Goal: Answer question/provide support: Share knowledge or assist other users

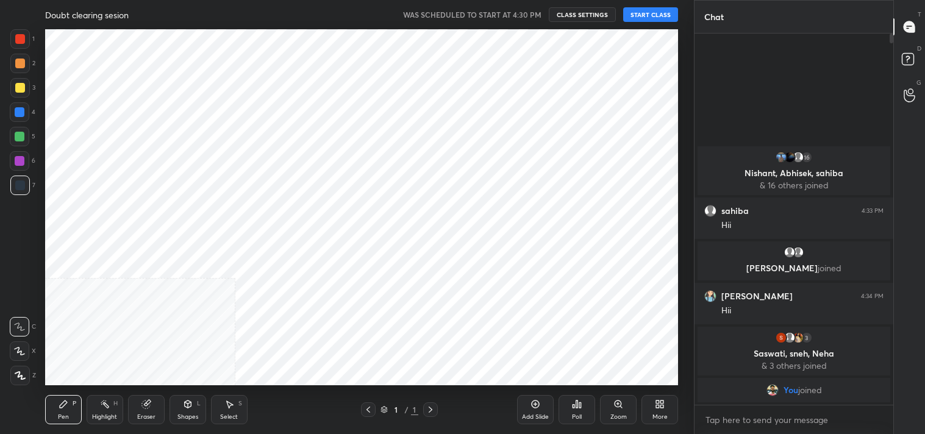
scroll to position [60642, 60353]
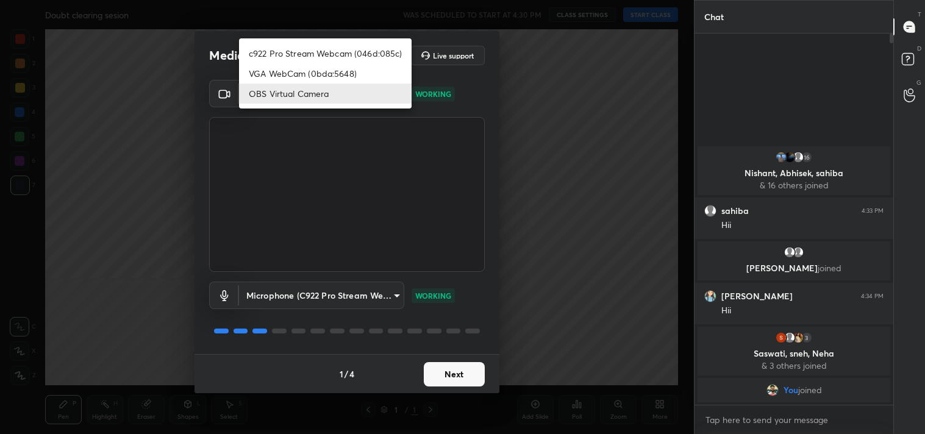
drag, startPoint x: 345, startPoint y: 96, endPoint x: 315, endPoint y: 79, distance: 34.4
click at [344, 96] on body "1 2 3 4 5 6 7 C X Z C X Z E E Erase all H H Doubt clearing sesion WAS SCHEDULED…" at bounding box center [462, 217] width 925 height 434
click at [311, 47] on li "c922 Pro Stream Webcam (046d:085c)" at bounding box center [325, 53] width 173 height 20
type input "77efdbe0d0591a5658d362a6e640cec0e2706c98c83ef82d39568dbf4875ff01"
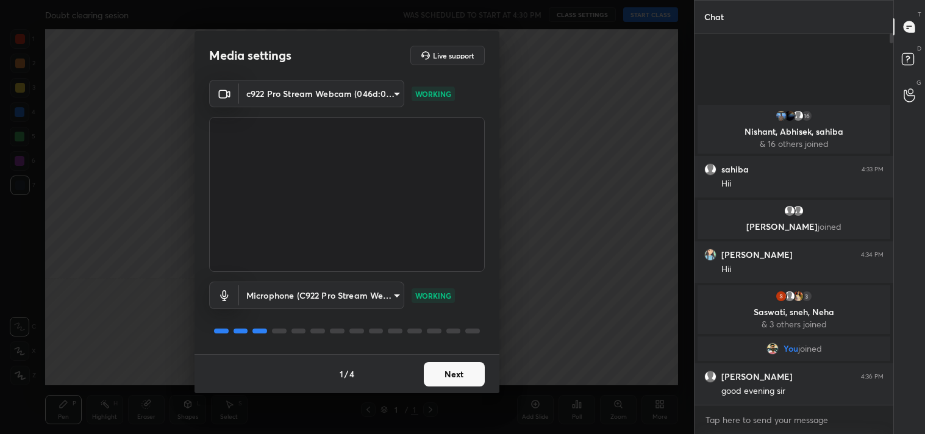
click at [439, 366] on button "Next" at bounding box center [454, 374] width 61 height 24
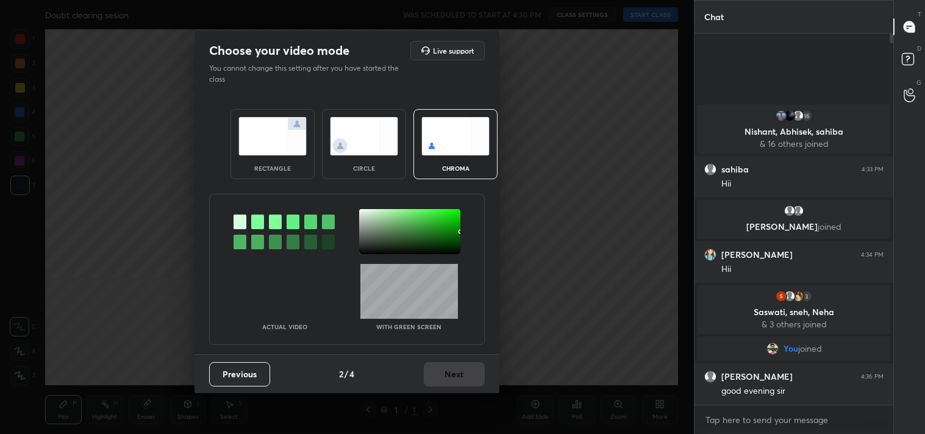
click at [259, 138] on img at bounding box center [273, 136] width 68 height 38
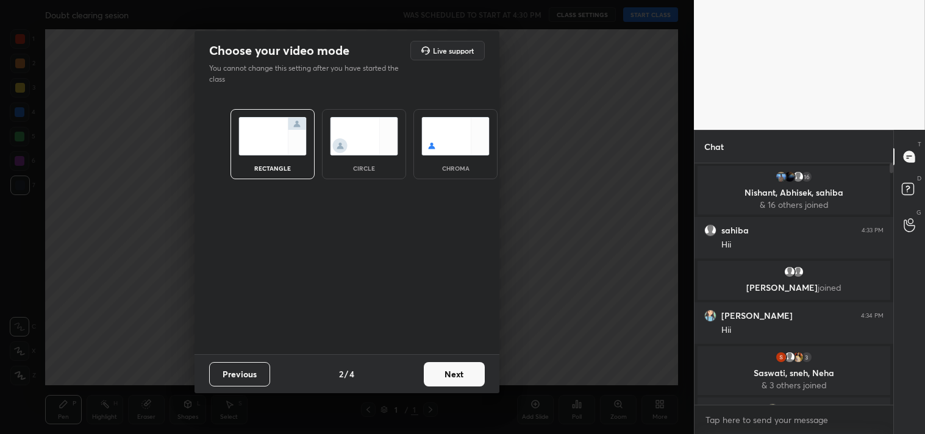
scroll to position [4, 3]
click at [458, 370] on button "Next" at bounding box center [454, 374] width 61 height 24
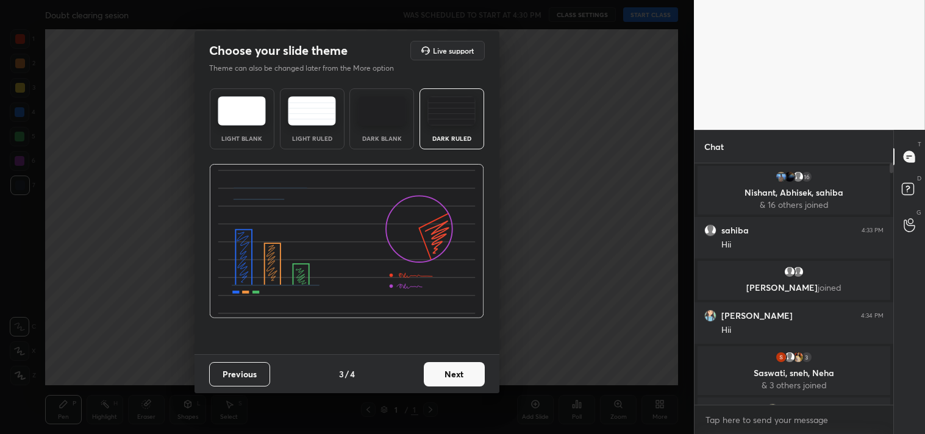
click at [453, 385] on button "Next" at bounding box center [454, 374] width 61 height 24
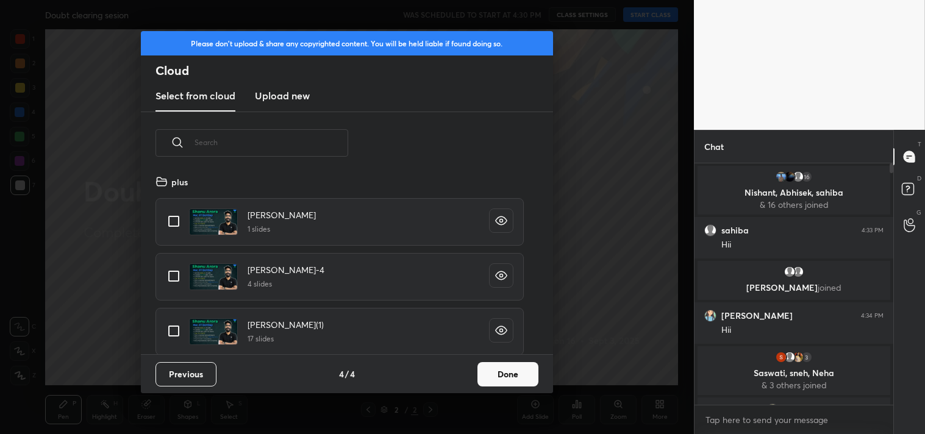
scroll to position [181, 392]
drag, startPoint x: 178, startPoint y: 221, endPoint x: 316, endPoint y: 291, distance: 154.9
click at [178, 222] on input "grid" at bounding box center [174, 222] width 26 height 26
checkbox input "true"
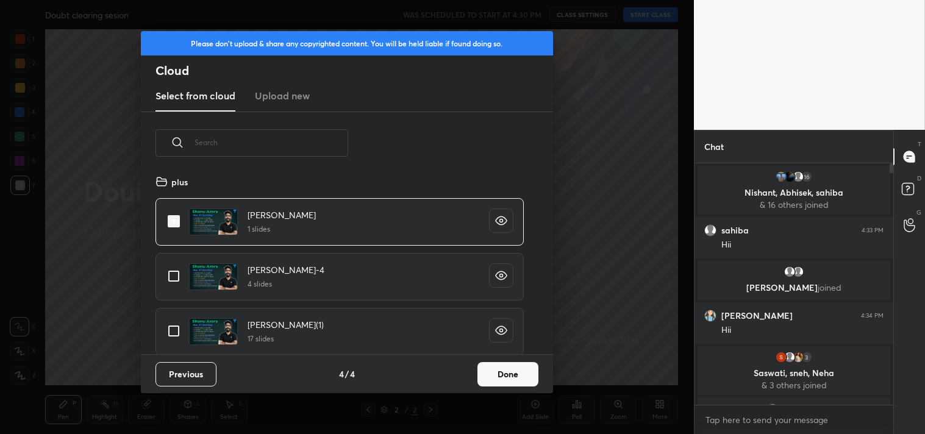
click at [511, 370] on button "Done" at bounding box center [508, 374] width 61 height 24
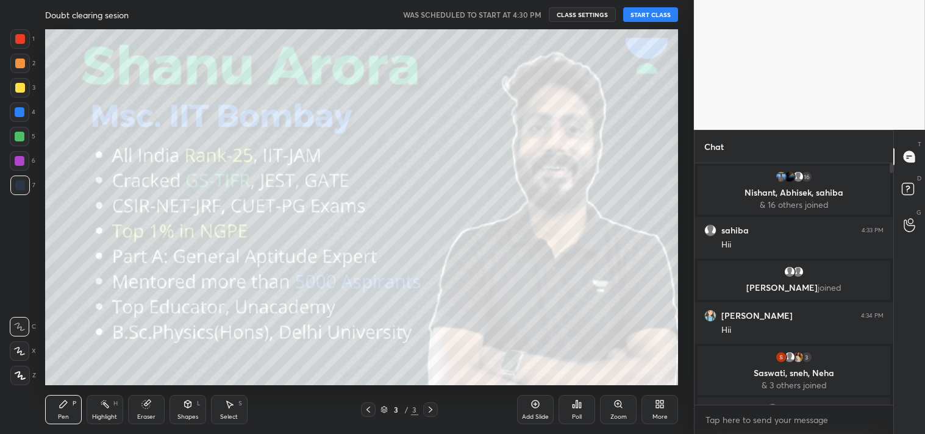
click at [644, 11] on button "START CLASS" at bounding box center [650, 14] width 55 height 15
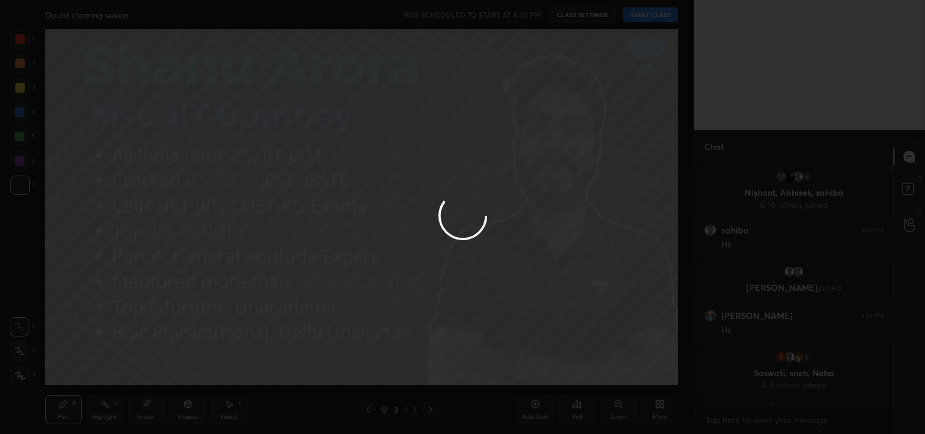
type textarea "x"
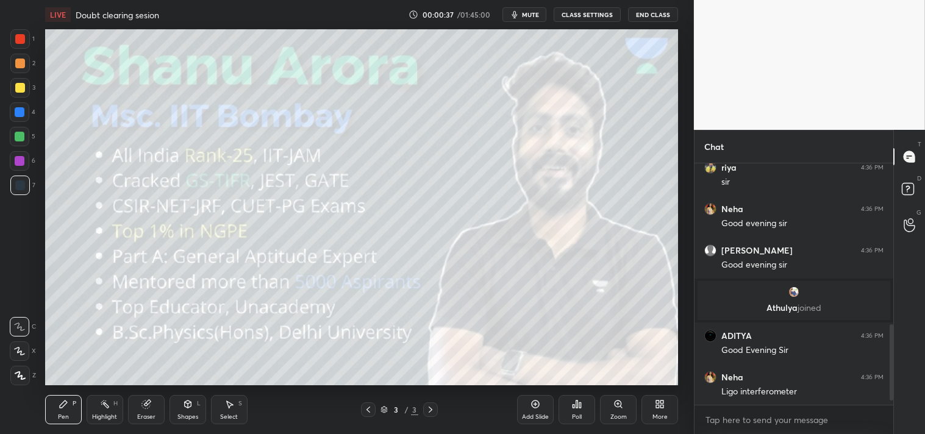
scroll to position [522, 0]
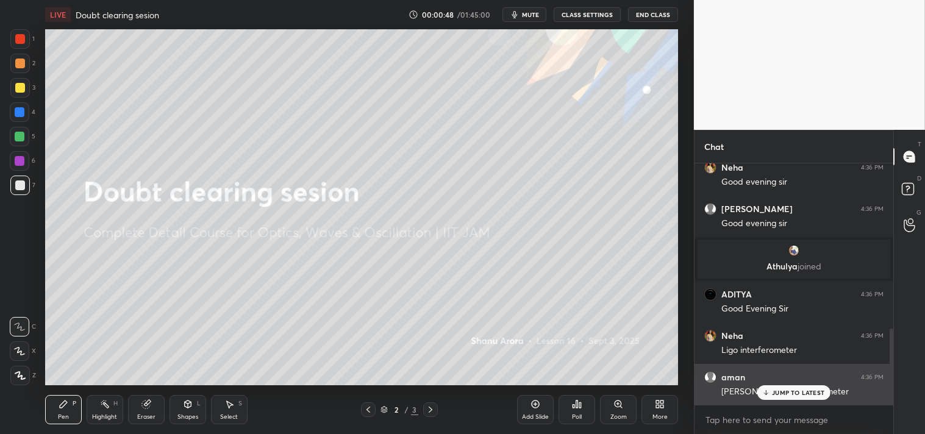
click at [785, 393] on p "JUMP TO LATEST" at bounding box center [798, 392] width 52 height 7
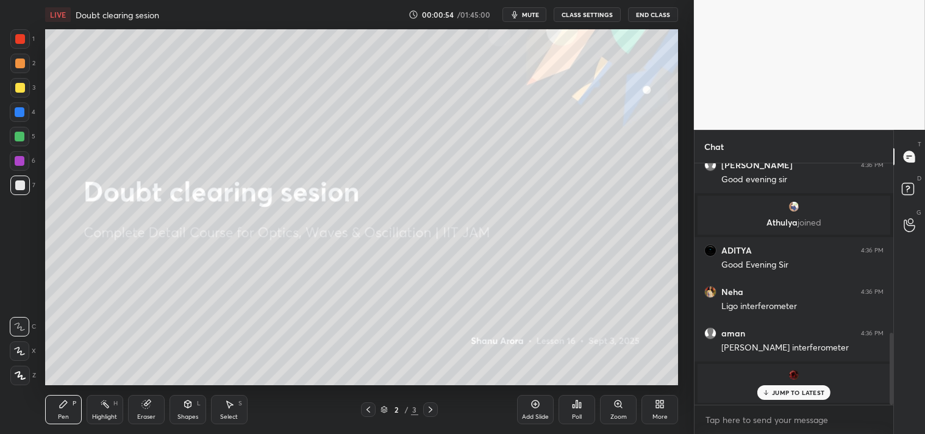
click at [779, 401] on div "[PERSON_NAME] joined" at bounding box center [794, 383] width 193 height 39
click at [776, 391] on p "JUMP TO LATEST" at bounding box center [798, 392] width 52 height 7
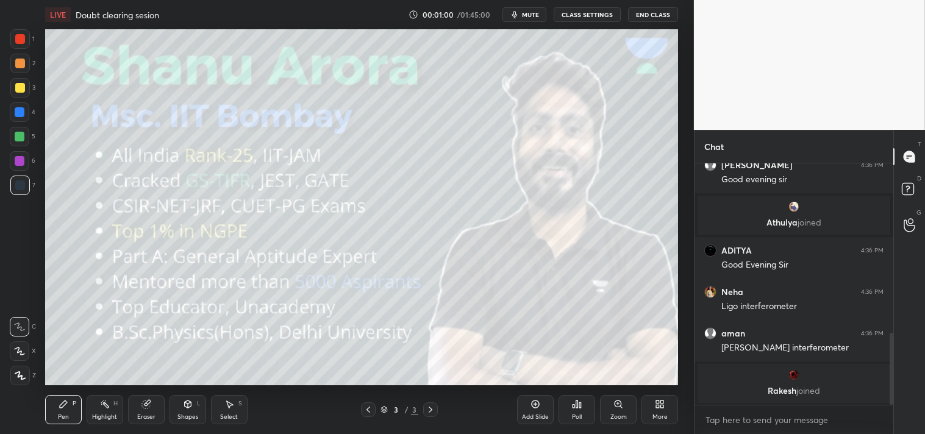
click at [532, 409] on icon at bounding box center [536, 405] width 10 height 10
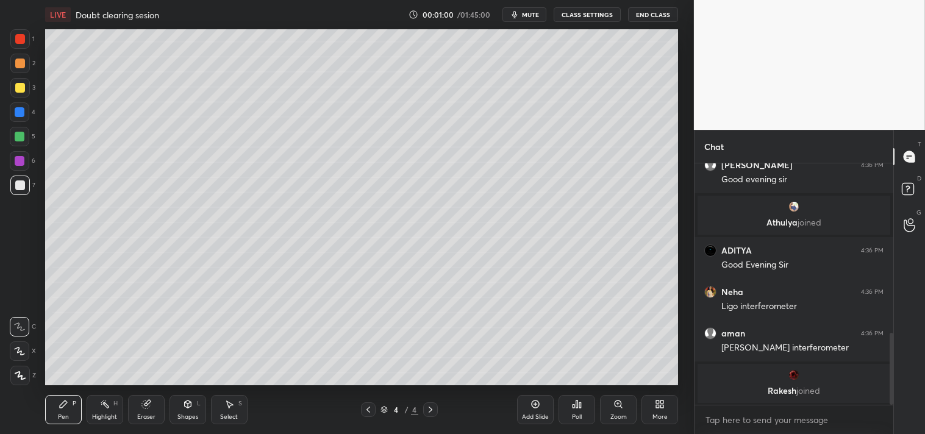
click at [195, 406] on div "Shapes L" at bounding box center [188, 409] width 37 height 29
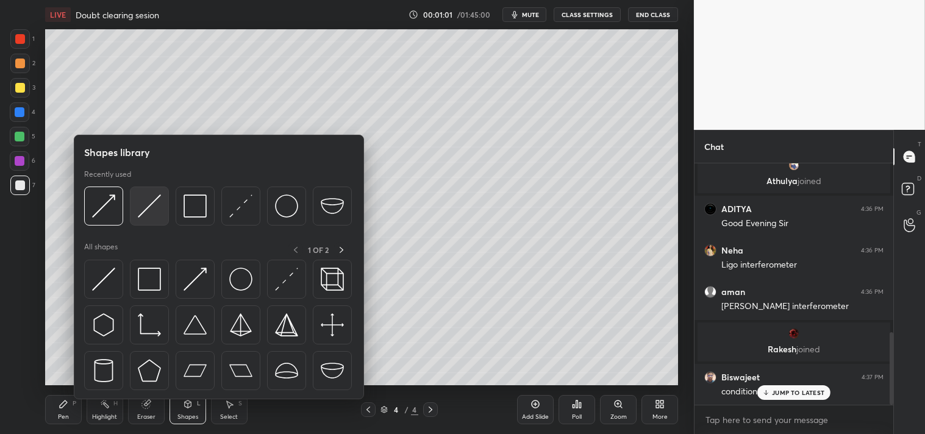
click at [154, 208] on img at bounding box center [149, 206] width 23 height 23
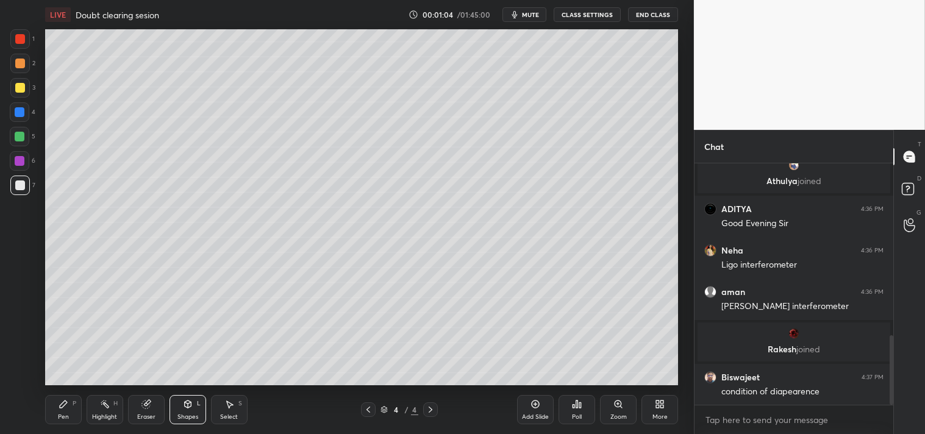
scroll to position [601, 0]
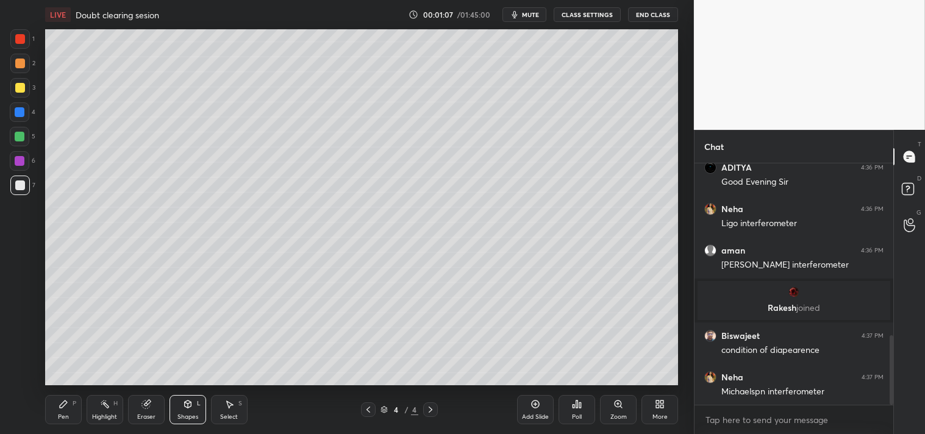
click at [61, 414] on div "Pen" at bounding box center [63, 417] width 11 height 6
click at [661, 411] on div "More" at bounding box center [660, 409] width 37 height 29
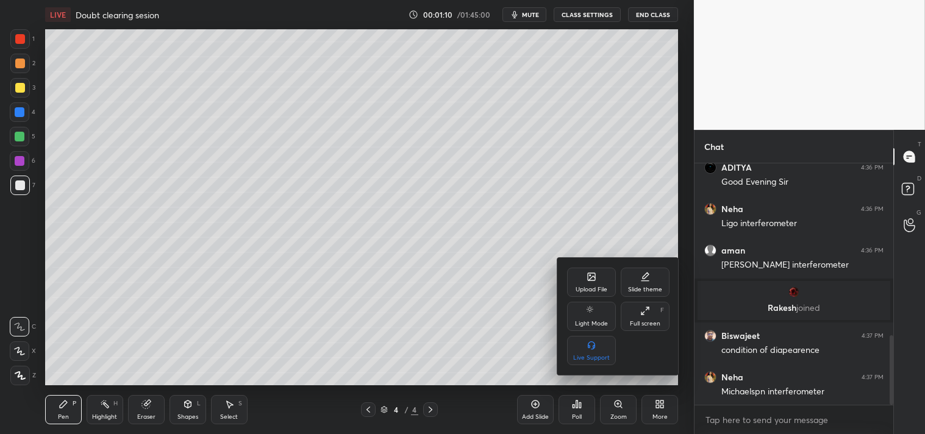
click at [584, 275] on div "Upload File" at bounding box center [591, 282] width 49 height 29
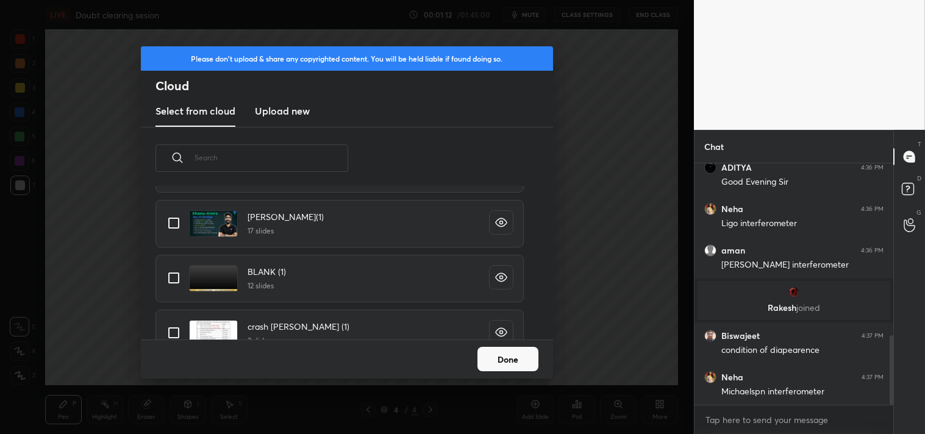
scroll to position [132, 0]
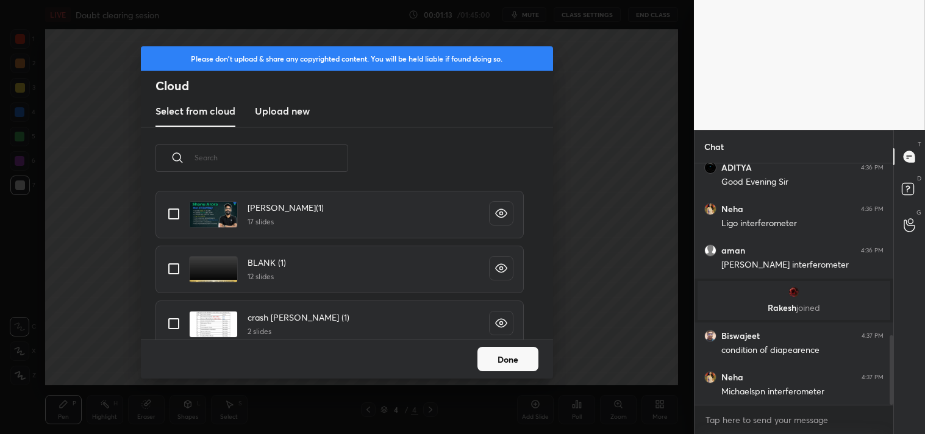
click at [160, 264] on div "BLANK (1) 12 slides" at bounding box center [340, 270] width 368 height 48
drag, startPoint x: 176, startPoint y: 267, endPoint x: 380, endPoint y: 296, distance: 206.5
click at [177, 267] on input "grid" at bounding box center [174, 269] width 26 height 26
checkbox input "true"
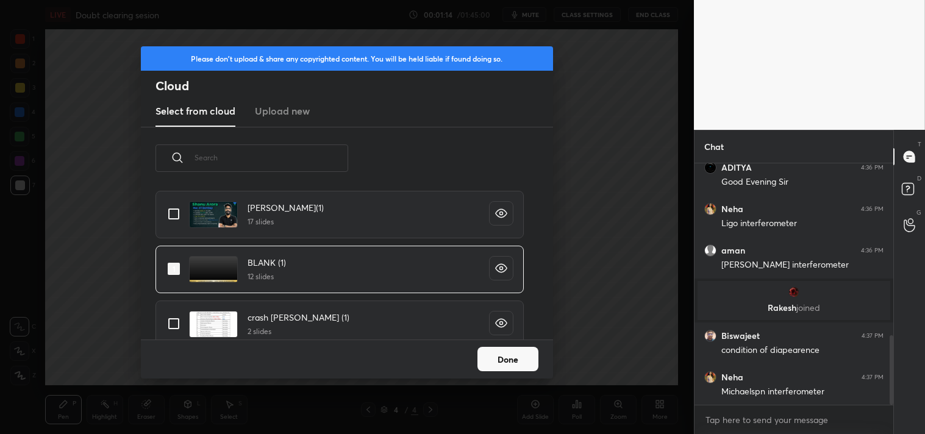
click at [494, 359] on button "Done" at bounding box center [508, 359] width 61 height 24
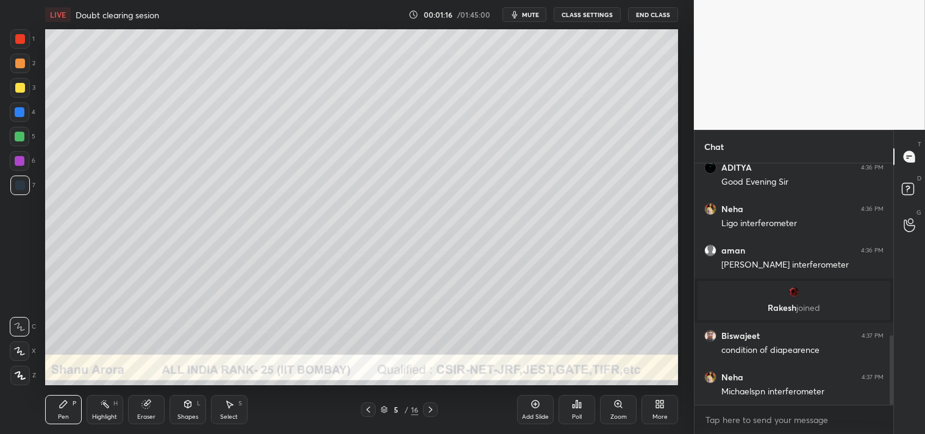
click at [186, 403] on icon at bounding box center [187, 404] width 7 height 2
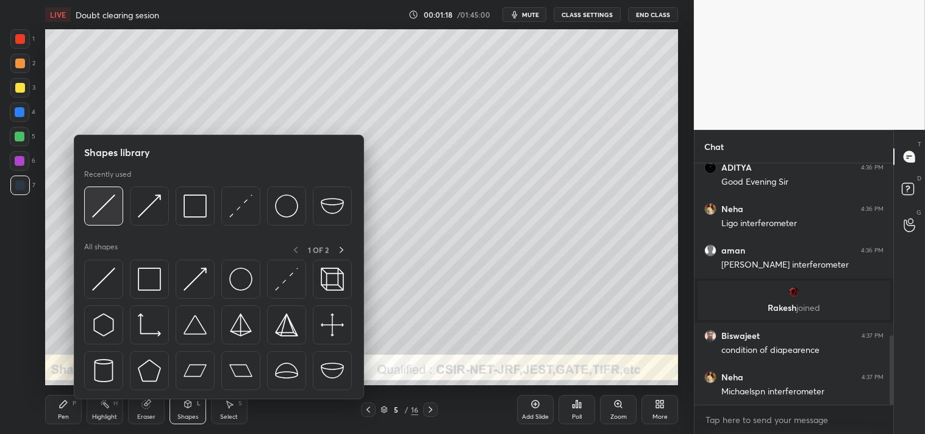
click at [110, 206] on img at bounding box center [103, 206] width 23 height 23
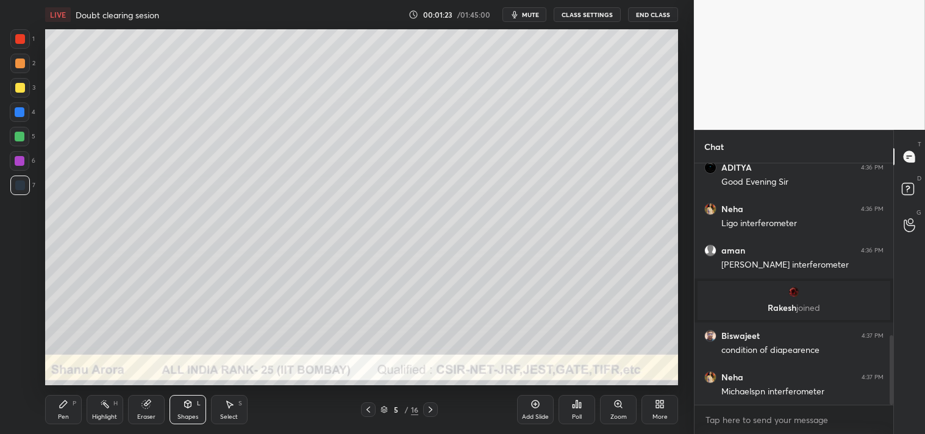
click at [610, 417] on div "Zoom" at bounding box center [618, 409] width 37 height 29
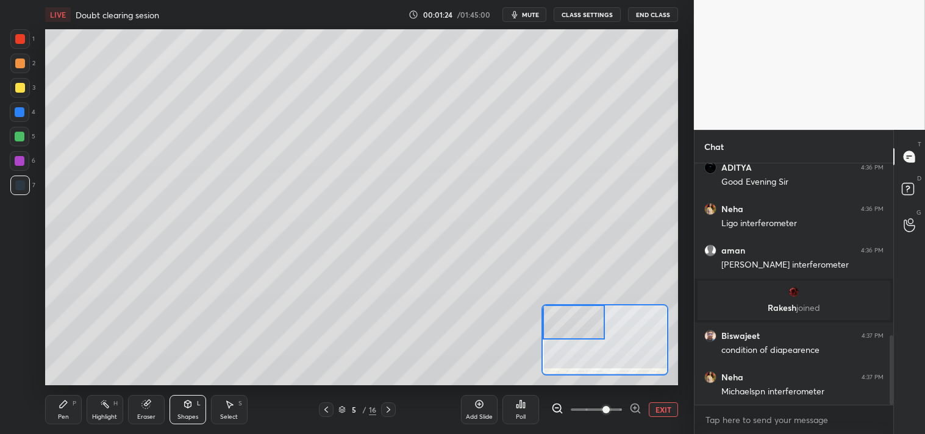
click at [52, 410] on div "Pen P" at bounding box center [63, 409] width 37 height 29
click at [52, 418] on div "Pen P" at bounding box center [63, 409] width 37 height 29
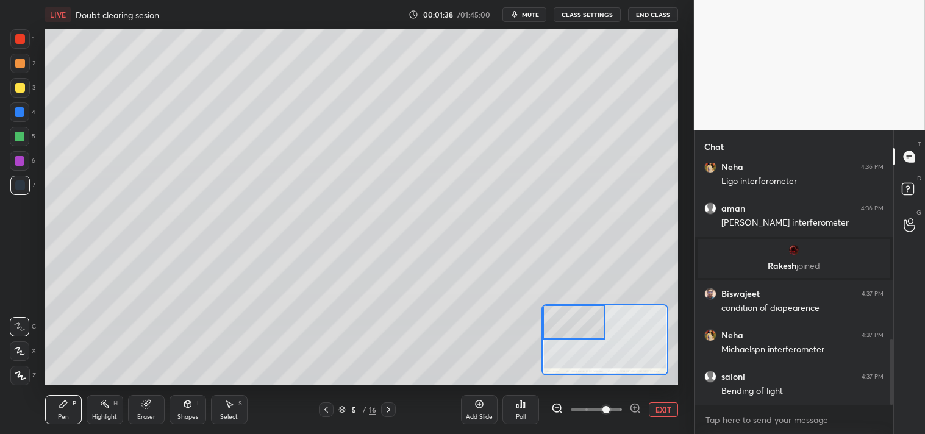
scroll to position [684, 0]
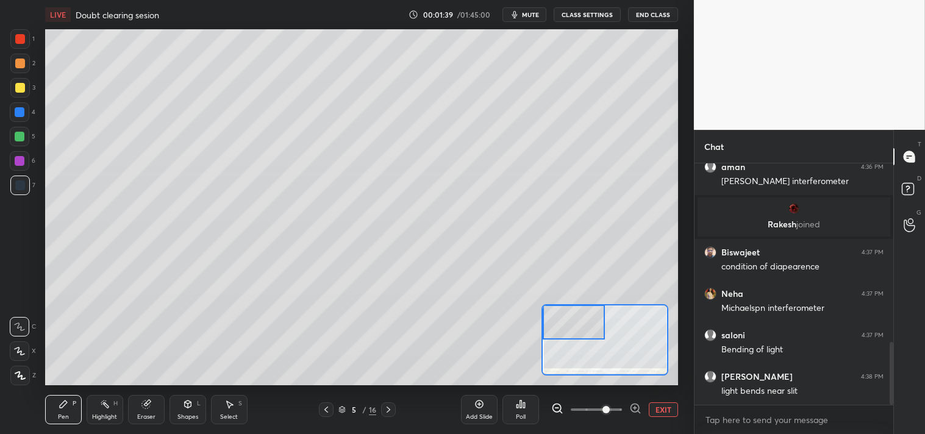
click at [17, 66] on div at bounding box center [20, 64] width 10 height 10
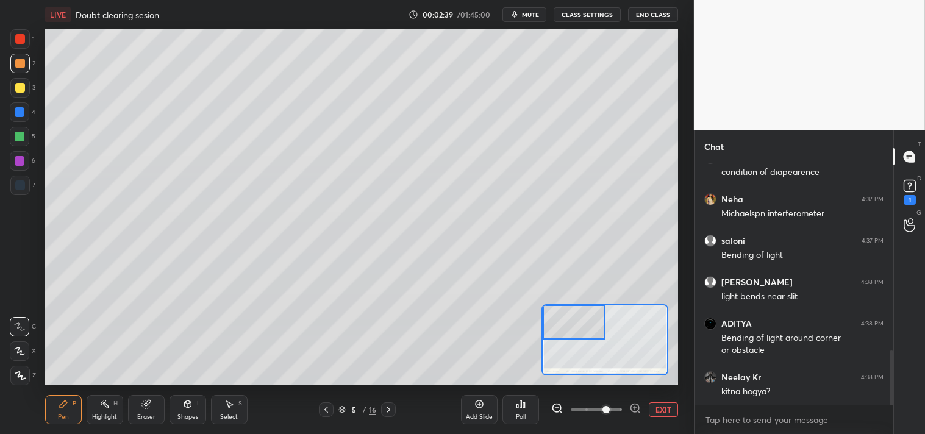
scroll to position [832, 0]
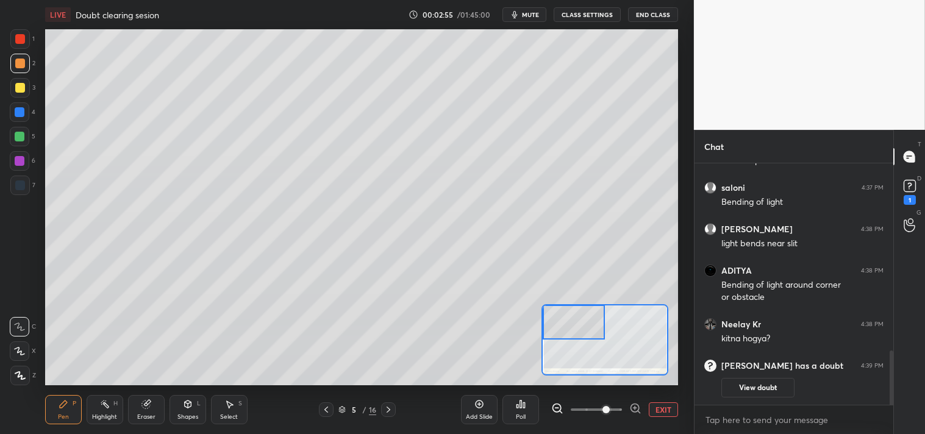
click at [916, 196] on div "1" at bounding box center [910, 191] width 18 height 28
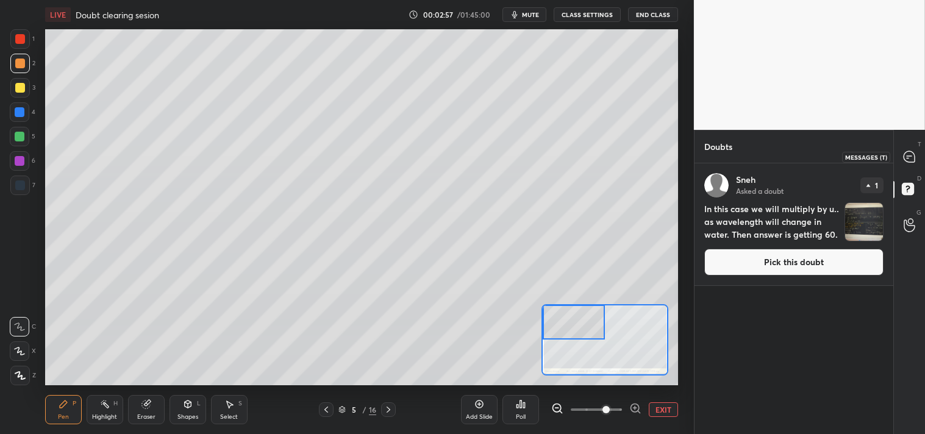
click at [907, 155] on icon at bounding box center [909, 156] width 11 height 11
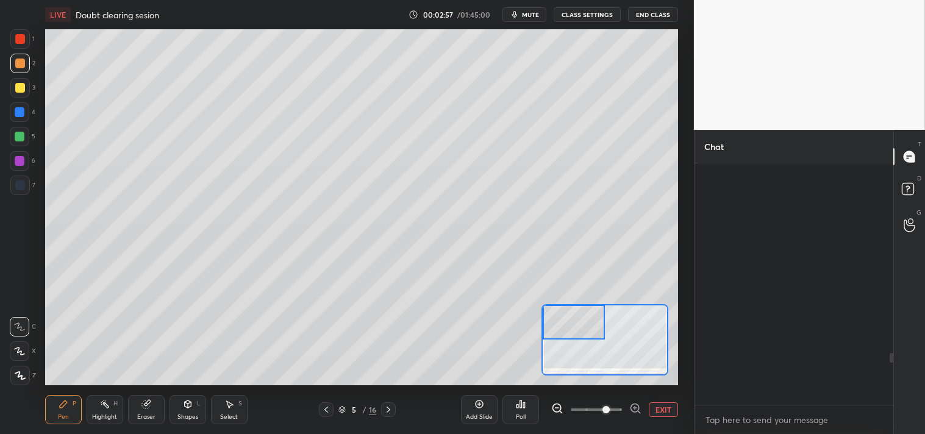
scroll to position [238, 195]
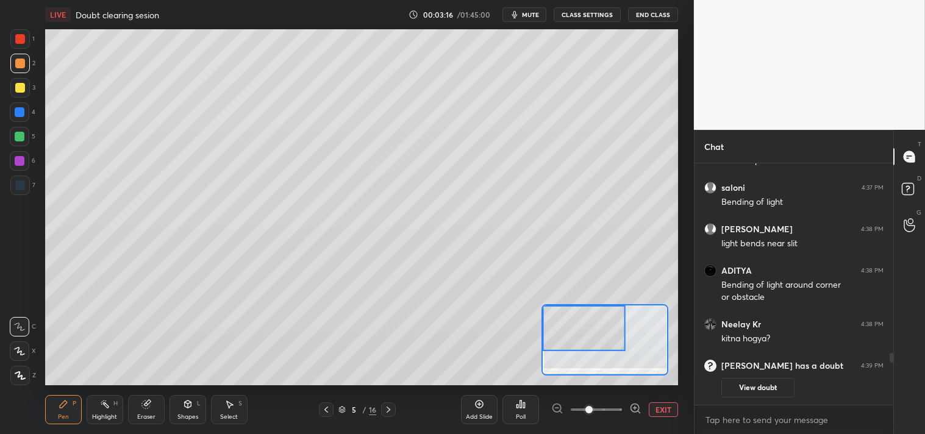
click at [23, 88] on div at bounding box center [20, 88] width 10 height 10
click at [16, 98] on div "3" at bounding box center [22, 90] width 25 height 24
click at [151, 407] on icon at bounding box center [147, 405] width 10 height 10
click at [70, 392] on div "Pen P Highlight H Eraser Shapes L Select S 5 / 16 Add Slide Poll EXIT" at bounding box center [362, 410] width 634 height 49
click at [73, 401] on div "P" at bounding box center [75, 404] width 4 height 6
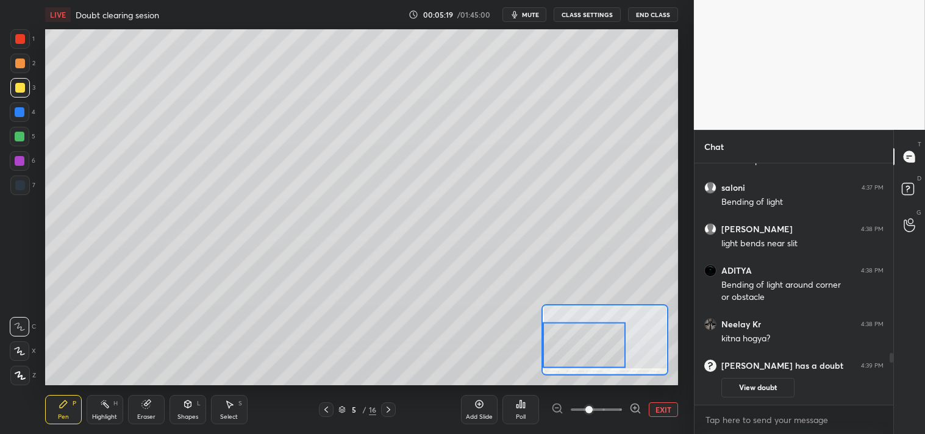
click at [136, 415] on div "Eraser" at bounding box center [146, 409] width 37 height 29
click at [49, 404] on div "Pen P" at bounding box center [63, 409] width 37 height 29
click at [57, 410] on div "Pen P" at bounding box center [63, 409] width 37 height 29
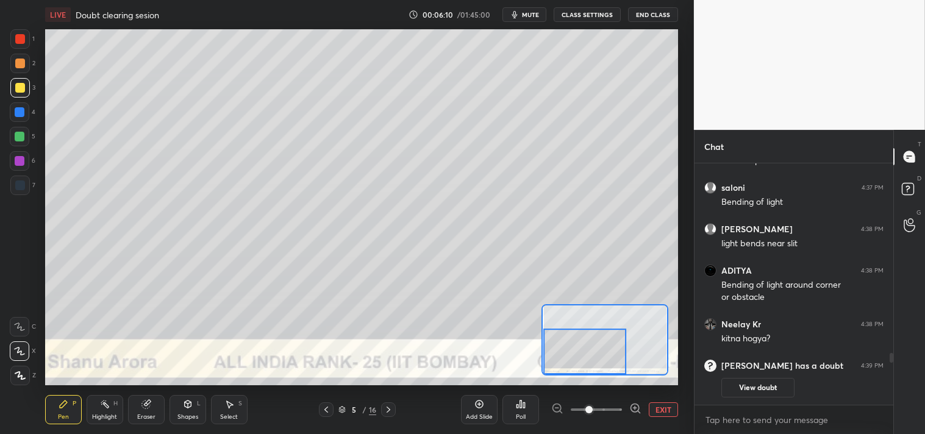
click at [15, 321] on div at bounding box center [20, 327] width 20 height 20
click at [16, 324] on icon at bounding box center [20, 326] width 10 height 7
click at [663, 410] on button "EXIT" at bounding box center [663, 410] width 29 height 15
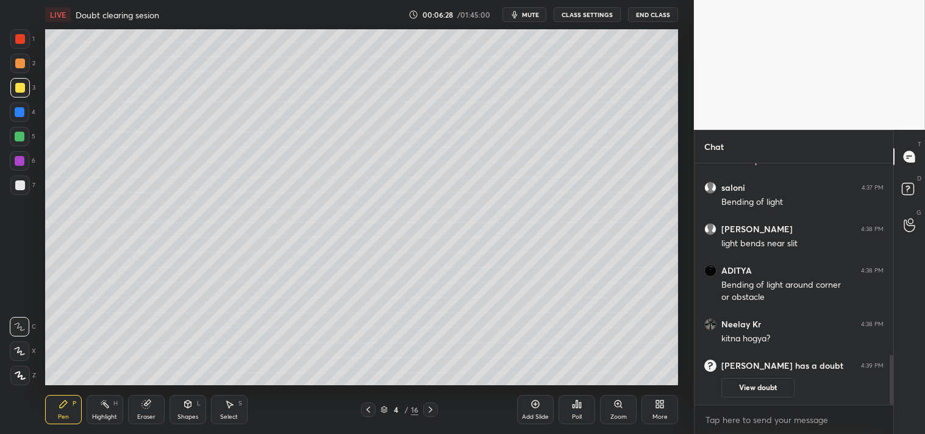
scroll to position [921, 0]
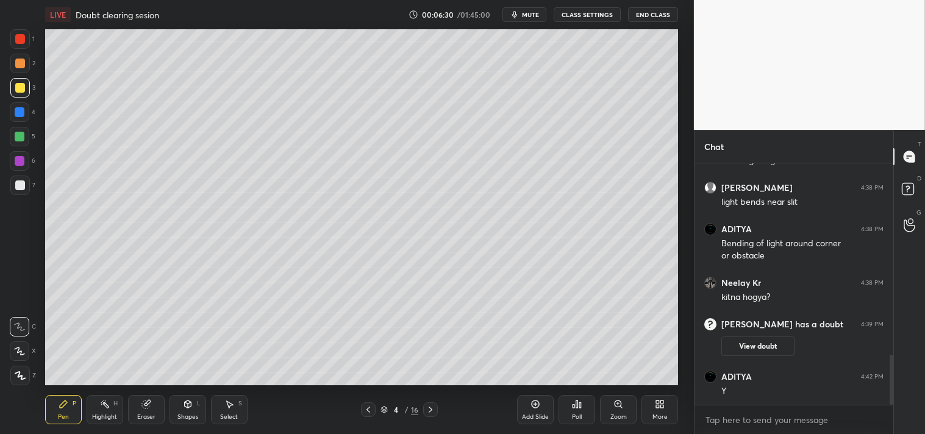
click at [537, 407] on icon at bounding box center [536, 405] width 10 height 10
click at [186, 411] on div "Shapes L" at bounding box center [188, 409] width 37 height 29
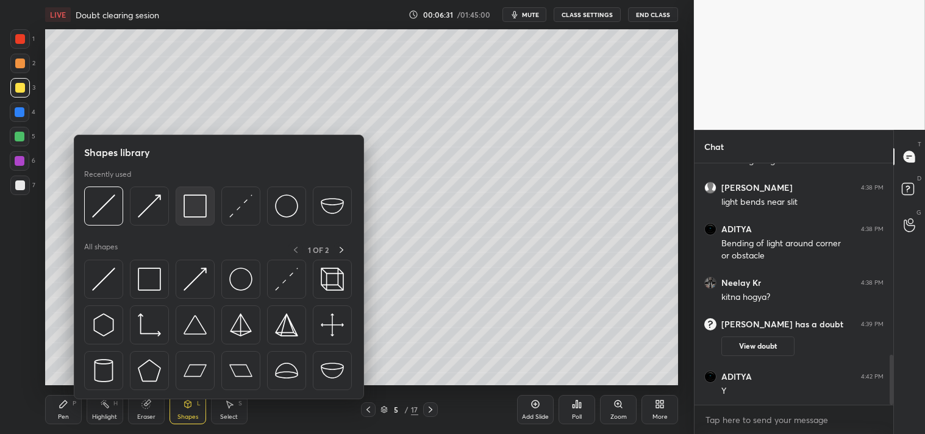
click at [199, 198] on img at bounding box center [195, 206] width 23 height 23
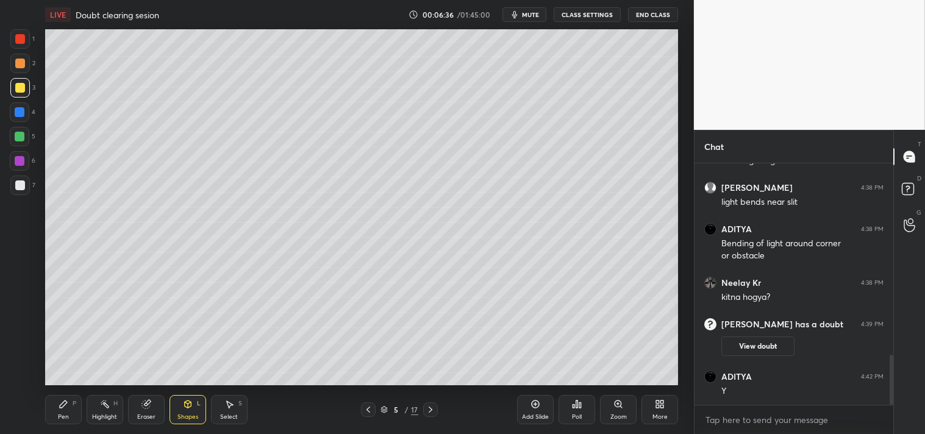
click at [193, 404] on div "Shapes L" at bounding box center [188, 409] width 37 height 29
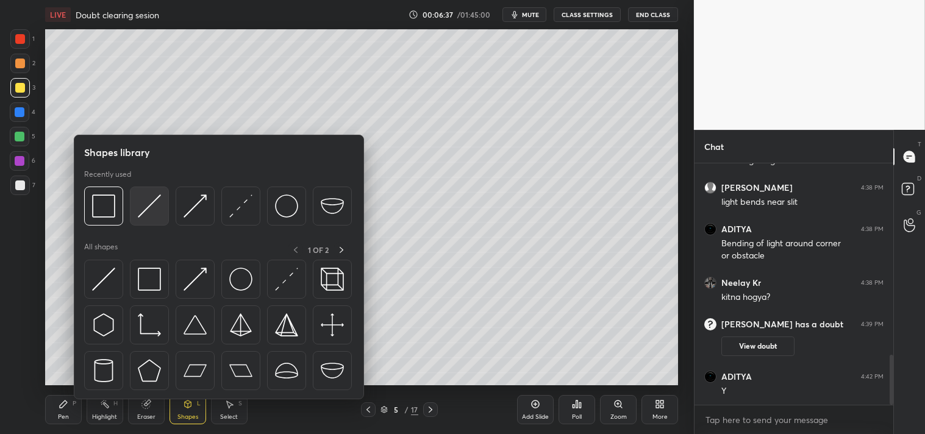
click at [153, 207] on img at bounding box center [149, 206] width 23 height 23
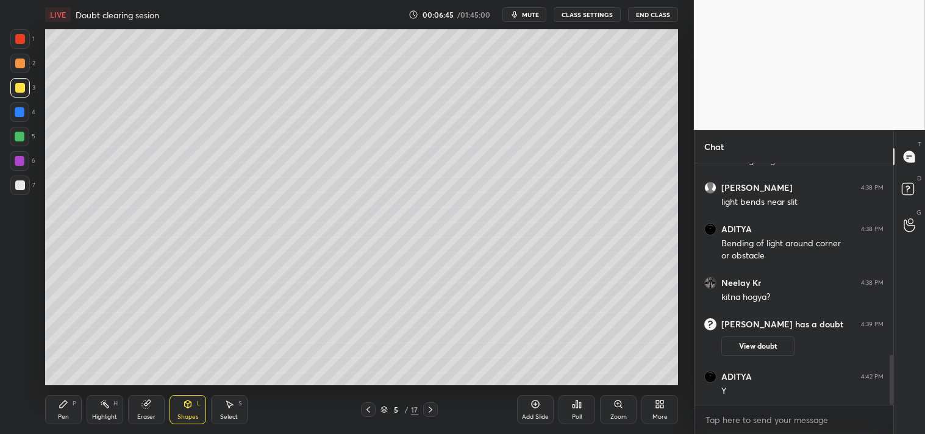
click at [53, 407] on div "Pen P" at bounding box center [63, 409] width 37 height 29
click at [56, 406] on div "Pen P" at bounding box center [63, 409] width 37 height 29
click at [193, 401] on div "Shapes L" at bounding box center [188, 409] width 37 height 29
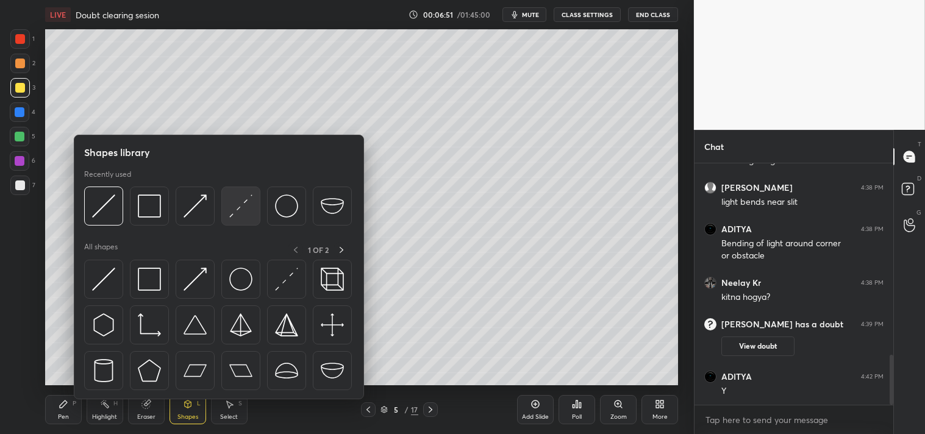
click at [232, 205] on img at bounding box center [240, 206] width 23 height 23
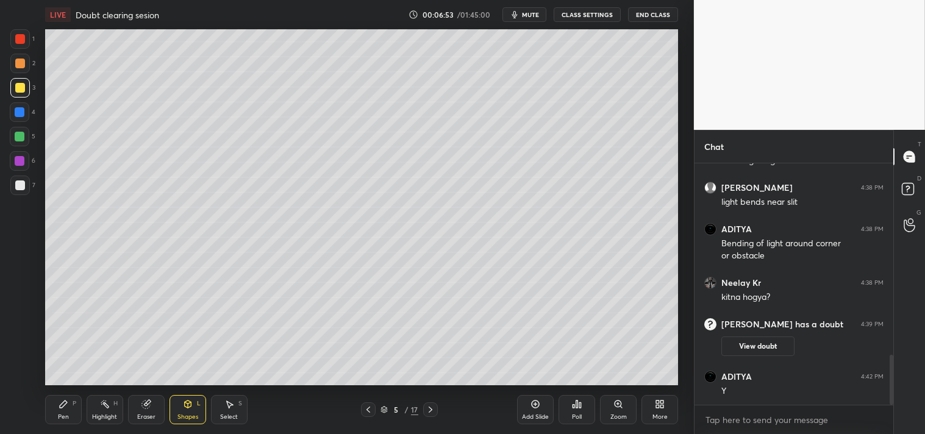
click at [177, 403] on div "Shapes L" at bounding box center [188, 409] width 37 height 29
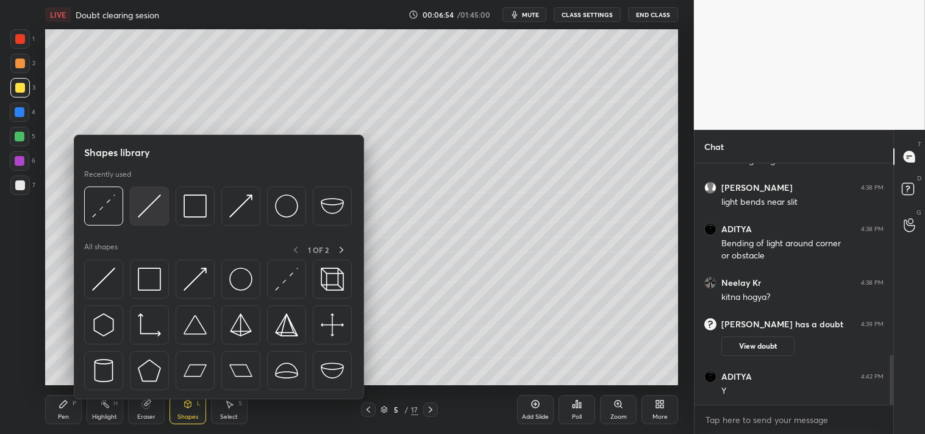
click at [154, 203] on img at bounding box center [149, 206] width 23 height 23
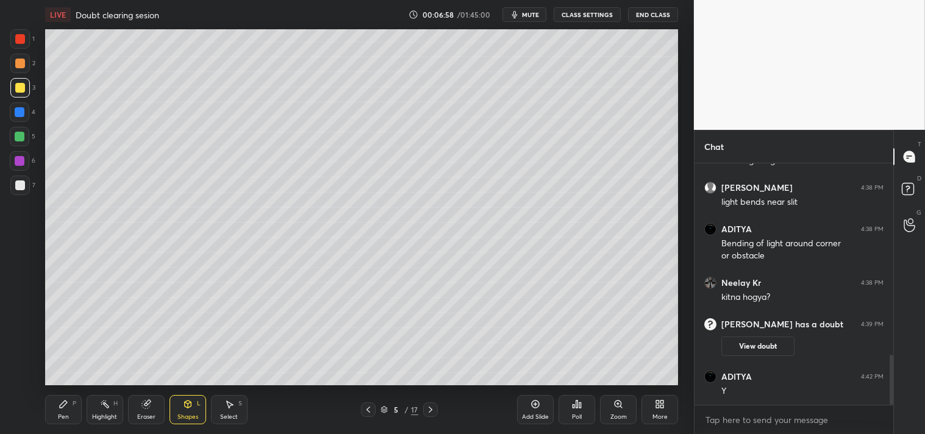
click at [57, 406] on div "Pen P" at bounding box center [63, 409] width 37 height 29
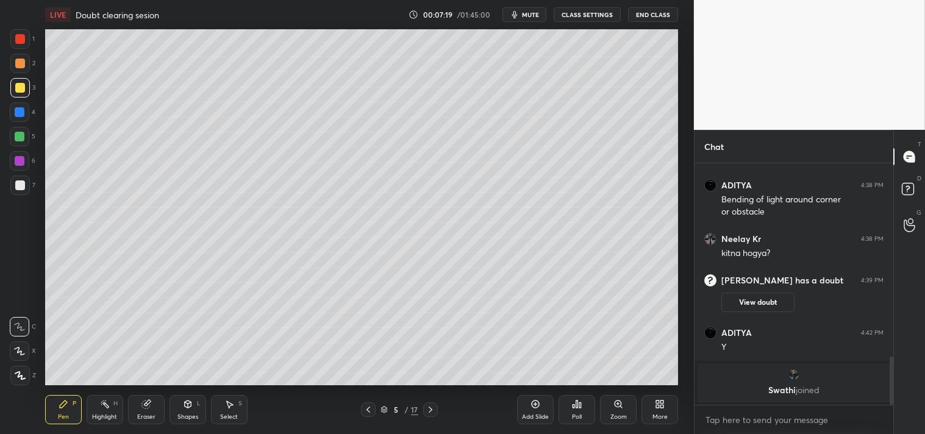
click at [187, 412] on div "Shapes L" at bounding box center [188, 409] width 37 height 29
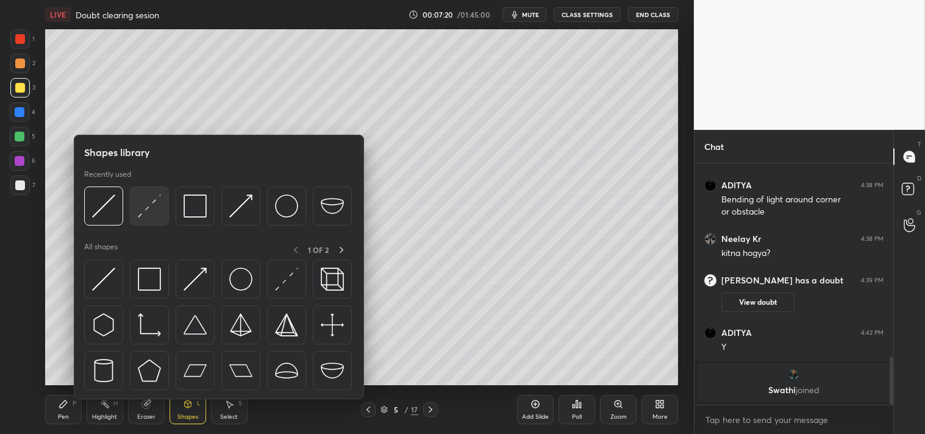
click at [149, 209] on img at bounding box center [149, 206] width 23 height 23
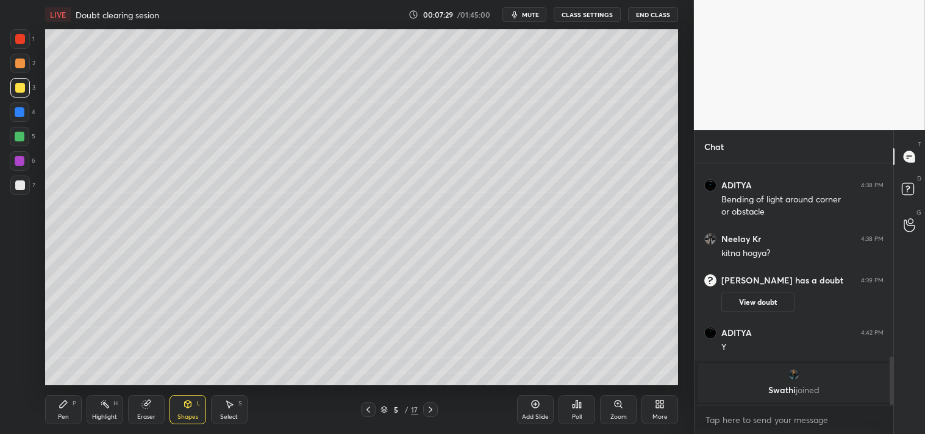
click at [53, 407] on div "Pen P" at bounding box center [63, 409] width 37 height 29
click at [57, 407] on div "Pen P" at bounding box center [63, 409] width 37 height 29
click at [93, 414] on div "Highlight" at bounding box center [104, 417] width 25 height 6
click at [105, 412] on div "Highlight H" at bounding box center [105, 409] width 37 height 29
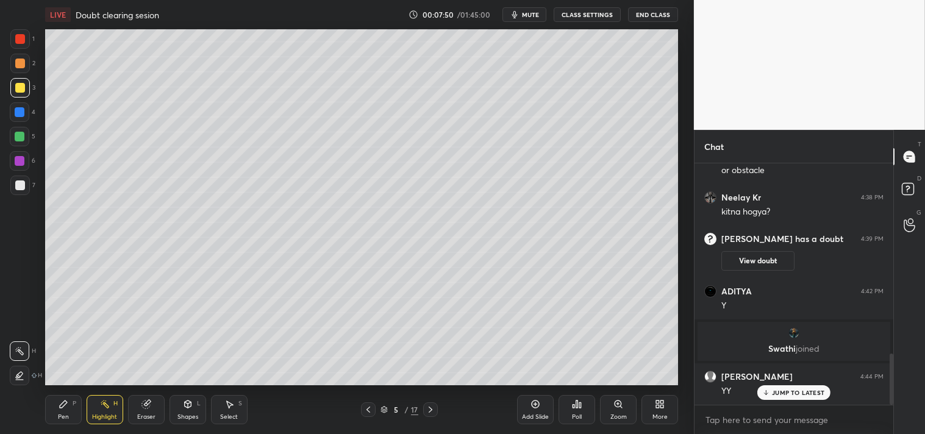
scroll to position [901, 0]
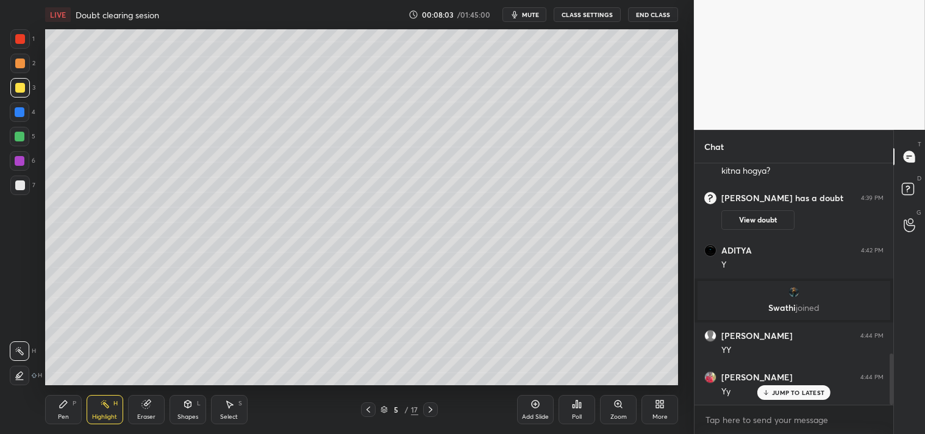
click at [193, 407] on div "Shapes L" at bounding box center [188, 409] width 37 height 29
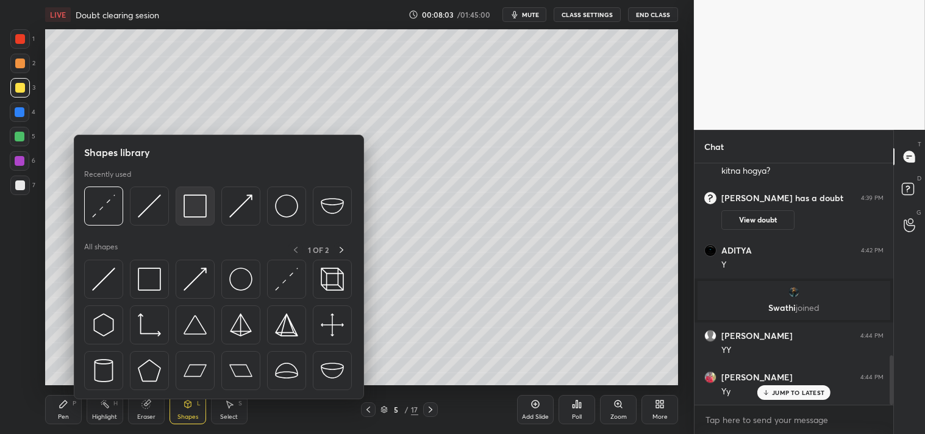
scroll to position [942, 0]
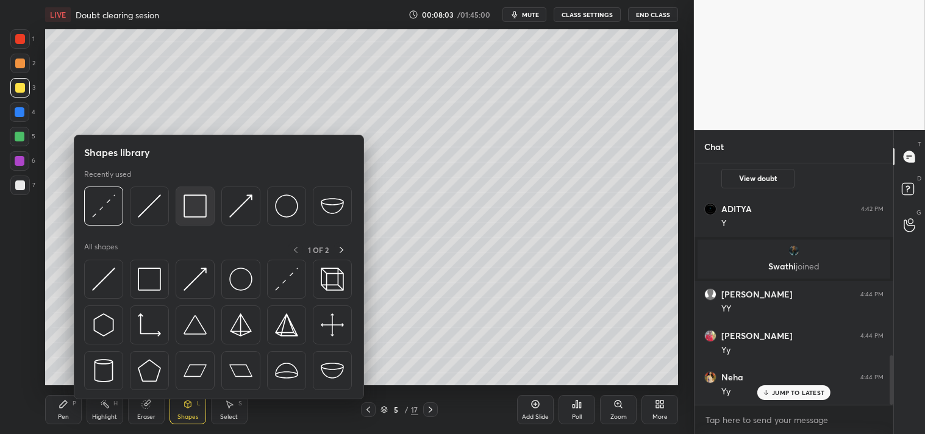
click at [196, 207] on img at bounding box center [195, 206] width 23 height 23
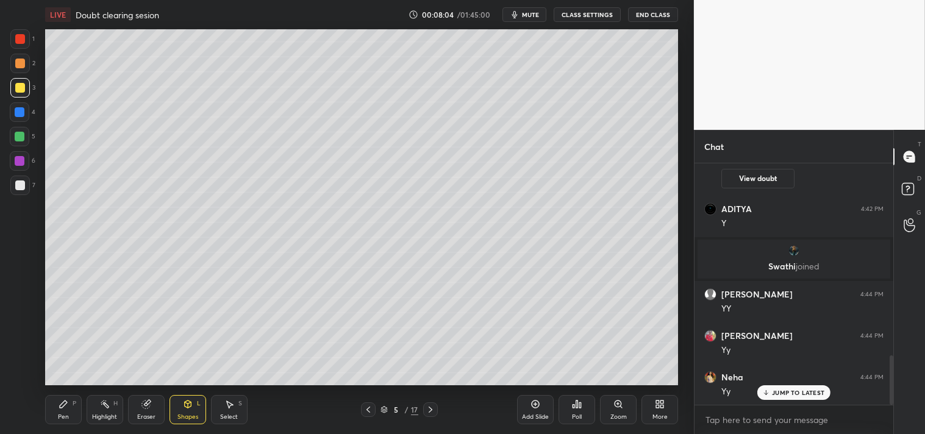
click at [68, 404] on icon at bounding box center [64, 405] width 10 height 10
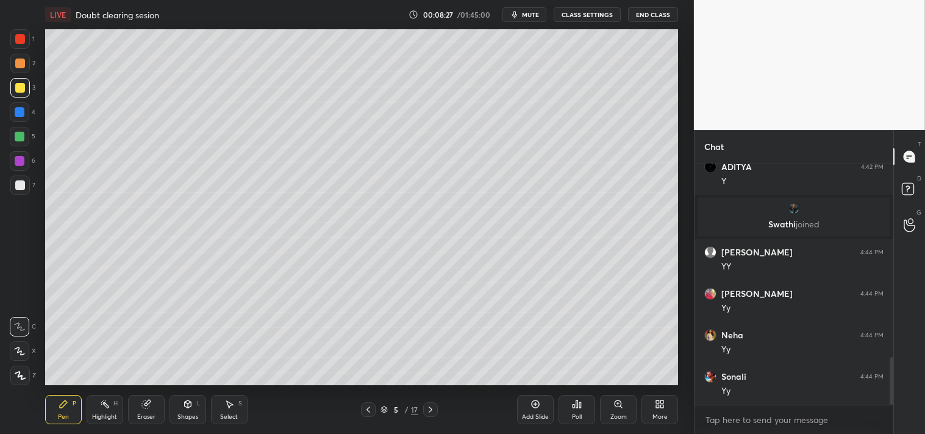
scroll to position [1026, 0]
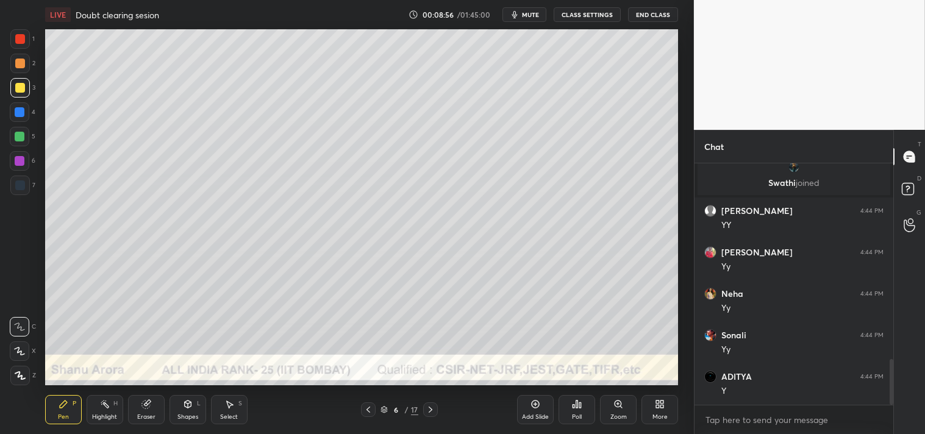
click at [108, 424] on div "Highlight H" at bounding box center [105, 409] width 37 height 29
click at [109, 421] on div "Highlight H" at bounding box center [105, 409] width 37 height 29
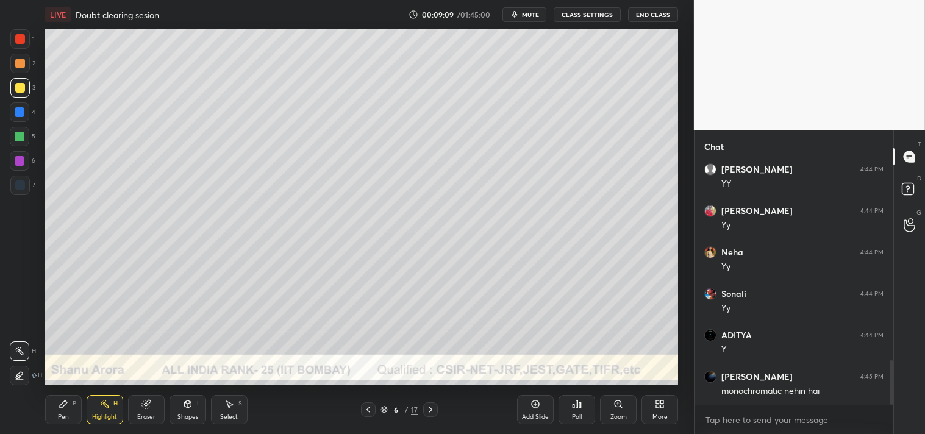
click at [59, 412] on div "Pen P" at bounding box center [63, 409] width 37 height 29
click at [58, 411] on div "Pen P" at bounding box center [63, 409] width 37 height 29
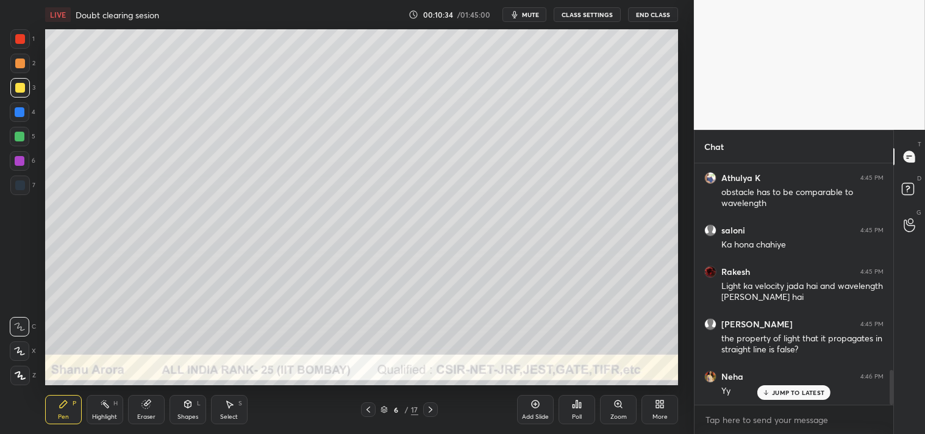
scroll to position [1432, 0]
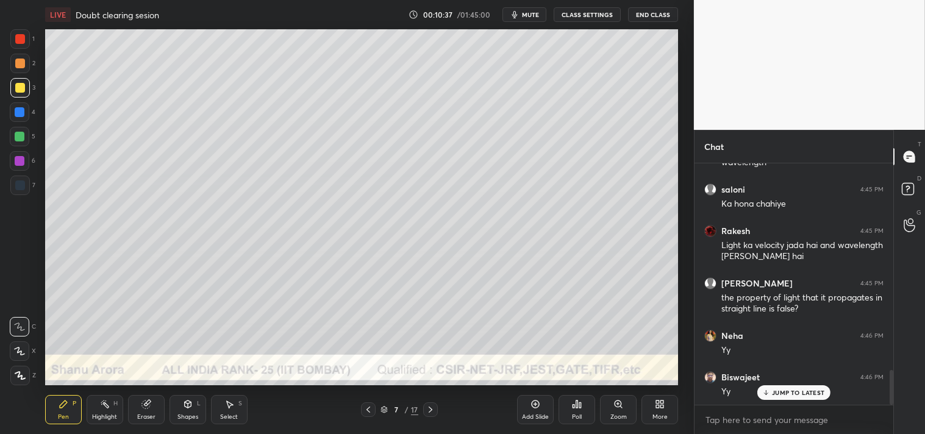
click at [193, 410] on div "Shapes L" at bounding box center [188, 409] width 37 height 29
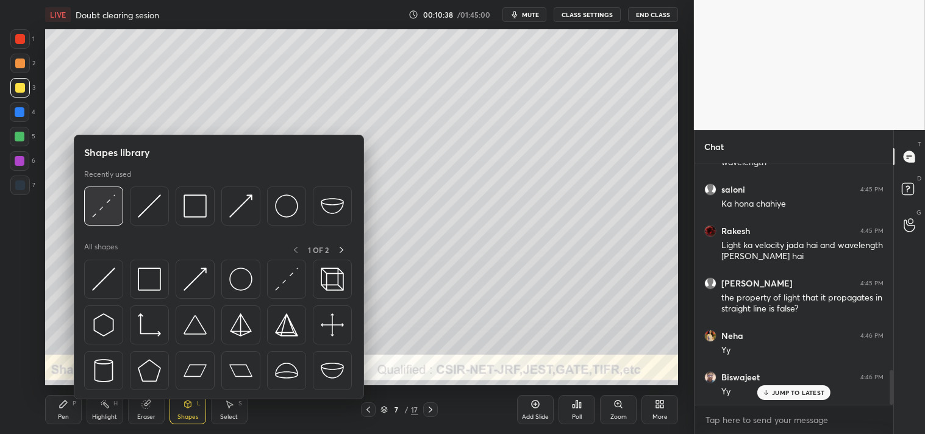
click at [106, 212] on img at bounding box center [103, 206] width 23 height 23
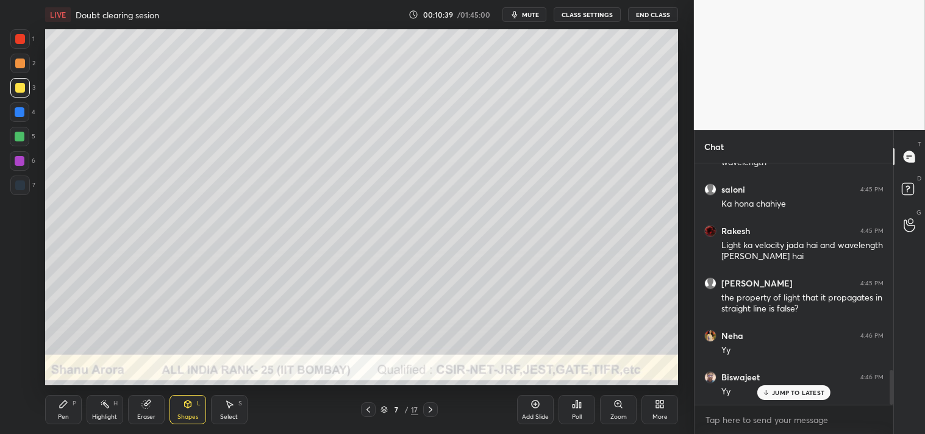
click at [27, 64] on div at bounding box center [20, 64] width 20 height 20
click at [611, 412] on div "Zoom" at bounding box center [618, 409] width 37 height 29
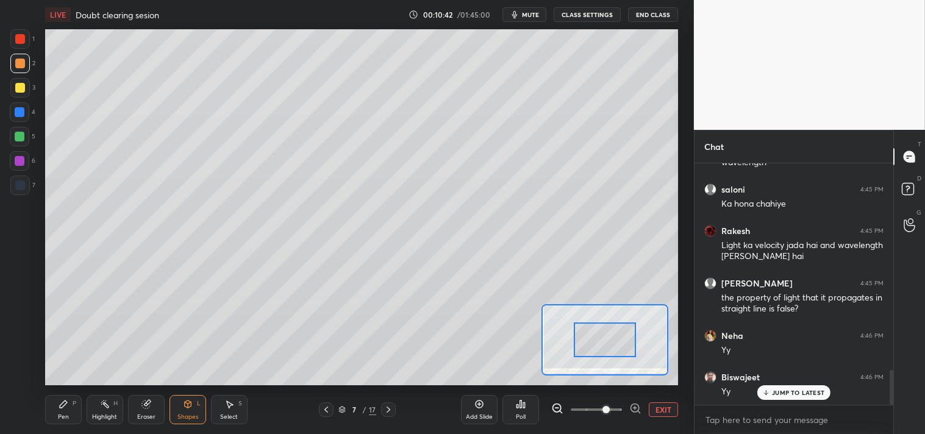
click at [609, 409] on span at bounding box center [606, 409] width 7 height 7
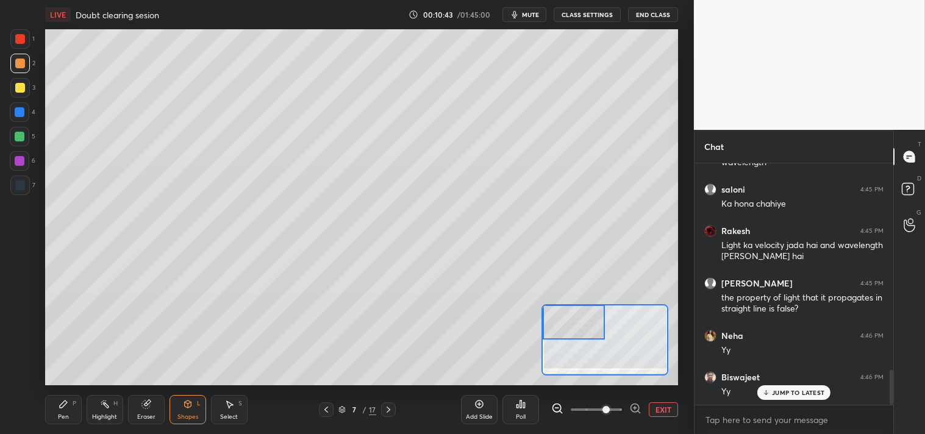
click at [61, 412] on div "Pen P" at bounding box center [63, 409] width 37 height 29
click at [16, 85] on div at bounding box center [20, 88] width 10 height 10
click at [28, 96] on div "3" at bounding box center [22, 88] width 25 height 20
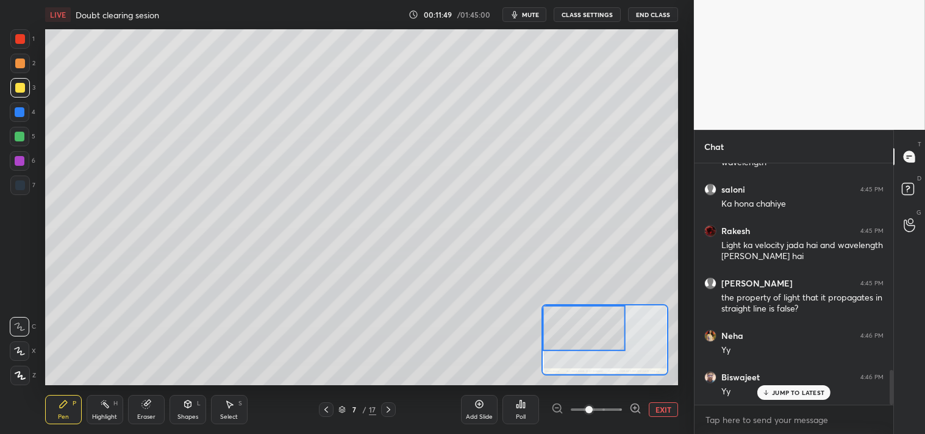
click at [192, 407] on icon at bounding box center [188, 405] width 10 height 10
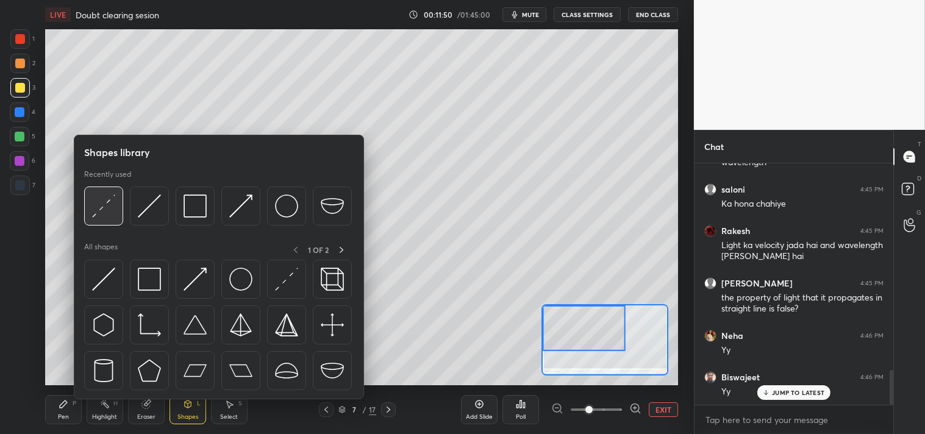
click at [117, 210] on div at bounding box center [103, 206] width 39 height 39
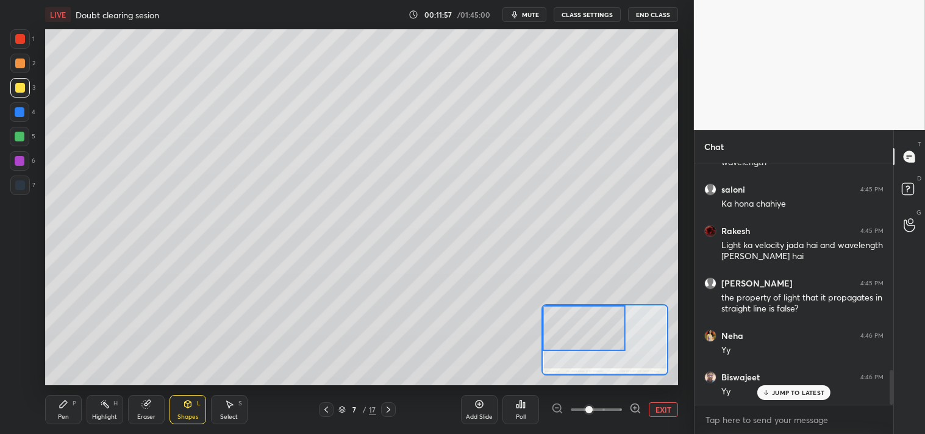
click at [19, 62] on div at bounding box center [20, 64] width 10 height 10
click at [69, 410] on div "Pen P" at bounding box center [63, 409] width 37 height 29
click at [675, 406] on button "EXIT" at bounding box center [663, 410] width 29 height 15
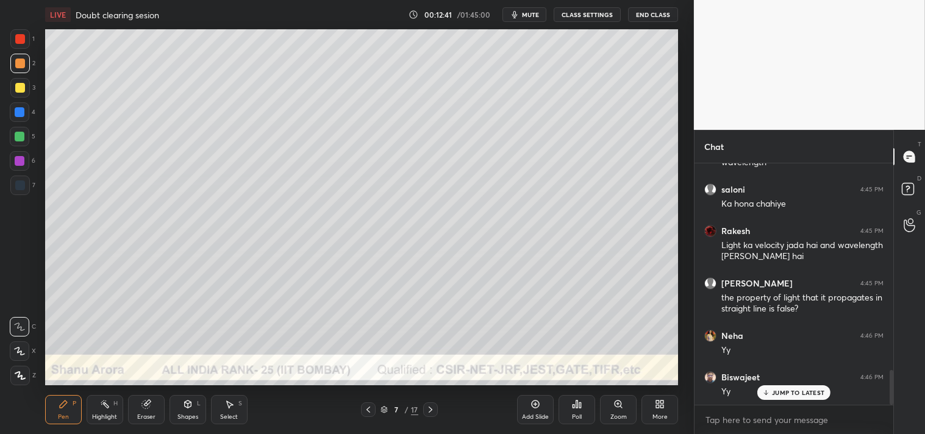
click at [612, 405] on div "Zoom" at bounding box center [618, 409] width 37 height 29
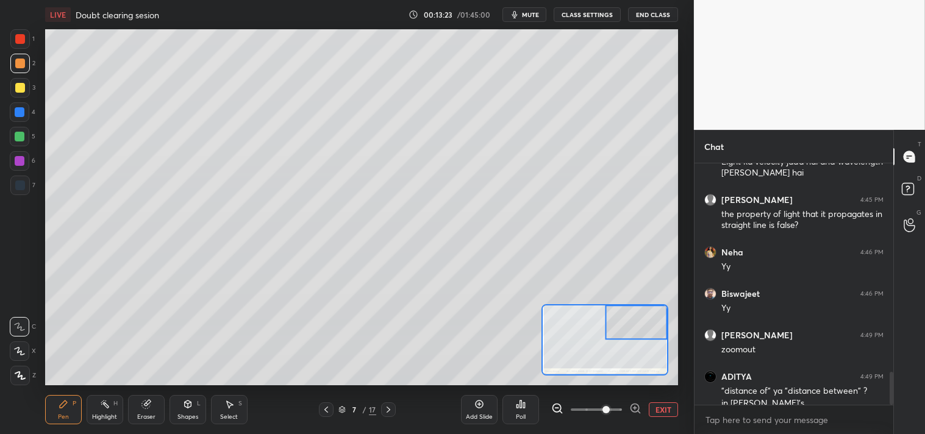
scroll to position [1527, 0]
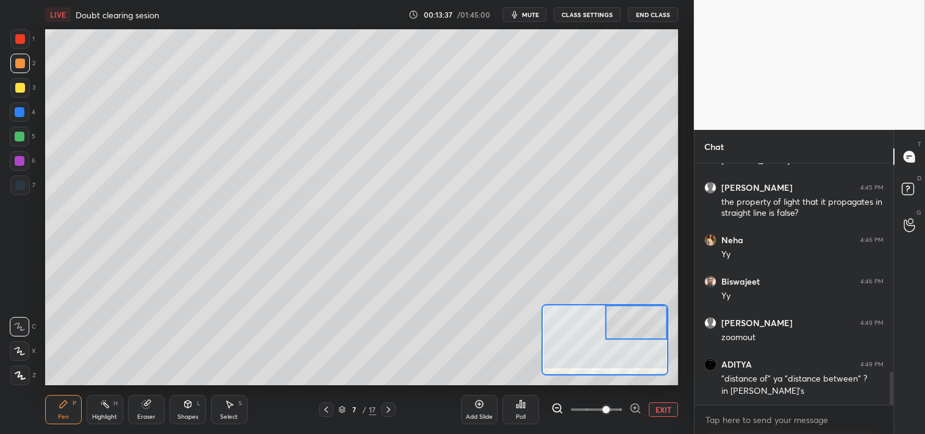
click at [663, 412] on button "EXIT" at bounding box center [663, 410] width 29 height 15
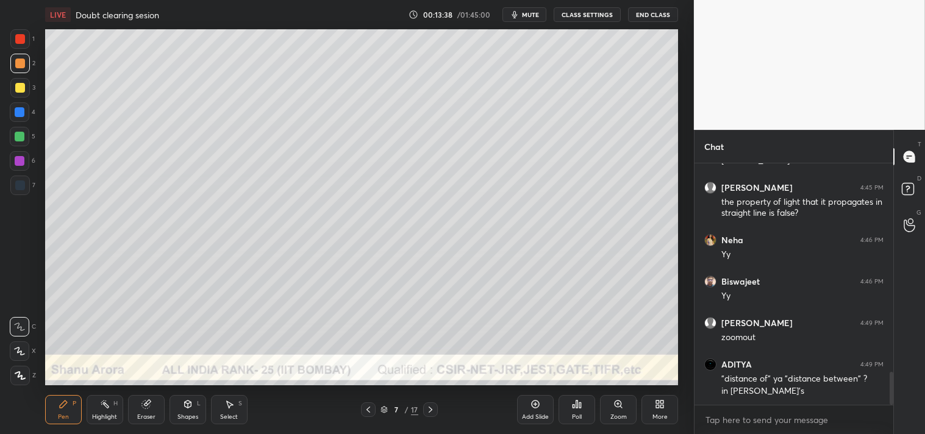
click at [106, 409] on icon at bounding box center [105, 405] width 10 height 10
click at [63, 409] on icon at bounding box center [64, 405] width 10 height 10
click at [614, 406] on icon at bounding box center [619, 405] width 10 height 10
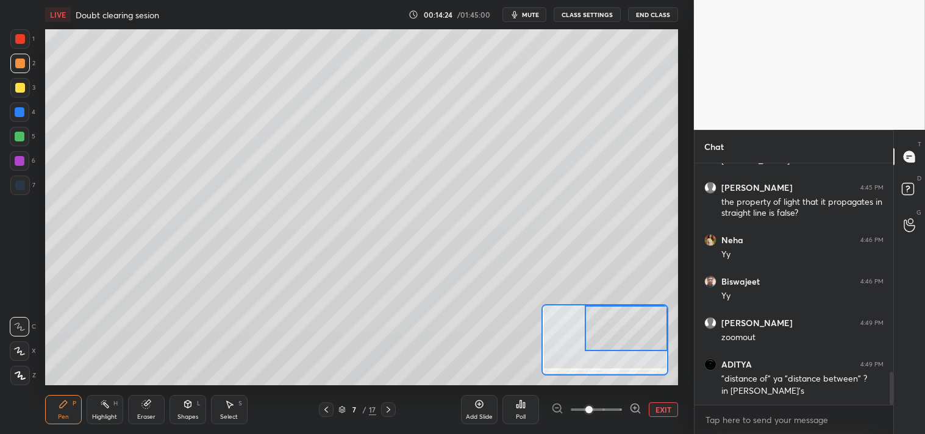
click at [673, 415] on button "EXIT" at bounding box center [663, 410] width 29 height 15
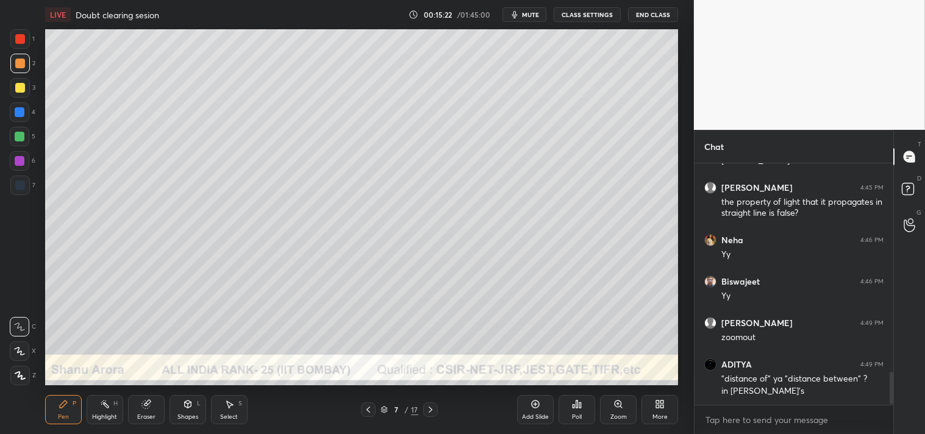
scroll to position [1569, 0]
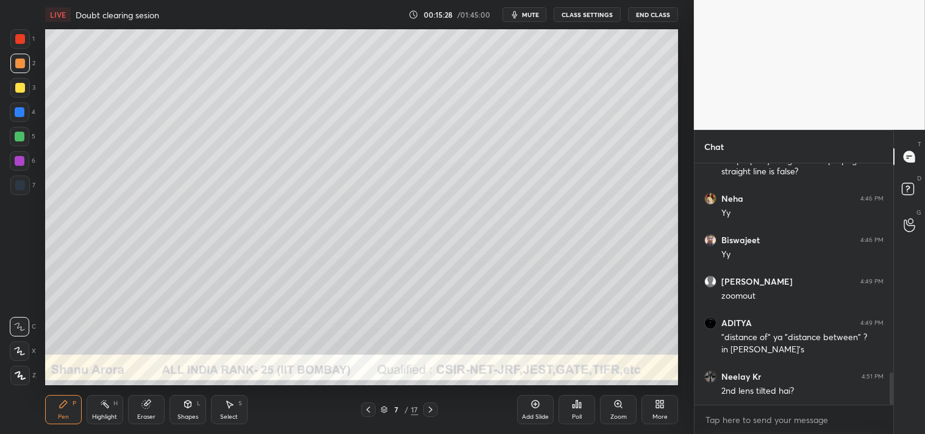
click at [104, 414] on div "Highlight" at bounding box center [104, 417] width 25 height 6
click at [68, 414] on div "Pen" at bounding box center [63, 417] width 11 height 6
click at [66, 412] on div "Pen P" at bounding box center [63, 409] width 37 height 29
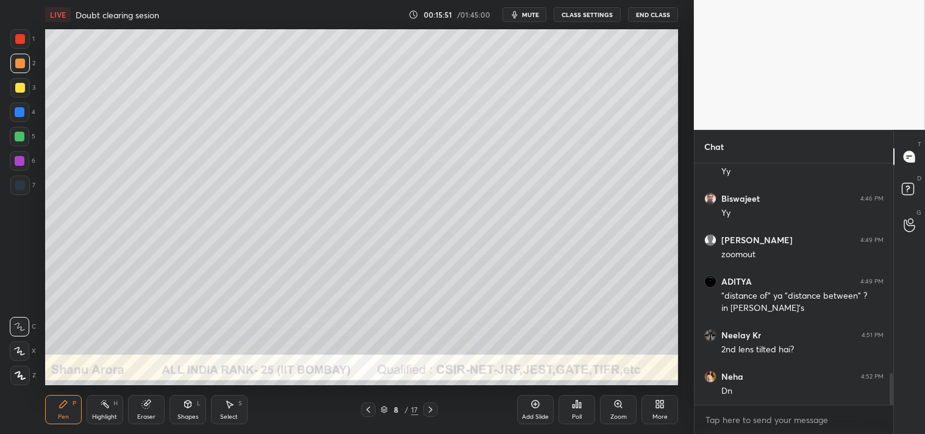
click at [178, 418] on div "Shapes" at bounding box center [188, 417] width 21 height 6
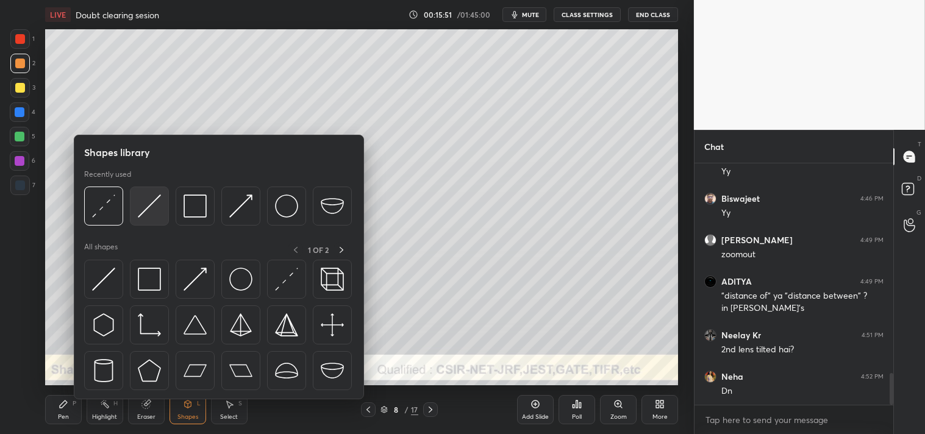
click at [150, 210] on img at bounding box center [149, 206] width 23 height 23
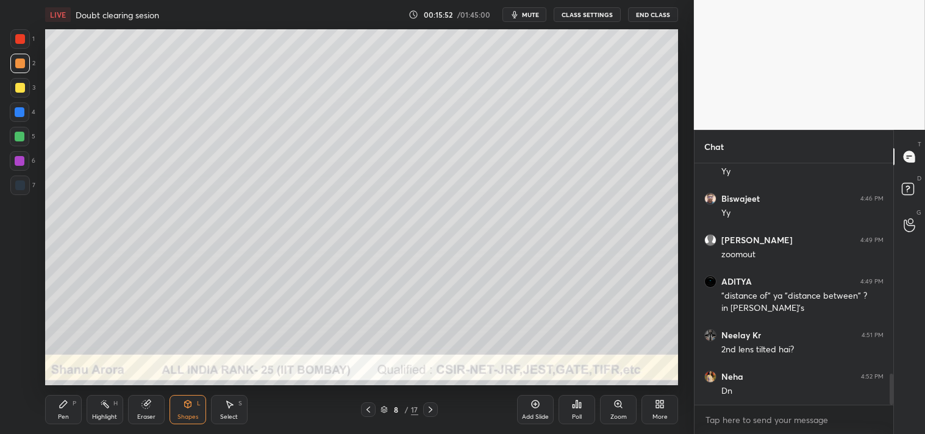
scroll to position [1651, 0]
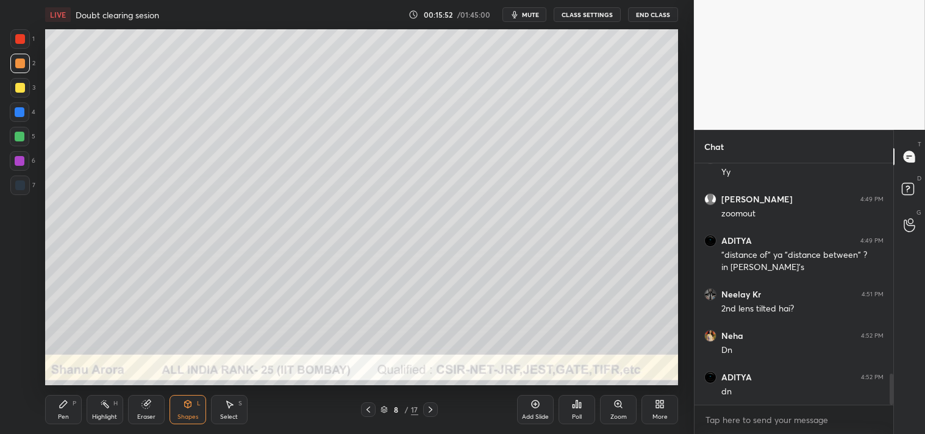
click at [28, 88] on div at bounding box center [20, 88] width 20 height 20
click at [620, 406] on icon at bounding box center [618, 404] width 7 height 7
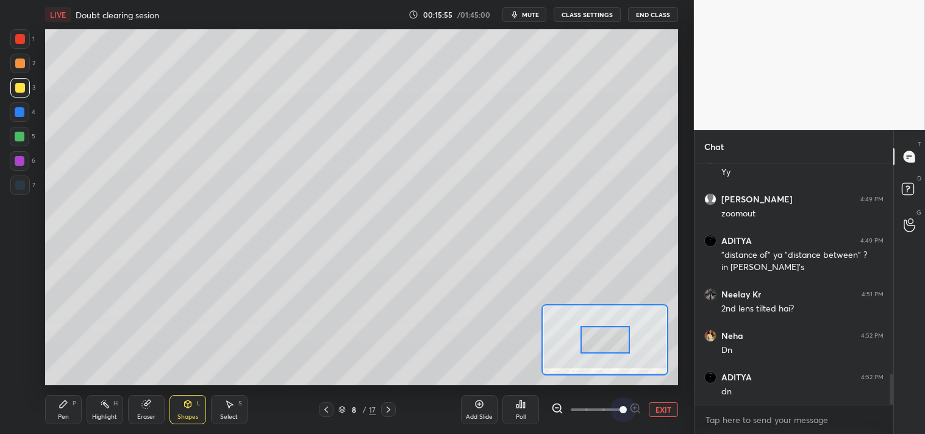
click at [620, 406] on span at bounding box center [623, 409] width 7 height 7
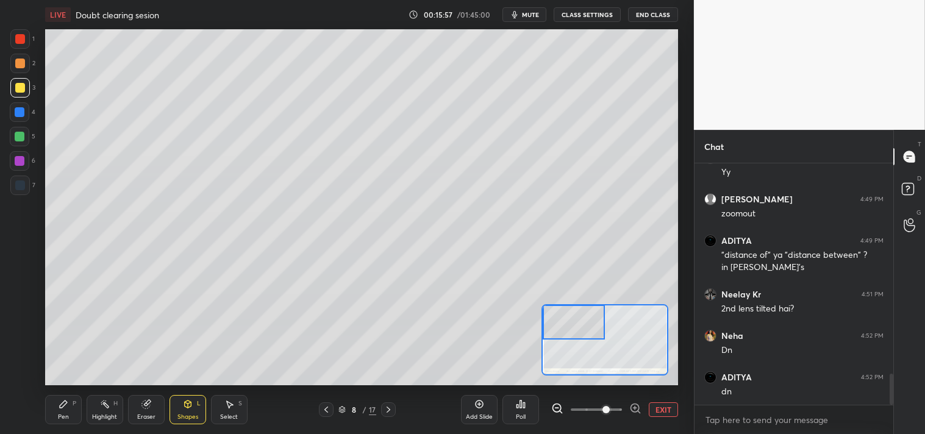
click at [62, 410] on div "Pen P" at bounding box center [63, 409] width 37 height 29
click at [65, 411] on div "Pen P" at bounding box center [63, 409] width 37 height 29
click at [190, 409] on icon at bounding box center [188, 405] width 10 height 10
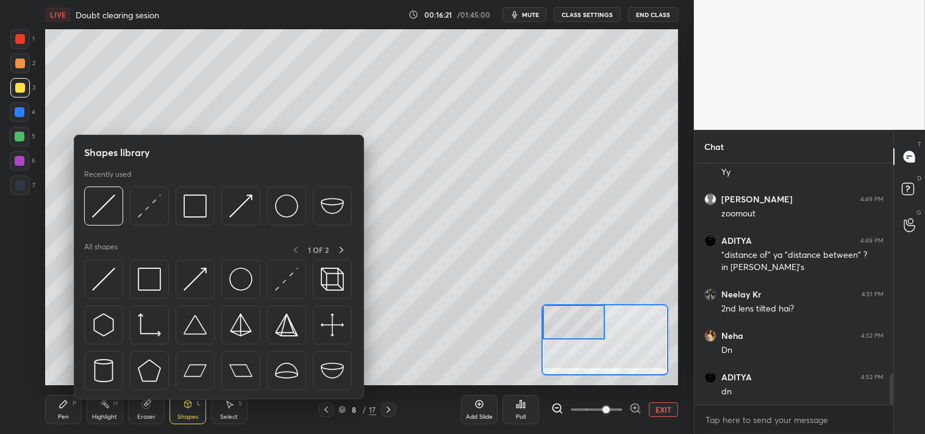
click at [59, 412] on div "Pen P" at bounding box center [63, 409] width 37 height 29
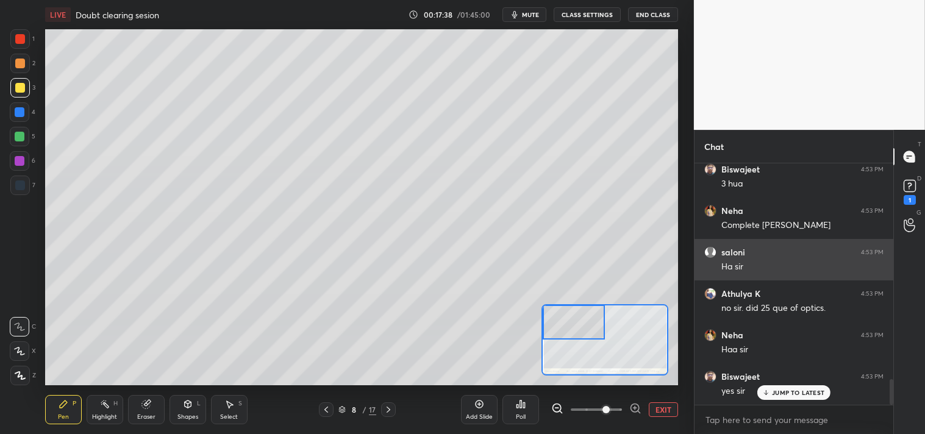
scroll to position [2036, 0]
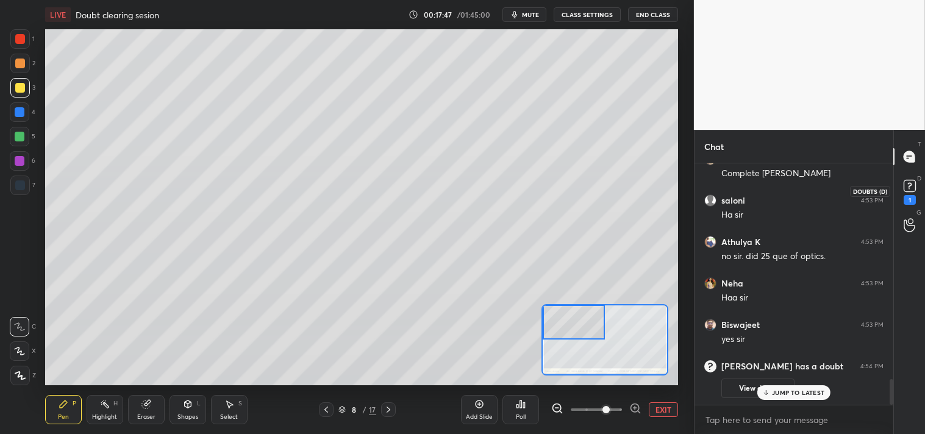
click at [913, 185] on rect at bounding box center [910, 187] width 12 height 12
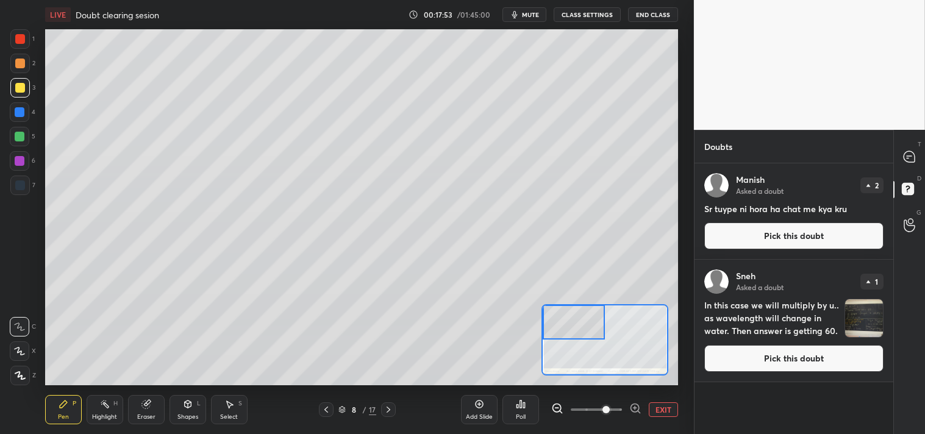
click at [739, 235] on button "Pick this doubt" at bounding box center [794, 236] width 179 height 27
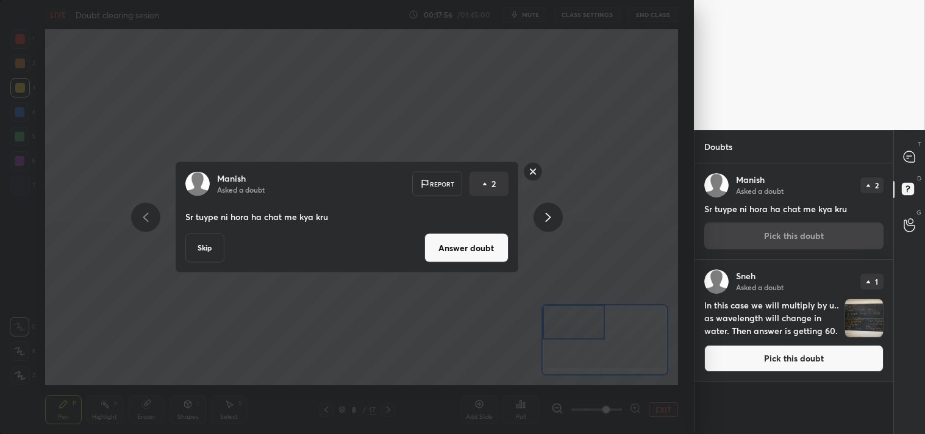
click at [532, 176] on rect at bounding box center [532, 171] width 19 height 19
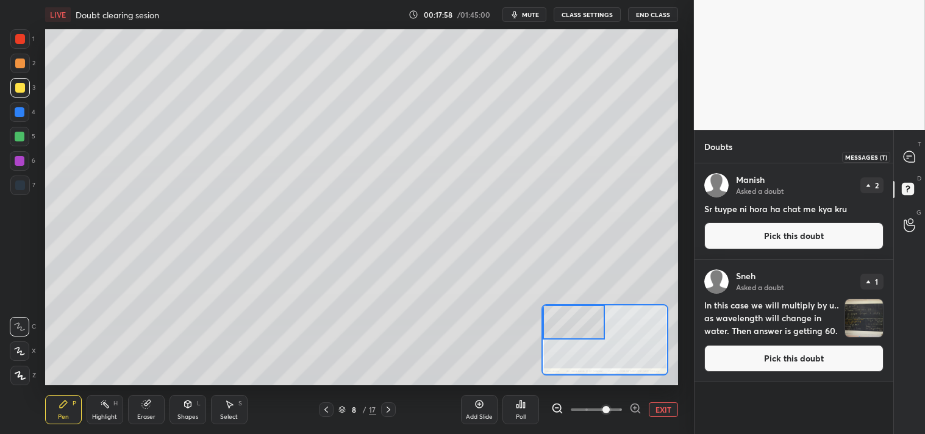
click at [900, 150] on div at bounding box center [910, 157] width 24 height 22
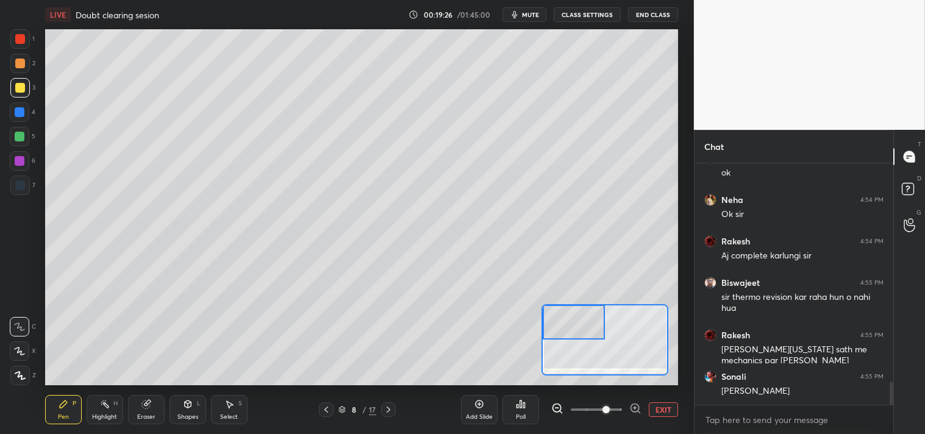
scroll to position [2358, 0]
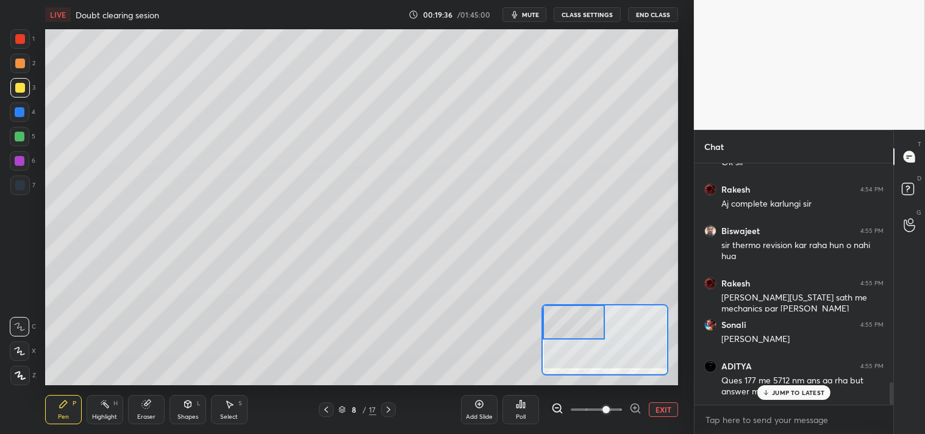
click at [176, 412] on div "Shapes L" at bounding box center [188, 409] width 37 height 29
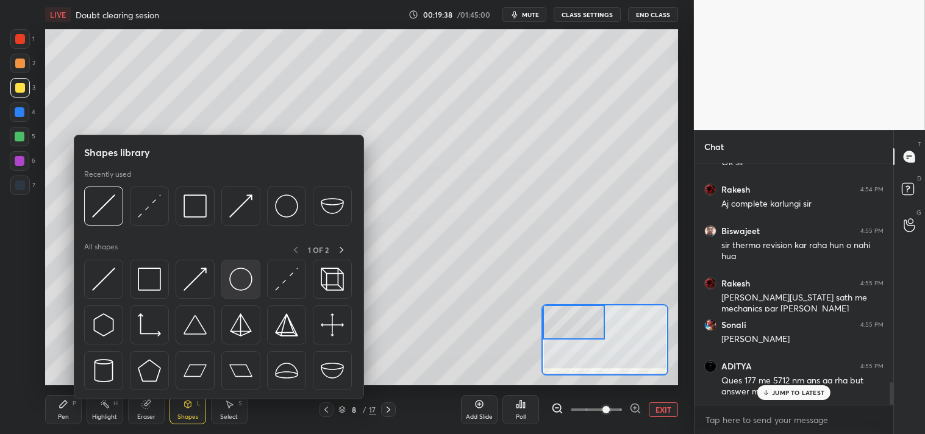
click at [246, 279] on img at bounding box center [240, 279] width 23 height 23
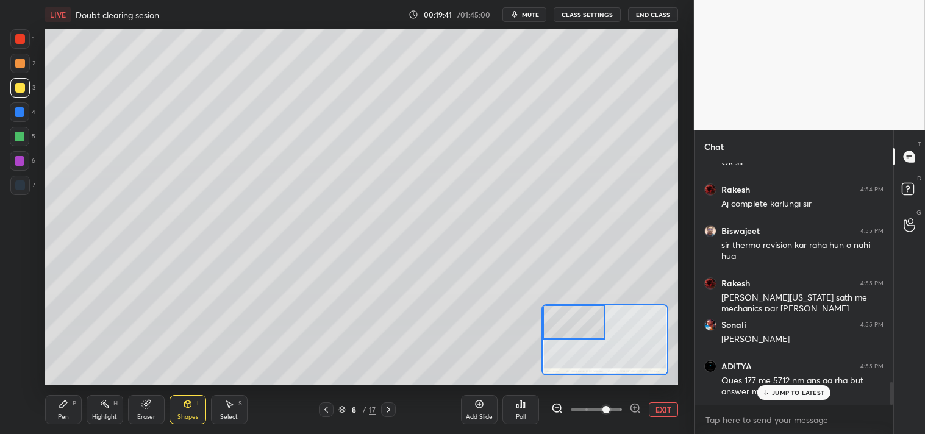
click at [186, 415] on div "Shapes" at bounding box center [188, 417] width 21 height 6
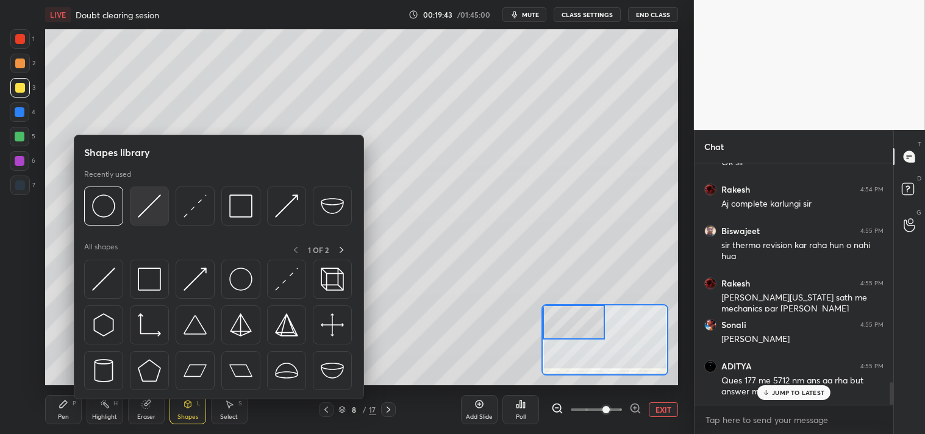
click at [153, 205] on img at bounding box center [149, 206] width 23 height 23
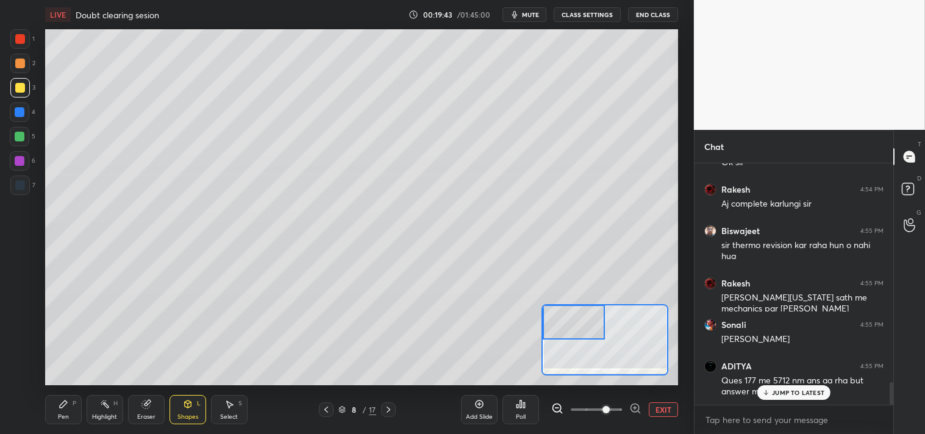
click at [25, 112] on div at bounding box center [20, 112] width 20 height 20
click at [26, 61] on div at bounding box center [20, 64] width 20 height 20
click at [53, 412] on div "Pen P" at bounding box center [63, 409] width 37 height 29
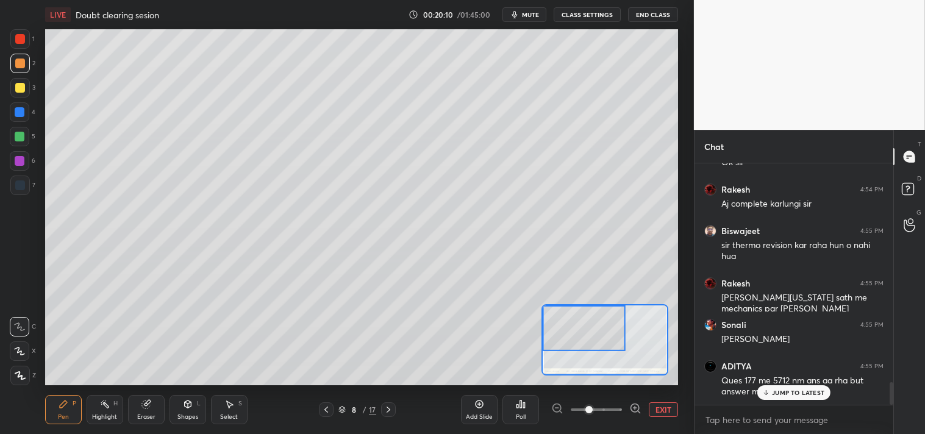
click at [192, 411] on div "Shapes L" at bounding box center [188, 409] width 37 height 29
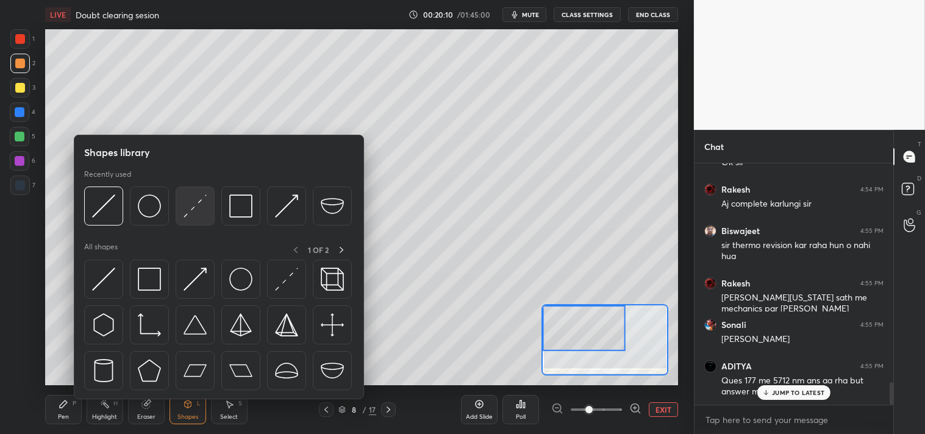
click at [198, 207] on img at bounding box center [195, 206] width 23 height 23
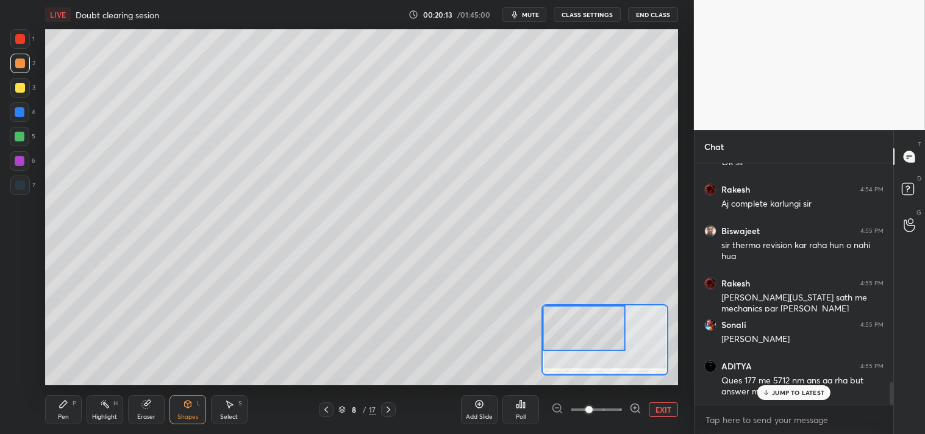
click at [60, 414] on div "Pen" at bounding box center [63, 417] width 11 height 6
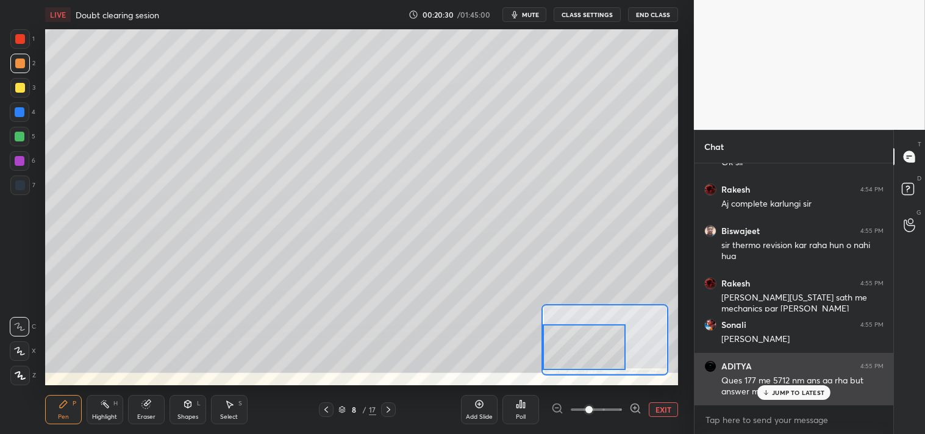
click at [791, 391] on p "JUMP TO LATEST" at bounding box center [798, 392] width 52 height 7
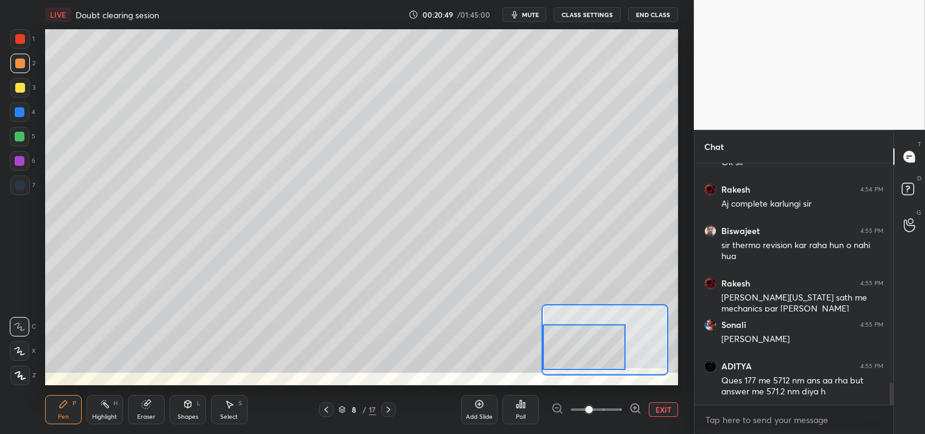
scroll to position [2400, 0]
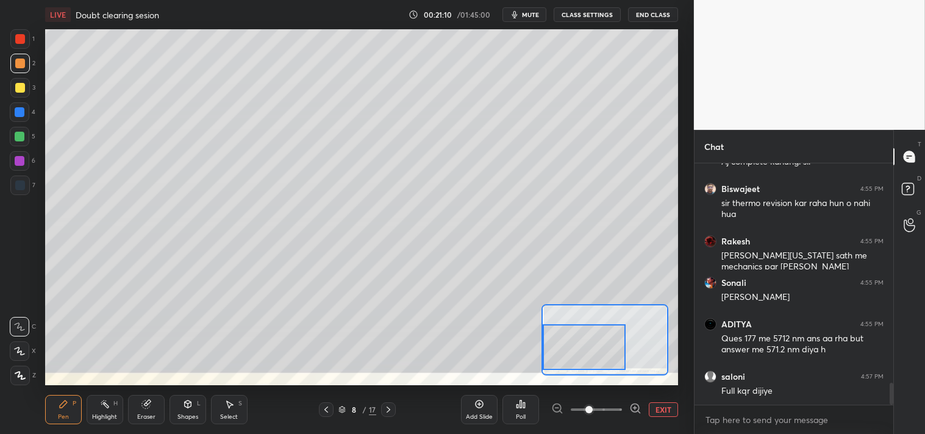
click at [662, 407] on button "EXIT" at bounding box center [663, 410] width 29 height 15
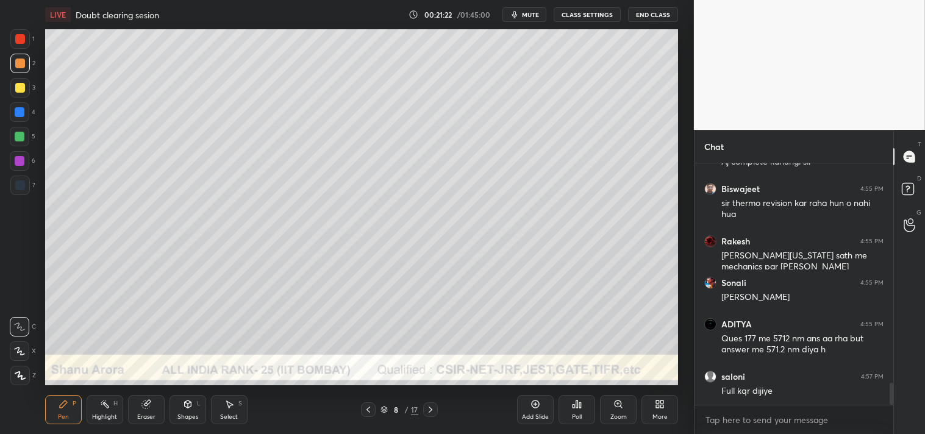
click at [618, 411] on div "Zoom" at bounding box center [618, 409] width 37 height 29
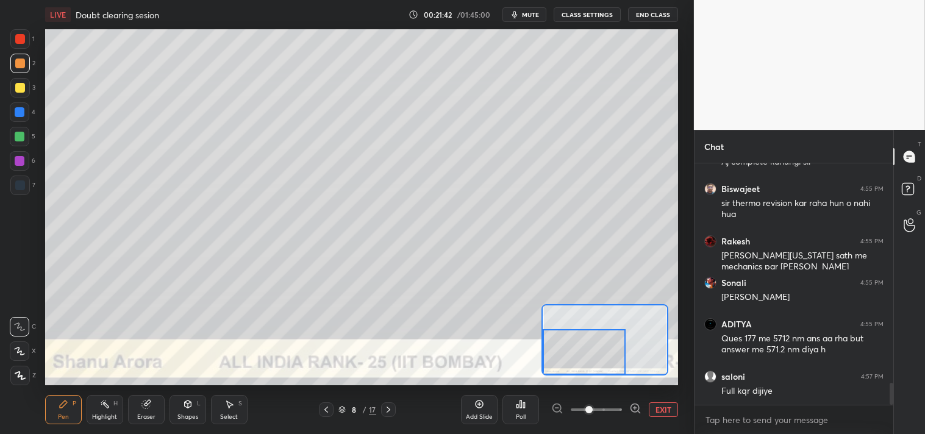
click at [140, 397] on div "Eraser" at bounding box center [146, 409] width 37 height 29
click at [59, 404] on icon at bounding box center [64, 405] width 10 height 10
click at [60, 409] on icon at bounding box center [64, 405] width 10 height 10
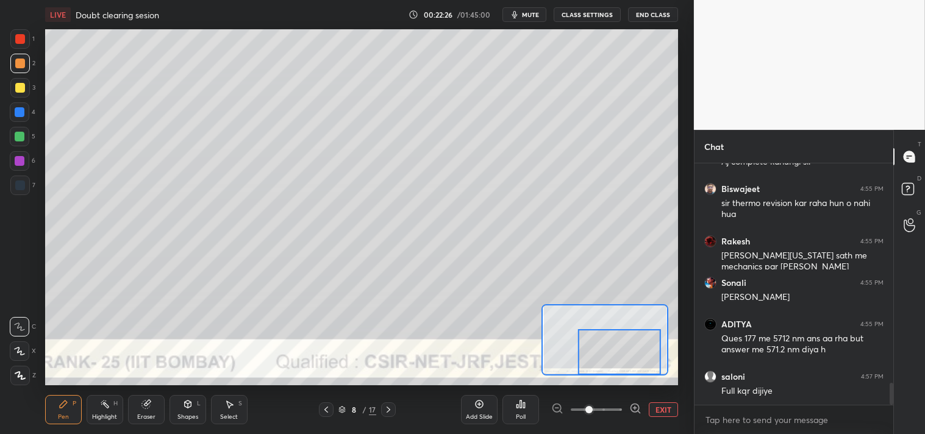
click at [662, 412] on button "EXIT" at bounding box center [663, 410] width 29 height 15
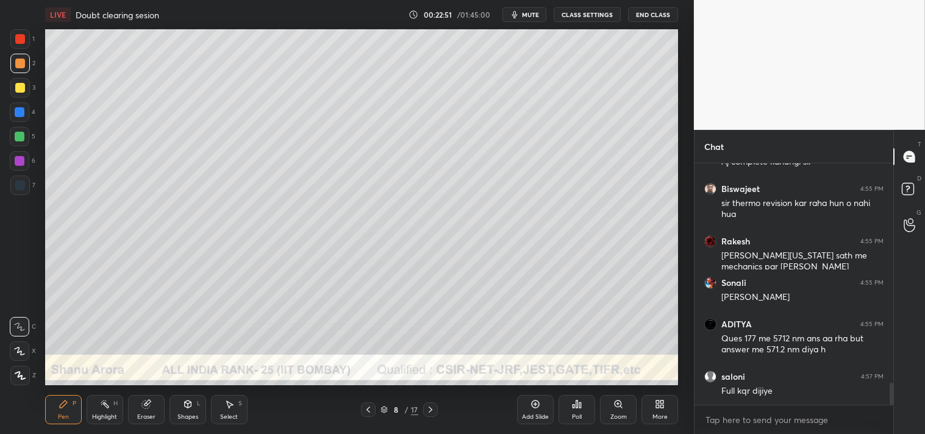
click at [112, 410] on div "Highlight H" at bounding box center [105, 409] width 37 height 29
click at [110, 410] on div "Highlight H" at bounding box center [105, 409] width 37 height 29
click at [56, 406] on div "Pen P" at bounding box center [63, 409] width 37 height 29
click at [57, 417] on div "Pen P" at bounding box center [63, 409] width 37 height 29
click at [614, 407] on icon at bounding box center [619, 405] width 10 height 10
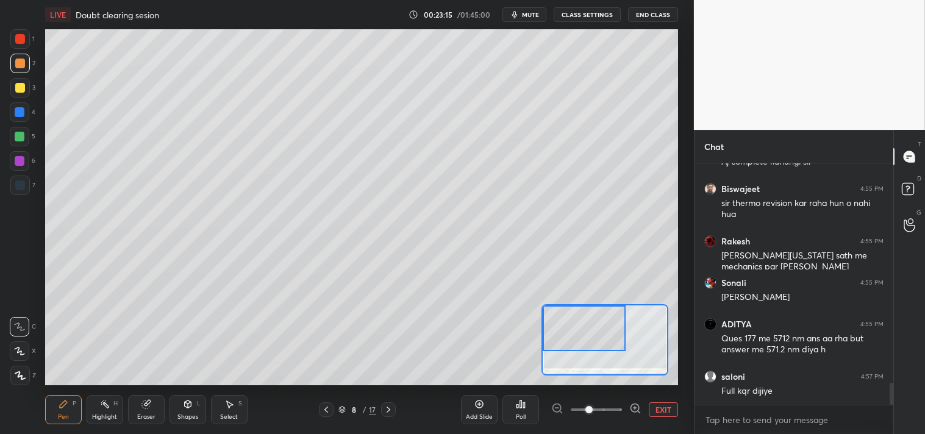
click at [13, 107] on div at bounding box center [20, 112] width 20 height 20
click at [21, 117] on div at bounding box center [20, 112] width 10 height 10
click at [663, 409] on button "EXIT" at bounding box center [663, 410] width 29 height 15
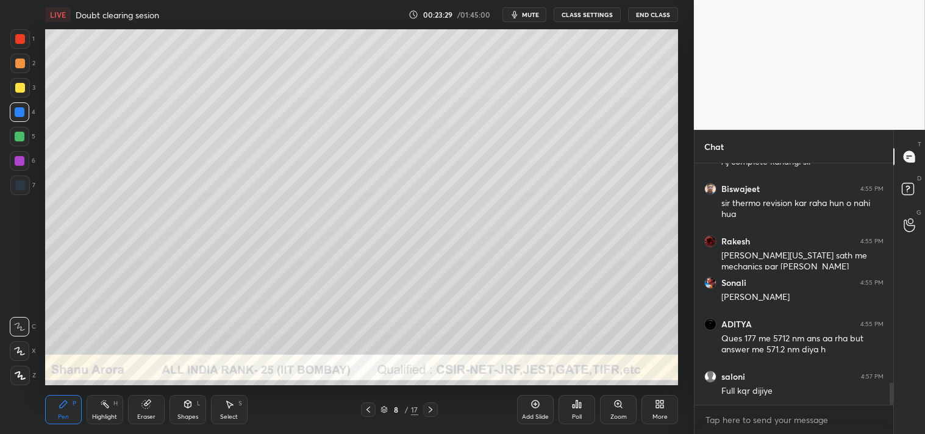
click at [621, 400] on icon at bounding box center [619, 405] width 10 height 10
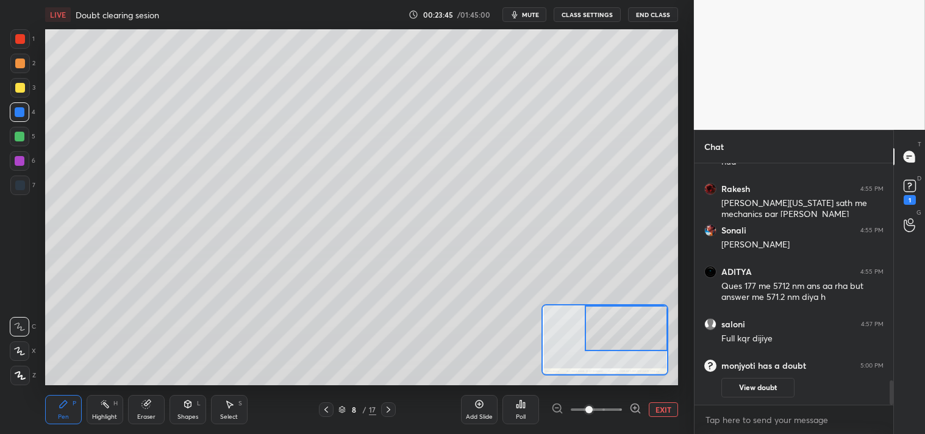
scroll to position [2126, 0]
click at [913, 187] on rect at bounding box center [910, 187] width 12 height 12
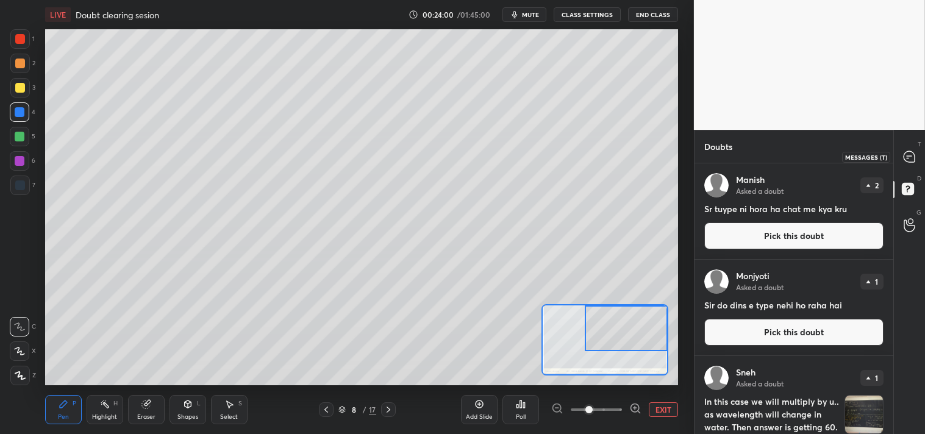
click at [918, 153] on div at bounding box center [910, 157] width 24 height 22
type textarea "x"
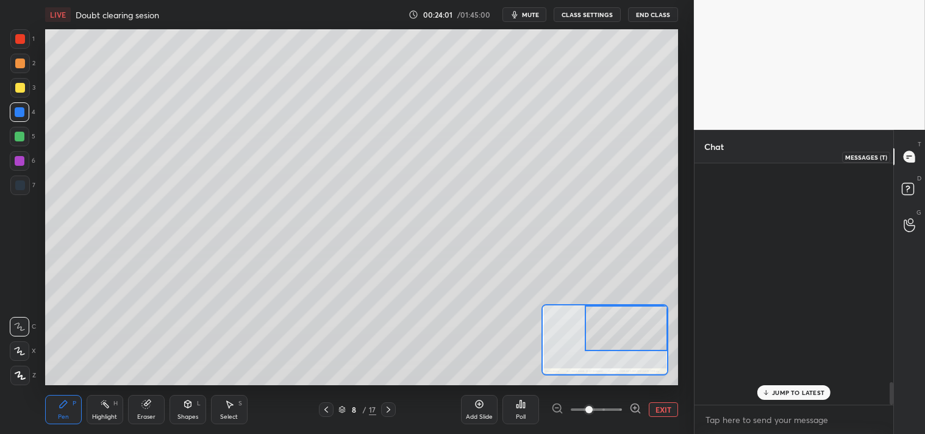
scroll to position [238, 195]
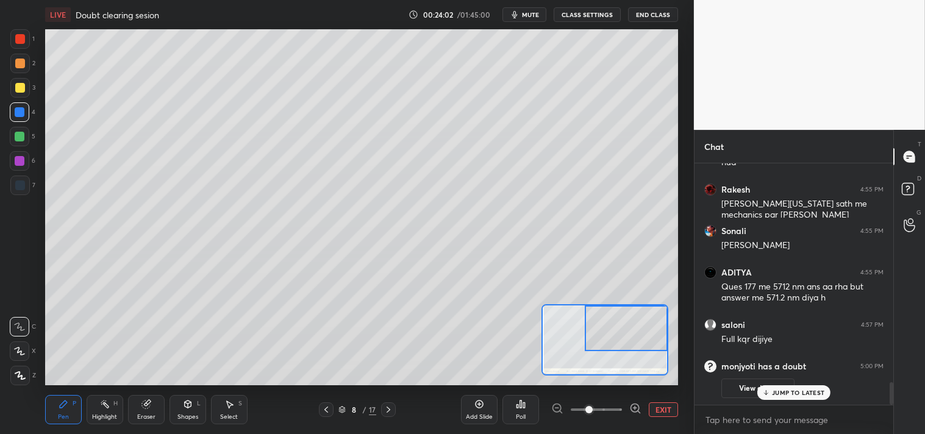
click at [796, 390] on p "JUMP TO LATEST" at bounding box center [798, 392] width 52 height 7
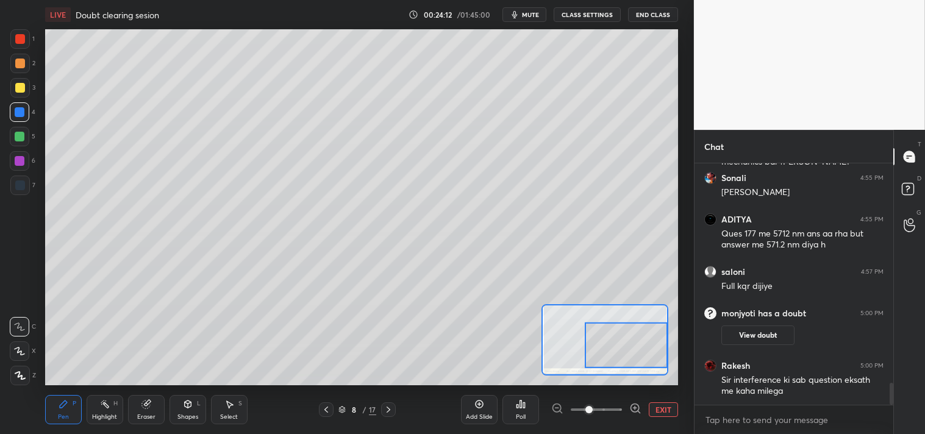
click at [17, 65] on div at bounding box center [20, 64] width 10 height 10
click at [669, 412] on button "EXIT" at bounding box center [663, 410] width 29 height 15
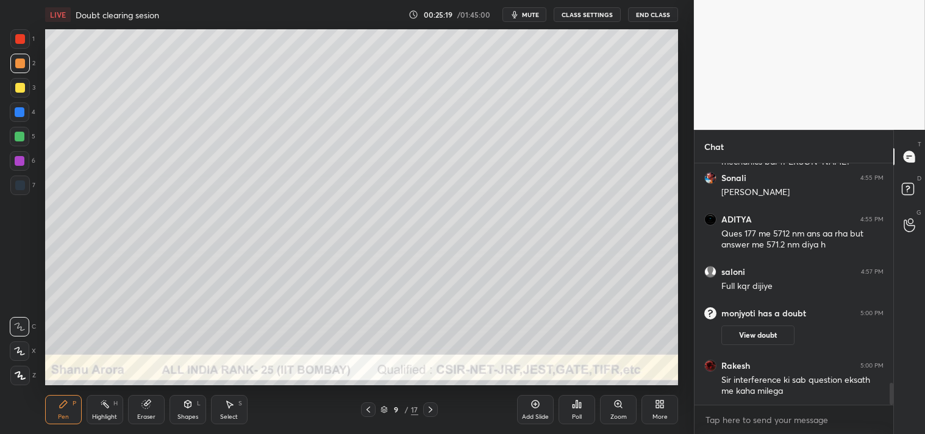
click at [196, 407] on div "Shapes L" at bounding box center [188, 409] width 37 height 29
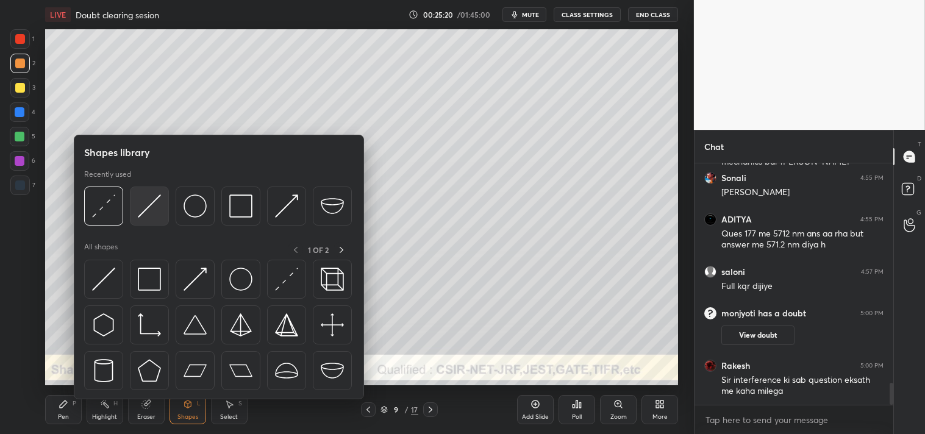
click at [154, 210] on img at bounding box center [149, 206] width 23 height 23
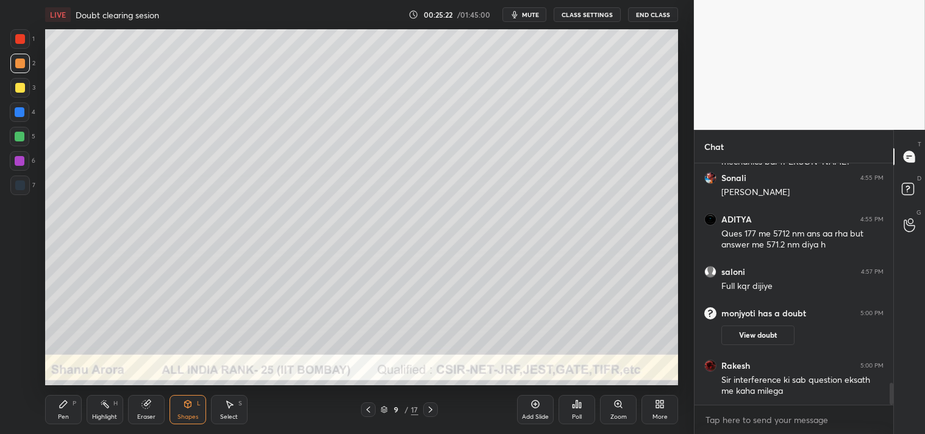
click at [610, 407] on div "Zoom" at bounding box center [618, 409] width 37 height 29
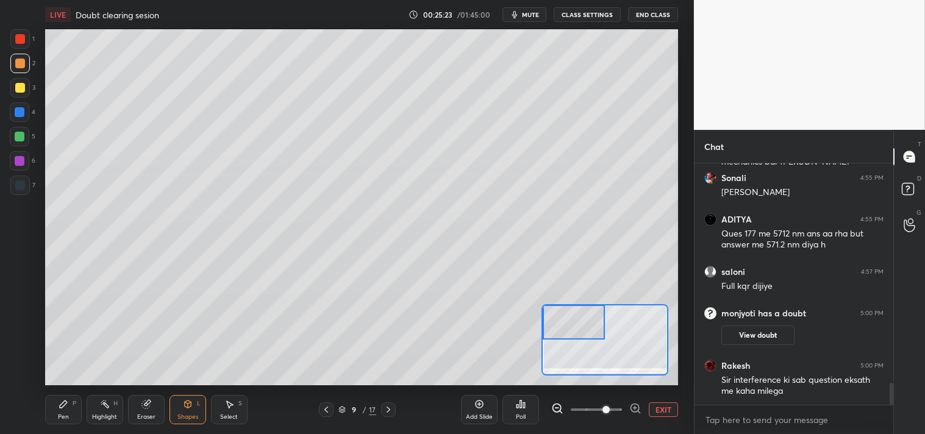
click at [49, 411] on div "Pen P" at bounding box center [63, 409] width 37 height 29
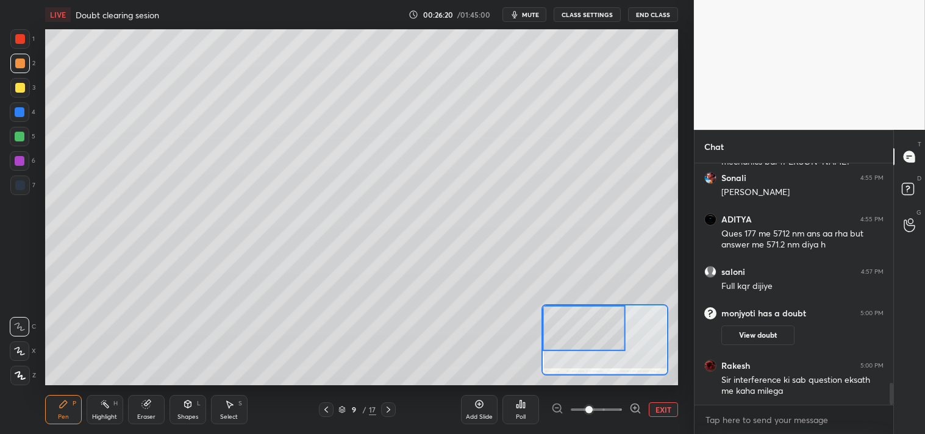
click at [650, 410] on button "EXIT" at bounding box center [663, 410] width 29 height 15
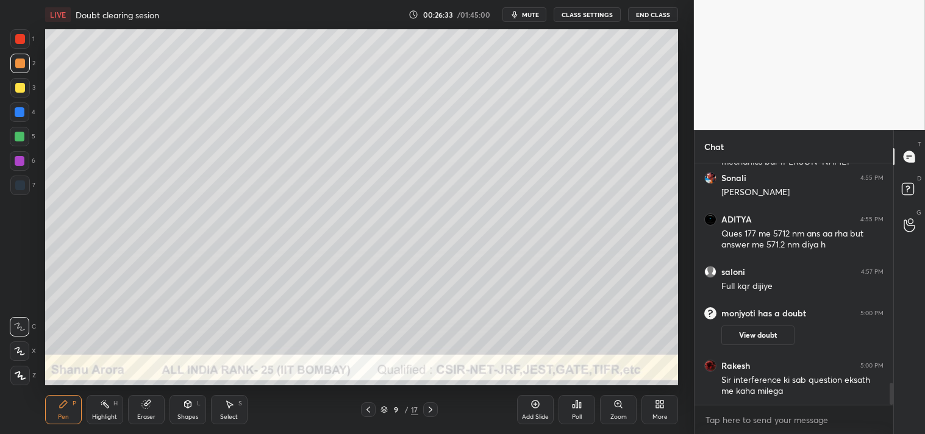
click at [617, 411] on div "Zoom" at bounding box center [618, 409] width 37 height 29
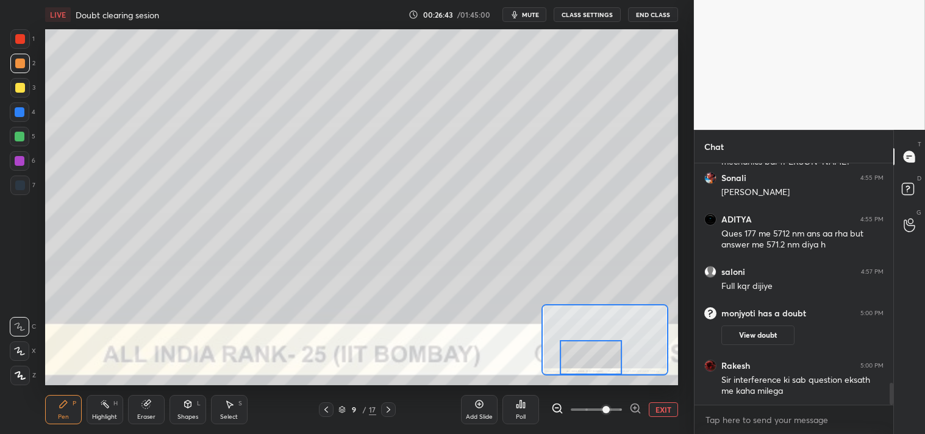
click at [22, 91] on div at bounding box center [20, 88] width 10 height 10
click at [192, 412] on div "Shapes L" at bounding box center [188, 409] width 37 height 29
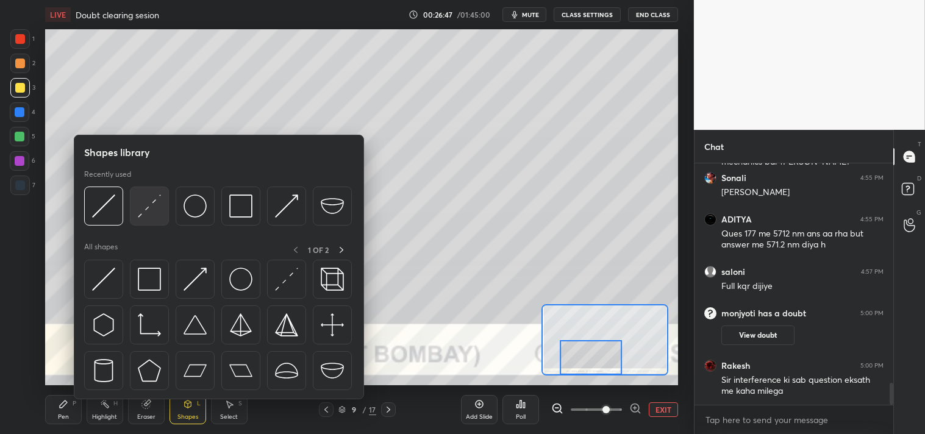
click at [143, 209] on img at bounding box center [149, 206] width 23 height 23
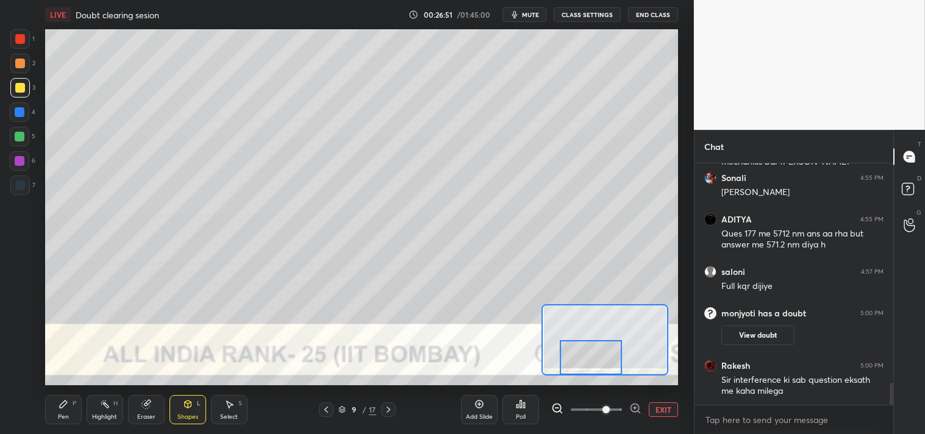
click at [63, 407] on icon at bounding box center [64, 405] width 10 height 10
click at [61, 407] on icon at bounding box center [63, 404] width 7 height 7
click at [190, 405] on icon at bounding box center [187, 404] width 7 height 7
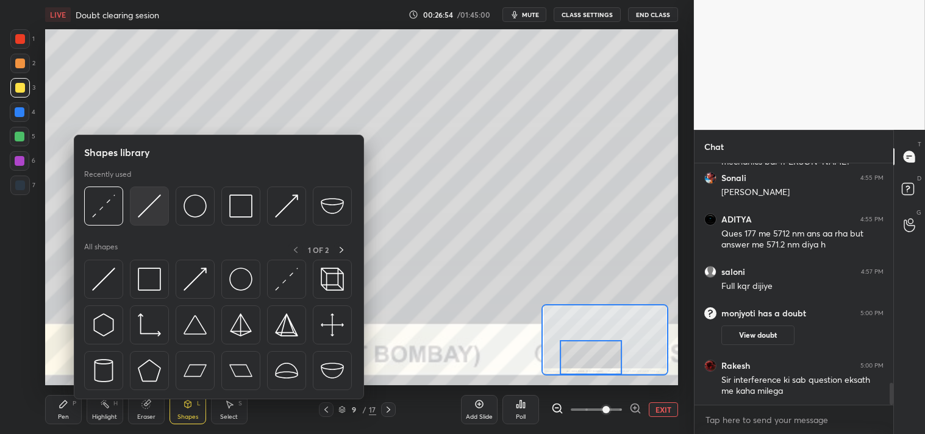
click at [146, 210] on img at bounding box center [149, 206] width 23 height 23
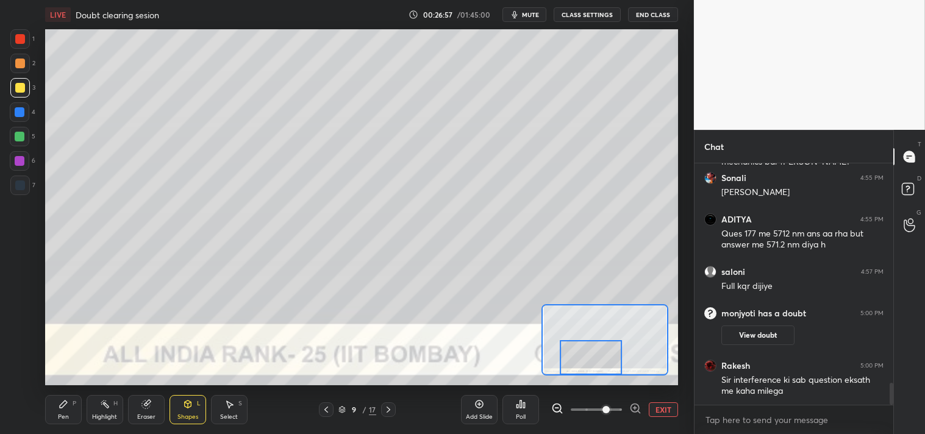
click at [62, 405] on icon at bounding box center [63, 404] width 7 height 7
click at [148, 401] on icon at bounding box center [147, 403] width 7 height 6
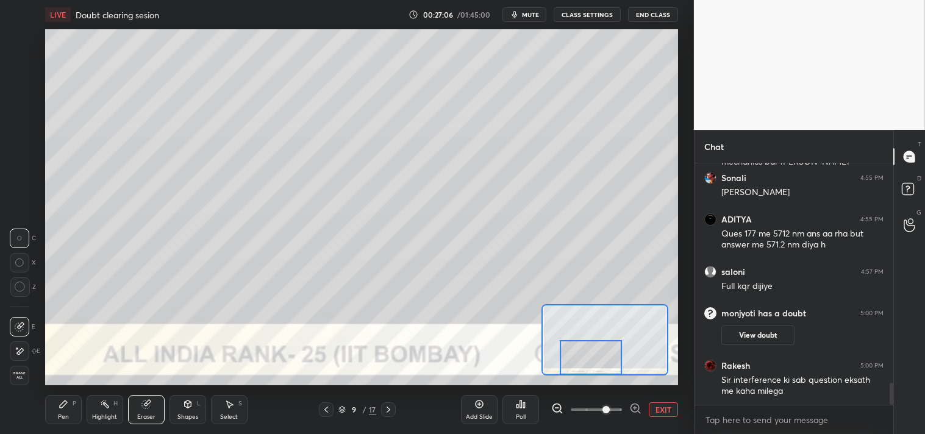
click at [64, 406] on icon at bounding box center [63, 404] width 7 height 7
click at [63, 409] on icon at bounding box center [64, 405] width 10 height 10
click at [662, 406] on button "EXIT" at bounding box center [663, 410] width 29 height 15
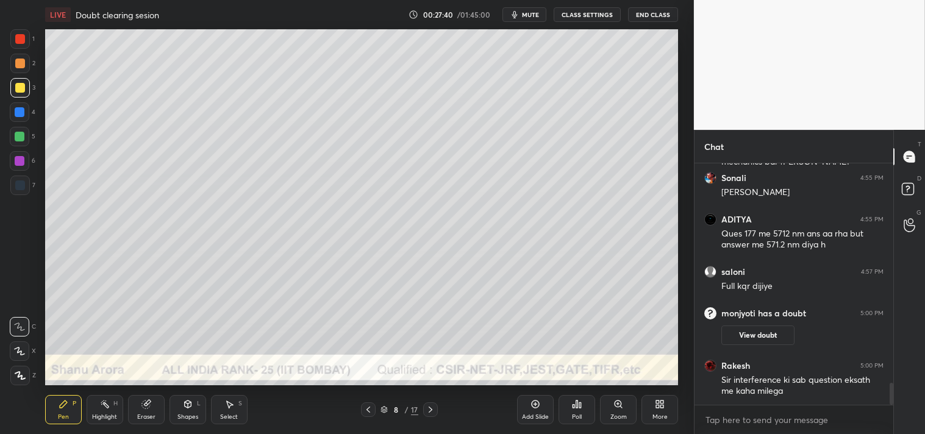
click at [106, 411] on div "Highlight H" at bounding box center [105, 409] width 37 height 29
click at [106, 412] on div "Highlight H" at bounding box center [105, 409] width 37 height 29
click at [60, 405] on icon at bounding box center [63, 404] width 7 height 7
click at [57, 412] on div "Pen P" at bounding box center [63, 409] width 37 height 29
click at [623, 405] on icon at bounding box center [619, 405] width 10 height 10
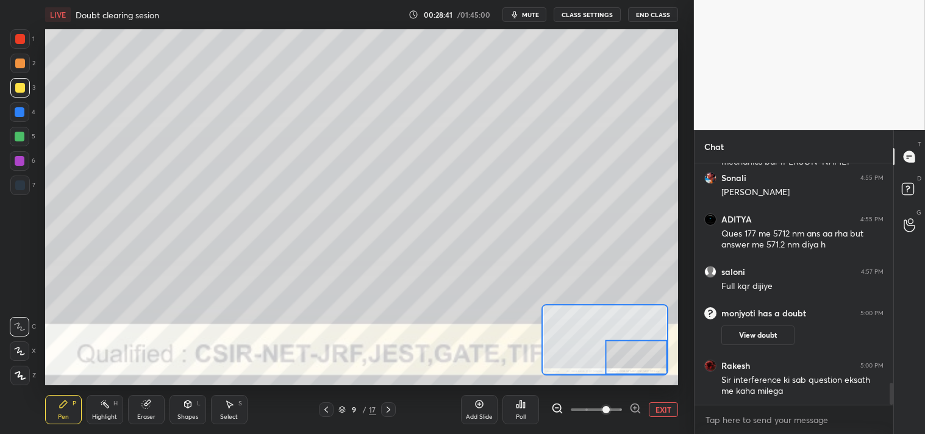
click at [656, 414] on button "EXIT" at bounding box center [663, 410] width 29 height 15
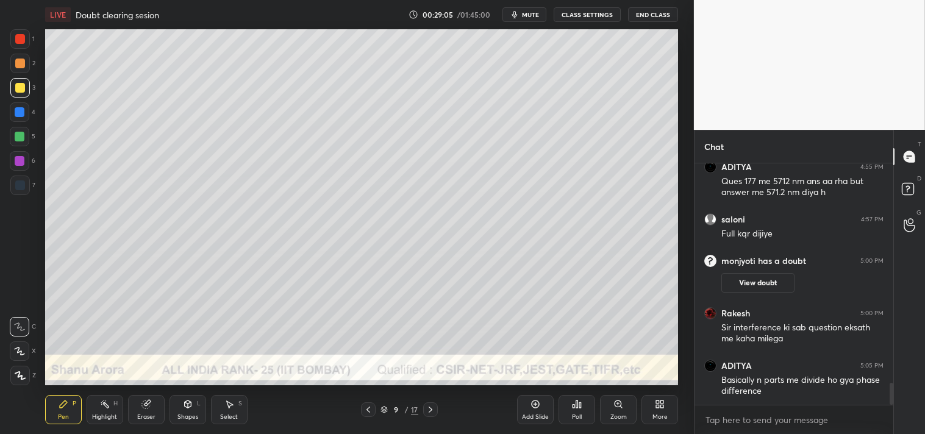
scroll to position [2487, 0]
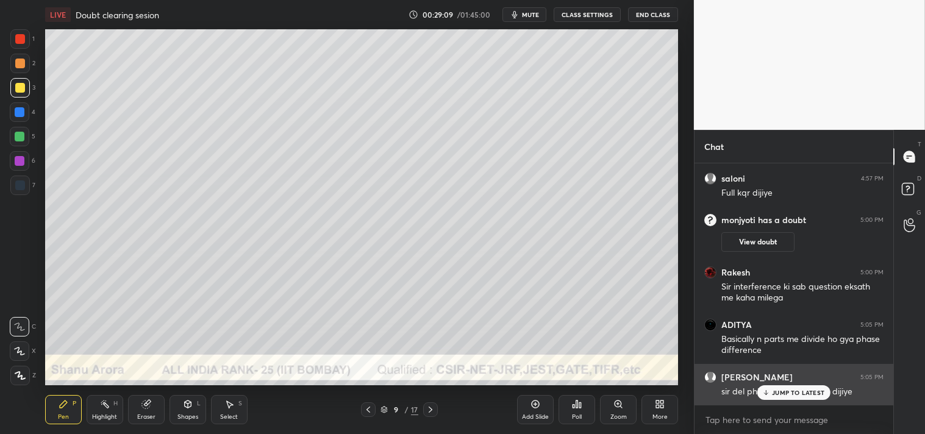
click at [781, 390] on p "JUMP TO LATEST" at bounding box center [798, 392] width 52 height 7
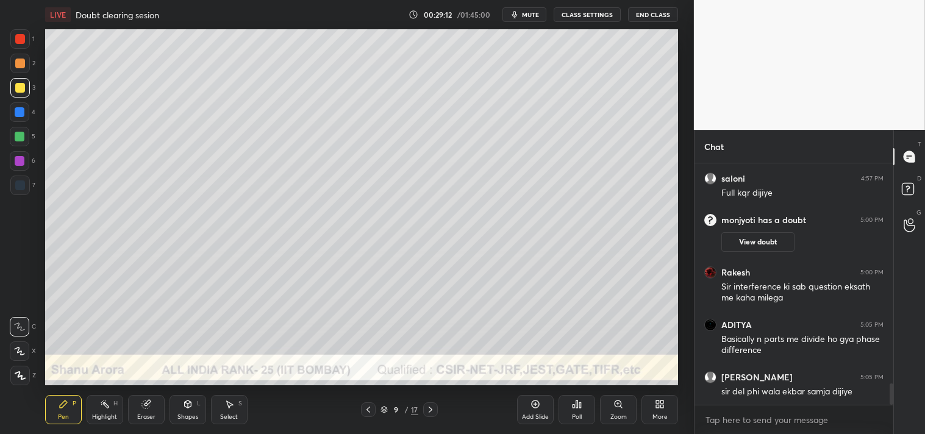
click at [110, 414] on div "Highlight" at bounding box center [104, 417] width 25 height 6
click at [105, 411] on div "Highlight H" at bounding box center [105, 409] width 37 height 29
click at [60, 418] on div "Pen" at bounding box center [63, 417] width 11 height 6
click at [81, 415] on div "Pen P" at bounding box center [63, 409] width 37 height 29
click at [102, 414] on div "Highlight" at bounding box center [104, 417] width 25 height 6
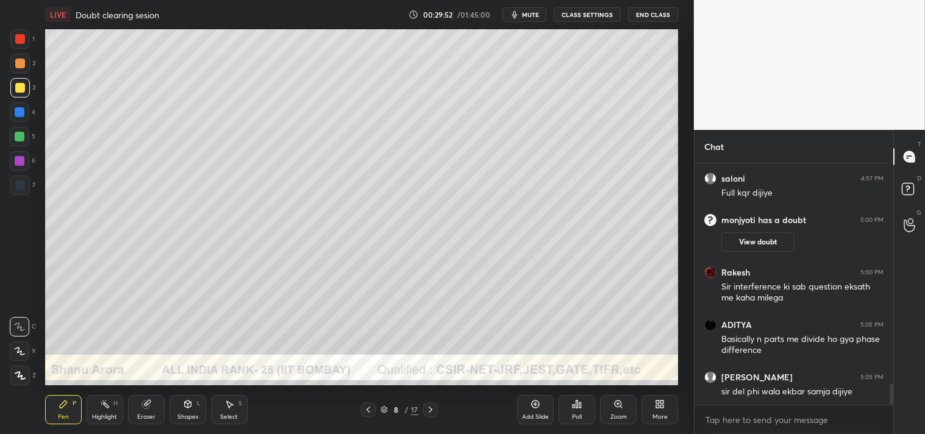
click at [100, 422] on div "Highlight H" at bounding box center [105, 409] width 37 height 29
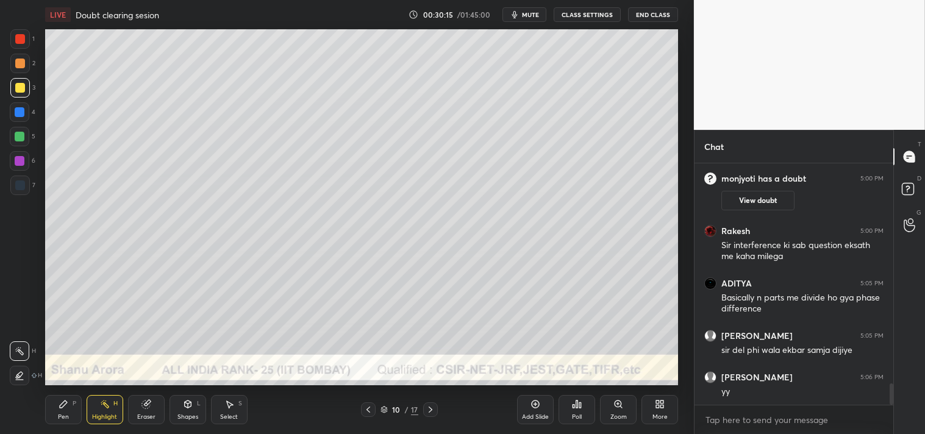
click at [185, 415] on div "Shapes" at bounding box center [188, 417] width 21 height 6
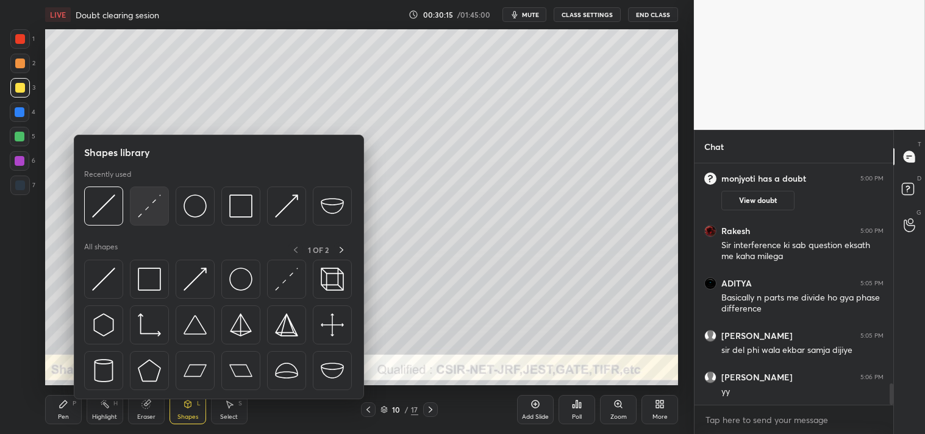
click at [160, 209] on img at bounding box center [149, 206] width 23 height 23
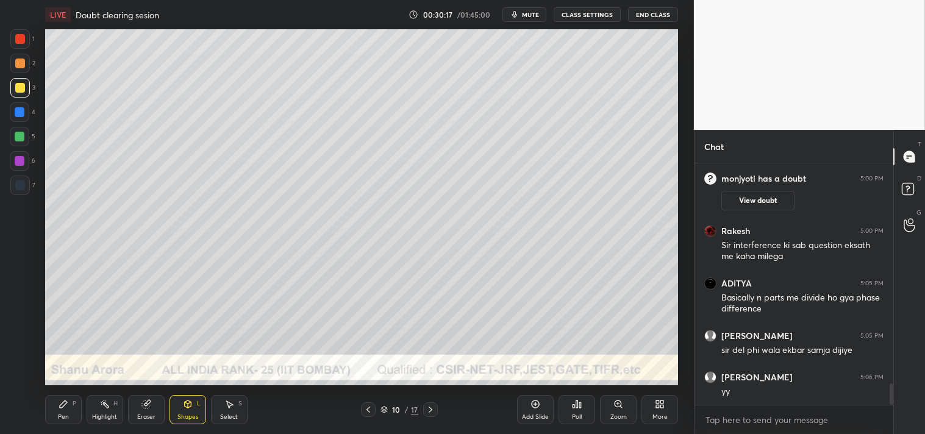
click at [605, 411] on div "Zoom" at bounding box center [618, 409] width 37 height 29
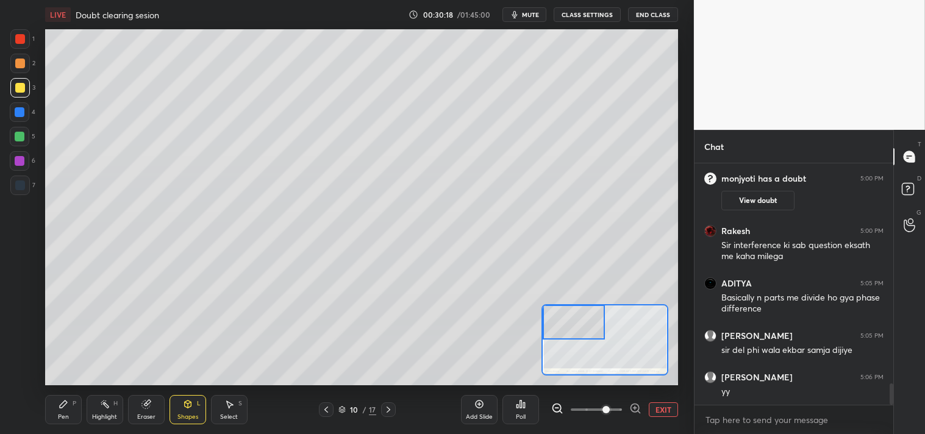
click at [64, 409] on icon at bounding box center [64, 405] width 10 height 10
click at [517, 13] on icon "button" at bounding box center [514, 14] width 5 height 7
click at [579, 13] on button "CLASS SETTINGS" at bounding box center [587, 14] width 67 height 15
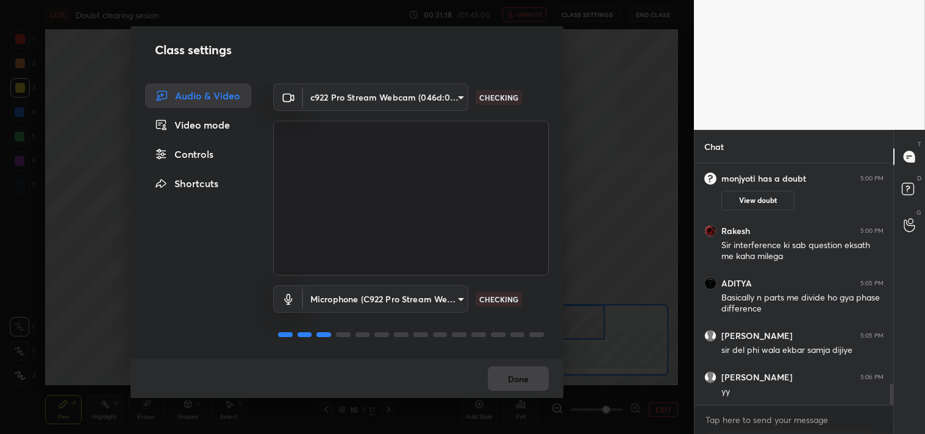
click at [375, 98] on body "1 2 3 4 5 6 7 C X Z C X Z E E Erase all H H LIVE Doubt clearing sesion 00:31:18…" at bounding box center [462, 217] width 925 height 434
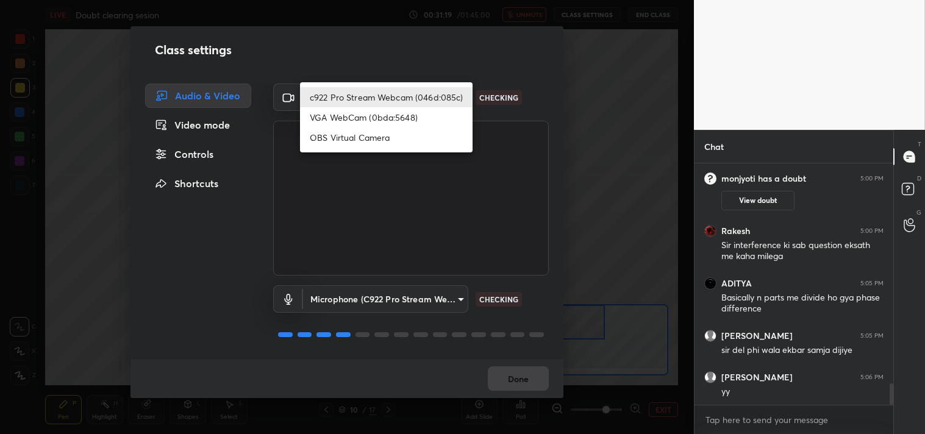
click at [343, 138] on li "OBS Virtual Camera" at bounding box center [386, 137] width 173 height 20
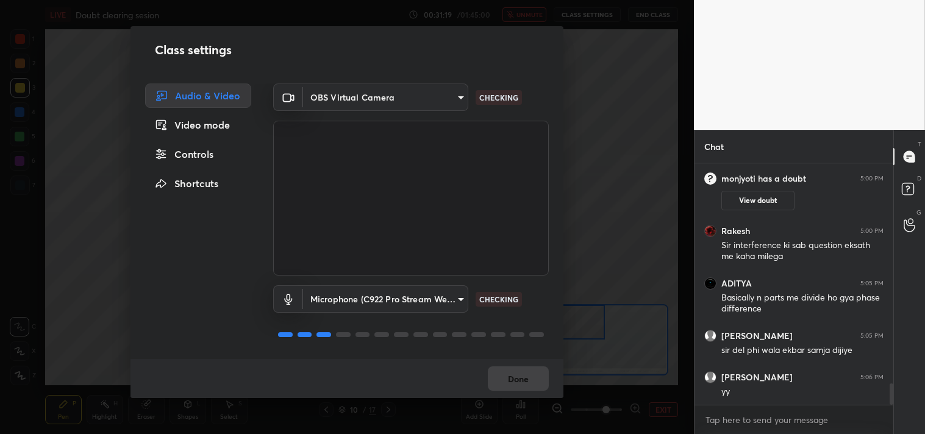
type input "64645b19d528b3ac785889237b1a364f3b7ccd5da23f372116afb1703458f4fd"
click at [521, 378] on button "Done" at bounding box center [518, 379] width 61 height 24
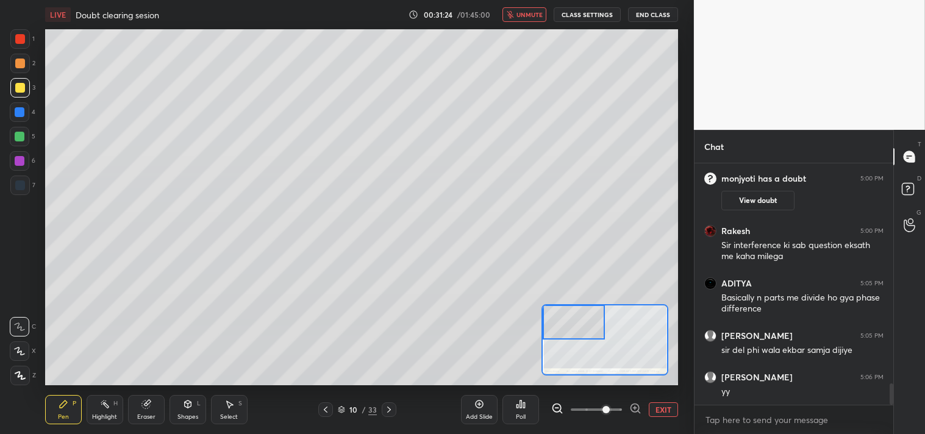
click at [526, 16] on span "unmute" at bounding box center [530, 14] width 26 height 9
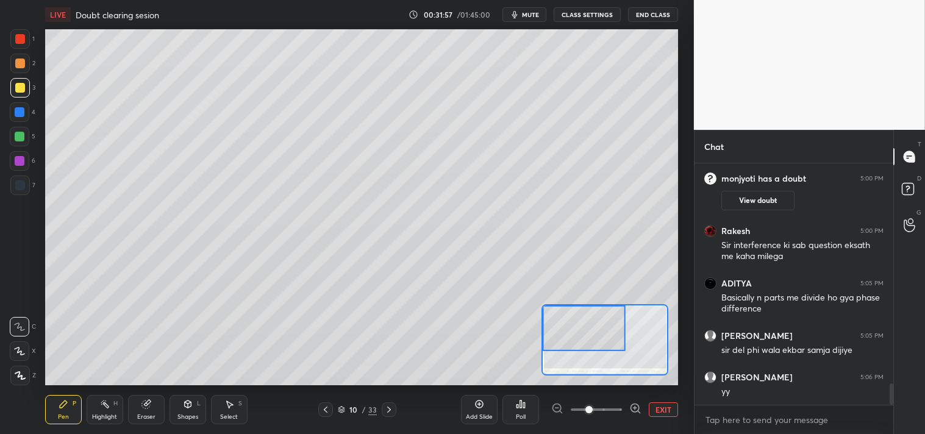
click at [102, 407] on icon at bounding box center [105, 405] width 10 height 10
click at [107, 401] on icon at bounding box center [105, 405] width 10 height 10
click at [592, 17] on button "CLASS SETTINGS" at bounding box center [587, 14] width 67 height 15
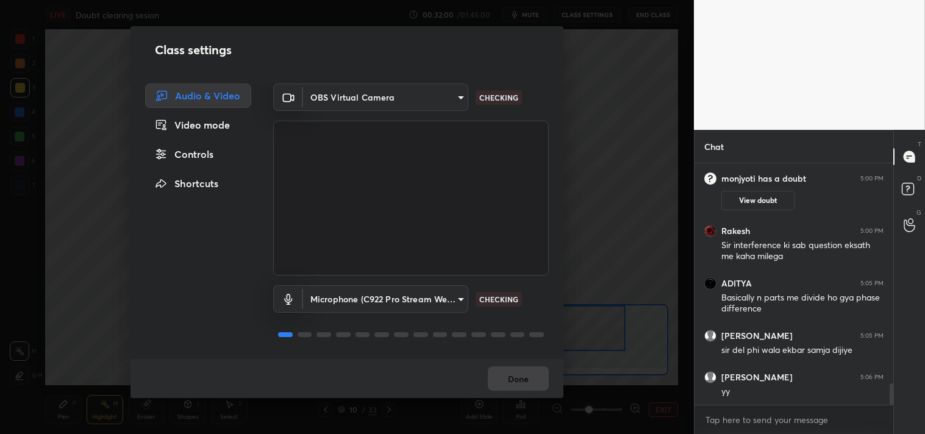
click at [376, 102] on body "1 2 3 4 5 6 7 C X Z C X Z E E Erase all H H LIVE Doubt clearing sesion 00:32:00…" at bounding box center [462, 217] width 925 height 434
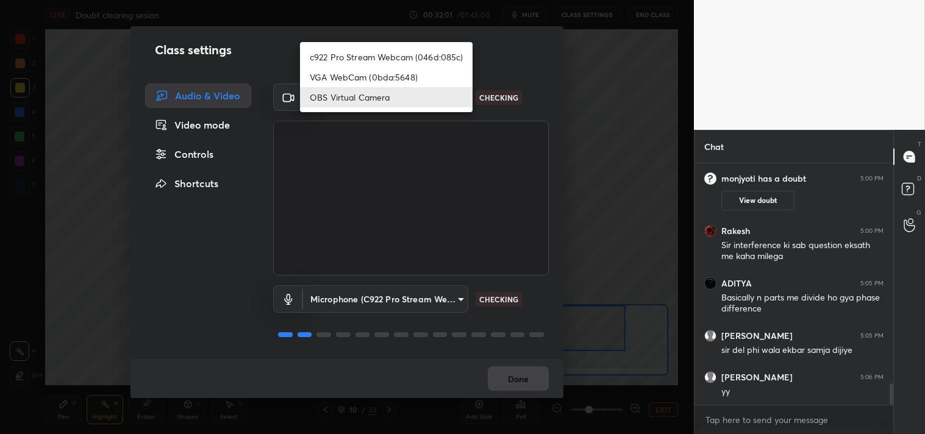
click at [384, 56] on li "c922 Pro Stream Webcam (046d:085c)" at bounding box center [386, 57] width 173 height 20
type input "77efdbe0d0591a5658d362a6e640cec0e2706c98c83ef82d39568dbf4875ff01"
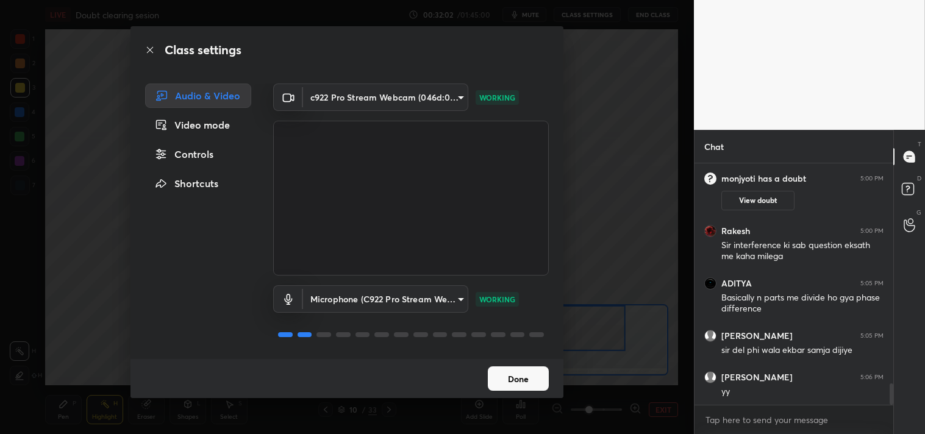
click at [516, 376] on button "Done" at bounding box center [518, 379] width 61 height 24
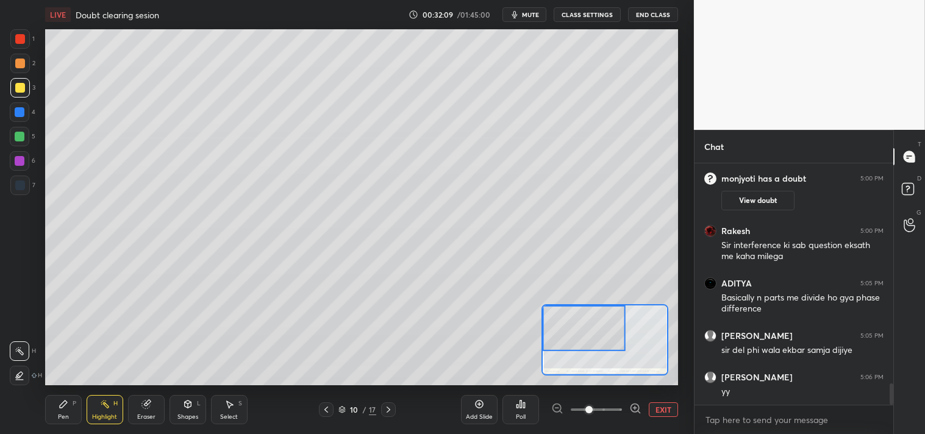
click at [107, 412] on div "Highlight H" at bounding box center [105, 409] width 37 height 29
click at [60, 421] on div "Pen P" at bounding box center [63, 409] width 37 height 29
click at [196, 416] on div "Shapes" at bounding box center [188, 417] width 21 height 6
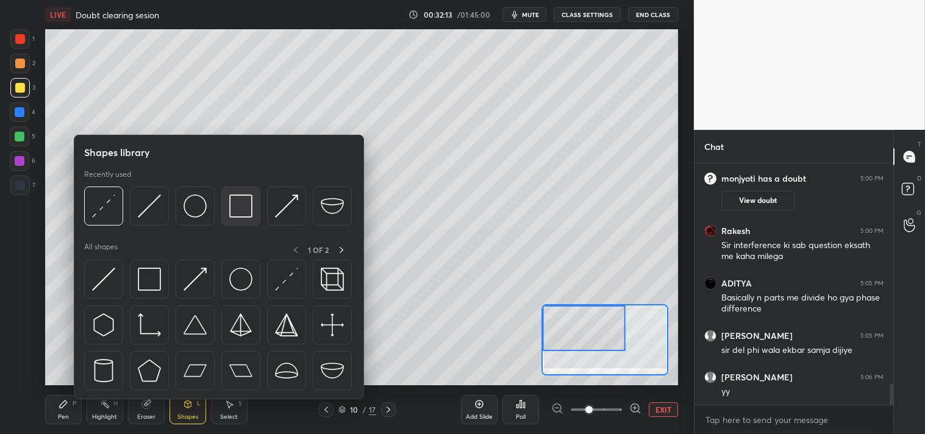
click at [245, 201] on img at bounding box center [240, 206] width 23 height 23
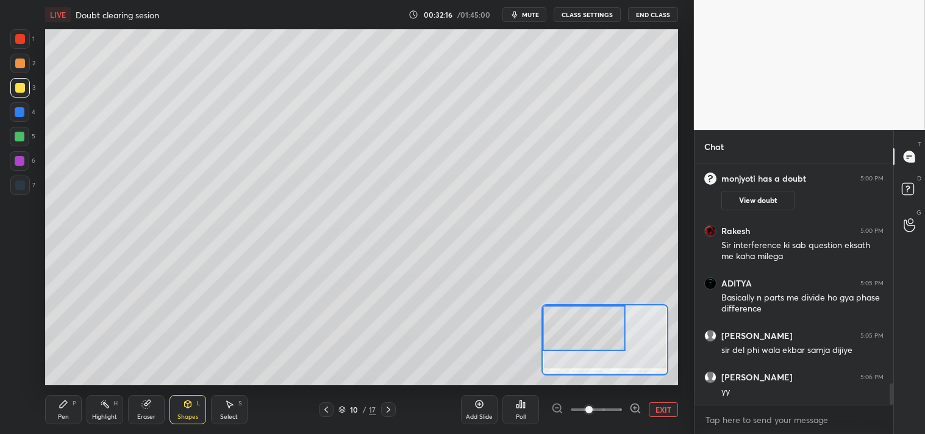
click at [70, 414] on div "Pen P" at bounding box center [63, 409] width 37 height 29
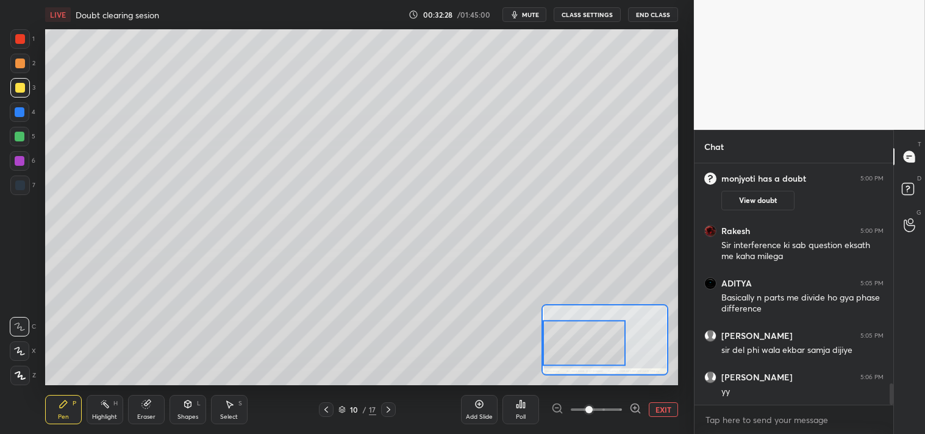
scroll to position [2570, 0]
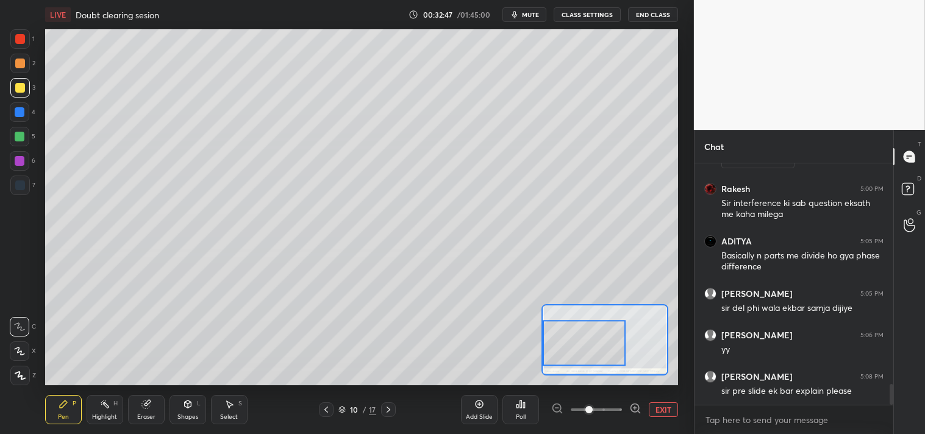
click at [662, 410] on button "EXIT" at bounding box center [663, 410] width 29 height 15
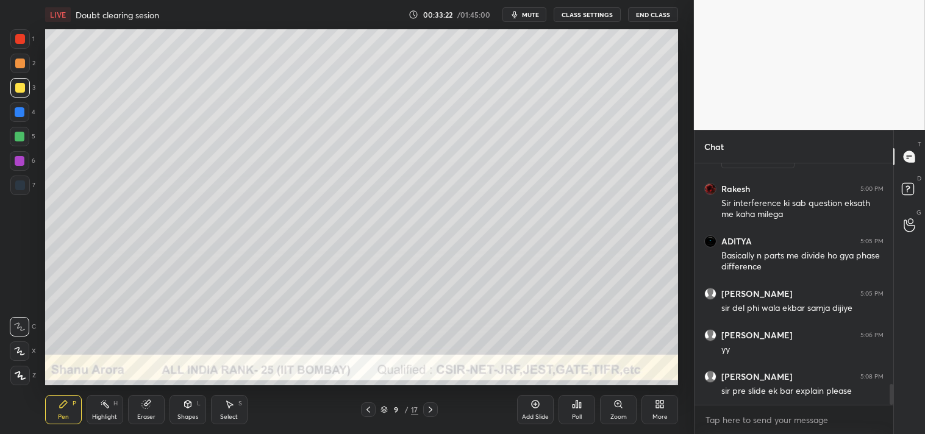
scroll to position [2623, 0]
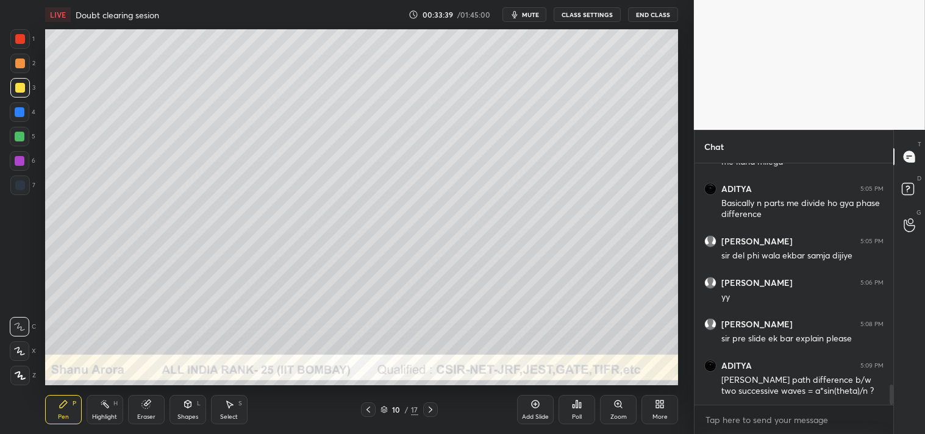
click at [61, 418] on div "Pen" at bounding box center [63, 417] width 11 height 6
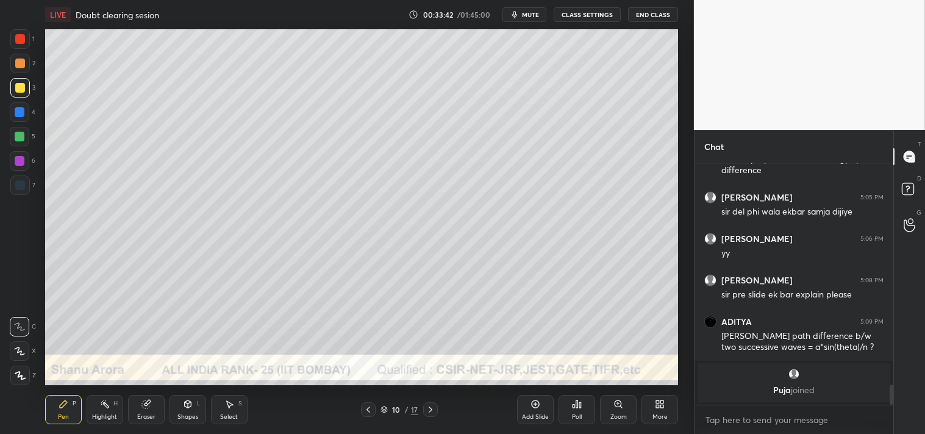
click at [613, 412] on div "Zoom" at bounding box center [618, 409] width 37 height 29
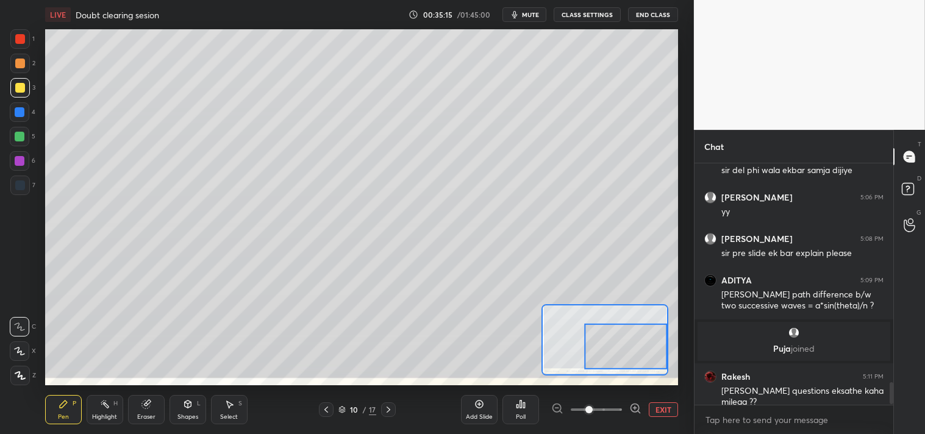
scroll to position [2414, 0]
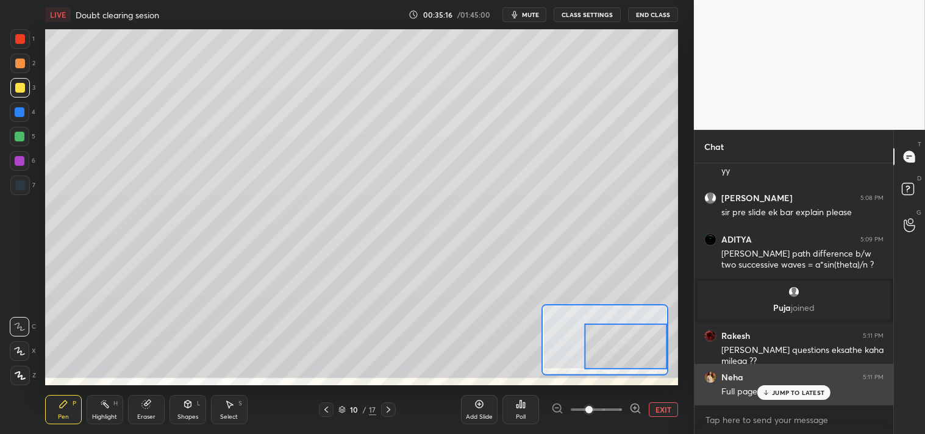
click at [783, 393] on p "JUMP TO LATEST" at bounding box center [798, 392] width 52 height 7
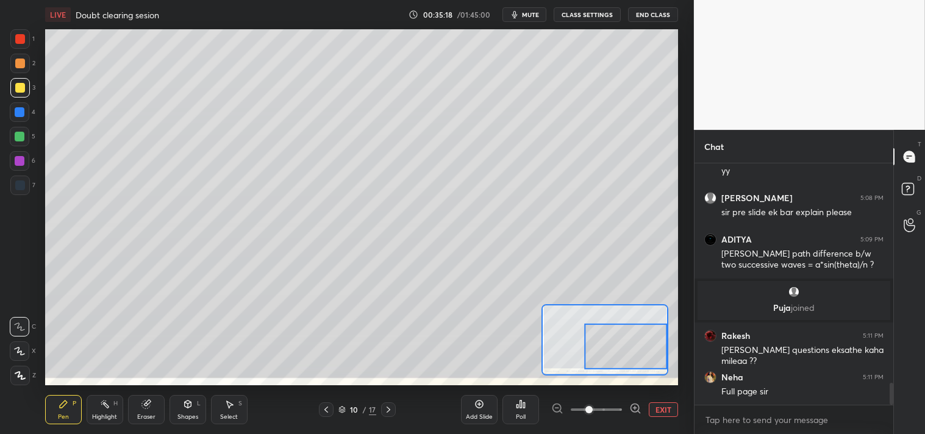
click at [659, 406] on button "EXIT" at bounding box center [663, 410] width 29 height 15
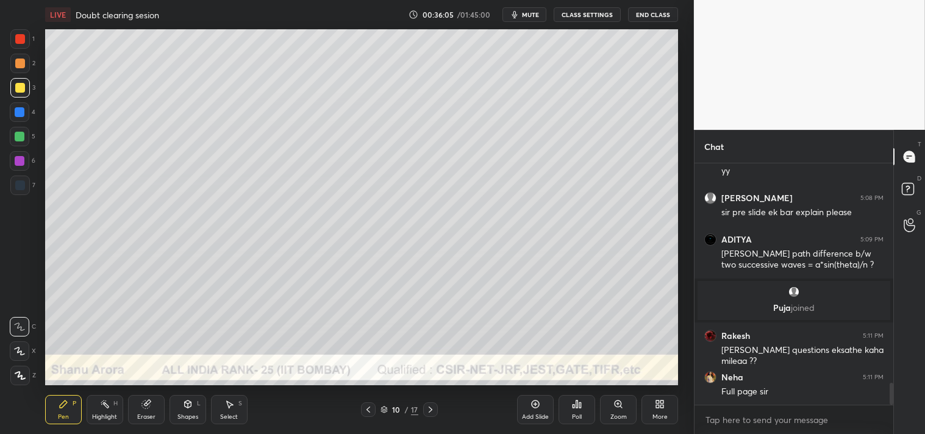
click at [609, 411] on div "Zoom" at bounding box center [618, 409] width 37 height 29
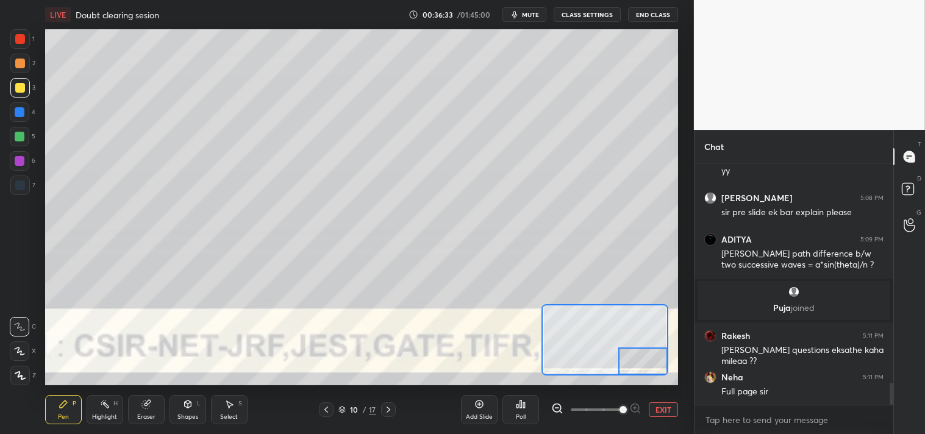
click at [645, 374] on div at bounding box center [643, 361] width 49 height 27
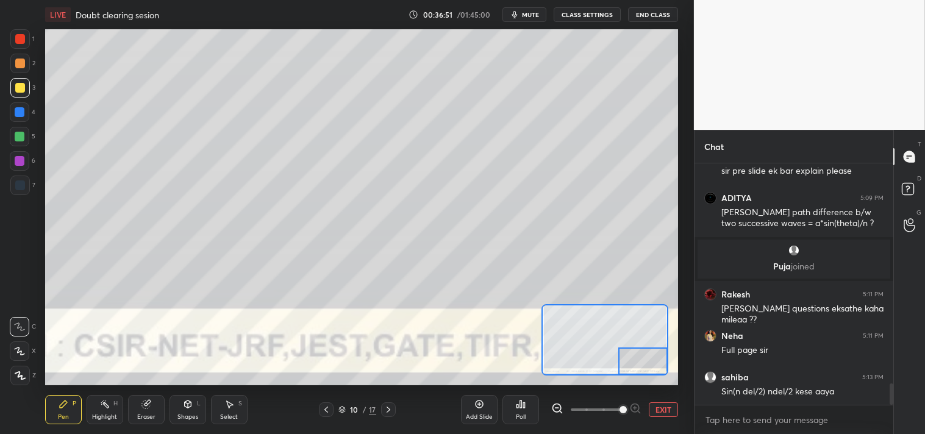
click at [132, 416] on div "Eraser" at bounding box center [146, 409] width 37 height 29
click at [137, 415] on div "Eraser" at bounding box center [146, 417] width 18 height 6
click at [46, 406] on div "Pen P" at bounding box center [63, 409] width 37 height 29
click at [48, 404] on div "Pen P" at bounding box center [63, 409] width 37 height 29
click at [676, 407] on button "EXIT" at bounding box center [663, 410] width 29 height 15
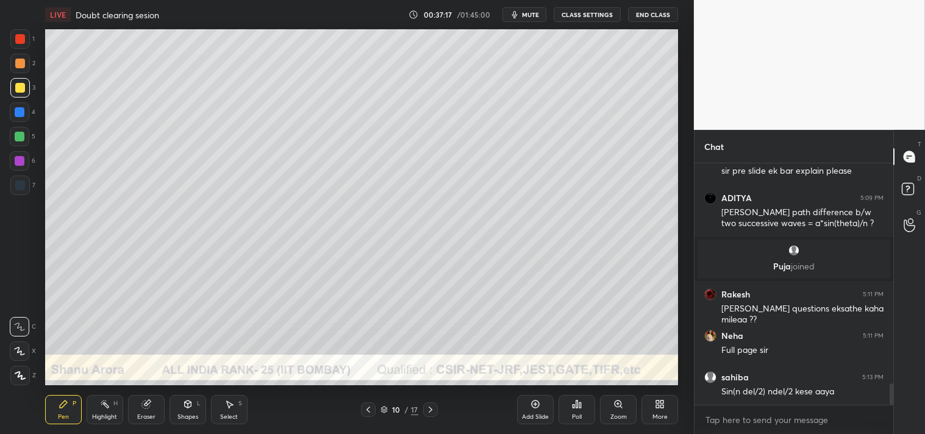
click at [544, 415] on div "Add Slide" at bounding box center [535, 417] width 27 height 6
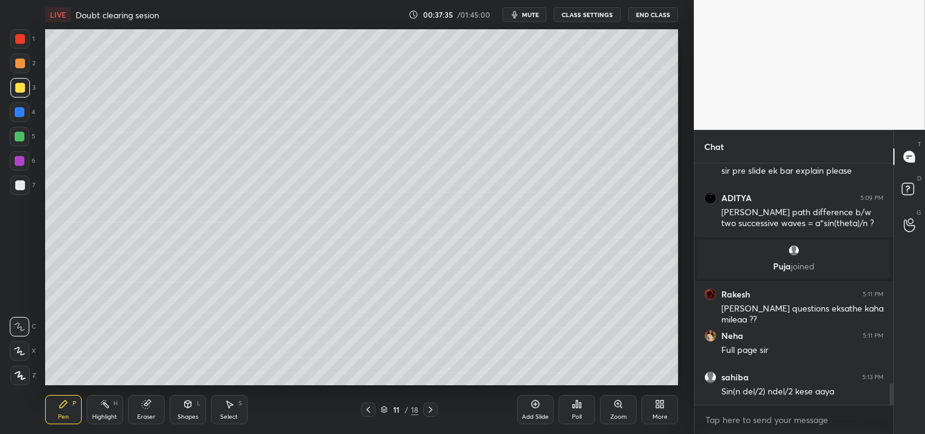
scroll to position [2467, 0]
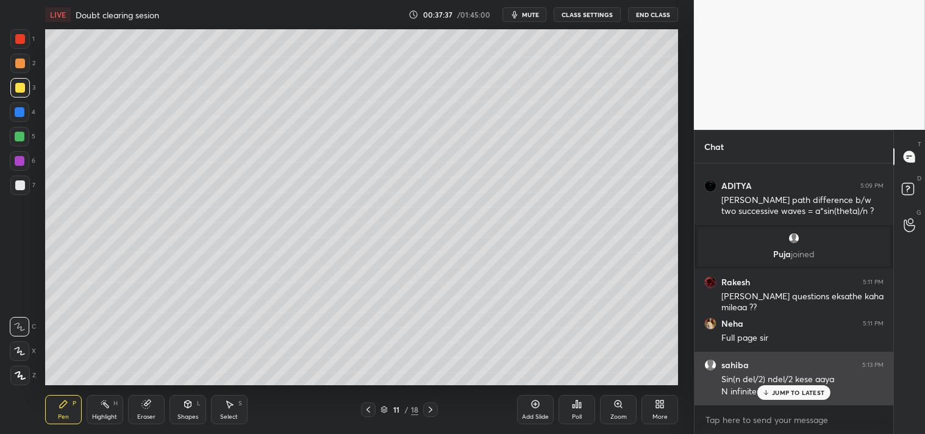
click at [782, 395] on p "JUMP TO LATEST" at bounding box center [798, 392] width 52 height 7
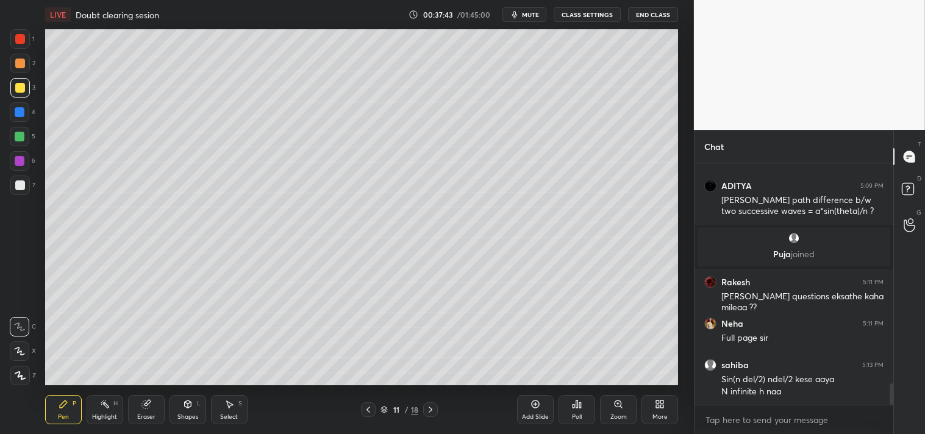
click at [192, 410] on div "Shapes L" at bounding box center [188, 409] width 37 height 29
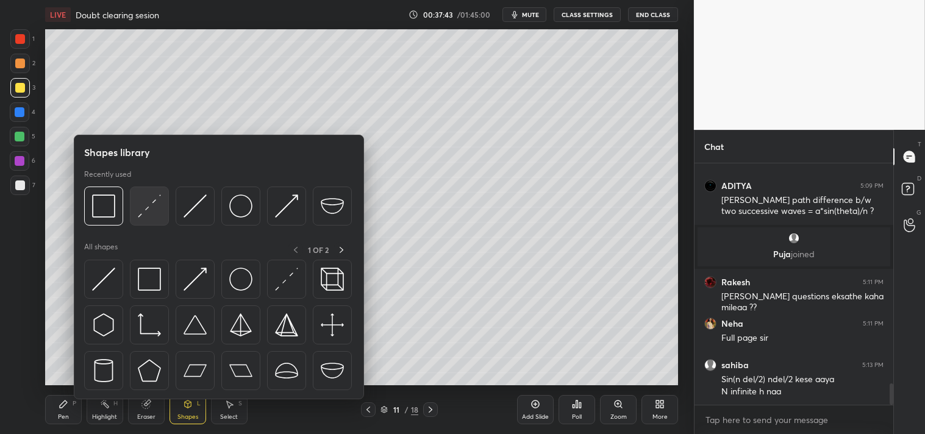
click at [154, 199] on img at bounding box center [149, 206] width 23 height 23
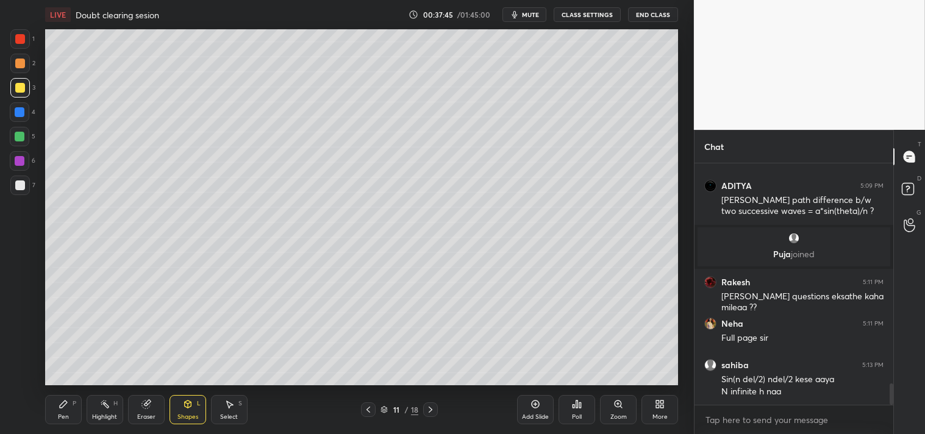
click at [624, 414] on div "Zoom" at bounding box center [619, 417] width 16 height 6
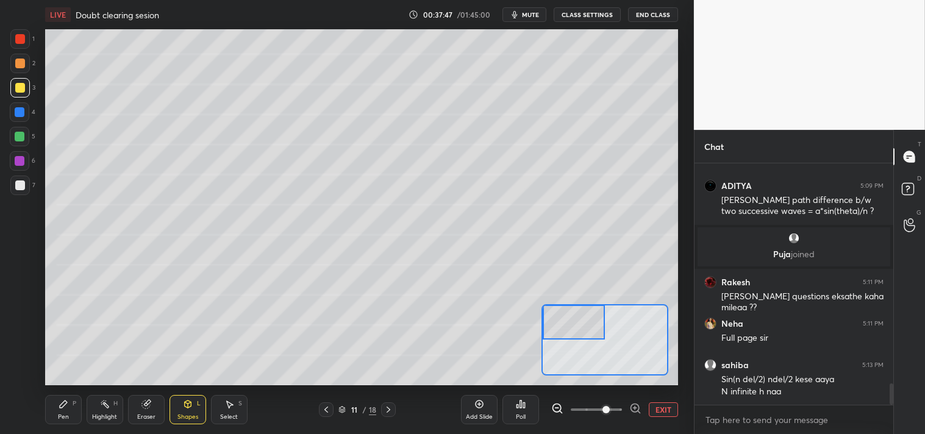
click at [71, 400] on div "Pen P" at bounding box center [63, 409] width 37 height 29
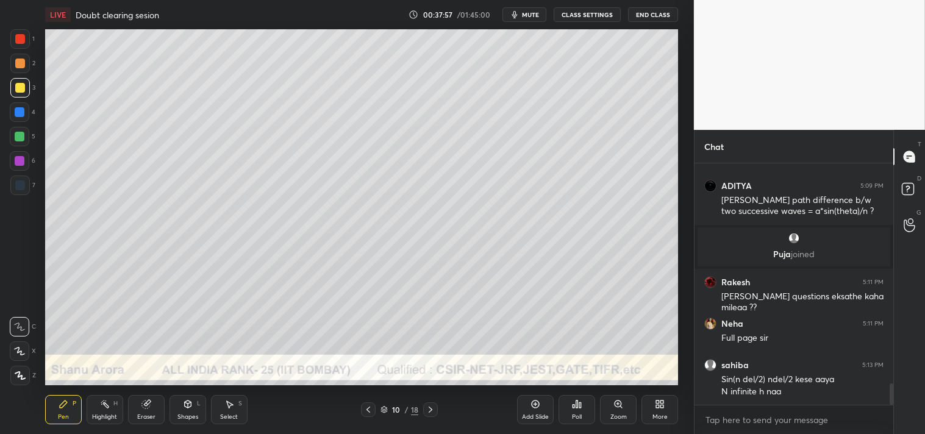
click at [138, 406] on div "Eraser" at bounding box center [146, 409] width 37 height 29
click at [64, 406] on icon at bounding box center [63, 404] width 7 height 7
click at [90, 406] on div "Highlight H" at bounding box center [105, 409] width 37 height 29
click at [55, 405] on div "Pen P" at bounding box center [63, 409] width 37 height 29
click at [70, 409] on div "Pen P" at bounding box center [63, 409] width 37 height 29
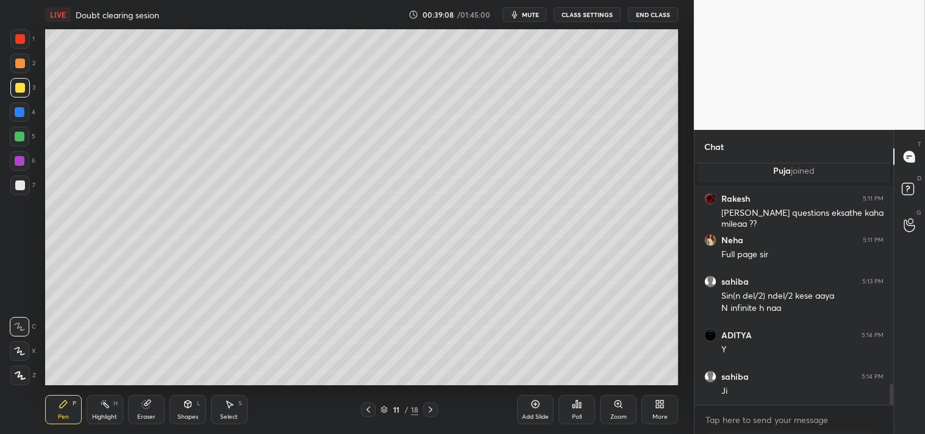
scroll to position [2592, 0]
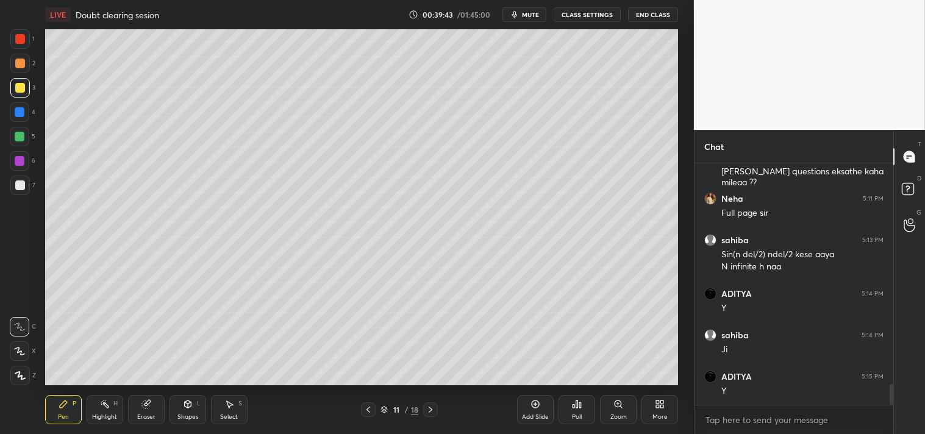
click at [187, 412] on div "Shapes L" at bounding box center [188, 409] width 37 height 29
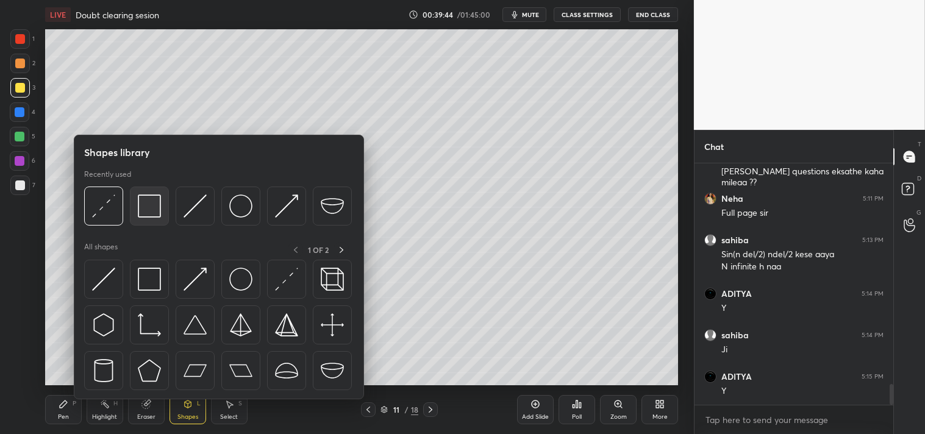
click at [156, 210] on img at bounding box center [149, 206] width 23 height 23
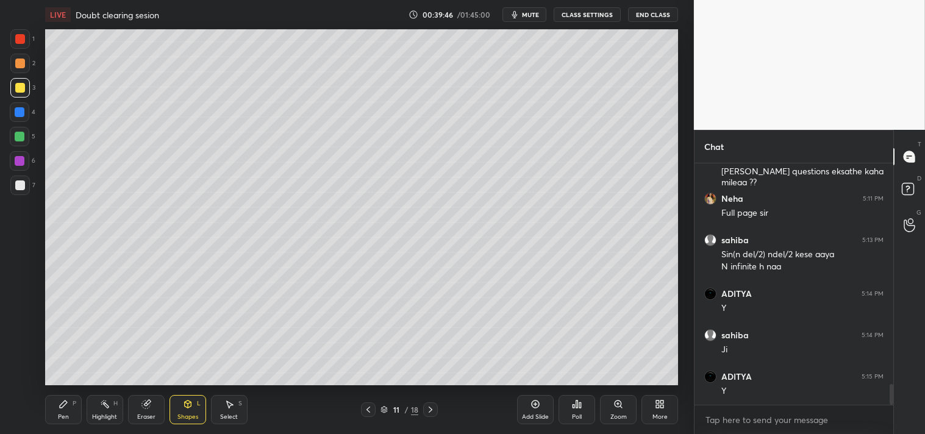
click at [67, 398] on div "Pen P" at bounding box center [63, 409] width 37 height 29
click at [532, 376] on div "Add Slide Poll Zoom More" at bounding box center [597, 410] width 161 height 68
click at [537, 407] on icon at bounding box center [536, 405] width 8 height 8
click at [145, 414] on div "Eraser" at bounding box center [146, 417] width 18 height 6
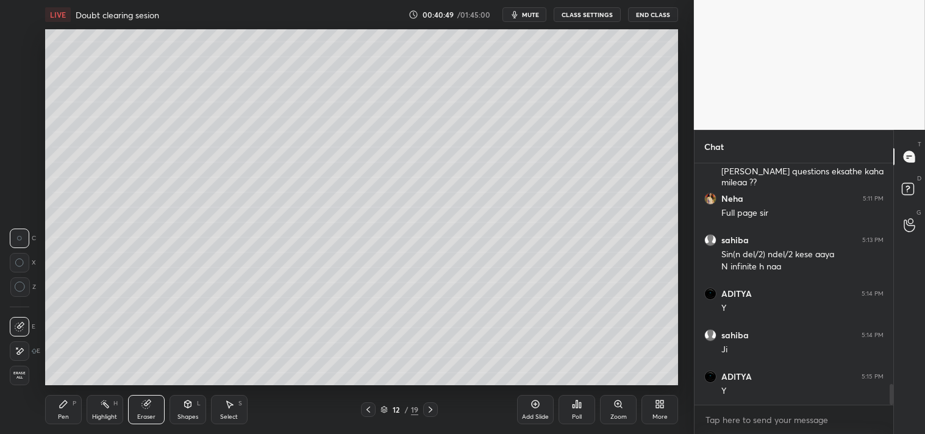
click at [59, 395] on div "Pen P" at bounding box center [63, 409] width 37 height 29
click at [57, 397] on div "Pen P" at bounding box center [63, 409] width 37 height 29
click at [185, 407] on icon at bounding box center [187, 404] width 7 height 7
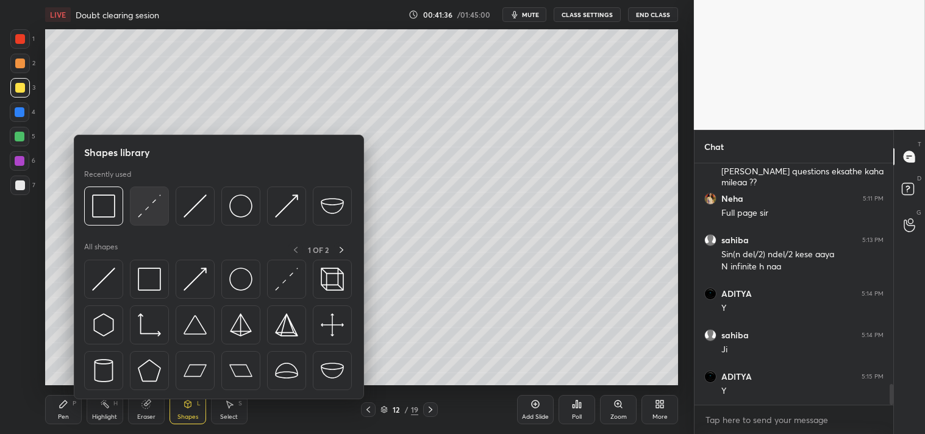
click at [151, 212] on img at bounding box center [149, 206] width 23 height 23
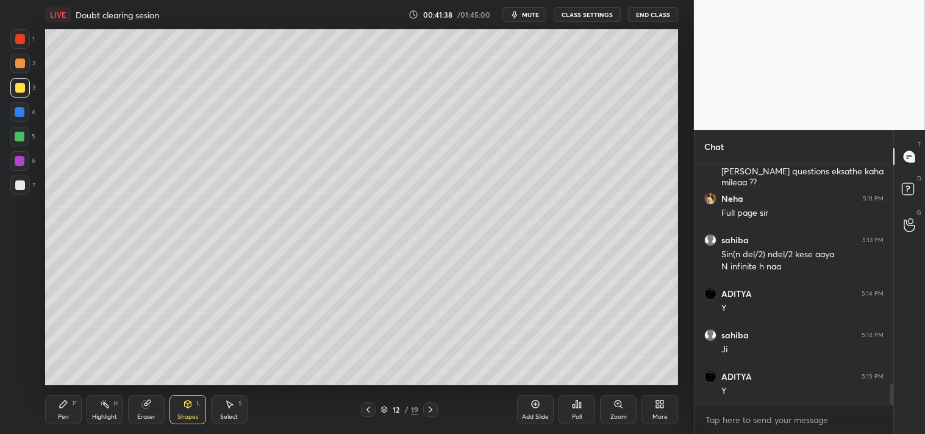
click at [612, 411] on div "Zoom" at bounding box center [618, 409] width 37 height 29
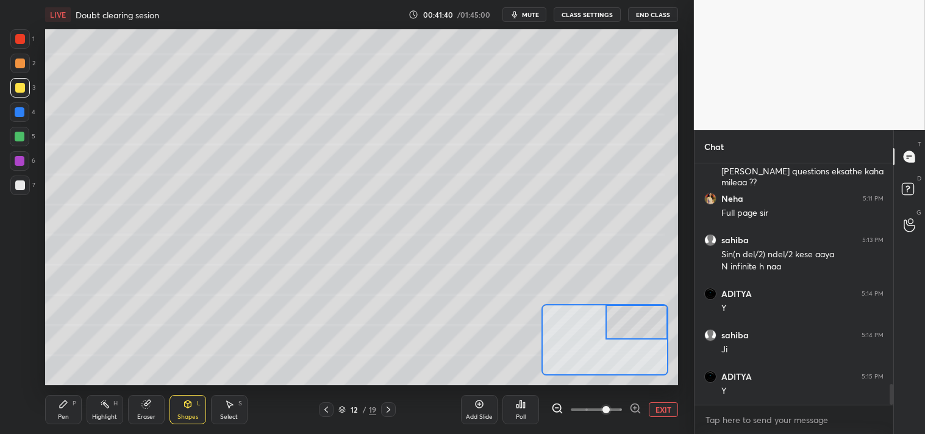
click at [51, 418] on div "Pen P" at bounding box center [63, 409] width 37 height 29
click at [54, 414] on div "Pen P" at bounding box center [63, 409] width 37 height 29
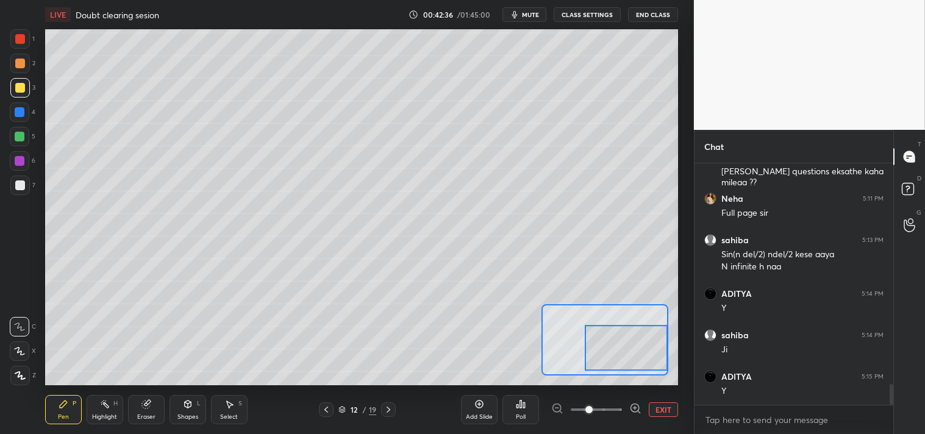
click at [673, 413] on button "EXIT" at bounding box center [663, 410] width 29 height 15
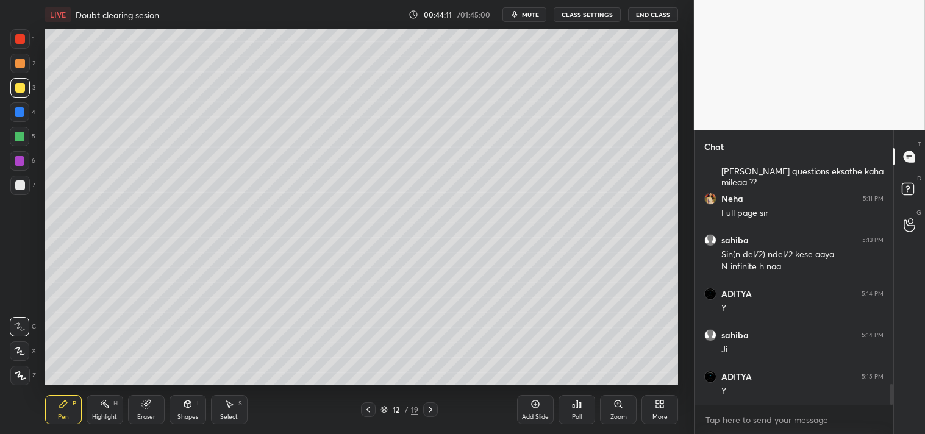
click at [656, 407] on icon at bounding box center [657, 406] width 3 height 3
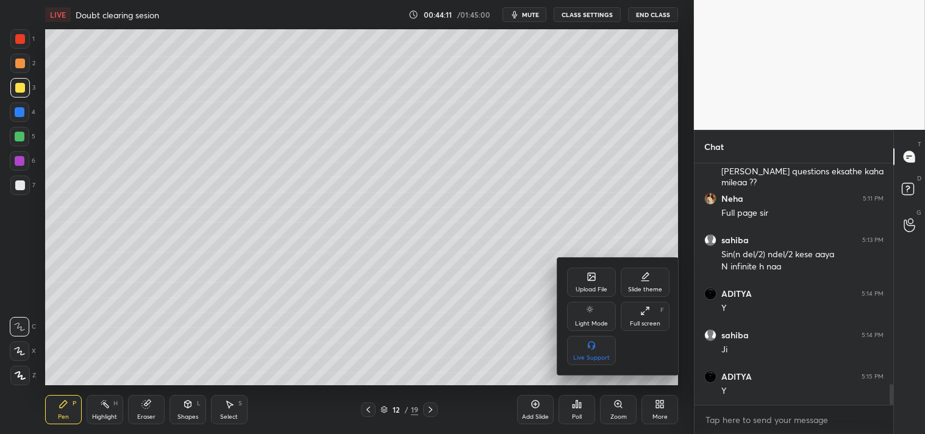
click at [583, 275] on div "Upload File" at bounding box center [591, 282] width 49 height 29
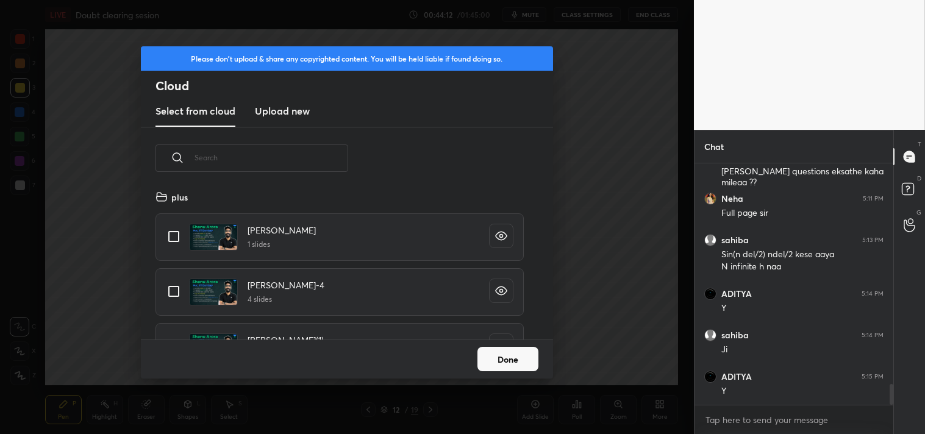
scroll to position [150, 392]
click at [279, 110] on h3 "Upload new" at bounding box center [282, 111] width 55 height 15
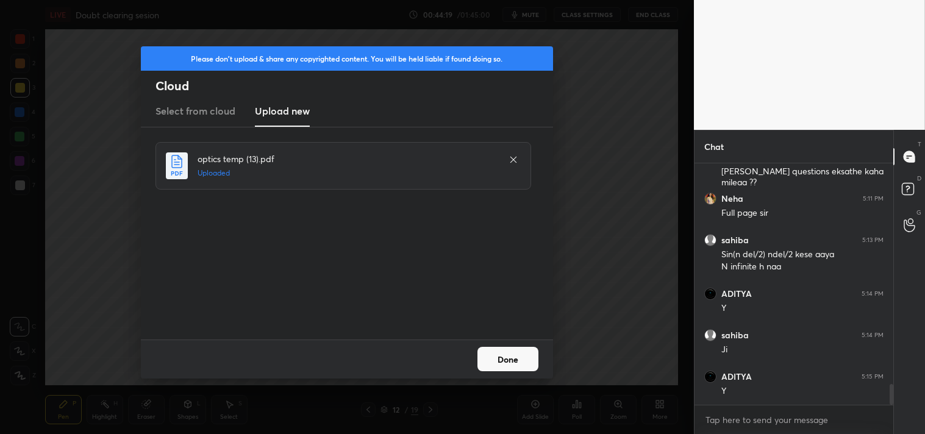
drag, startPoint x: 508, startPoint y: 360, endPoint x: 502, endPoint y: 351, distance: 10.2
click at [503, 355] on button "Done" at bounding box center [508, 359] width 61 height 24
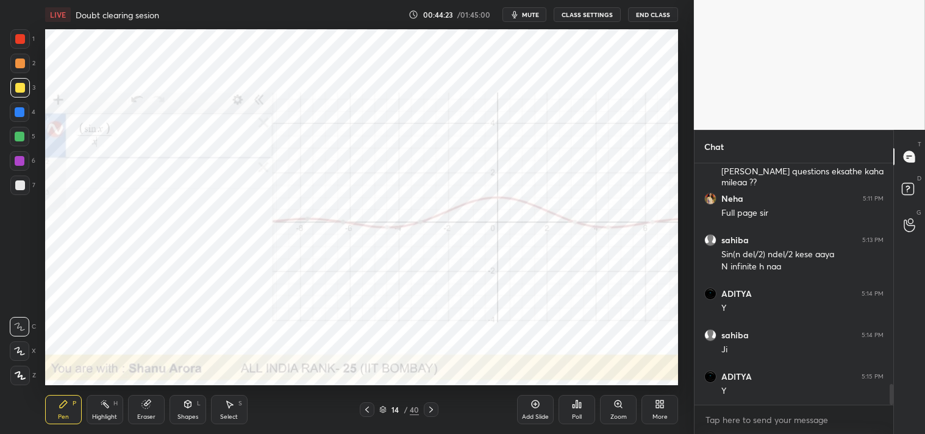
click at [106, 411] on div "Highlight H" at bounding box center [105, 409] width 37 height 29
click at [102, 401] on icon at bounding box center [105, 405] width 10 height 10
click at [21, 39] on div at bounding box center [20, 39] width 10 height 10
click at [685, 226] on div "1 2 3 4 5 6 7 C X Z C X Z E E Erase all H H LIVE Doubt clearing sesion 00:44:28…" at bounding box center [347, 217] width 694 height 434
click at [62, 407] on icon at bounding box center [63, 404] width 7 height 7
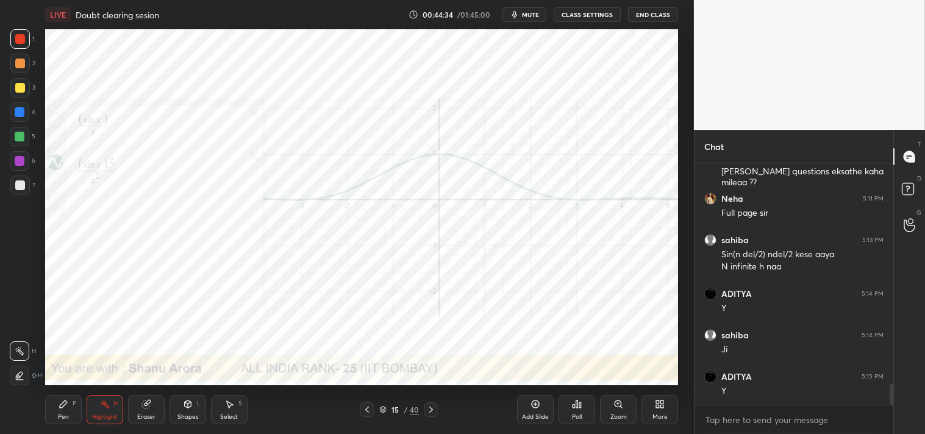
click at [67, 411] on div "Pen P" at bounding box center [63, 409] width 37 height 29
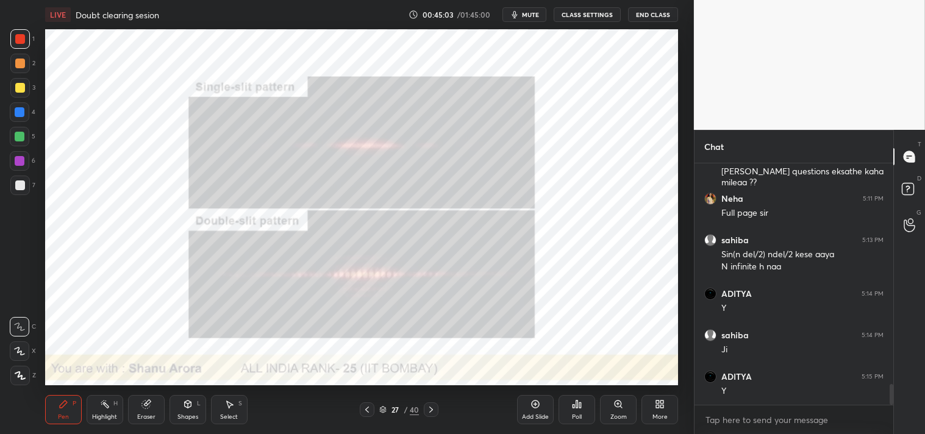
click at [21, 92] on div at bounding box center [20, 88] width 10 height 10
click at [614, 403] on icon at bounding box center [619, 405] width 10 height 10
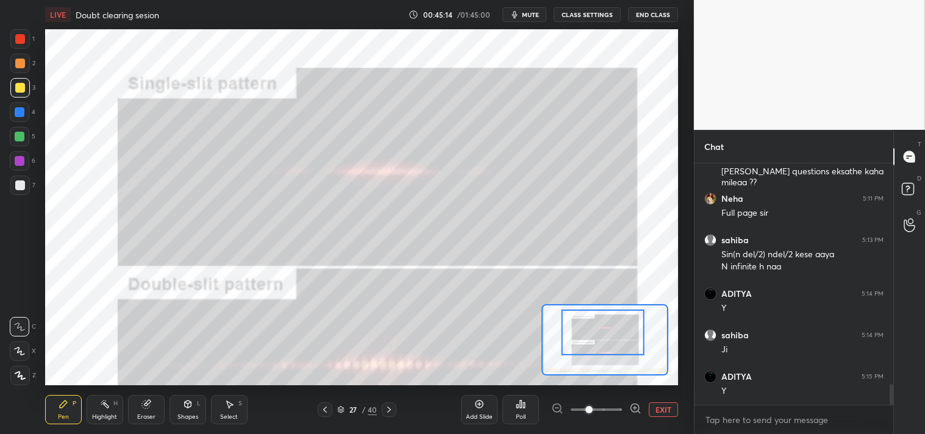
click at [188, 411] on div "Shapes L" at bounding box center [188, 409] width 37 height 29
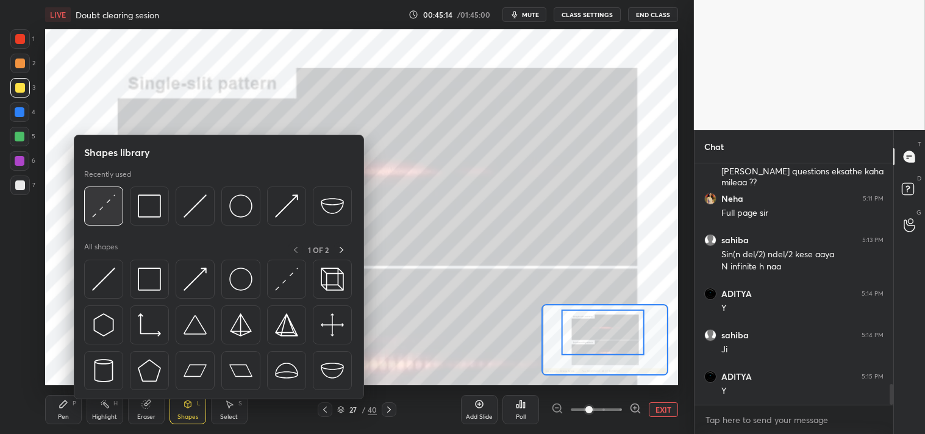
click at [99, 207] on img at bounding box center [103, 206] width 23 height 23
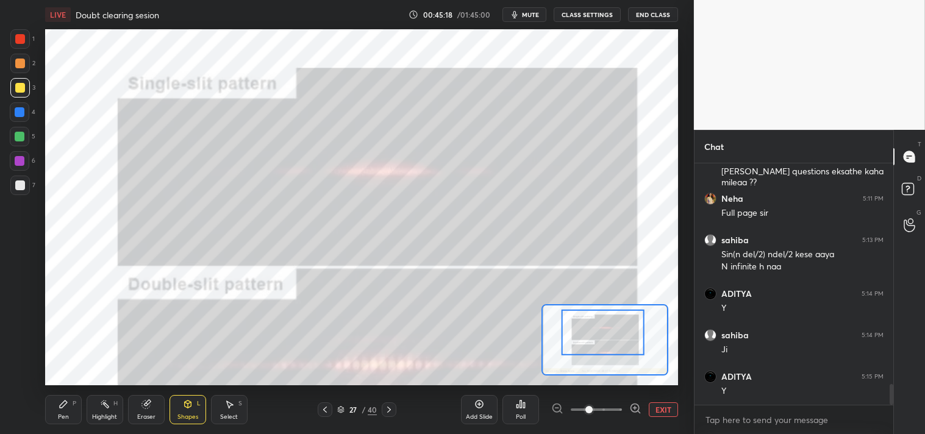
click at [59, 404] on icon at bounding box center [64, 405] width 10 height 10
click at [56, 404] on div "Pen P" at bounding box center [63, 409] width 37 height 29
click at [113, 404] on div "H" at bounding box center [115, 404] width 4 height 6
click at [113, 406] on div "H" at bounding box center [115, 404] width 4 height 6
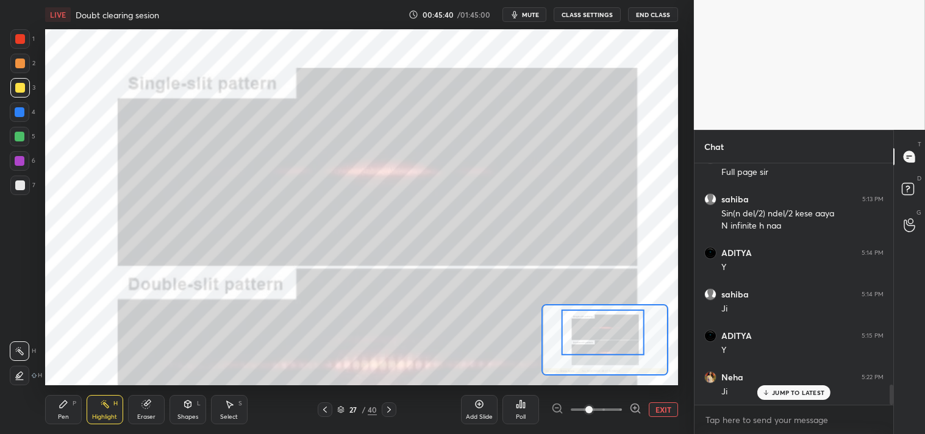
click at [69, 405] on div "Pen P" at bounding box center [63, 409] width 37 height 29
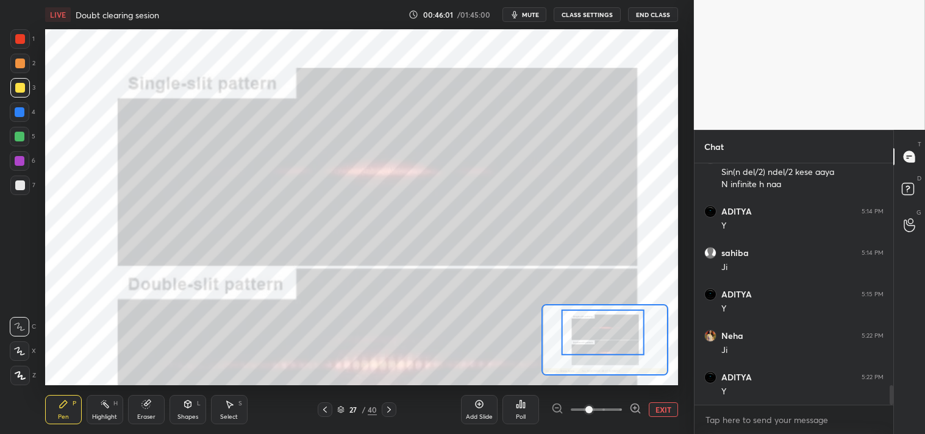
scroll to position [2717, 0]
click at [89, 417] on div "Highlight H" at bounding box center [105, 409] width 37 height 29
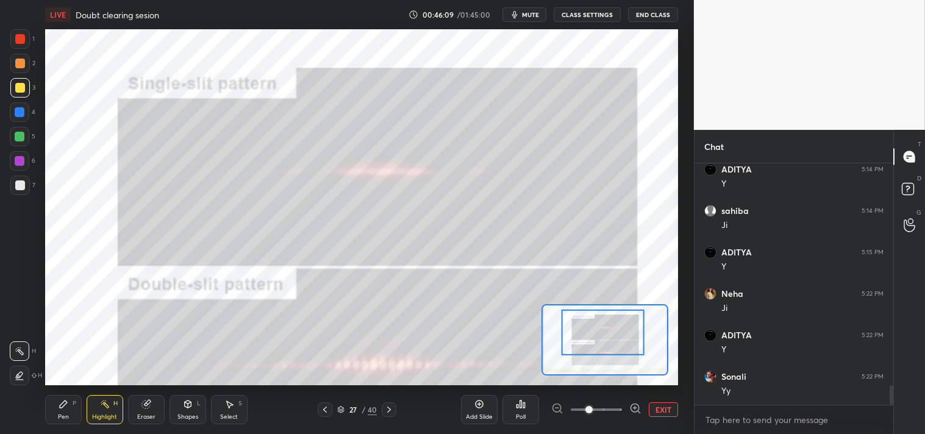
click at [95, 415] on div "Highlight" at bounding box center [104, 417] width 25 height 6
click at [64, 418] on div "Pen" at bounding box center [63, 417] width 11 height 6
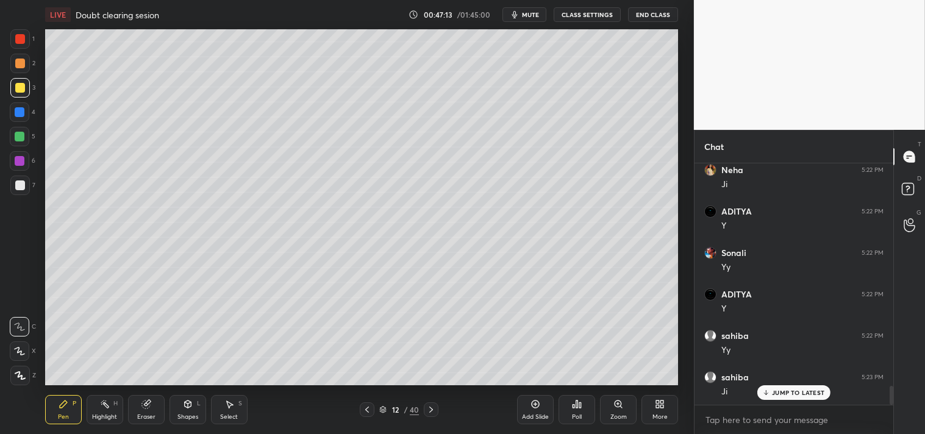
click at [93, 422] on div "Highlight H" at bounding box center [105, 409] width 37 height 29
click at [98, 418] on div "Highlight" at bounding box center [104, 417] width 25 height 6
click at [68, 407] on icon at bounding box center [64, 405] width 10 height 10
click at [55, 416] on div "Pen P" at bounding box center [63, 409] width 37 height 29
click at [534, 411] on div "Add Slide" at bounding box center [535, 409] width 37 height 29
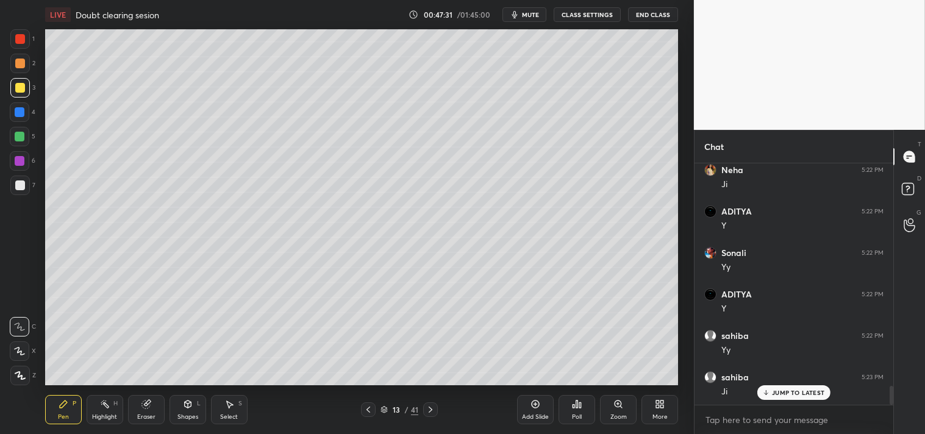
click at [173, 415] on div "Shapes L" at bounding box center [188, 409] width 37 height 29
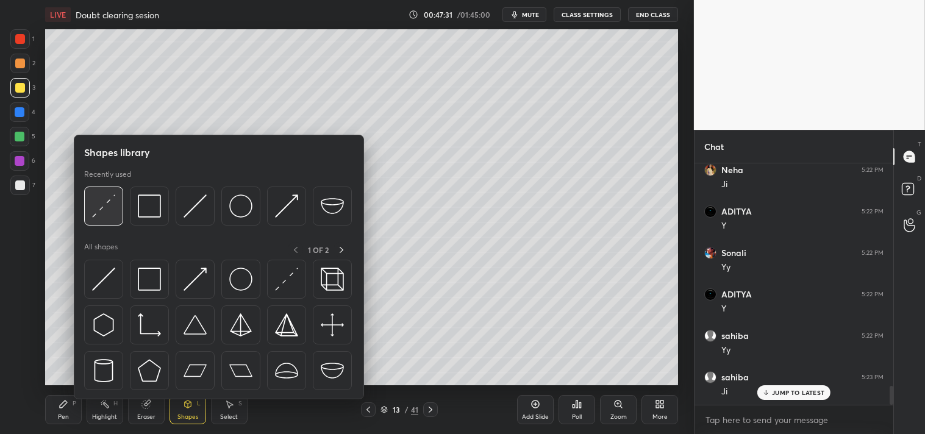
click at [106, 203] on img at bounding box center [103, 206] width 23 height 23
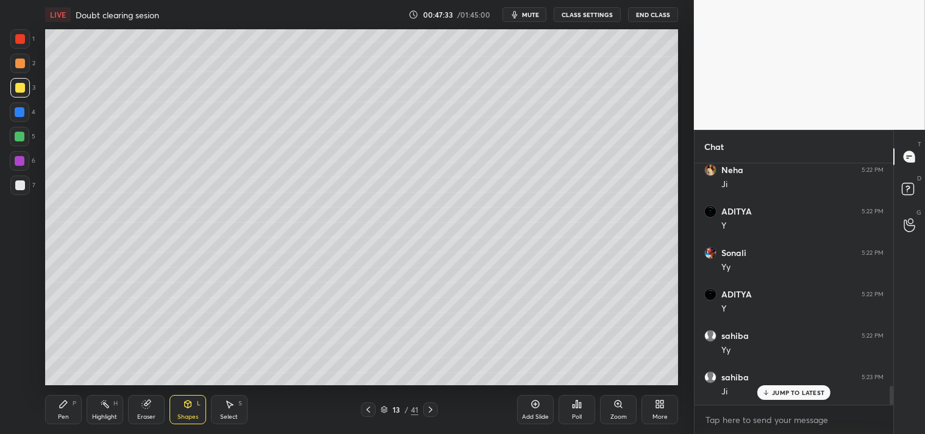
click at [609, 411] on div "Zoom" at bounding box center [618, 409] width 37 height 29
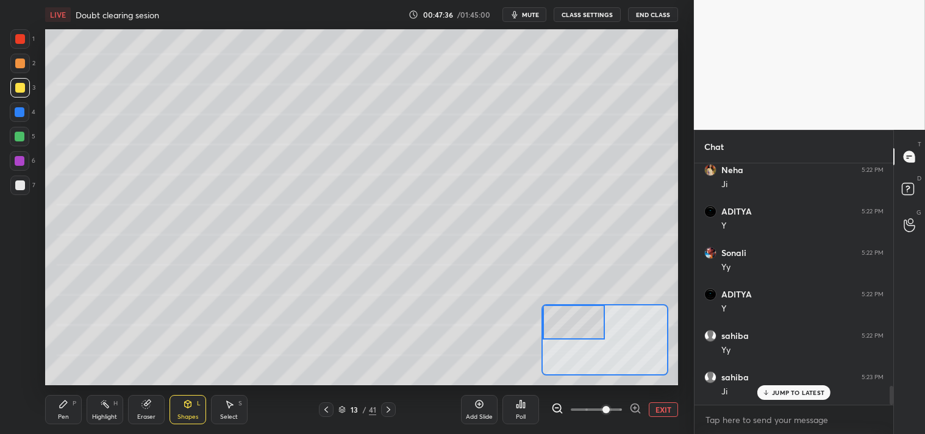
click at [55, 417] on div "Pen P" at bounding box center [63, 409] width 37 height 29
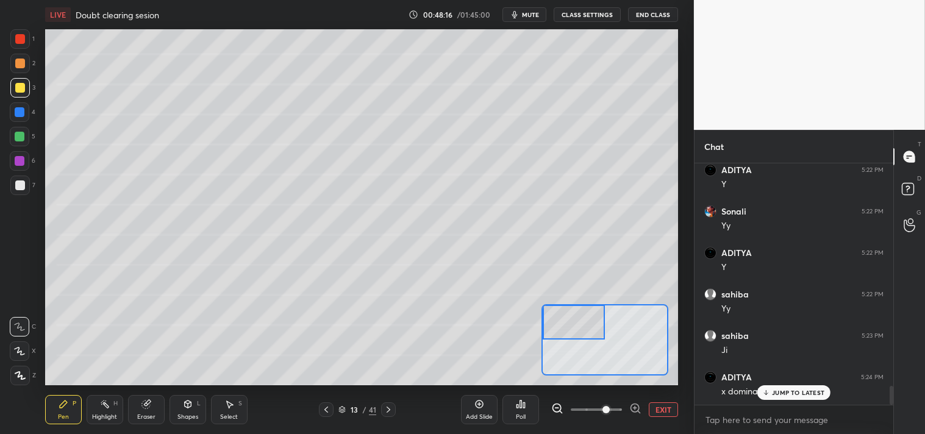
click at [149, 410] on div "Eraser" at bounding box center [146, 409] width 37 height 29
click at [60, 423] on div "Pen P" at bounding box center [63, 409] width 37 height 29
click at [61, 416] on div "Pen" at bounding box center [63, 417] width 11 height 6
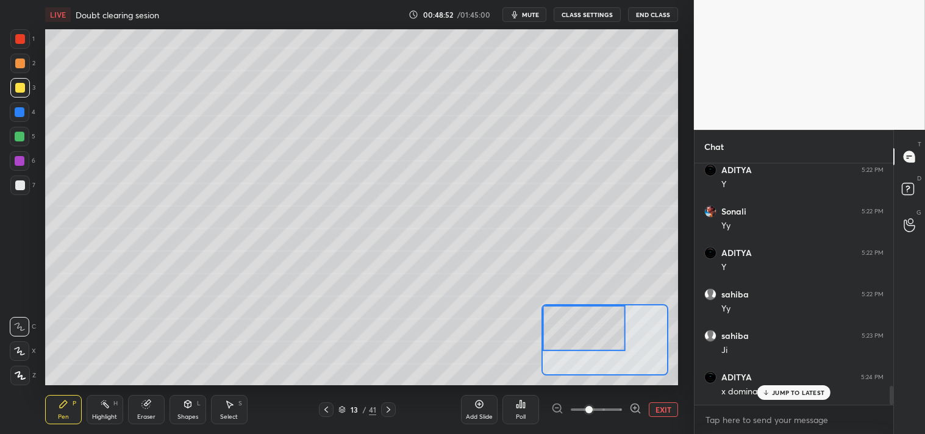
click at [142, 415] on div "Eraser" at bounding box center [146, 417] width 18 height 6
click at [57, 417] on div "Pen P" at bounding box center [63, 409] width 37 height 29
click at [61, 418] on div "Pen" at bounding box center [63, 417] width 11 height 6
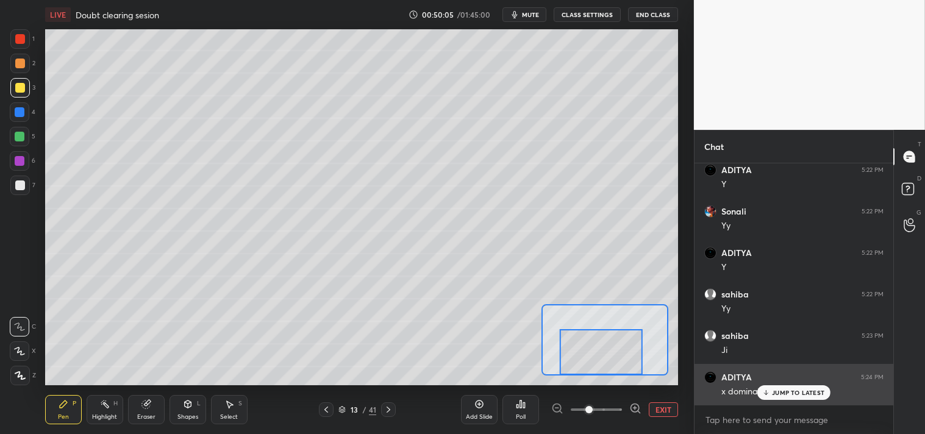
click at [780, 391] on p "JUMP TO LATEST" at bounding box center [798, 392] width 52 height 7
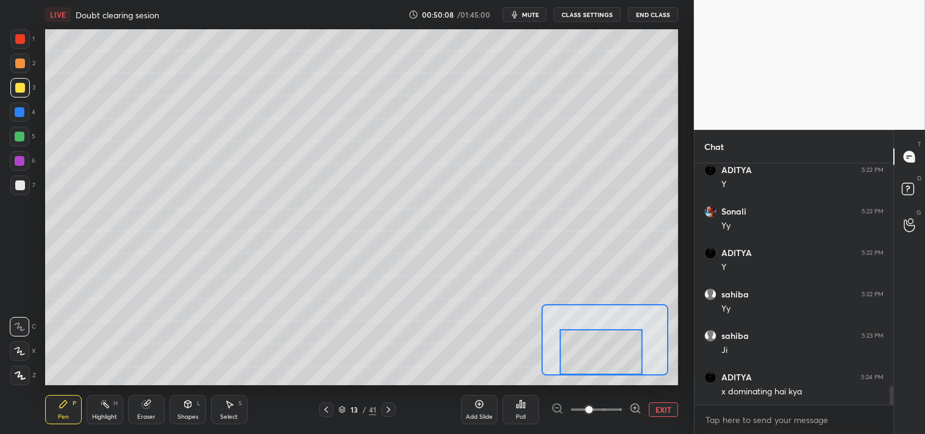
click at [668, 411] on button "EXIT" at bounding box center [663, 410] width 29 height 15
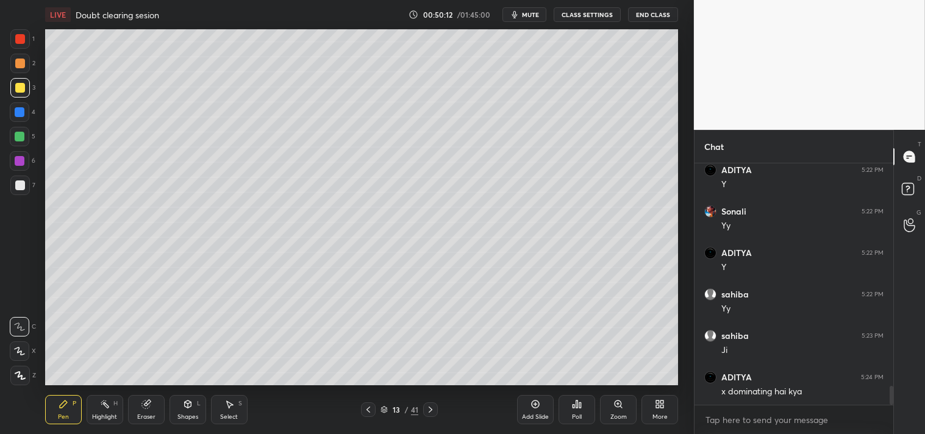
click at [620, 409] on icon at bounding box center [619, 405] width 10 height 10
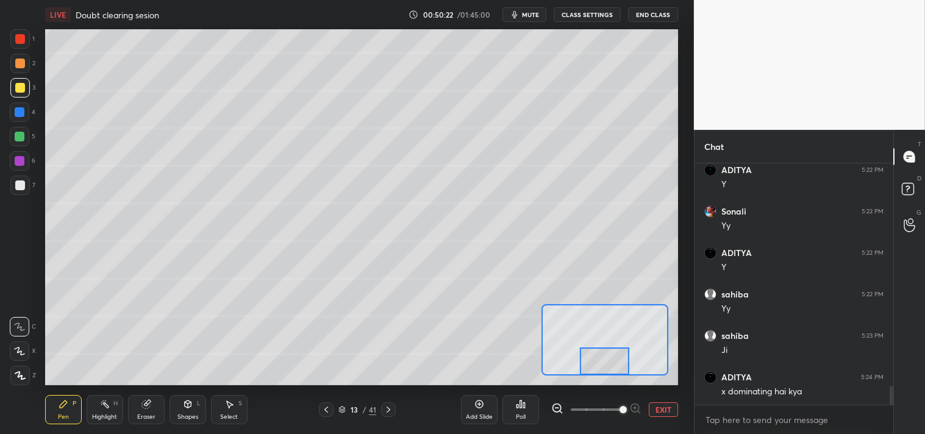
click at [658, 406] on button "EXIT" at bounding box center [663, 410] width 29 height 15
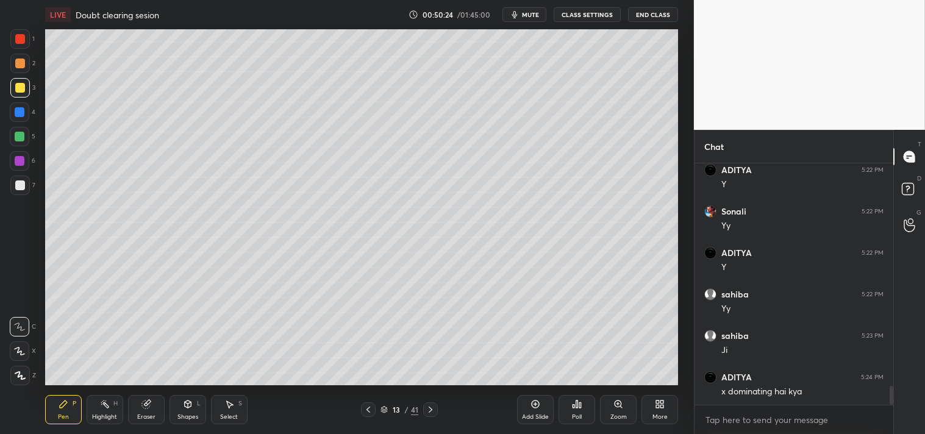
scroll to position [2924, 0]
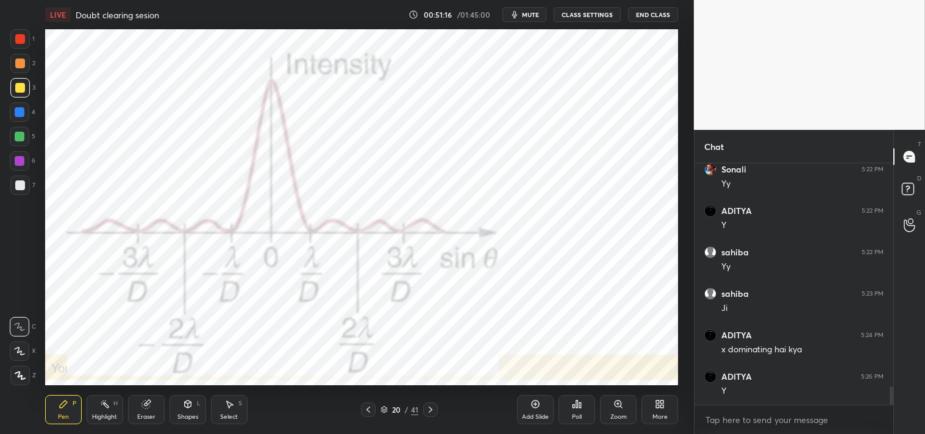
click at [102, 410] on div "Highlight H" at bounding box center [105, 409] width 37 height 29
click at [111, 407] on div "Highlight H" at bounding box center [105, 409] width 37 height 29
click at [20, 33] on div at bounding box center [20, 39] width 20 height 20
click at [26, 39] on div at bounding box center [20, 39] width 20 height 20
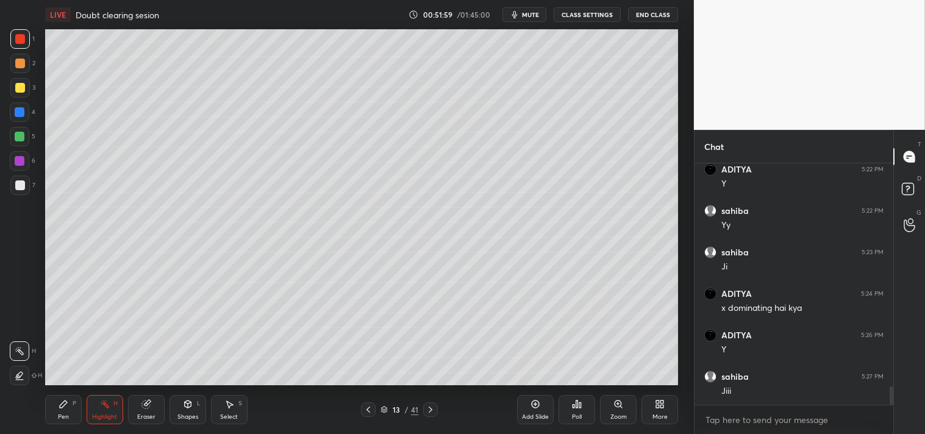
click at [19, 171] on div "6" at bounding box center [23, 163] width 26 height 24
click at [20, 178] on div at bounding box center [20, 186] width 20 height 20
click at [23, 187] on div at bounding box center [20, 186] width 10 height 10
click at [66, 401] on icon at bounding box center [63, 404] width 7 height 7
click at [62, 406] on icon at bounding box center [63, 404] width 7 height 7
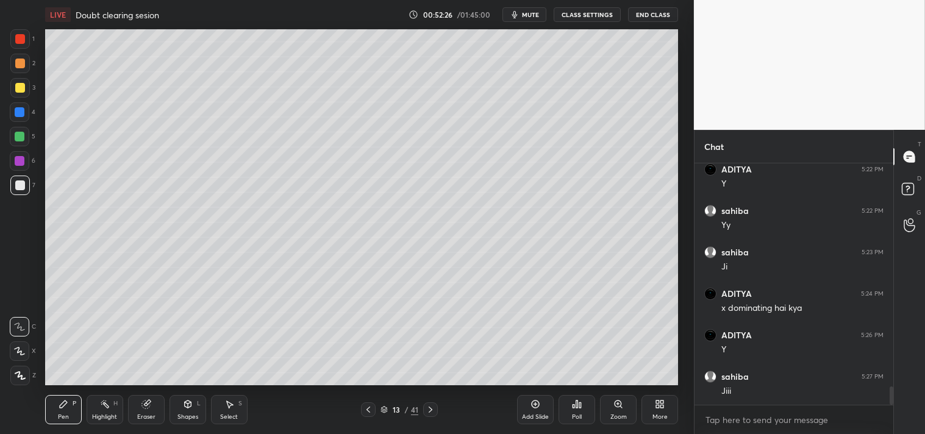
click at [612, 400] on div "Zoom" at bounding box center [618, 409] width 37 height 29
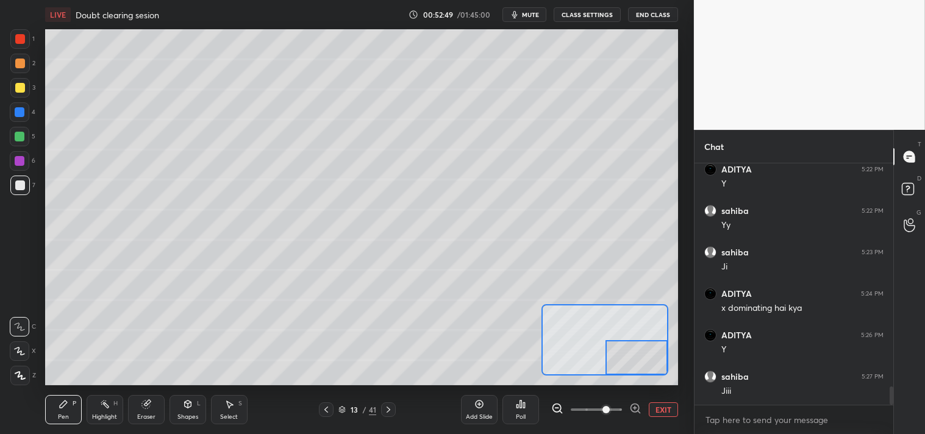
click at [675, 411] on button "EXIT" at bounding box center [663, 410] width 29 height 15
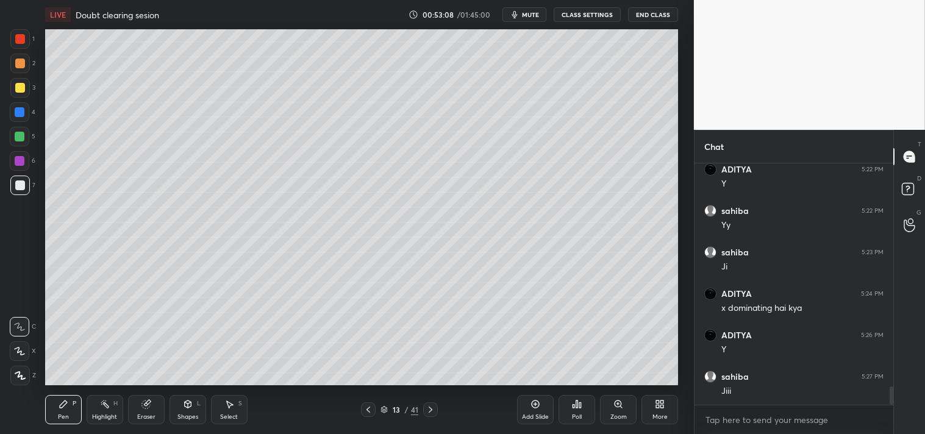
click at [540, 412] on div "Add Slide" at bounding box center [535, 409] width 37 height 29
click at [170, 409] on div "Shapes L" at bounding box center [188, 409] width 37 height 29
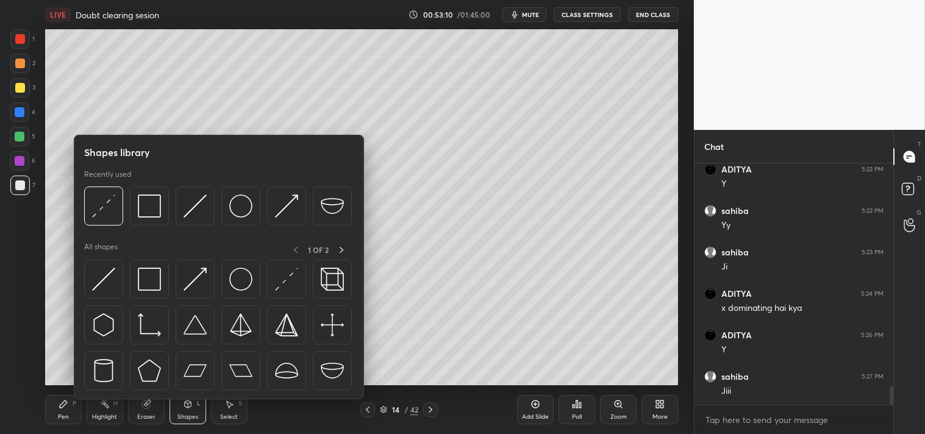
click at [199, 409] on div "Shapes L" at bounding box center [188, 409] width 37 height 29
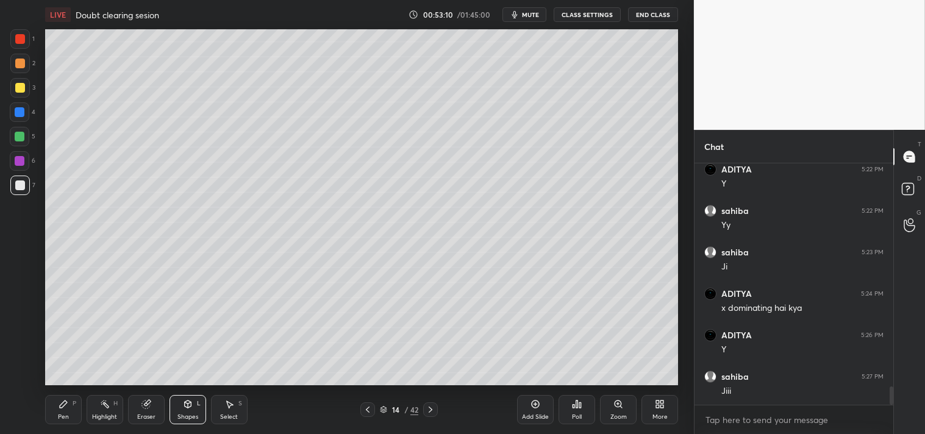
click at [188, 407] on icon at bounding box center [188, 406] width 0 height 4
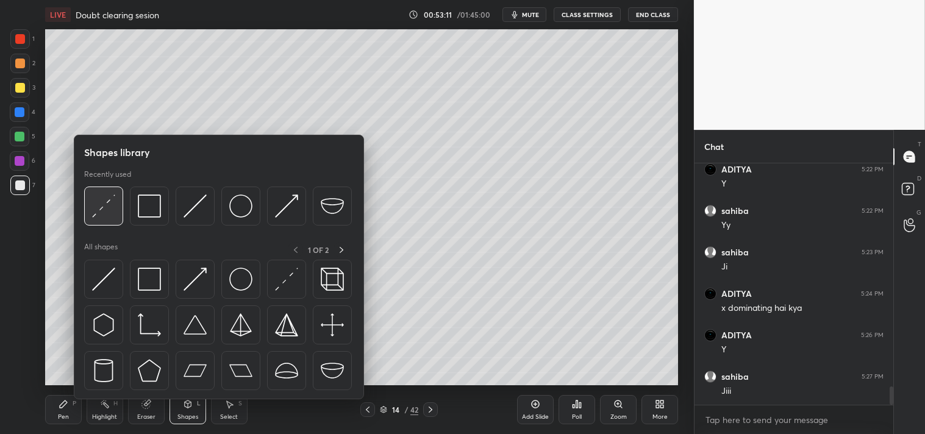
click at [107, 199] on img at bounding box center [103, 206] width 23 height 23
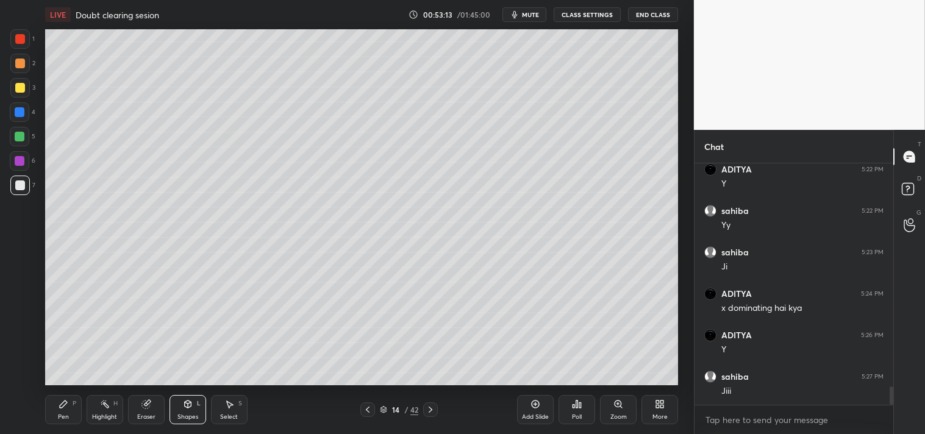
click at [612, 414] on div "Zoom" at bounding box center [619, 417] width 16 height 6
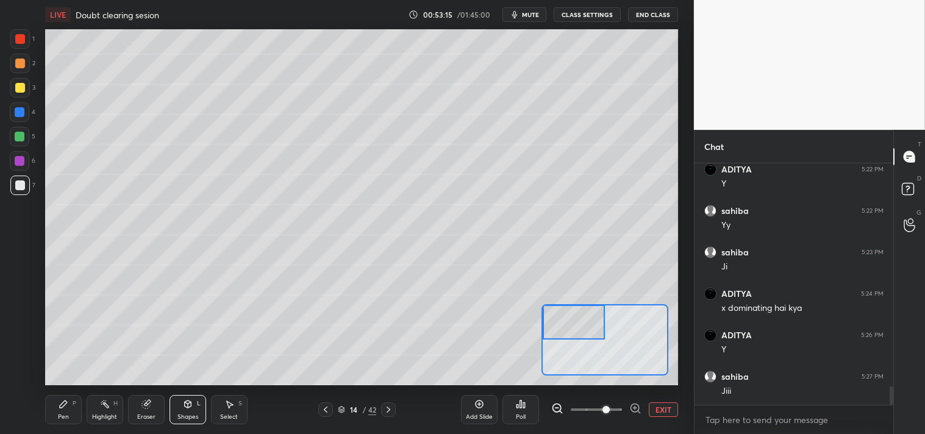
click at [57, 411] on div "Pen P" at bounding box center [63, 409] width 37 height 29
click at [653, 407] on button "EXIT" at bounding box center [663, 410] width 29 height 15
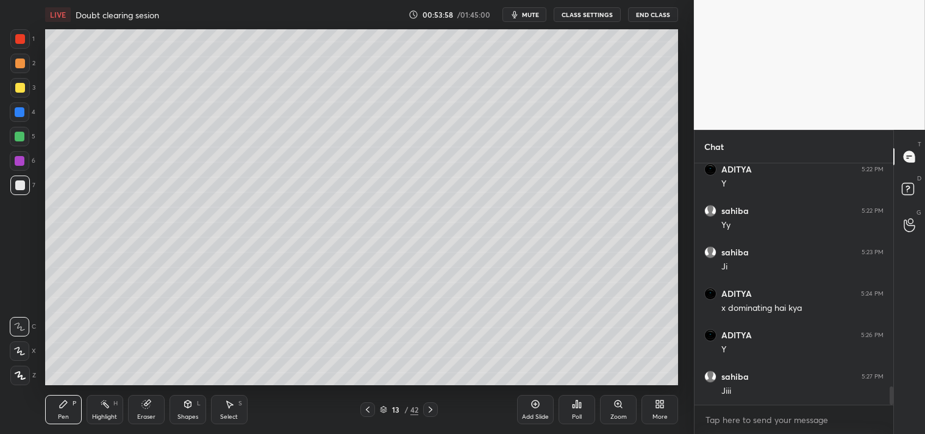
click at [110, 406] on div "Highlight H" at bounding box center [105, 409] width 37 height 29
click at [741, 412] on textarea at bounding box center [794, 421] width 179 height 20
type textarea "x"
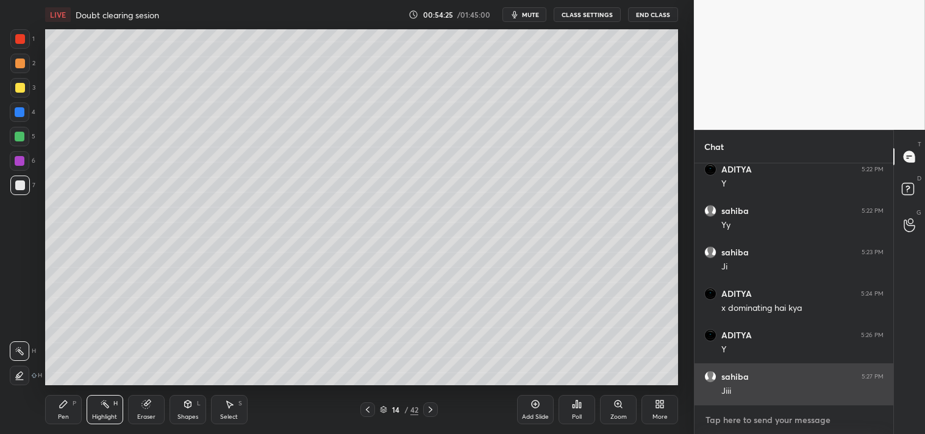
scroll to position [3007, 0]
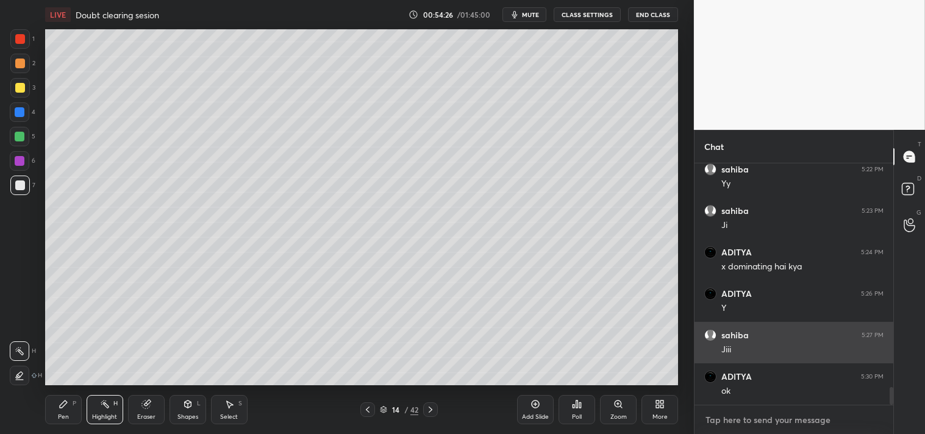
type textarea "y"
type textarea "x"
type textarea "ye"
type textarea "x"
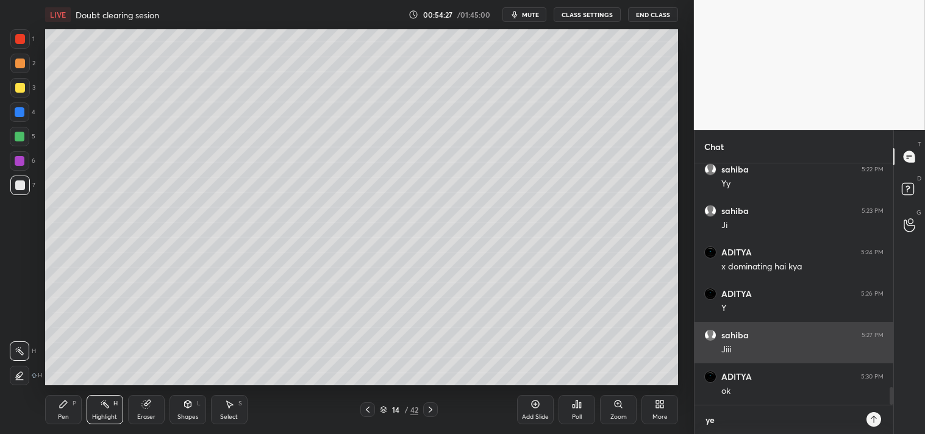
type textarea "y"
type textarea "x"
type textarea "e"
type textarea "x"
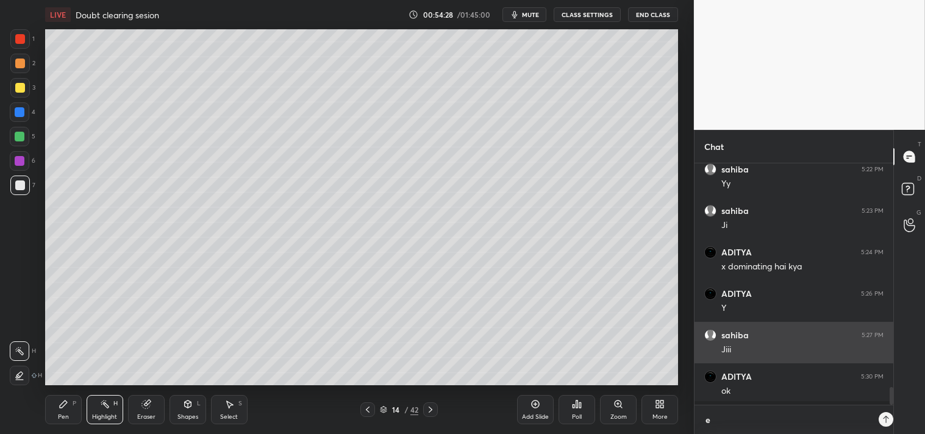
type textarea "ey"
type textarea "x"
type textarea "eye"
type textarea "x"
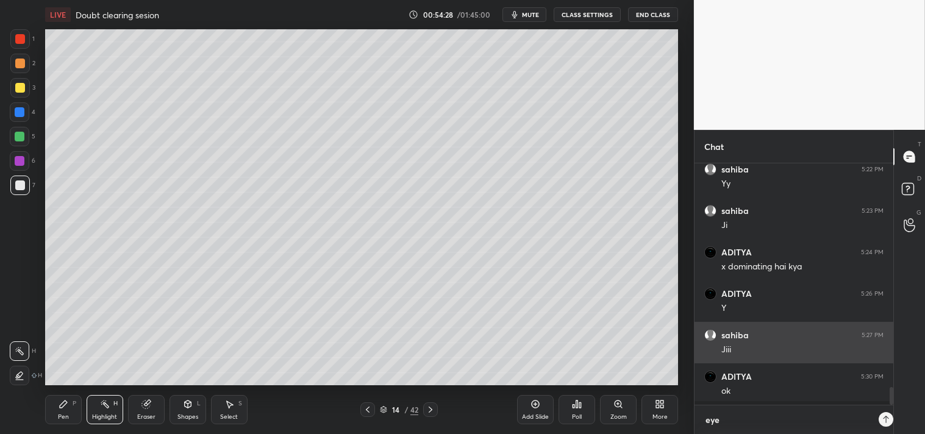
scroll to position [4, 3]
type textarea "eyes"
type textarea "x"
type textarea "eyes"
type textarea "x"
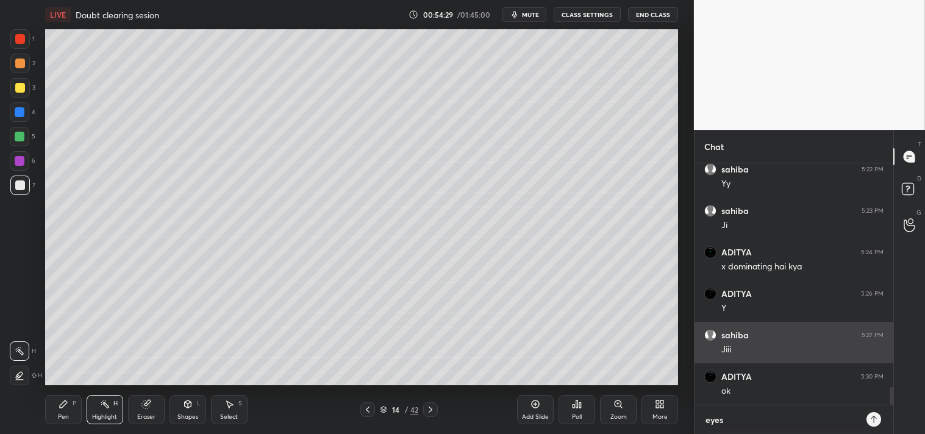
type textarea "eyes n"
type textarea "x"
type textarea "eyes nb"
type textarea "x"
type textarea "eyes nbr"
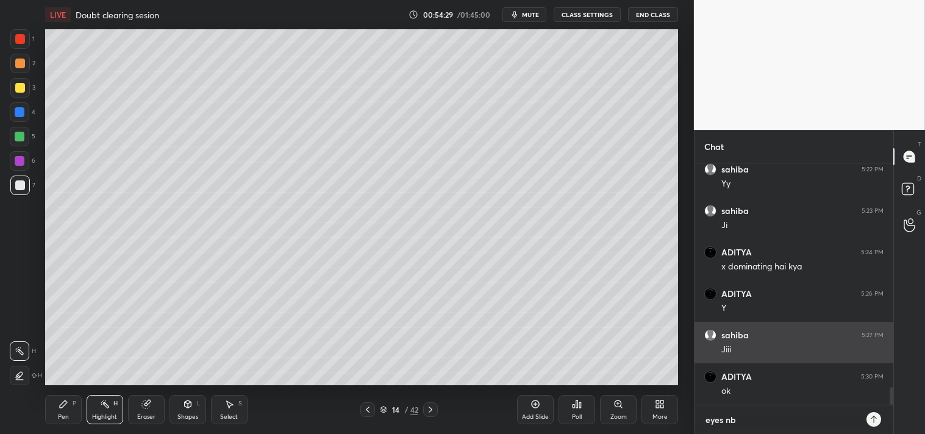
type textarea "x"
type textarea "eyes nbrk"
type textarea "x"
type textarea "eyes nbrk"
type textarea "x"
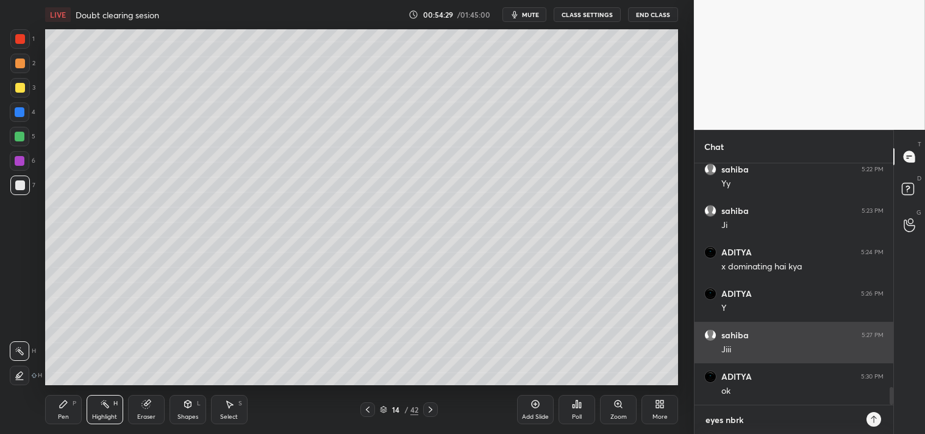
type textarea "eyes nbrk 5"
type textarea "x"
type textarea "eyes nbrk 5,"
type textarea "x"
type textarea "eyes nbrk 5,m"
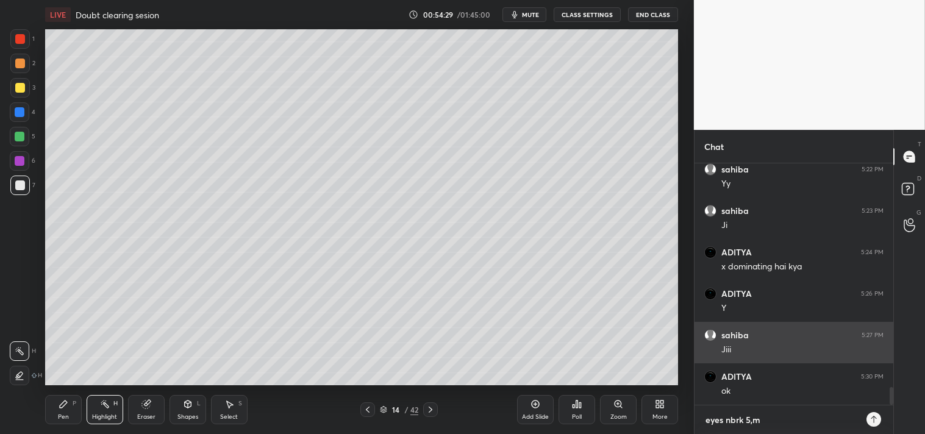
type textarea "x"
type textarea "eyes nbrk 5,mo"
type textarea "x"
type textarea "eyes nbrk 5,moi"
type textarea "x"
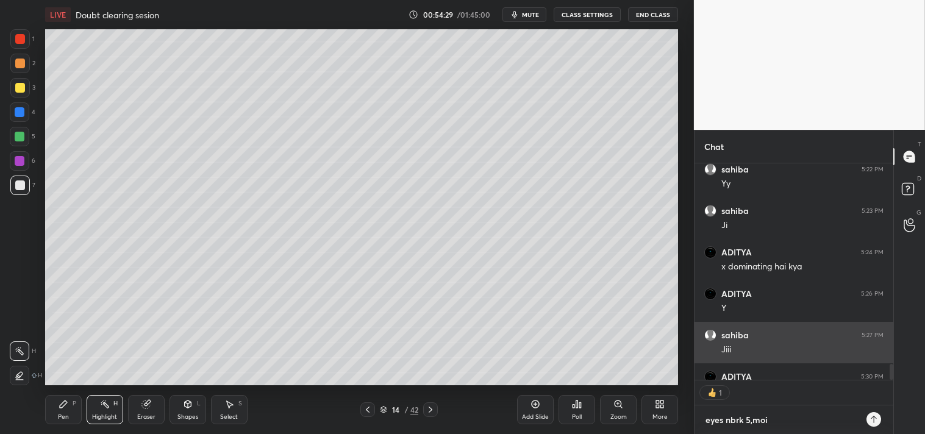
type textarea "eyes nbrk 5,moin"
type textarea "x"
type textarea "eyes nbrk 5,moinj"
type textarea "x"
type textarea "eyes nbrk 5,moinjm"
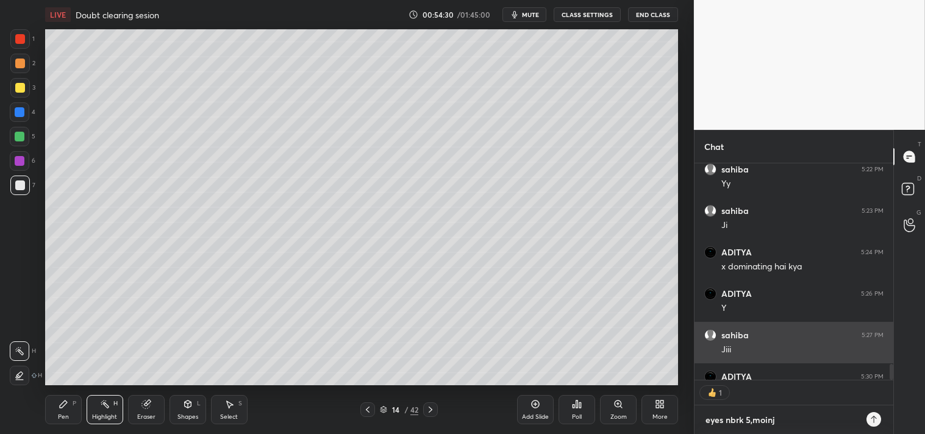
type textarea "x"
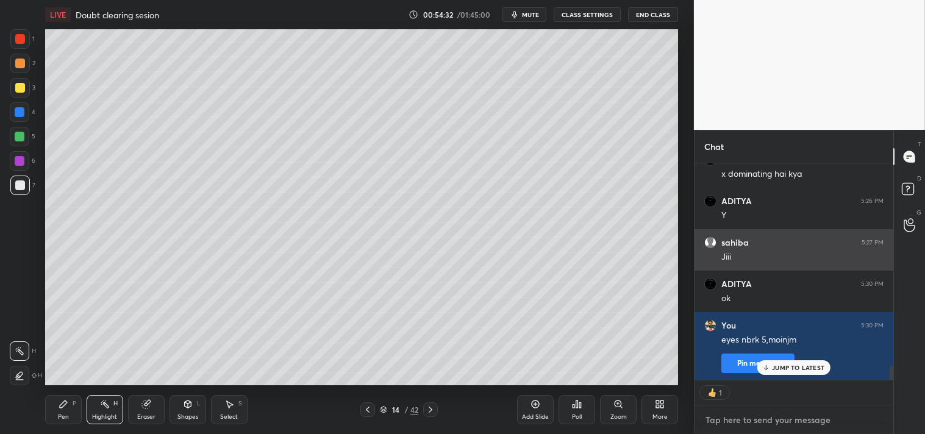
scroll to position [3141, 0]
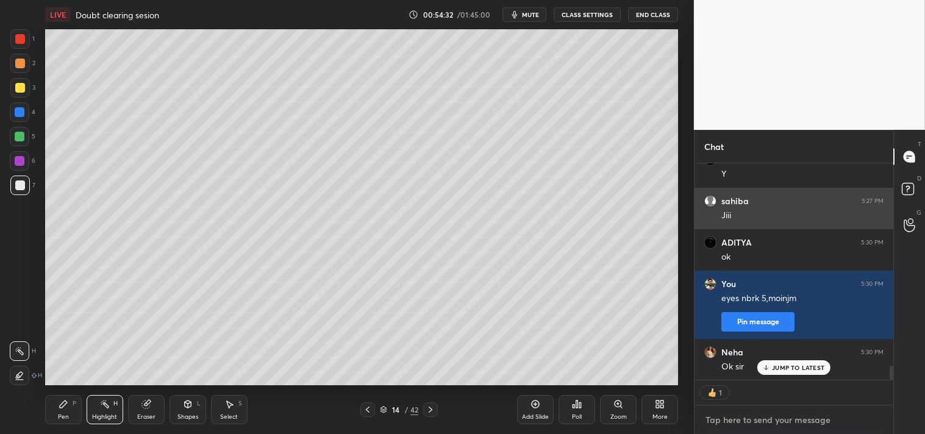
type textarea "x"
type textarea "e"
type textarea "x"
type textarea "ey"
type textarea "x"
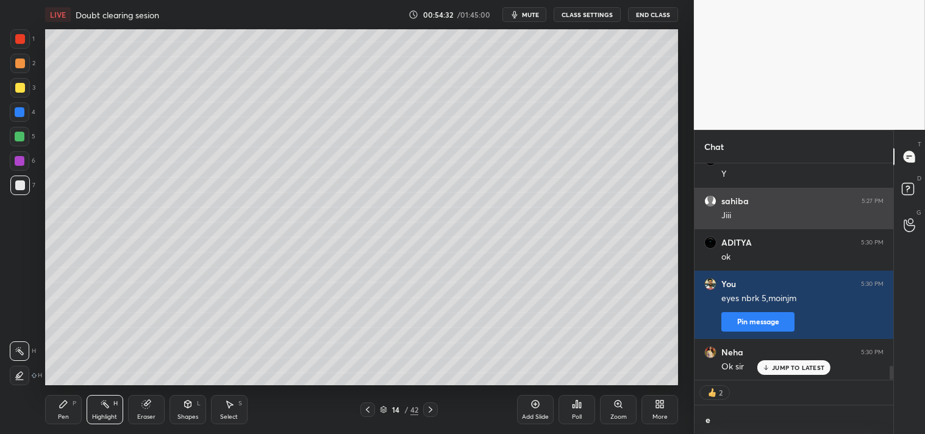
scroll to position [4, 3]
type textarea "eye"
type textarea "x"
type textarea "eyes"
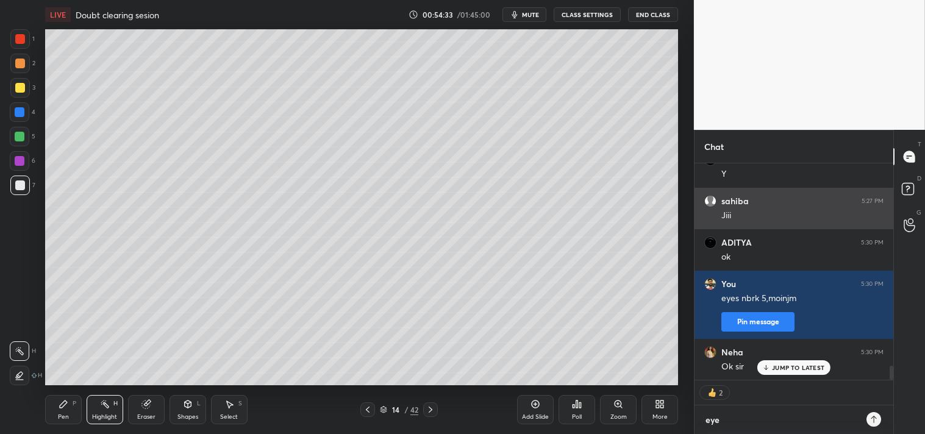
type textarea "x"
type textarea "eyes"
type textarea "x"
type textarea "eyes b"
type textarea "x"
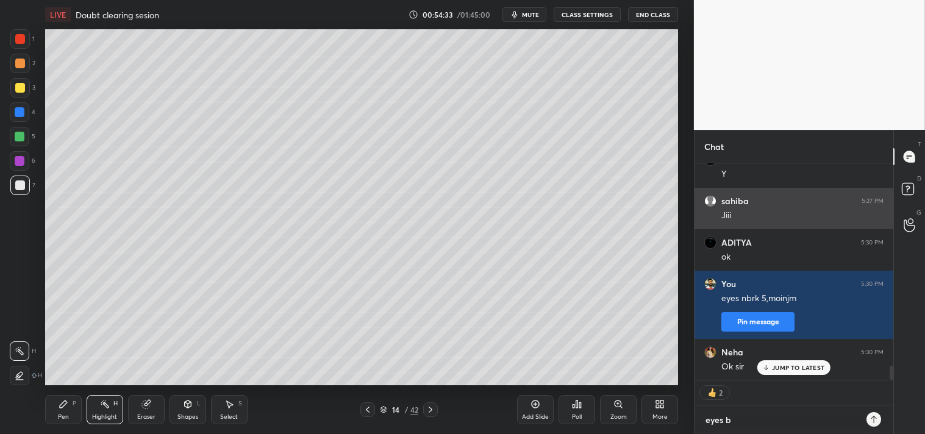
type textarea "eyes br"
type textarea "x"
type textarea "eyes brk"
type textarea "x"
type textarea "eyes brk"
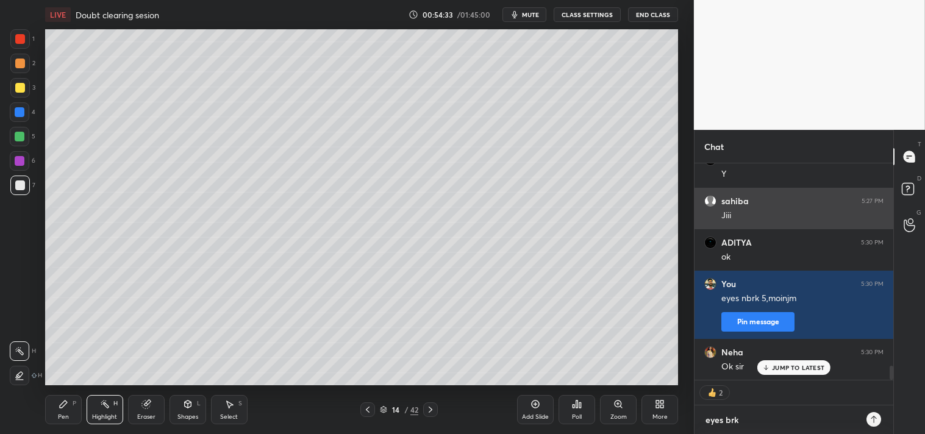
type textarea "x"
type textarea "eyes brk 5"
type textarea "x"
type textarea "eyes brk 5m"
type textarea "x"
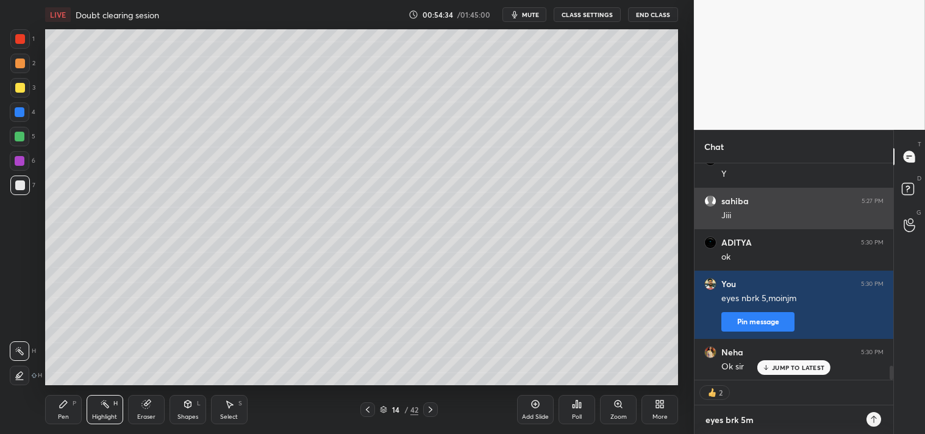
type textarea "eyes brk 5mi"
type textarea "x"
type textarea "eyes brk 5min"
type textarea "x"
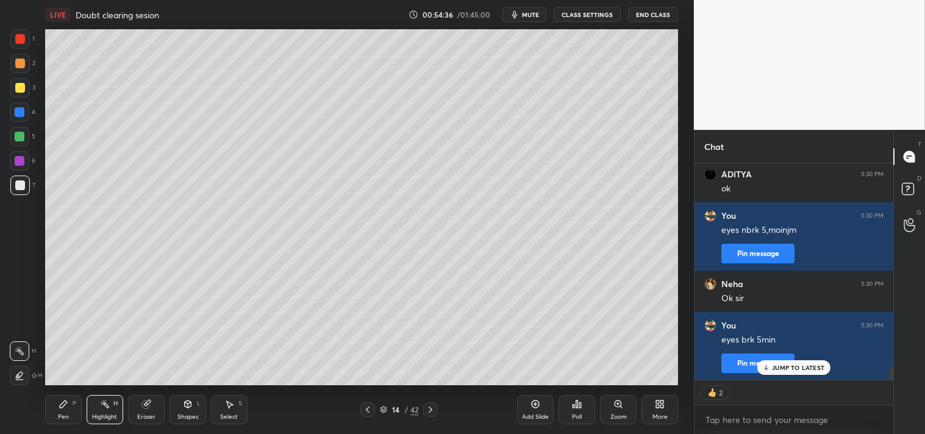
click at [520, 11] on icon "button" at bounding box center [515, 15] width 10 height 10
type textarea "x"
click at [581, 12] on button "CLASS SETTINGS" at bounding box center [587, 14] width 67 height 15
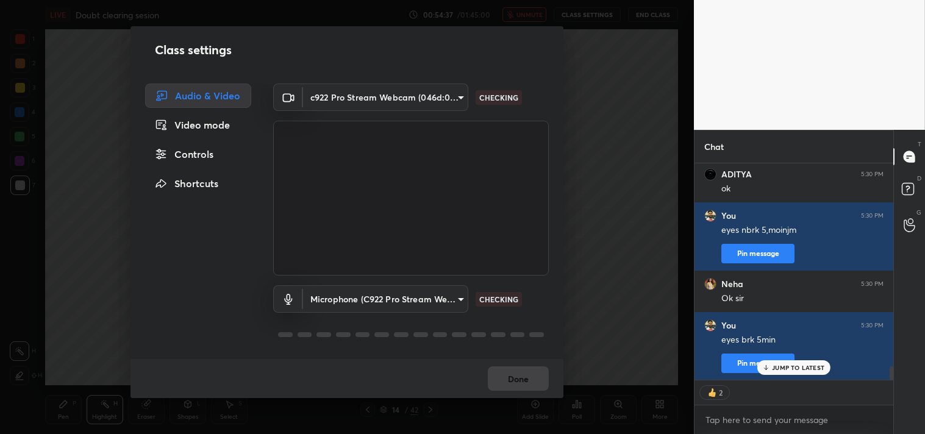
click at [394, 96] on body "1 2 3 4 5 6 7 C X Z C X Z E E Erase all H H LIVE Doubt clearing sesion 00:54:37…" at bounding box center [462, 217] width 925 height 434
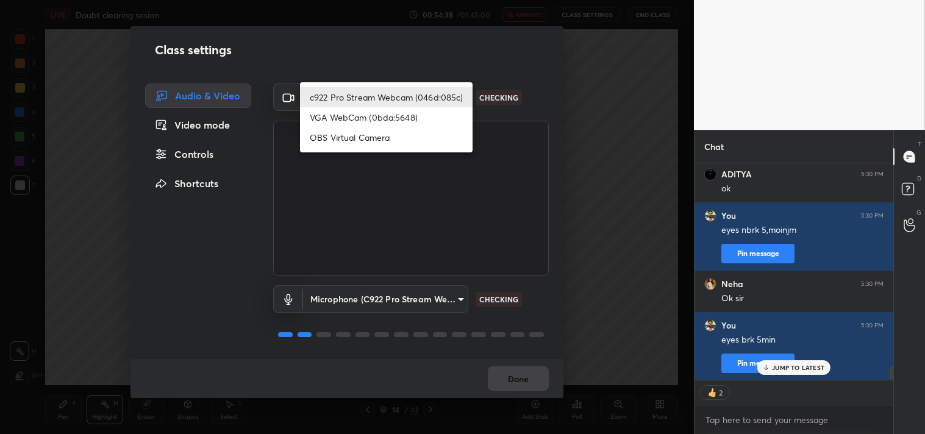
click at [353, 142] on li "OBS Virtual Camera" at bounding box center [386, 137] width 173 height 20
type input "64645b19d528b3ac785889237b1a364f3b7ccd5da23f372116afb1703458f4fd"
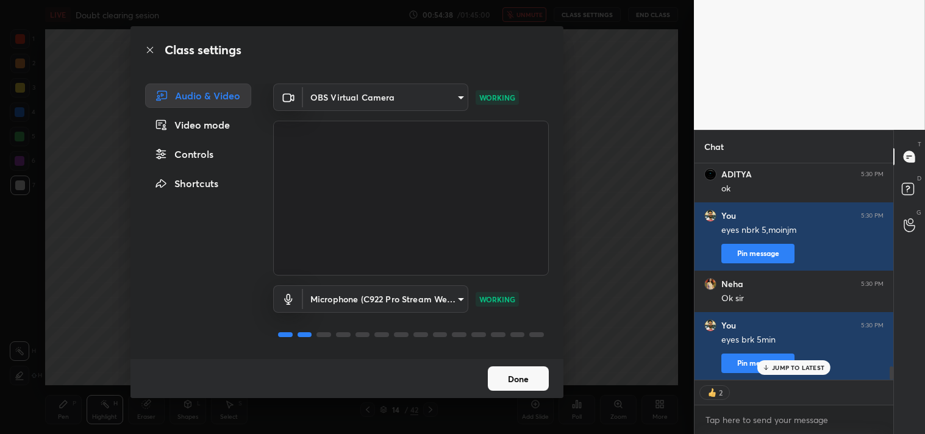
click at [525, 381] on button "Done" at bounding box center [518, 379] width 61 height 24
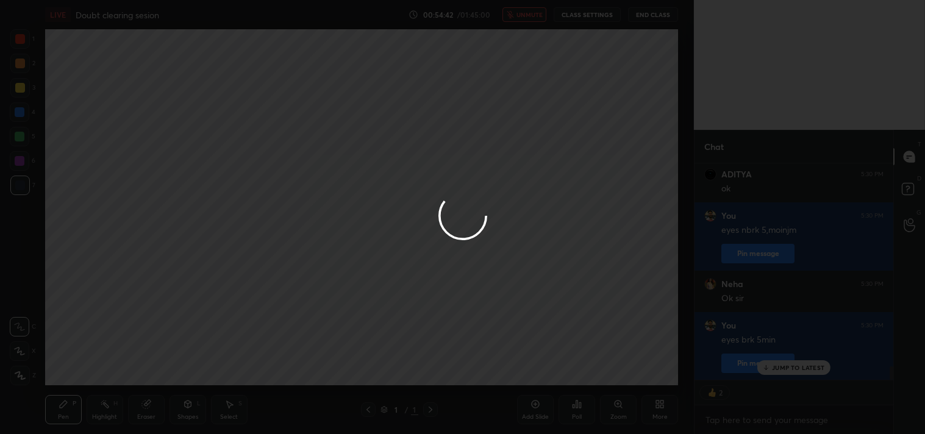
type textarea "x"
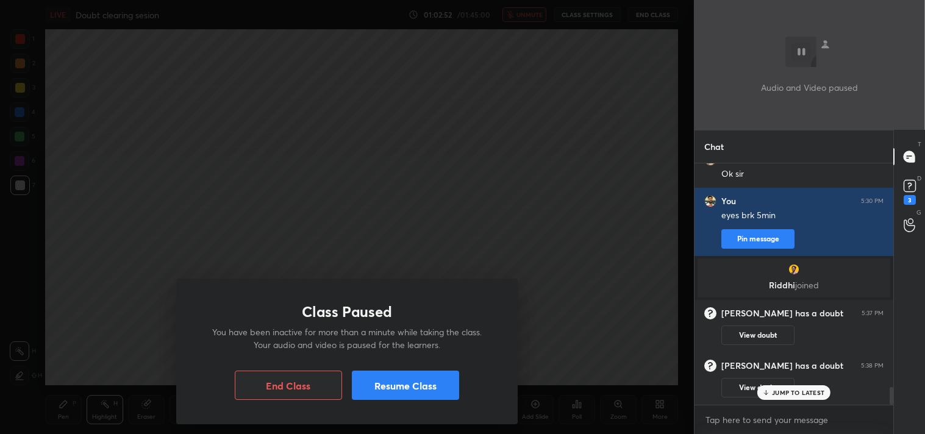
scroll to position [3053, 0]
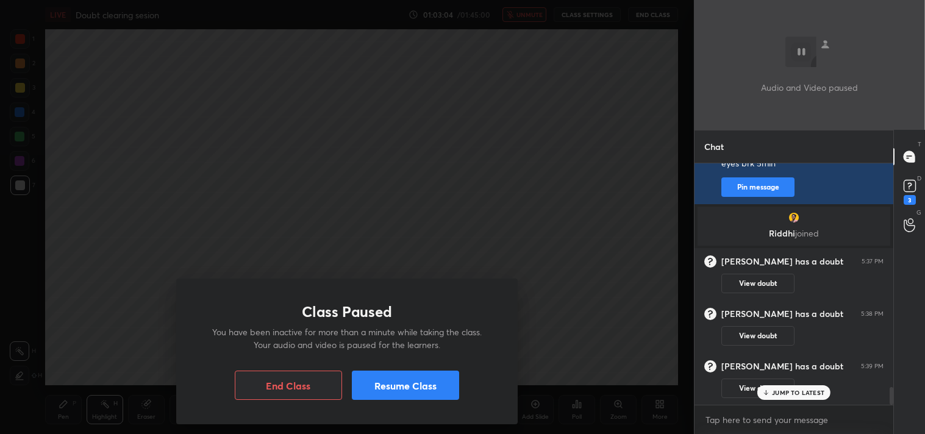
click at [393, 383] on button "Resume Class" at bounding box center [405, 385] width 107 height 29
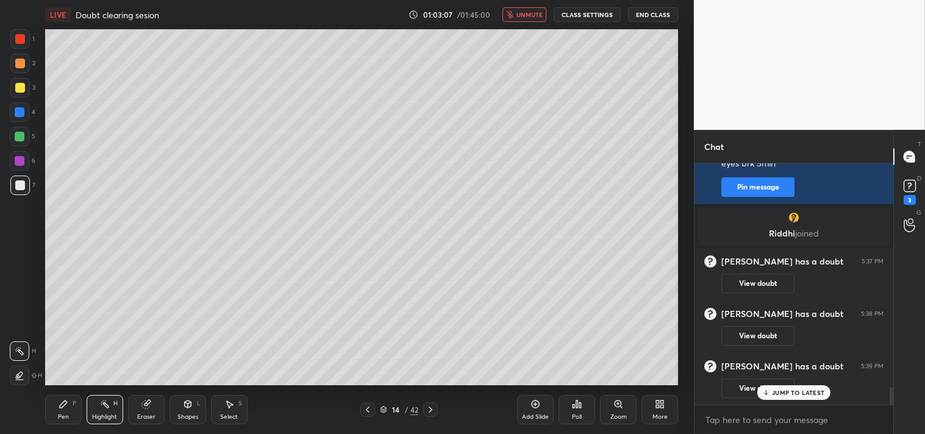
click at [806, 223] on div "grid" at bounding box center [794, 218] width 178 height 12
click at [512, 18] on button "unmute" at bounding box center [525, 14] width 44 height 15
click at [600, 18] on button "CLASS SETTINGS" at bounding box center [587, 14] width 67 height 15
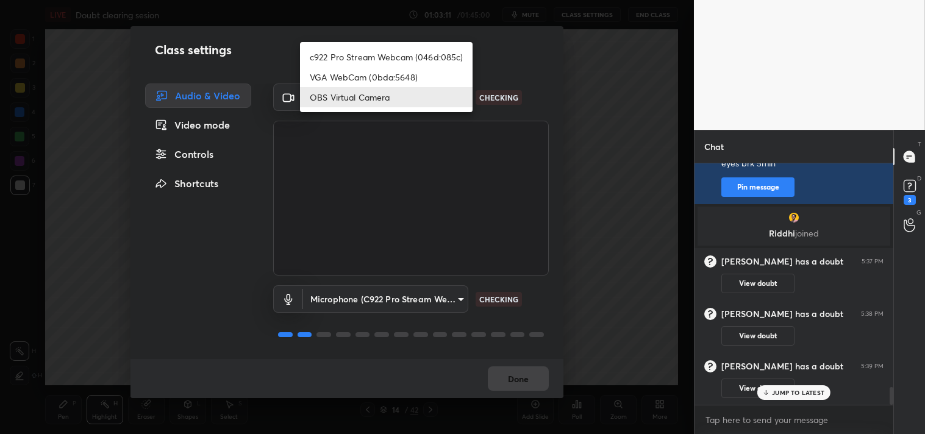
click at [387, 98] on body "1 2 3 4 5 6 7 C X Z C X Z E E Erase all H H LIVE Doubt clearing sesion 01:03:11…" at bounding box center [462, 217] width 925 height 434
click at [368, 51] on li "c922 Pro Stream Webcam (046d:085c)" at bounding box center [386, 57] width 173 height 20
type input "77efdbe0d0591a5658d362a6e640cec0e2706c98c83ef82d39568dbf4875ff01"
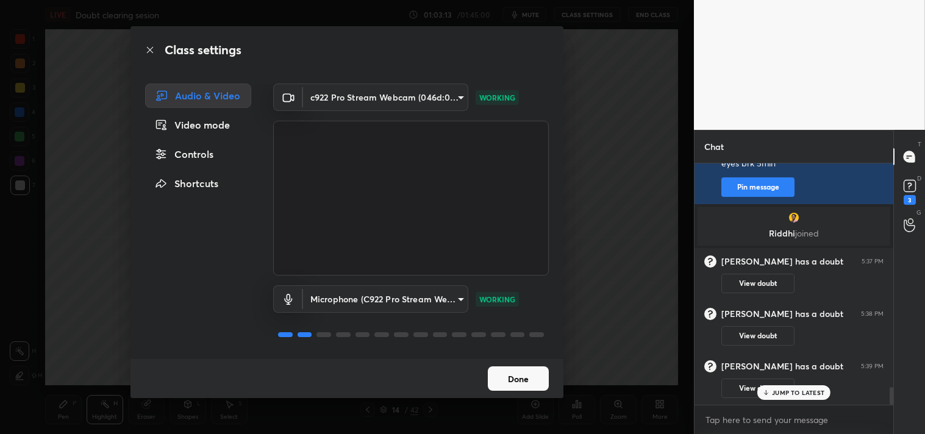
click at [509, 372] on button "Done" at bounding box center [518, 379] width 61 height 24
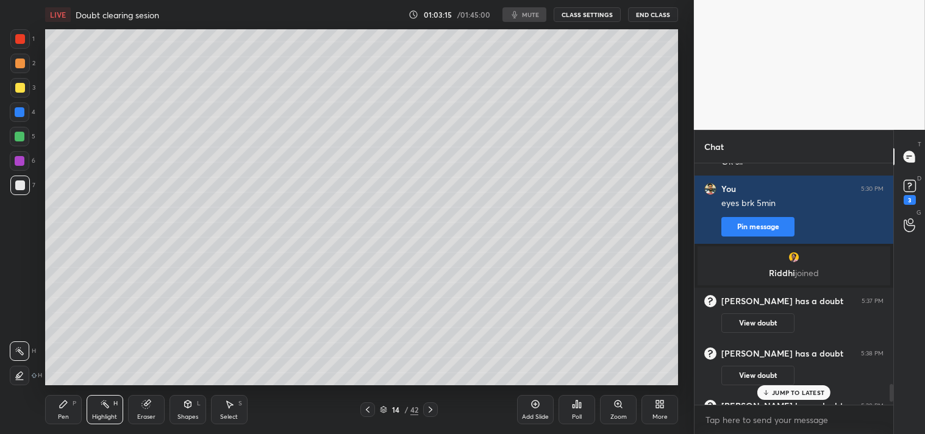
scroll to position [3054, 0]
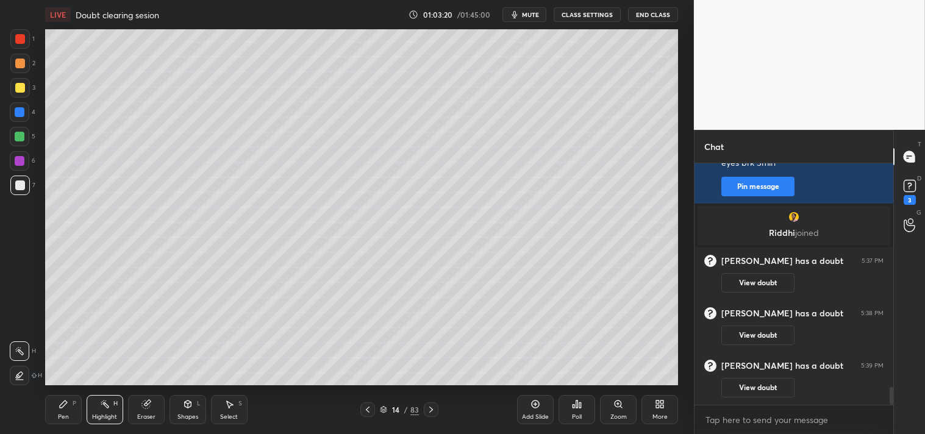
click at [919, 183] on div "3" at bounding box center [910, 191] width 24 height 22
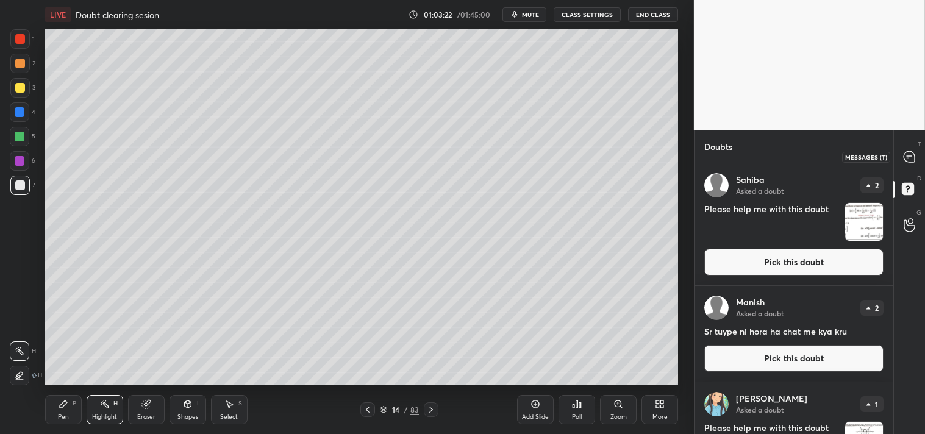
click at [913, 162] on icon at bounding box center [909, 156] width 11 height 11
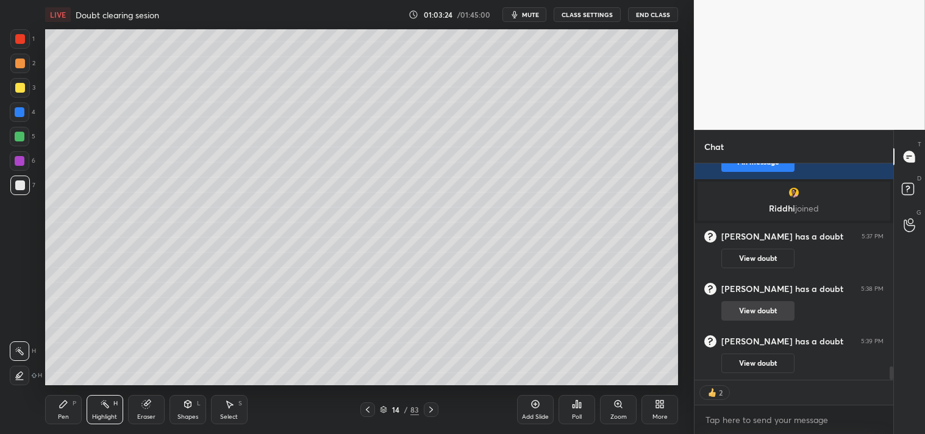
scroll to position [3323, 0]
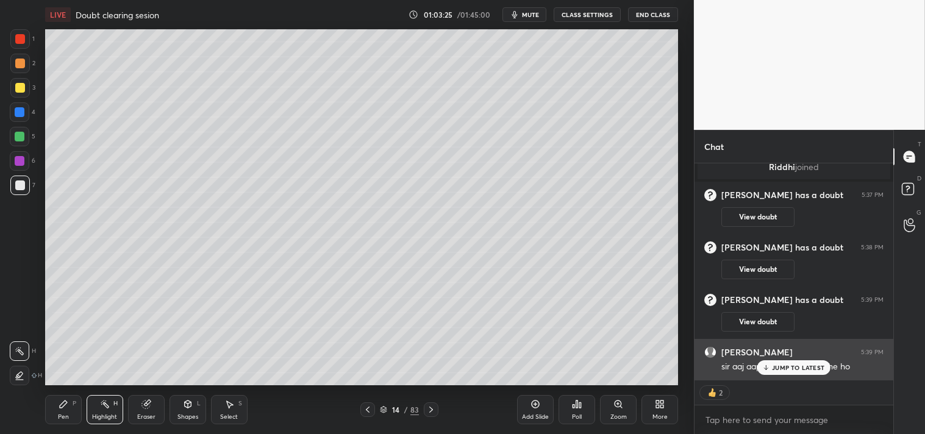
click at [808, 369] on p "JUMP TO LATEST" at bounding box center [798, 367] width 52 height 7
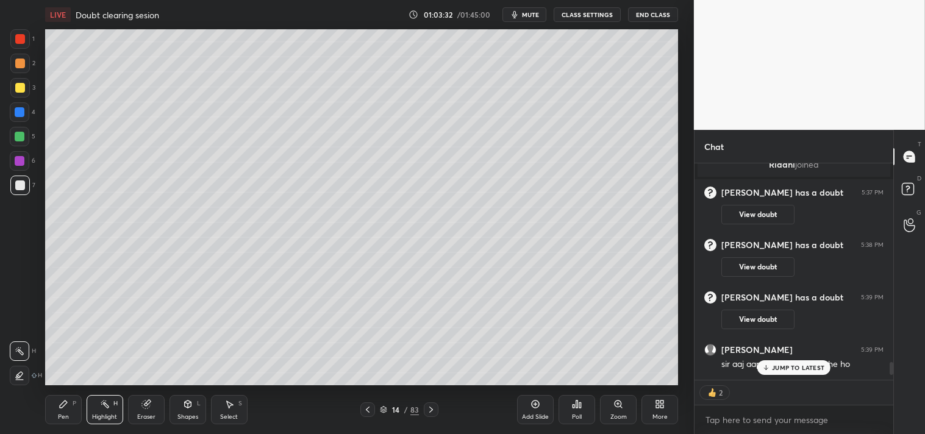
click at [871, 215] on div "View doubt" at bounding box center [803, 212] width 162 height 26
click at [915, 186] on icon at bounding box center [910, 191] width 22 height 22
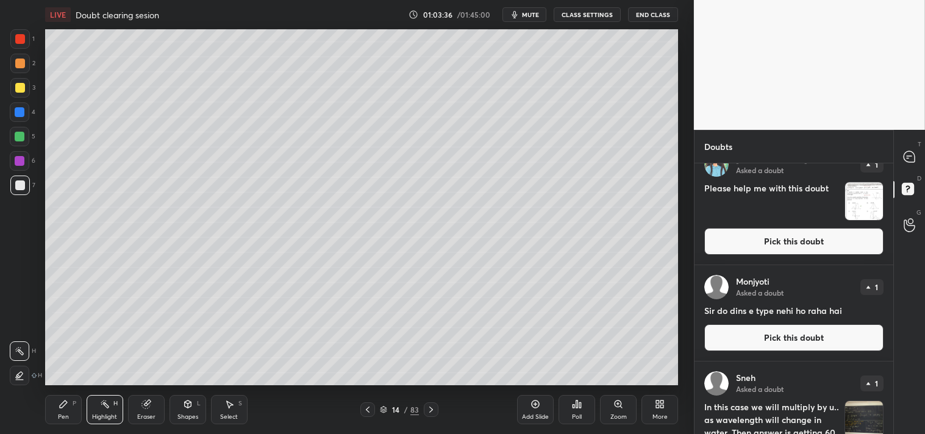
click at [787, 248] on button "Pick this doubt" at bounding box center [794, 241] width 179 height 27
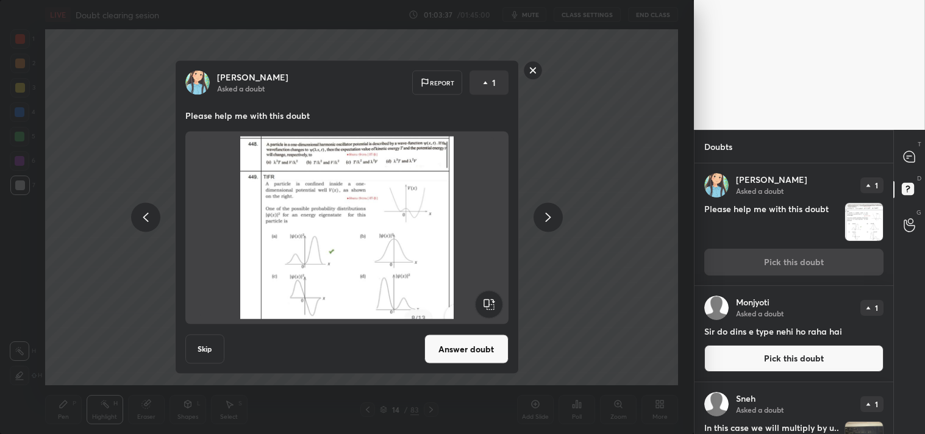
click at [636, 255] on div "[PERSON_NAME] Asked a doubt Report 1 Please help me with this doubt Skip Answer…" at bounding box center [347, 217] width 694 height 434
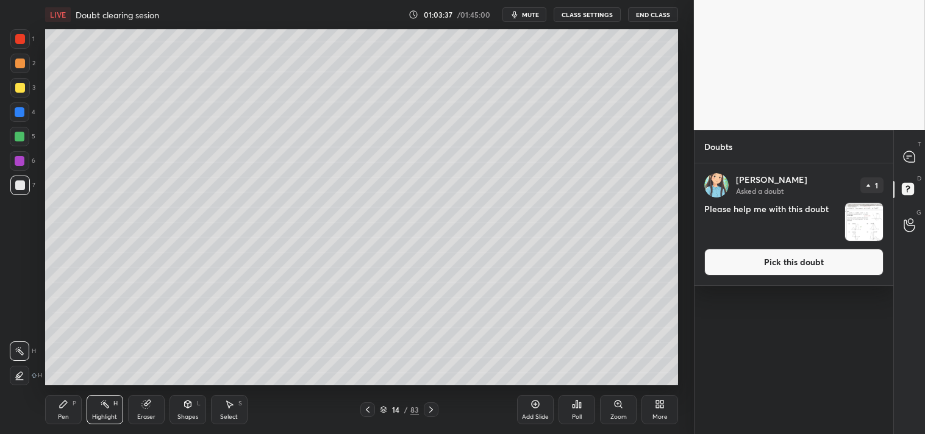
scroll to position [0, 0]
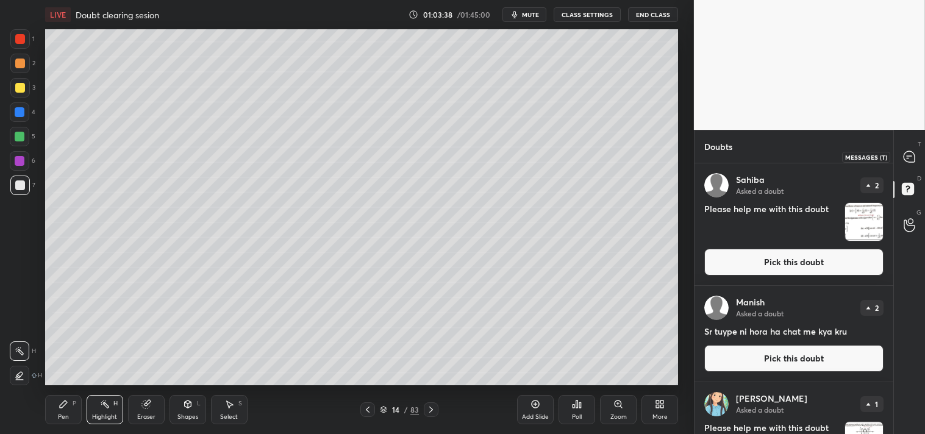
click at [916, 157] on icon at bounding box center [909, 157] width 13 height 13
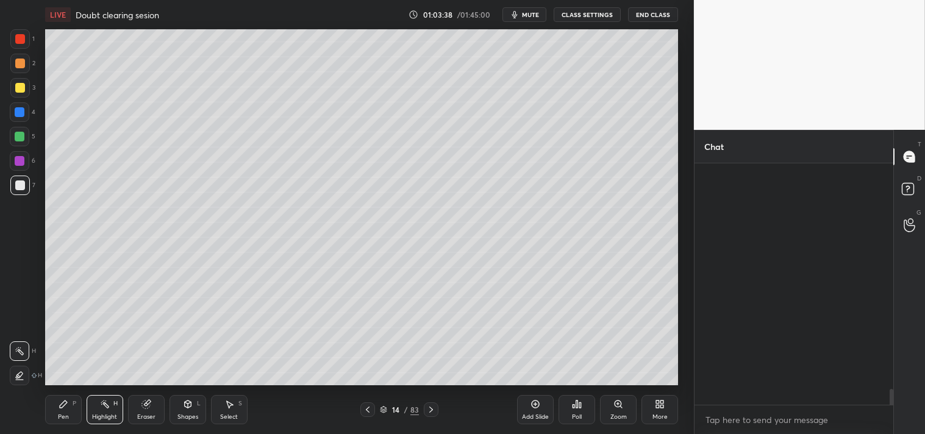
scroll to position [238, 195]
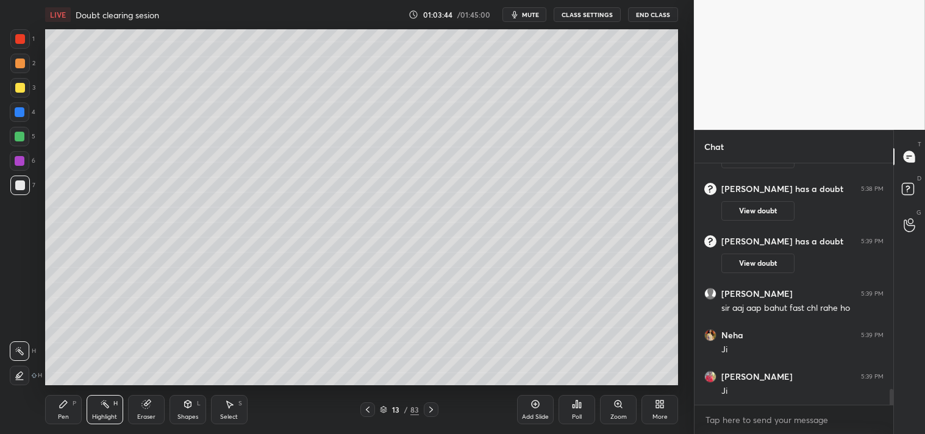
click at [104, 410] on div "Highlight H" at bounding box center [105, 409] width 37 height 29
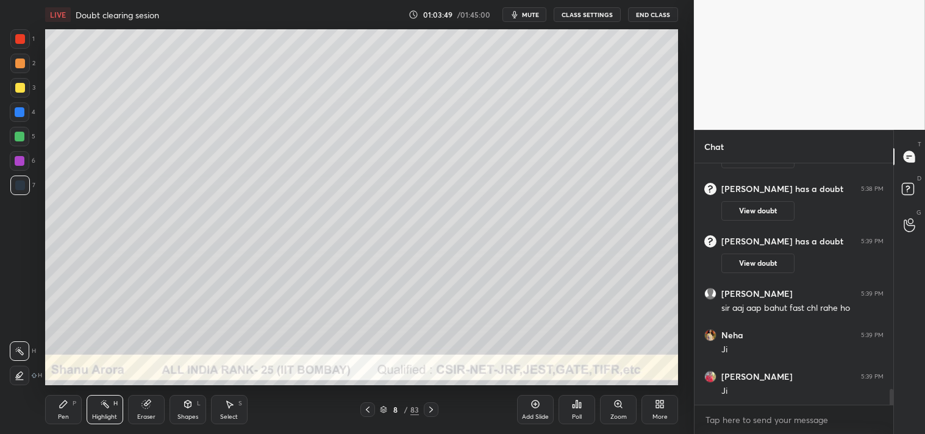
click at [17, 32] on div at bounding box center [20, 39] width 20 height 20
click at [13, 39] on div at bounding box center [20, 39] width 20 height 20
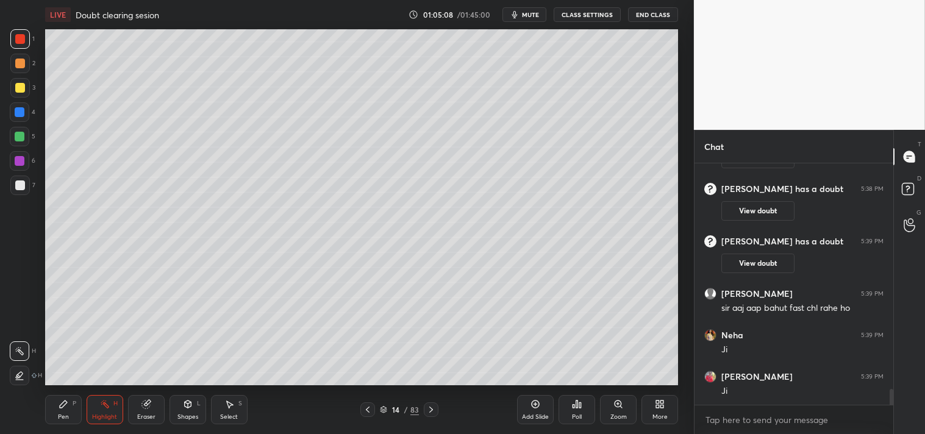
click at [619, 409] on icon at bounding box center [619, 405] width 10 height 10
click at [94, 410] on div "Highlight H" at bounding box center [105, 409] width 37 height 29
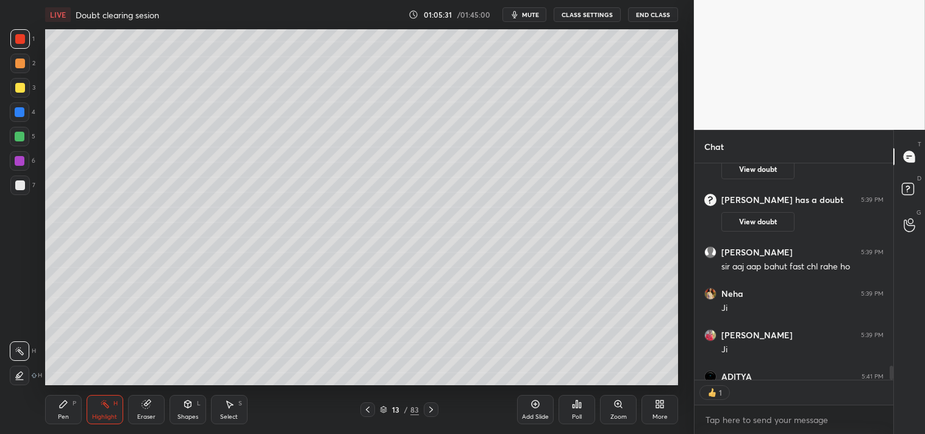
scroll to position [4, 3]
click at [612, 407] on div "Zoom" at bounding box center [618, 409] width 37 height 29
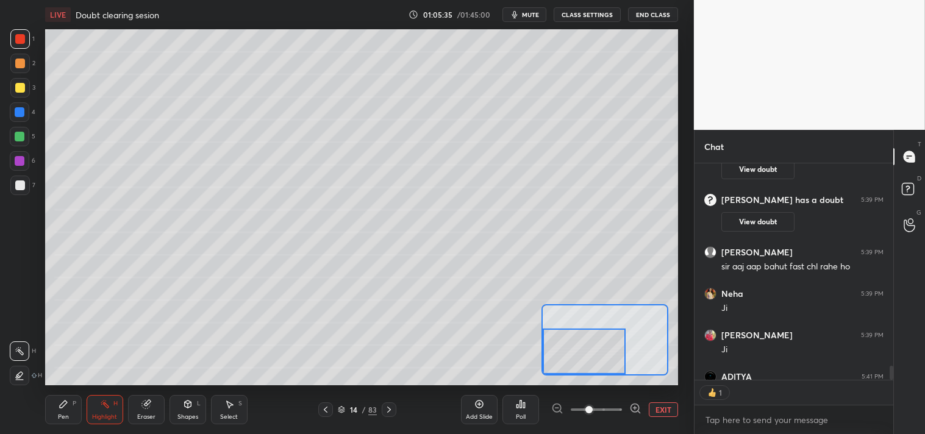
click at [586, 364] on div at bounding box center [584, 352] width 83 height 46
click at [19, 87] on div at bounding box center [20, 88] width 10 height 10
click at [62, 401] on icon at bounding box center [64, 405] width 10 height 10
click at [60, 410] on div "Pen P" at bounding box center [63, 409] width 37 height 29
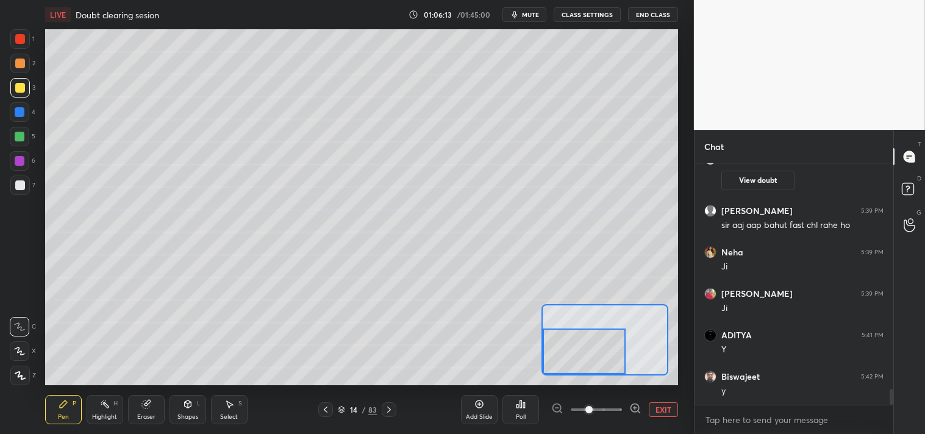
click at [151, 403] on icon at bounding box center [147, 405] width 10 height 10
click at [66, 406] on icon at bounding box center [64, 405] width 10 height 10
click at [665, 409] on button "EXIT" at bounding box center [663, 410] width 29 height 15
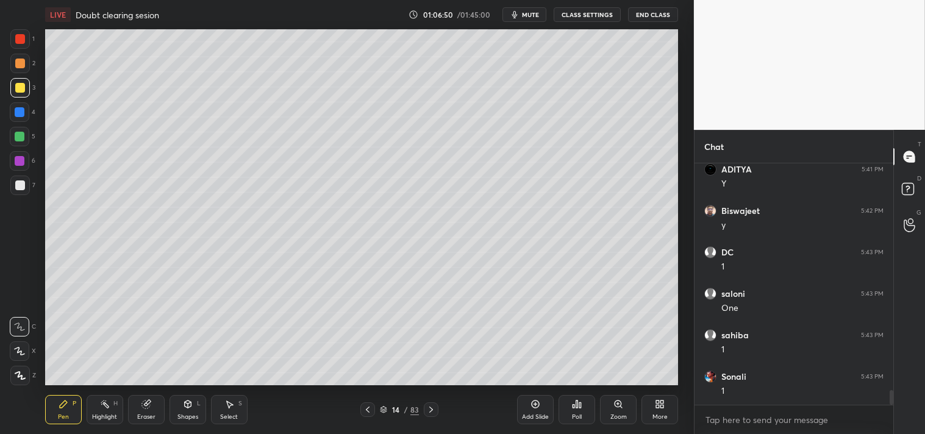
scroll to position [3672, 0]
click at [22, 193] on div at bounding box center [20, 186] width 20 height 20
click at [22, 189] on div at bounding box center [20, 186] width 10 height 10
click at [612, 411] on div "Zoom" at bounding box center [618, 409] width 37 height 29
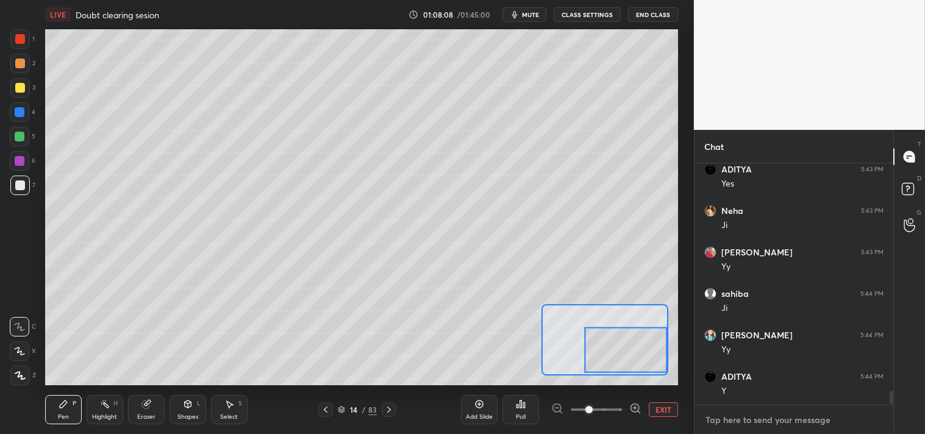
scroll to position [3920, 0]
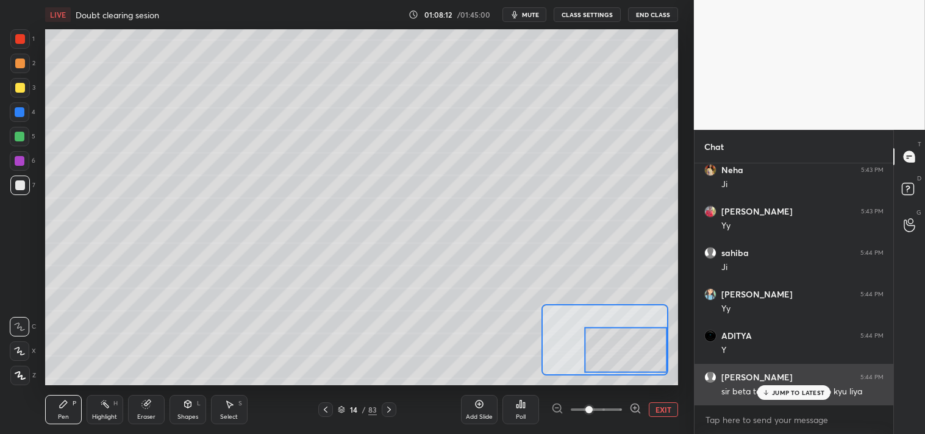
click at [800, 398] on div "JUMP TO LATEST" at bounding box center [794, 393] width 73 height 15
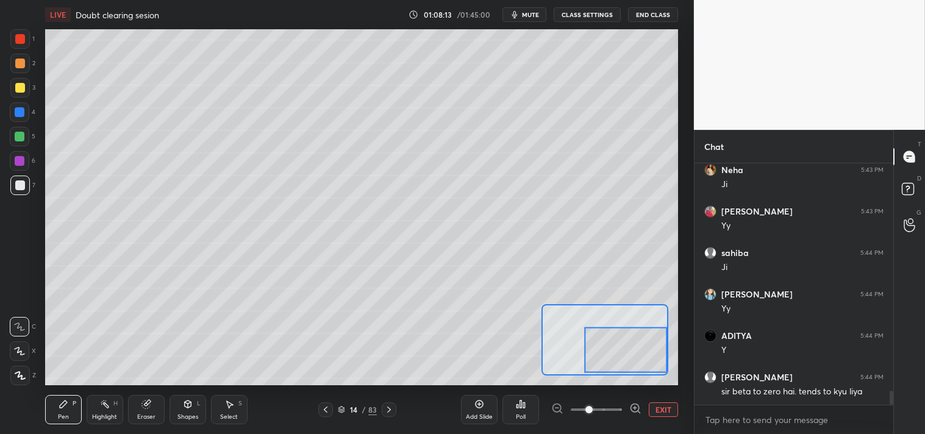
click at [658, 418] on div "Add Slide Poll EXIT" at bounding box center [569, 410] width 217 height 68
click at [660, 409] on button "EXIT" at bounding box center [663, 410] width 29 height 15
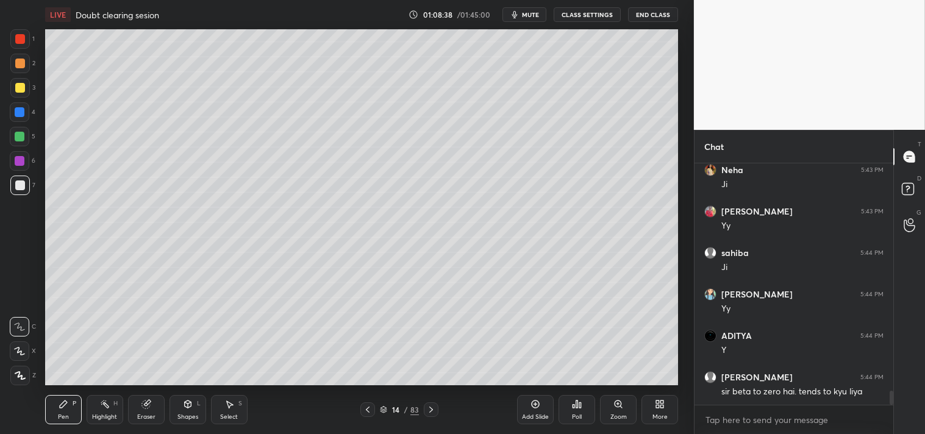
click at [632, 407] on div "Zoom" at bounding box center [618, 409] width 37 height 29
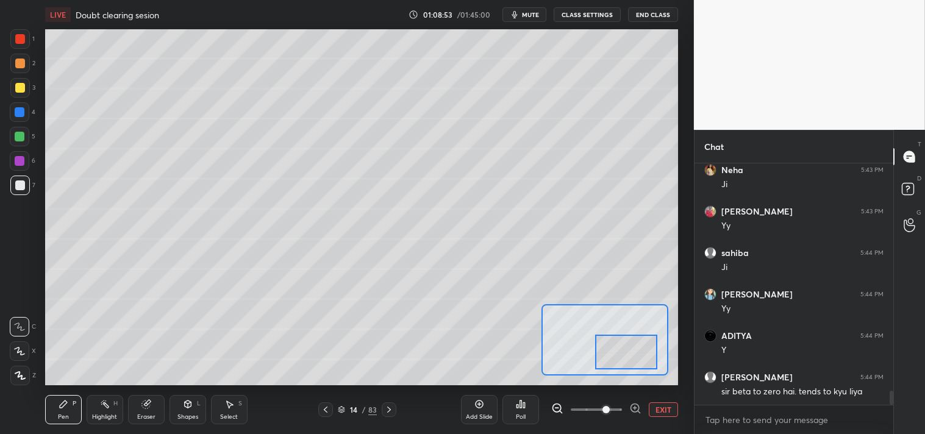
click at [625, 362] on div at bounding box center [626, 352] width 62 height 34
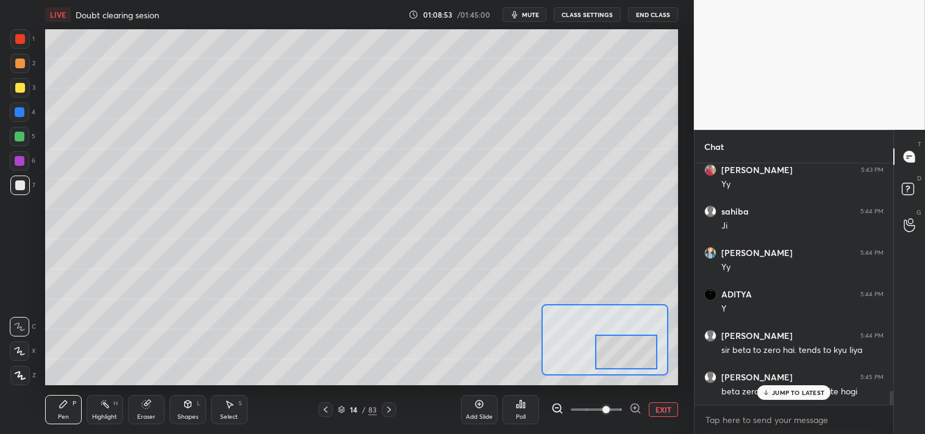
click at [635, 362] on div at bounding box center [626, 352] width 62 height 34
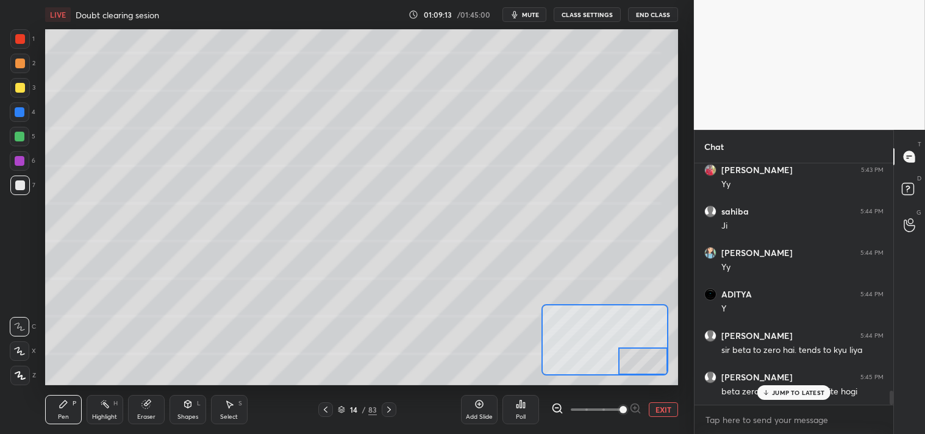
click at [640, 373] on div at bounding box center [643, 361] width 49 height 27
click at [143, 411] on div "Eraser" at bounding box center [146, 409] width 37 height 29
click at [62, 418] on div "Pen" at bounding box center [63, 417] width 11 height 6
click at [667, 410] on button "EXIT" at bounding box center [663, 410] width 29 height 15
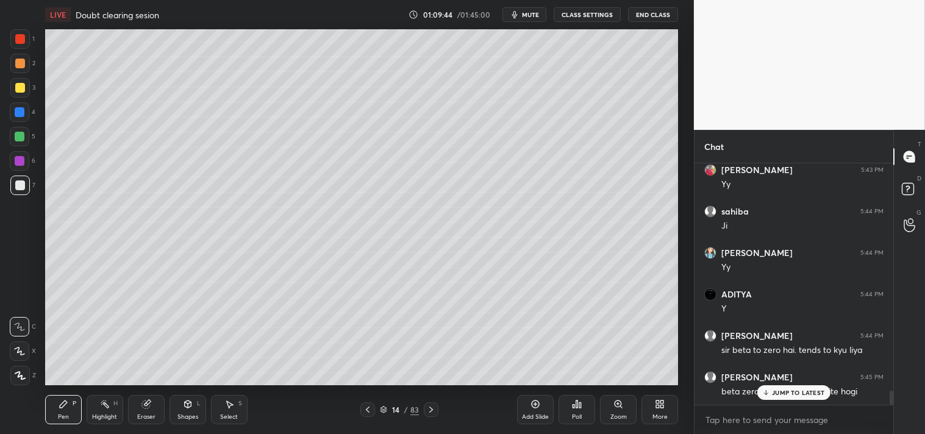
click at [581, 411] on div "Poll" at bounding box center [577, 409] width 37 height 29
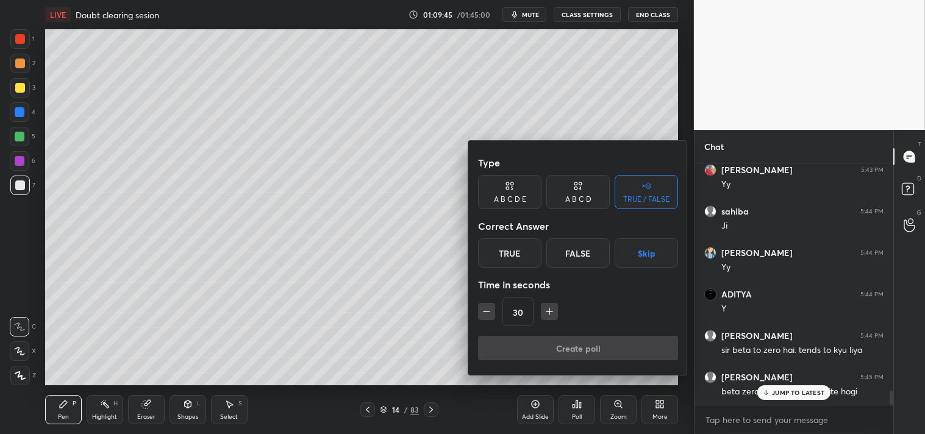
click at [617, 412] on div at bounding box center [462, 217] width 925 height 434
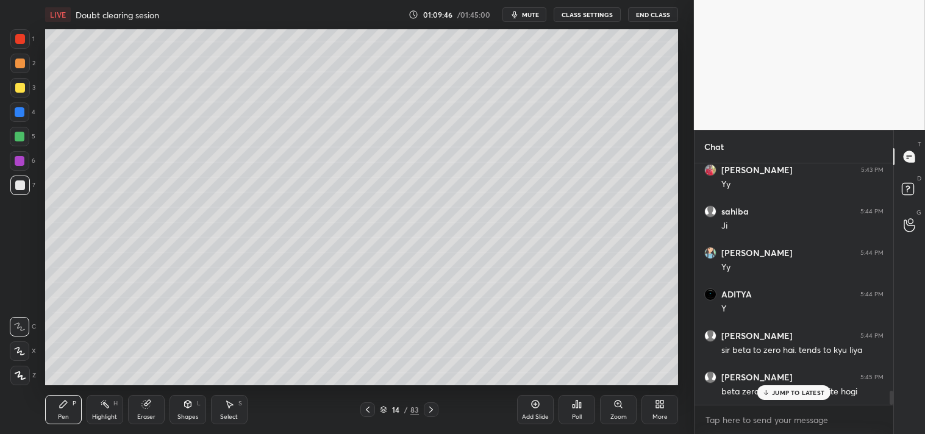
click at [619, 407] on icon at bounding box center [619, 405] width 10 height 10
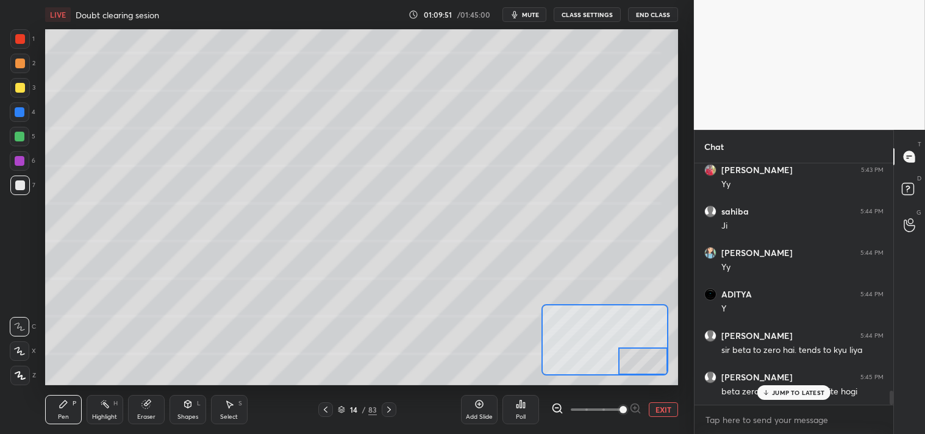
scroll to position [4004, 0]
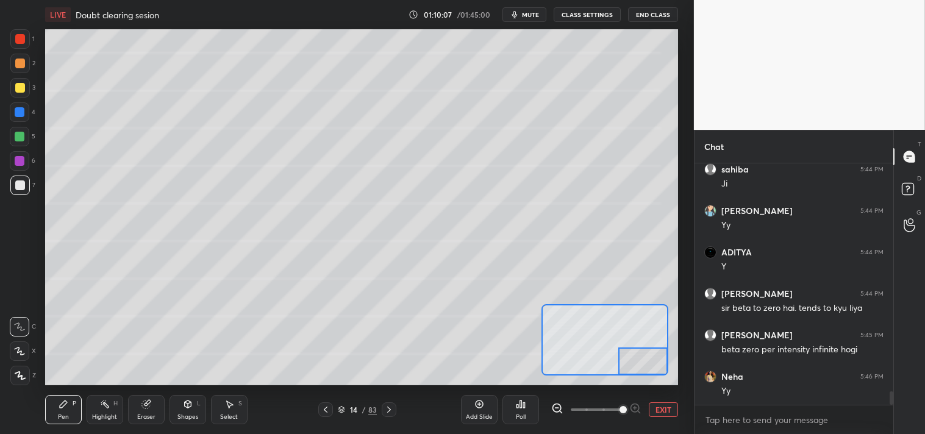
click at [662, 412] on button "EXIT" at bounding box center [663, 410] width 29 height 15
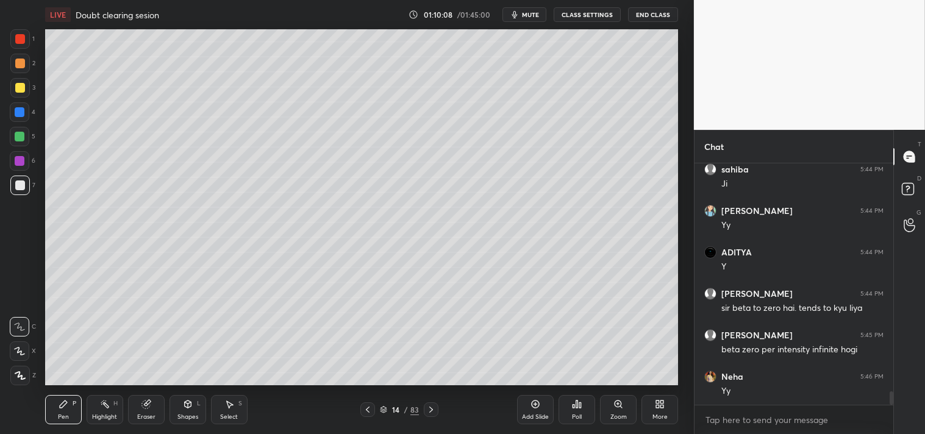
click at [626, 409] on div "Zoom" at bounding box center [618, 409] width 37 height 29
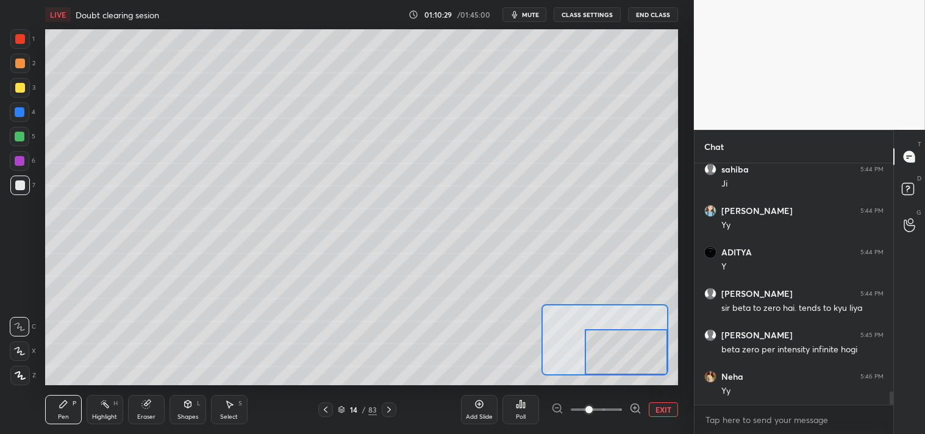
click at [668, 407] on button "EXIT" at bounding box center [663, 410] width 29 height 15
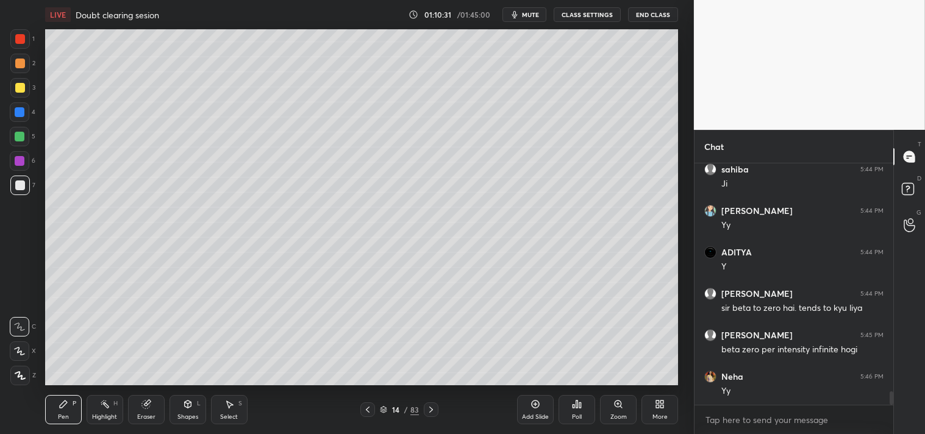
click at [616, 417] on div "Zoom" at bounding box center [619, 417] width 16 height 6
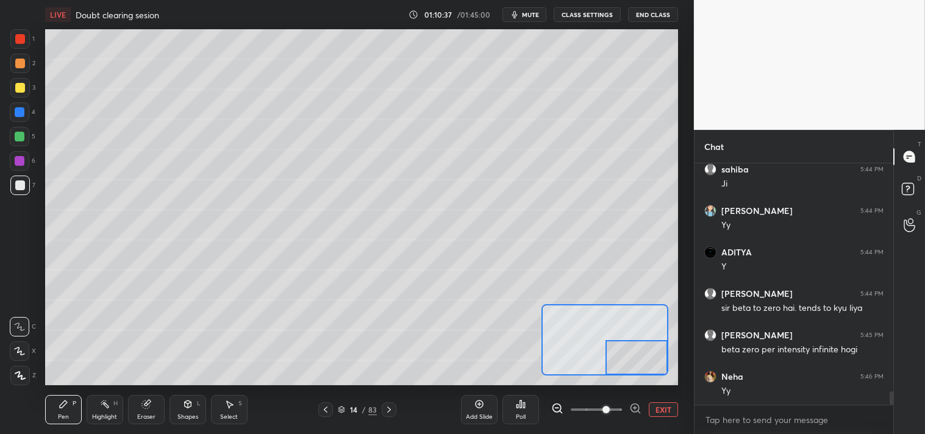
click at [655, 412] on button "EXIT" at bounding box center [663, 410] width 29 height 15
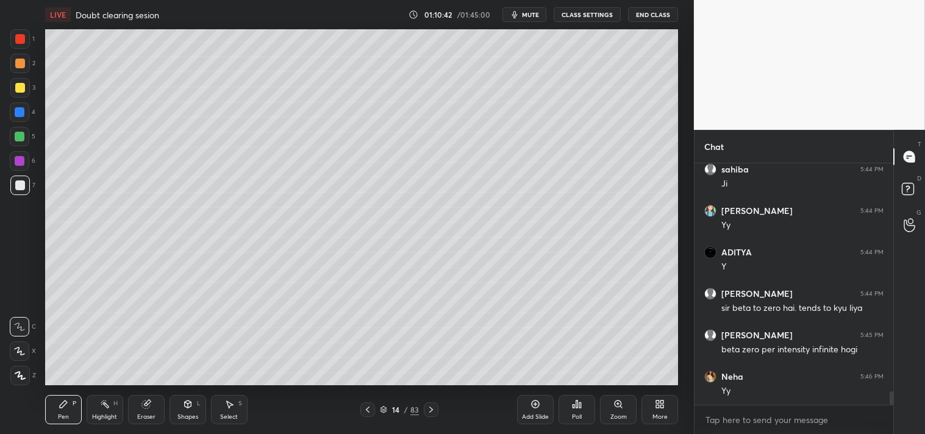
click at [537, 406] on icon at bounding box center [536, 405] width 10 height 10
click at [185, 411] on div "Shapes L" at bounding box center [188, 409] width 37 height 29
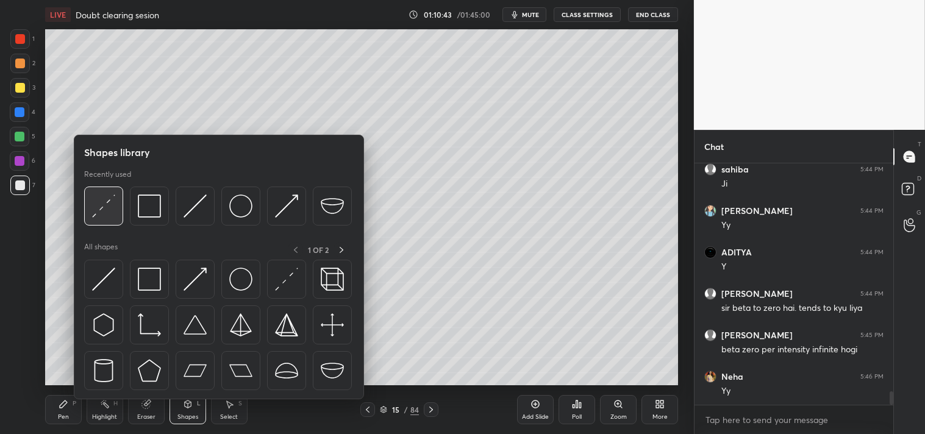
click at [98, 207] on img at bounding box center [103, 206] width 23 height 23
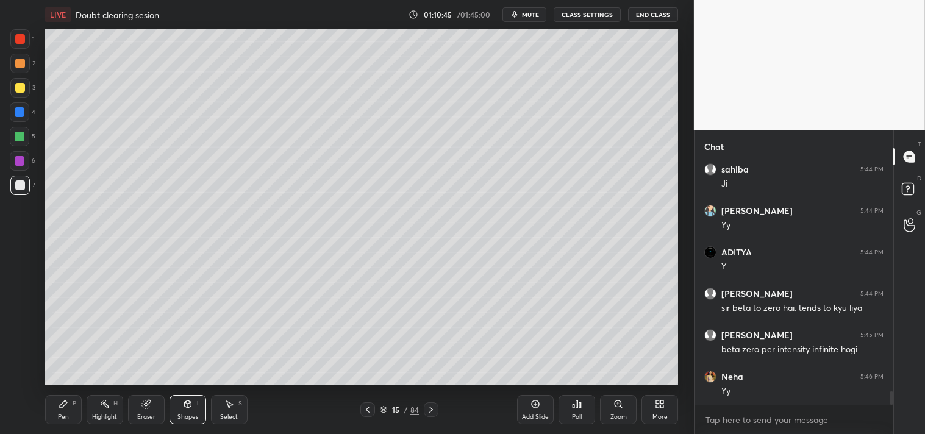
click at [614, 416] on div "Zoom" at bounding box center [619, 417] width 16 height 6
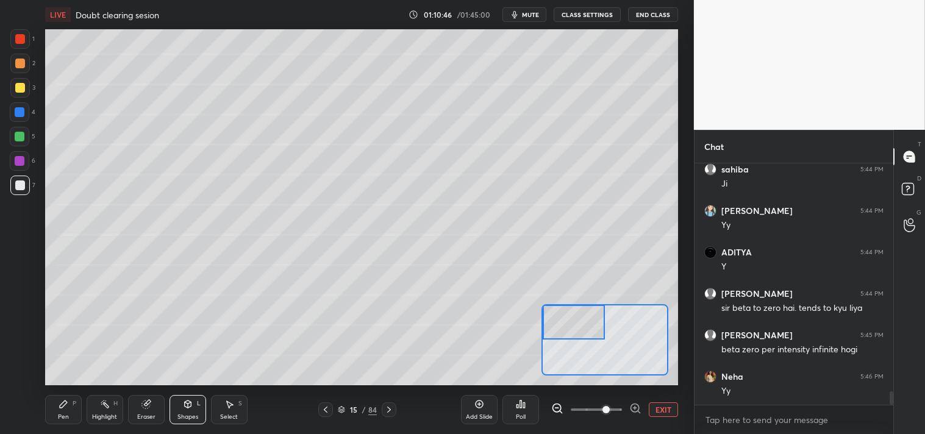
click at [63, 412] on div "Pen P" at bounding box center [63, 409] width 37 height 29
click at [106, 412] on div "Highlight H" at bounding box center [105, 409] width 37 height 29
click at [113, 404] on div "H" at bounding box center [115, 404] width 4 height 6
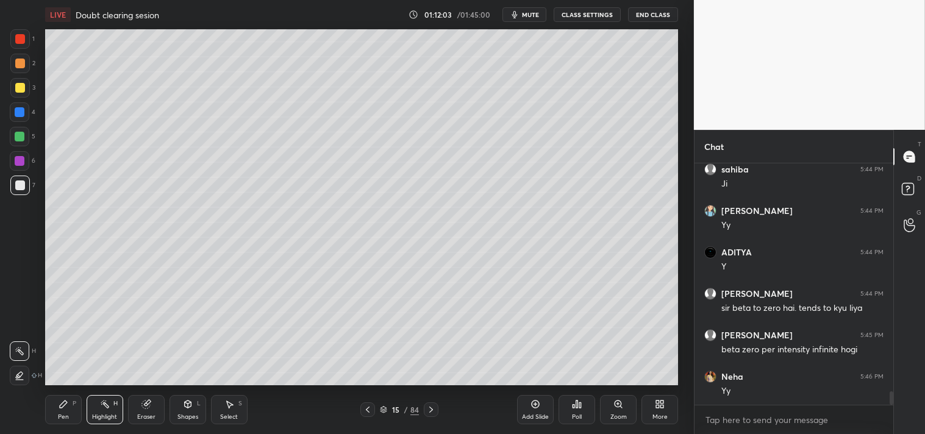
click at [56, 417] on div "Pen P" at bounding box center [63, 409] width 37 height 29
click at [61, 417] on div "Pen" at bounding box center [63, 417] width 11 height 6
click at [619, 410] on div "Zoom" at bounding box center [618, 409] width 37 height 29
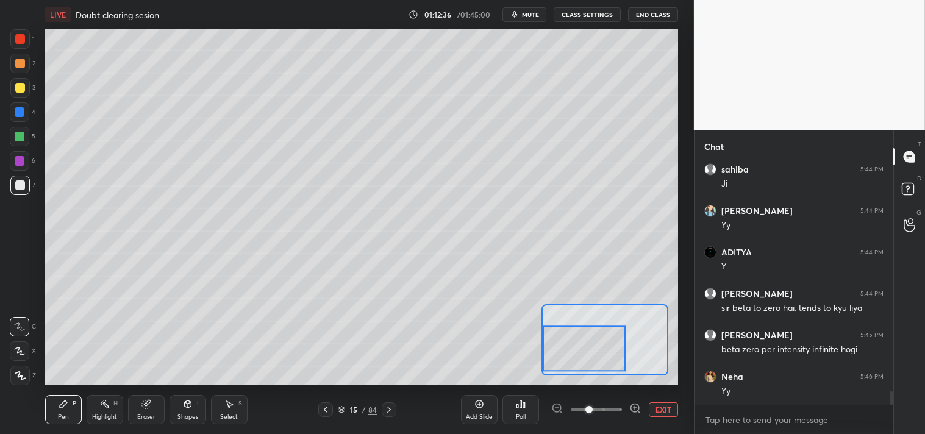
click at [138, 411] on div "Eraser" at bounding box center [146, 409] width 37 height 29
click at [62, 411] on div "Pen P" at bounding box center [63, 409] width 37 height 29
click at [64, 405] on icon at bounding box center [63, 404] width 7 height 7
click at [662, 409] on button "EXIT" at bounding box center [663, 410] width 29 height 15
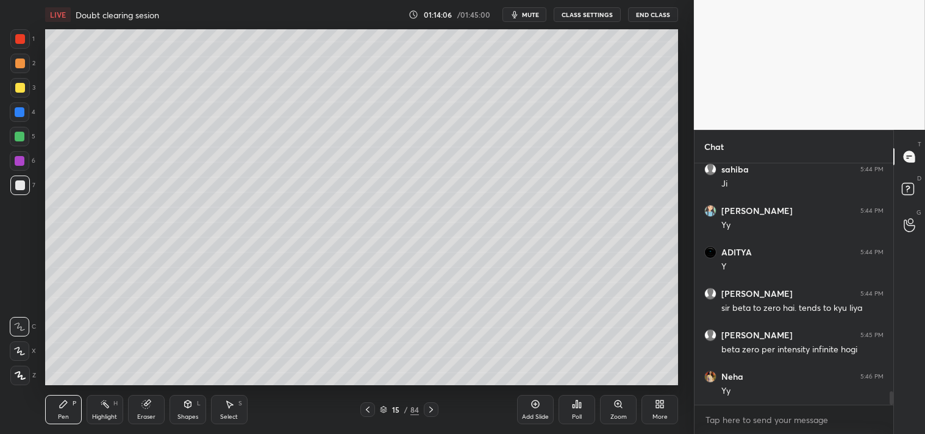
click at [99, 425] on div "Pen P Highlight H Eraser Shapes L Select S 15 / 84 Add Slide Poll Zoom More" at bounding box center [362, 410] width 634 height 49
click at [104, 425] on div "Pen P Highlight H Eraser Shapes L Select S 15 / 84 Add Slide Poll Zoom More" at bounding box center [362, 410] width 634 height 49
click at [106, 417] on div "Highlight" at bounding box center [104, 417] width 25 height 6
click at [58, 415] on div "Pen" at bounding box center [63, 417] width 11 height 6
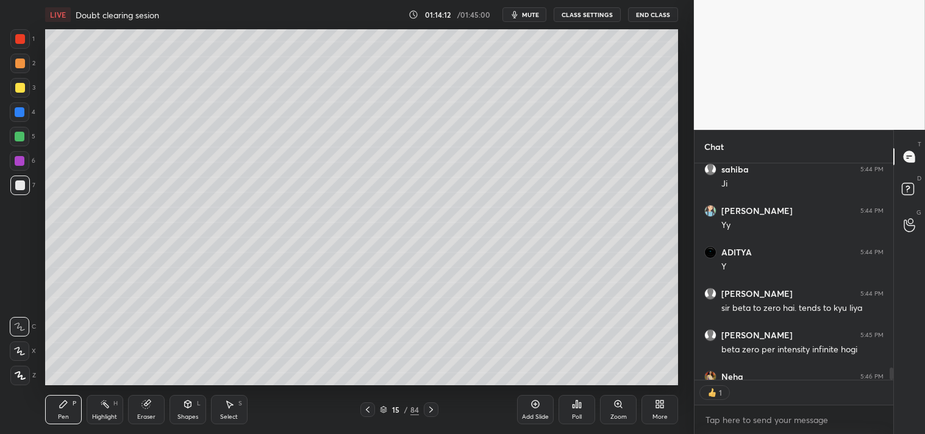
click at [69, 416] on div "Pen P" at bounding box center [63, 409] width 37 height 29
click at [104, 423] on div "Highlight H" at bounding box center [105, 409] width 37 height 29
click at [52, 419] on div "Pen P" at bounding box center [63, 409] width 37 height 29
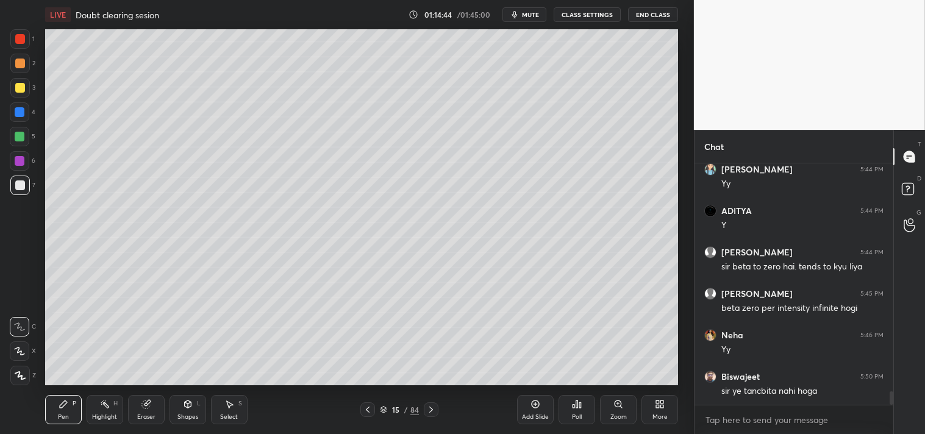
click at [20, 87] on div at bounding box center [20, 88] width 10 height 10
click at [25, 87] on div at bounding box center [20, 88] width 20 height 20
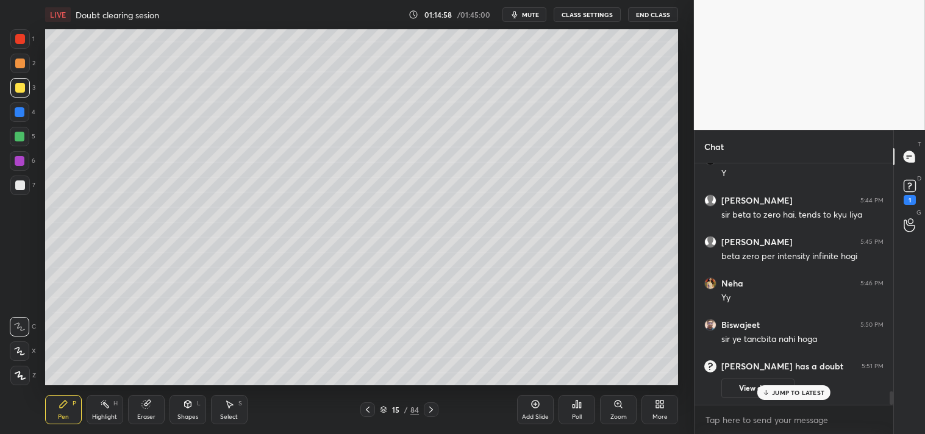
click at [23, 137] on div at bounding box center [20, 137] width 10 height 10
click at [184, 411] on div "Shapes L" at bounding box center [188, 409] width 37 height 29
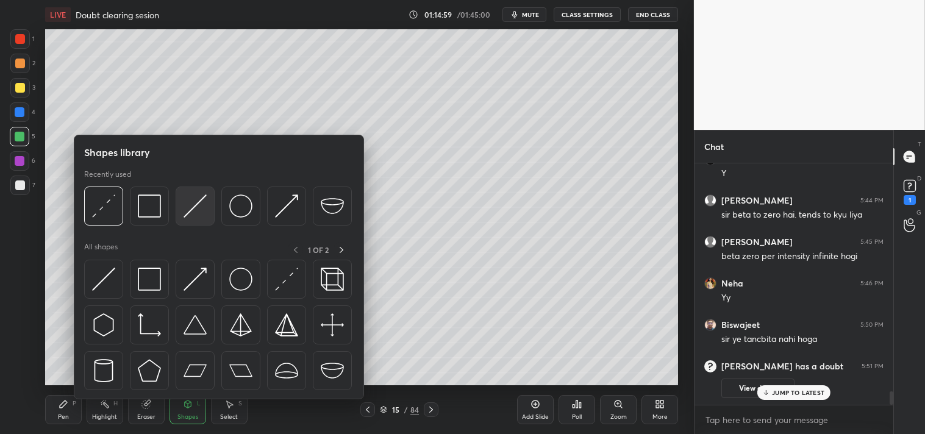
click at [192, 208] on img at bounding box center [195, 206] width 23 height 23
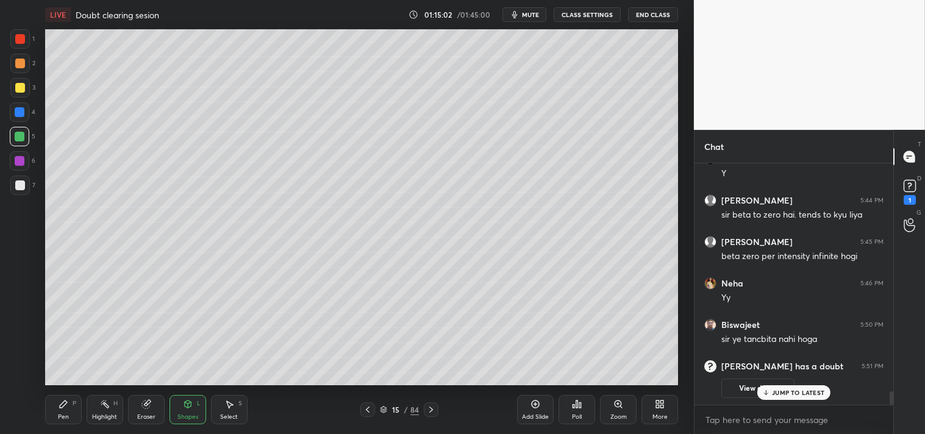
click at [40, 414] on div "LIVE Doubt clearing sesion 01:15:02 / 01:45:00 mute CLASS SETTINGS End Class Se…" at bounding box center [361, 217] width 645 height 434
click at [62, 417] on div "Pen" at bounding box center [63, 417] width 11 height 6
click at [802, 392] on p "JUMP TO LATEST" at bounding box center [798, 392] width 52 height 7
click at [909, 178] on icon at bounding box center [910, 186] width 18 height 18
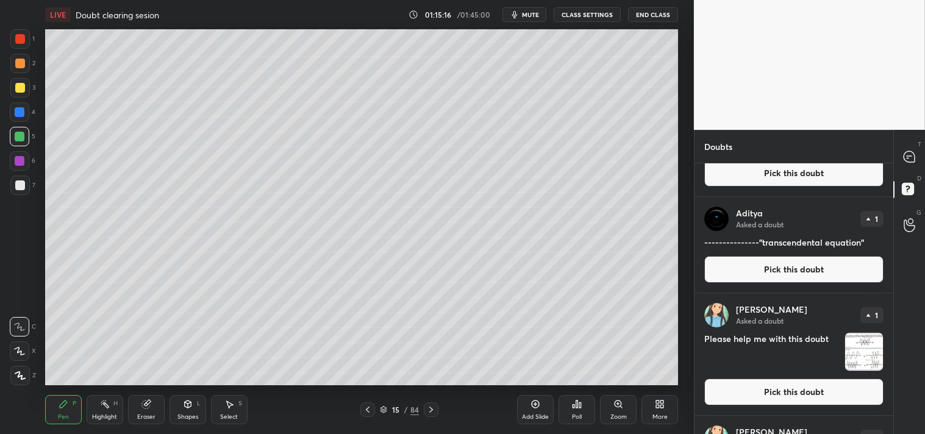
scroll to position [0, 0]
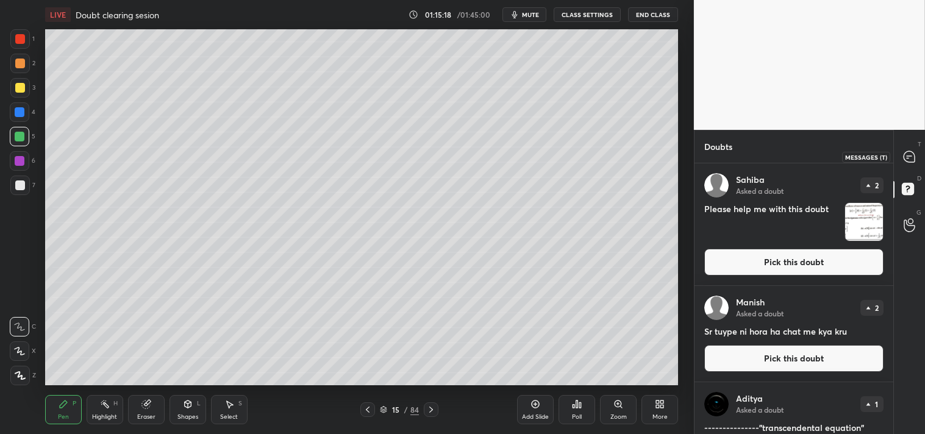
click at [915, 155] on icon at bounding box center [909, 156] width 11 height 11
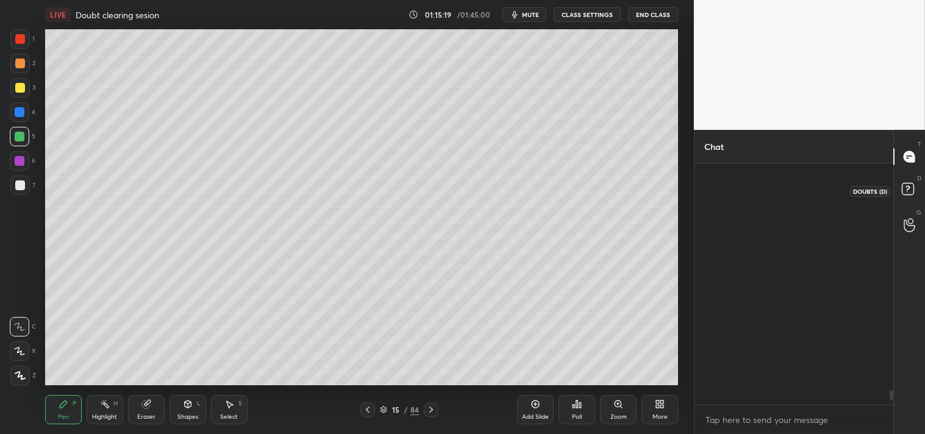
scroll to position [238, 195]
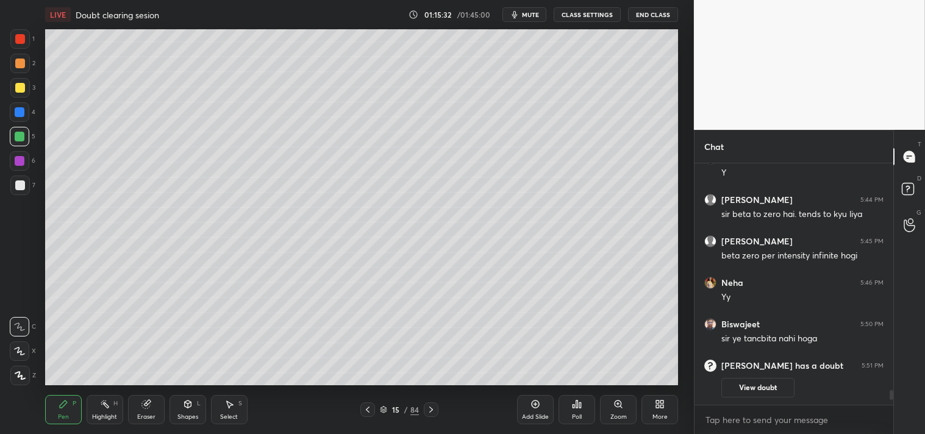
click at [137, 417] on div "Eraser" at bounding box center [146, 417] width 18 height 6
click at [142, 412] on div "Eraser" at bounding box center [146, 409] width 37 height 29
click at [64, 414] on div "Pen" at bounding box center [63, 417] width 11 height 6
click at [62, 412] on div "Pen P" at bounding box center [63, 409] width 37 height 29
click at [108, 415] on div "Highlight" at bounding box center [104, 417] width 25 height 6
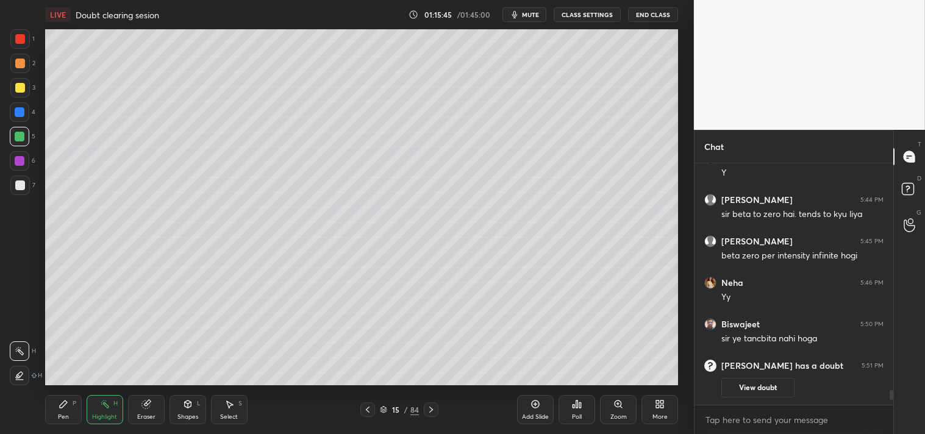
click at [104, 417] on div "Highlight" at bounding box center [104, 417] width 25 height 6
click at [69, 413] on div "Pen P" at bounding box center [63, 409] width 37 height 29
click at [77, 416] on div "Pen P" at bounding box center [63, 409] width 37 height 29
click at [540, 415] on div "Add Slide" at bounding box center [535, 417] width 27 height 6
click at [184, 405] on icon at bounding box center [188, 405] width 10 height 10
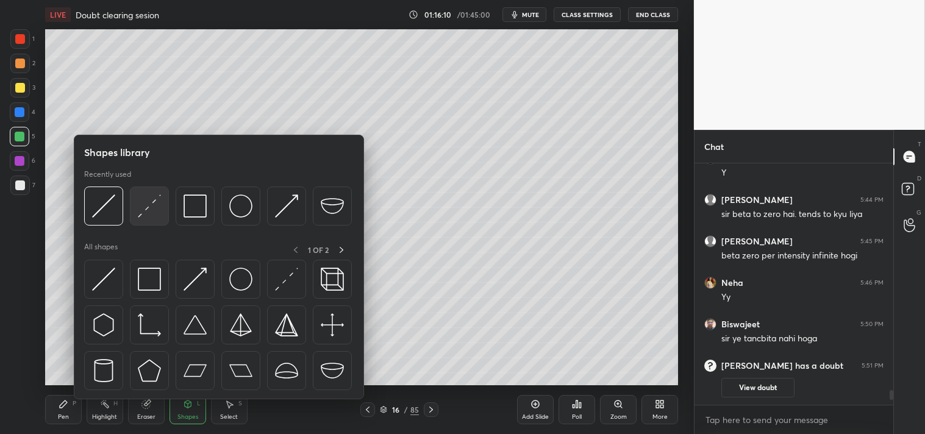
click at [156, 204] on img at bounding box center [149, 206] width 23 height 23
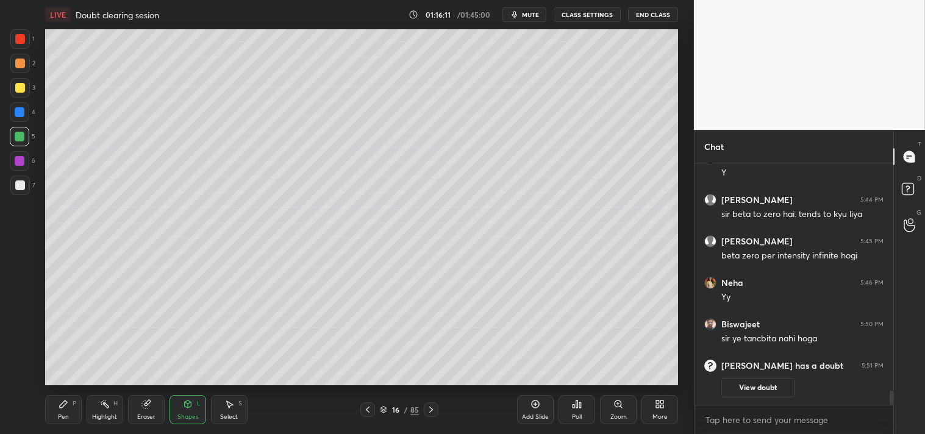
scroll to position [3831, 0]
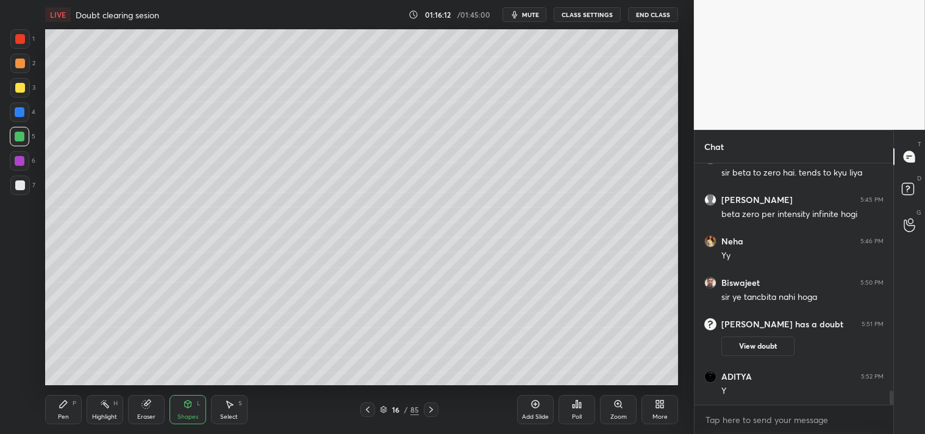
click at [609, 409] on div "Zoom" at bounding box center [618, 409] width 37 height 29
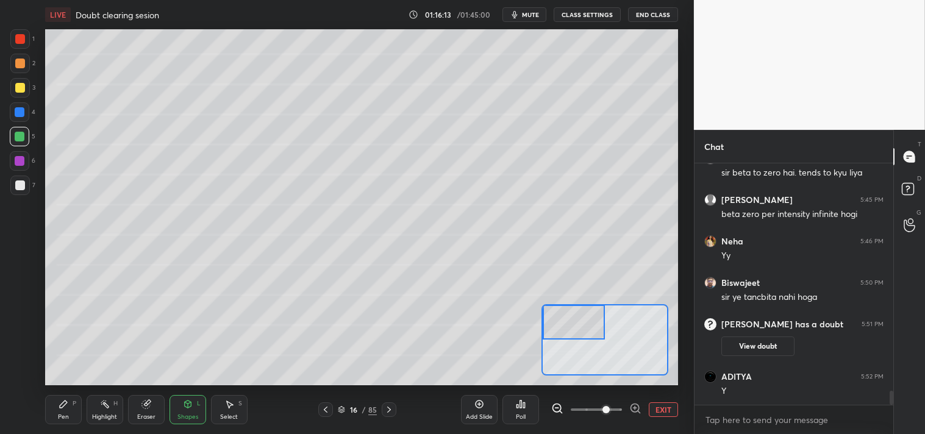
click at [64, 415] on div "Pen" at bounding box center [63, 417] width 11 height 6
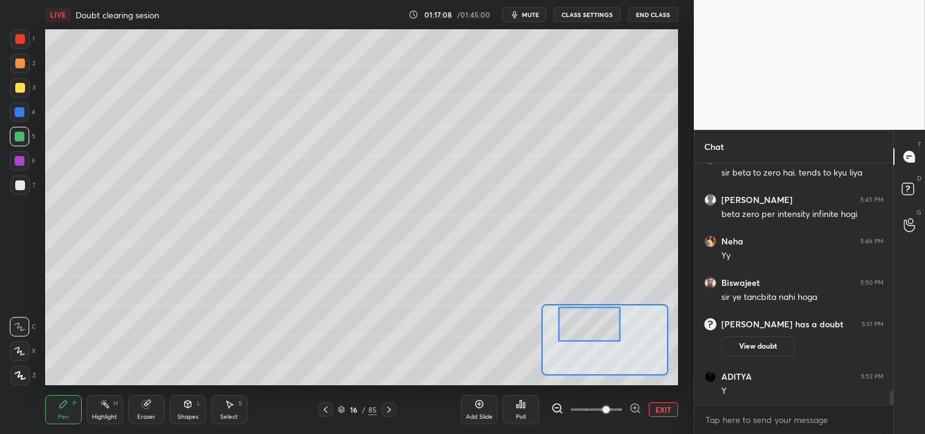
click at [665, 409] on button "EXIT" at bounding box center [663, 410] width 29 height 15
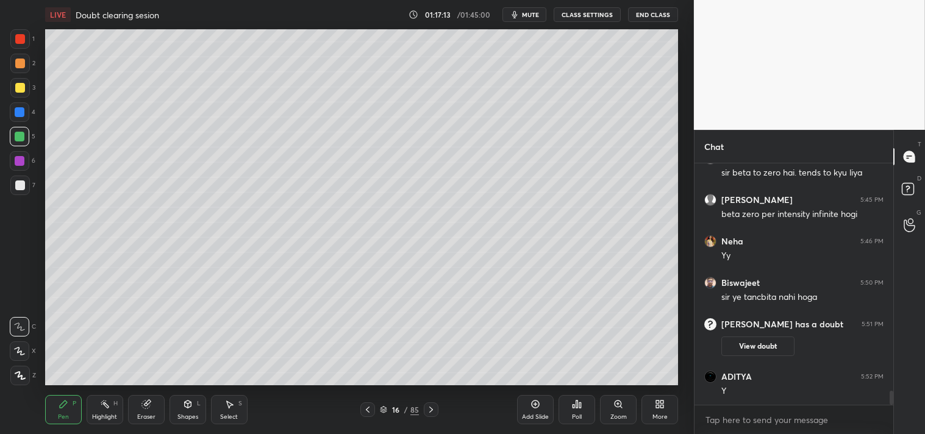
click at [95, 411] on div "Highlight H" at bounding box center [105, 409] width 37 height 29
click at [101, 414] on div "Highlight" at bounding box center [104, 417] width 25 height 6
click at [20, 185] on div at bounding box center [20, 186] width 10 height 10
click at [26, 184] on div at bounding box center [20, 186] width 20 height 20
click at [608, 411] on div "Zoom" at bounding box center [618, 409] width 37 height 29
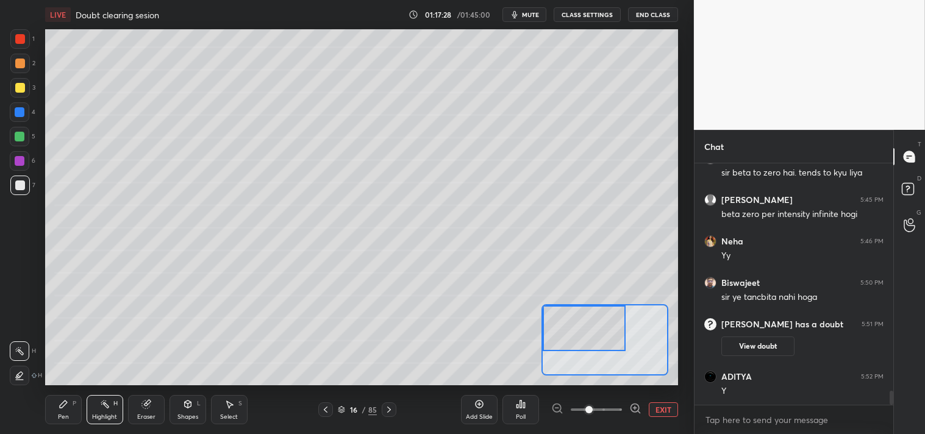
click at [63, 412] on div "Pen P" at bounding box center [63, 409] width 37 height 29
click at [62, 412] on div "Pen P" at bounding box center [63, 409] width 37 height 29
click at [648, 401] on div "Add Slide Poll EXIT" at bounding box center [569, 410] width 217 height 68
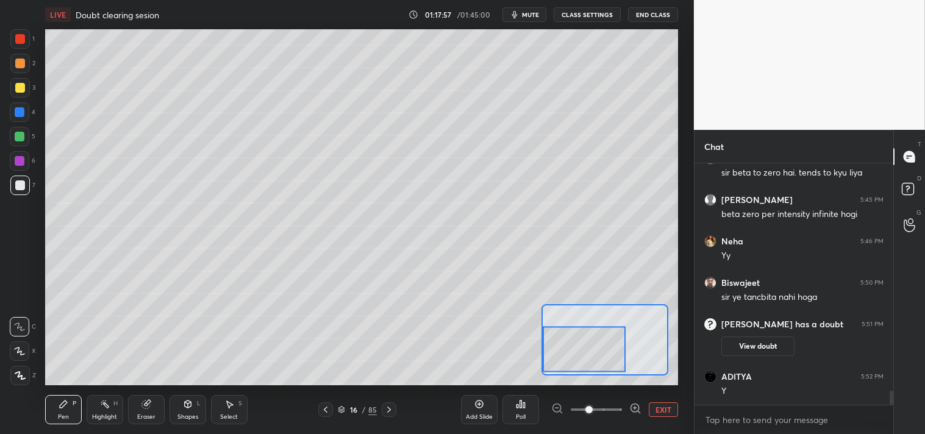
click at [664, 404] on button "EXIT" at bounding box center [663, 410] width 29 height 15
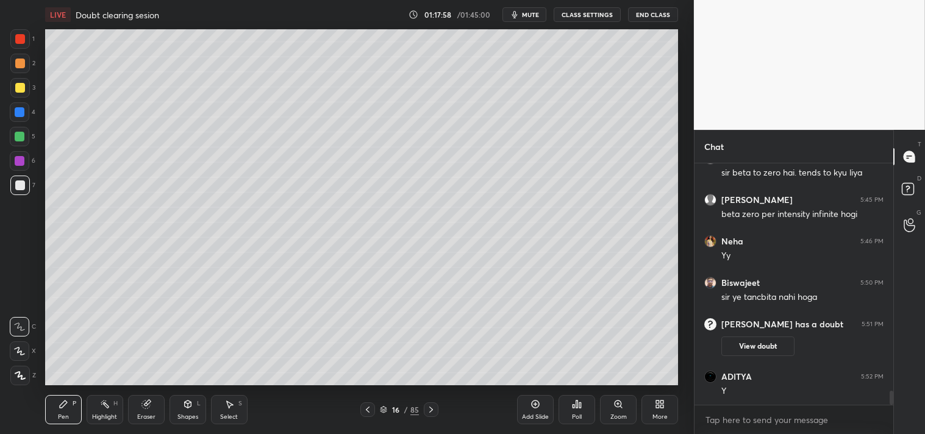
click at [617, 412] on div "Zoom" at bounding box center [618, 409] width 37 height 29
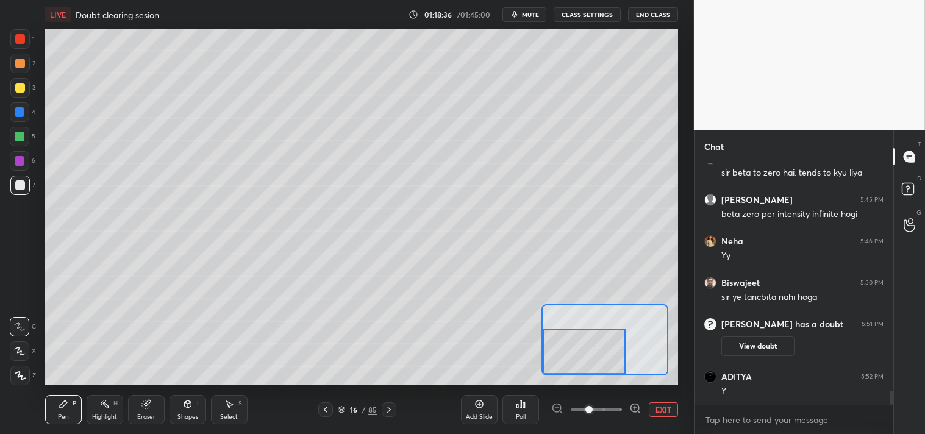
click at [665, 415] on button "EXIT" at bounding box center [663, 410] width 29 height 15
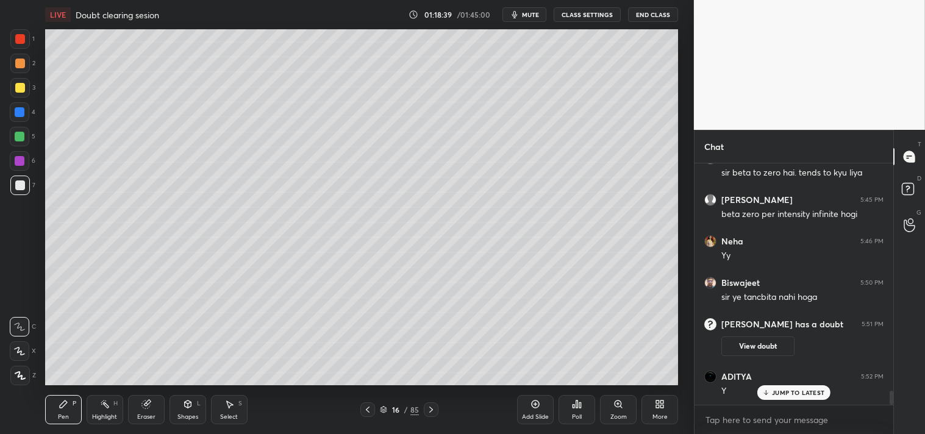
scroll to position [3883, 0]
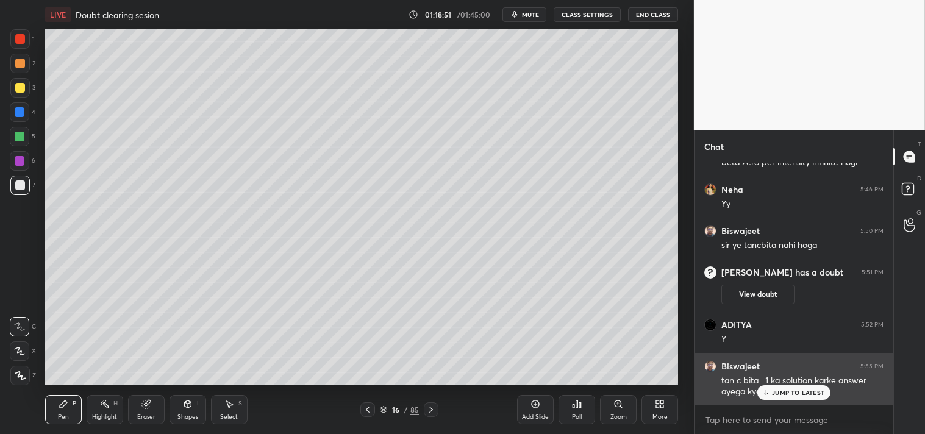
click at [803, 395] on p "JUMP TO LATEST" at bounding box center [798, 392] width 52 height 7
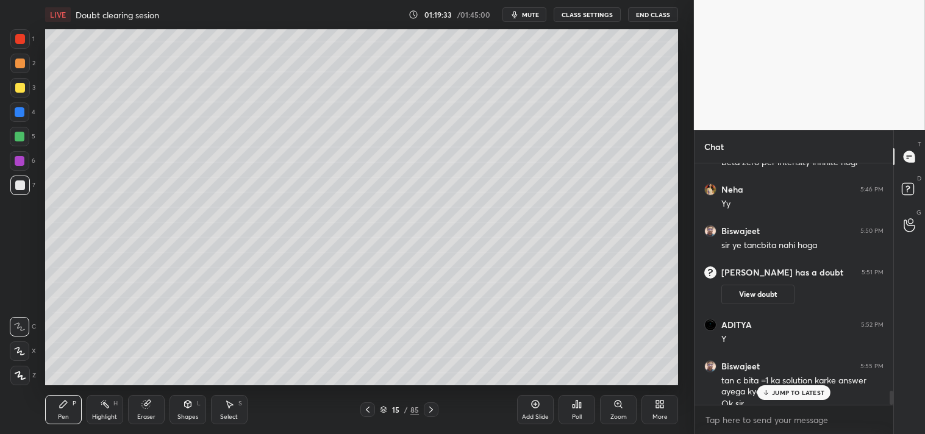
scroll to position [3895, 0]
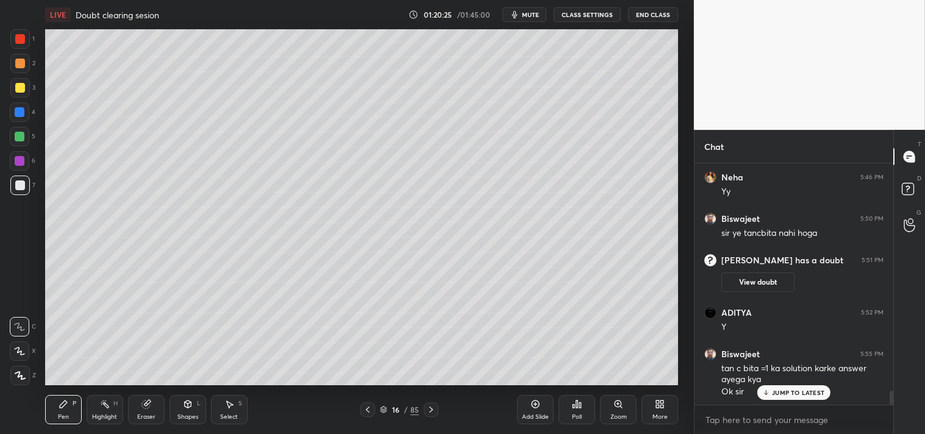
click at [107, 416] on div "Highlight" at bounding box center [104, 417] width 25 height 6
click at [107, 418] on div "Highlight" at bounding box center [104, 417] width 25 height 6
click at [58, 417] on div "Pen" at bounding box center [63, 417] width 11 height 6
click at [56, 417] on div "Pen P" at bounding box center [63, 409] width 37 height 29
click at [188, 414] on div "Shapes" at bounding box center [188, 417] width 21 height 6
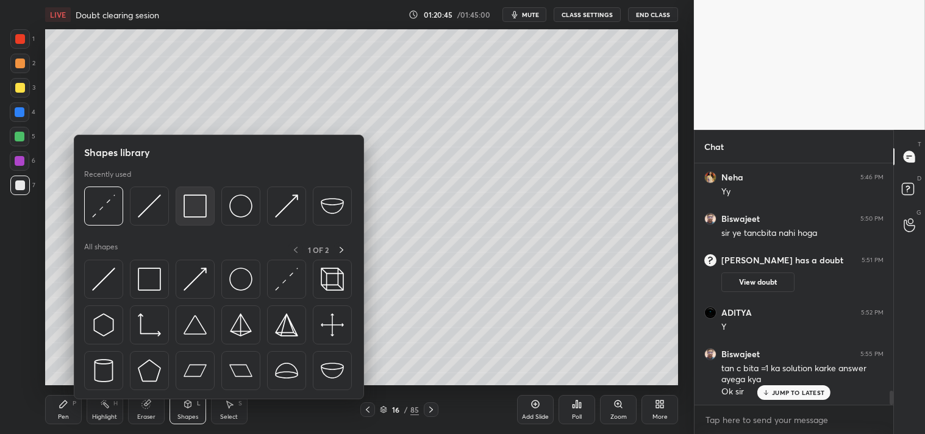
click at [195, 204] on img at bounding box center [195, 206] width 23 height 23
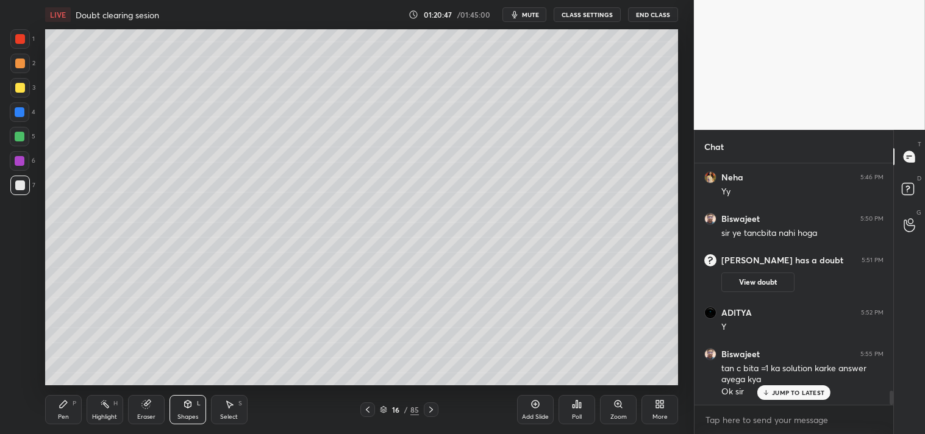
click at [58, 415] on div "Pen" at bounding box center [63, 417] width 11 height 6
click at [72, 411] on div "Pen P" at bounding box center [63, 409] width 37 height 29
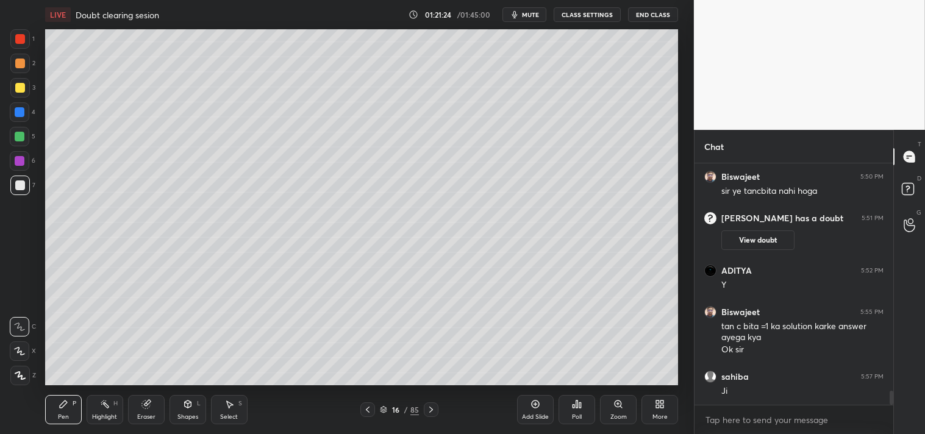
click at [537, 414] on div "Add Slide" at bounding box center [535, 417] width 27 height 6
click at [192, 414] on div "Shapes" at bounding box center [188, 417] width 21 height 6
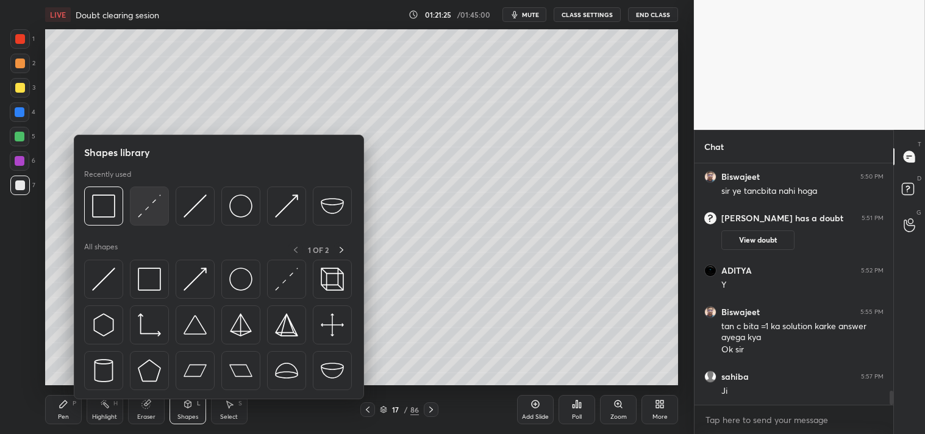
click at [156, 206] on img at bounding box center [149, 206] width 23 height 23
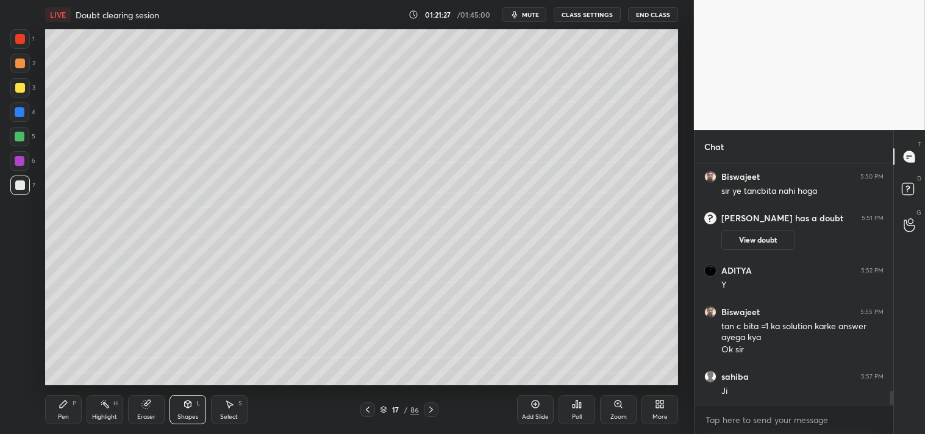
click at [606, 412] on div "Zoom" at bounding box center [618, 409] width 37 height 29
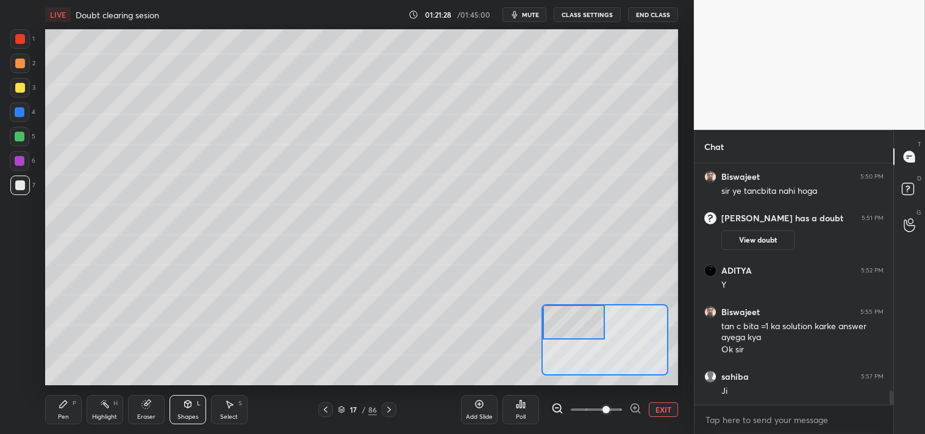
click at [56, 410] on div "Pen P" at bounding box center [63, 409] width 37 height 29
click at [63, 411] on div "Pen P" at bounding box center [63, 409] width 37 height 29
click at [13, 188] on div at bounding box center [20, 186] width 20 height 20
click at [15, 182] on div at bounding box center [20, 186] width 10 height 10
click at [10, 86] on div at bounding box center [20, 88] width 20 height 20
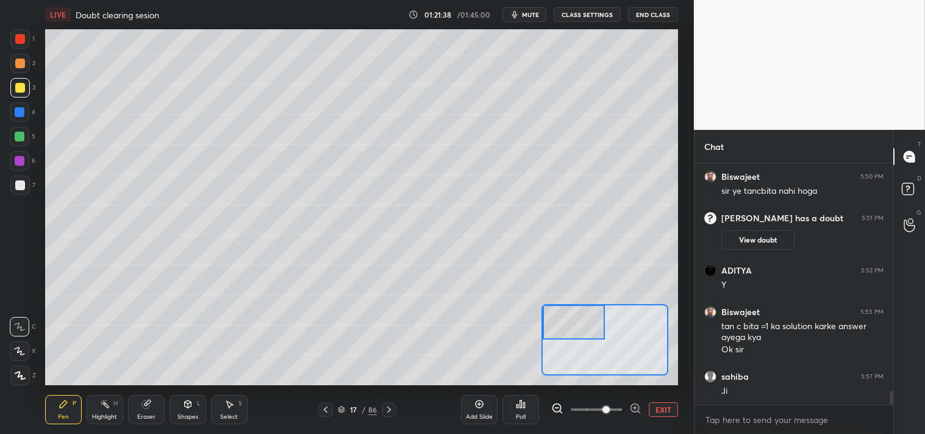
click at [15, 93] on div at bounding box center [20, 88] width 20 height 20
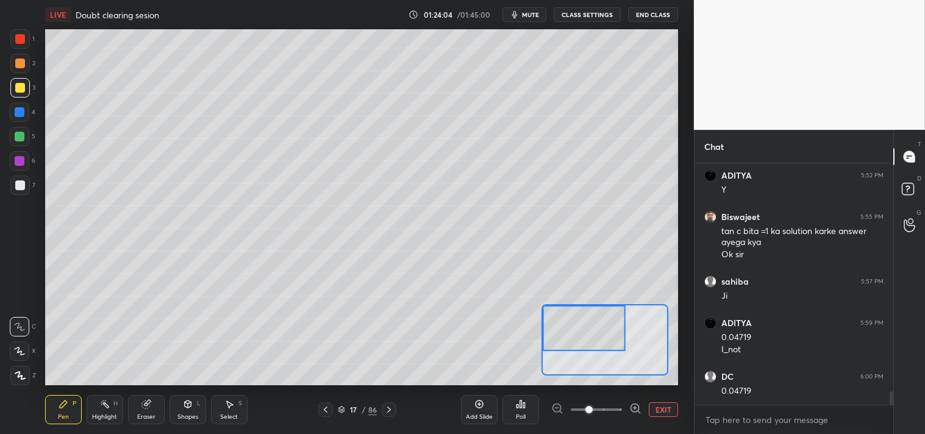
scroll to position [4073, 0]
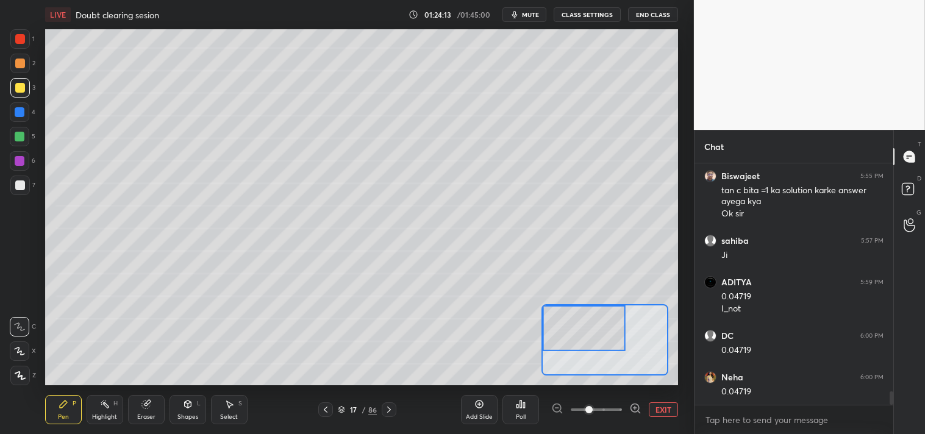
click at [104, 409] on icon at bounding box center [105, 405] width 10 height 10
click at [107, 410] on div "Highlight H" at bounding box center [105, 409] width 37 height 29
click at [664, 409] on button "EXIT" at bounding box center [663, 410] width 29 height 15
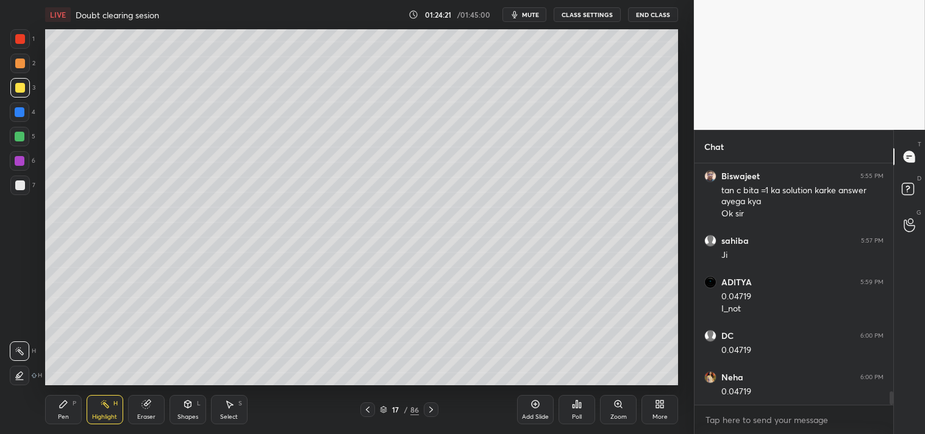
click at [85, 417] on div "Pen P Highlight H Eraser Shapes L Select S" at bounding box center [163, 409] width 236 height 29
click at [56, 414] on div "Pen P" at bounding box center [63, 409] width 37 height 29
click at [95, 412] on div "Highlight H" at bounding box center [105, 409] width 37 height 29
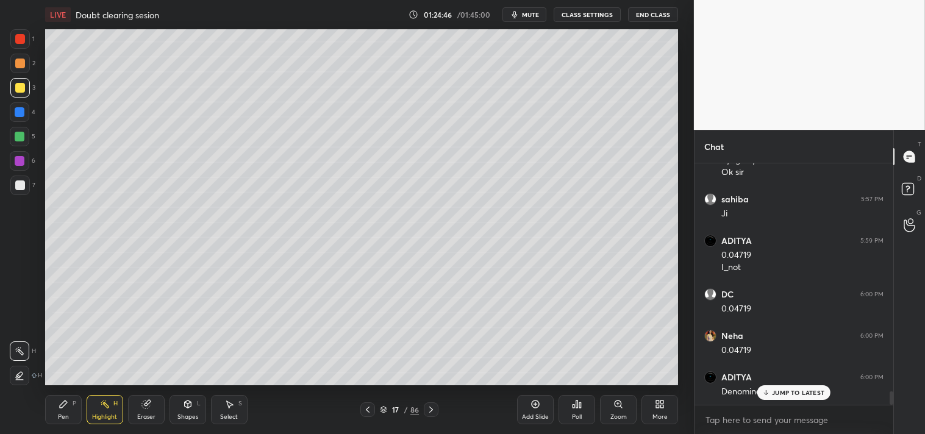
click at [46, 427] on div "Pen P Highlight H Eraser Shapes L Select S 17 / 86 Add Slide Poll Zoom More" at bounding box center [362, 410] width 634 height 49
click at [54, 423] on div "Pen P" at bounding box center [63, 409] width 37 height 29
click at [59, 421] on div "Pen P" at bounding box center [63, 409] width 37 height 29
click at [63, 418] on div "Pen" at bounding box center [63, 417] width 11 height 6
click at [106, 405] on rect at bounding box center [105, 406] width 6 height 6
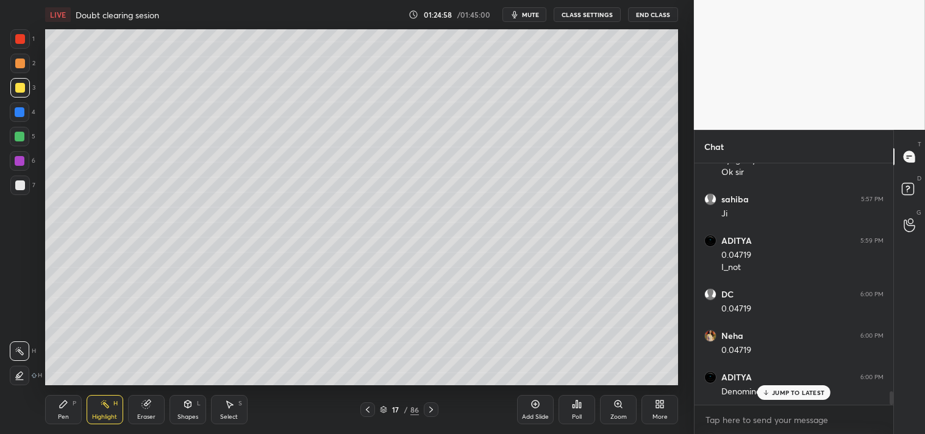
click at [108, 407] on rect at bounding box center [105, 406] width 6 height 6
click at [138, 414] on div "Eraser" at bounding box center [146, 417] width 18 height 6
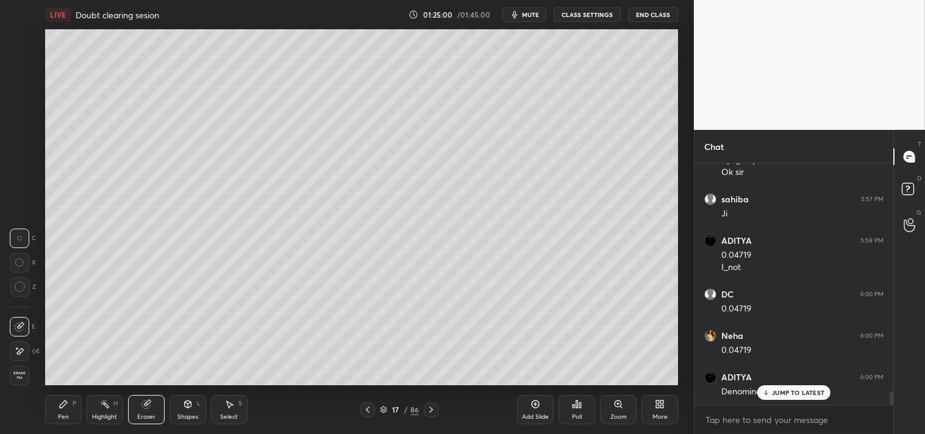
click at [143, 414] on div "Eraser" at bounding box center [146, 417] width 18 height 6
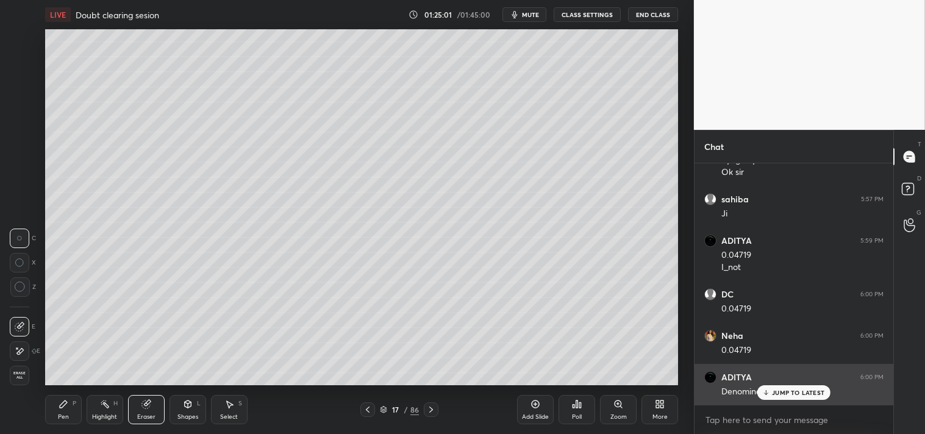
click at [772, 393] on div "JUMP TO LATEST" at bounding box center [794, 393] width 73 height 15
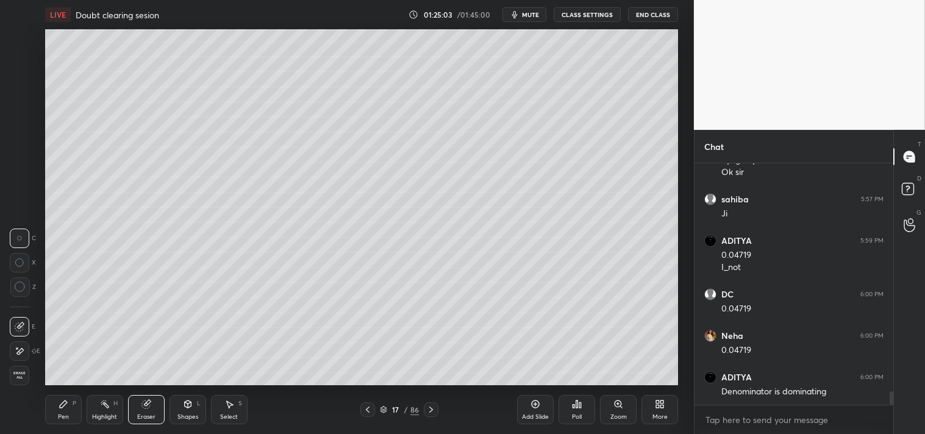
click at [5, 294] on div "1 2 3 4 5 6 7 C X Z C X Z E E Erase all H H" at bounding box center [19, 207] width 39 height 356
click at [16, 300] on div "C X Z" at bounding box center [23, 268] width 26 height 88
click at [22, 296] on div at bounding box center [20, 288] width 20 height 20
click at [63, 421] on div "Pen P" at bounding box center [63, 409] width 37 height 29
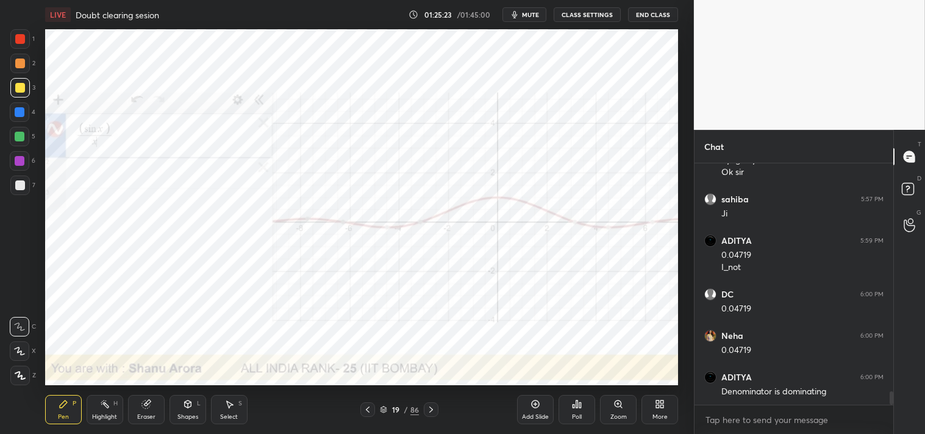
click at [20, 40] on div at bounding box center [20, 39] width 10 height 10
click at [138, 418] on div "Eraser" at bounding box center [146, 417] width 18 height 6
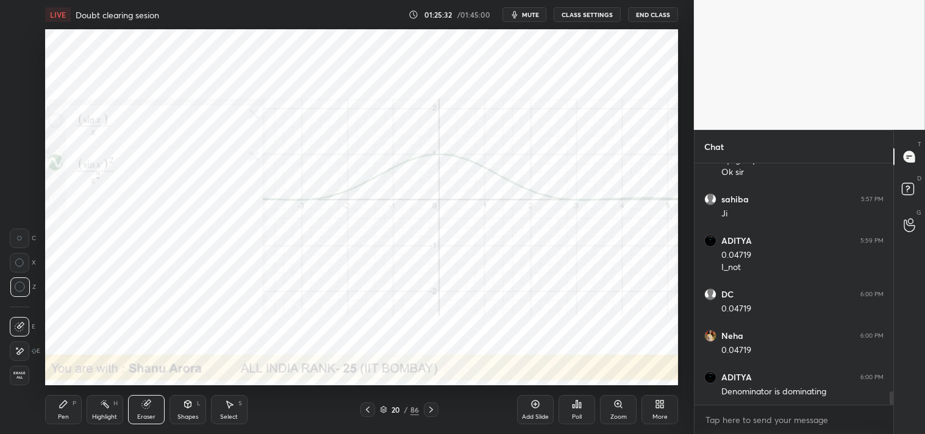
click at [620, 411] on div "Zoom" at bounding box center [618, 409] width 37 height 29
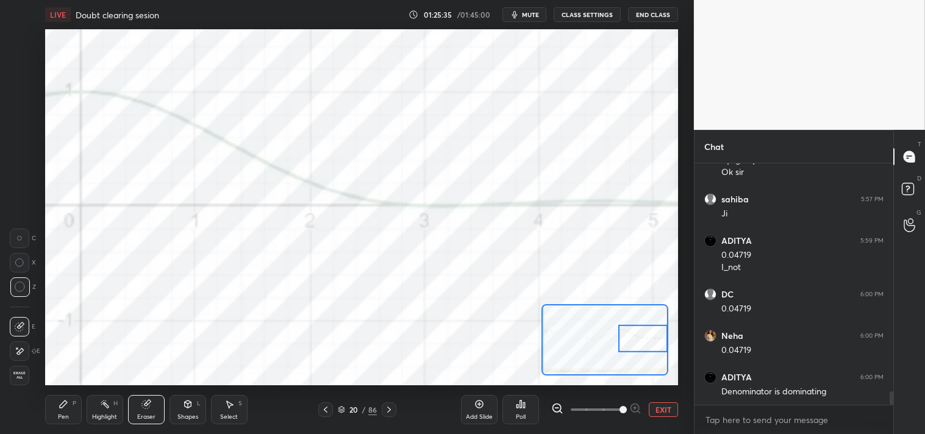
click at [55, 410] on div "Pen P" at bounding box center [63, 409] width 37 height 29
click at [196, 411] on div "Shapes L" at bounding box center [188, 409] width 37 height 29
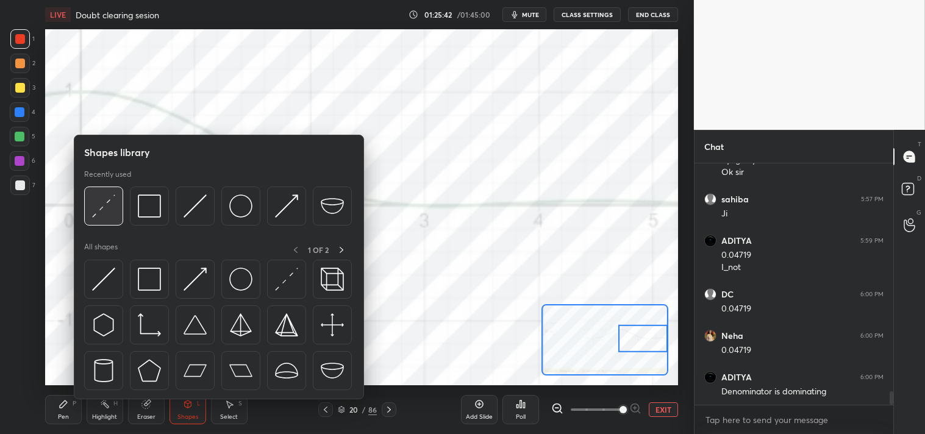
click at [112, 202] on img at bounding box center [103, 206] width 23 height 23
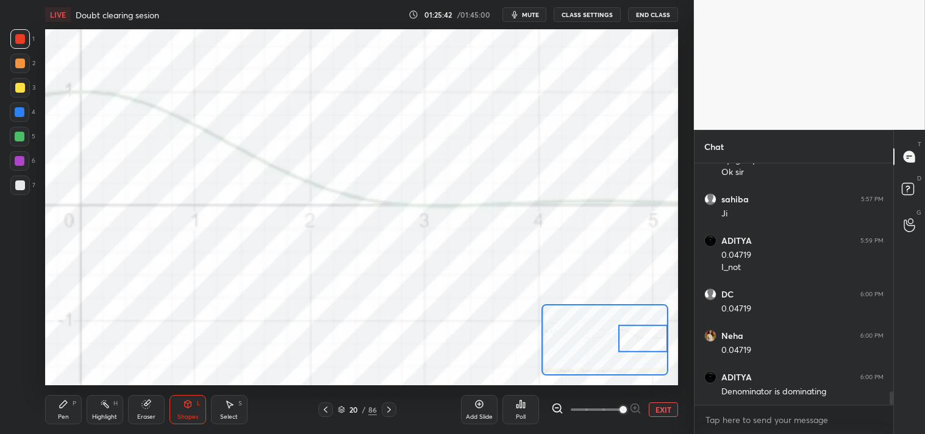
scroll to position [4156, 0]
click at [60, 407] on icon at bounding box center [63, 404] width 7 height 7
click at [59, 404] on icon at bounding box center [64, 405] width 10 height 10
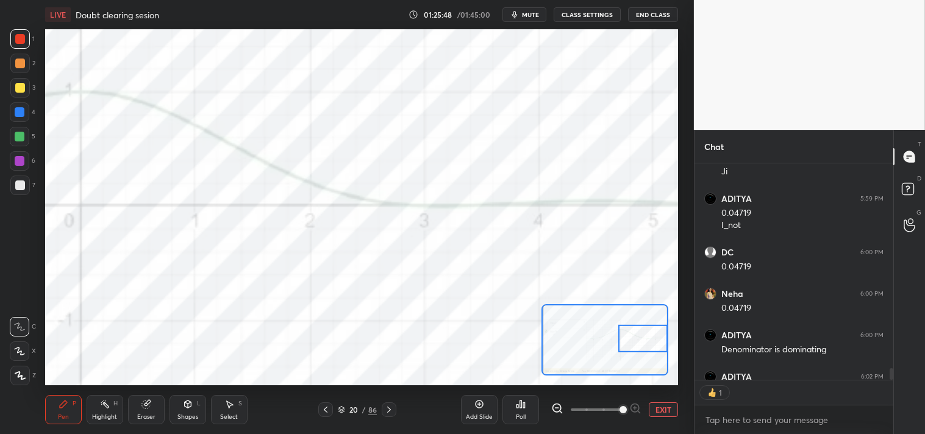
scroll to position [4, 3]
click at [666, 414] on button "EXIT" at bounding box center [663, 410] width 29 height 15
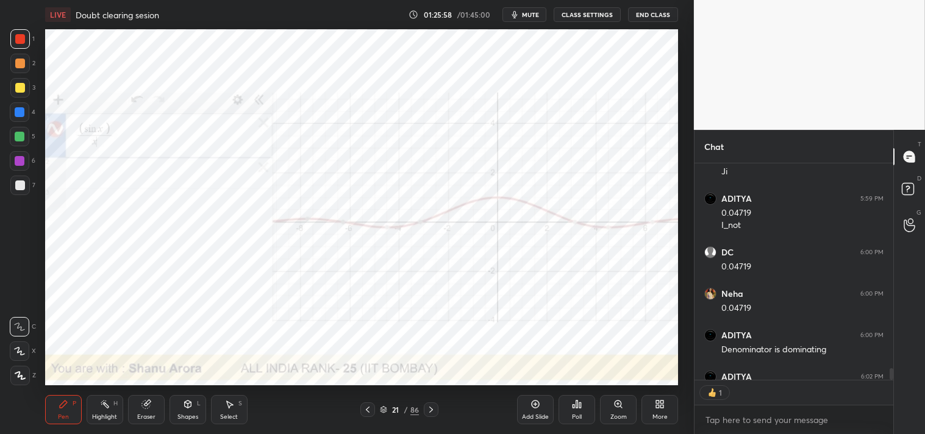
scroll to position [4156, 0]
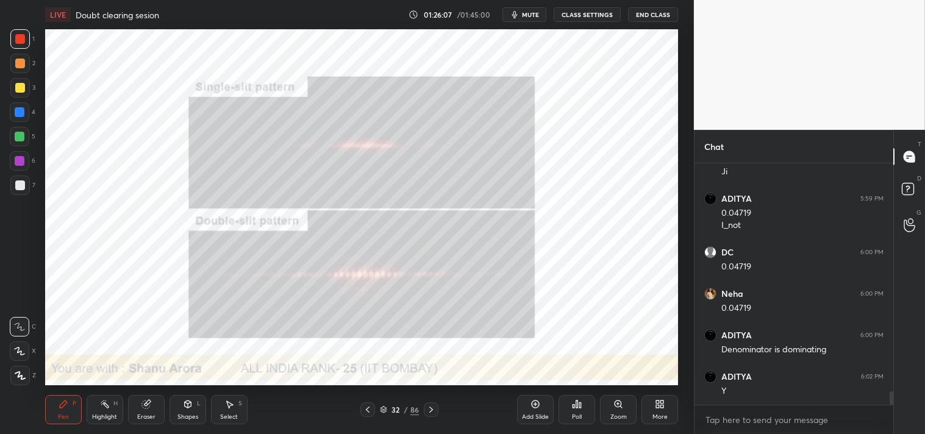
click at [614, 407] on icon at bounding box center [619, 405] width 10 height 10
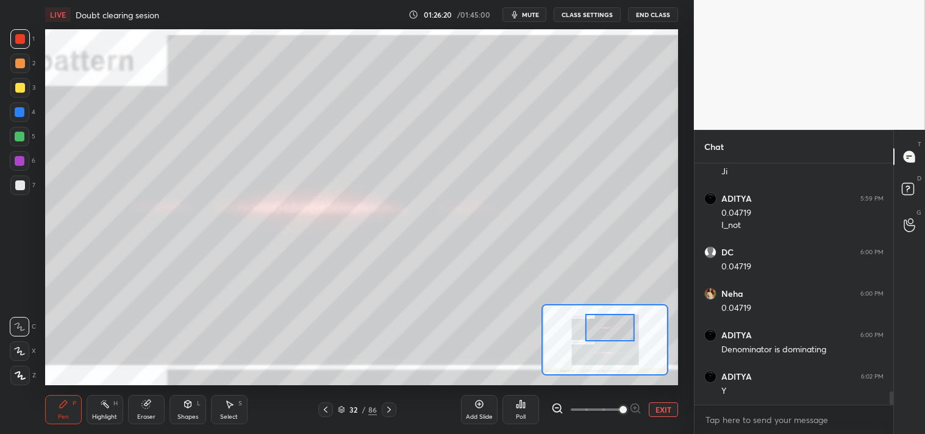
click at [667, 411] on button "EXIT" at bounding box center [663, 410] width 29 height 15
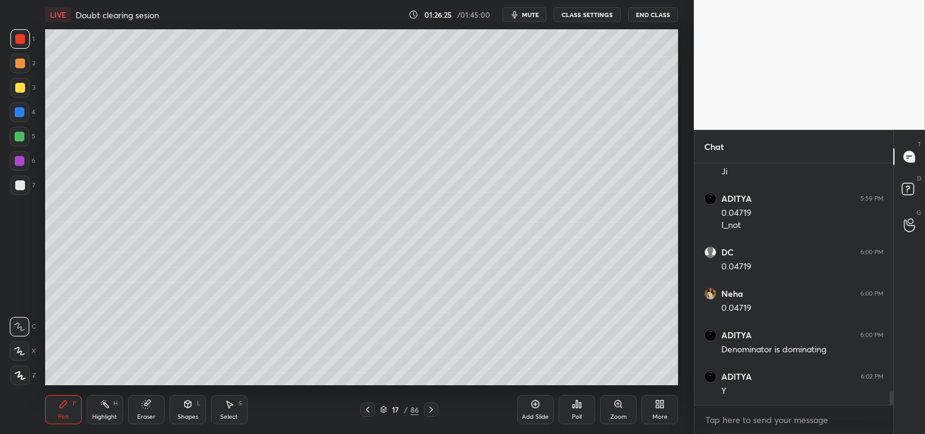
click at [614, 404] on icon at bounding box center [619, 405] width 10 height 10
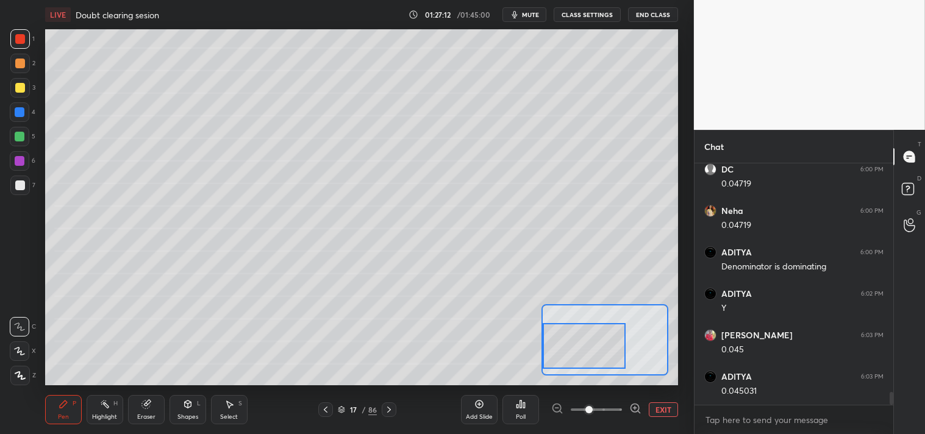
scroll to position [4280, 0]
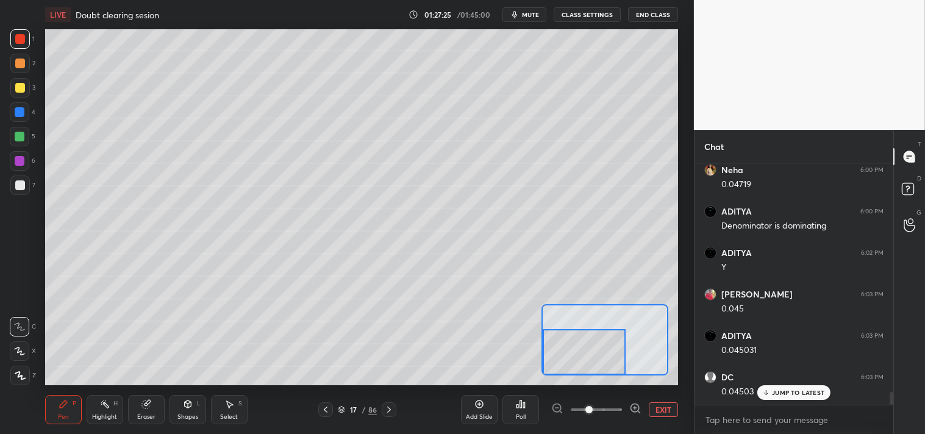
click at [663, 406] on button "EXIT" at bounding box center [663, 410] width 29 height 15
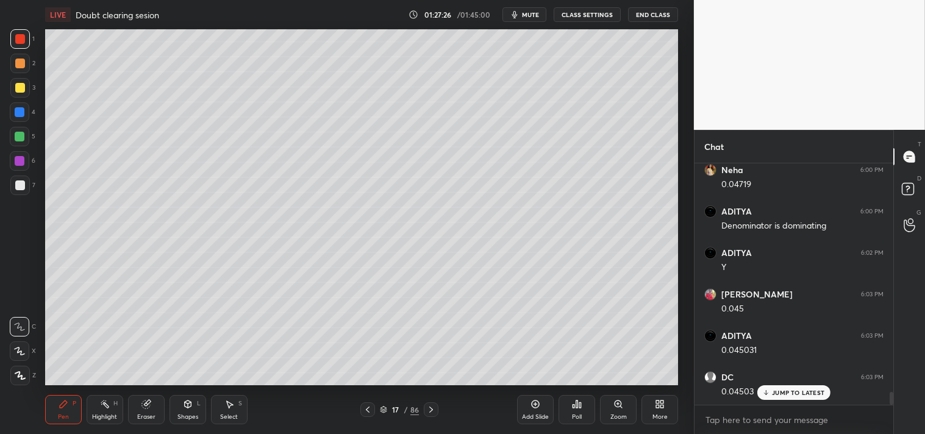
click at [98, 415] on div "Highlight" at bounding box center [104, 417] width 25 height 6
click at [102, 412] on div "Highlight H" at bounding box center [105, 409] width 37 height 29
click at [620, 409] on icon at bounding box center [619, 405] width 10 height 10
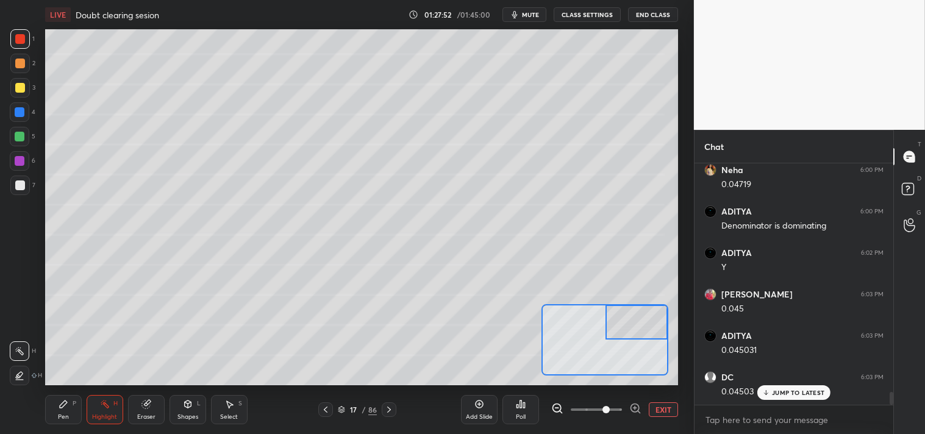
click at [57, 417] on div "Pen P" at bounding box center [63, 409] width 37 height 29
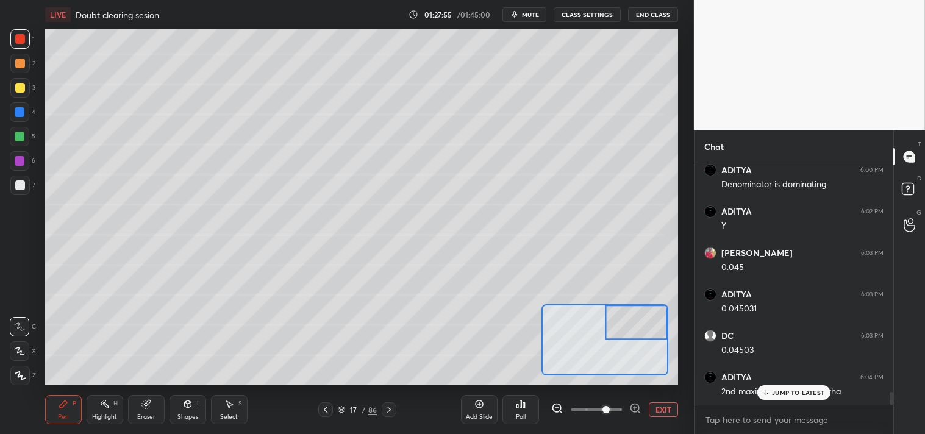
click at [16, 89] on div at bounding box center [20, 88] width 10 height 10
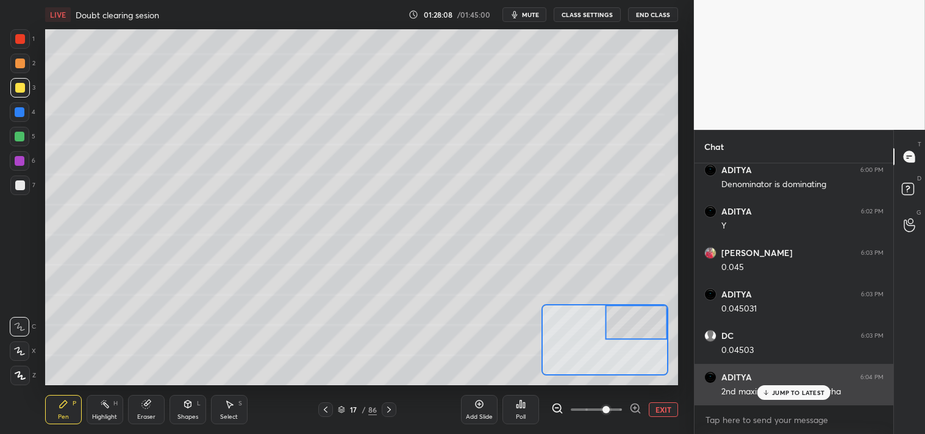
click at [783, 392] on p "JUMP TO LATEST" at bounding box center [798, 392] width 52 height 7
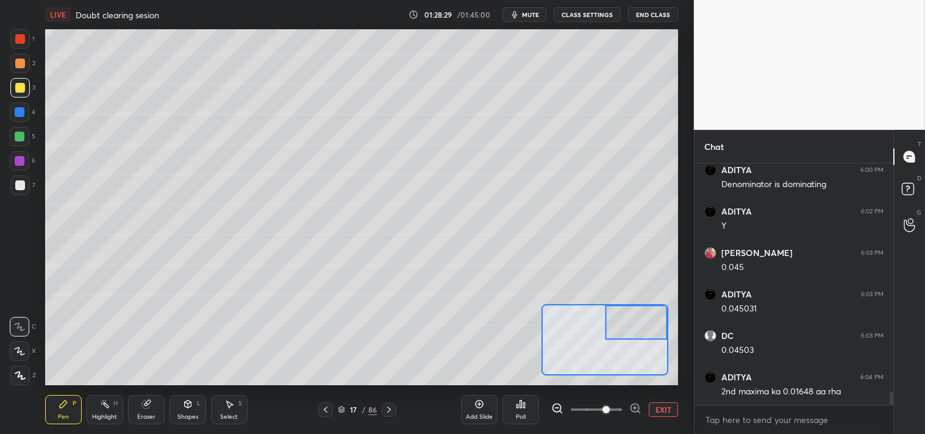
scroll to position [4364, 0]
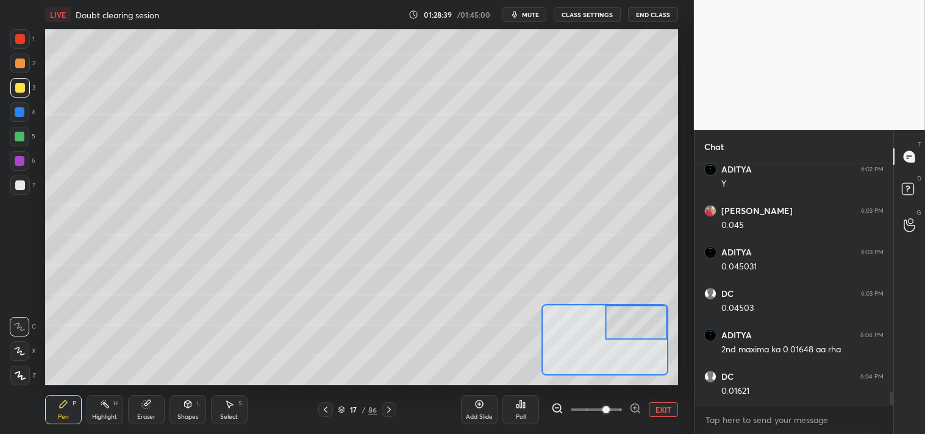
click at [657, 407] on button "EXIT" at bounding box center [663, 410] width 29 height 15
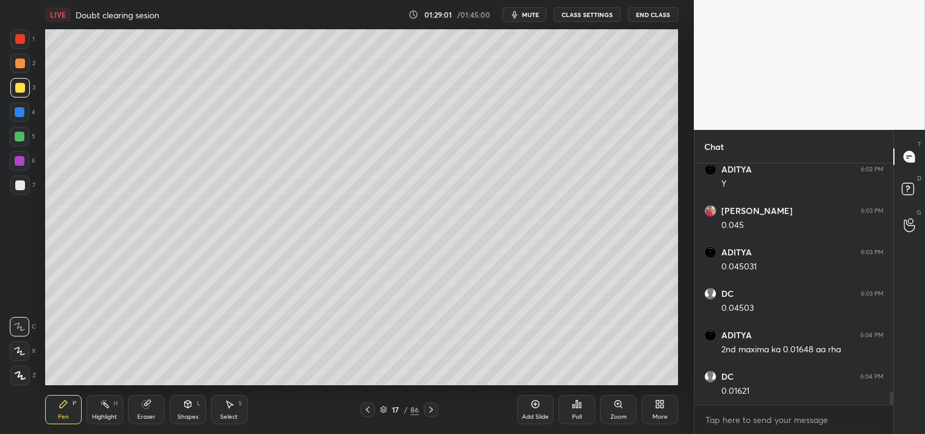
click at [619, 407] on icon at bounding box center [618, 404] width 7 height 7
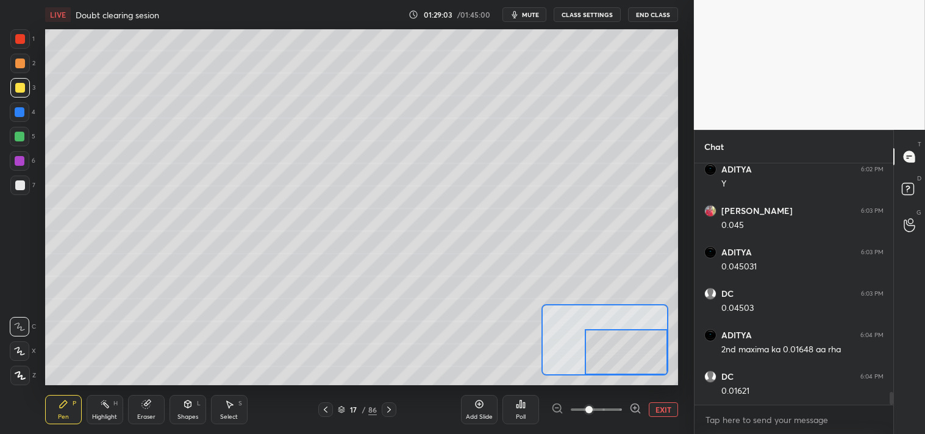
click at [662, 409] on button "EXIT" at bounding box center [663, 410] width 29 height 15
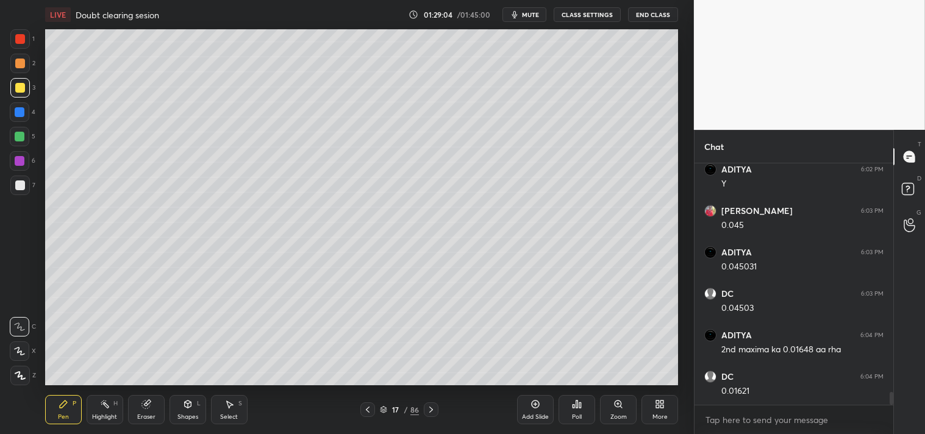
click at [545, 410] on div "Add Slide" at bounding box center [535, 409] width 37 height 29
click at [190, 409] on icon at bounding box center [188, 405] width 10 height 10
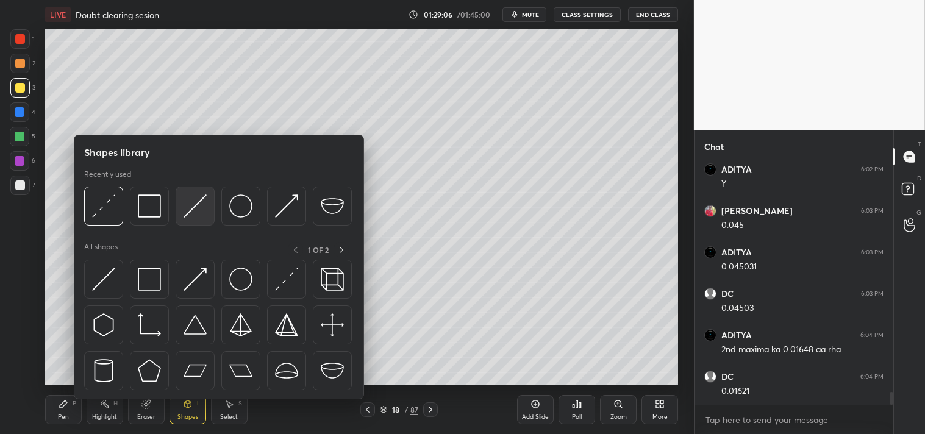
click at [199, 204] on img at bounding box center [195, 206] width 23 height 23
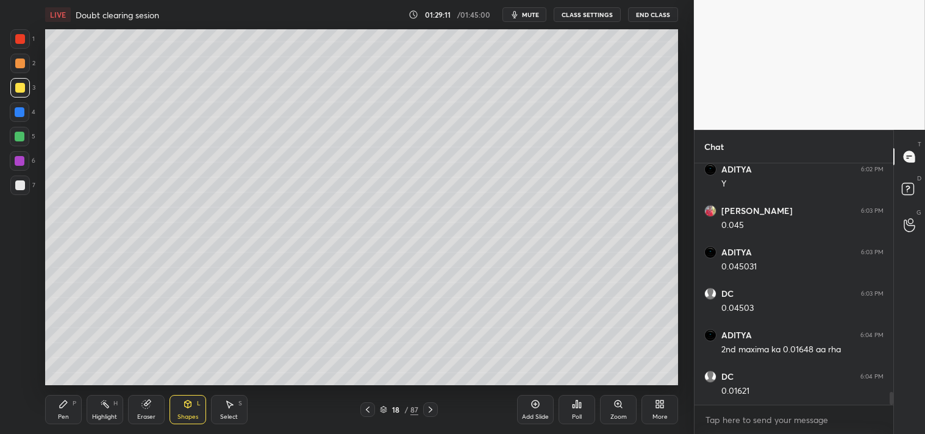
click at [46, 406] on div "Pen P" at bounding box center [63, 409] width 37 height 29
click at [55, 409] on div "Pen P" at bounding box center [63, 409] width 37 height 29
click at [14, 177] on div at bounding box center [20, 186] width 20 height 20
click at [17, 181] on div at bounding box center [20, 186] width 10 height 10
click at [24, 89] on div at bounding box center [20, 88] width 10 height 10
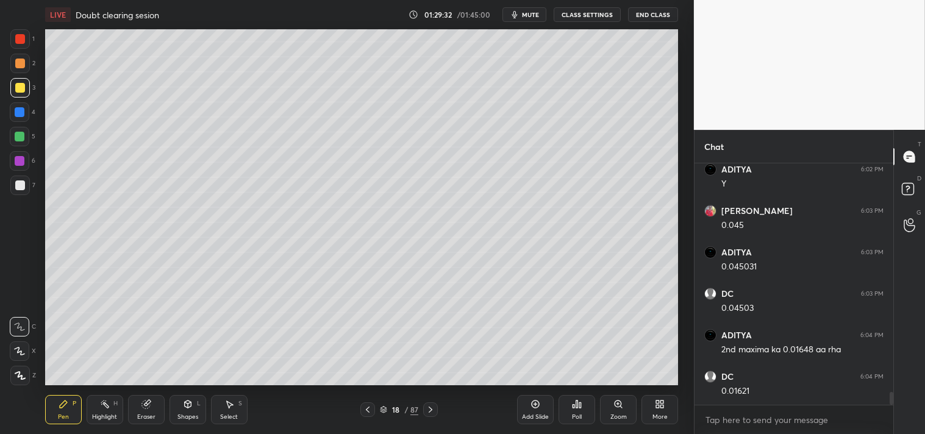
click at [24, 89] on div at bounding box center [20, 88] width 10 height 10
click at [21, 179] on div at bounding box center [20, 186] width 20 height 20
click at [22, 182] on div at bounding box center [20, 186] width 10 height 10
click at [104, 407] on icon at bounding box center [105, 405] width 10 height 10
click at [108, 412] on div "Highlight H" at bounding box center [105, 409] width 37 height 29
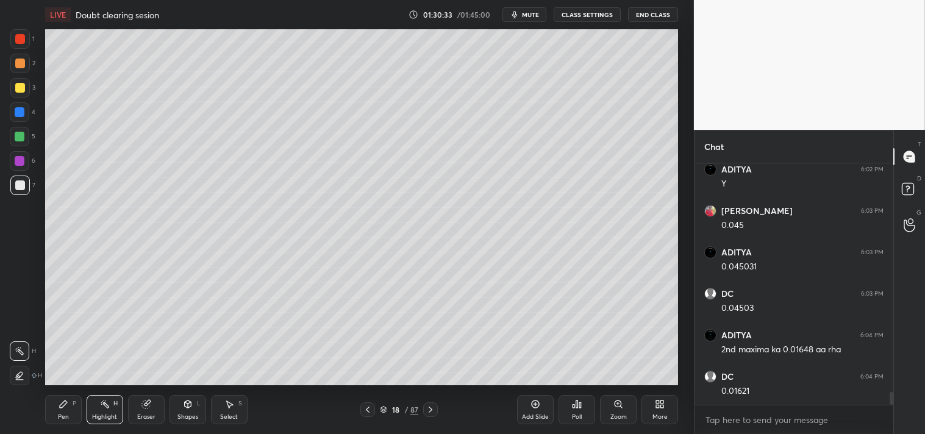
scroll to position [4, 3]
click at [71, 413] on div "Pen P" at bounding box center [63, 409] width 37 height 29
click at [65, 417] on div "Pen" at bounding box center [63, 417] width 11 height 6
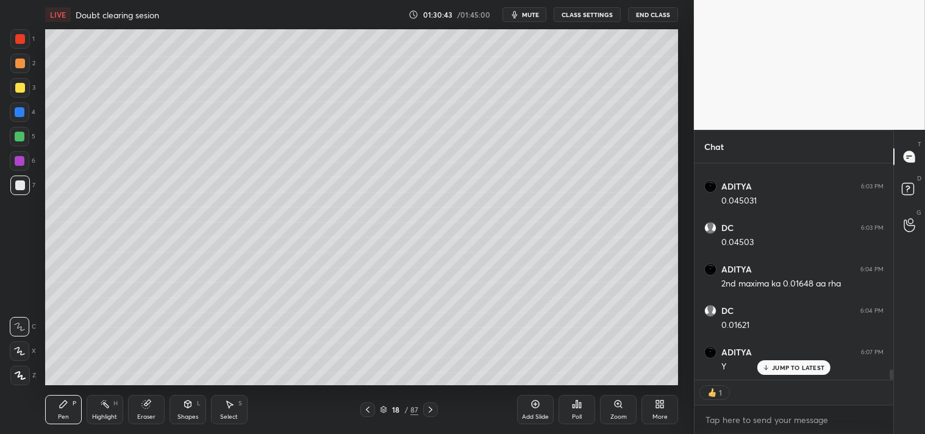
scroll to position [4405, 0]
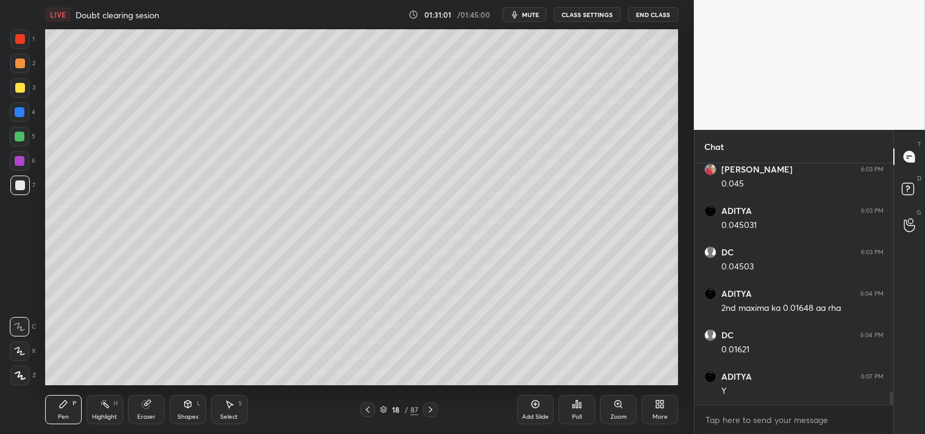
click at [16, 41] on div at bounding box center [20, 39] width 10 height 10
click at [15, 38] on div at bounding box center [20, 39] width 10 height 10
click at [596, 376] on div "Add Slide Poll Zoom More" at bounding box center [597, 410] width 161 height 68
click at [10, 178] on div at bounding box center [20, 186] width 20 height 20
click at [13, 182] on div at bounding box center [20, 186] width 20 height 20
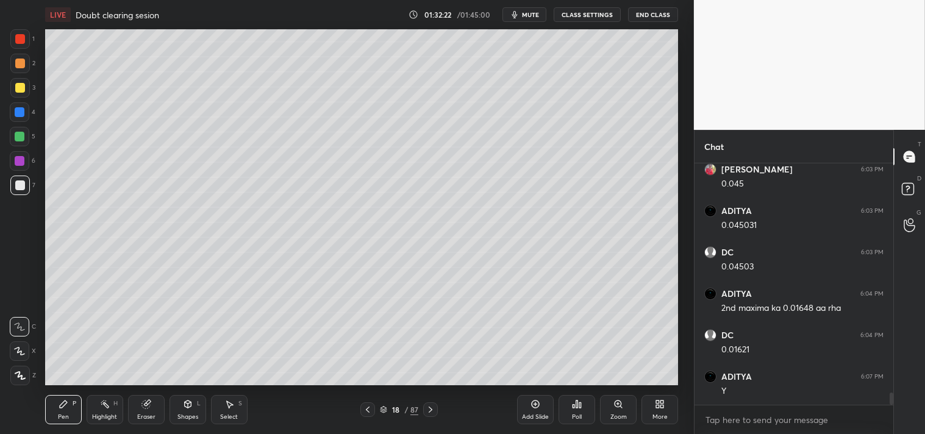
scroll to position [4447, 0]
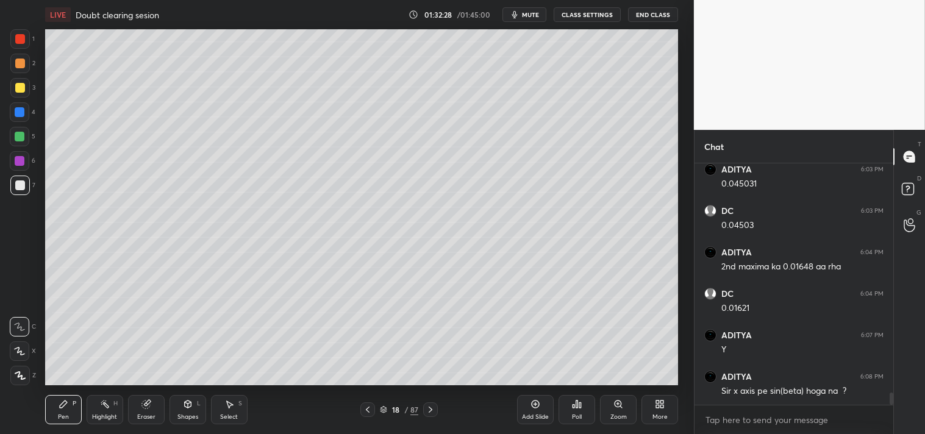
click at [23, 38] on div at bounding box center [20, 39] width 10 height 10
click at [21, 43] on div at bounding box center [20, 39] width 10 height 10
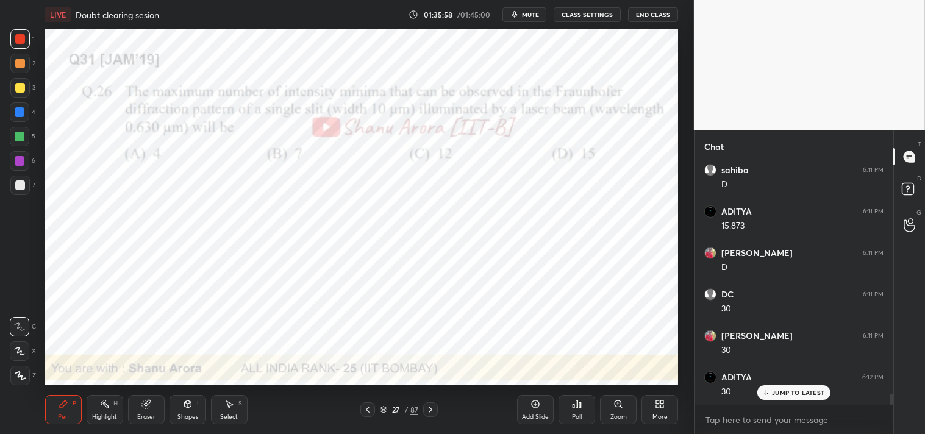
scroll to position [4956, 0]
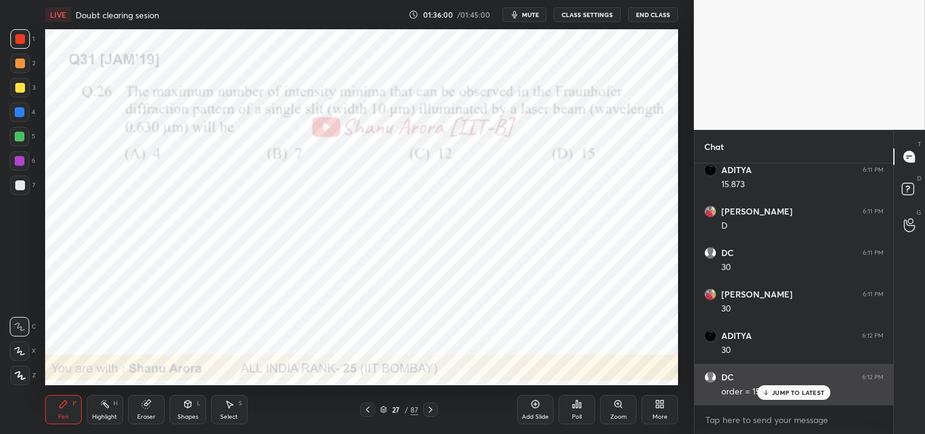
click at [781, 389] on p "JUMP TO LATEST" at bounding box center [798, 392] width 52 height 7
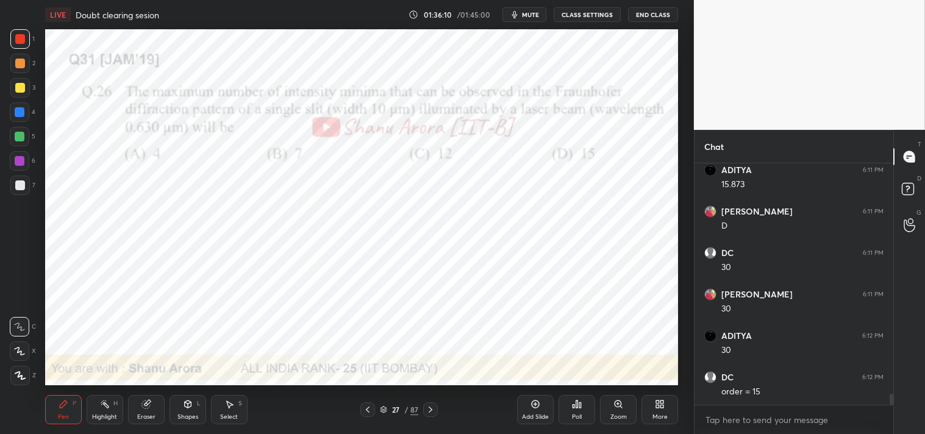
click at [23, 113] on div at bounding box center [20, 112] width 10 height 10
click at [20, 118] on div at bounding box center [20, 112] width 20 height 20
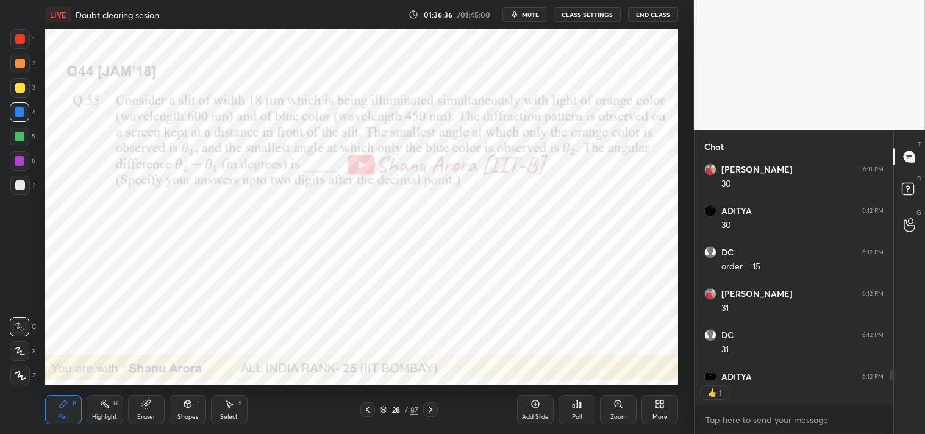
scroll to position [4, 3]
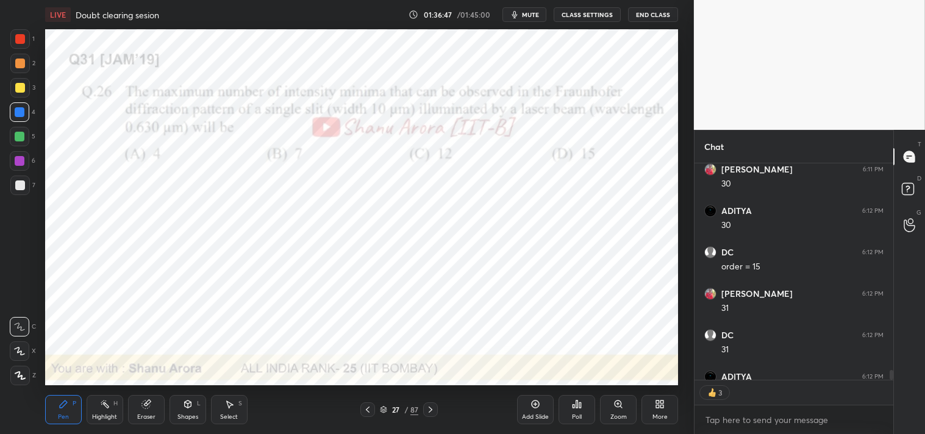
click at [538, 415] on div "Add Slide" at bounding box center [535, 417] width 27 height 6
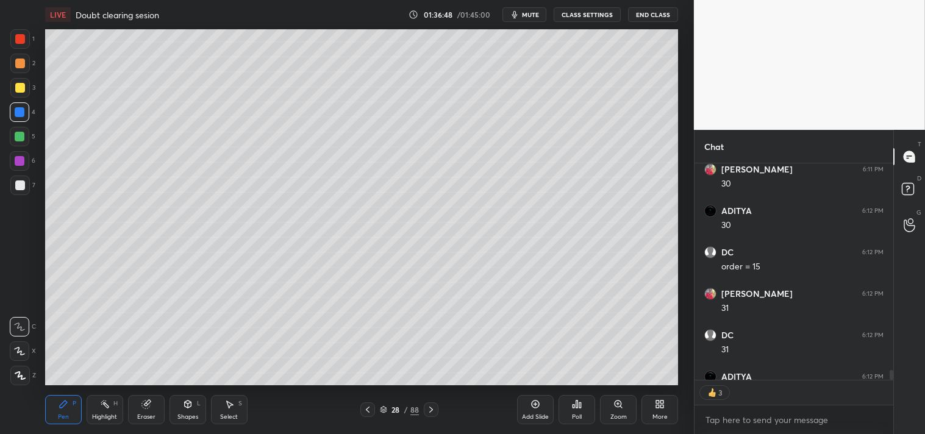
click at [22, 184] on div at bounding box center [20, 186] width 10 height 10
click at [23, 184] on div at bounding box center [20, 186] width 10 height 10
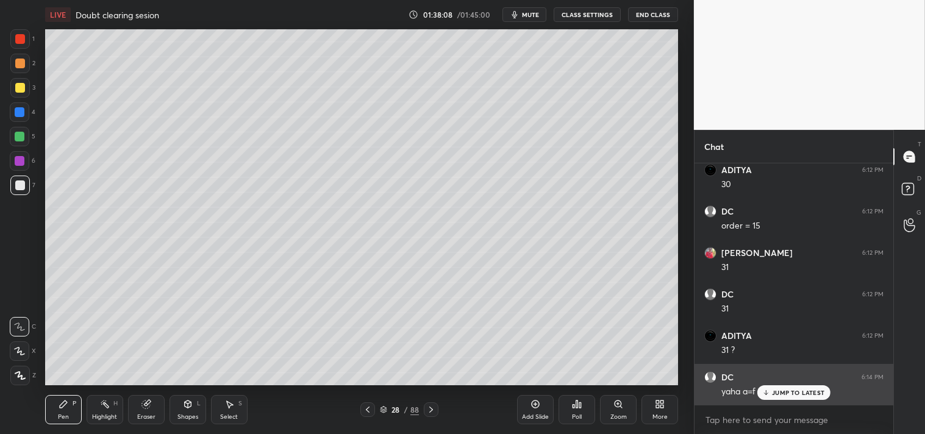
click at [801, 394] on p "JUMP TO LATEST" at bounding box center [798, 392] width 52 height 7
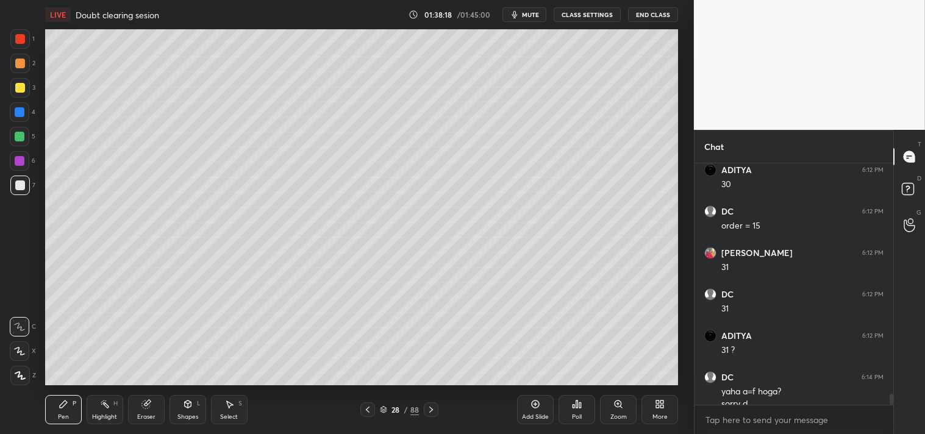
scroll to position [5134, 0]
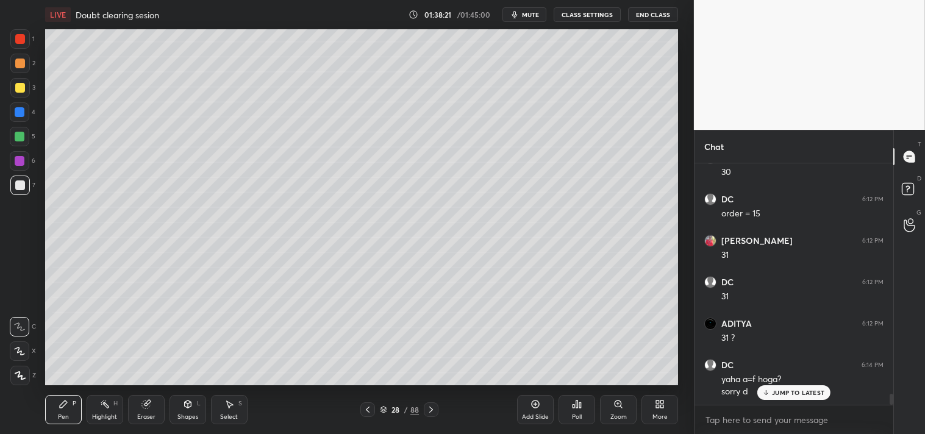
click at [19, 98] on div "3" at bounding box center [22, 90] width 25 height 24
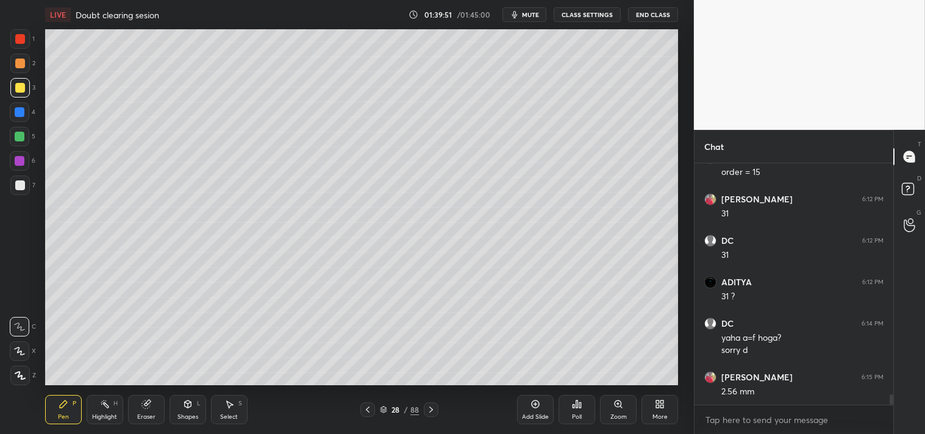
scroll to position [5218, 0]
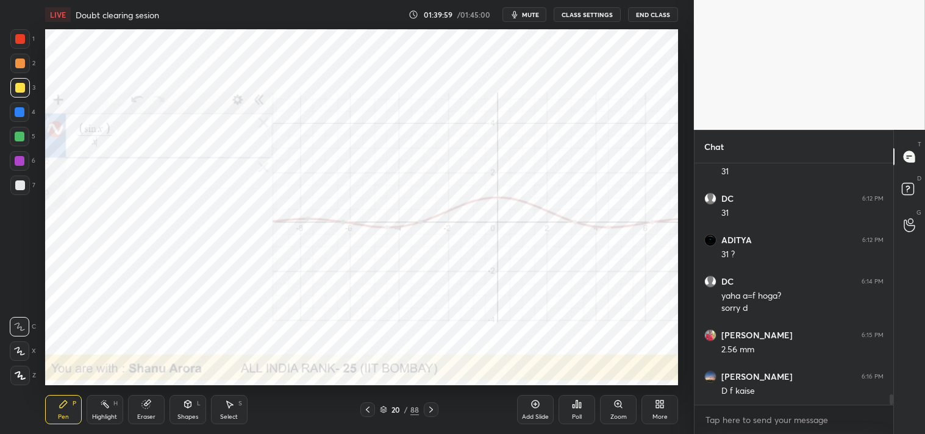
click at [107, 409] on rect at bounding box center [105, 406] width 6 height 6
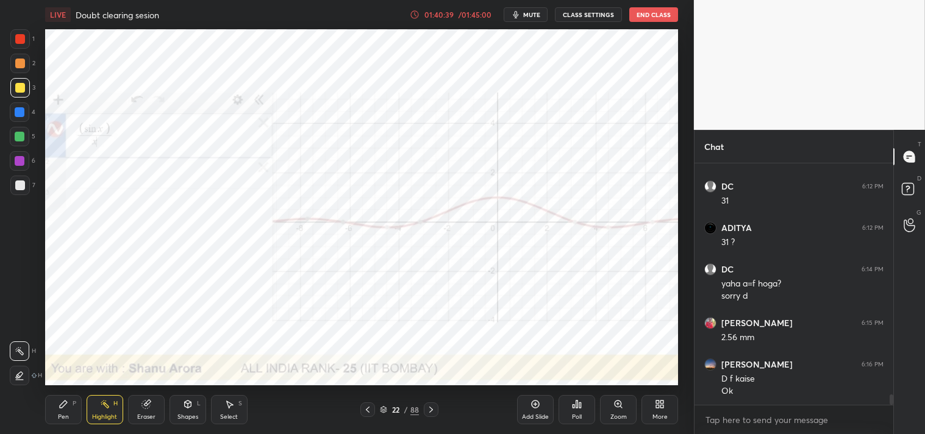
scroll to position [5283, 0]
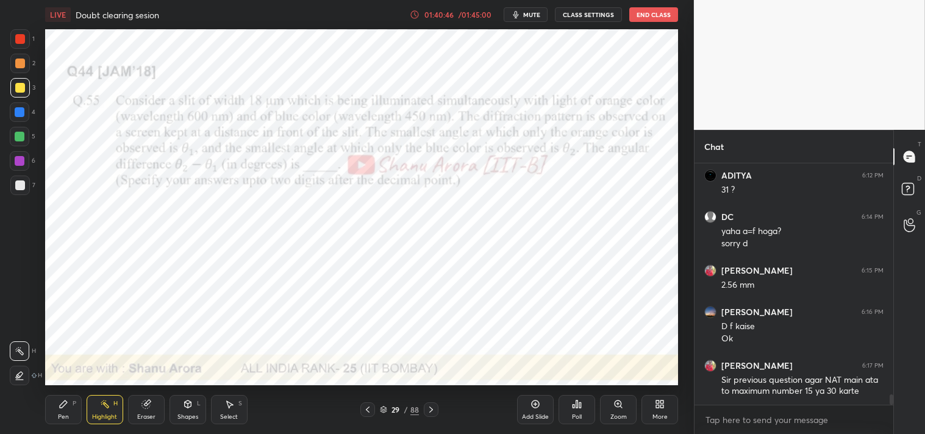
click at [65, 412] on div "Pen P" at bounding box center [63, 409] width 37 height 29
click at [62, 411] on div "Pen P" at bounding box center [63, 409] width 37 height 29
click at [13, 37] on div at bounding box center [20, 39] width 20 height 20
click at [19, 34] on div at bounding box center [20, 39] width 10 height 10
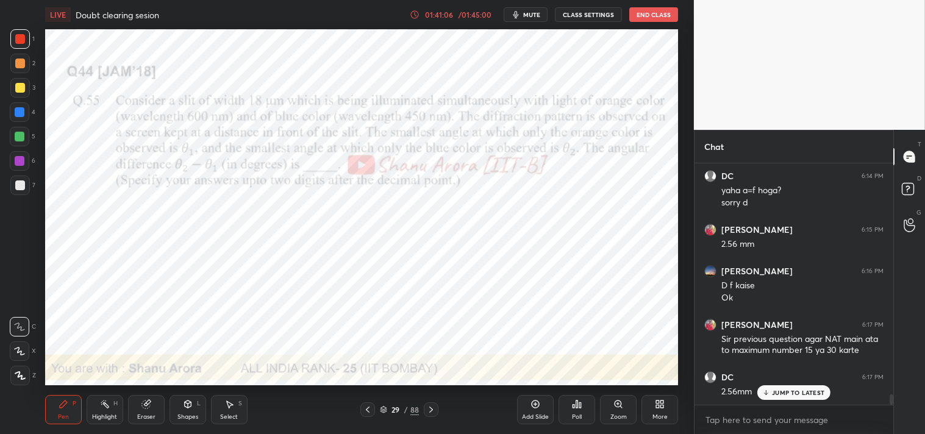
click at [525, 11] on button "mute" at bounding box center [526, 14] width 44 height 15
click at [525, 12] on span "unmute" at bounding box center [531, 14] width 26 height 9
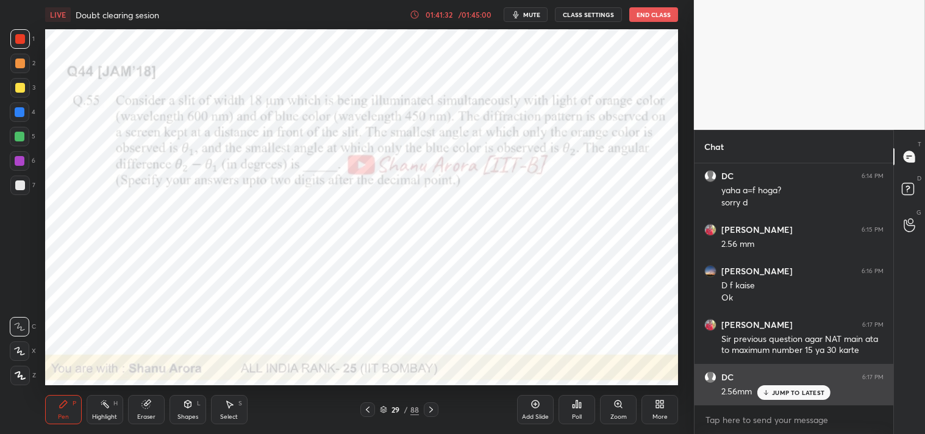
click at [784, 389] on p "JUMP TO LATEST" at bounding box center [798, 392] width 52 height 7
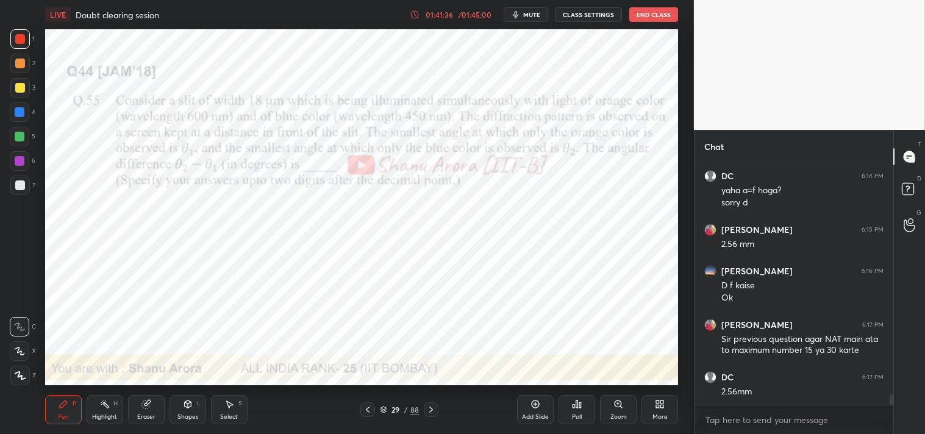
click at [573, 406] on icon at bounding box center [574, 406] width 2 height 3
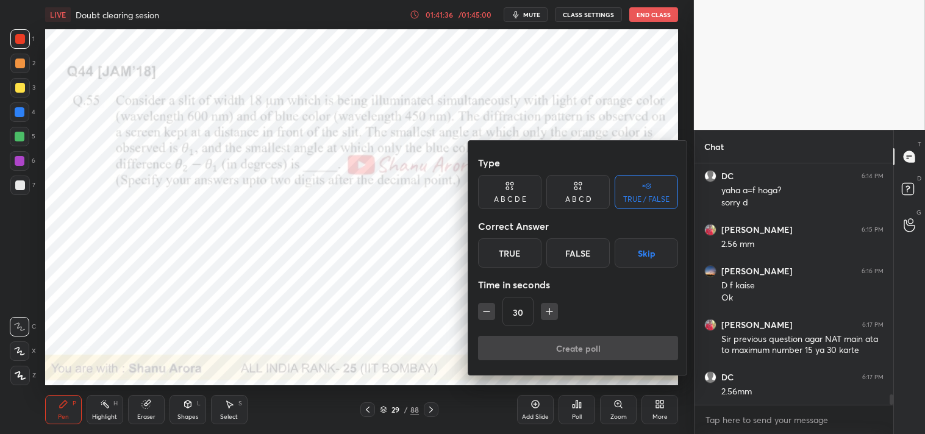
click at [508, 245] on div "True" at bounding box center [509, 253] width 63 height 29
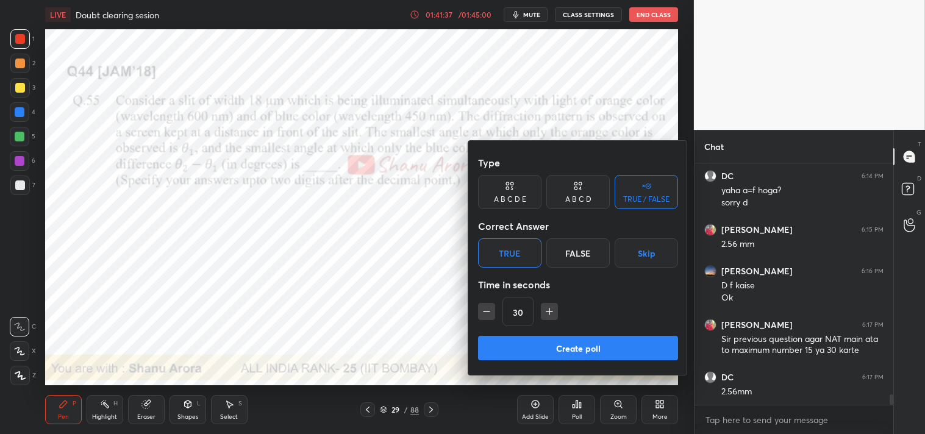
click at [543, 348] on button "Create poll" at bounding box center [578, 348] width 200 height 24
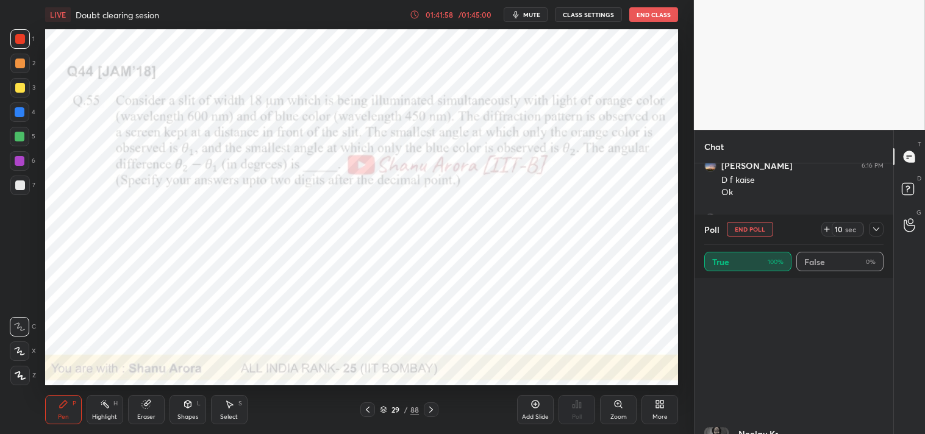
scroll to position [741, 0]
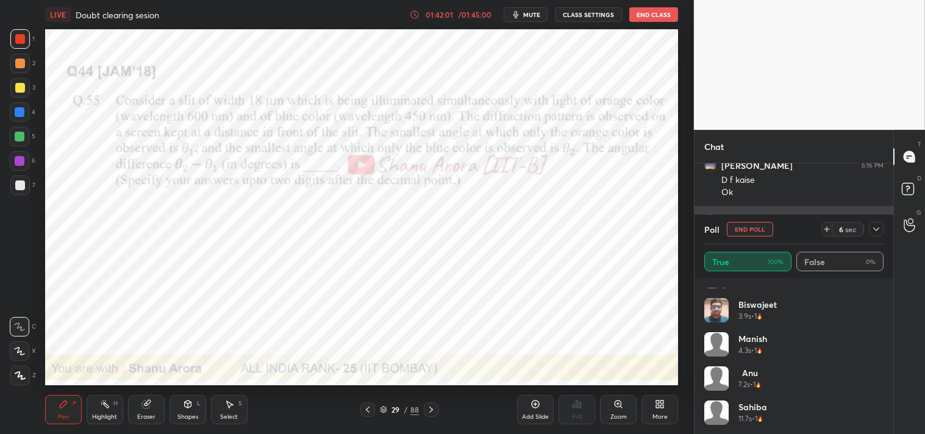
click at [751, 224] on button "End Poll" at bounding box center [750, 229] width 46 height 15
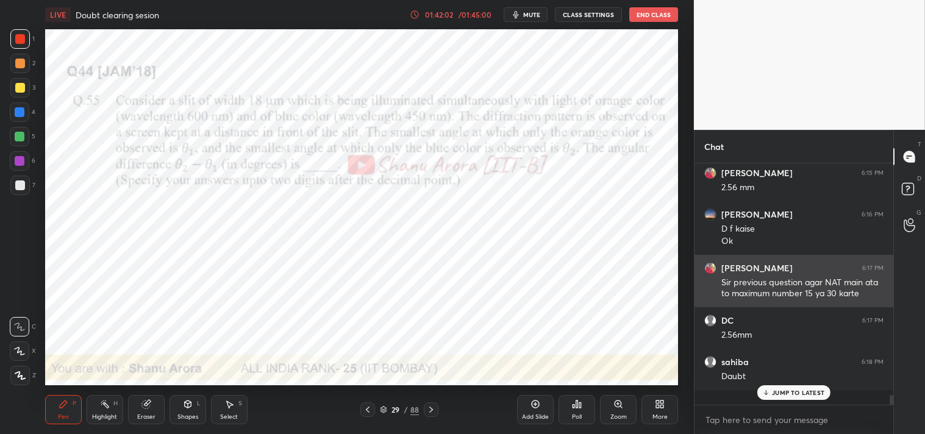
scroll to position [0, 0]
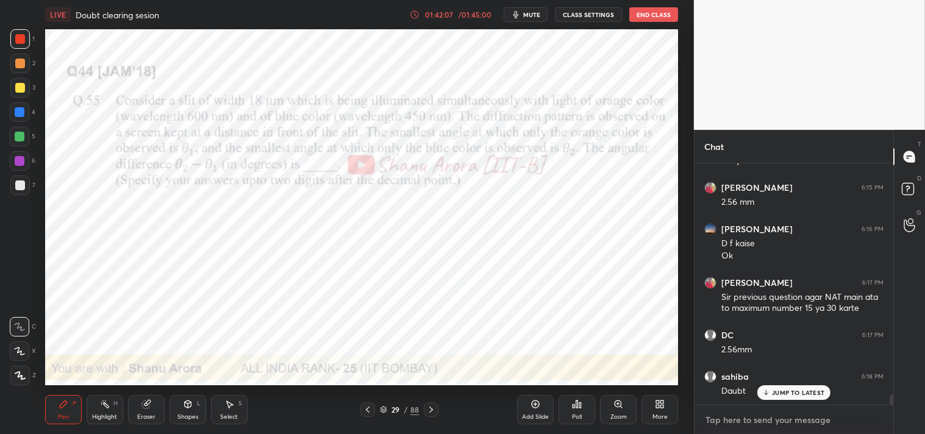
click at [750, 427] on textarea at bounding box center [794, 421] width 179 height 20
type textarea "x"
type textarea "l"
type textarea "x"
type textarea "li"
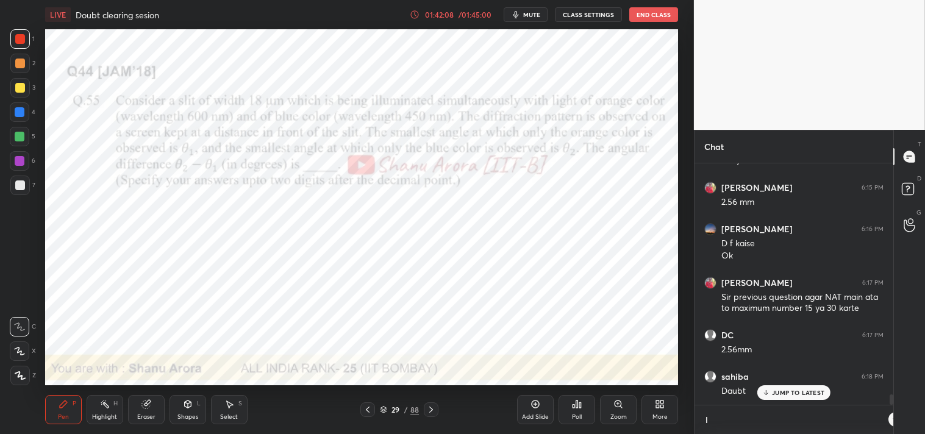
type textarea "x"
type textarea "lin"
type textarea "x"
type textarea "link"
type textarea "x"
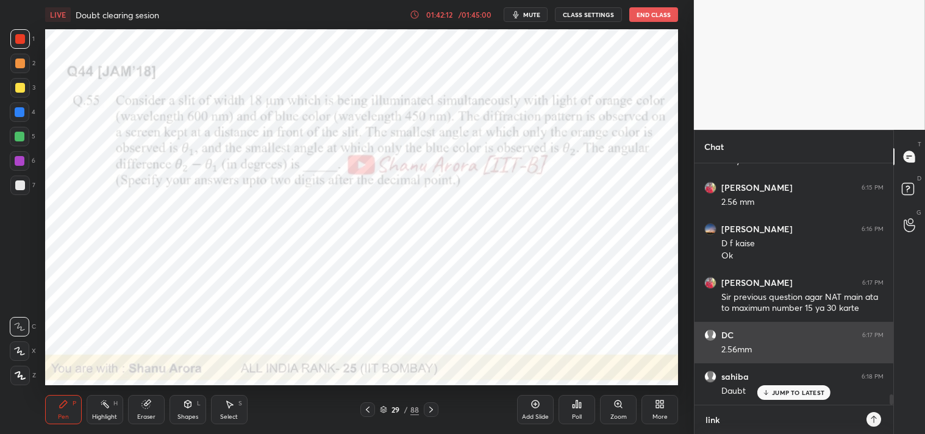
type textarea "linkt"
type textarea "x"
type textarea "linktr"
type textarea "x"
type textarea "linktr."
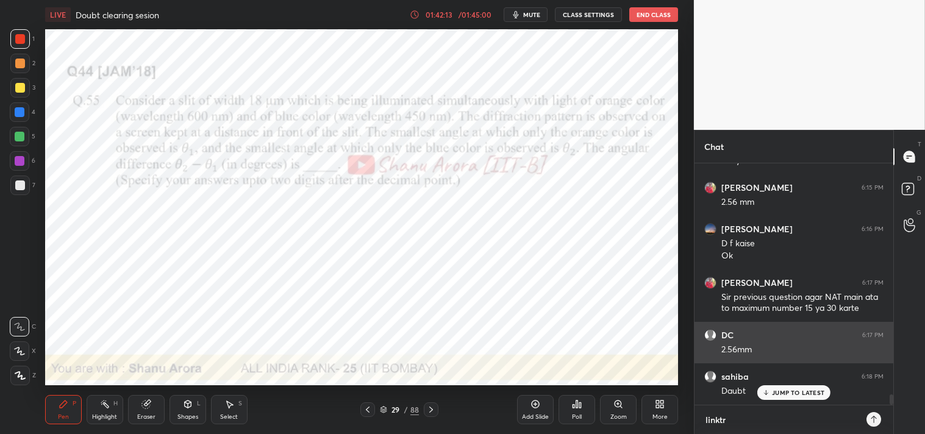
type textarea "x"
type textarea "linktr.e"
type textarea "x"
type textarea "[DOMAIN_NAME]"
type textarea "x"
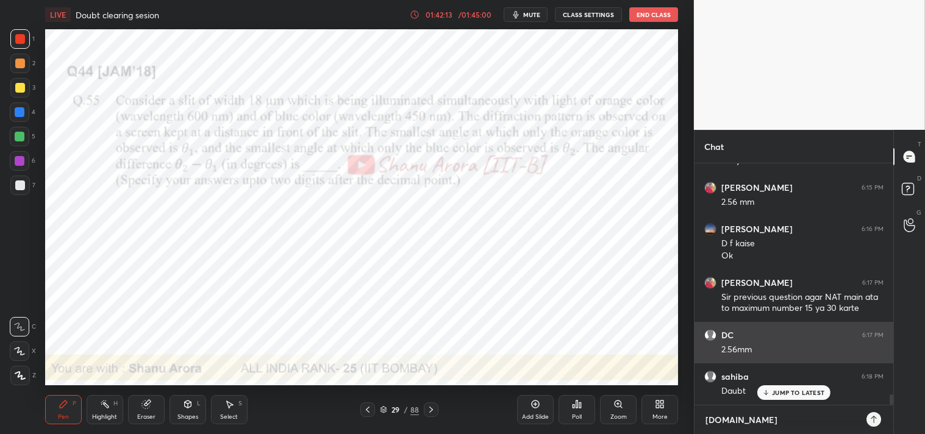
type textarea "[DOMAIN_NAME][URL]"
type textarea "x"
type textarea "[DOMAIN_NAME][URL]"
type textarea "x"
type textarea "[DOMAIN_NAME][URL]"
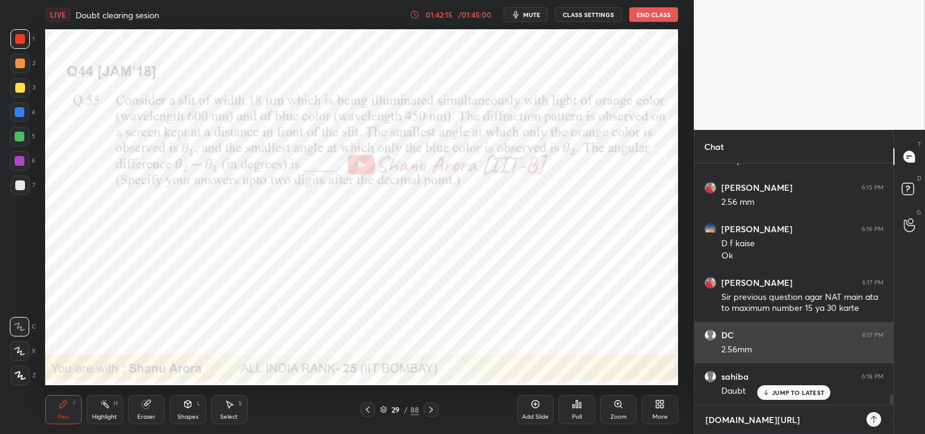
type textarea "x"
type textarea "[DOMAIN_NAME][URL]"
type textarea "x"
type textarea "[DOMAIN_NAME][URL]"
type textarea "x"
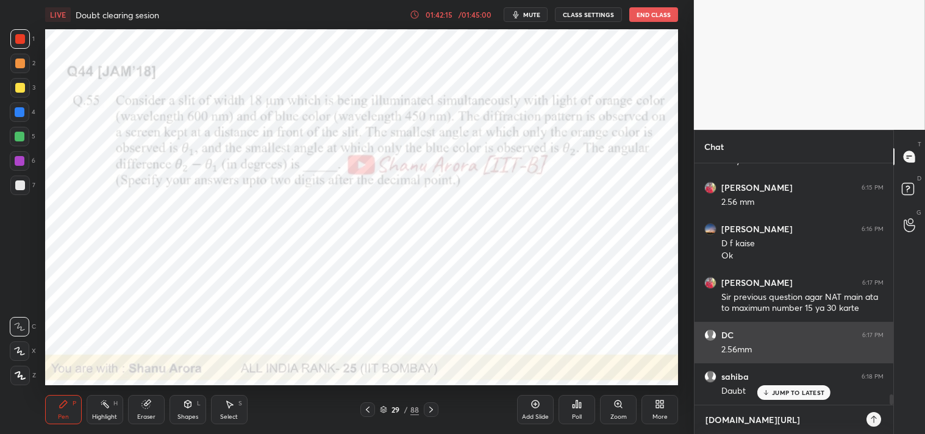
type textarea "[DOMAIN_NAME][URL]"
type textarea "x"
type textarea "[DOMAIN_NAME][URL]"
type textarea "x"
type textarea "[DOMAIN_NAME][URL]"
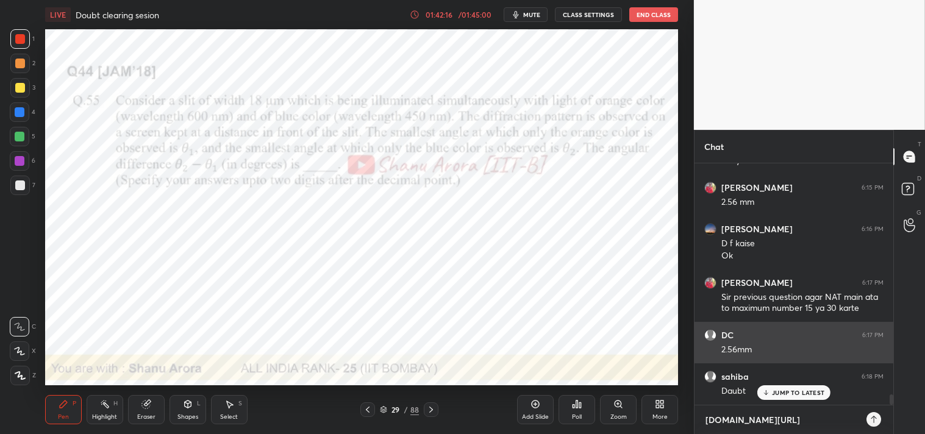
type textarea "x"
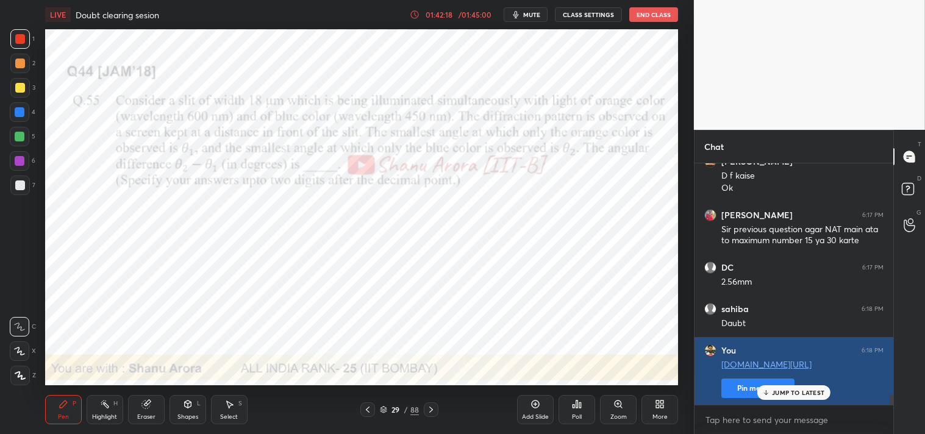
click at [750, 388] on button "Pin message" at bounding box center [758, 389] width 73 height 20
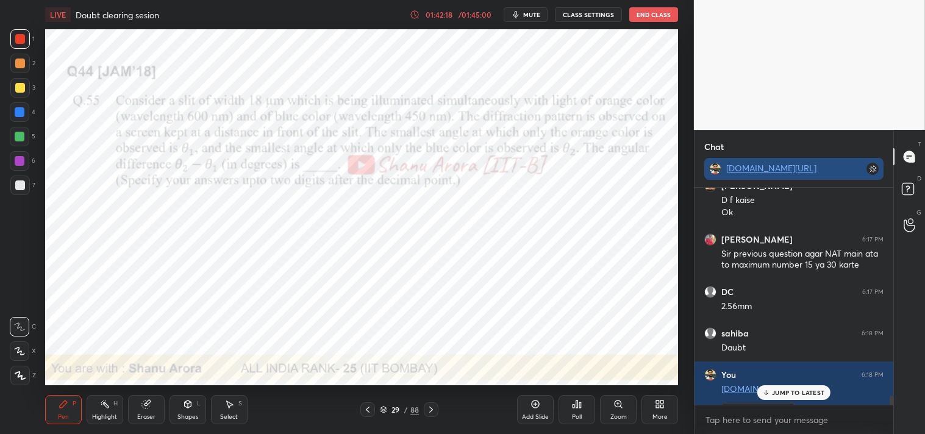
click at [751, 171] on link "[DOMAIN_NAME][URL]" at bounding box center [771, 168] width 90 height 12
click at [529, 15] on span "mute" at bounding box center [531, 14] width 17 height 9
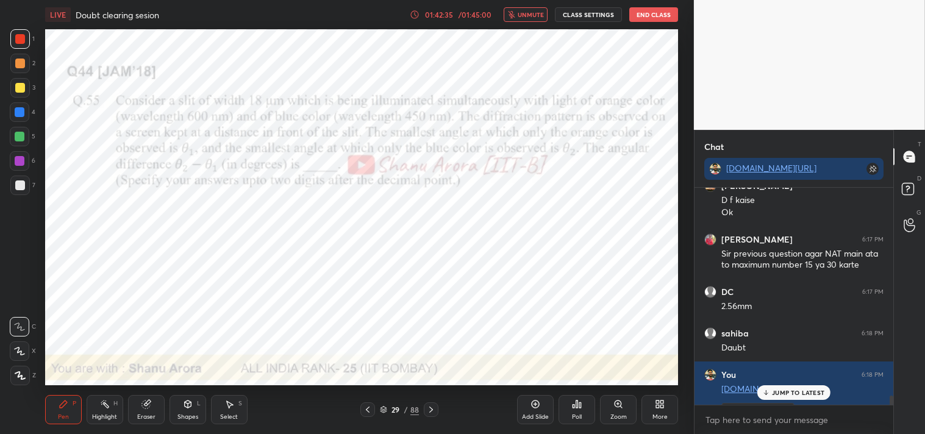
click at [531, 16] on span "unmute" at bounding box center [531, 14] width 26 height 9
click at [915, 189] on icon at bounding box center [910, 191] width 22 height 22
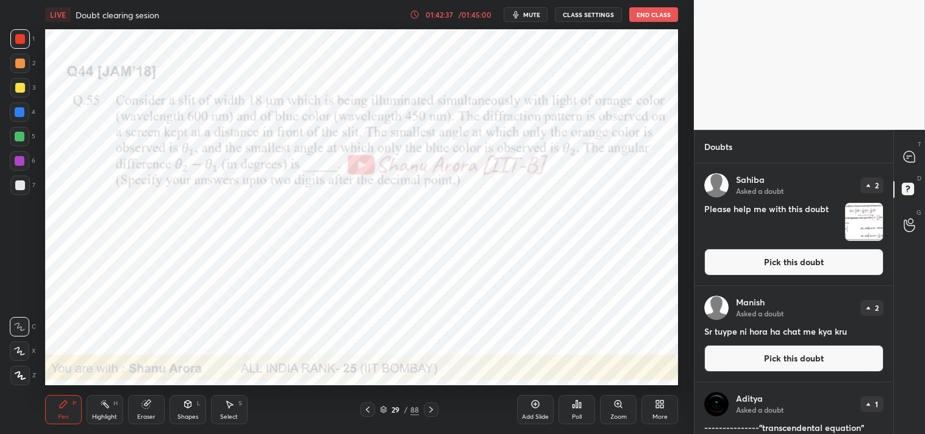
click at [759, 271] on button "Pick this doubt" at bounding box center [794, 262] width 179 height 27
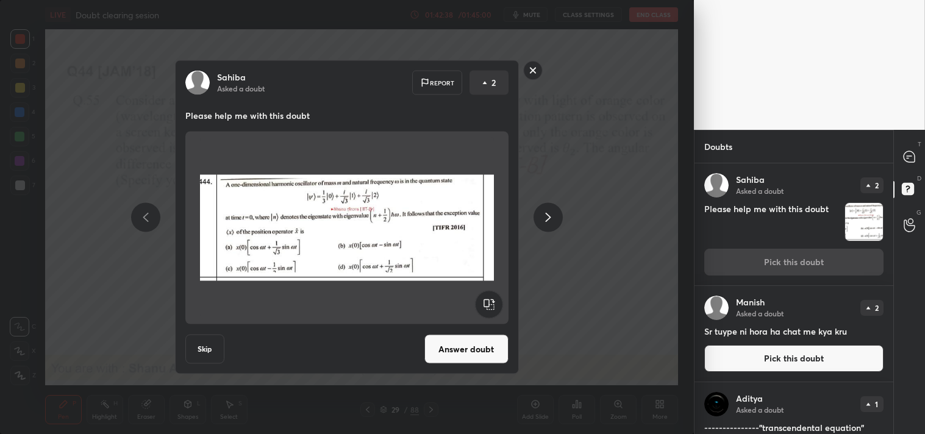
click at [453, 345] on button "Answer doubt" at bounding box center [467, 349] width 84 height 29
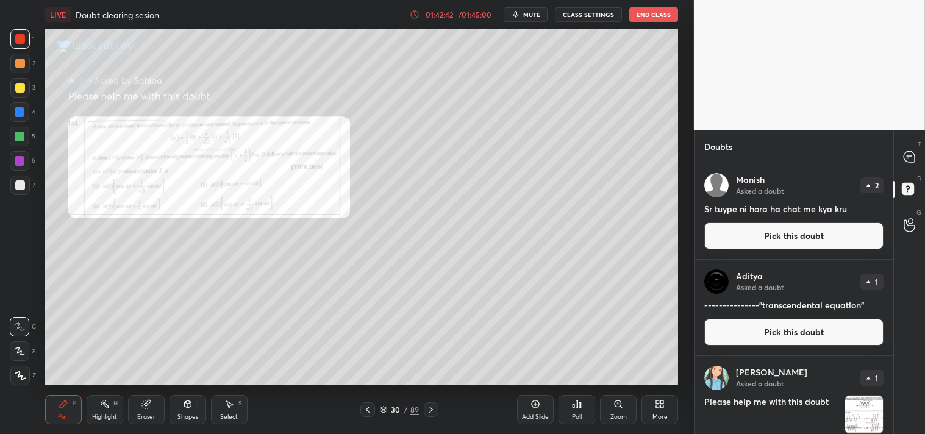
click at [617, 409] on icon at bounding box center [619, 405] width 10 height 10
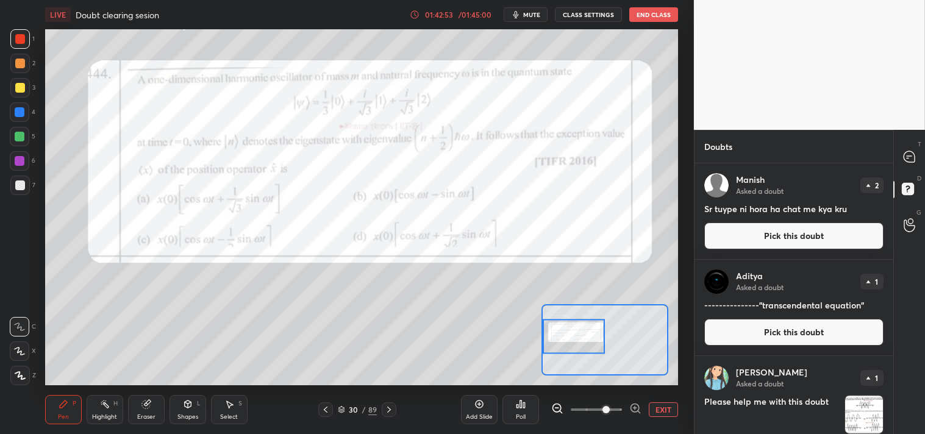
click at [66, 419] on div "Pen" at bounding box center [63, 417] width 11 height 6
click at [26, 90] on div at bounding box center [20, 88] width 20 height 20
click at [22, 93] on div at bounding box center [20, 88] width 20 height 20
click at [659, 411] on button "EXIT" at bounding box center [663, 410] width 29 height 15
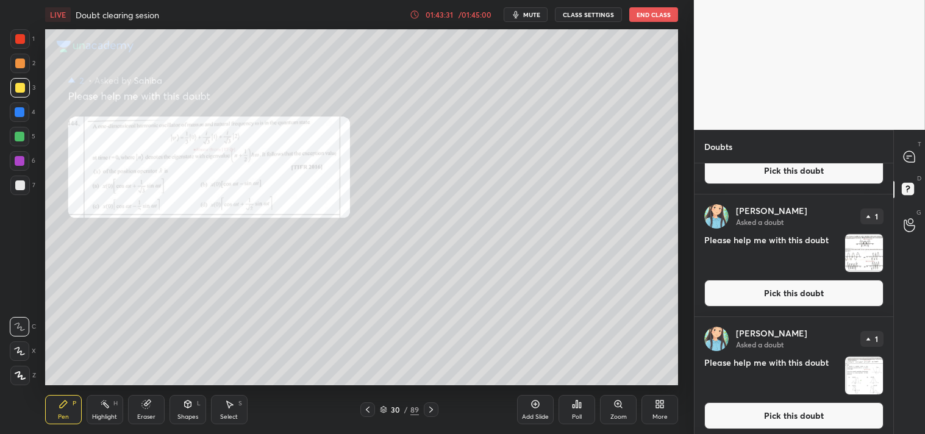
scroll to position [165, 0]
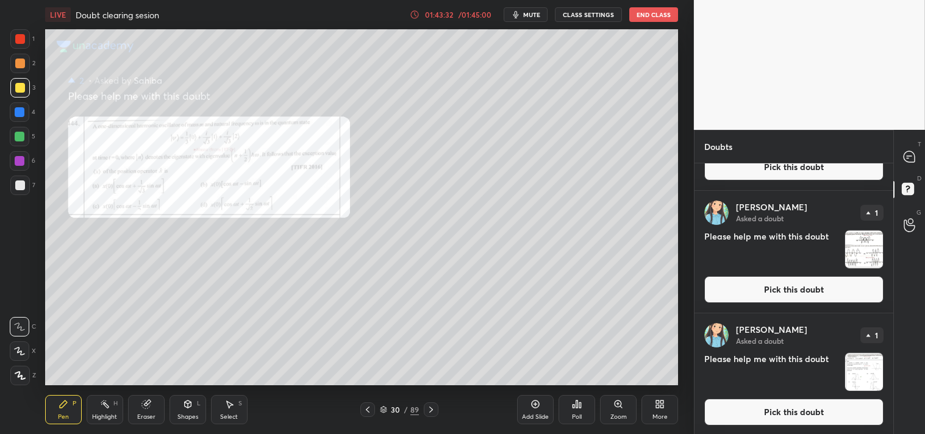
click at [789, 287] on button "Pick this doubt" at bounding box center [794, 289] width 179 height 27
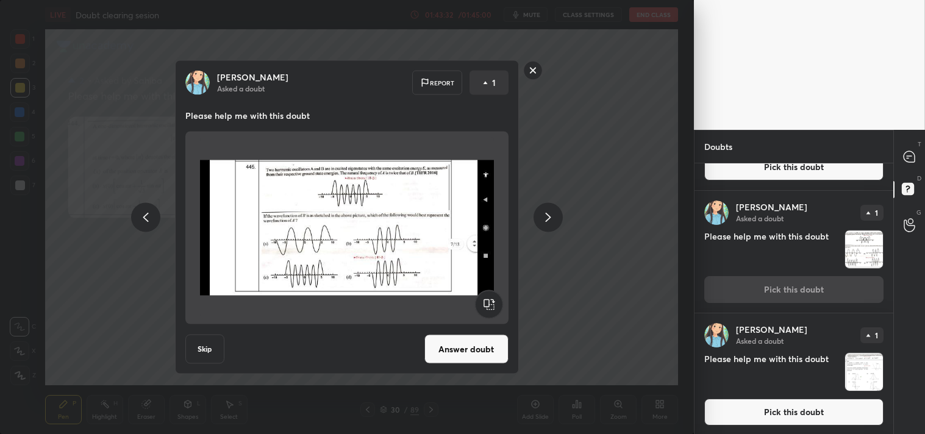
click at [456, 350] on button "Answer doubt" at bounding box center [467, 349] width 84 height 29
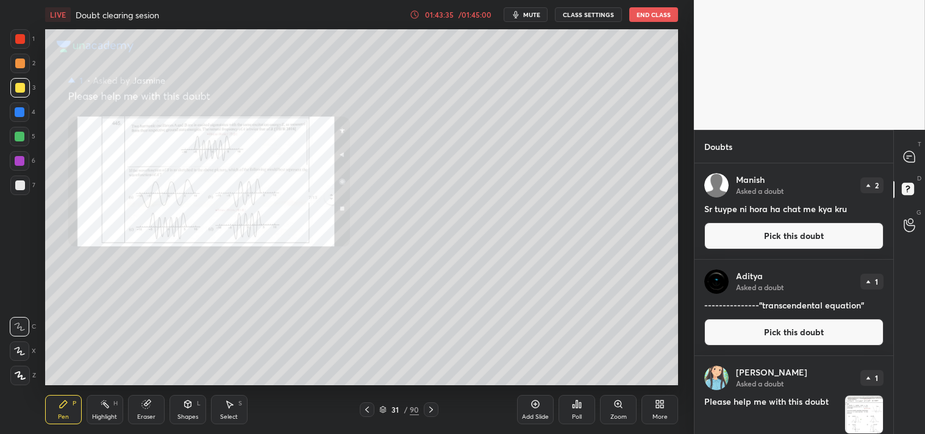
click at [614, 411] on div "Zoom" at bounding box center [618, 409] width 37 height 29
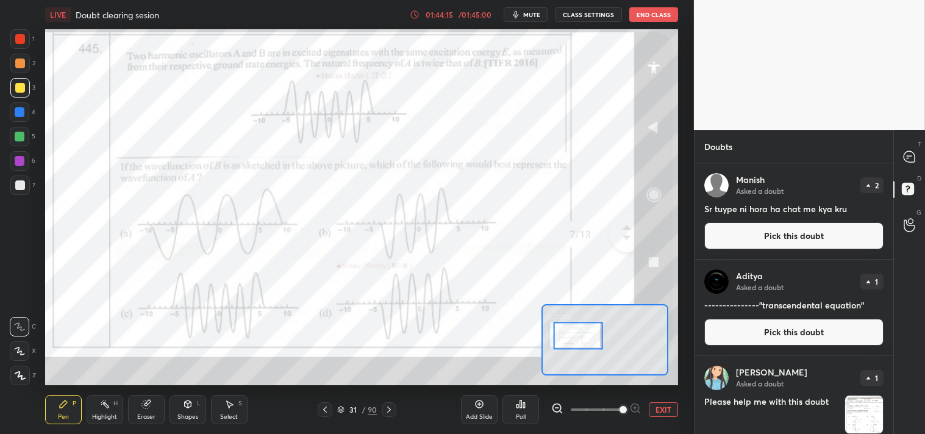
click at [671, 415] on button "EXIT" at bounding box center [663, 410] width 29 height 15
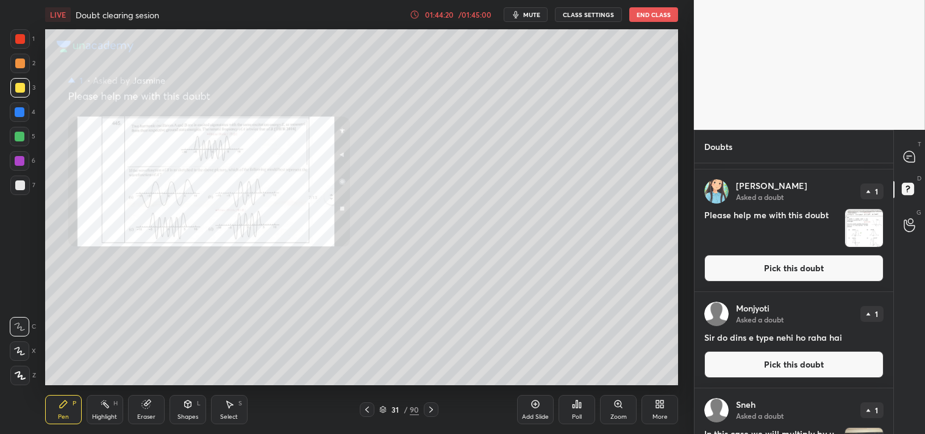
scroll to position [178, 0]
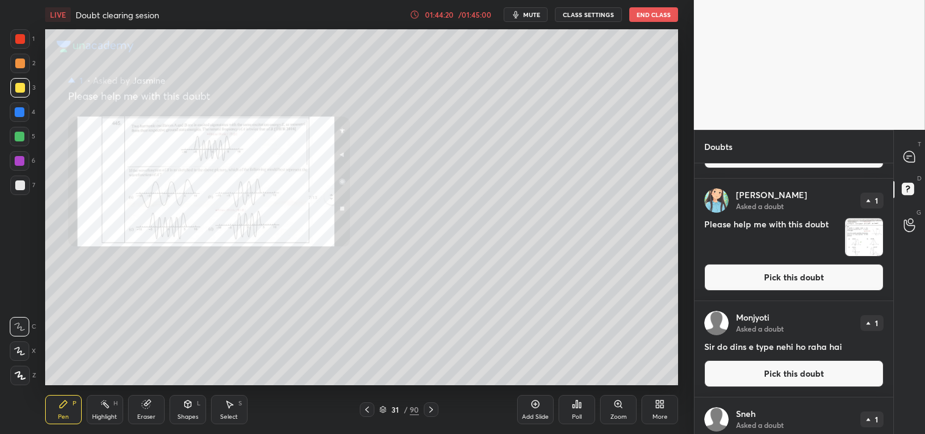
click at [778, 288] on button "Pick this doubt" at bounding box center [794, 277] width 179 height 27
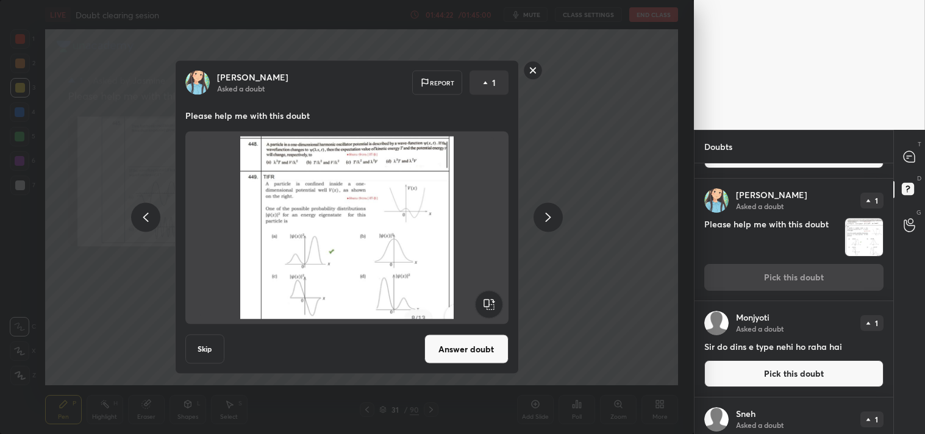
click at [466, 348] on button "Answer doubt" at bounding box center [467, 349] width 84 height 29
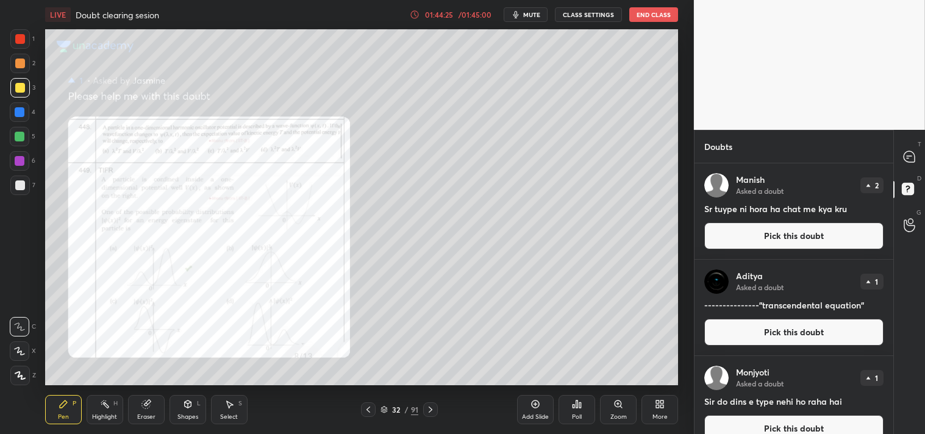
click at [534, 15] on span "mute" at bounding box center [531, 14] width 17 height 9
click at [623, 414] on div "Zoom" at bounding box center [619, 417] width 16 height 6
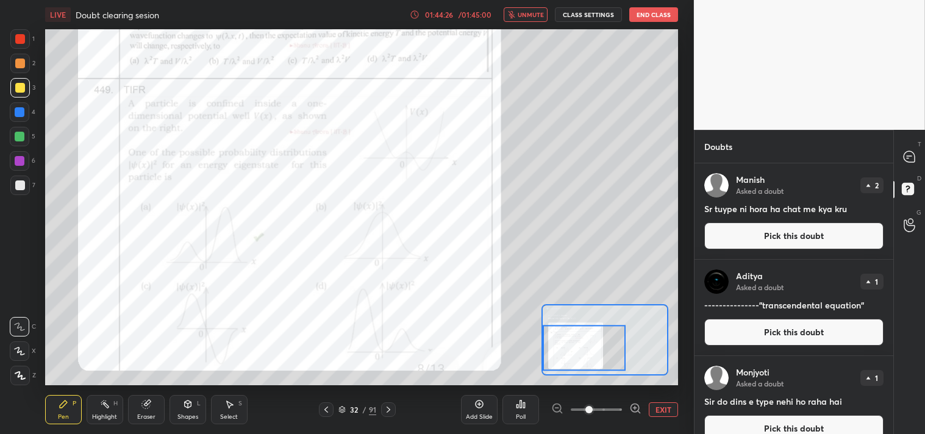
click at [600, 361] on div at bounding box center [584, 348] width 83 height 46
click at [533, 15] on span "unmute" at bounding box center [531, 14] width 26 height 9
click at [68, 411] on div "Pen P" at bounding box center [63, 409] width 37 height 29
click at [63, 417] on div "Pen" at bounding box center [63, 417] width 11 height 6
click at [659, 411] on button "EXIT" at bounding box center [663, 410] width 29 height 15
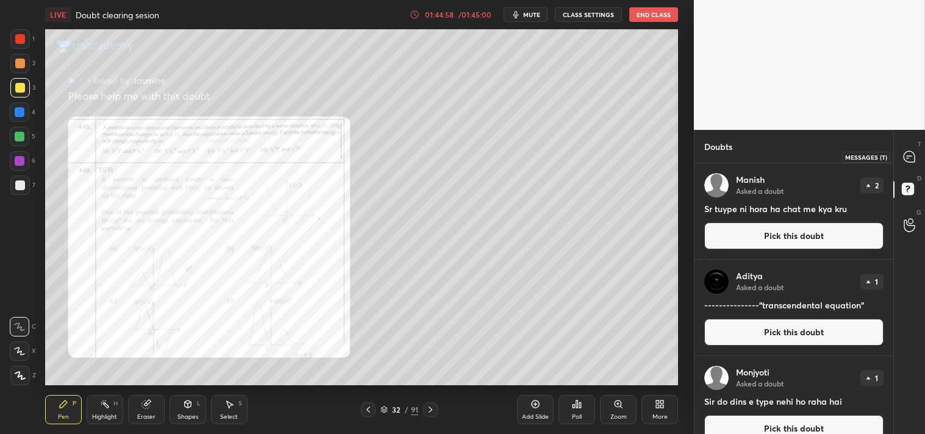
click at [900, 152] on div at bounding box center [910, 157] width 24 height 22
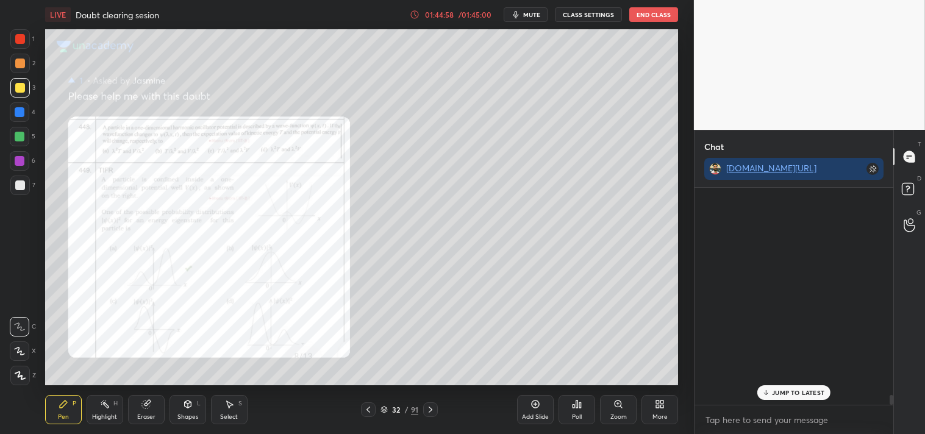
scroll to position [213, 195]
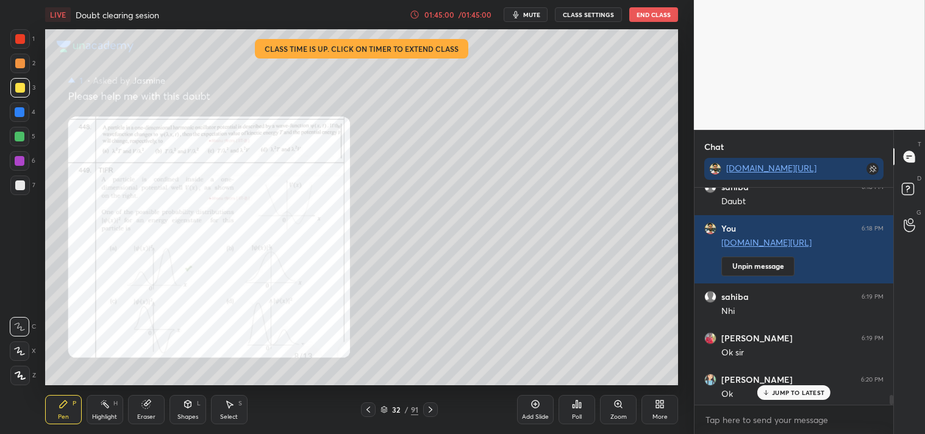
click at [790, 389] on p "JUMP TO LATEST" at bounding box center [798, 392] width 52 height 7
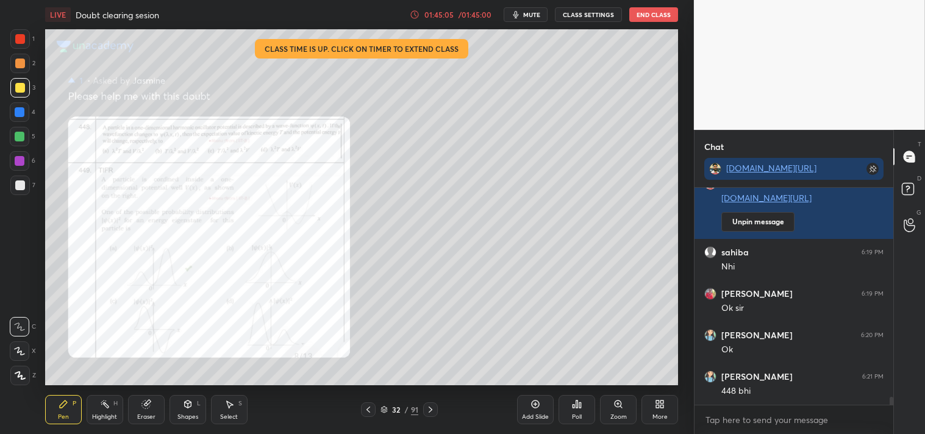
click at [612, 412] on div "Zoom" at bounding box center [618, 409] width 37 height 29
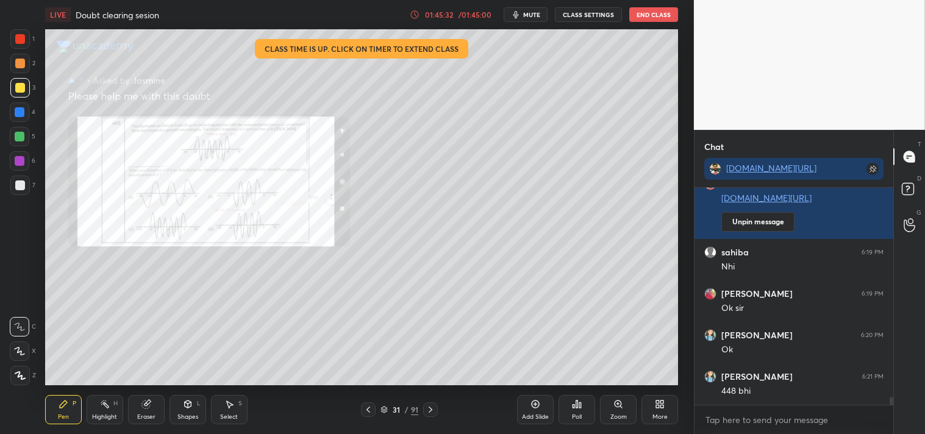
click at [531, 10] on span "mute" at bounding box center [531, 14] width 17 height 9
click at [644, 10] on button "End Class" at bounding box center [654, 14] width 49 height 15
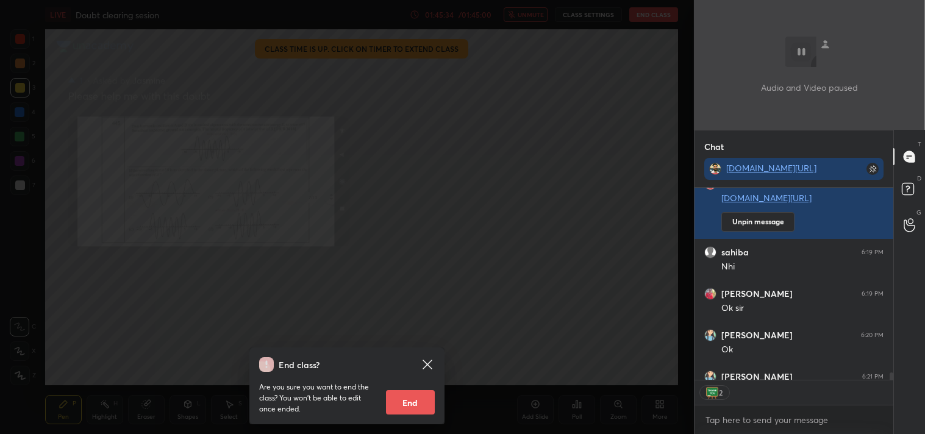
click at [401, 398] on button "End" at bounding box center [410, 402] width 49 height 24
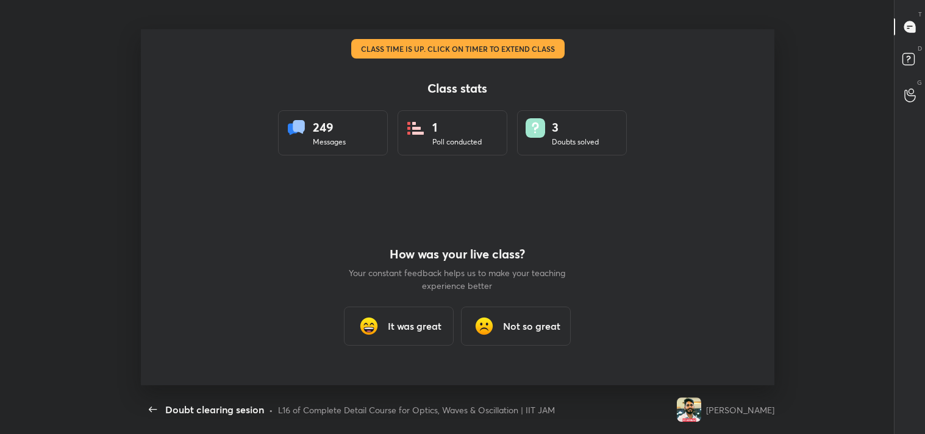
scroll to position [356, 916]
type textarea "x"
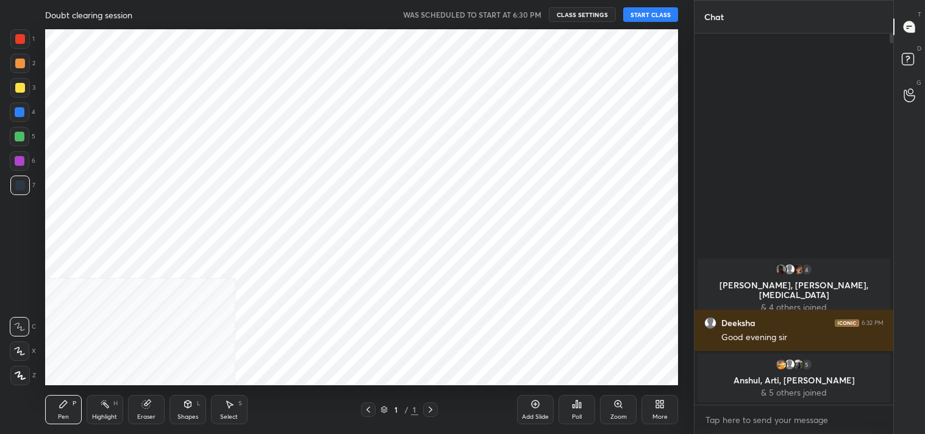
scroll to position [356, 645]
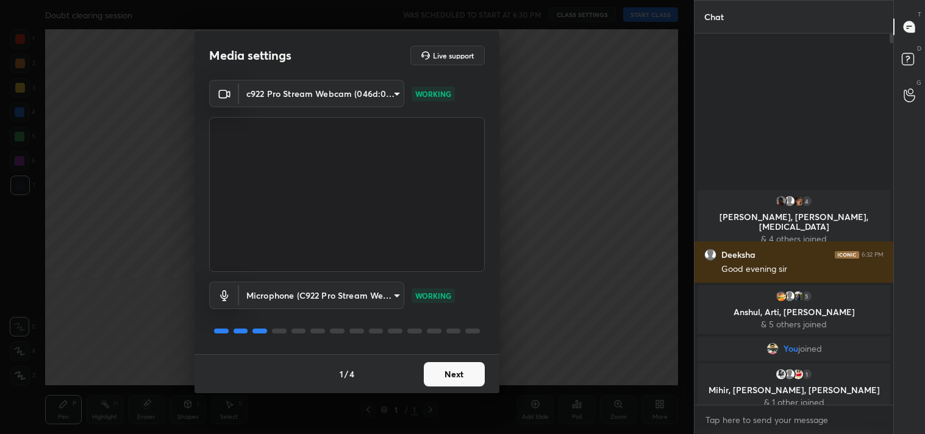
click at [459, 373] on button "Next" at bounding box center [454, 374] width 61 height 24
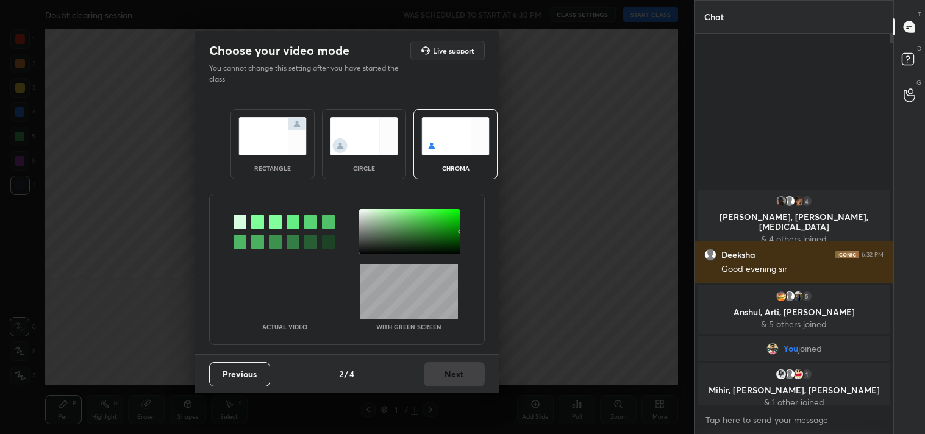
click at [293, 157] on div "rectangle" at bounding box center [273, 144] width 84 height 70
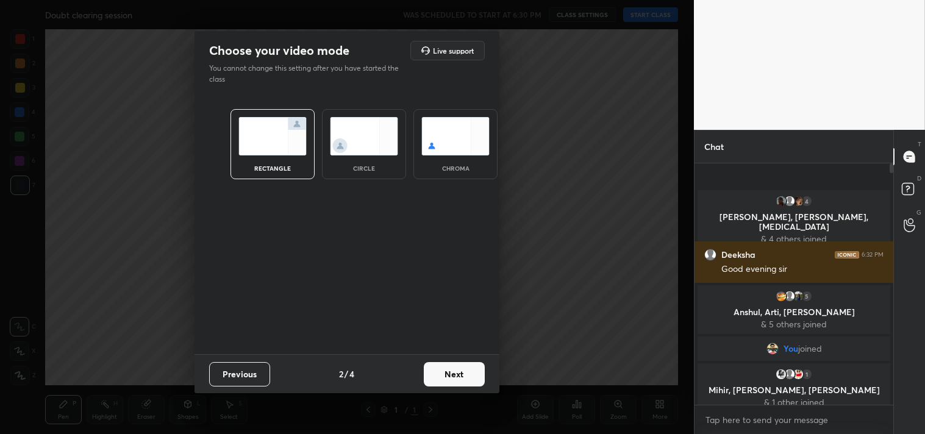
scroll to position [4, 3]
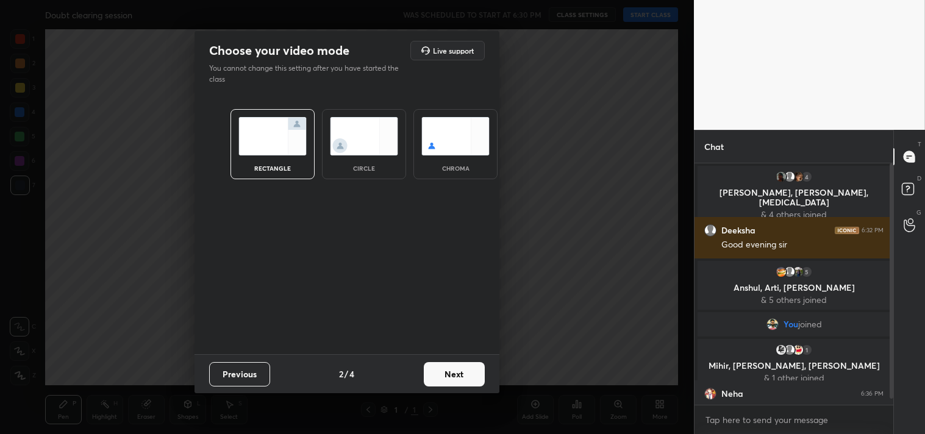
click at [473, 373] on button "Next" at bounding box center [454, 374] width 61 height 24
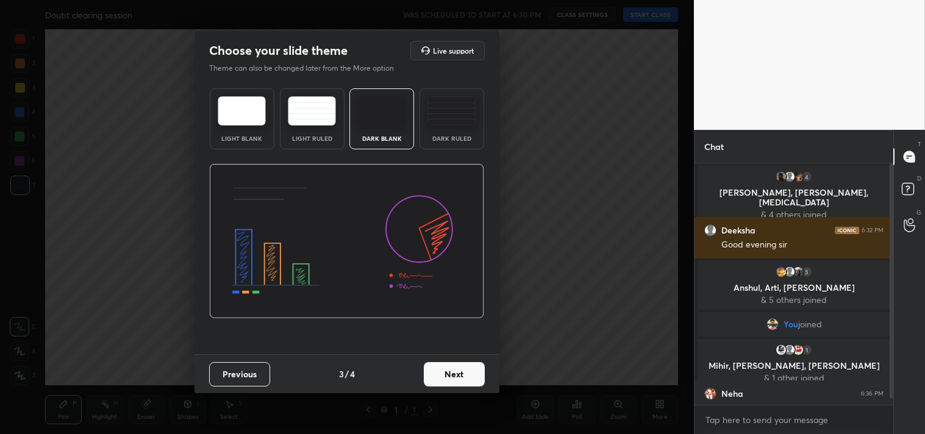
click at [468, 129] on div "Dark Ruled" at bounding box center [452, 118] width 65 height 61
click at [453, 364] on button "Next" at bounding box center [454, 374] width 61 height 24
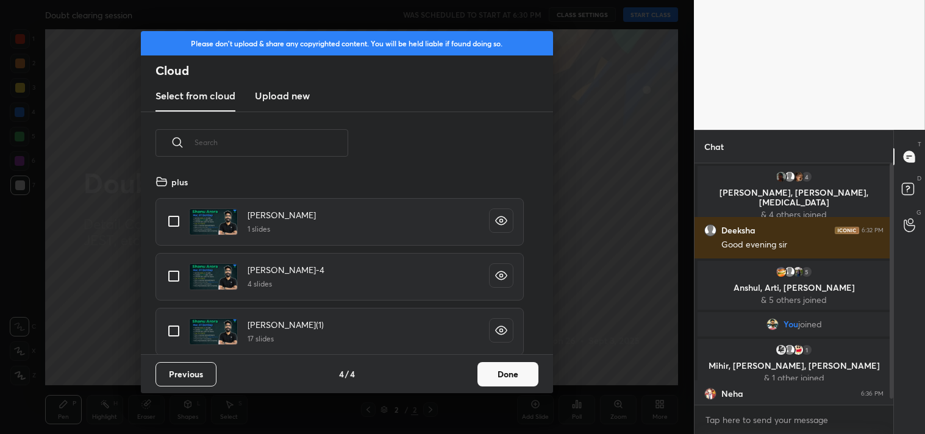
scroll to position [181, 392]
drag, startPoint x: 175, startPoint y: 215, endPoint x: 337, endPoint y: 276, distance: 172.8
click at [175, 216] on input "grid" at bounding box center [174, 222] width 26 height 26
checkbox input "true"
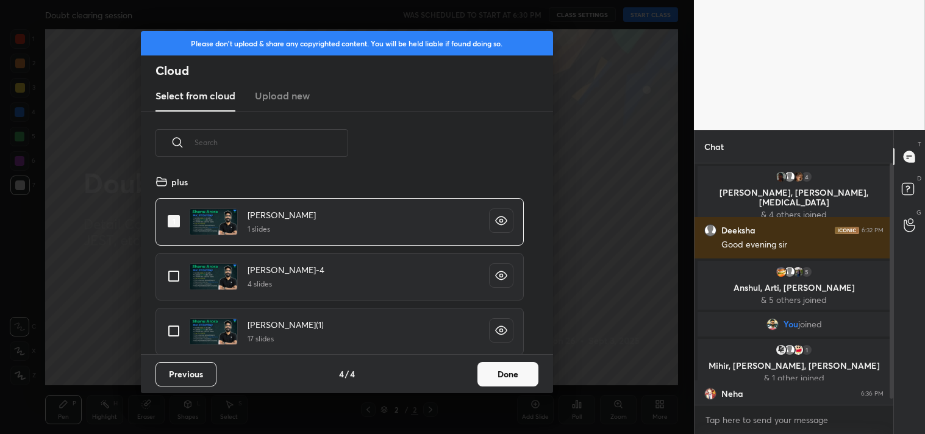
click at [514, 373] on button "Done" at bounding box center [508, 374] width 61 height 24
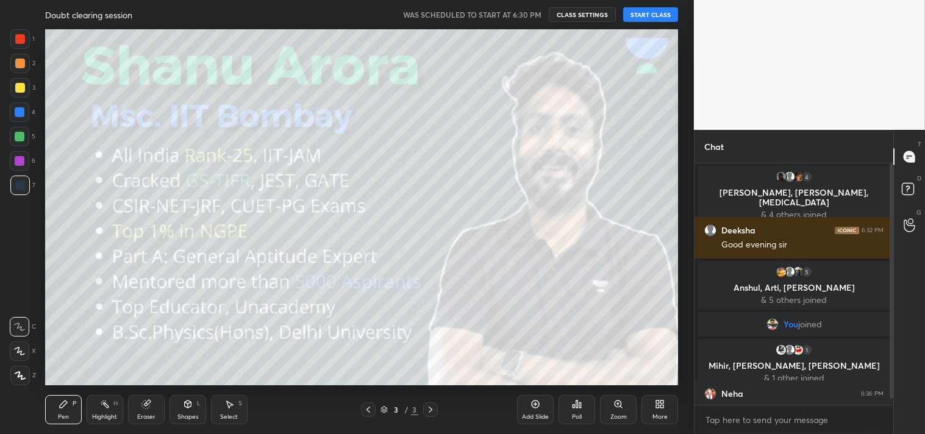
click at [648, 13] on button "START CLASS" at bounding box center [650, 14] width 55 height 15
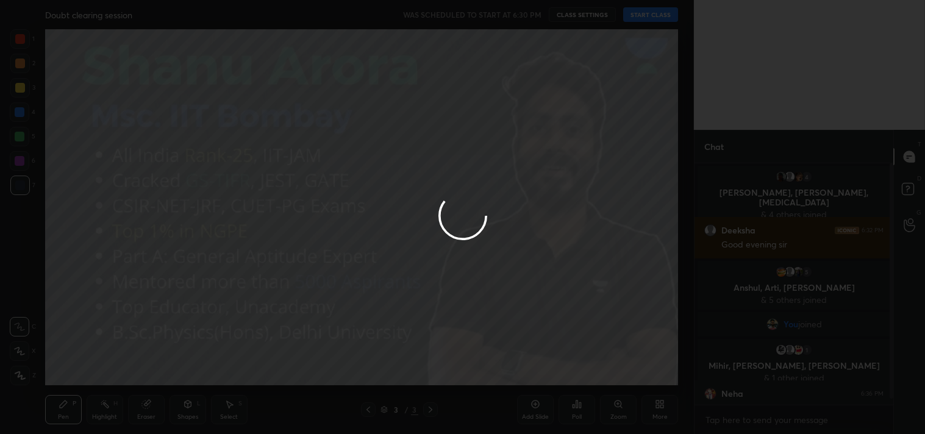
type textarea "x"
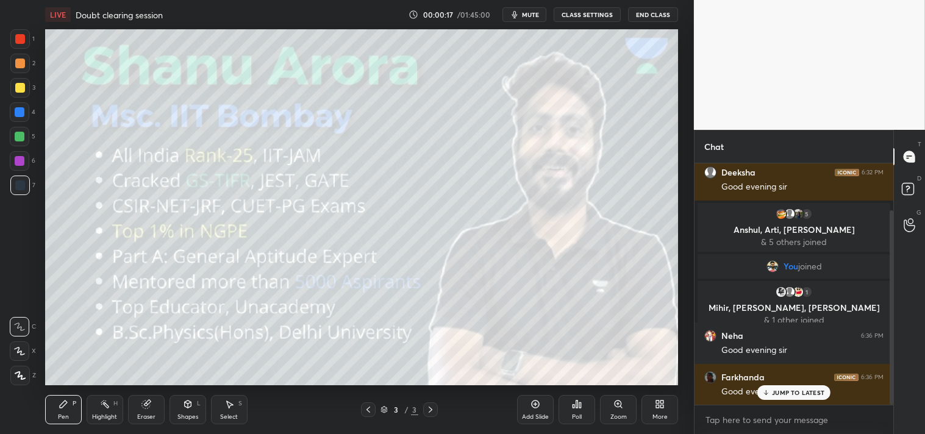
scroll to position [102, 0]
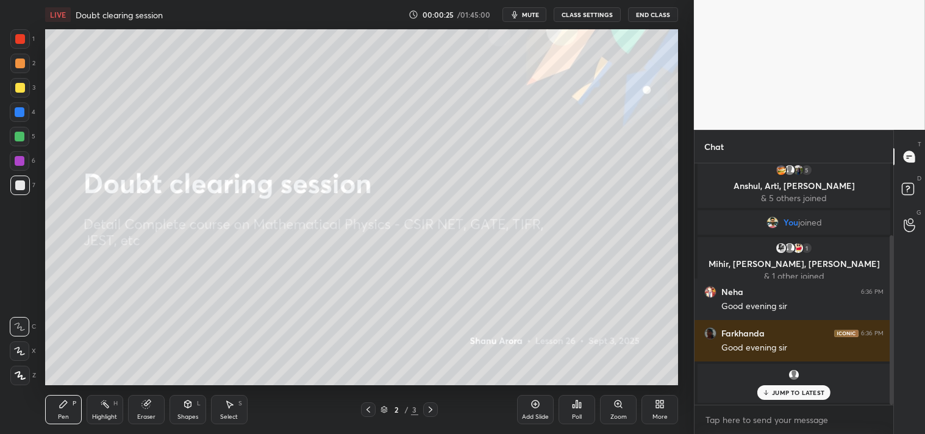
click at [16, 85] on div at bounding box center [20, 88] width 10 height 10
click at [17, 87] on div at bounding box center [20, 88] width 10 height 10
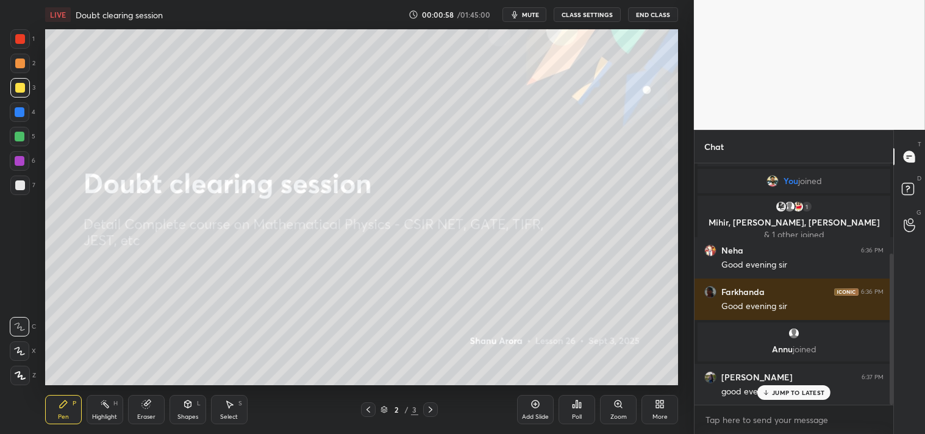
scroll to position [185, 0]
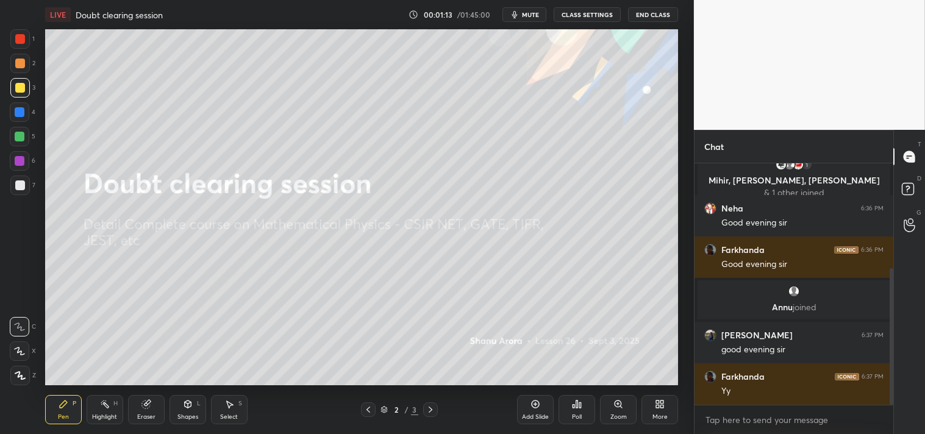
click at [178, 404] on div "Shapes L" at bounding box center [188, 409] width 37 height 29
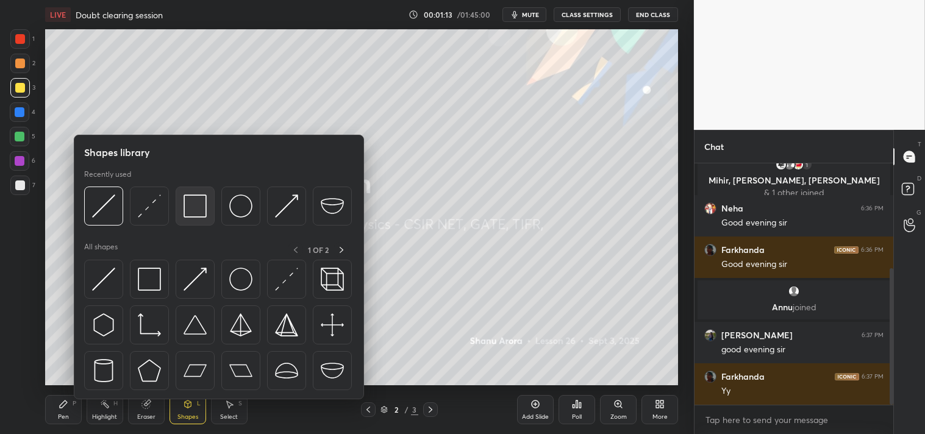
click at [198, 210] on img at bounding box center [195, 206] width 23 height 23
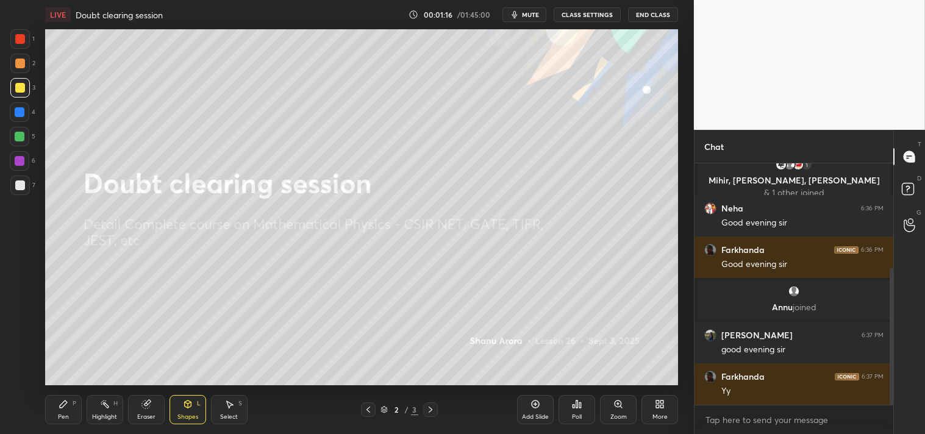
click at [58, 412] on div "Pen P" at bounding box center [63, 409] width 37 height 29
click at [61, 409] on icon at bounding box center [64, 405] width 10 height 10
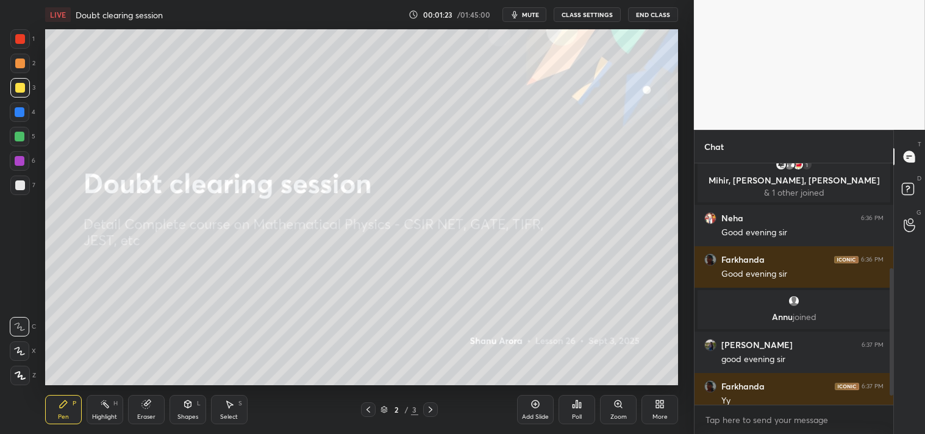
scroll to position [239, 0]
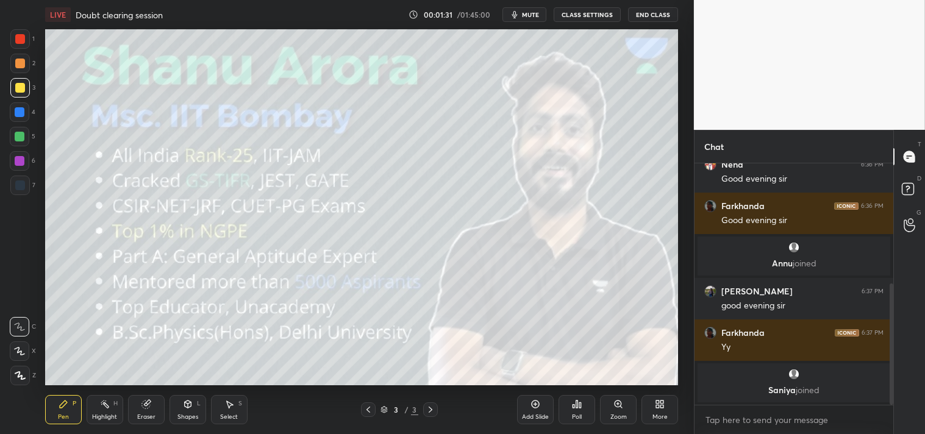
click at [656, 407] on icon at bounding box center [660, 405] width 10 height 10
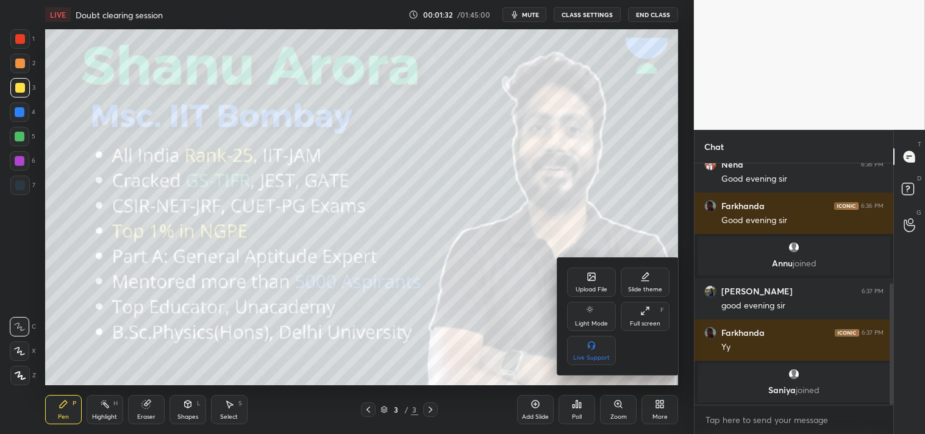
click at [603, 282] on div "Upload File" at bounding box center [591, 282] width 49 height 29
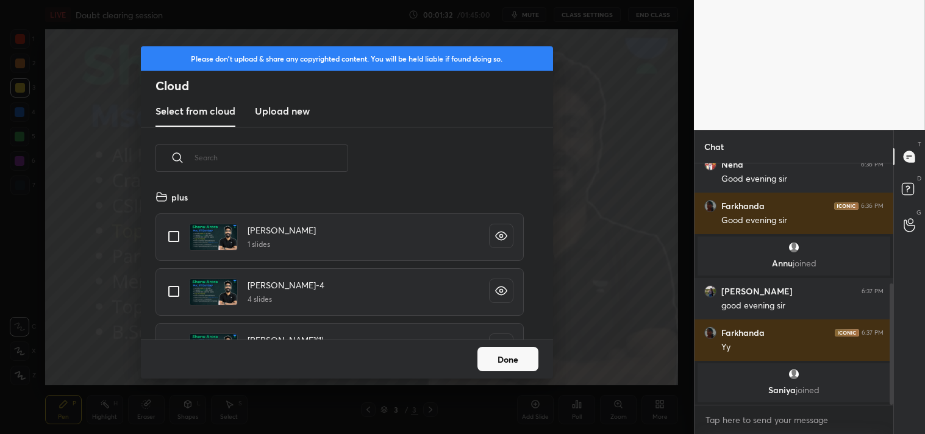
scroll to position [150, 392]
click at [271, 101] on new "Upload new" at bounding box center [282, 111] width 55 height 30
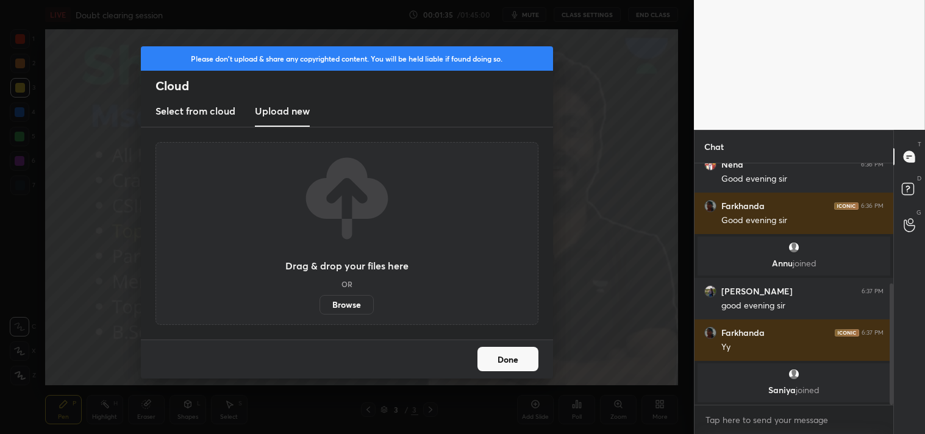
click at [345, 298] on label "Browse" at bounding box center [347, 305] width 54 height 20
click at [320, 298] on input "Browse" at bounding box center [320, 305] width 0 height 20
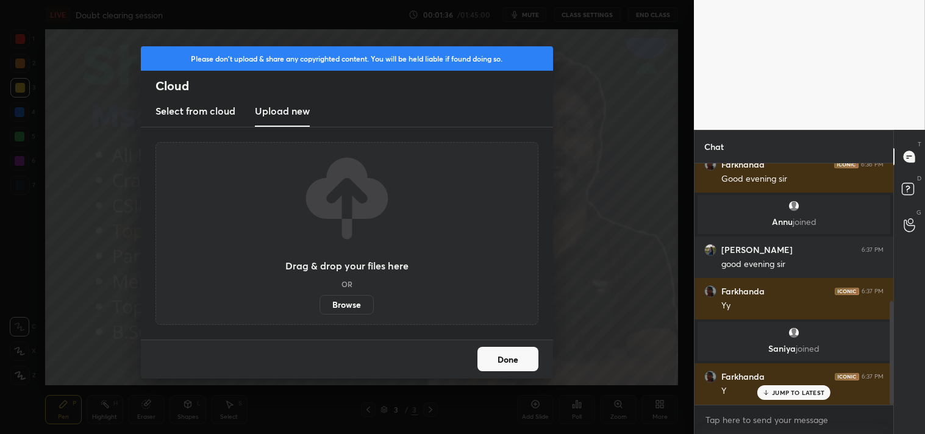
scroll to position [321, 0]
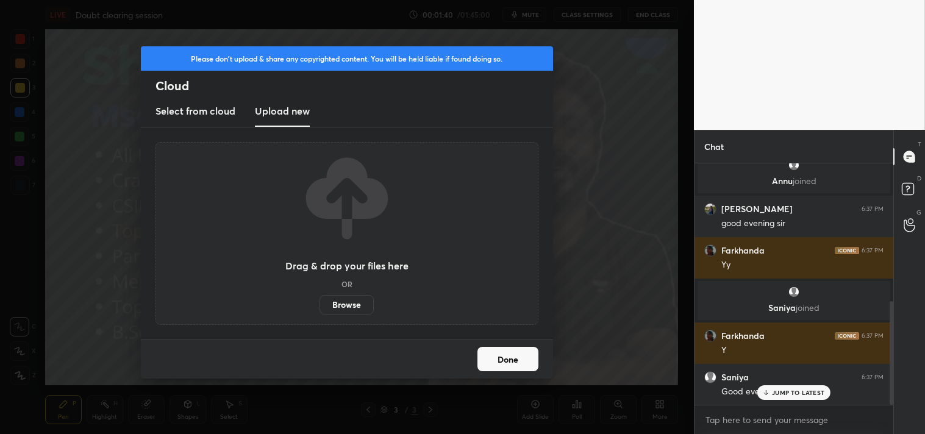
click at [194, 120] on cloud "Select from cloud" at bounding box center [196, 111] width 80 height 30
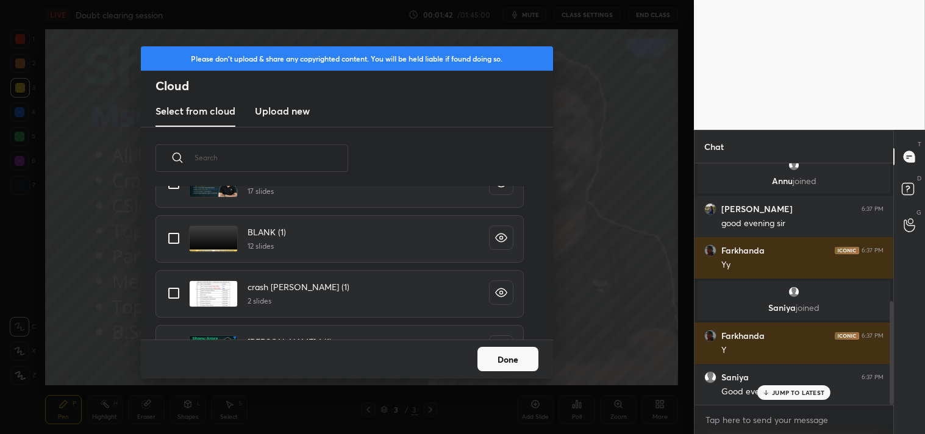
scroll to position [169, 0]
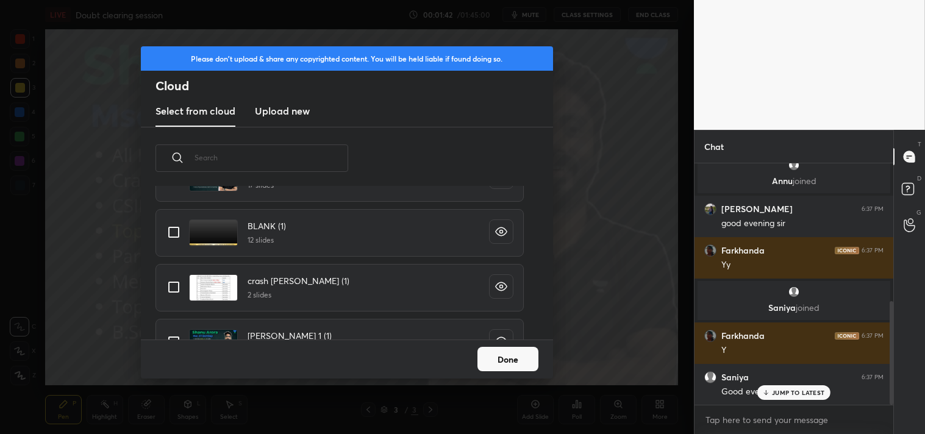
click at [172, 221] on input "grid" at bounding box center [174, 233] width 26 height 26
checkbox input "true"
click at [503, 351] on button "Done" at bounding box center [508, 359] width 61 height 24
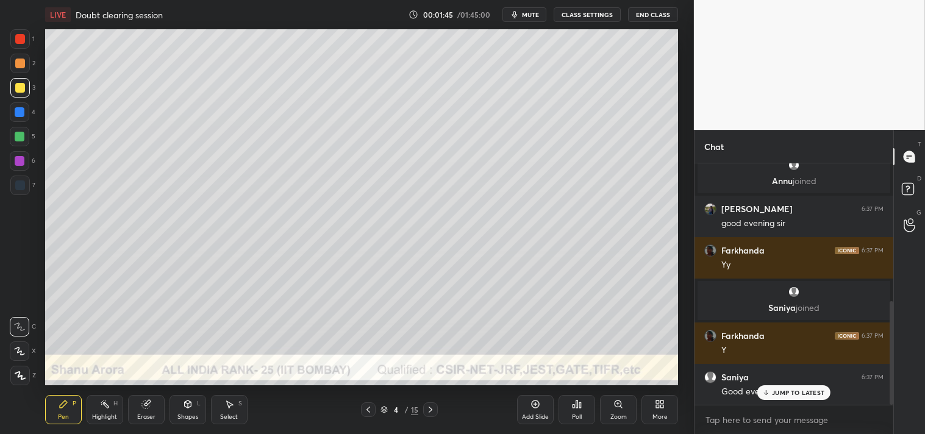
click at [198, 425] on div "Pen P Highlight H Eraser Shapes L Select S 4 / 15 Add Slide Poll Zoom More" at bounding box center [362, 410] width 634 height 49
click at [187, 397] on div "Shapes L" at bounding box center [188, 409] width 37 height 29
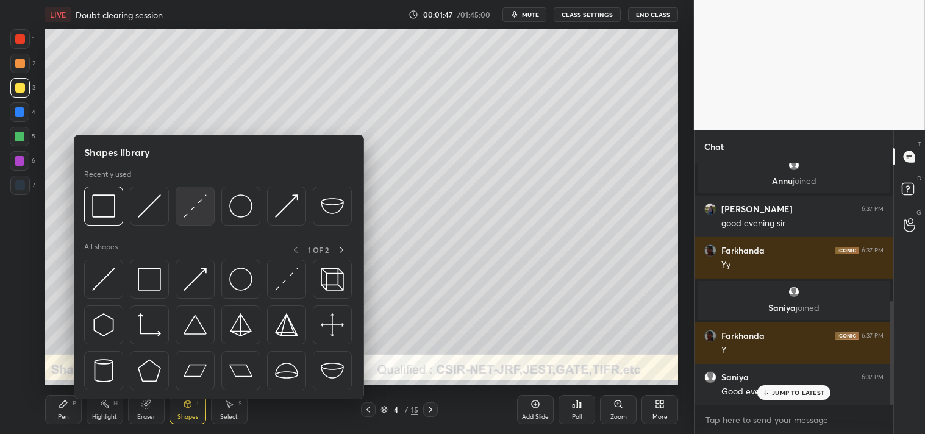
click at [195, 209] on img at bounding box center [195, 206] width 23 height 23
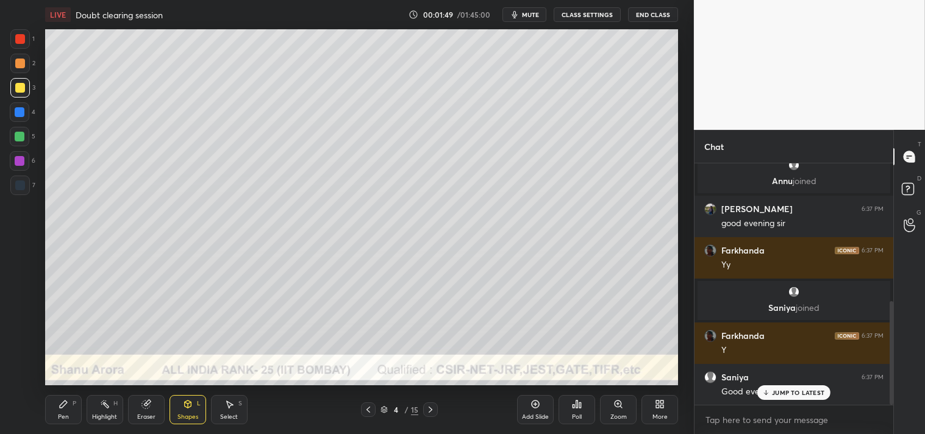
click at [606, 410] on div "Zoom" at bounding box center [618, 409] width 37 height 29
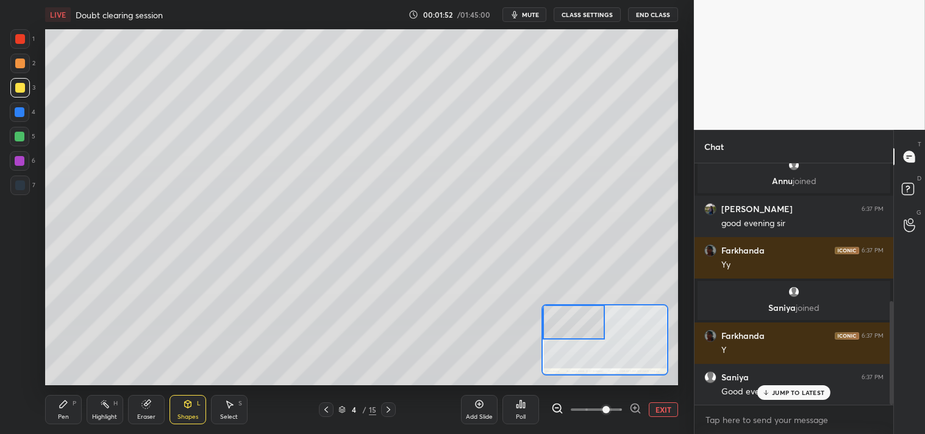
click at [51, 412] on div "Pen P" at bounding box center [63, 409] width 37 height 29
click at [534, 12] on span "mute" at bounding box center [530, 14] width 17 height 9
click at [526, 18] on span "unmute" at bounding box center [530, 14] width 26 height 9
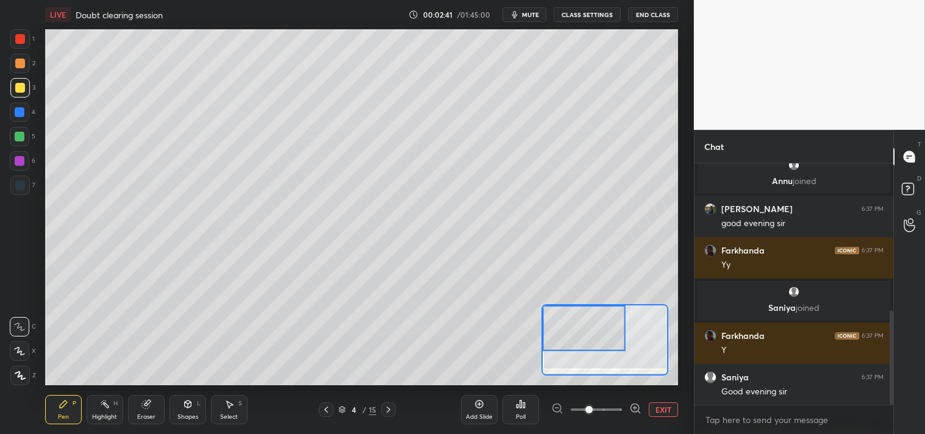
scroll to position [375, 0]
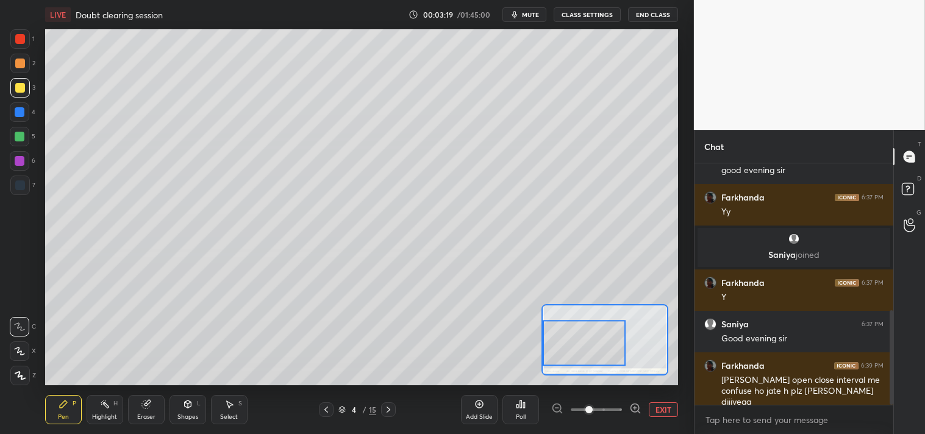
click at [661, 406] on button "EXIT" at bounding box center [663, 410] width 29 height 15
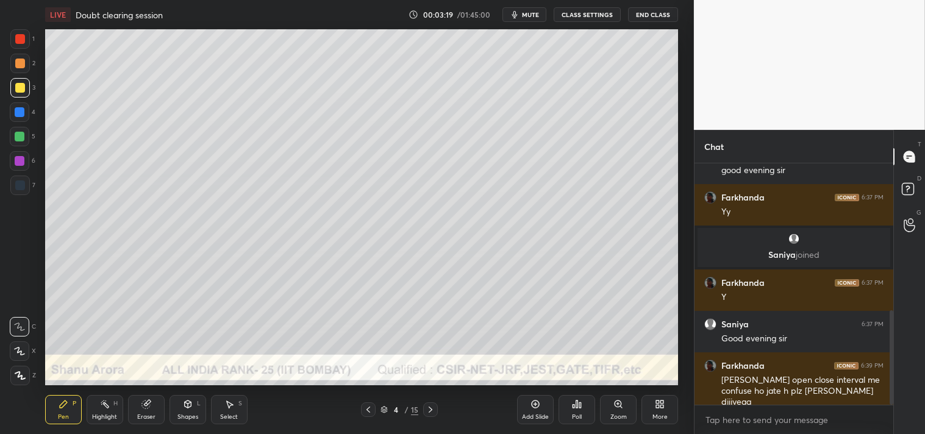
click at [93, 407] on div "Highlight H" at bounding box center [105, 409] width 37 height 29
click at [99, 409] on div "Highlight H" at bounding box center [105, 409] width 37 height 29
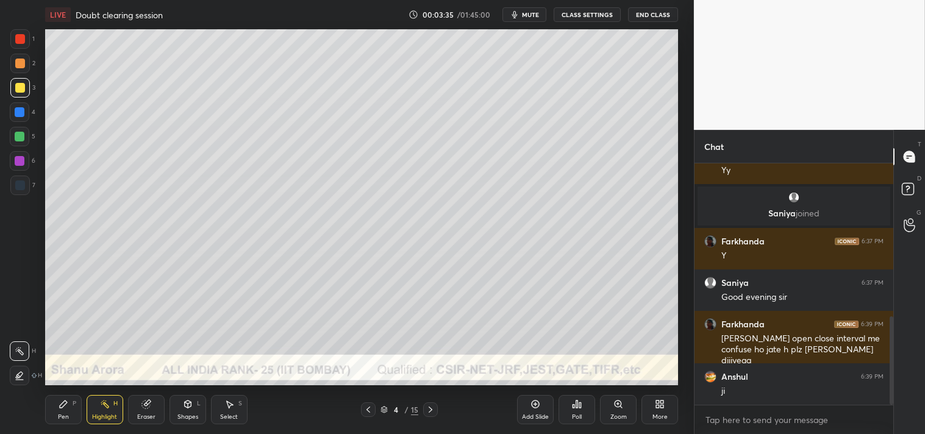
click at [46, 421] on div "Pen P" at bounding box center [63, 409] width 37 height 29
click at [58, 419] on div "Pen" at bounding box center [63, 417] width 11 height 6
click at [603, 411] on div "Zoom" at bounding box center [618, 409] width 37 height 29
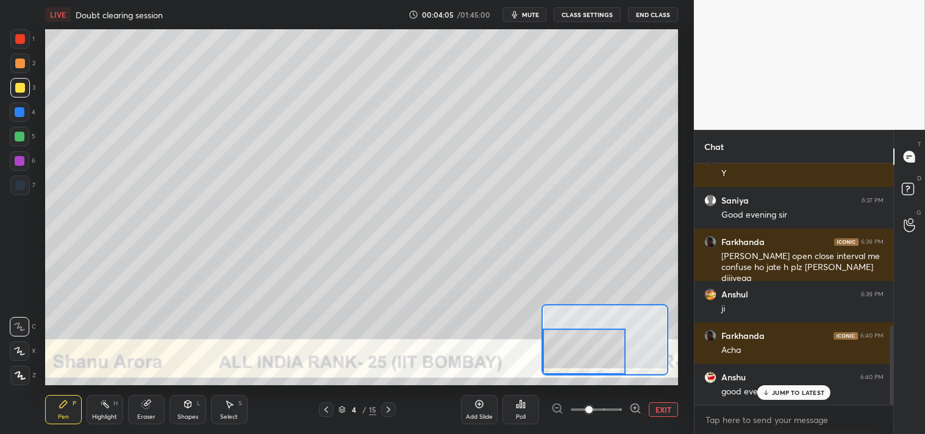
scroll to position [540, 0]
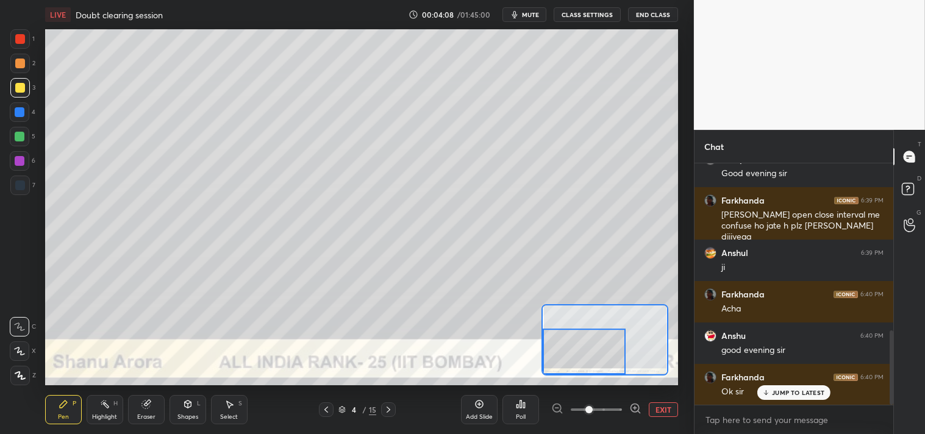
click at [95, 411] on div "Highlight H" at bounding box center [105, 409] width 37 height 29
click at [63, 409] on icon at bounding box center [64, 405] width 10 height 10
click at [665, 409] on button "EXIT" at bounding box center [663, 410] width 29 height 15
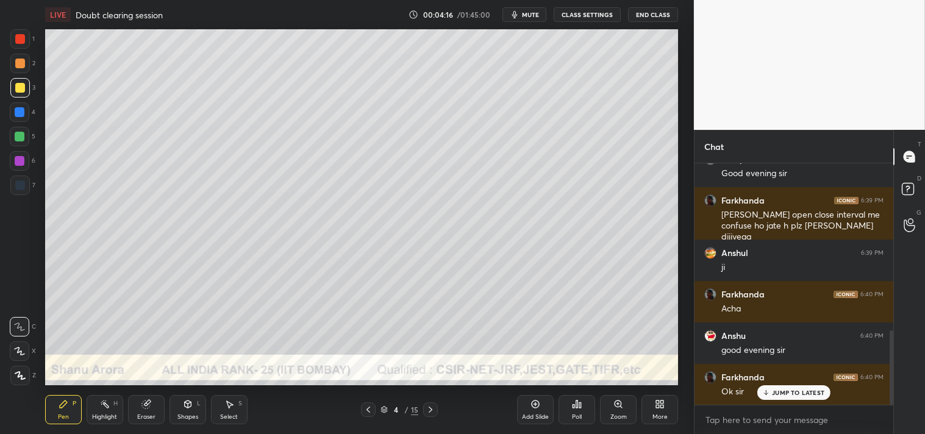
click at [184, 415] on div "Shapes" at bounding box center [188, 417] width 21 height 6
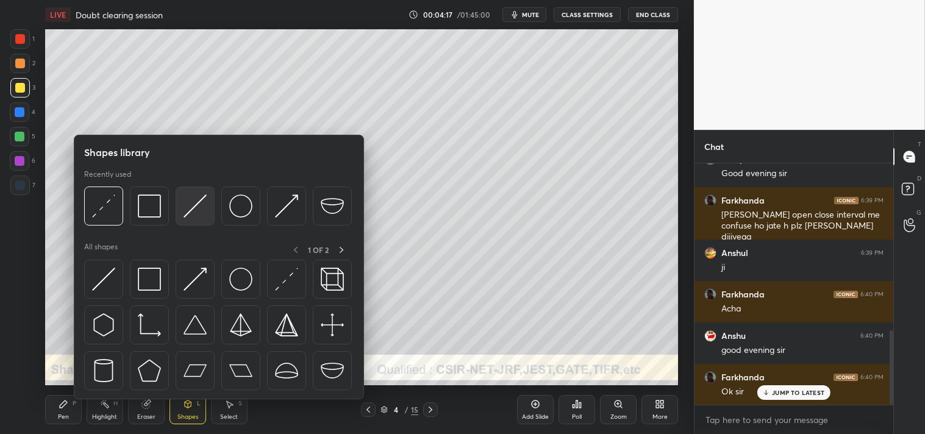
click at [187, 206] on img at bounding box center [195, 206] width 23 height 23
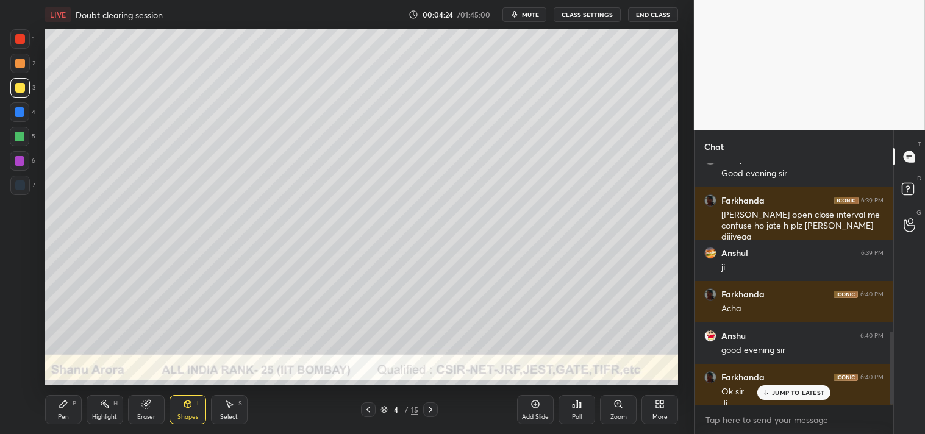
scroll to position [552, 0]
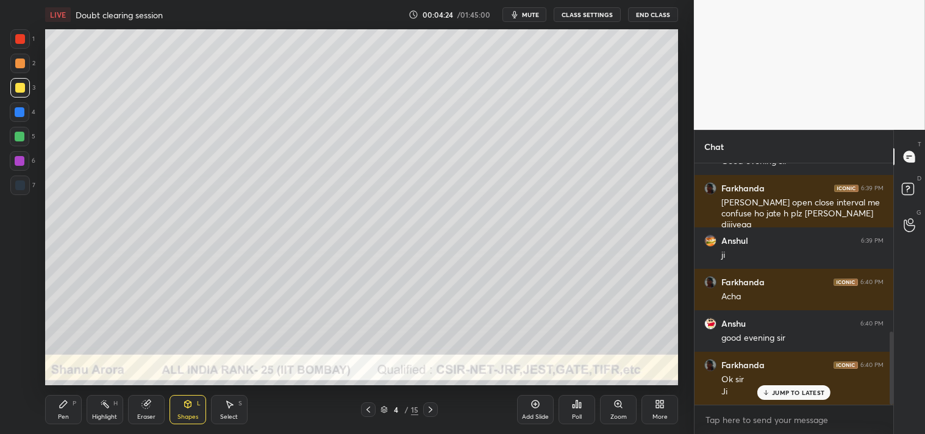
click at [63, 409] on icon at bounding box center [64, 405] width 10 height 10
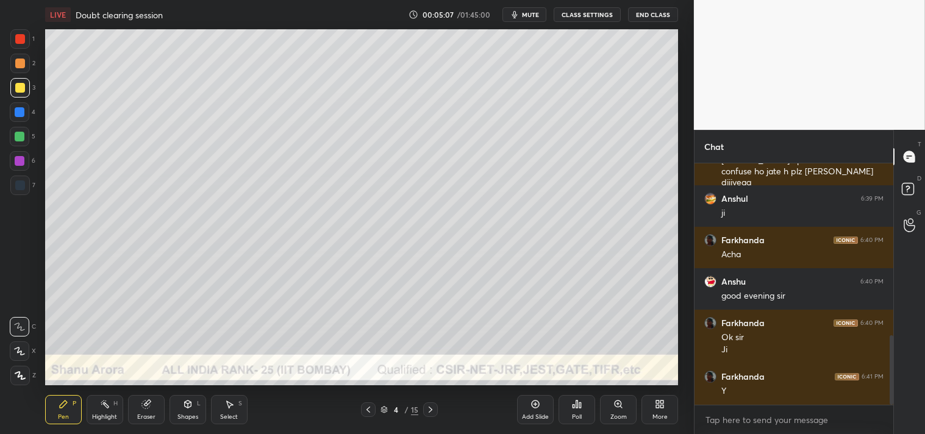
click at [544, 411] on div "Add Slide" at bounding box center [535, 409] width 37 height 29
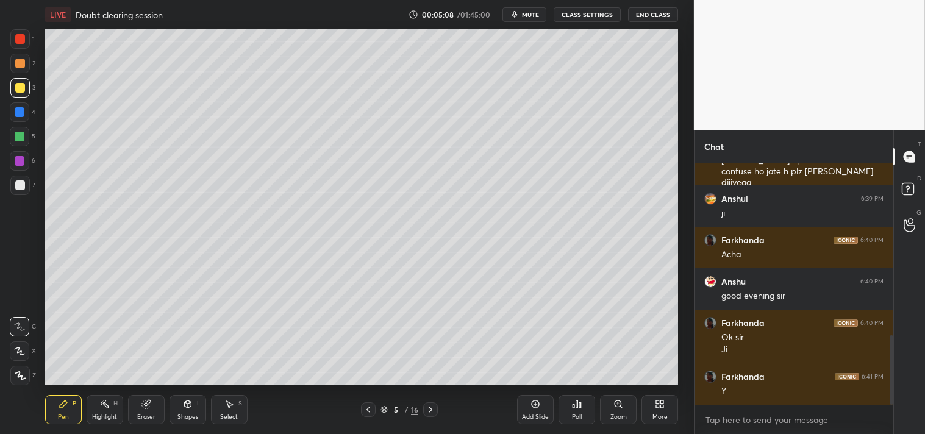
click at [187, 405] on icon at bounding box center [187, 404] width 7 height 7
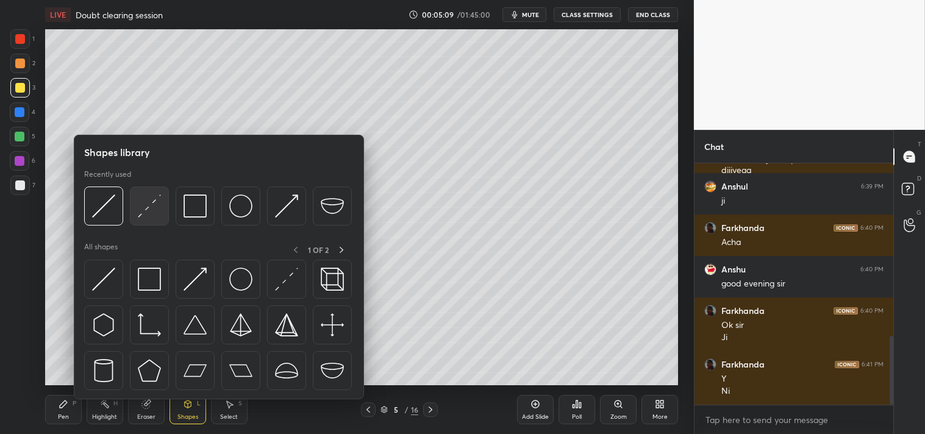
click at [161, 210] on div at bounding box center [149, 206] width 39 height 39
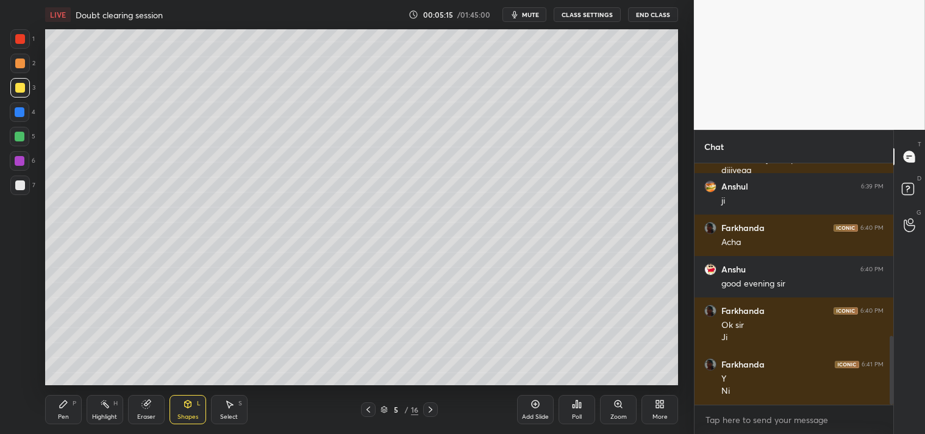
click at [617, 407] on icon at bounding box center [618, 404] width 7 height 7
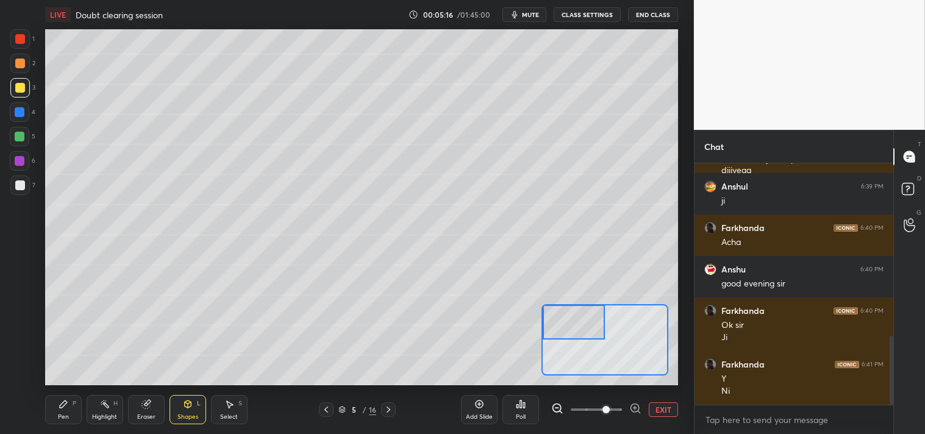
click at [63, 418] on div "Pen" at bounding box center [63, 417] width 11 height 6
click at [18, 190] on div at bounding box center [20, 186] width 20 height 20
click at [16, 194] on div at bounding box center [20, 186] width 20 height 20
click at [145, 409] on icon at bounding box center [146, 405] width 8 height 8
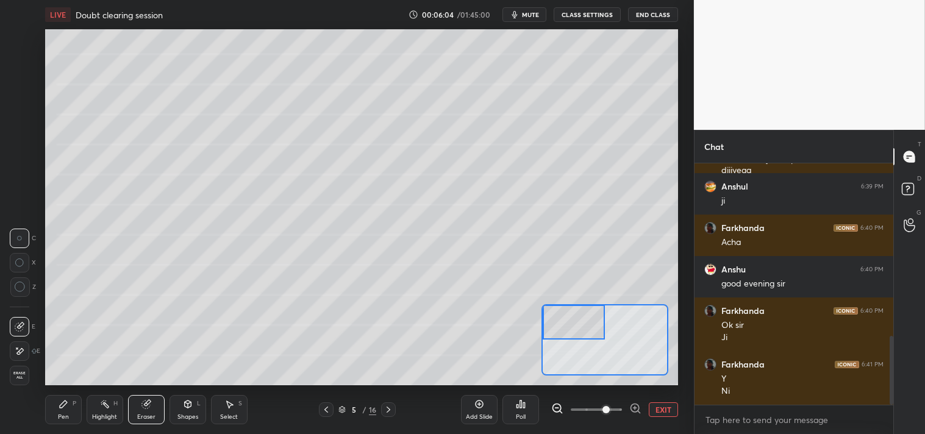
click at [55, 416] on div "Pen P" at bounding box center [63, 409] width 37 height 29
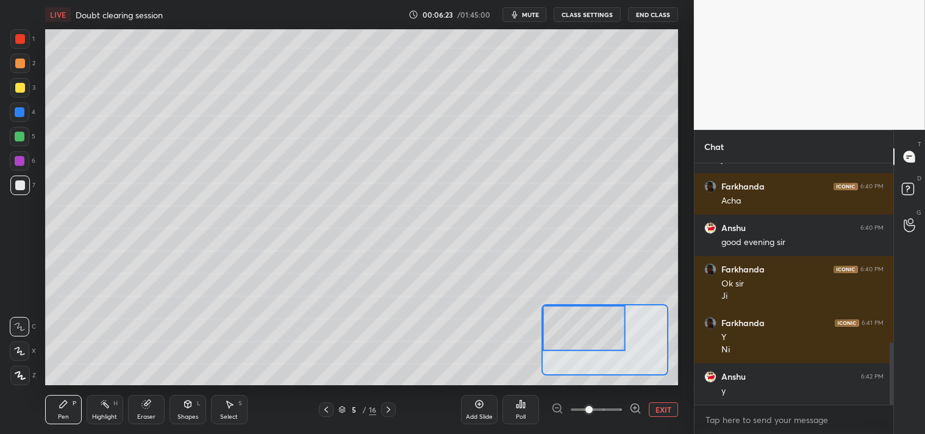
scroll to position [692, 0]
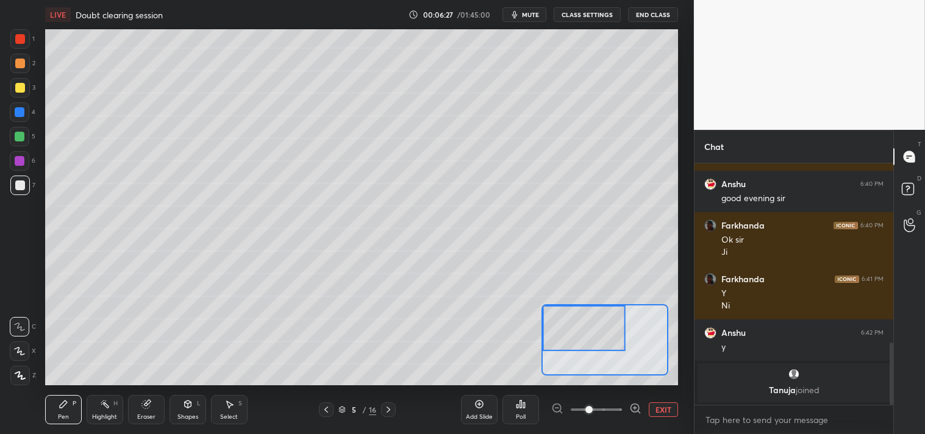
click at [151, 415] on div "Eraser" at bounding box center [146, 417] width 18 height 6
click at [152, 396] on div "Eraser" at bounding box center [146, 409] width 37 height 29
click at [65, 414] on div "Pen" at bounding box center [63, 417] width 11 height 6
click at [67, 414] on div "Pen" at bounding box center [63, 417] width 11 height 6
click at [523, 10] on button "mute" at bounding box center [525, 14] width 44 height 15
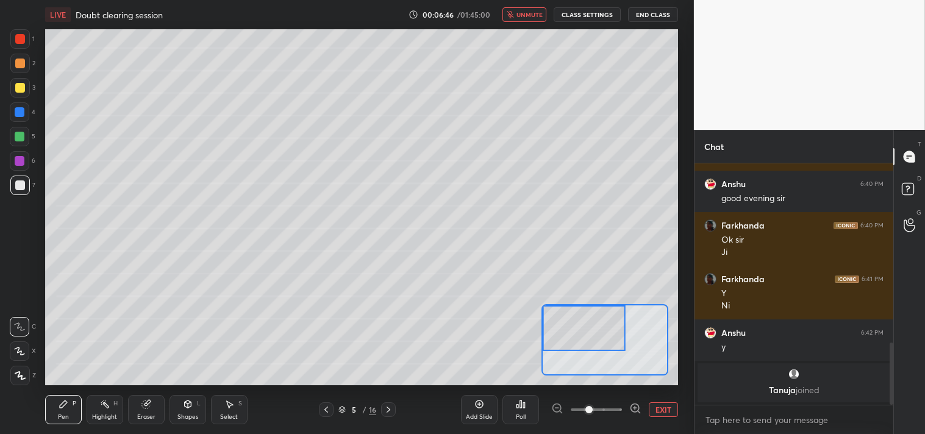
click at [528, 13] on span "unmute" at bounding box center [530, 14] width 26 height 9
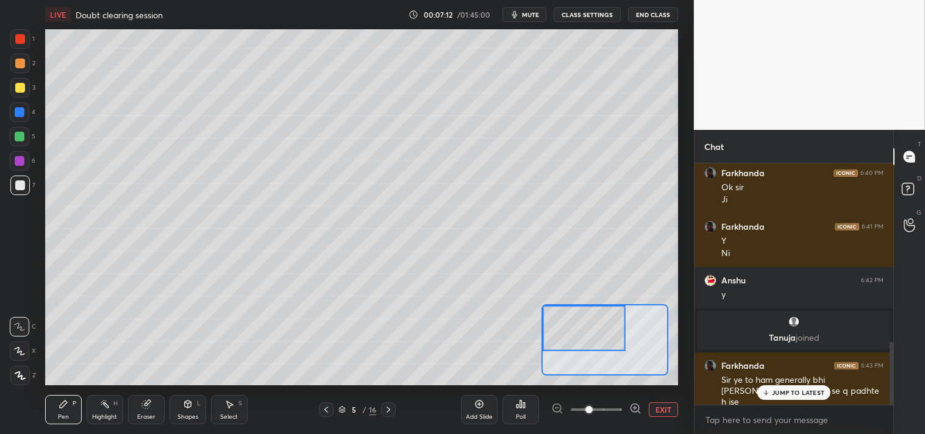
scroll to position [686, 0]
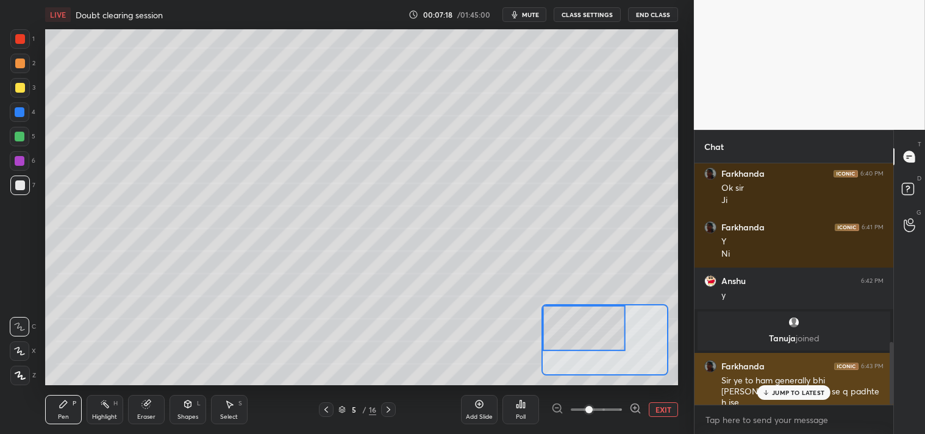
click at [796, 393] on p "JUMP TO LATEST" at bounding box center [798, 392] width 52 height 7
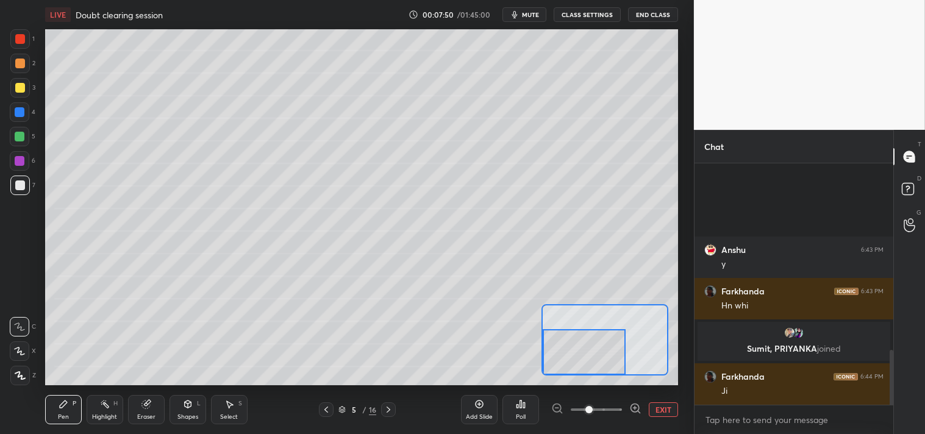
scroll to position [816, 0]
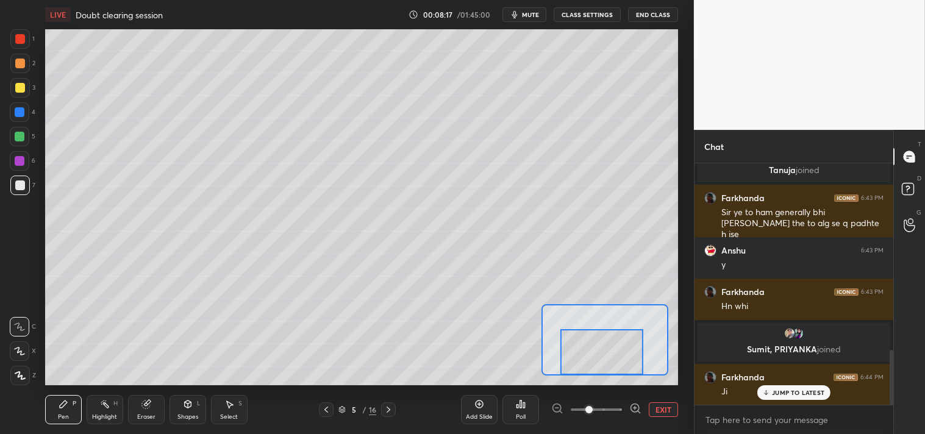
click at [662, 409] on button "EXIT" at bounding box center [663, 410] width 29 height 15
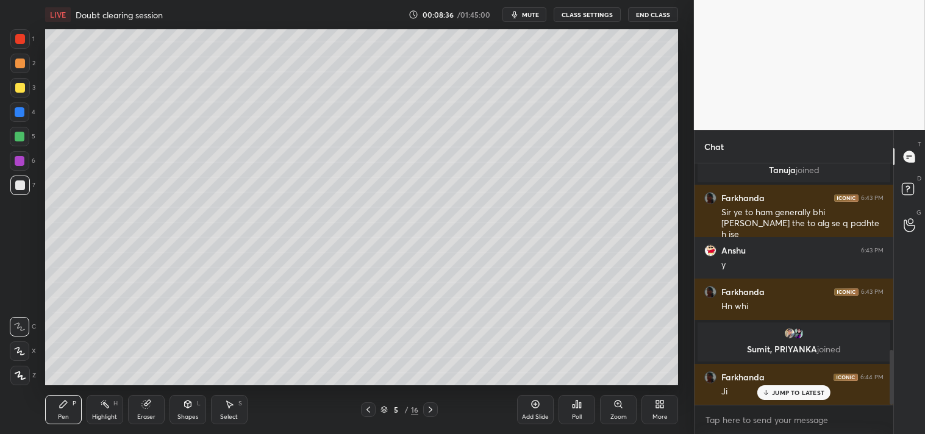
click at [617, 405] on icon at bounding box center [618, 404] width 7 height 7
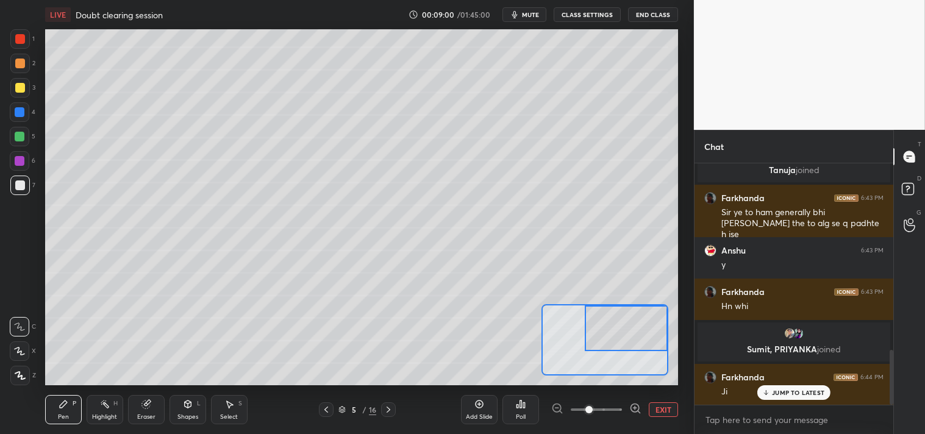
click at [662, 411] on button "EXIT" at bounding box center [663, 410] width 29 height 15
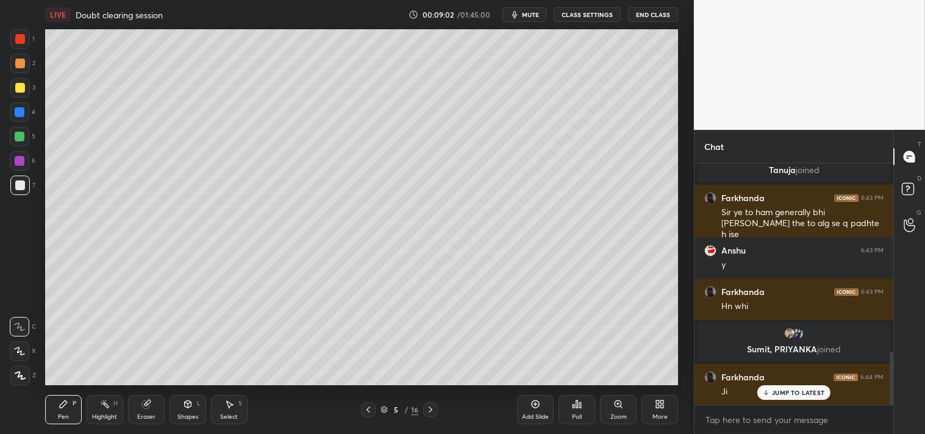
scroll to position [857, 0]
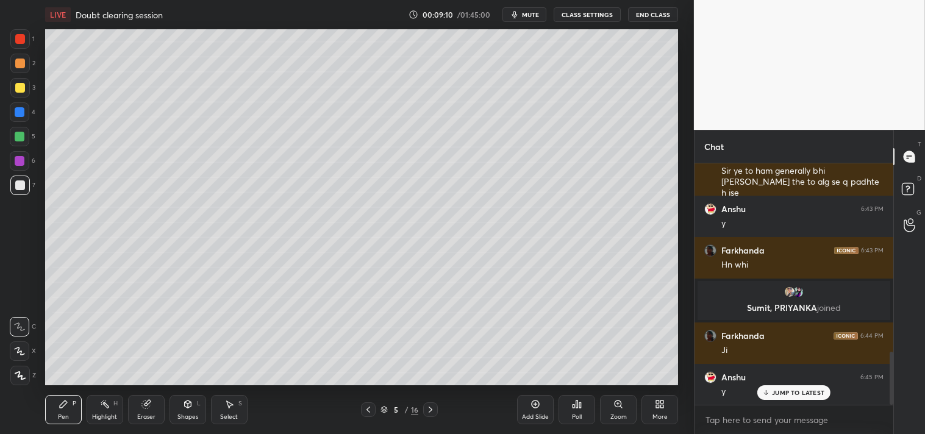
click at [611, 415] on div "Zoom" at bounding box center [619, 417] width 16 height 6
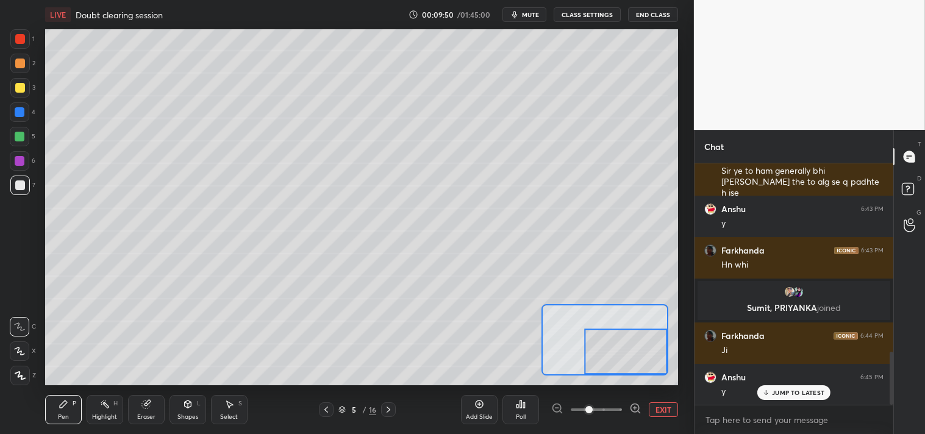
click at [665, 410] on button "EXIT" at bounding box center [663, 410] width 29 height 15
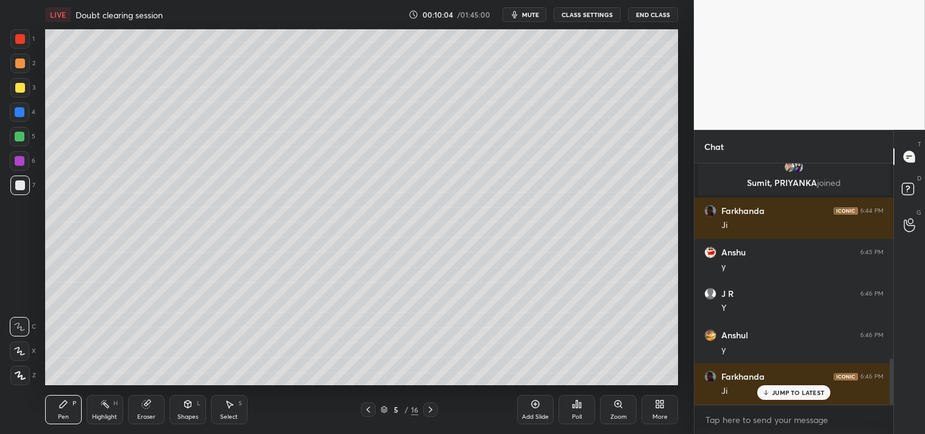
scroll to position [1023, 0]
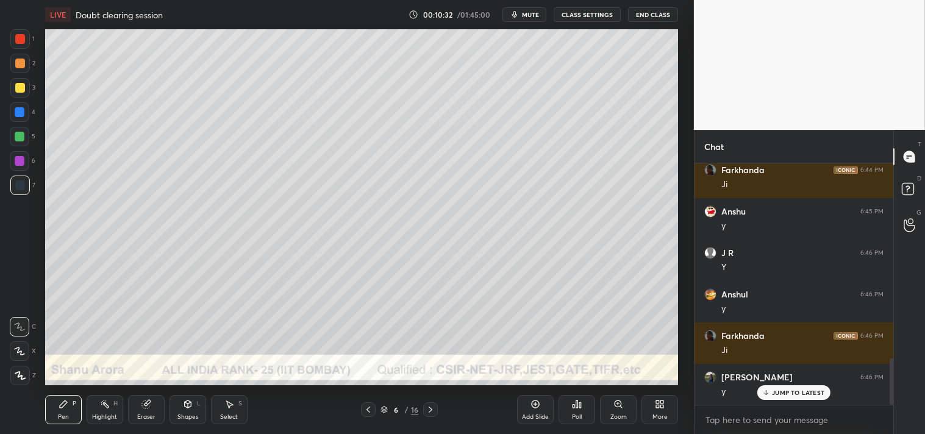
click at [190, 412] on div "Shapes L" at bounding box center [188, 409] width 37 height 29
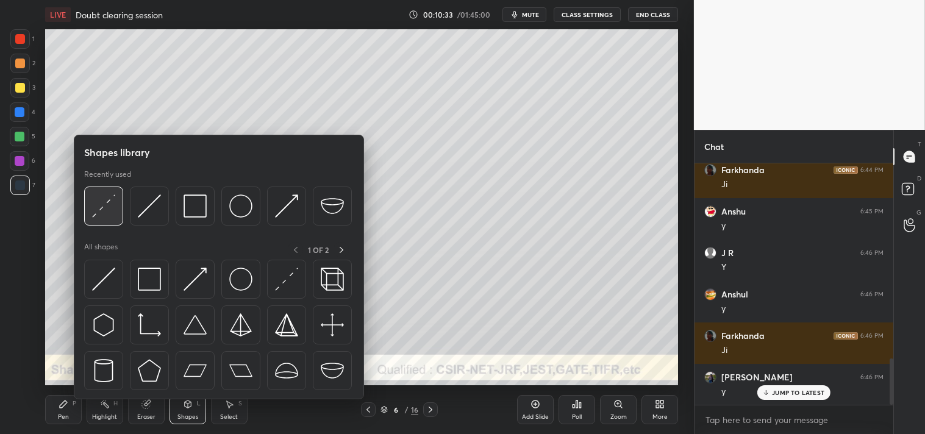
click at [104, 209] on img at bounding box center [103, 206] width 23 height 23
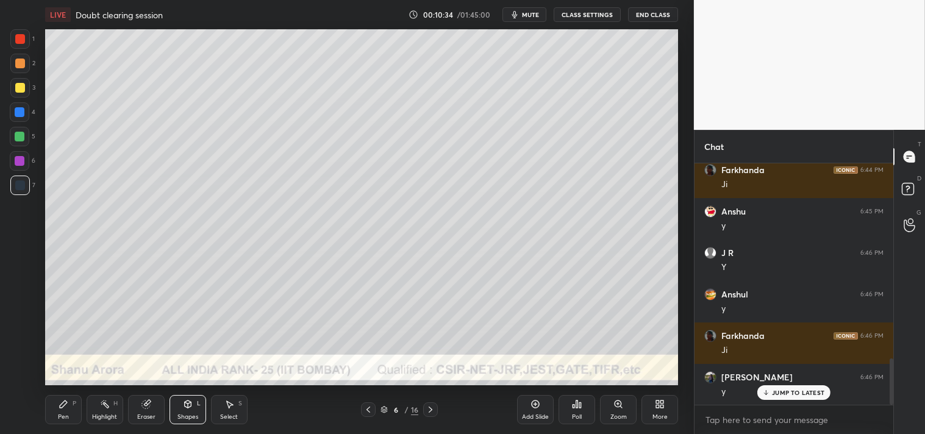
click at [22, 87] on div at bounding box center [20, 88] width 10 height 10
click at [612, 412] on div "Zoom" at bounding box center [618, 409] width 37 height 29
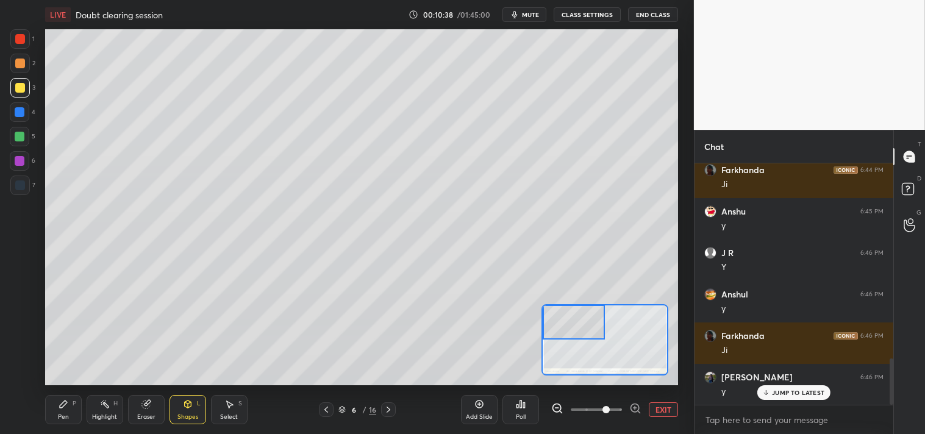
click at [55, 411] on div "Pen P" at bounding box center [63, 409] width 37 height 29
click at [58, 415] on div "Pen" at bounding box center [63, 417] width 11 height 6
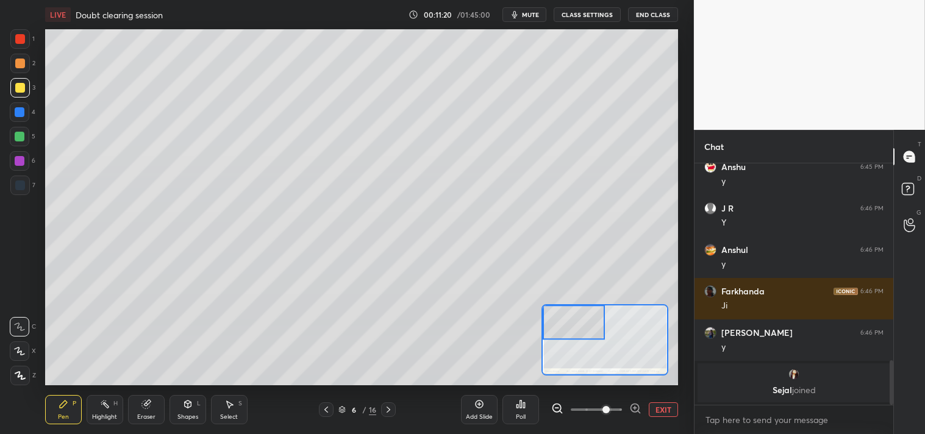
click at [110, 414] on div "Highlight" at bounding box center [104, 417] width 25 height 6
click at [117, 414] on div "Highlight" at bounding box center [104, 417] width 25 height 6
click at [63, 411] on div "Pen P" at bounding box center [63, 409] width 37 height 29
click at [95, 415] on div "Highlight" at bounding box center [104, 417] width 25 height 6
click at [55, 398] on div "Pen P" at bounding box center [63, 409] width 37 height 29
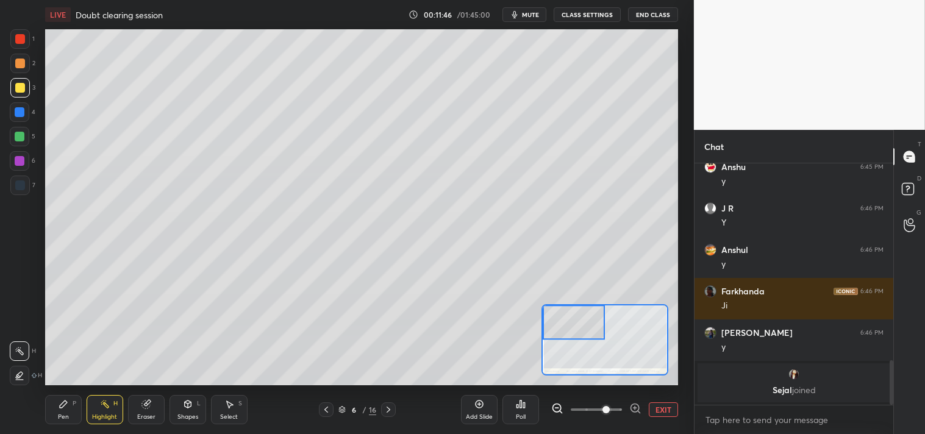
click at [59, 401] on icon at bounding box center [64, 405] width 10 height 10
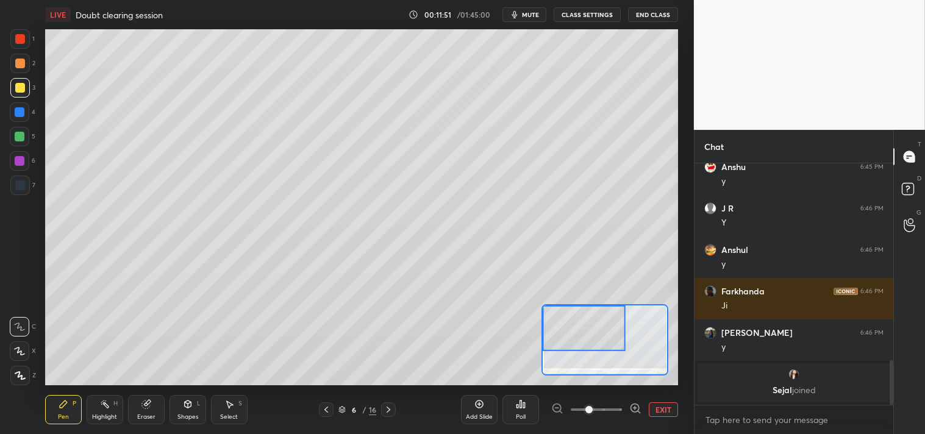
scroll to position [1108, 0]
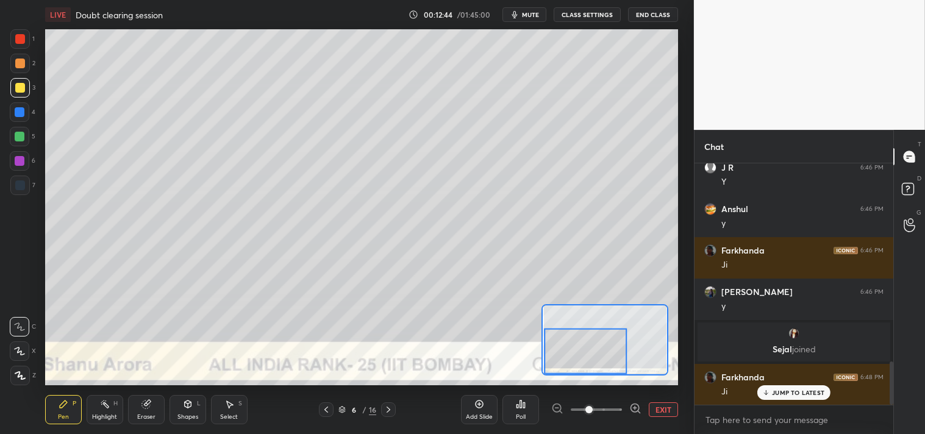
click at [659, 409] on button "EXIT" at bounding box center [663, 410] width 29 height 15
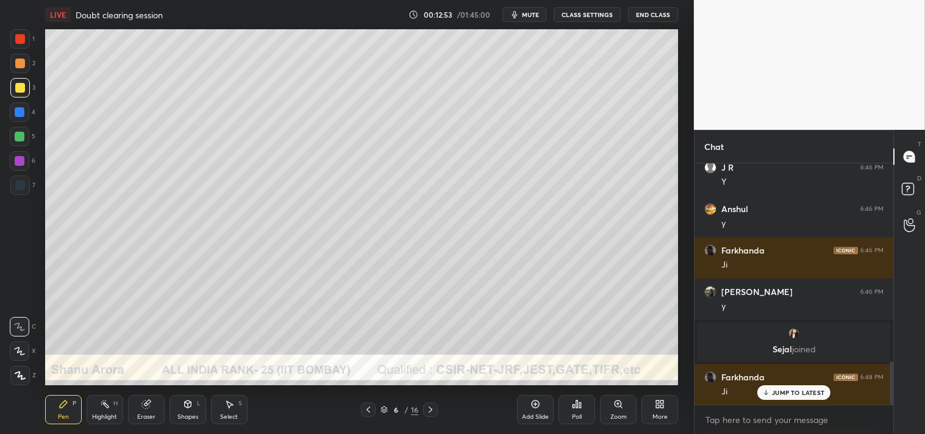
click at [619, 407] on icon at bounding box center [618, 404] width 7 height 7
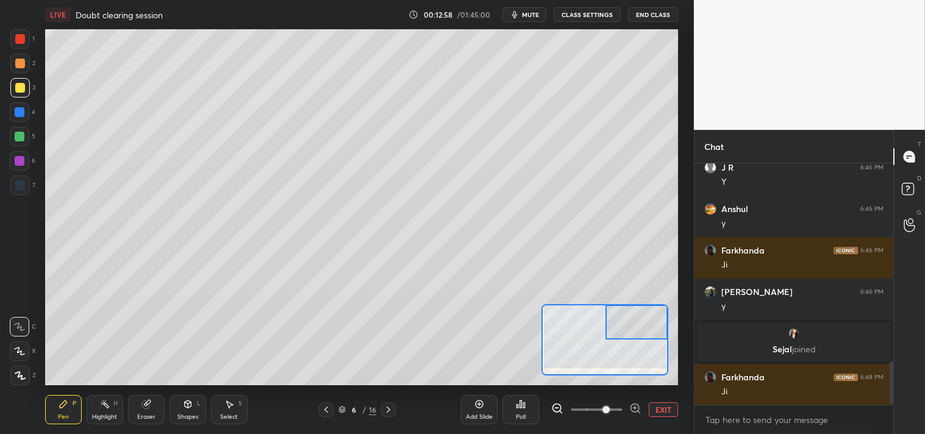
scroll to position [1150, 0]
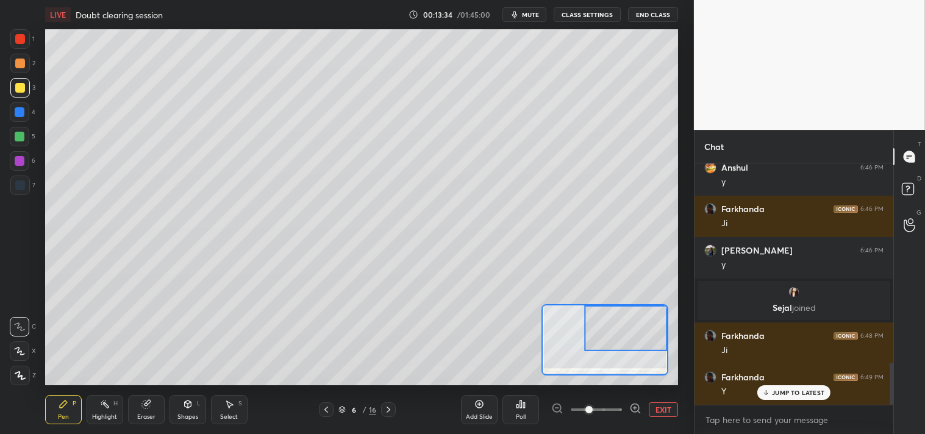
click at [7, 48] on div "1 2 3 4 5 6 7 C X Z C X Z E E Erase all H H" at bounding box center [19, 207] width 39 height 356
click at [26, 44] on div at bounding box center [20, 39] width 20 height 20
click at [23, 84] on div at bounding box center [20, 88] width 10 height 10
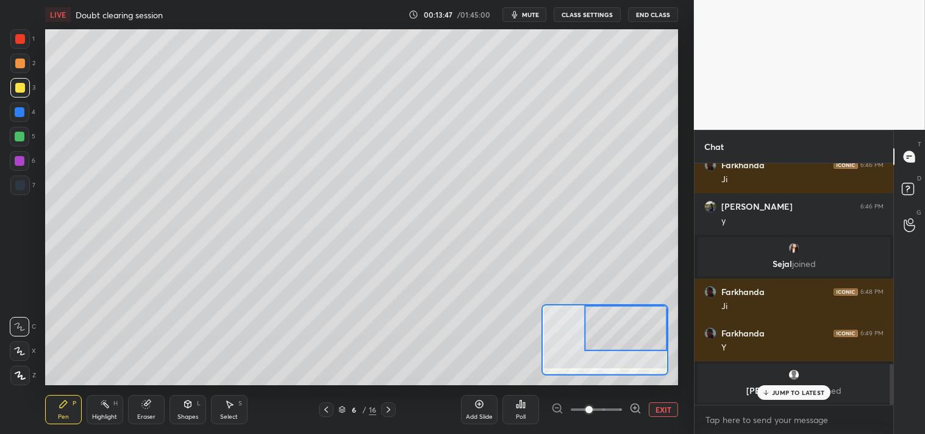
click at [26, 63] on div at bounding box center [20, 64] width 20 height 20
click at [26, 64] on div at bounding box center [20, 64] width 20 height 20
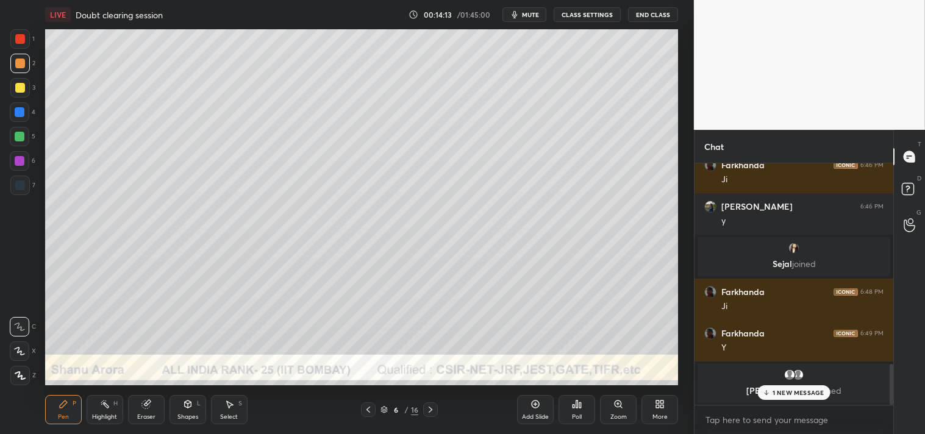
click at [144, 404] on icon at bounding box center [146, 405] width 8 height 8
click at [57, 407] on div "Pen P" at bounding box center [63, 409] width 37 height 29
click at [65, 405] on icon at bounding box center [63, 404] width 7 height 7
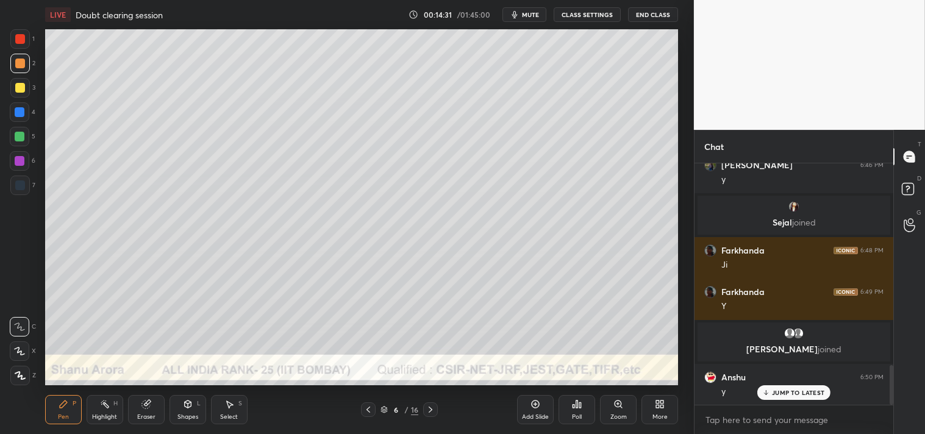
click at [93, 418] on div "Highlight" at bounding box center [104, 417] width 25 height 6
click at [108, 412] on div "Highlight H" at bounding box center [105, 409] width 37 height 29
click at [59, 407] on icon at bounding box center [64, 405] width 10 height 10
click at [148, 412] on div "Eraser" at bounding box center [146, 409] width 37 height 29
click at [151, 412] on div "Eraser" at bounding box center [146, 409] width 37 height 29
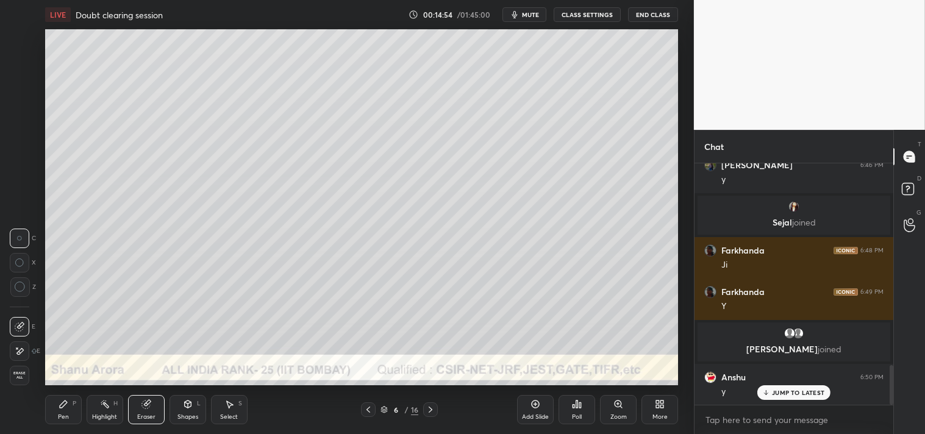
click at [65, 411] on div "Pen P" at bounding box center [63, 409] width 37 height 29
click at [62, 406] on icon at bounding box center [63, 404] width 7 height 7
click at [626, 407] on div "Zoom" at bounding box center [618, 409] width 37 height 29
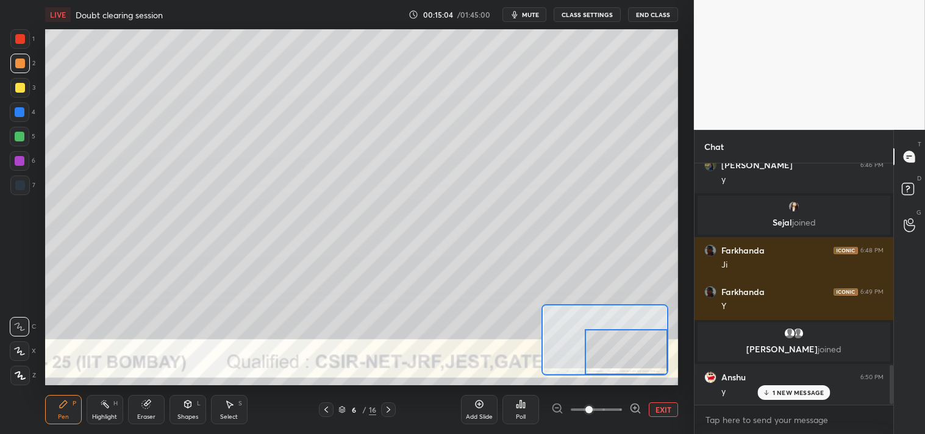
scroll to position [1277, 0]
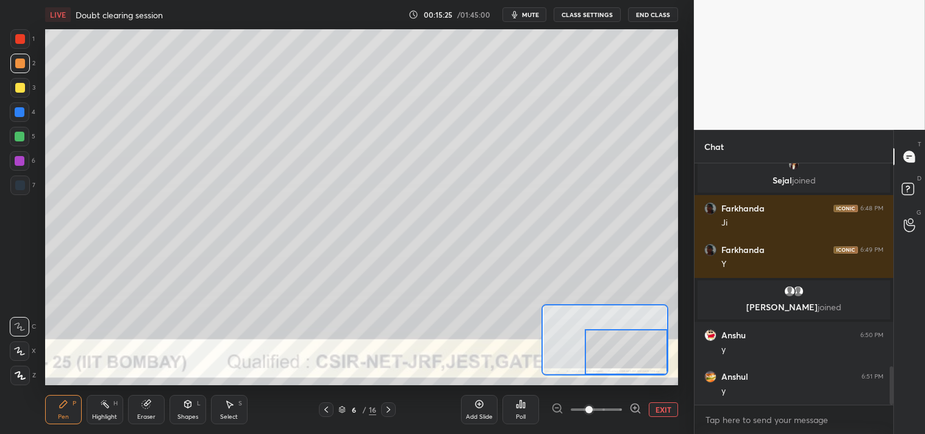
click at [662, 406] on button "EXIT" at bounding box center [663, 410] width 29 height 15
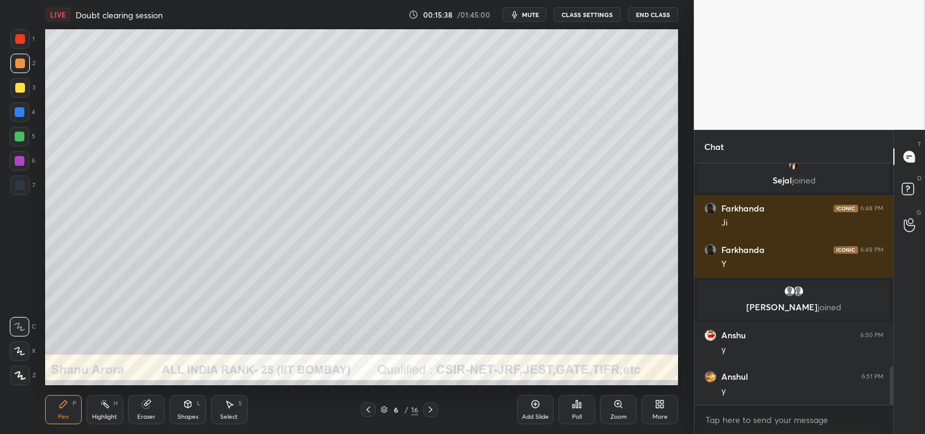
click at [608, 404] on div "Zoom" at bounding box center [618, 409] width 37 height 29
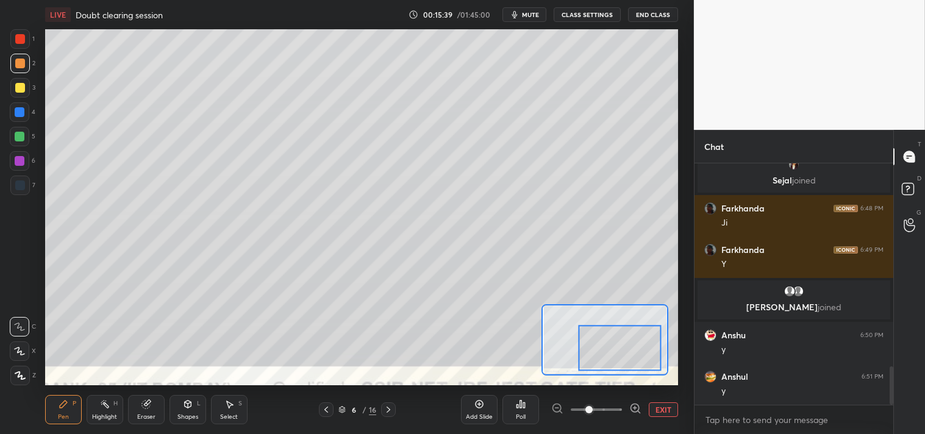
click at [642, 358] on div at bounding box center [620, 348] width 83 height 46
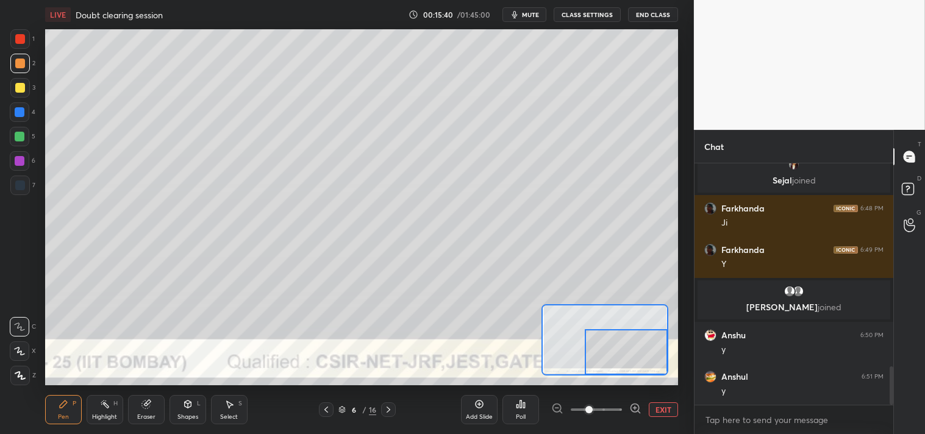
click at [20, 110] on div at bounding box center [20, 112] width 10 height 10
click at [25, 112] on div at bounding box center [20, 112] width 20 height 20
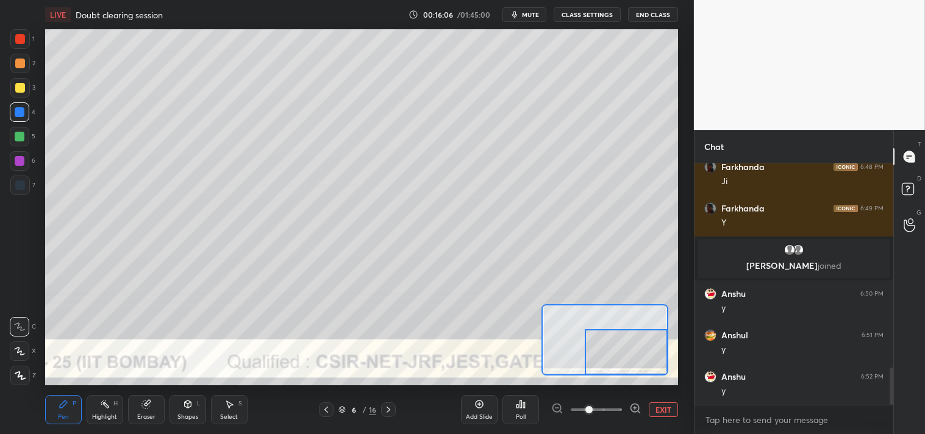
click at [99, 423] on div "Highlight H" at bounding box center [105, 409] width 37 height 29
click at [100, 423] on div "Highlight H" at bounding box center [105, 409] width 37 height 29
click at [72, 410] on div "Pen P" at bounding box center [63, 409] width 37 height 29
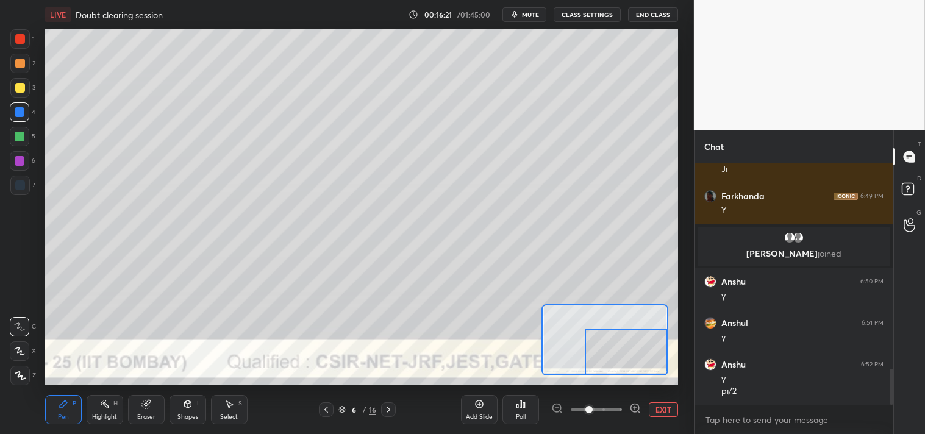
scroll to position [1372, 0]
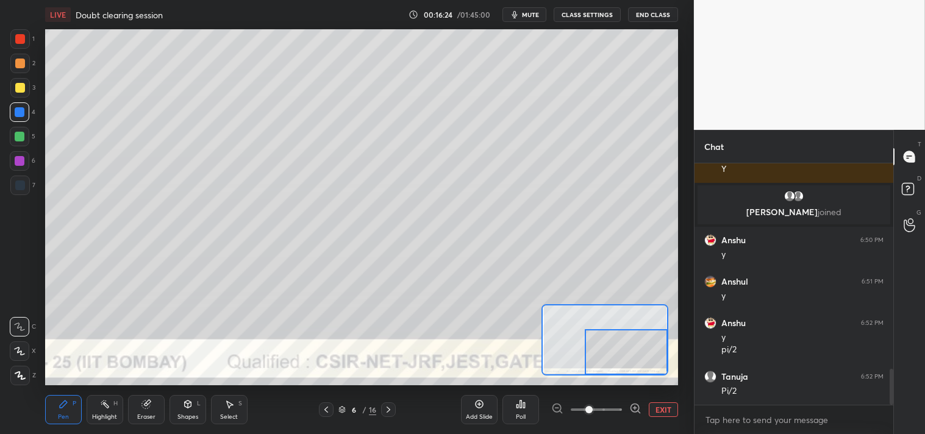
click at [669, 412] on button "EXIT" at bounding box center [663, 410] width 29 height 15
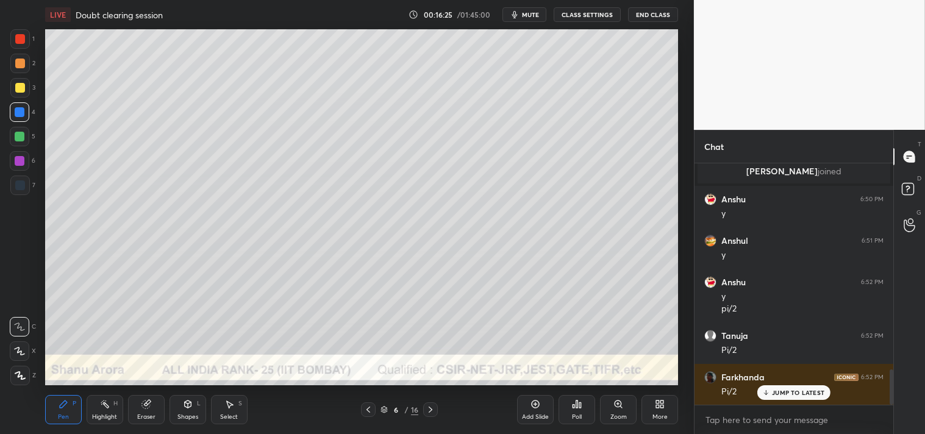
click at [533, 411] on div "Add Slide" at bounding box center [535, 409] width 37 height 29
click at [110, 419] on div "Highlight" at bounding box center [104, 417] width 25 height 6
click at [106, 418] on div "Highlight" at bounding box center [104, 417] width 25 height 6
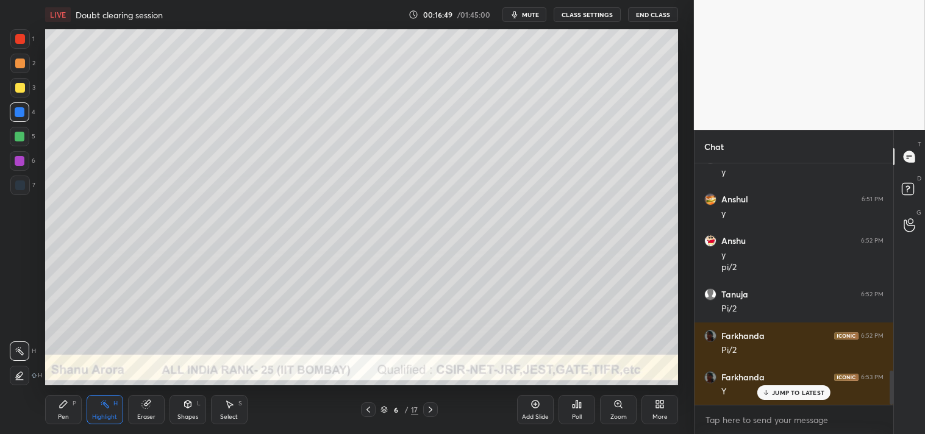
click at [57, 410] on div "Pen P" at bounding box center [63, 409] width 37 height 29
click at [57, 409] on div "Pen P" at bounding box center [63, 409] width 37 height 29
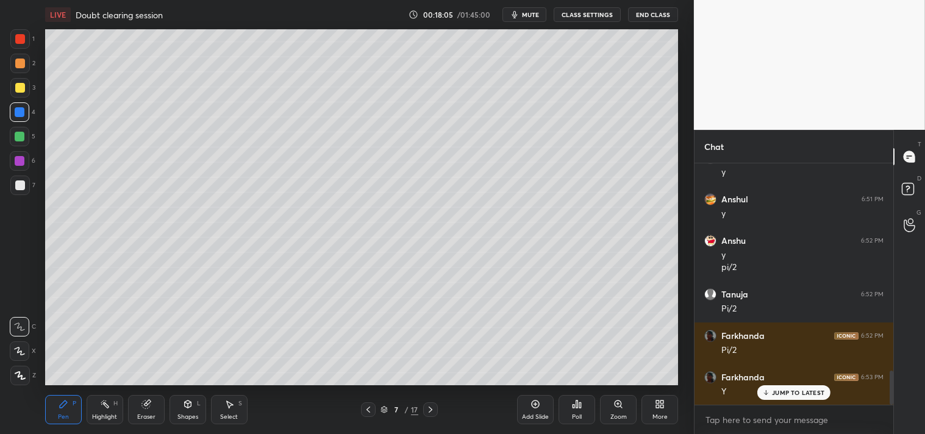
click at [18, 187] on div at bounding box center [20, 186] width 10 height 10
click at [26, 187] on div at bounding box center [20, 186] width 20 height 20
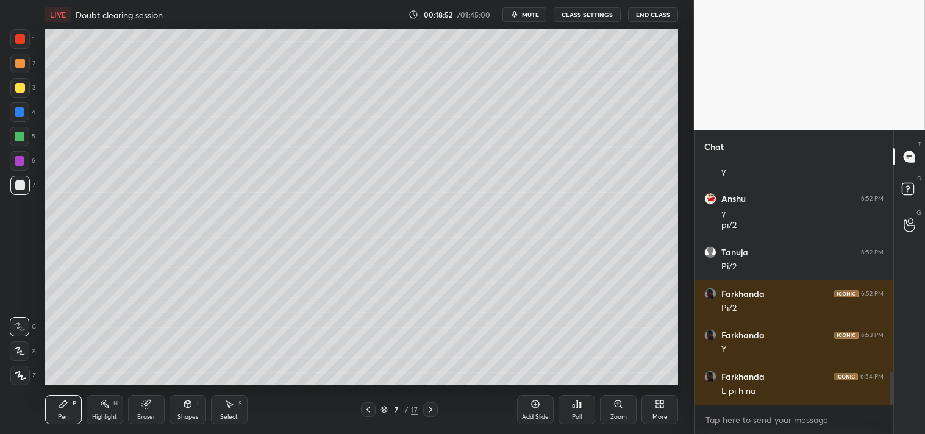
scroll to position [1538, 0]
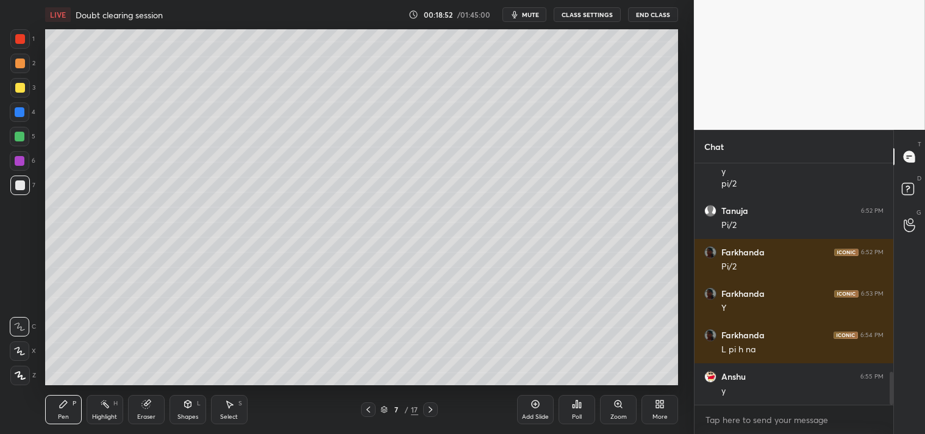
click at [537, 411] on div "Add Slide" at bounding box center [535, 409] width 37 height 29
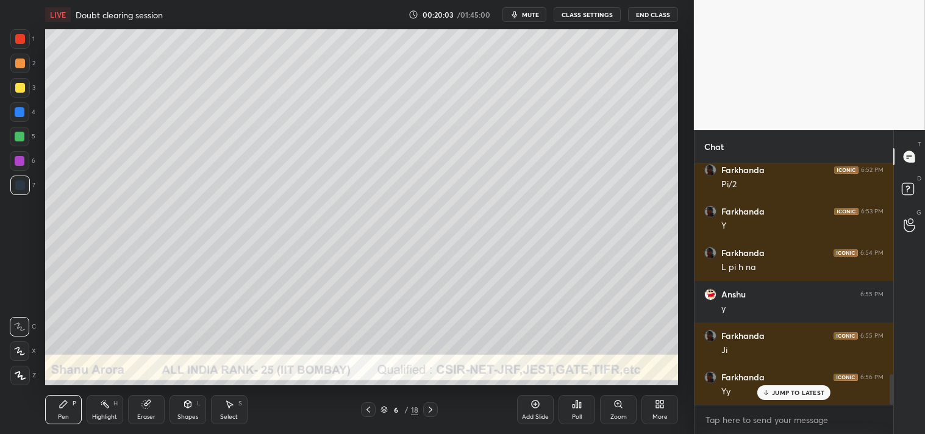
scroll to position [1662, 0]
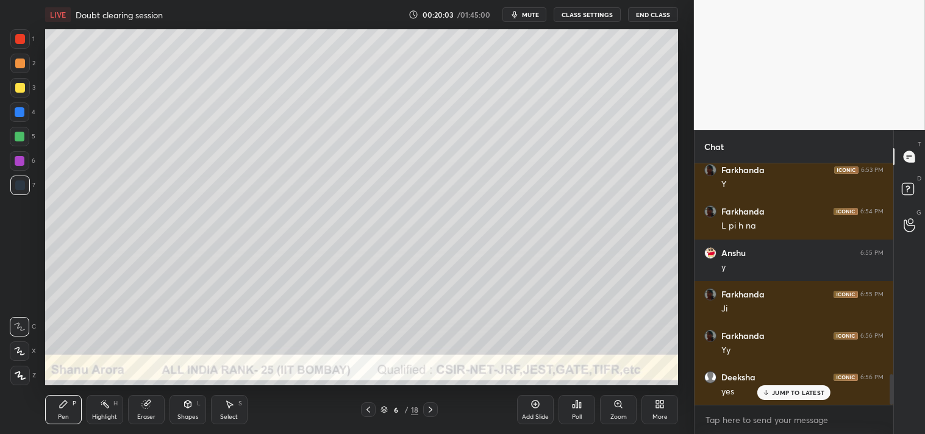
click at [109, 411] on div "Highlight H" at bounding box center [105, 409] width 37 height 29
click at [104, 414] on div "Highlight" at bounding box center [104, 417] width 25 height 6
click at [8, 81] on div "1 2 3 4 5 6 7 C X Z C X Z E E Erase all H H" at bounding box center [19, 207] width 39 height 356
click at [6, 84] on div "1 2 3 4 5 6 7 C X Z C X Z E E Erase all H H" at bounding box center [19, 207] width 39 height 356
click at [7, 79] on div "1 2 3 4 5 6 7 C X Z C X Z E E Erase all H H" at bounding box center [19, 207] width 39 height 356
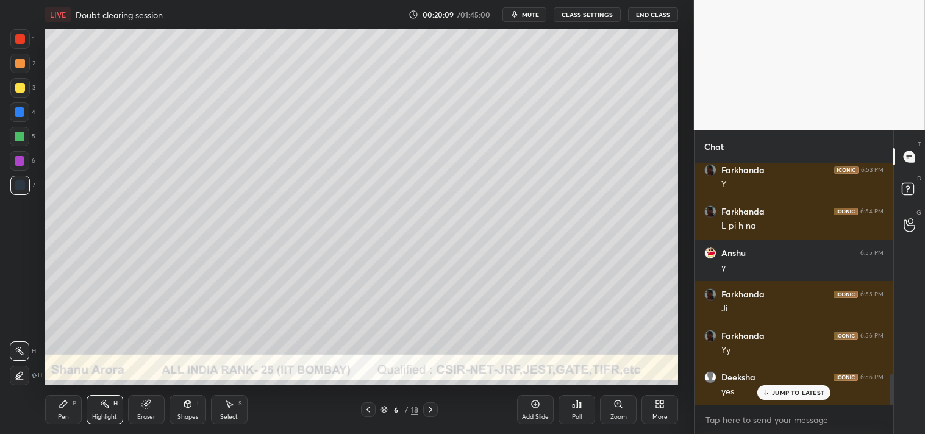
click at [16, 82] on div at bounding box center [20, 88] width 20 height 20
click at [18, 86] on div at bounding box center [20, 88] width 10 height 10
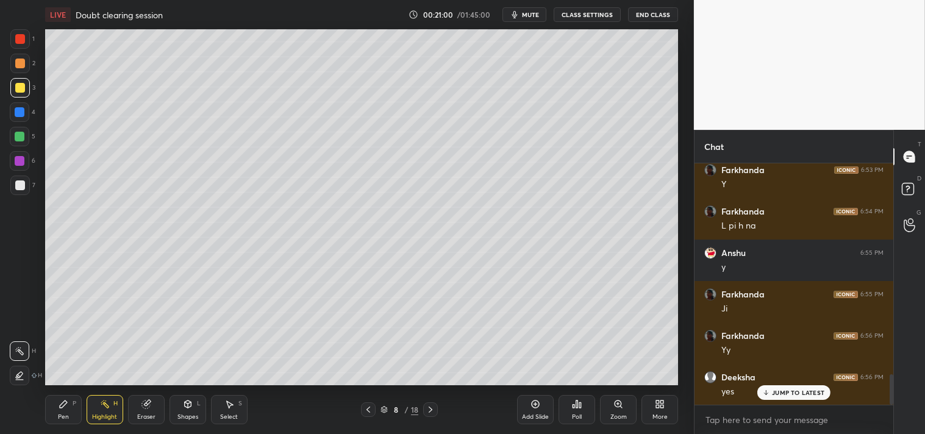
click at [65, 395] on div "Pen P" at bounding box center [63, 409] width 37 height 29
click at [69, 401] on div "Pen P" at bounding box center [63, 409] width 37 height 29
click at [141, 414] on div "Eraser" at bounding box center [146, 417] width 18 height 6
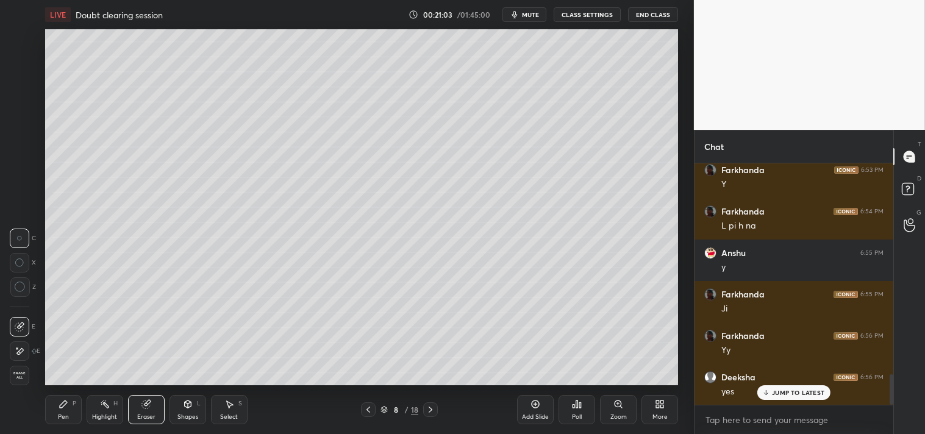
click at [64, 404] on icon at bounding box center [63, 404] width 7 height 7
click at [64, 400] on icon at bounding box center [64, 405] width 10 height 10
click at [102, 400] on icon at bounding box center [105, 405] width 10 height 10
click at [104, 412] on div "Highlight H" at bounding box center [105, 409] width 37 height 29
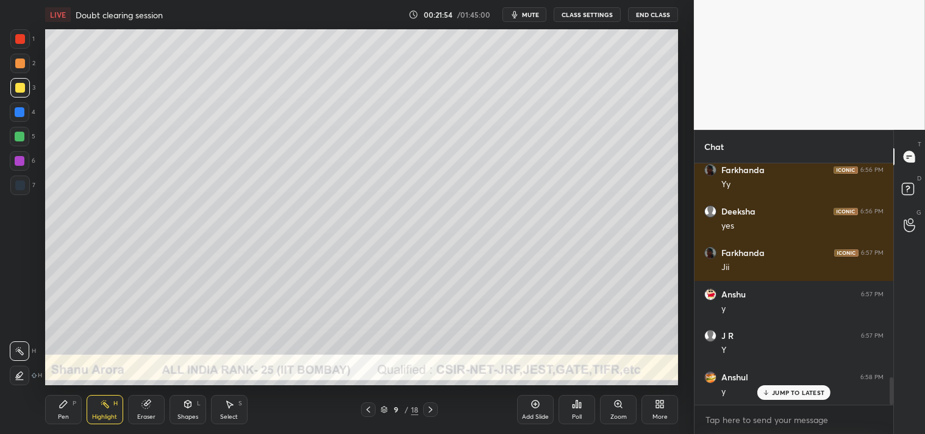
scroll to position [1870, 0]
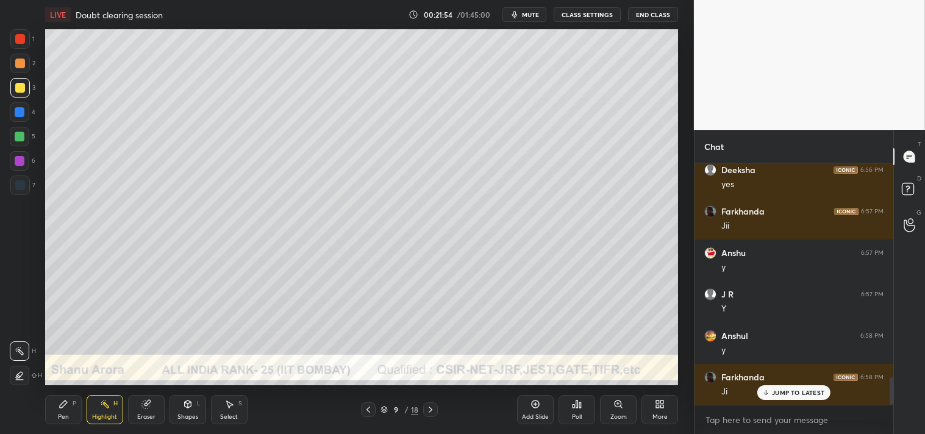
click at [185, 404] on icon at bounding box center [187, 404] width 7 height 7
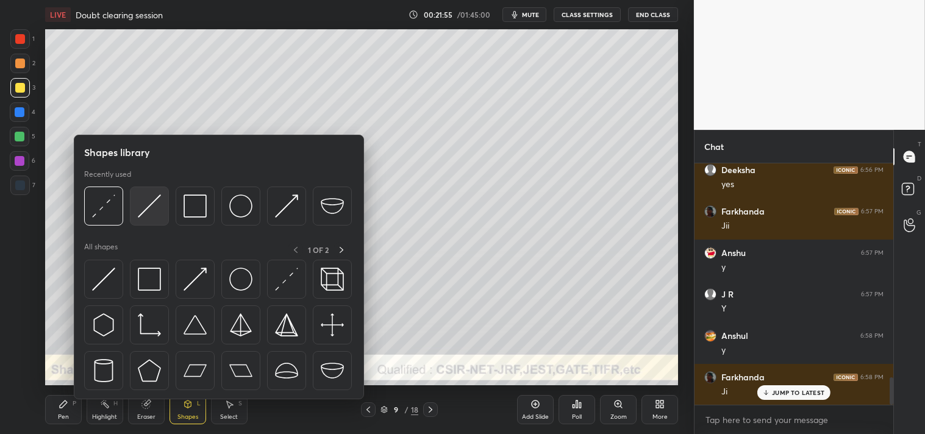
click at [149, 201] on img at bounding box center [149, 206] width 23 height 23
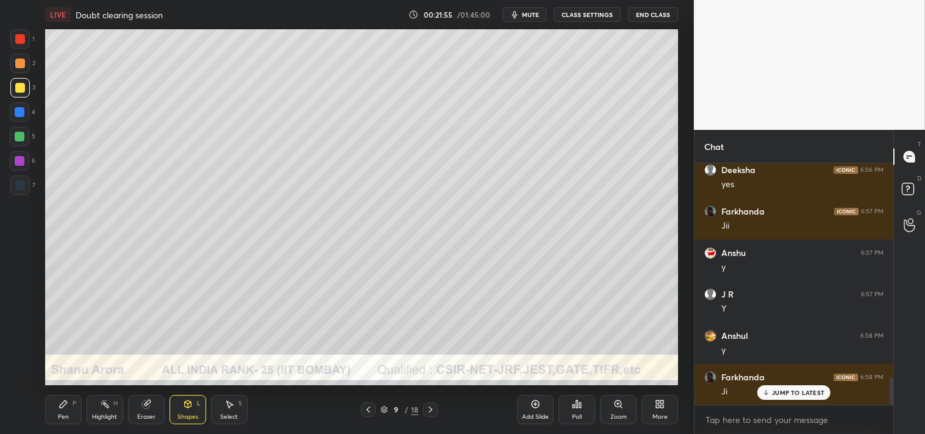
click at [13, 58] on div at bounding box center [20, 64] width 20 height 20
click at [608, 414] on div "Zoom" at bounding box center [618, 409] width 37 height 29
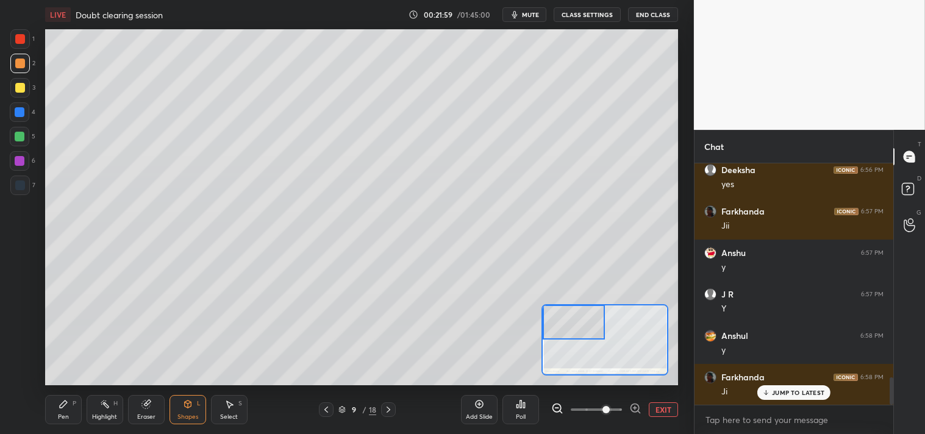
click at [59, 412] on div "Pen P" at bounding box center [63, 409] width 37 height 29
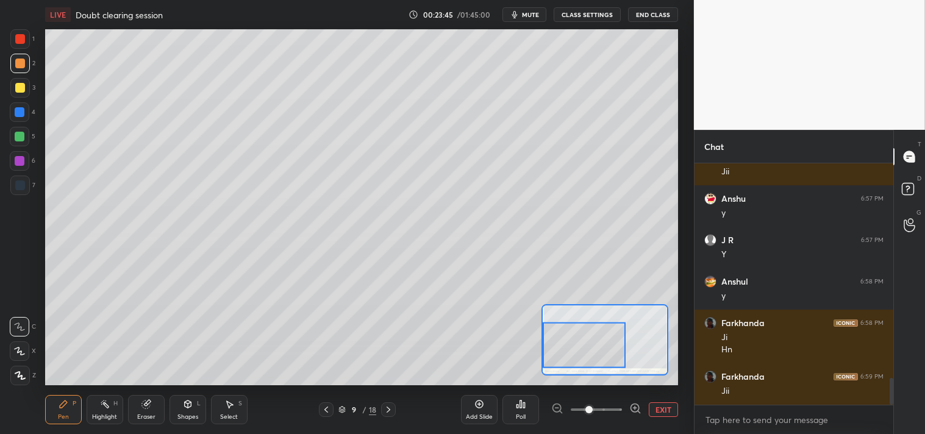
scroll to position [1967, 0]
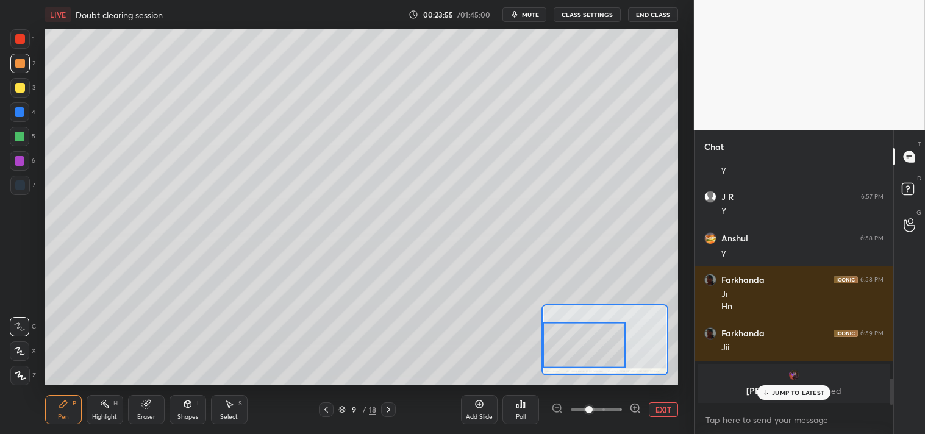
click at [22, 88] on div at bounding box center [20, 88] width 10 height 10
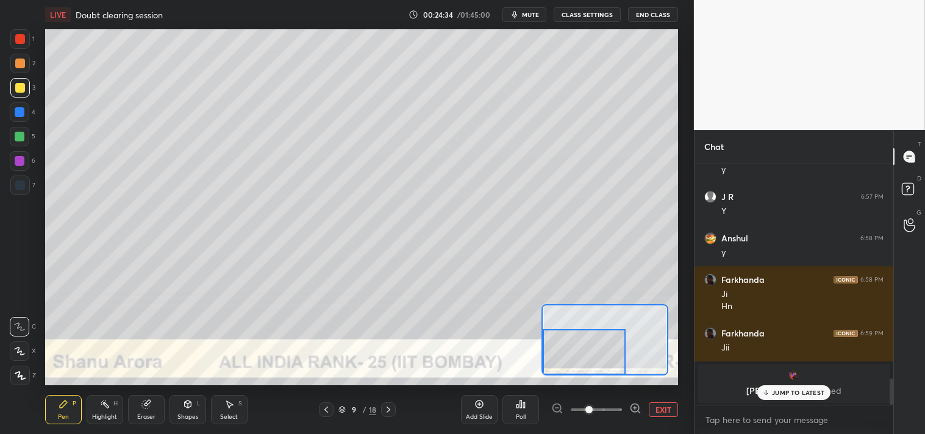
click at [198, 416] on div "Shapes L" at bounding box center [188, 409] width 37 height 29
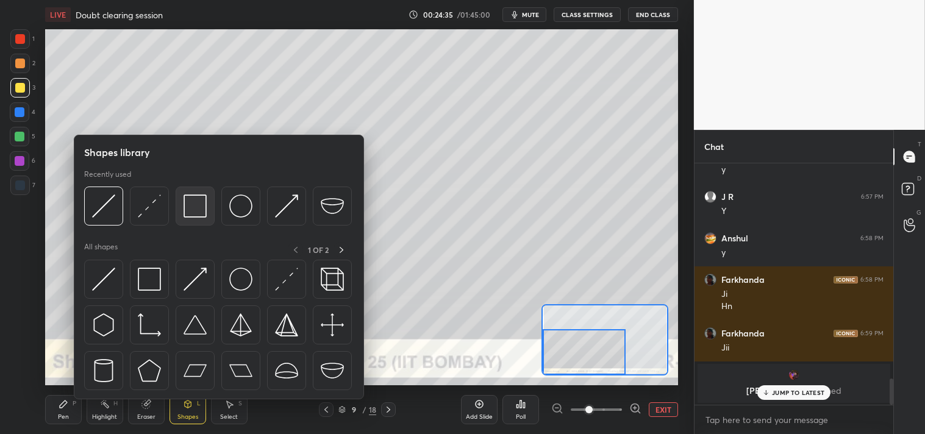
click at [202, 204] on img at bounding box center [195, 206] width 23 height 23
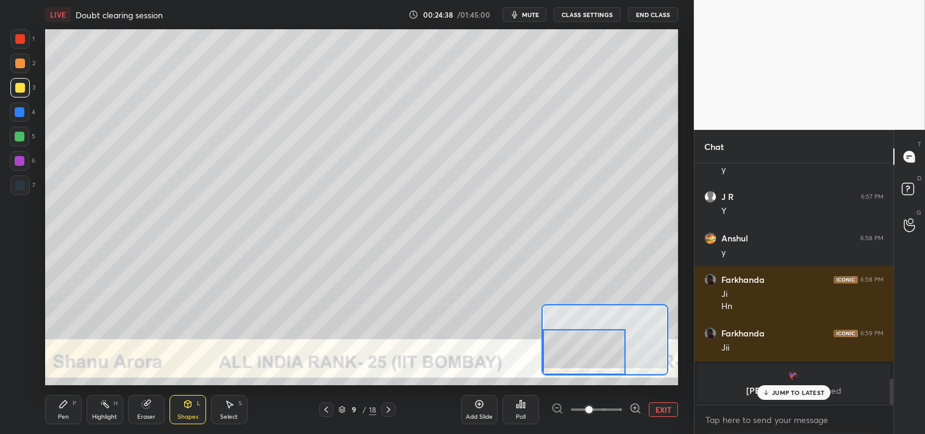
click at [63, 407] on icon at bounding box center [63, 404] width 7 height 7
click at [69, 410] on div "Pen P" at bounding box center [63, 409] width 37 height 29
click at [666, 409] on button "EXIT" at bounding box center [663, 410] width 29 height 15
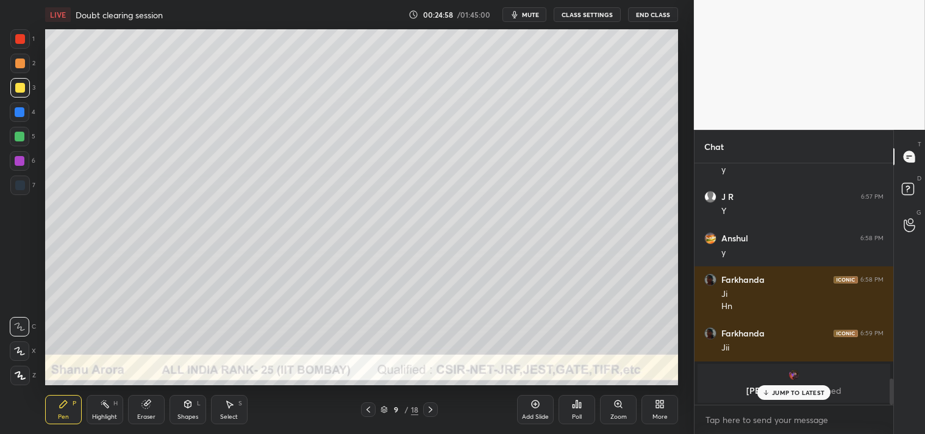
click at [93, 414] on div "Highlight" at bounding box center [104, 417] width 25 height 6
click at [96, 414] on div "Highlight" at bounding box center [104, 417] width 25 height 6
click at [618, 414] on div "Zoom" at bounding box center [619, 417] width 16 height 6
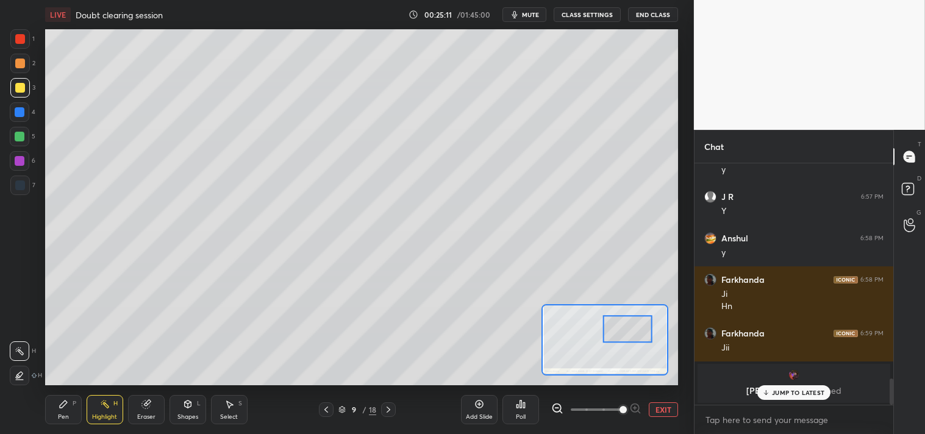
click at [56, 414] on div "Pen P" at bounding box center [63, 409] width 37 height 29
click at [52, 416] on div "Pen P" at bounding box center [63, 409] width 37 height 29
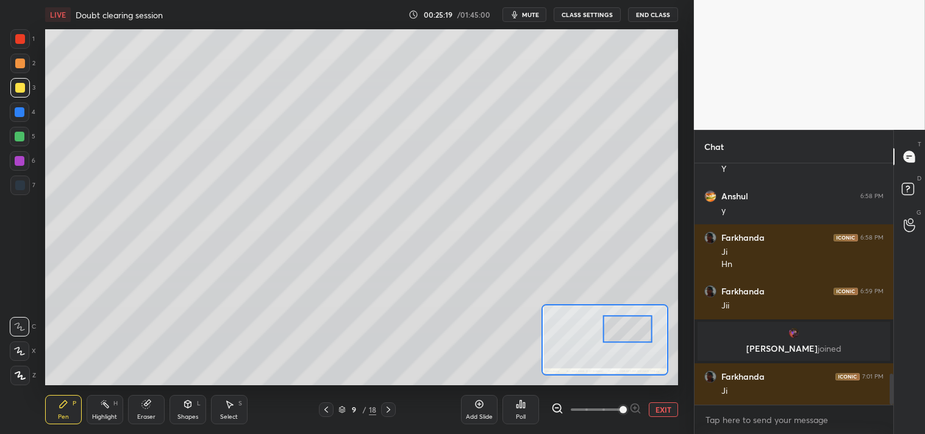
click at [134, 411] on div "Eraser" at bounding box center [146, 409] width 37 height 29
click at [67, 404] on icon at bounding box center [64, 405] width 10 height 10
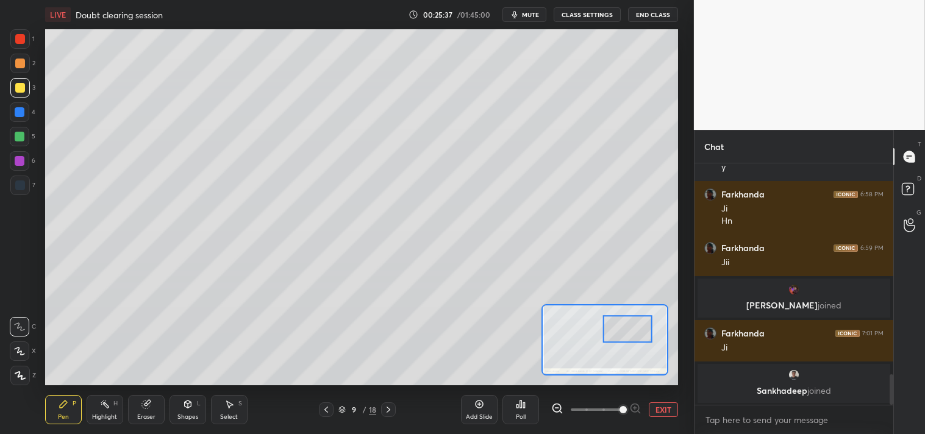
click at [662, 410] on button "EXIT" at bounding box center [663, 410] width 29 height 15
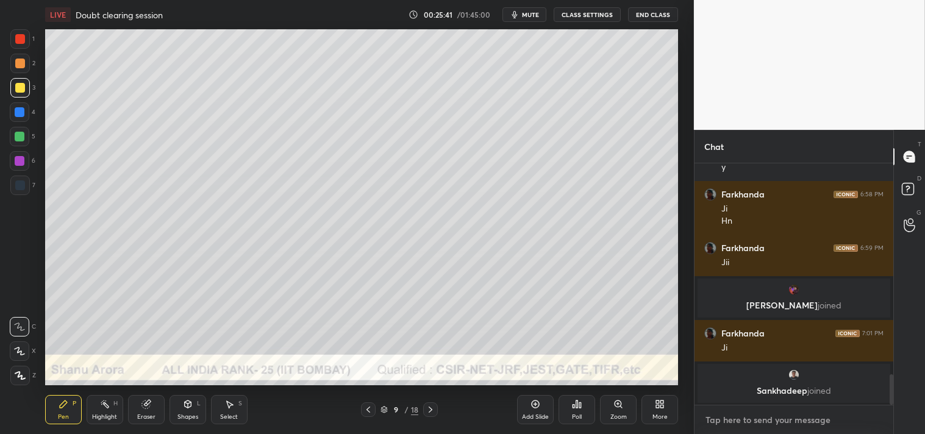
click at [745, 421] on textarea at bounding box center [794, 421] width 179 height 20
type textarea "x"
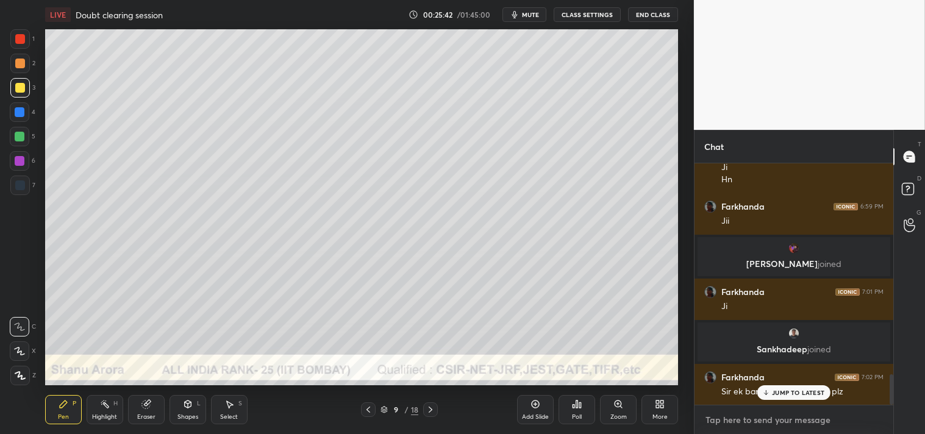
type textarea "t"
type textarea "x"
type textarea "ti"
type textarea "x"
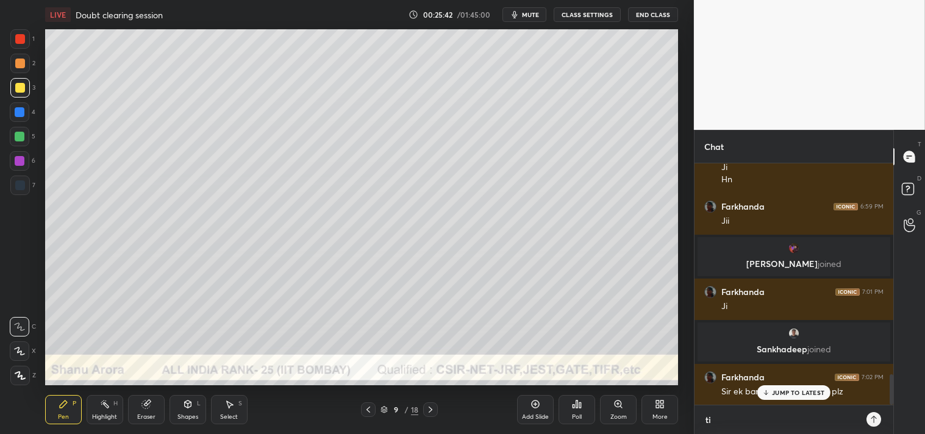
scroll to position [267, 195]
type textarea "tin"
type textarea "x"
type textarea "tiny"
type textarea "x"
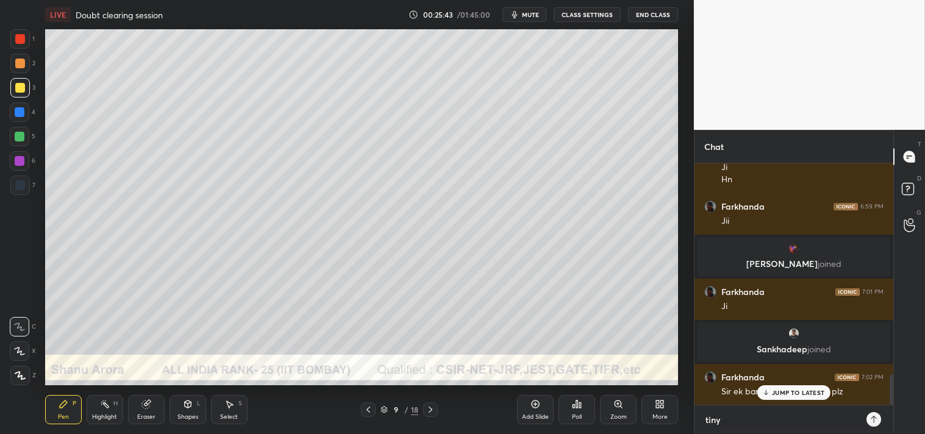
type textarea "tinyu"
type textarea "x"
type textarea "tinyur"
type textarea "x"
type textarea "tinyurl"
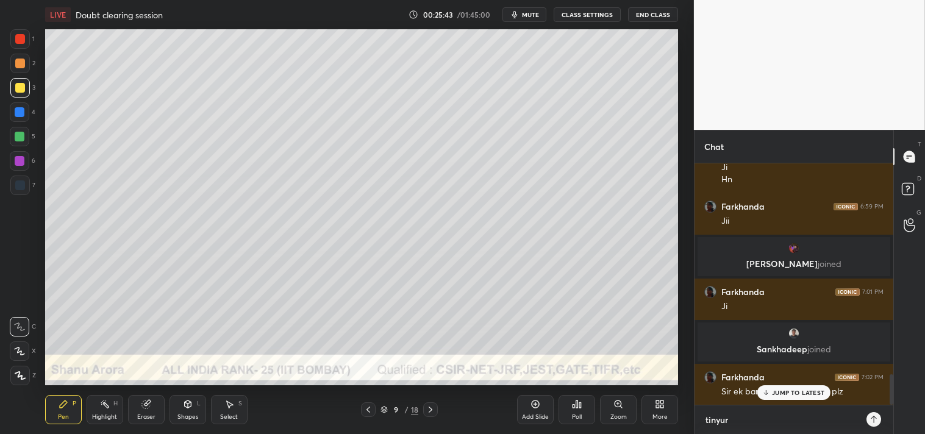
type textarea "x"
type textarea "tinyurl."
type textarea "x"
type textarea "tinyurl.c"
type textarea "x"
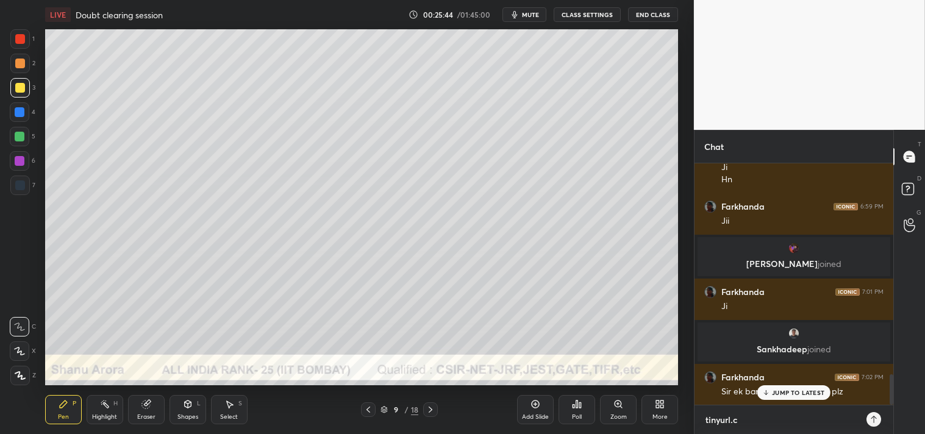
type textarea "tinyurl.co"
type textarea "x"
type textarea "tinyurl.com"
type textarea "x"
type textarea "tinyurl.com/"
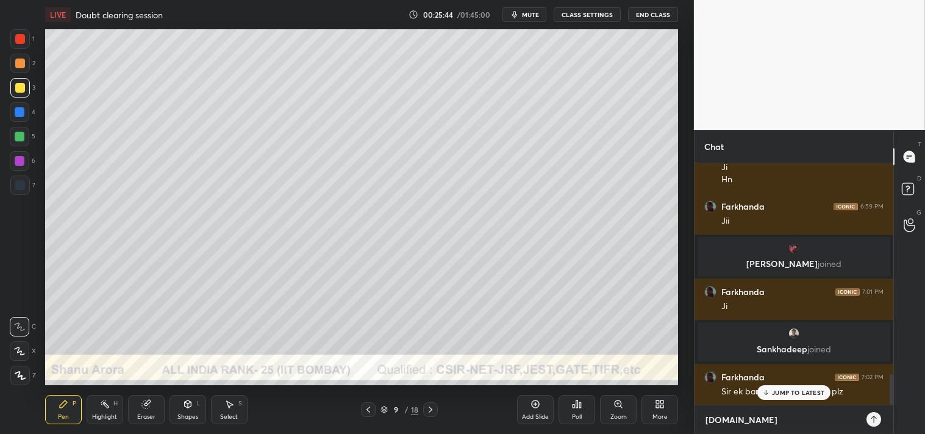
type textarea "x"
type textarea "tinyurl.com/N"
type textarea "x"
type textarea "tinyurl.com/Ne"
type textarea "x"
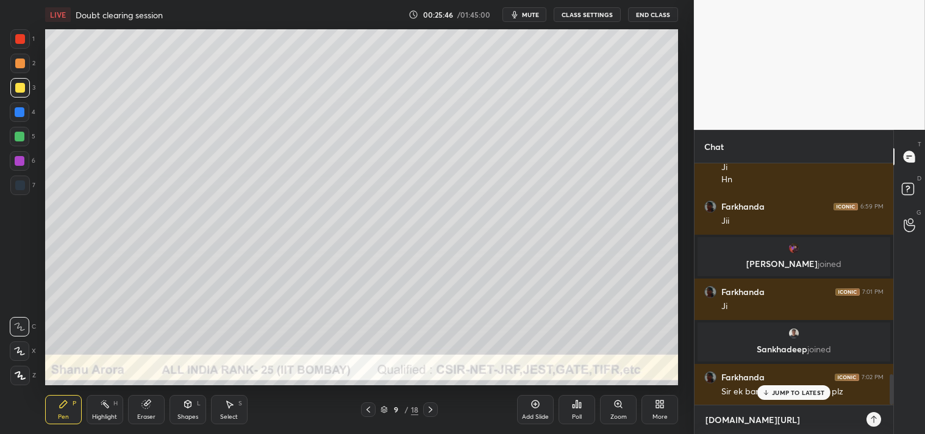
type textarea "tinyurl.com/Net"
type textarea "x"
type textarea "tinyurl.com/Nets"
type textarea "x"
type textarea "tinyurl.com/Netsh"
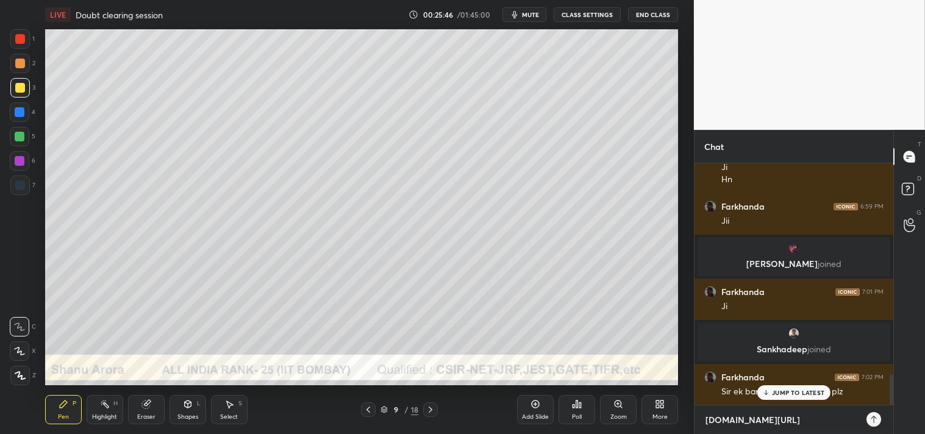
type textarea "x"
type textarea "tinyurl.com/Netsha"
type textarea "x"
type textarea "tinyurl.com/Netshan"
type textarea "x"
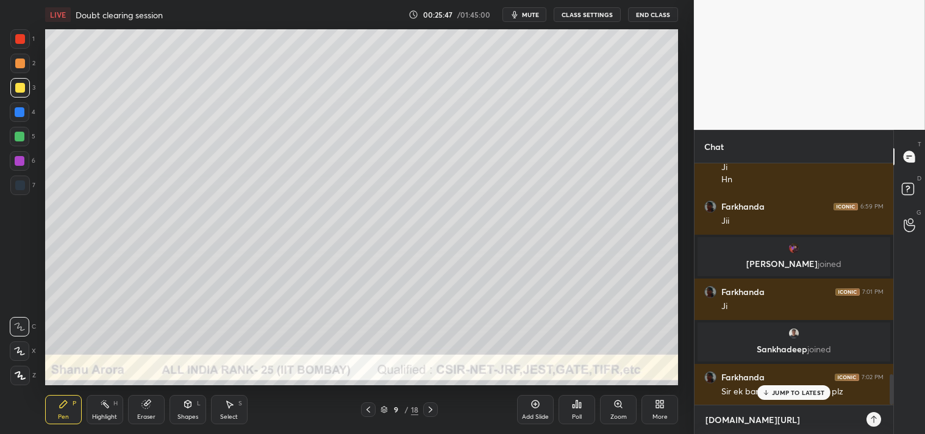
type textarea "tinyurl.com/Netshanu"
type textarea "x"
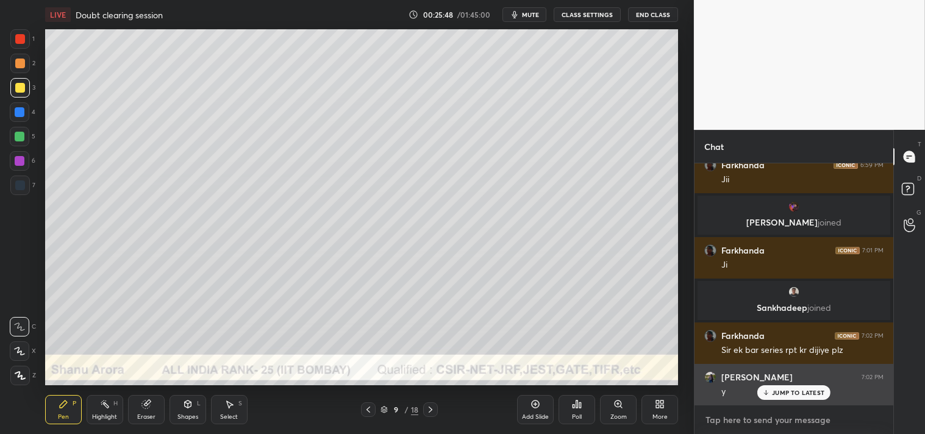
scroll to position [1779, 0]
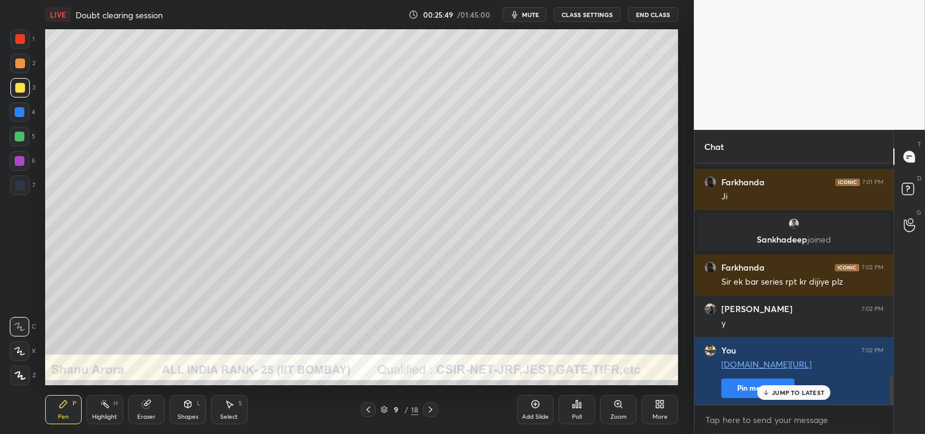
click at [747, 389] on button "Pin message" at bounding box center [758, 389] width 73 height 20
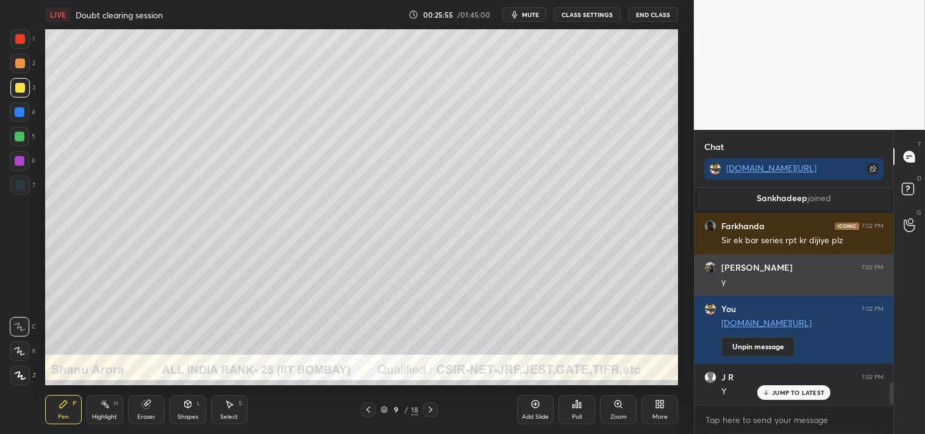
scroll to position [1887, 0]
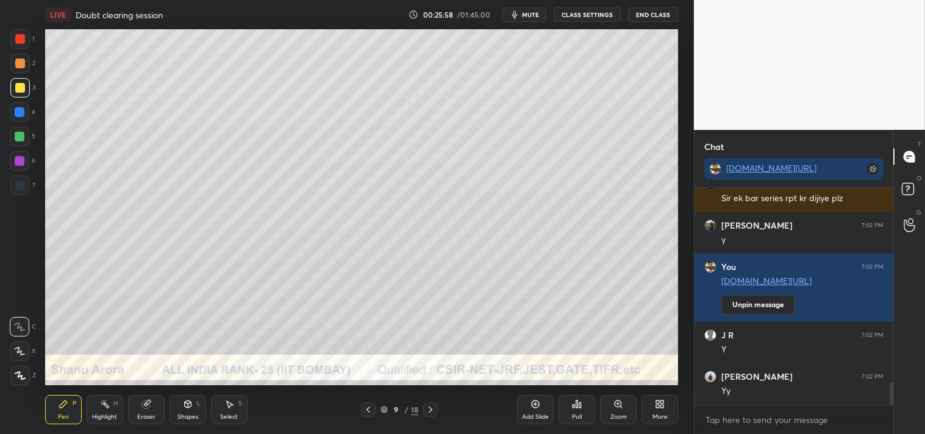
click at [106, 415] on div "Highlight" at bounding box center [104, 417] width 25 height 6
click at [108, 416] on div "Highlight" at bounding box center [104, 417] width 25 height 6
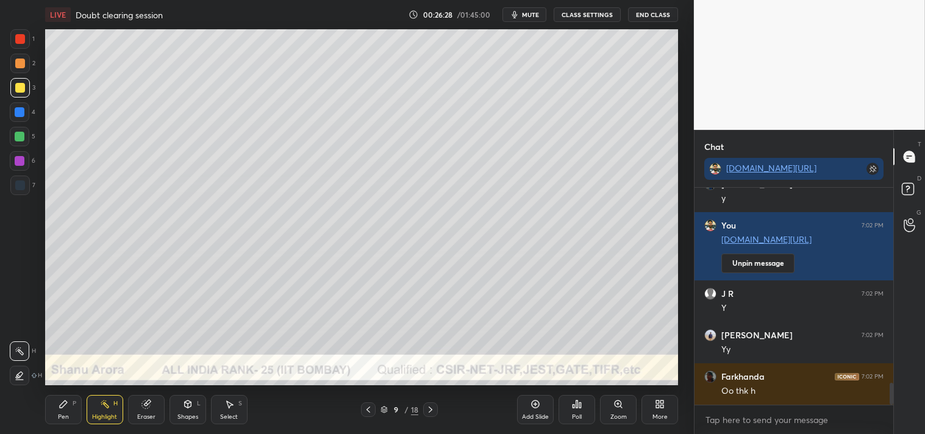
click at [68, 395] on div "Pen P" at bounding box center [63, 409] width 37 height 29
click at [71, 405] on div "Pen P" at bounding box center [63, 409] width 37 height 29
click at [71, 411] on div "Pen P" at bounding box center [63, 409] width 37 height 29
click at [614, 411] on div "Zoom" at bounding box center [618, 409] width 37 height 29
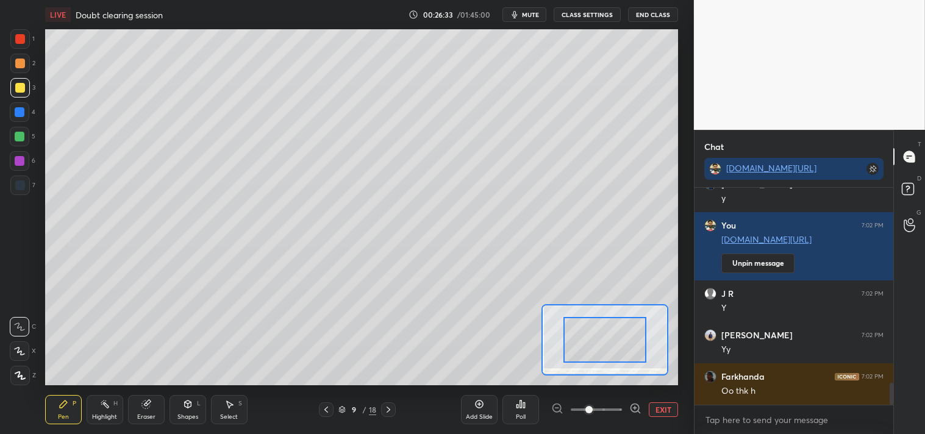
click at [670, 412] on button "EXIT" at bounding box center [663, 410] width 29 height 15
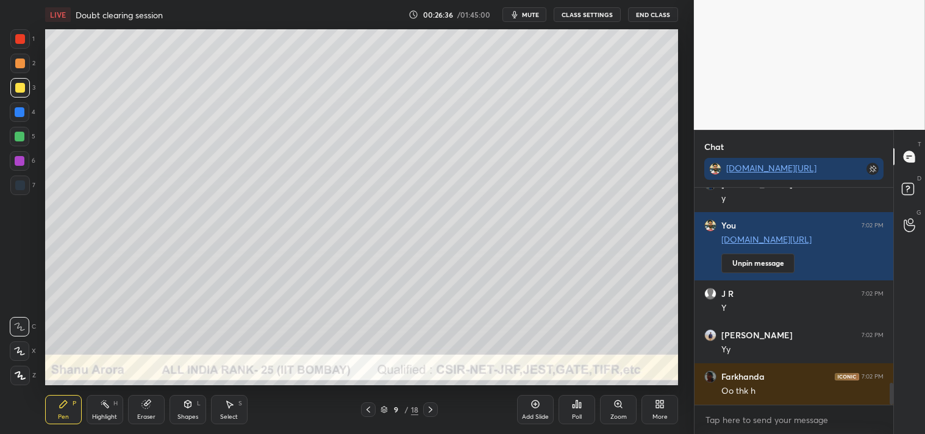
click at [541, 401] on div "Add Slide" at bounding box center [535, 409] width 37 height 29
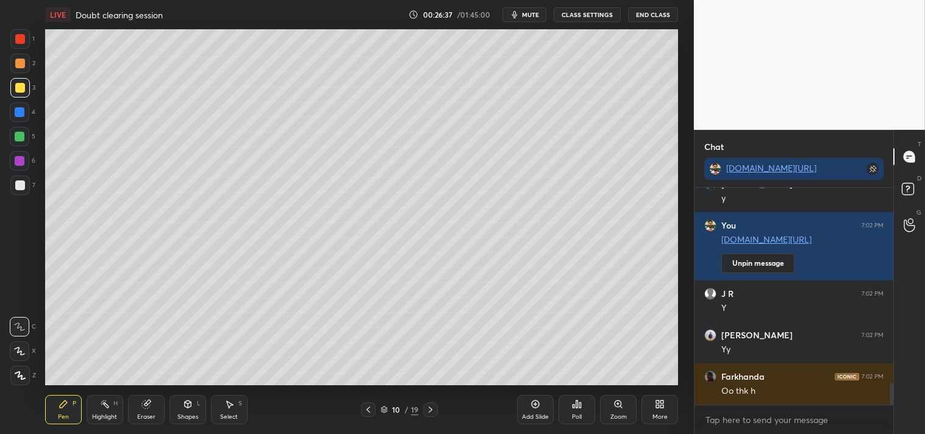
click at [189, 410] on div "Shapes L" at bounding box center [188, 409] width 37 height 29
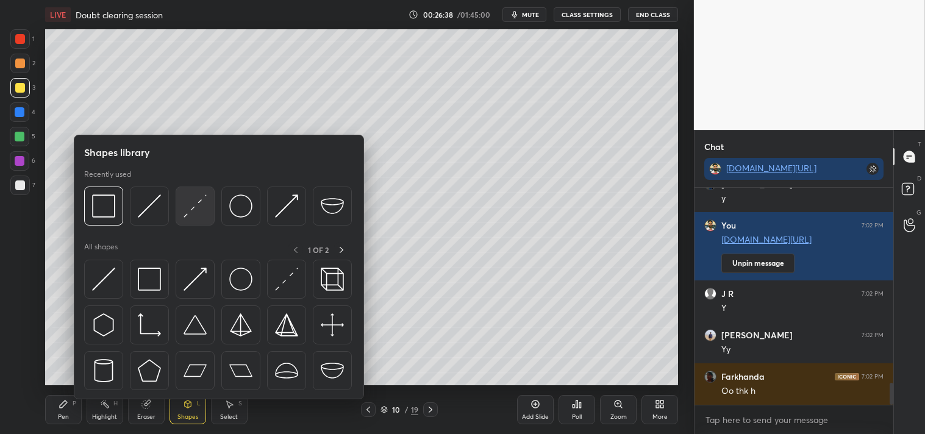
click at [196, 221] on div at bounding box center [195, 206] width 39 height 39
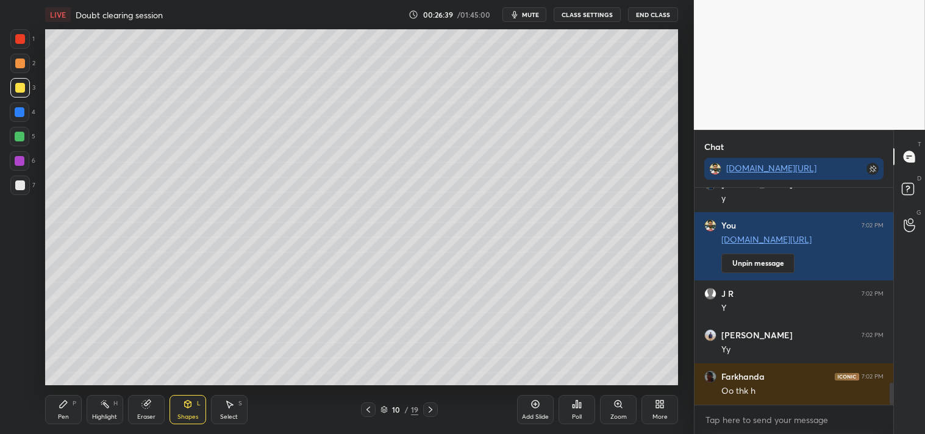
click at [616, 416] on div "Zoom" at bounding box center [619, 417] width 16 height 6
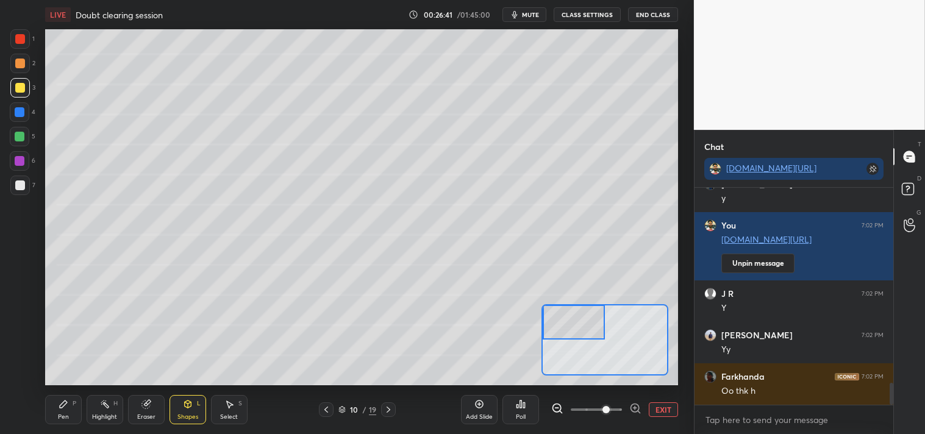
click at [51, 403] on div "Pen P" at bounding box center [63, 409] width 37 height 29
click at [62, 404] on icon at bounding box center [63, 404] width 7 height 7
click at [23, 185] on div at bounding box center [20, 186] width 10 height 10
click at [27, 188] on div at bounding box center [20, 186] width 20 height 20
click at [139, 414] on div "Eraser" at bounding box center [146, 417] width 18 height 6
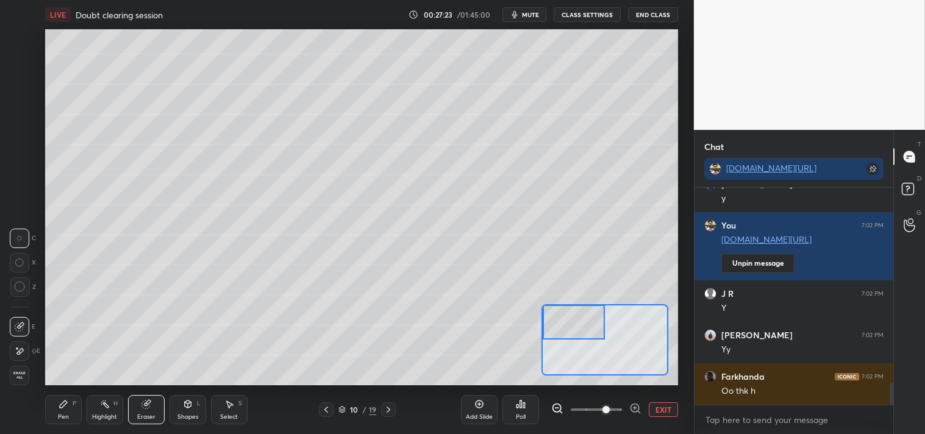
click at [64, 406] on icon at bounding box center [64, 405] width 10 height 10
click at [73, 407] on div "Pen P" at bounding box center [63, 409] width 37 height 29
click at [140, 409] on div "Eraser" at bounding box center [146, 409] width 37 height 29
click at [146, 411] on div "Eraser" at bounding box center [146, 409] width 37 height 29
click at [61, 411] on div "Pen P" at bounding box center [63, 409] width 37 height 29
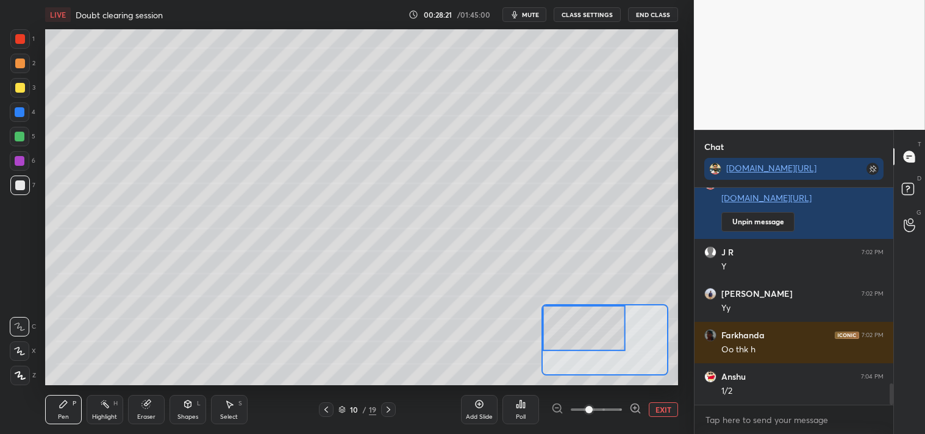
scroll to position [2011, 0]
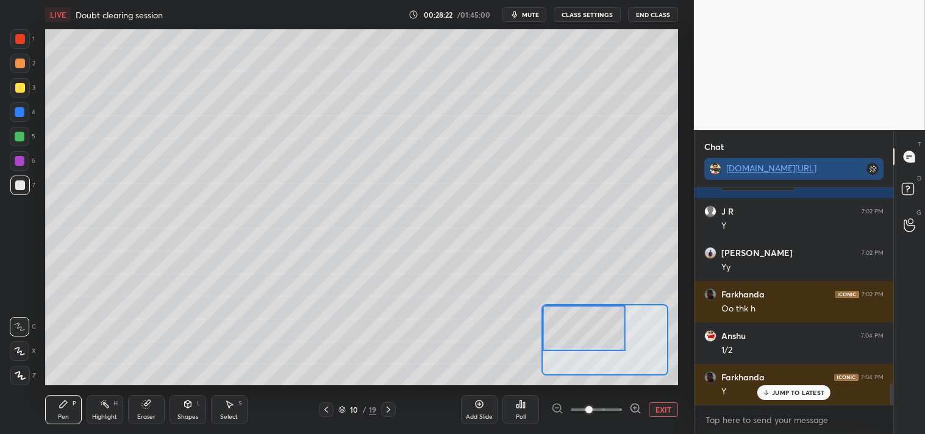
click at [770, 163] on link "tinyurl.com/Netshanu" at bounding box center [771, 168] width 90 height 12
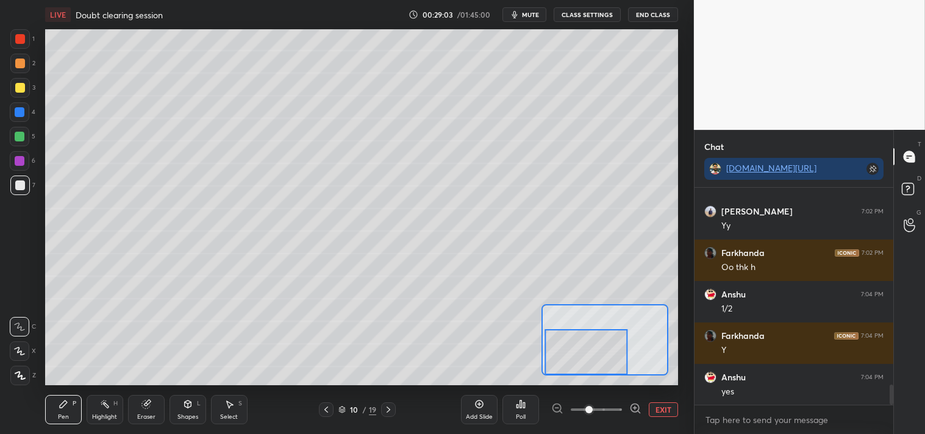
scroll to position [2095, 0]
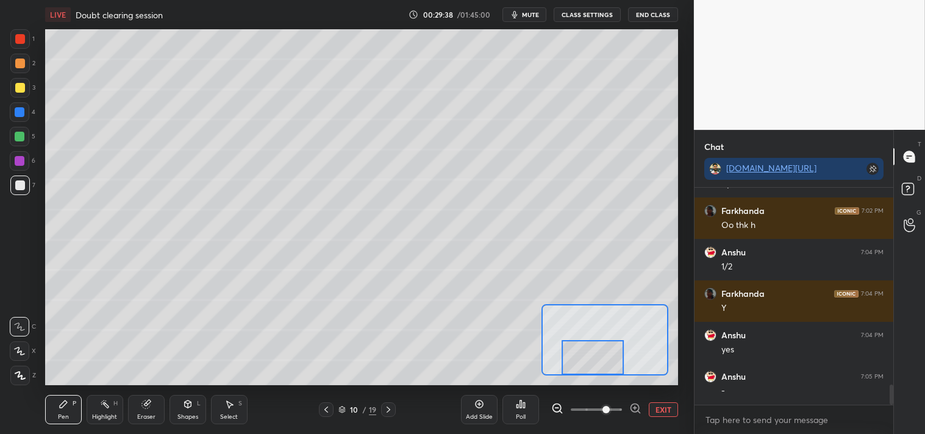
click at [661, 411] on button "EXIT" at bounding box center [663, 410] width 29 height 15
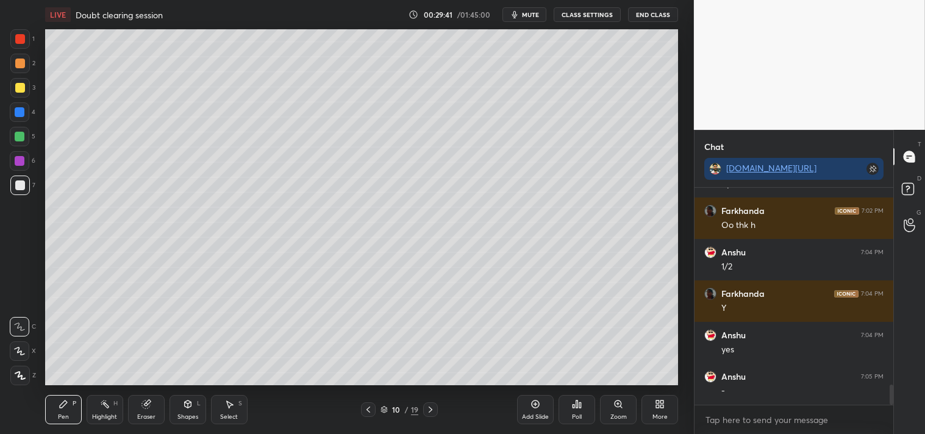
click at [617, 411] on div "Zoom" at bounding box center [618, 409] width 37 height 29
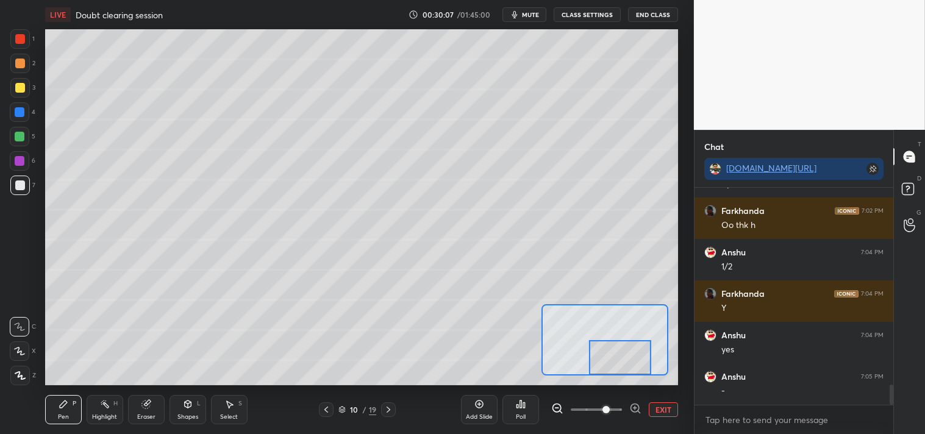
click at [669, 411] on button "EXIT" at bounding box center [663, 410] width 29 height 15
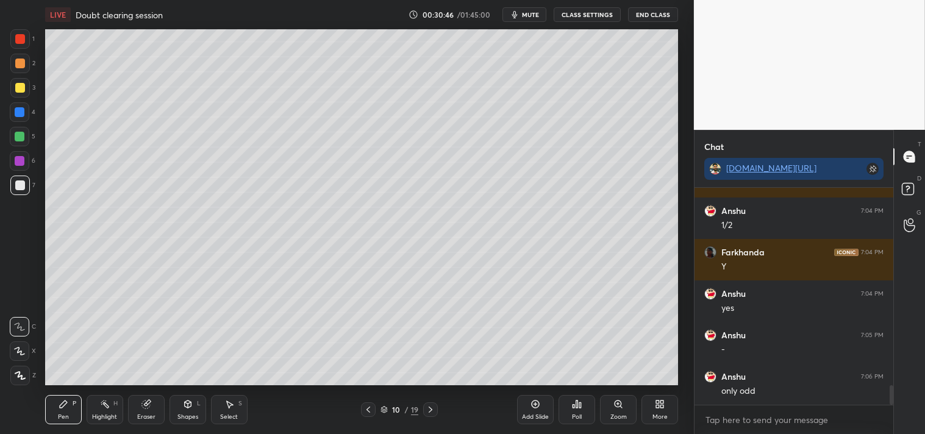
scroll to position [2178, 0]
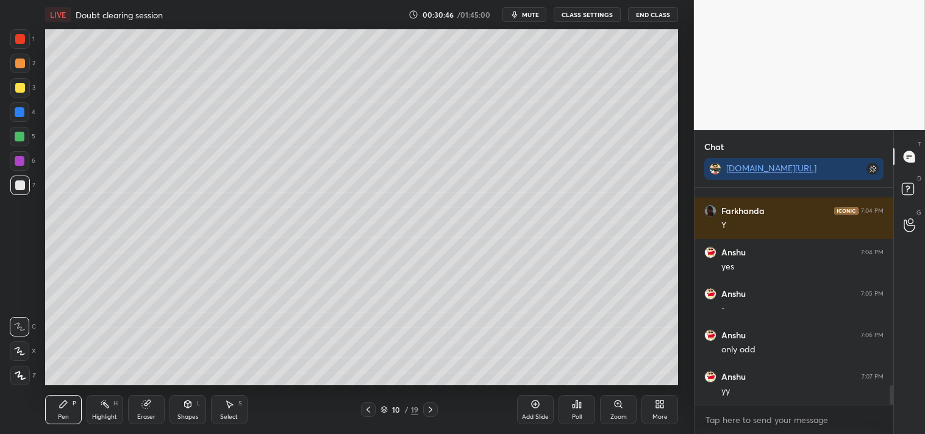
click at [619, 416] on div "Zoom" at bounding box center [619, 417] width 16 height 6
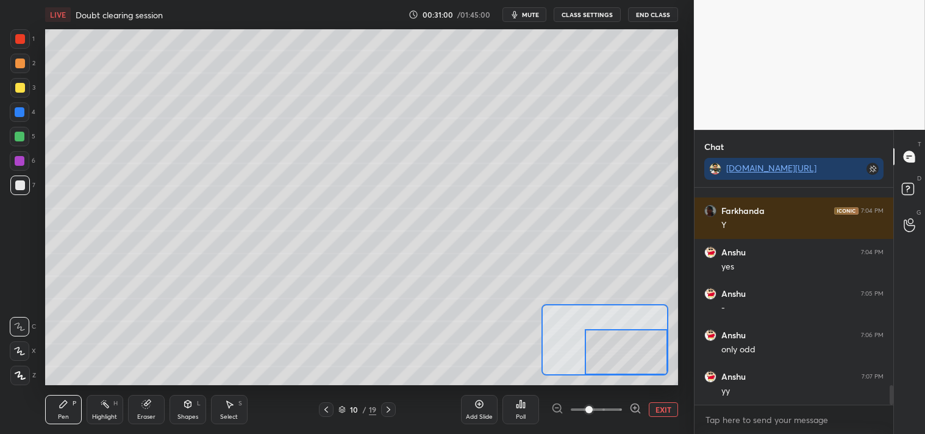
click at [679, 418] on div "LIVE Doubt clearing session 00:31:00 / 01:45:00 mute CLASS SETTINGS End Class S…" at bounding box center [361, 217] width 645 height 434
click at [665, 406] on button "EXIT" at bounding box center [663, 410] width 29 height 15
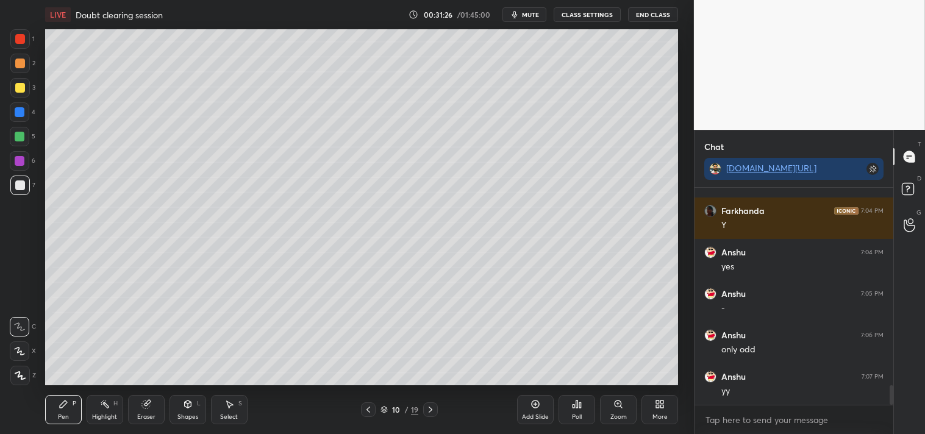
scroll to position [2219, 0]
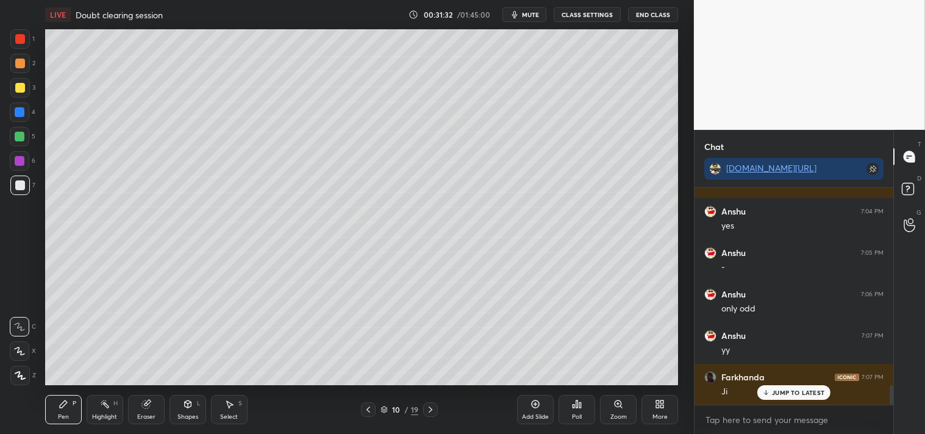
click at [537, 409] on icon at bounding box center [536, 405] width 10 height 10
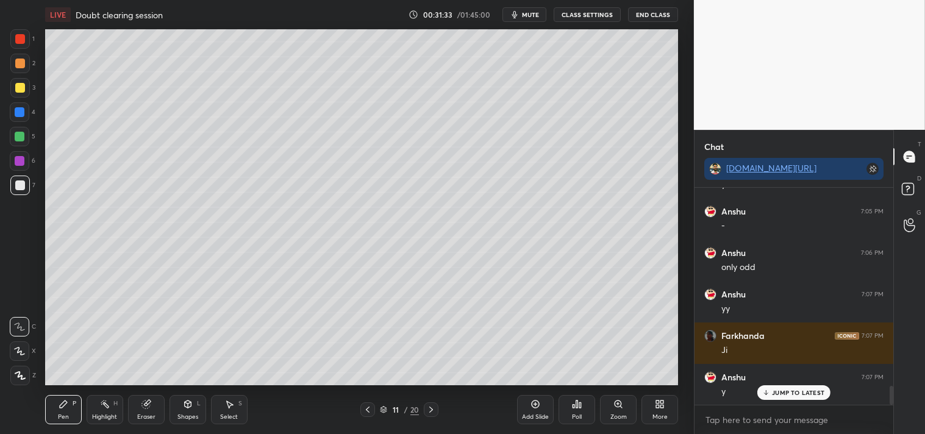
click at [38, 91] on div "1 2 3 4 5 6 7 C X Z C X Z E E Erase all H H" at bounding box center [19, 207] width 39 height 356
click at [32, 93] on div "3" at bounding box center [22, 88] width 25 height 20
click at [93, 412] on div "Highlight H" at bounding box center [105, 409] width 37 height 29
click at [90, 414] on div "Highlight H" at bounding box center [105, 409] width 37 height 29
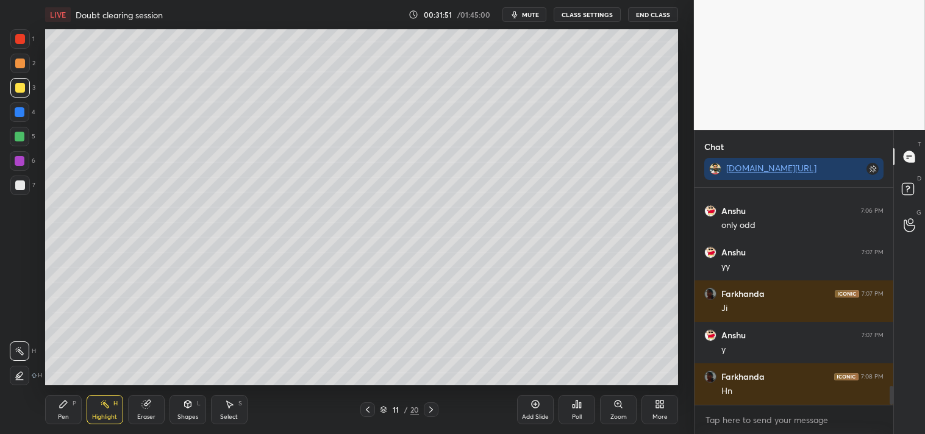
click at [53, 404] on div "Pen P" at bounding box center [63, 409] width 37 height 29
click at [54, 401] on div "Pen P" at bounding box center [63, 409] width 37 height 29
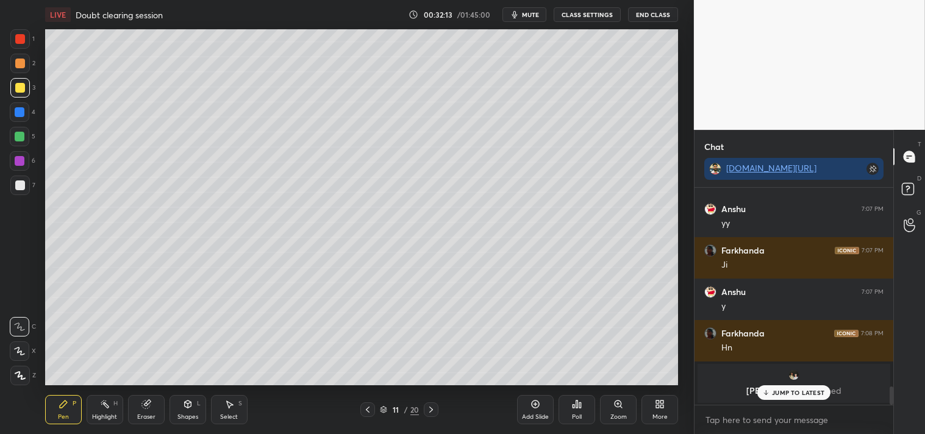
click at [18, 188] on div at bounding box center [20, 186] width 10 height 10
click at [13, 190] on div at bounding box center [20, 186] width 20 height 20
click at [785, 392] on p "JUMP TO LATEST" at bounding box center [798, 392] width 52 height 7
click at [528, 14] on span "mute" at bounding box center [530, 14] width 17 height 9
click at [529, 14] on span "unmute" at bounding box center [530, 14] width 26 height 9
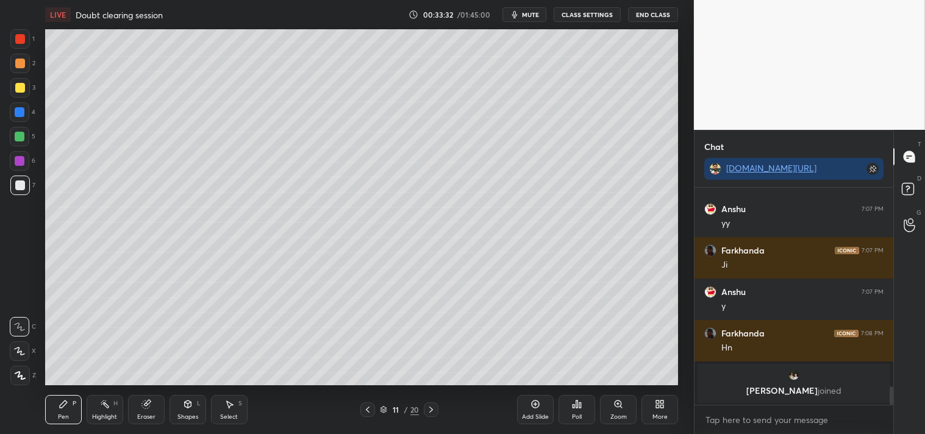
click at [141, 417] on div "Eraser" at bounding box center [146, 417] width 18 height 6
click at [151, 418] on div "Eraser" at bounding box center [146, 417] width 18 height 6
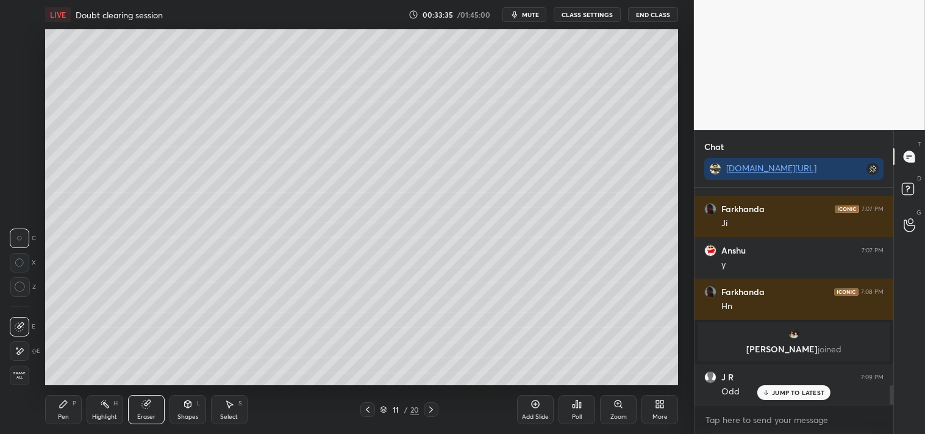
click at [49, 415] on div "Pen P" at bounding box center [63, 409] width 37 height 29
click at [59, 414] on div "Pen" at bounding box center [63, 417] width 11 height 6
click at [144, 411] on div "Eraser" at bounding box center [146, 409] width 37 height 29
click at [61, 412] on div "Pen P" at bounding box center [63, 409] width 37 height 29
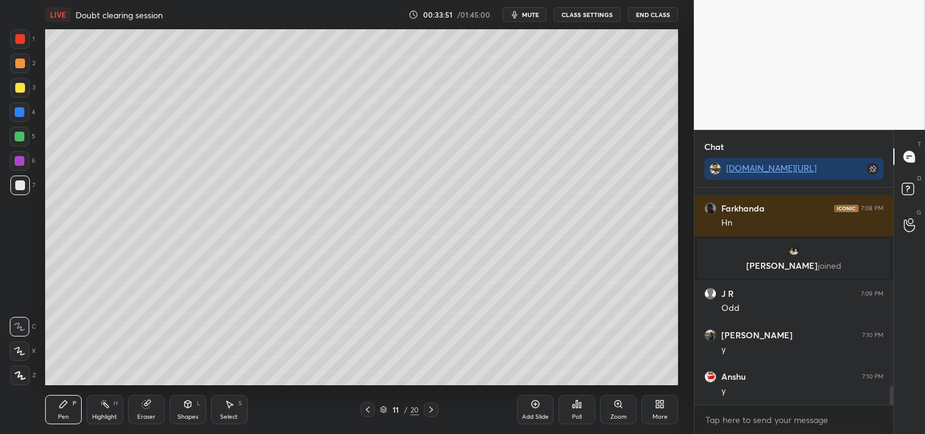
scroll to position [2319, 0]
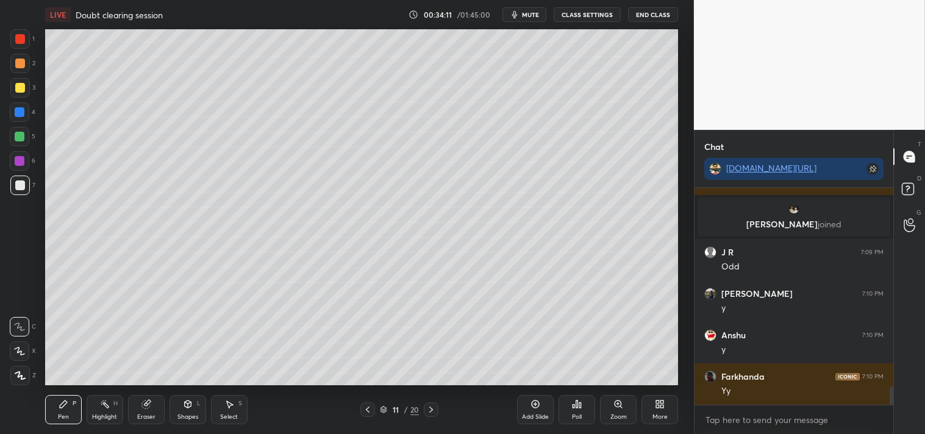
click at [201, 419] on div "Shapes L" at bounding box center [188, 409] width 37 height 29
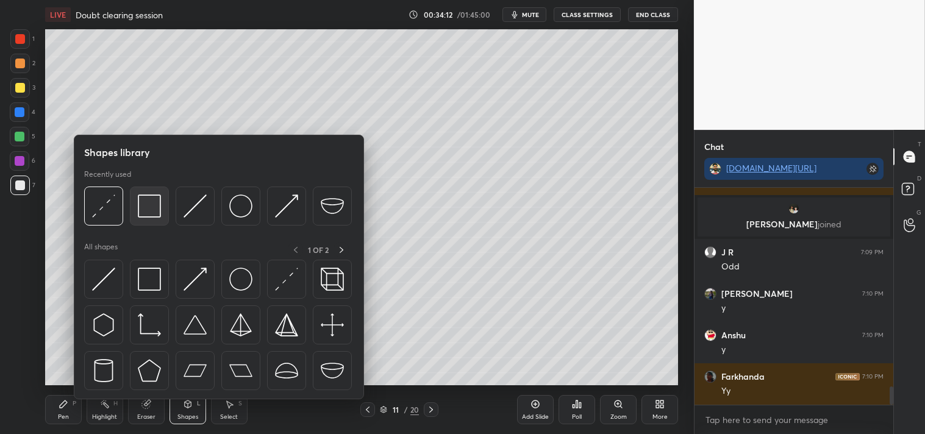
click at [159, 205] on img at bounding box center [149, 206] width 23 height 23
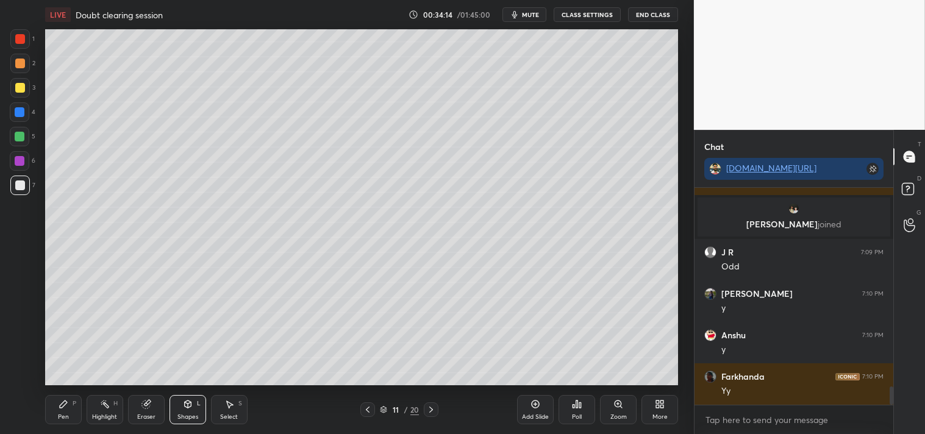
scroll to position [2361, 0]
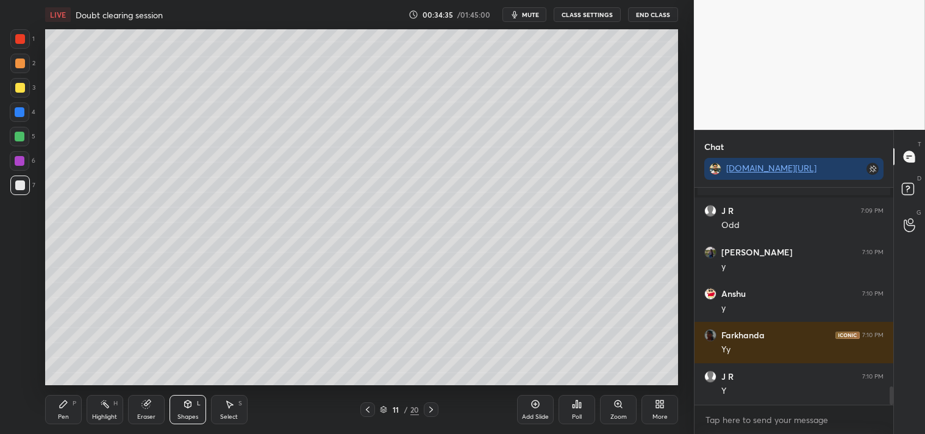
click at [230, 415] on div "Select" at bounding box center [229, 417] width 18 height 6
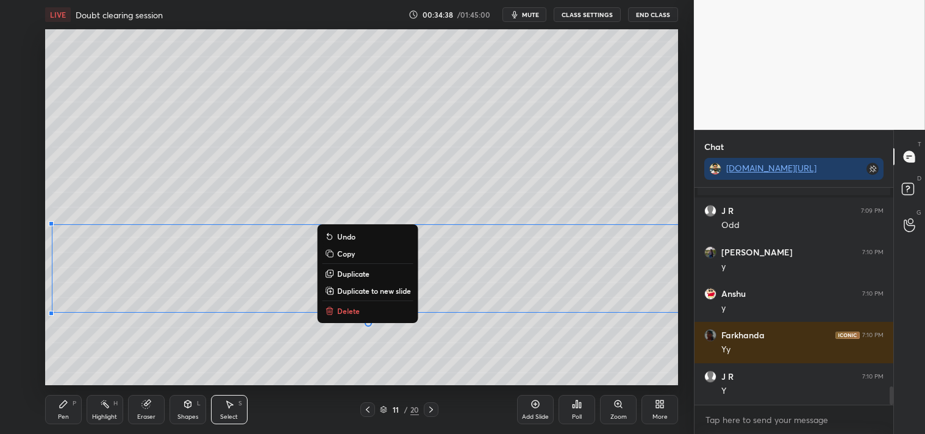
click at [387, 287] on p "Duplicate to new slide" at bounding box center [374, 291] width 74 height 10
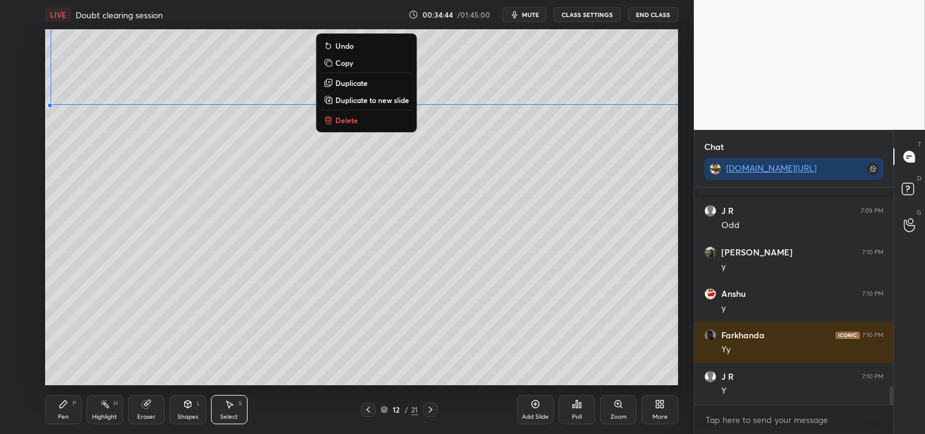
click at [461, 184] on div "0 ° Undo Copy Duplicate Duplicate to new slide Delete" at bounding box center [362, 207] width 634 height 356
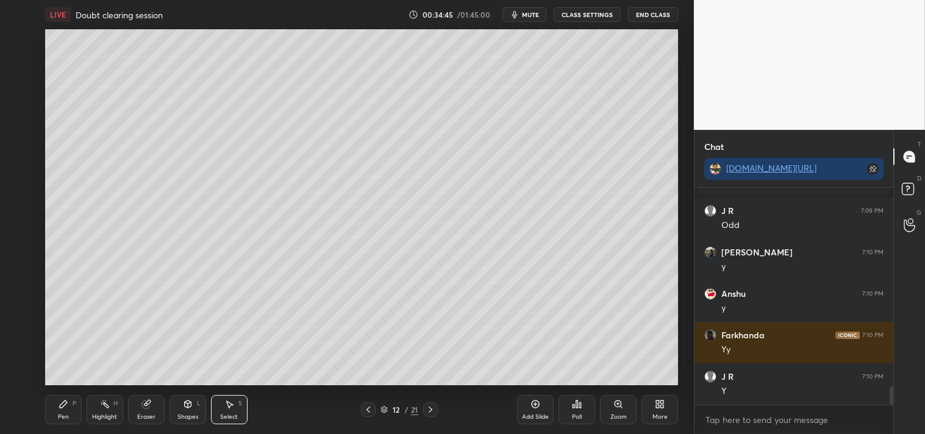
click at [61, 414] on div "Pen" at bounding box center [63, 417] width 11 height 6
click at [63, 409] on icon at bounding box center [64, 405] width 10 height 10
click at [65, 409] on icon at bounding box center [64, 405] width 10 height 10
click at [224, 409] on icon at bounding box center [229, 405] width 10 height 10
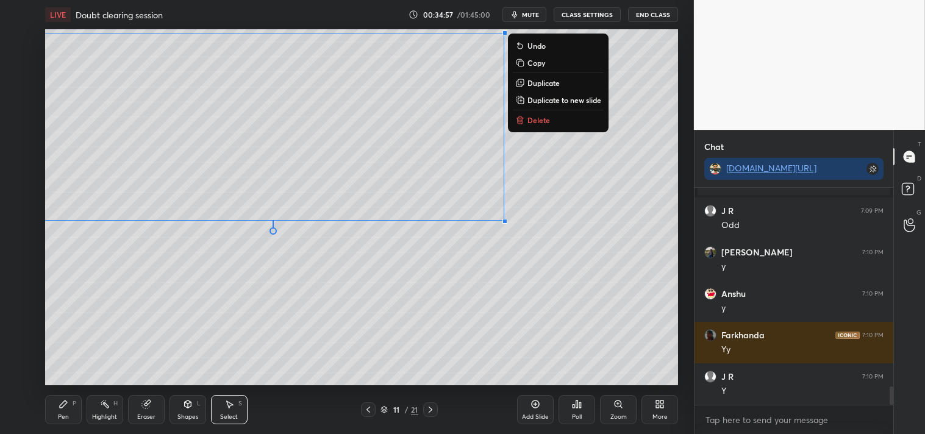
click at [74, 401] on div "P" at bounding box center [75, 404] width 4 height 6
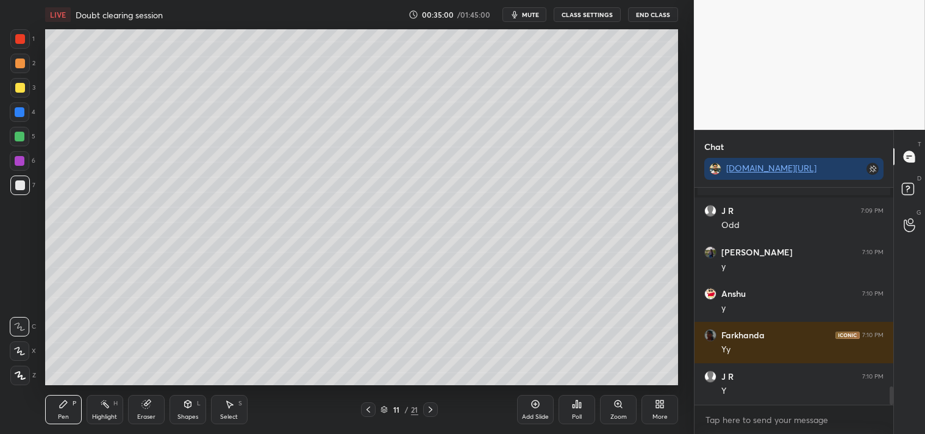
click at [59, 406] on icon at bounding box center [64, 405] width 10 height 10
click at [614, 414] on div "Zoom" at bounding box center [619, 417] width 16 height 6
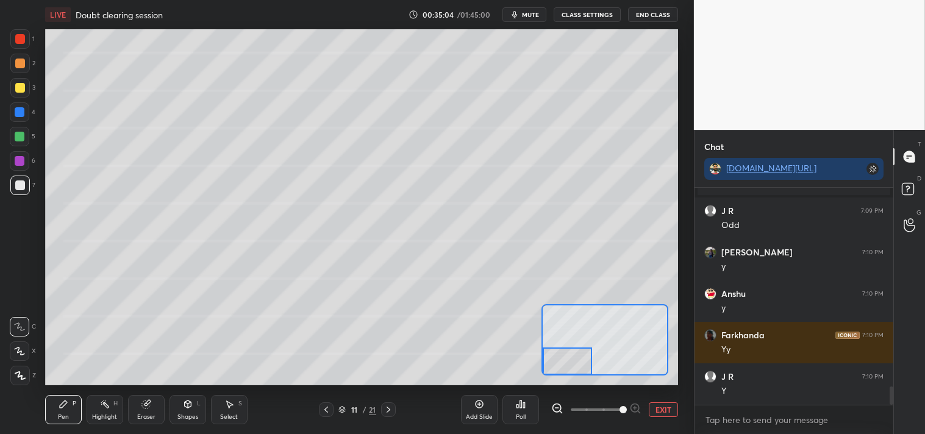
click at [668, 414] on button "EXIT" at bounding box center [663, 410] width 29 height 15
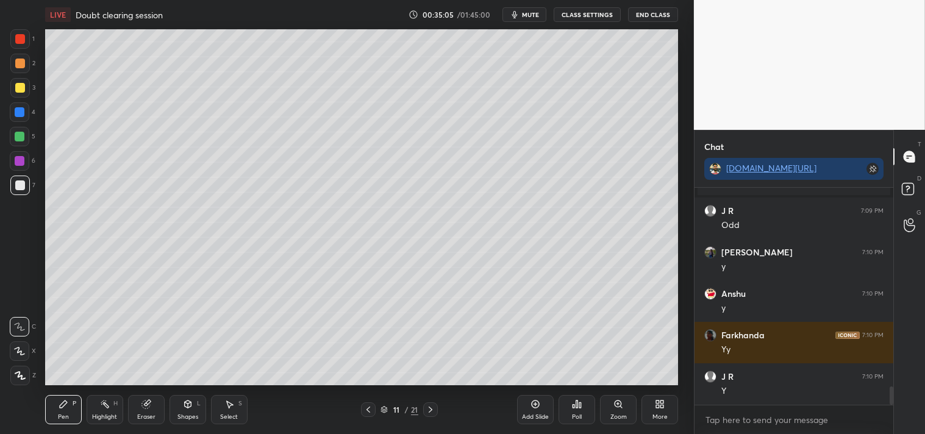
click at [537, 411] on div "Add Slide" at bounding box center [535, 409] width 37 height 29
click at [21, 185] on div at bounding box center [20, 186] width 10 height 10
click at [20, 179] on div at bounding box center [20, 186] width 20 height 20
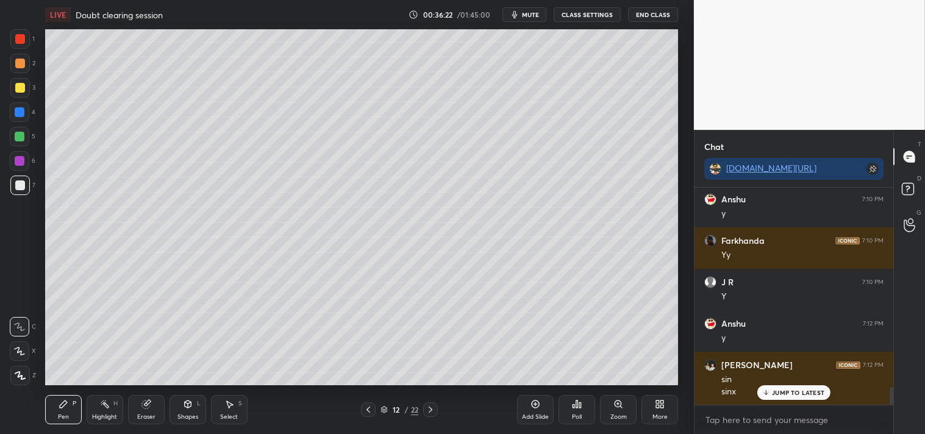
scroll to position [2497, 0]
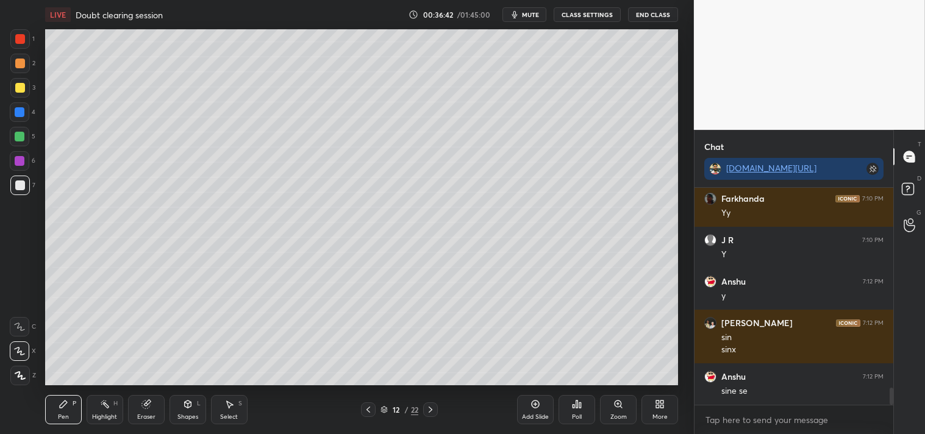
click at [150, 404] on icon at bounding box center [147, 405] width 10 height 10
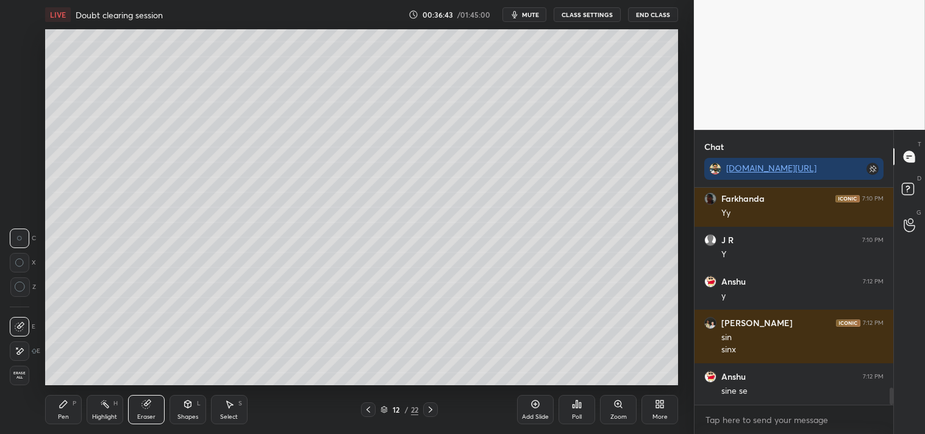
click at [56, 399] on div "Pen P" at bounding box center [63, 409] width 37 height 29
click at [59, 401] on icon at bounding box center [64, 405] width 10 height 10
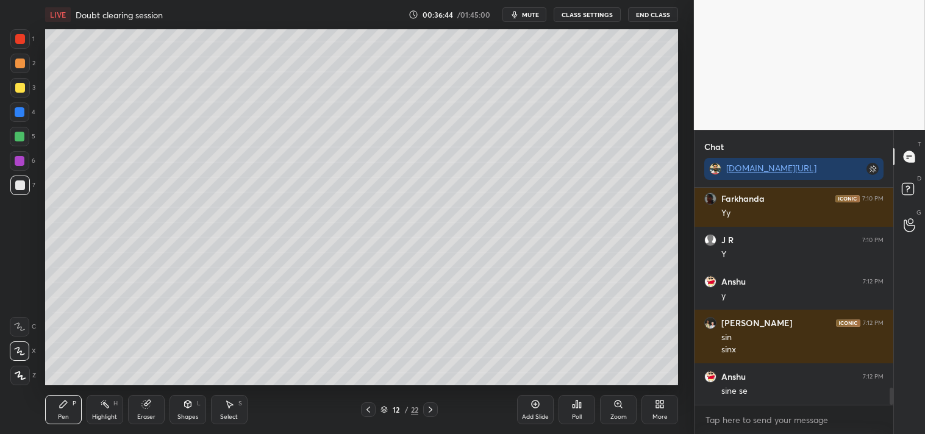
click at [20, 326] on icon at bounding box center [19, 327] width 11 height 9
click at [142, 411] on div "Eraser" at bounding box center [146, 409] width 37 height 29
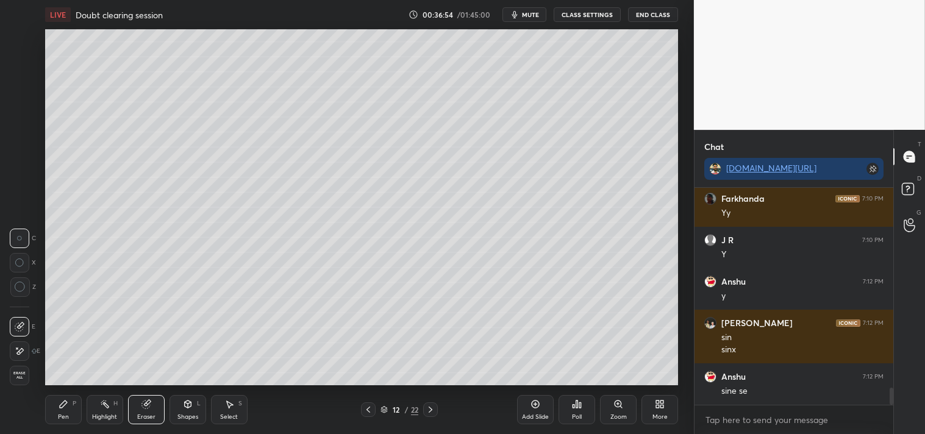
click at [146, 415] on div "Eraser" at bounding box center [146, 417] width 18 height 6
click at [66, 411] on div "Pen P" at bounding box center [63, 409] width 37 height 29
click at [75, 411] on div "Pen P" at bounding box center [63, 409] width 37 height 29
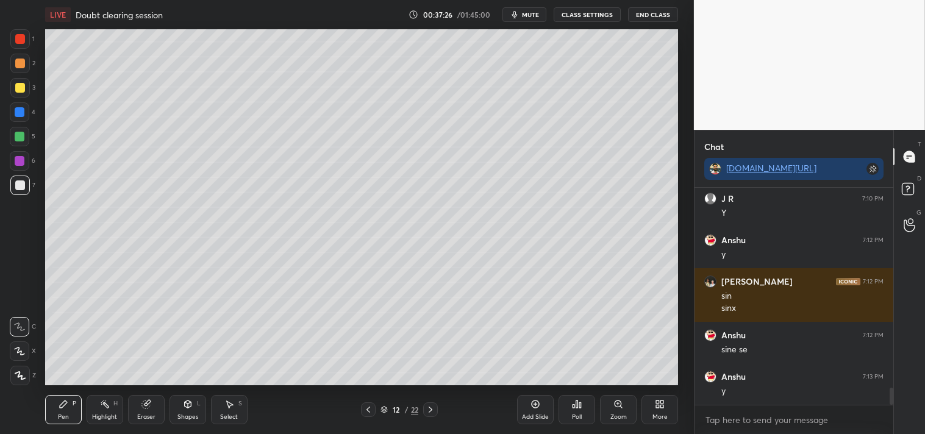
click at [108, 411] on div "Highlight H" at bounding box center [105, 409] width 37 height 29
click at [664, 412] on div "More" at bounding box center [660, 409] width 37 height 29
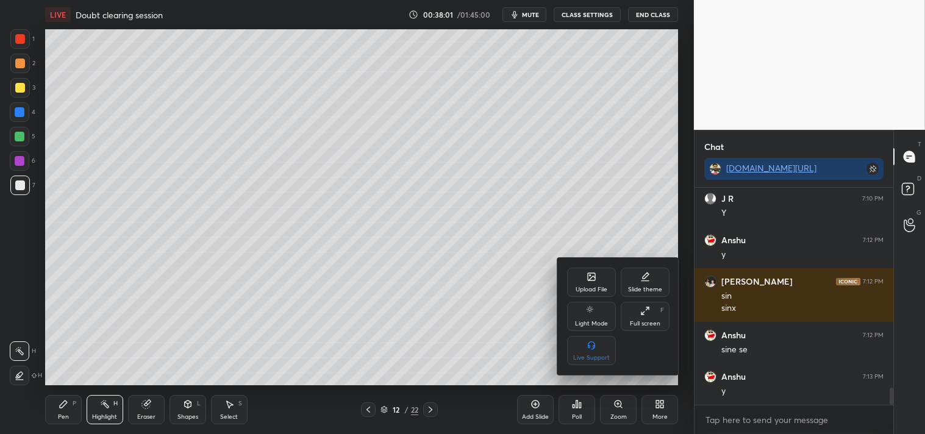
click at [592, 276] on icon at bounding box center [591, 276] width 7 height 7
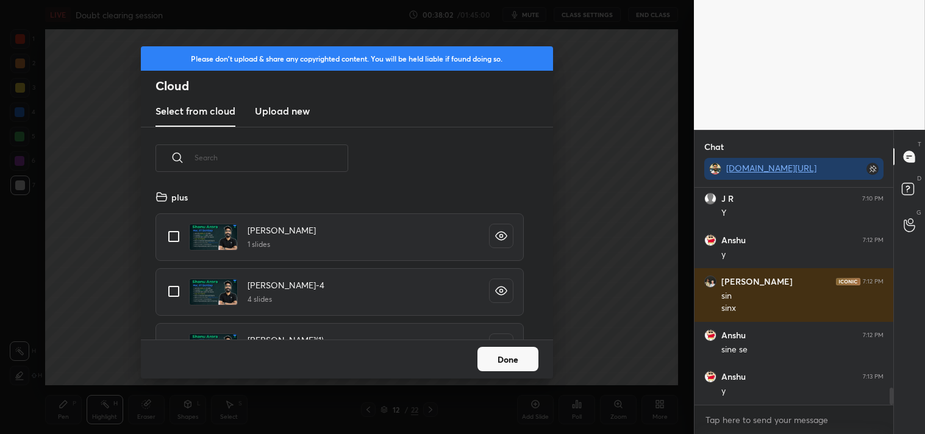
scroll to position [150, 392]
click at [272, 120] on new "Upload new" at bounding box center [282, 111] width 55 height 30
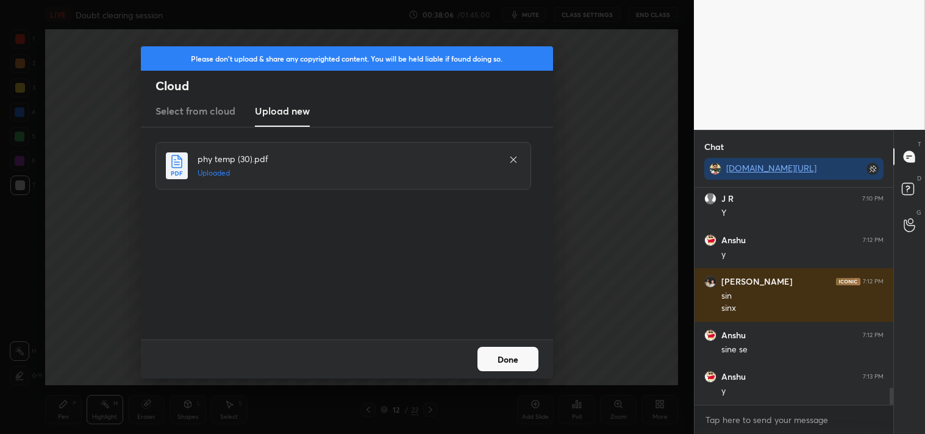
click at [504, 357] on button "Done" at bounding box center [508, 359] width 61 height 24
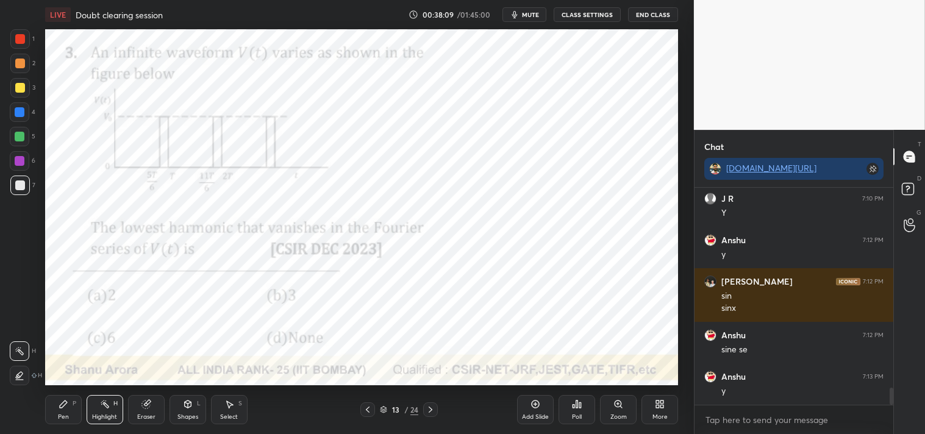
scroll to position [2580, 0]
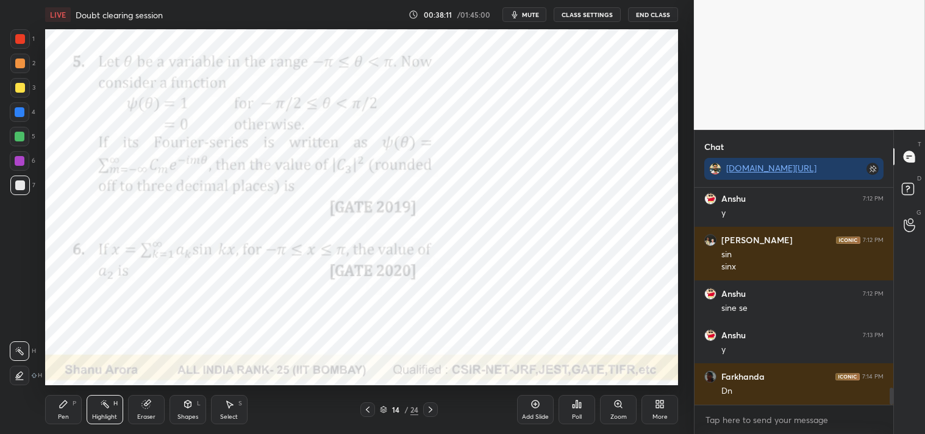
click at [62, 411] on div "Pen P" at bounding box center [63, 409] width 37 height 29
click at [63, 415] on div "Pen" at bounding box center [63, 417] width 11 height 6
click at [21, 40] on div at bounding box center [20, 39] width 10 height 10
click at [16, 43] on div at bounding box center [20, 39] width 10 height 10
click at [187, 412] on div "Shapes L" at bounding box center [188, 409] width 37 height 29
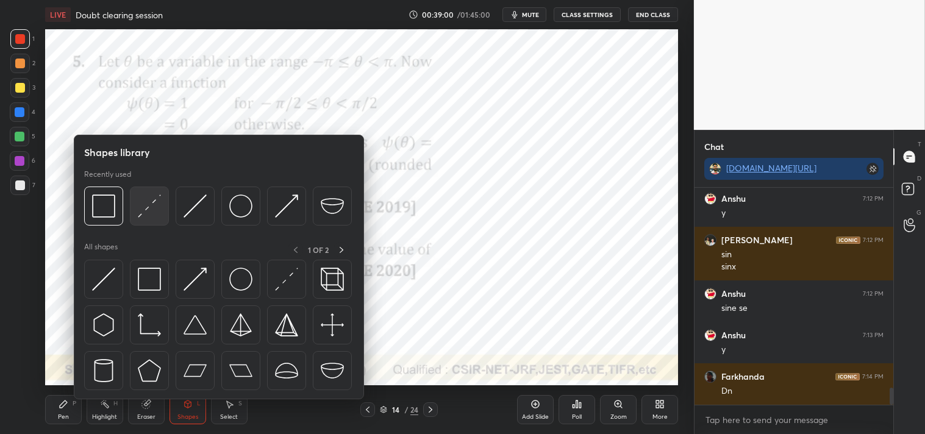
click at [145, 212] on img at bounding box center [149, 206] width 23 height 23
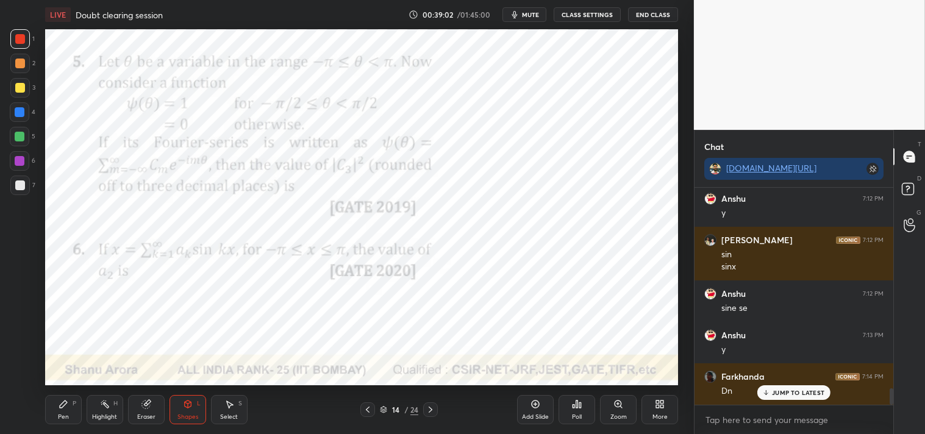
scroll to position [2621, 0]
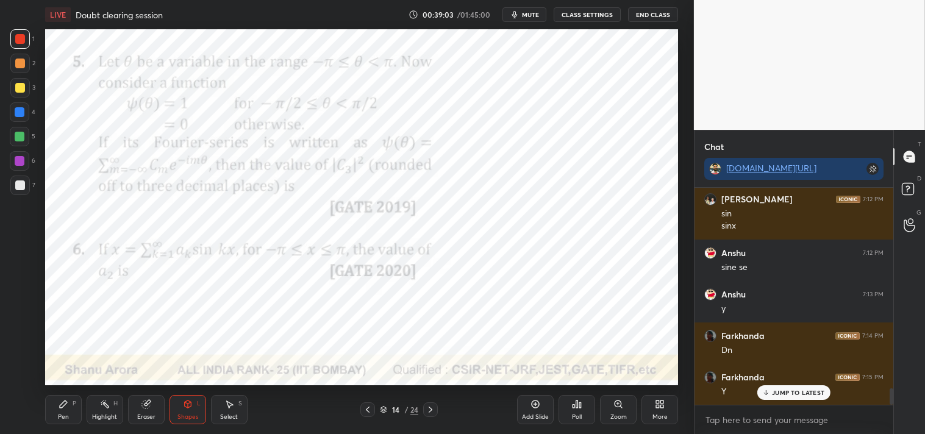
click at [64, 411] on div "Pen P" at bounding box center [63, 409] width 37 height 29
click at [619, 410] on div "Zoom" at bounding box center [618, 409] width 37 height 29
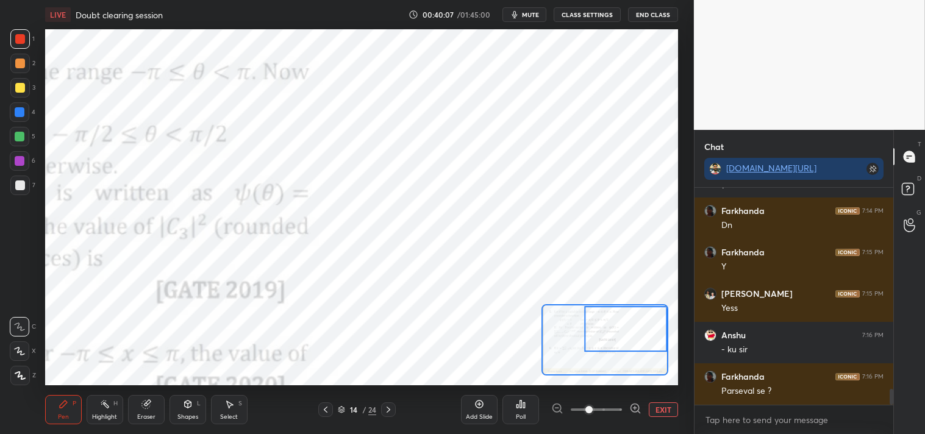
scroll to position [2788, 0]
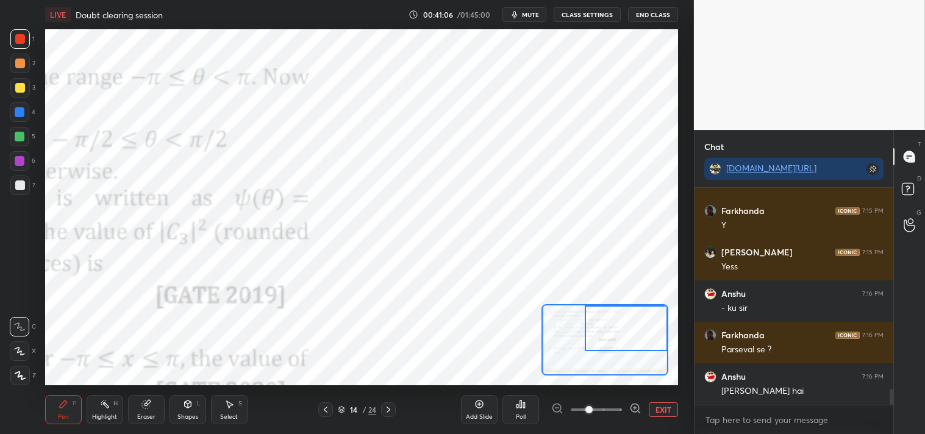
click at [615, 339] on div at bounding box center [626, 329] width 83 height 46
click at [151, 407] on icon at bounding box center [147, 405] width 10 height 10
click at [67, 401] on icon at bounding box center [64, 405] width 10 height 10
click at [73, 406] on div "P" at bounding box center [75, 404] width 4 height 6
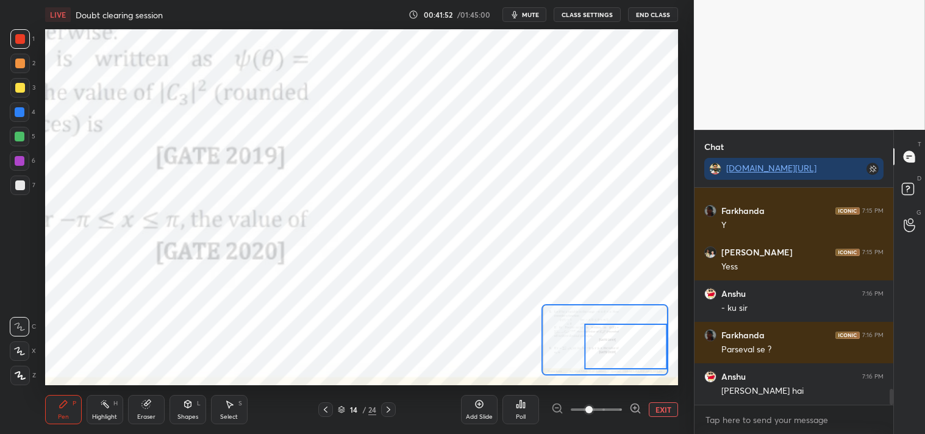
click at [155, 407] on div "Eraser" at bounding box center [146, 409] width 37 height 29
click at [166, 395] on div "Pen P Highlight H Eraser Shapes L Select S" at bounding box center [149, 409] width 208 height 29
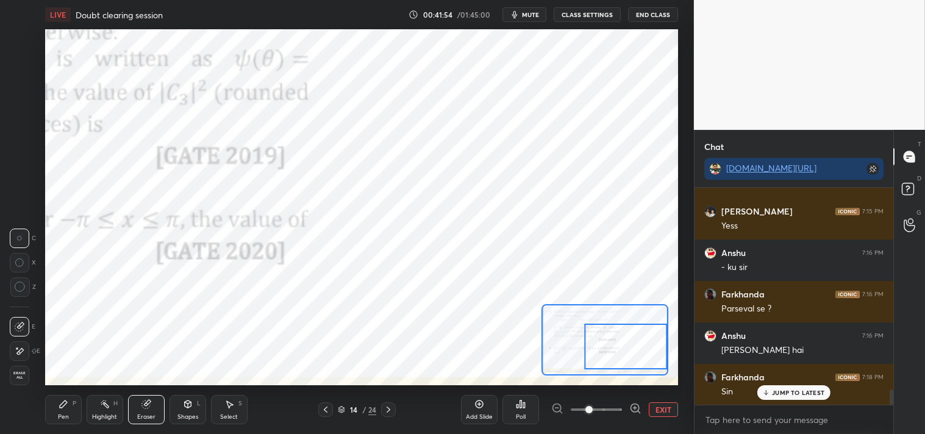
click at [52, 410] on div "Pen P" at bounding box center [63, 409] width 37 height 29
click at [63, 407] on icon at bounding box center [64, 405] width 10 height 10
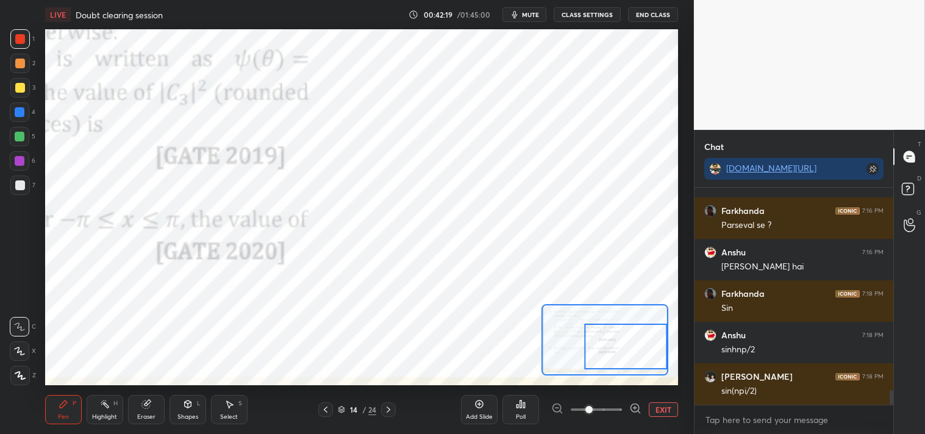
scroll to position [2954, 0]
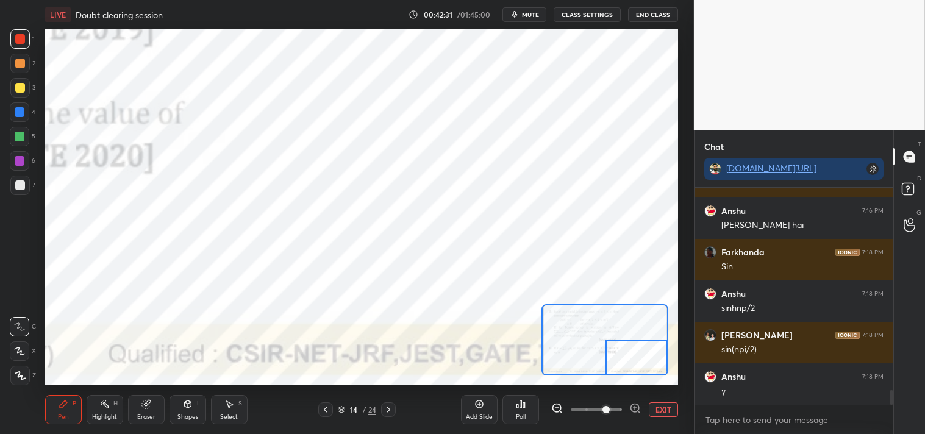
click at [148, 410] on div "Eraser" at bounding box center [146, 409] width 37 height 29
click at [64, 406] on icon at bounding box center [63, 404] width 7 height 7
click at [68, 410] on div "Pen P" at bounding box center [63, 409] width 37 height 29
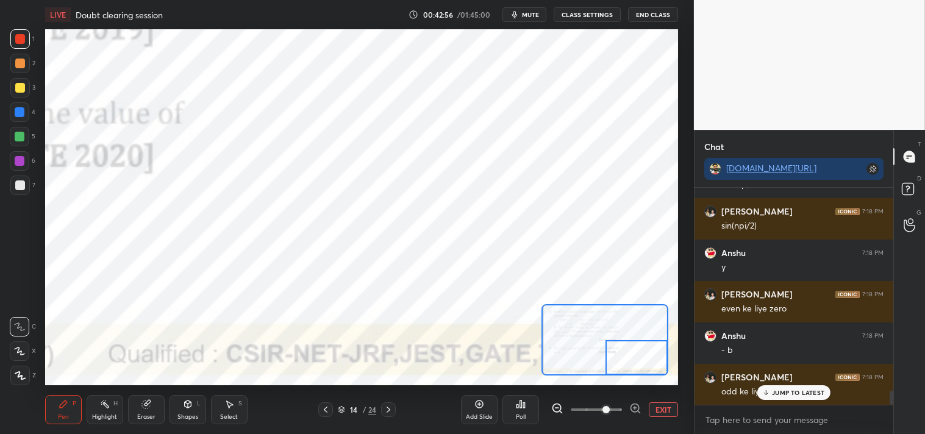
scroll to position [3119, 0]
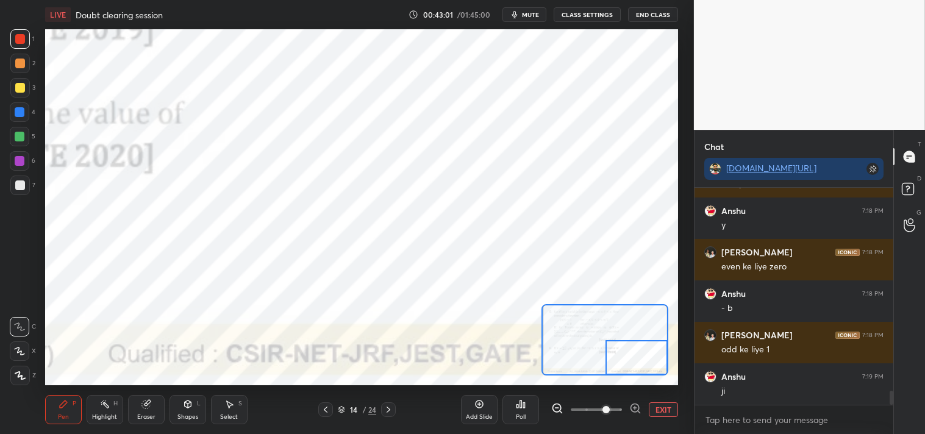
click at [666, 412] on button "EXIT" at bounding box center [663, 410] width 29 height 15
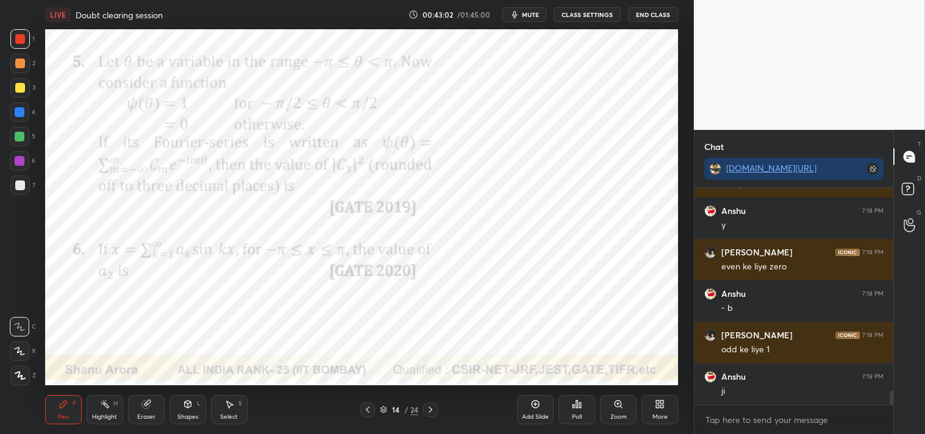
scroll to position [3161, 0]
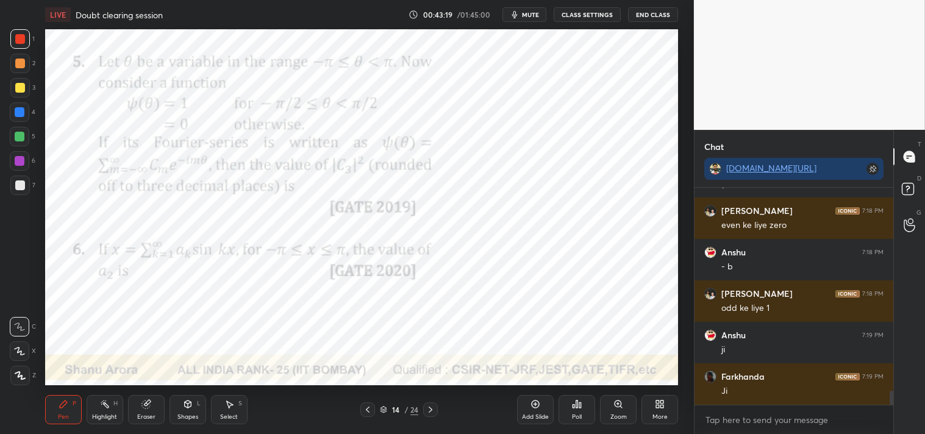
click at [74, 407] on div "P" at bounding box center [75, 404] width 4 height 6
click at [79, 409] on div "Pen P" at bounding box center [63, 409] width 37 height 29
click at [540, 411] on div "Add Slide" at bounding box center [535, 409] width 37 height 29
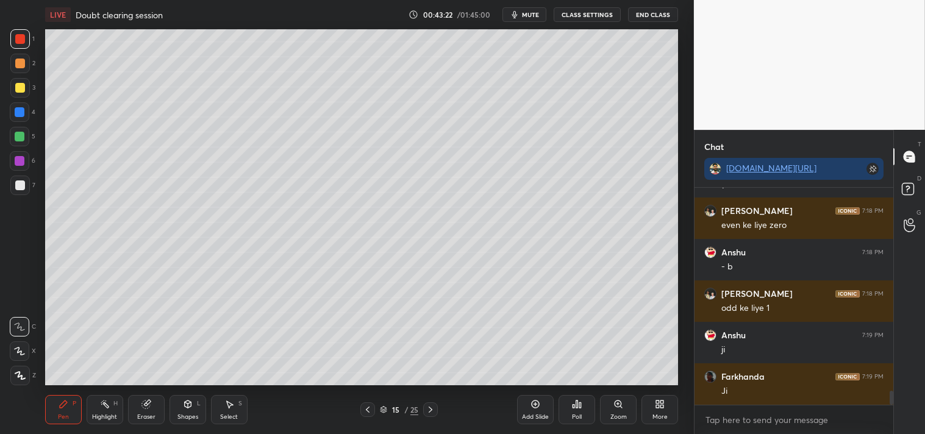
click at [192, 409] on icon at bounding box center [188, 405] width 10 height 10
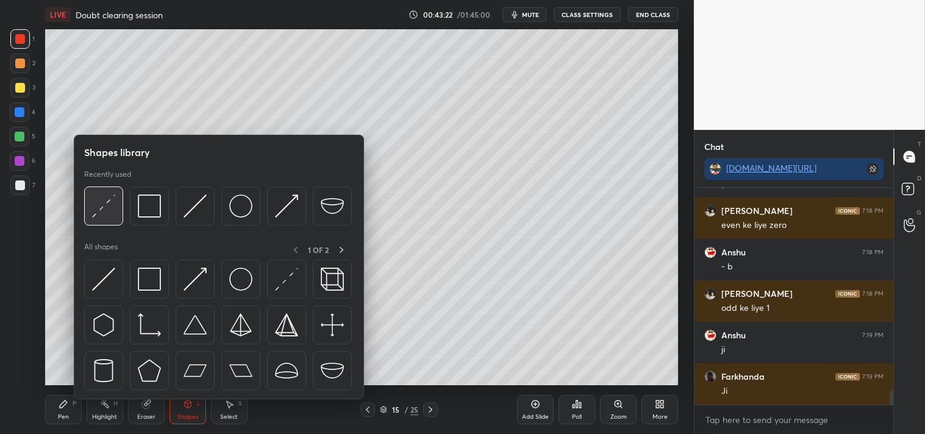
click at [106, 209] on img at bounding box center [103, 206] width 23 height 23
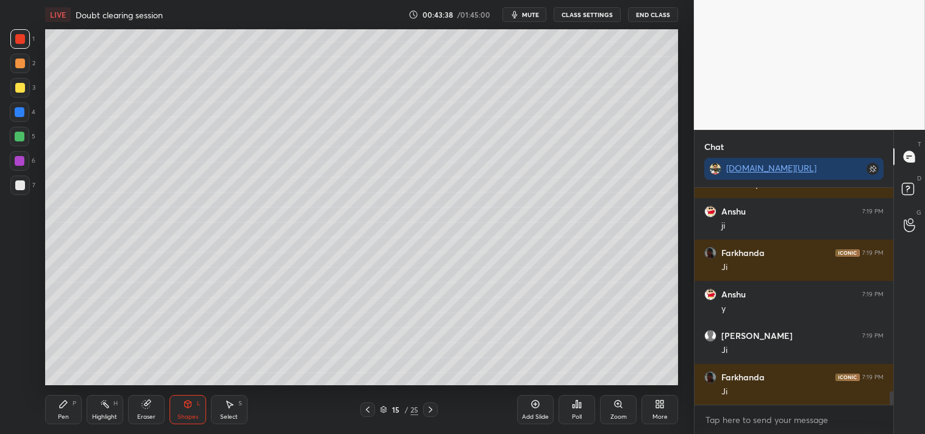
scroll to position [3327, 0]
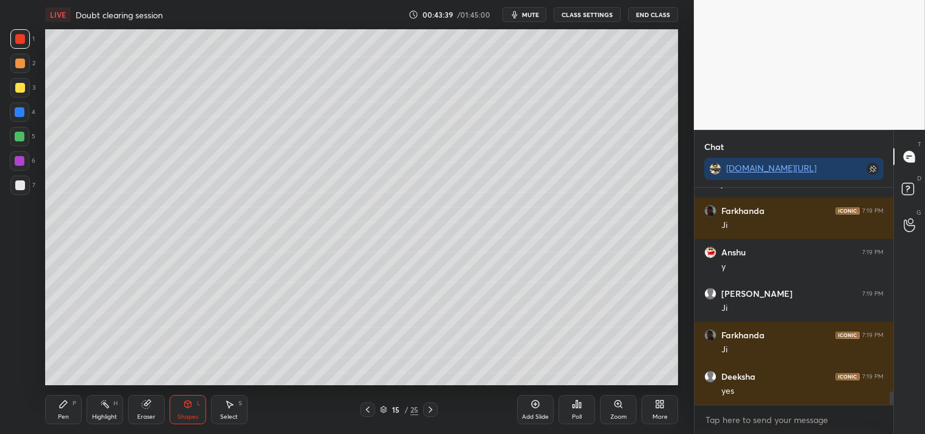
click at [624, 412] on div "Zoom" at bounding box center [618, 409] width 37 height 29
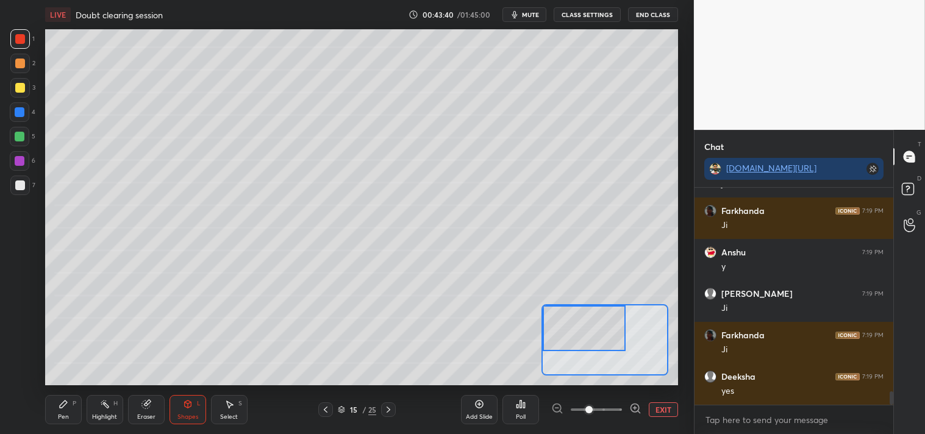
click at [61, 414] on div "Pen" at bounding box center [63, 417] width 11 height 6
click at [57, 412] on div "Pen P" at bounding box center [63, 409] width 37 height 29
click at [11, 182] on div at bounding box center [20, 186] width 20 height 20
click at [20, 183] on div at bounding box center [20, 186] width 10 height 10
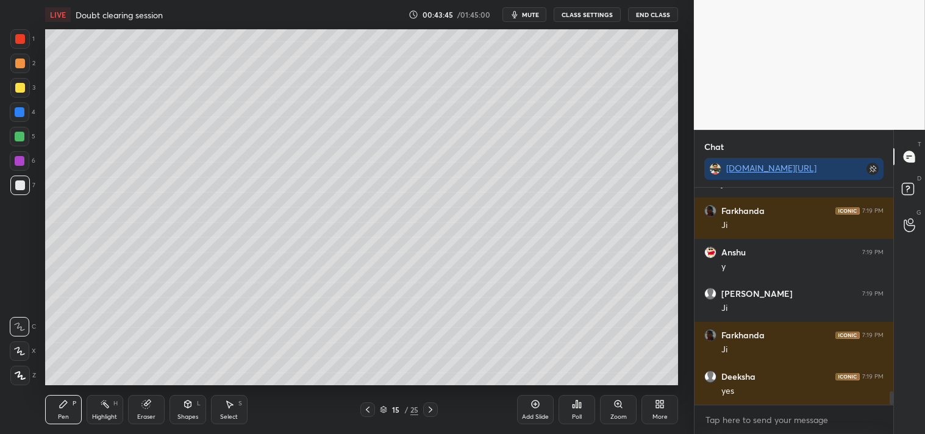
click at [611, 418] on div "Zoom" at bounding box center [619, 417] width 16 height 6
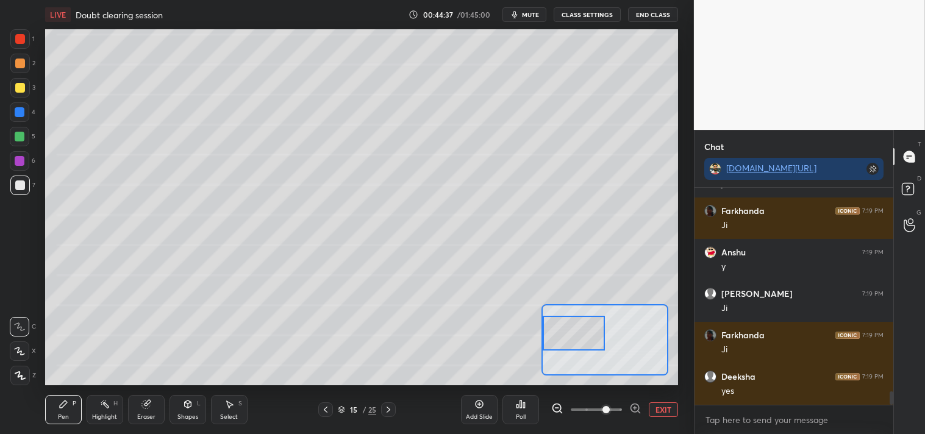
click at [151, 403] on icon at bounding box center [147, 405] width 10 height 10
click at [68, 406] on icon at bounding box center [64, 405] width 10 height 10
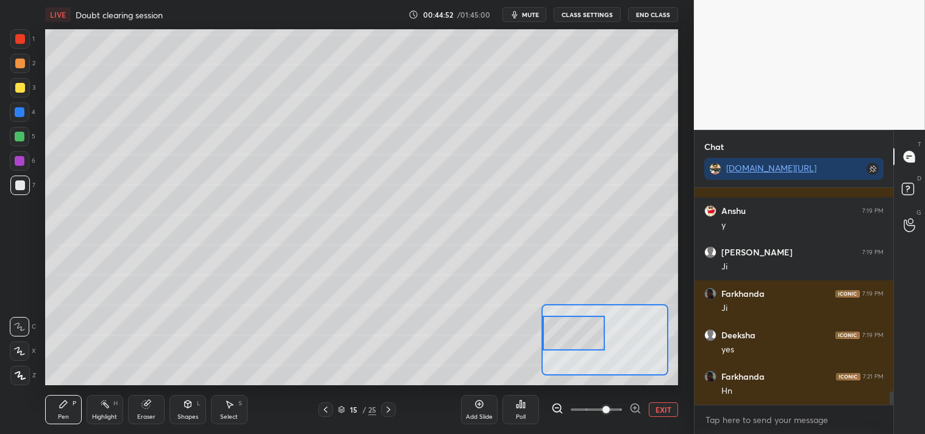
scroll to position [3410, 0]
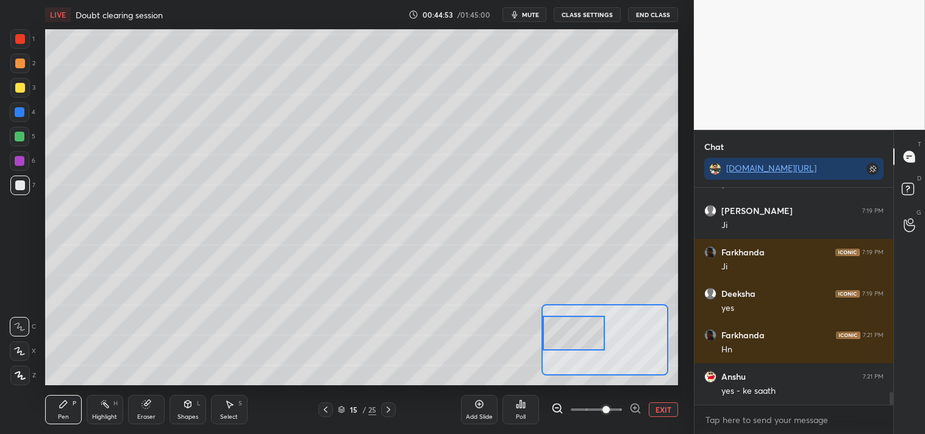
click at [671, 410] on button "EXIT" at bounding box center [663, 410] width 29 height 15
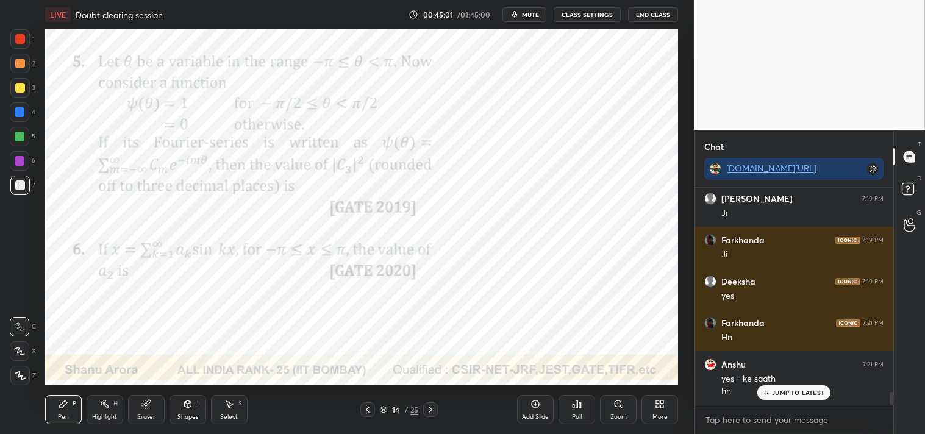
scroll to position [3463, 0]
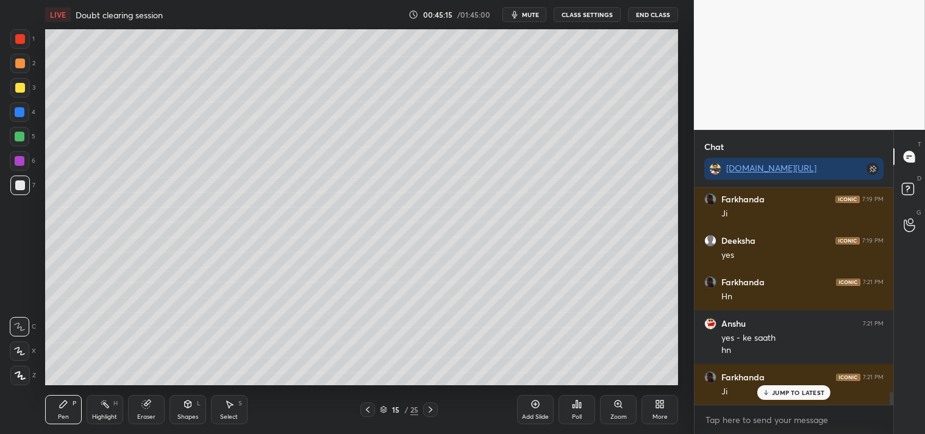
click at [617, 411] on div "Zoom" at bounding box center [618, 409] width 37 height 29
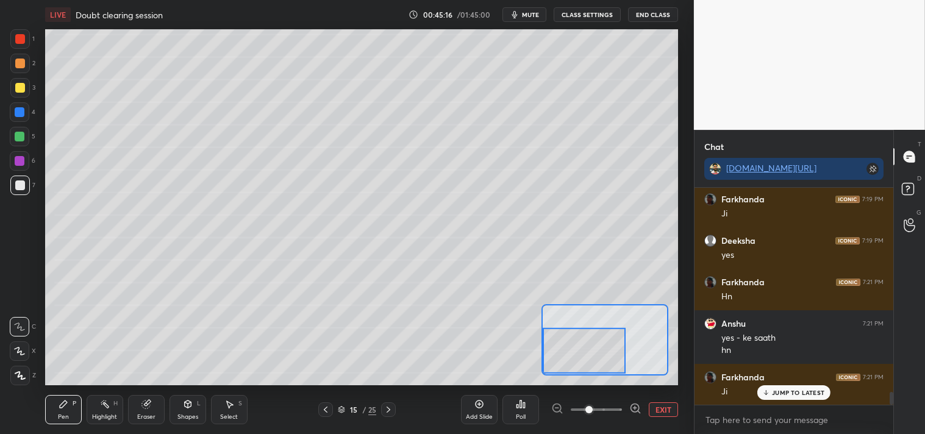
click at [583, 357] on div at bounding box center [584, 351] width 83 height 46
click at [16, 93] on div at bounding box center [20, 88] width 20 height 20
click at [13, 94] on div at bounding box center [20, 88] width 20 height 20
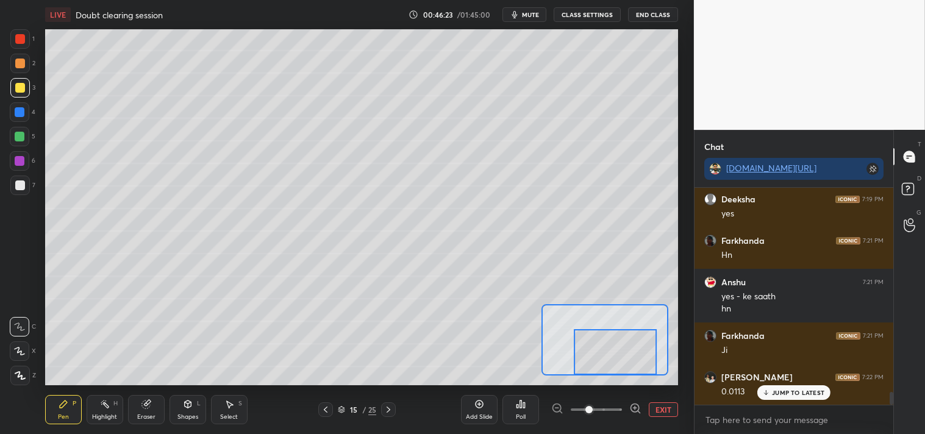
scroll to position [3546, 0]
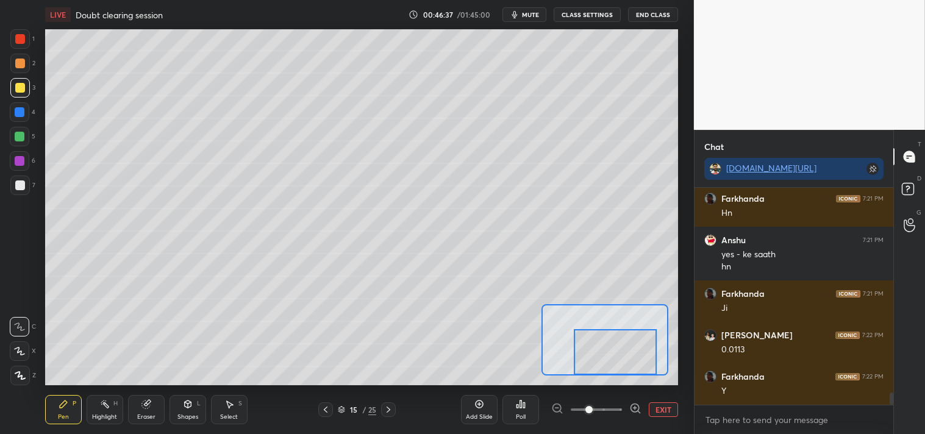
click at [667, 407] on button "EXIT" at bounding box center [663, 410] width 29 height 15
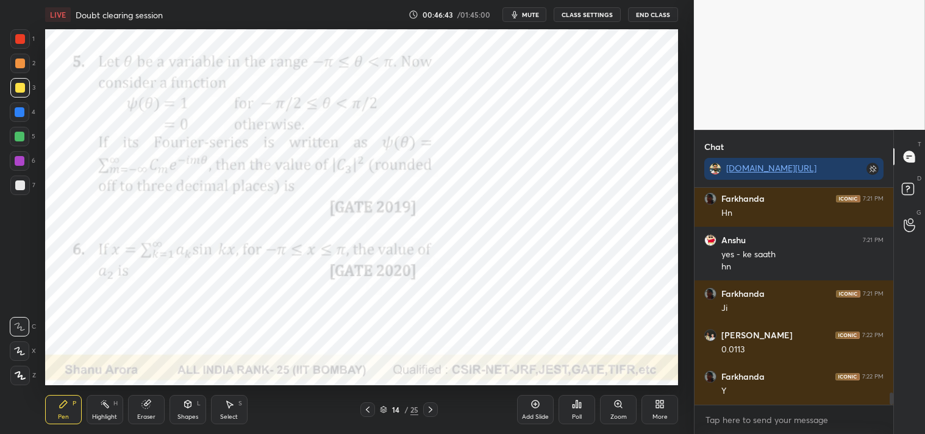
click at [19, 43] on div at bounding box center [20, 39] width 10 height 10
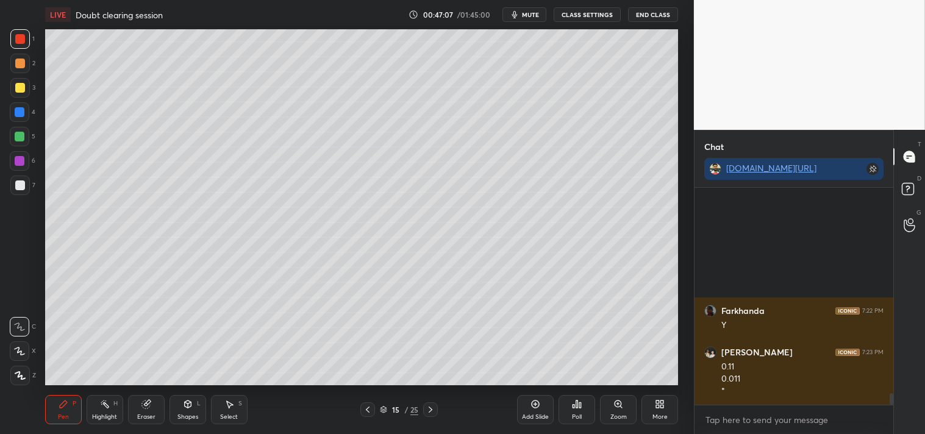
scroll to position [3790, 0]
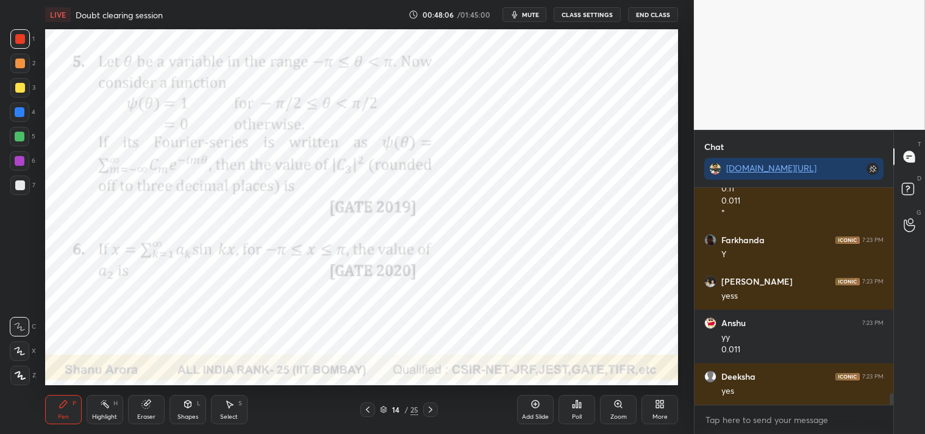
click at [608, 415] on div "Zoom" at bounding box center [618, 409] width 37 height 29
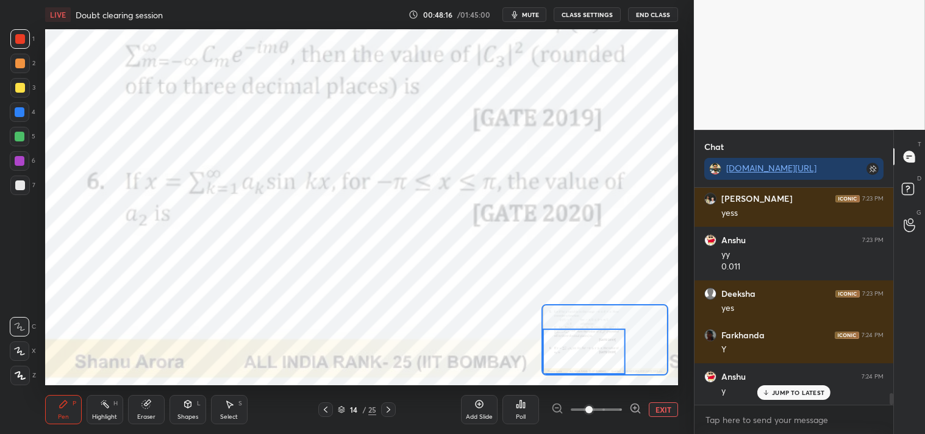
scroll to position [3914, 0]
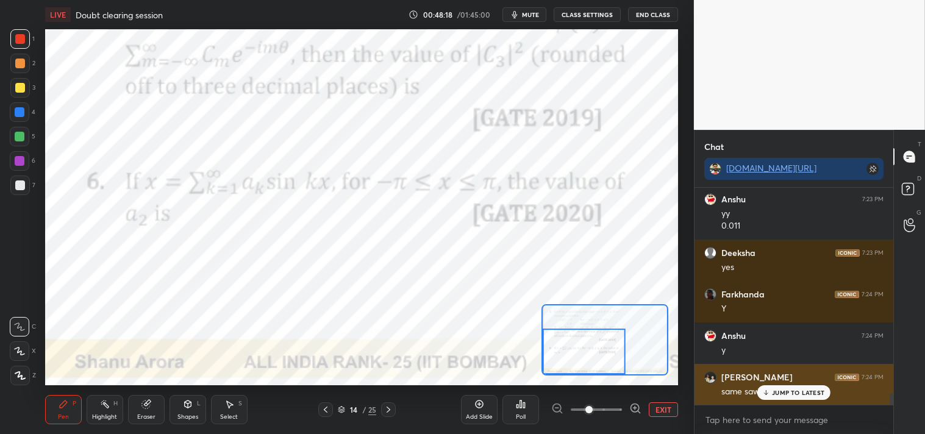
click at [789, 393] on p "JUMP TO LATEST" at bounding box center [798, 392] width 52 height 7
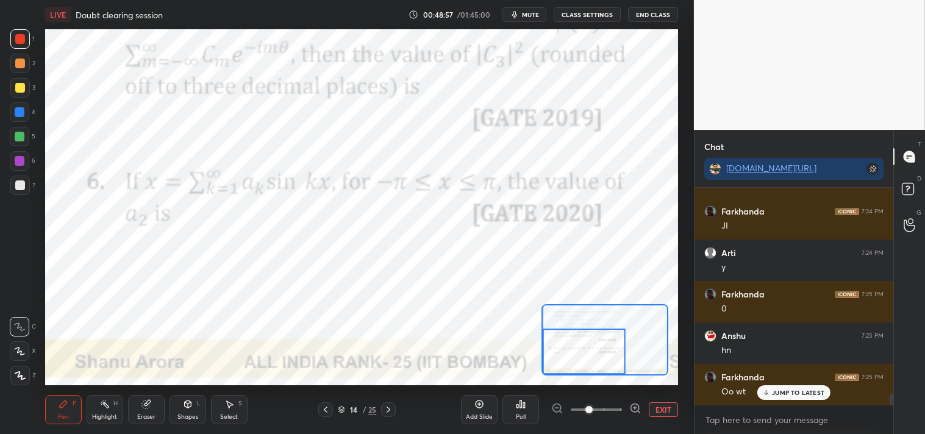
scroll to position [4175, 0]
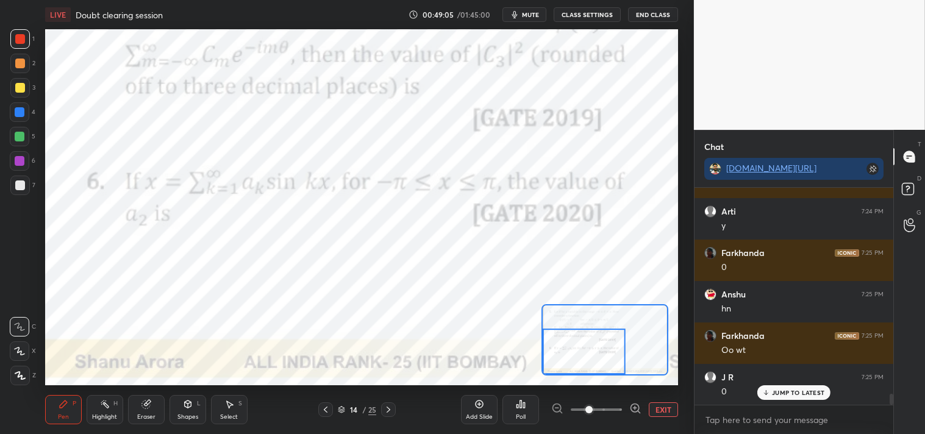
click at [150, 409] on icon at bounding box center [147, 405] width 10 height 10
click at [144, 393] on div "Pen P Highlight H Eraser Shapes L Select S 14 / 25 Add Slide Poll EXIT" at bounding box center [362, 410] width 634 height 49
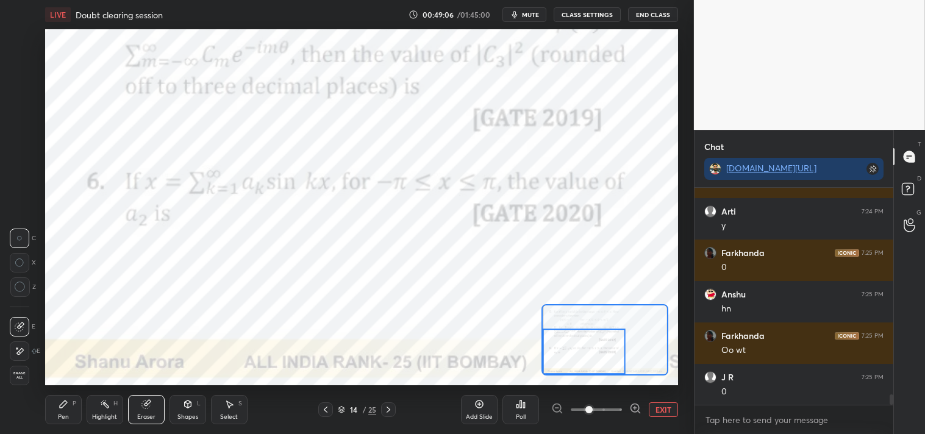
scroll to position [4217, 0]
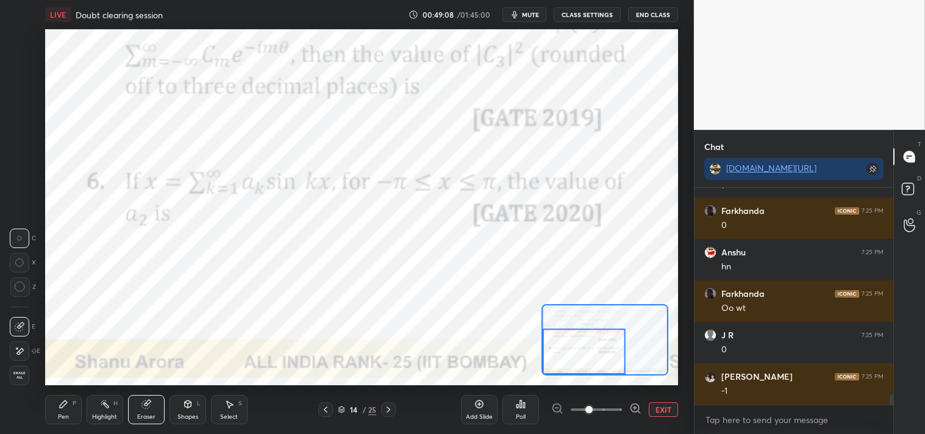
click at [96, 409] on div "Highlight H" at bounding box center [105, 409] width 37 height 29
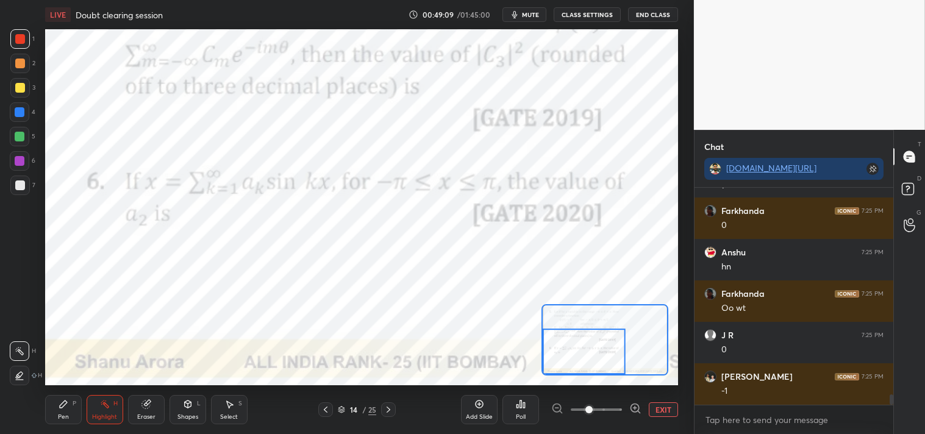
click at [104, 406] on icon at bounding box center [105, 405] width 10 height 10
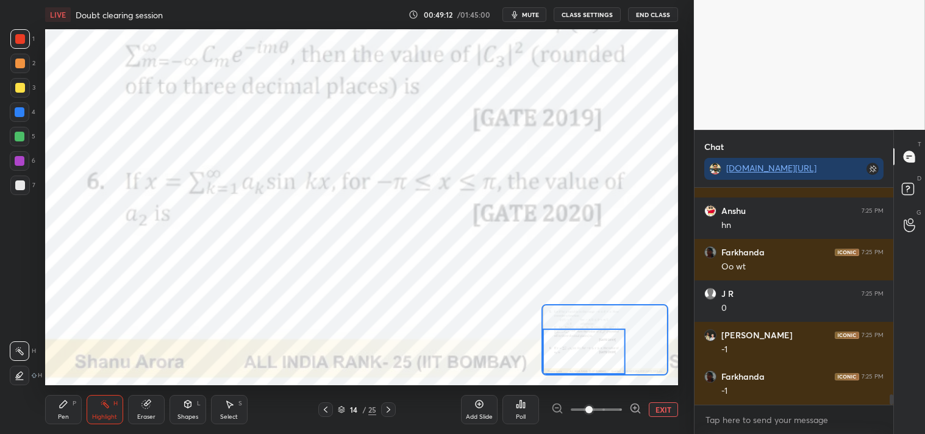
click at [60, 415] on div "Pen" at bounding box center [63, 417] width 11 height 6
click at [68, 415] on div "Pen" at bounding box center [63, 417] width 11 height 6
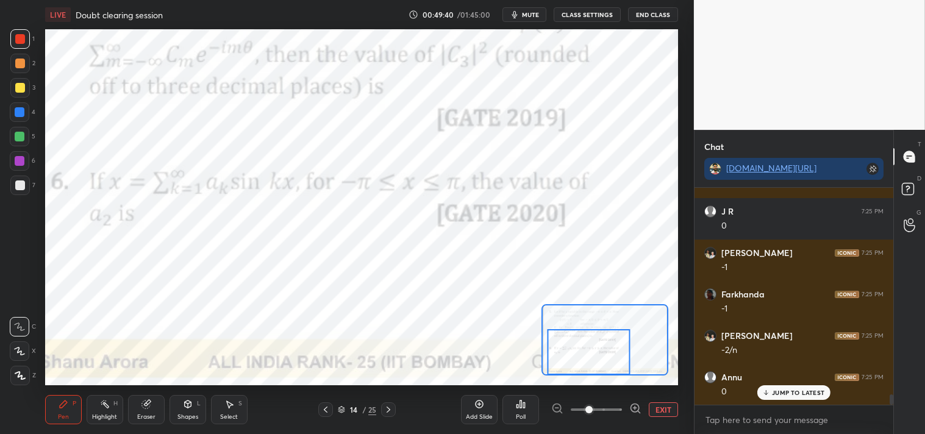
scroll to position [4383, 0]
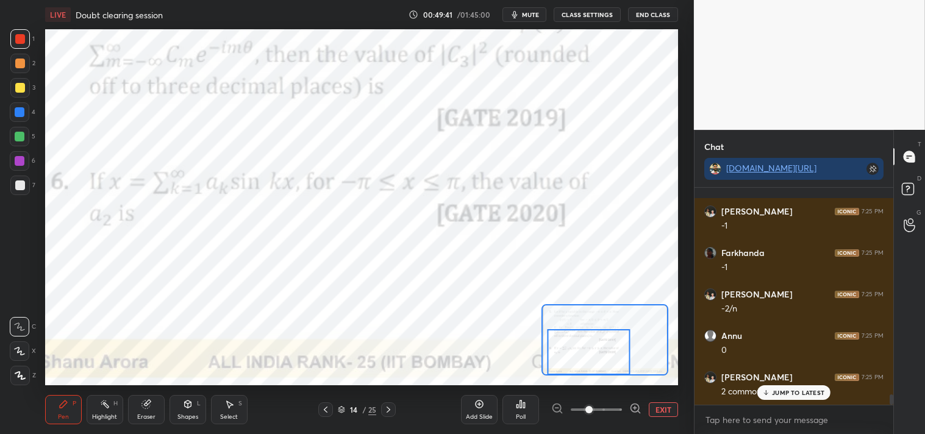
click at [20, 162] on div at bounding box center [20, 161] width 10 height 10
click at [24, 167] on div at bounding box center [20, 161] width 20 height 20
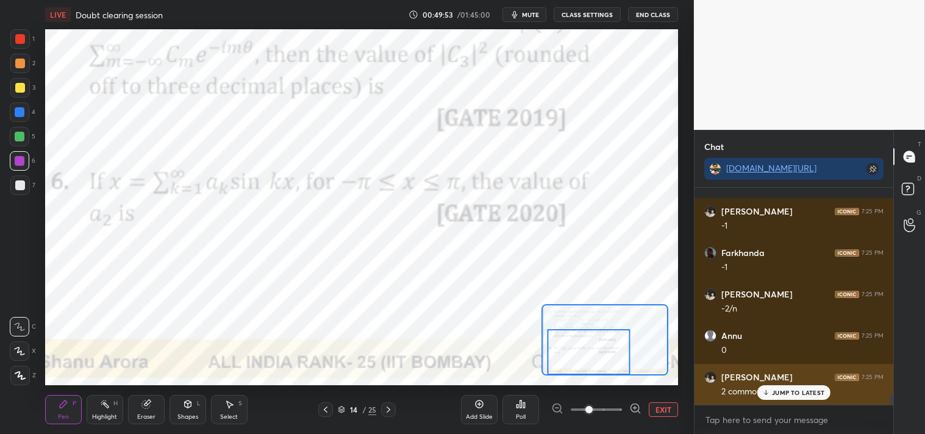
click at [789, 394] on p "JUMP TO LATEST" at bounding box center [798, 392] width 52 height 7
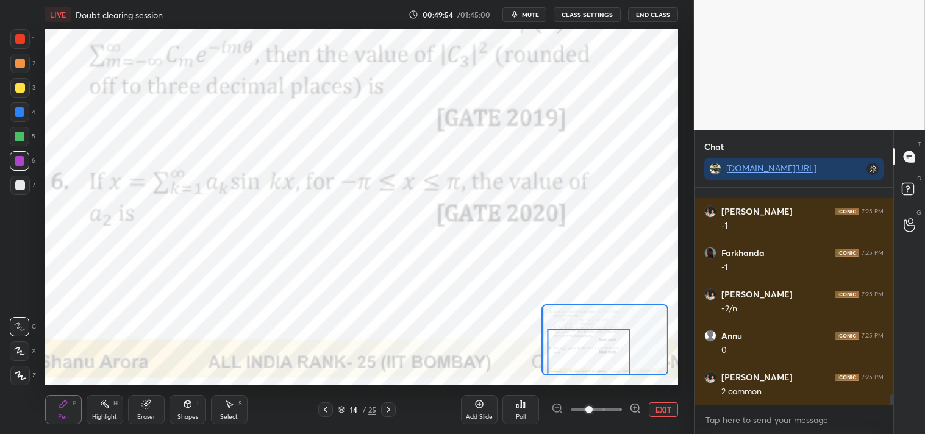
scroll to position [4425, 0]
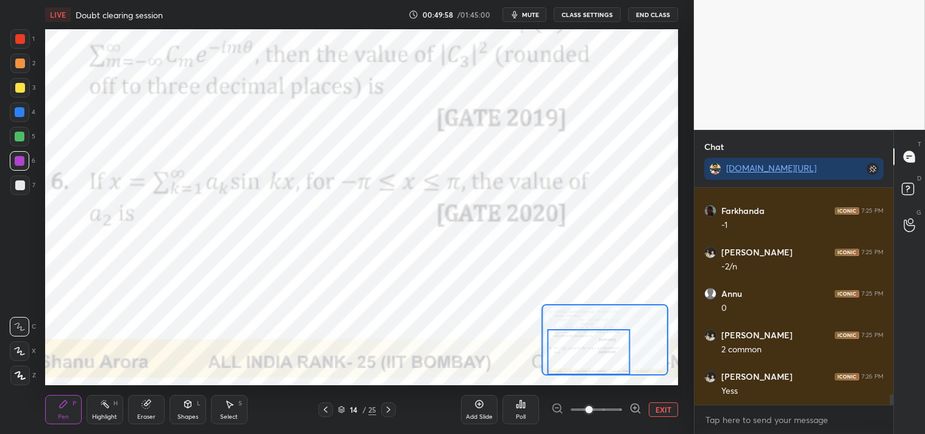
click at [145, 416] on div "Eraser" at bounding box center [146, 417] width 18 height 6
click at [665, 409] on button "EXIT" at bounding box center [663, 410] width 29 height 15
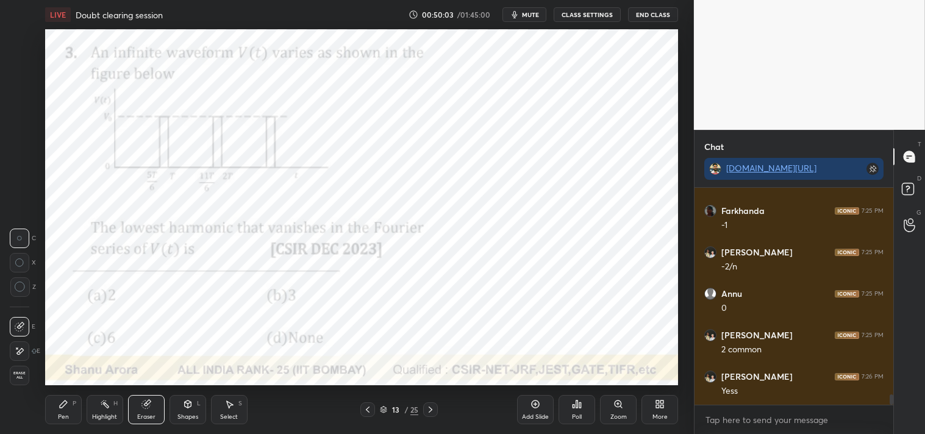
click at [532, 414] on div "Add Slide" at bounding box center [535, 417] width 27 height 6
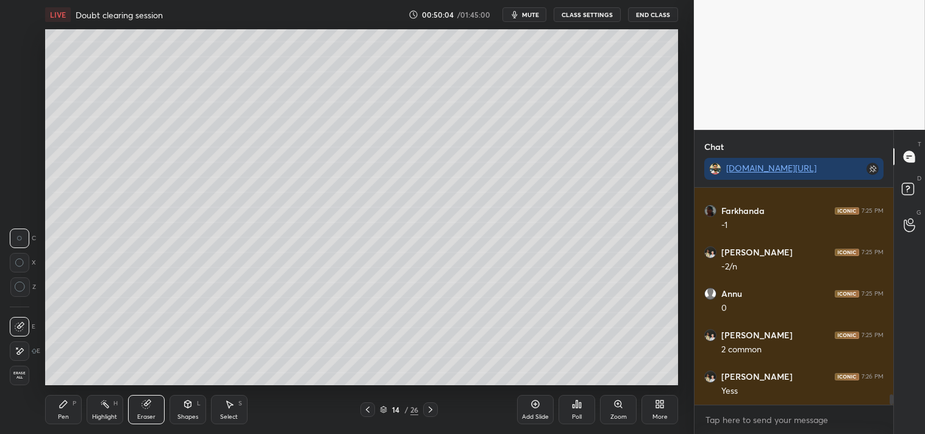
click at [56, 413] on div "Pen P" at bounding box center [63, 409] width 37 height 29
click at [63, 414] on div "Pen" at bounding box center [63, 417] width 11 height 6
click at [17, 90] on div at bounding box center [20, 88] width 10 height 10
click at [29, 91] on div "3" at bounding box center [22, 88] width 25 height 20
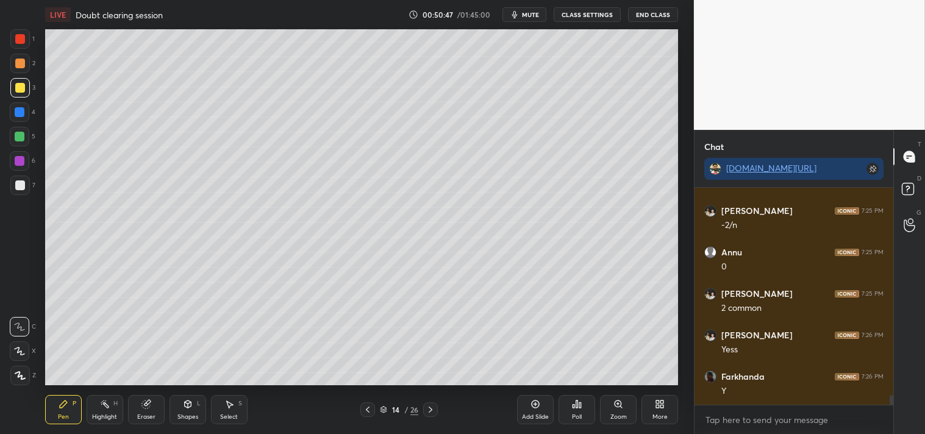
click at [101, 404] on icon at bounding box center [105, 405] width 10 height 10
click at [102, 393] on div "Pen P Highlight H Eraser Shapes L Select S 14 / 26 Add Slide Poll Zoom More" at bounding box center [362, 410] width 634 height 49
click at [20, 43] on div at bounding box center [20, 39] width 10 height 10
click at [20, 49] on div "1" at bounding box center [22, 41] width 24 height 24
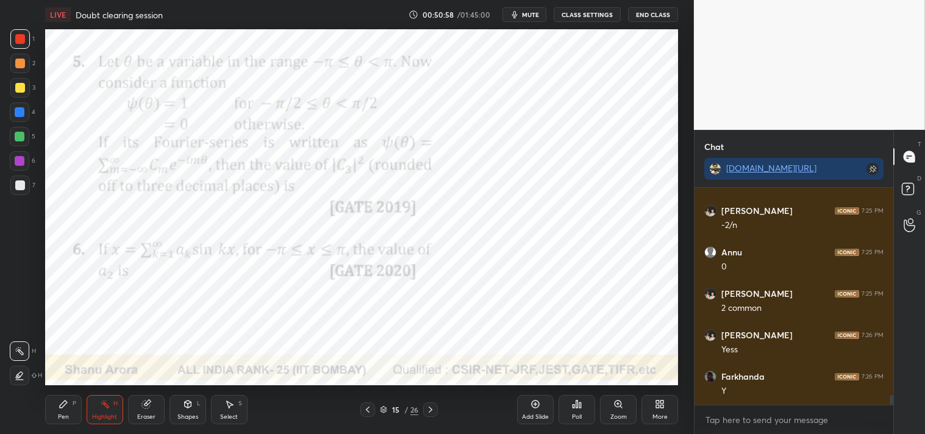
click at [57, 418] on div "Pen P" at bounding box center [63, 409] width 37 height 29
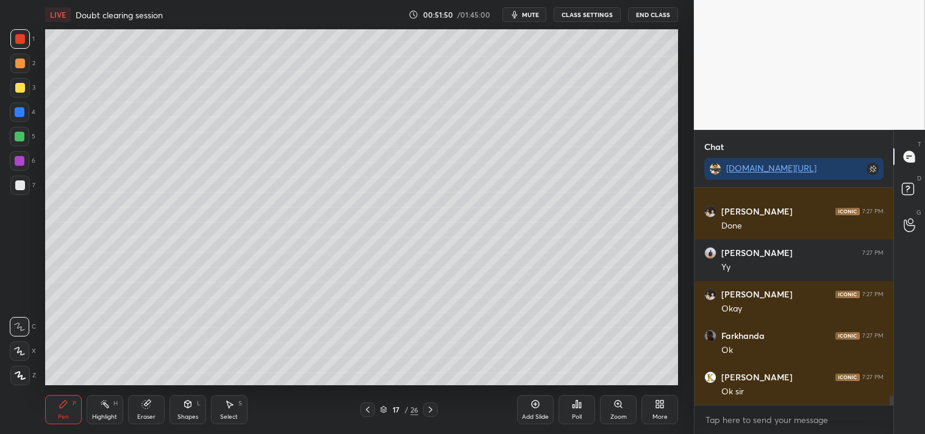
scroll to position [4840, 0]
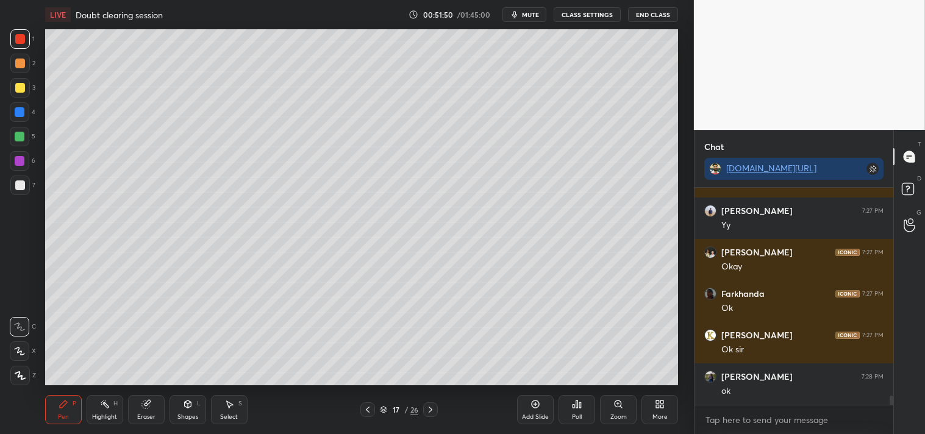
click at [659, 401] on icon at bounding box center [657, 402] width 3 height 3
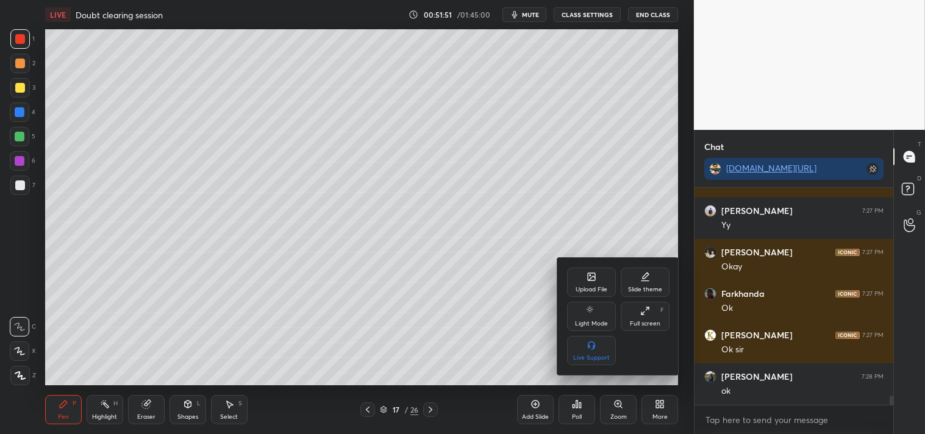
click at [570, 272] on div "Upload File" at bounding box center [591, 282] width 49 height 29
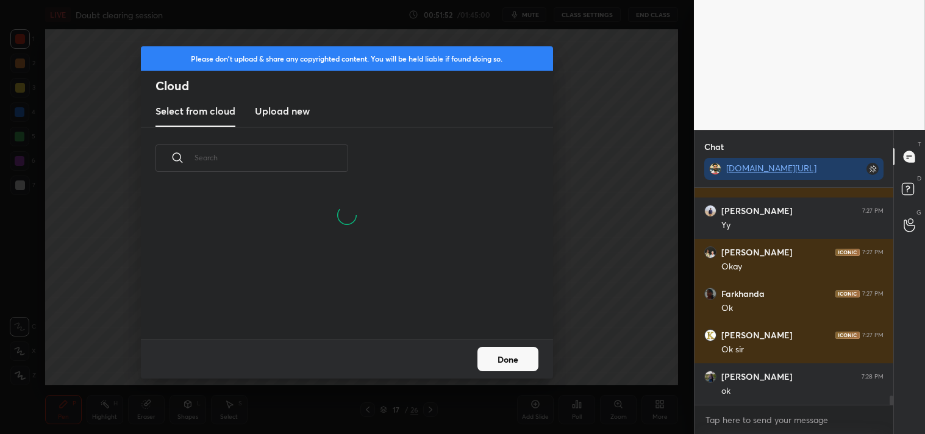
click at [275, 98] on new "Upload new" at bounding box center [282, 111] width 55 height 30
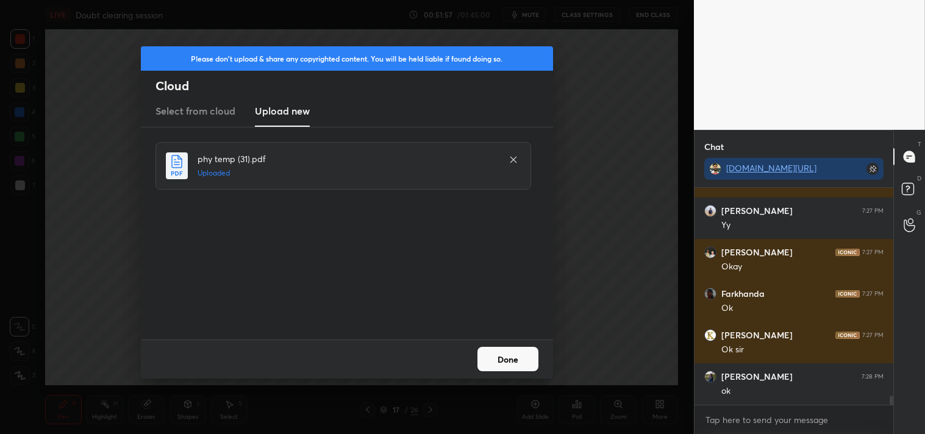
click at [493, 350] on button "Done" at bounding box center [508, 359] width 61 height 24
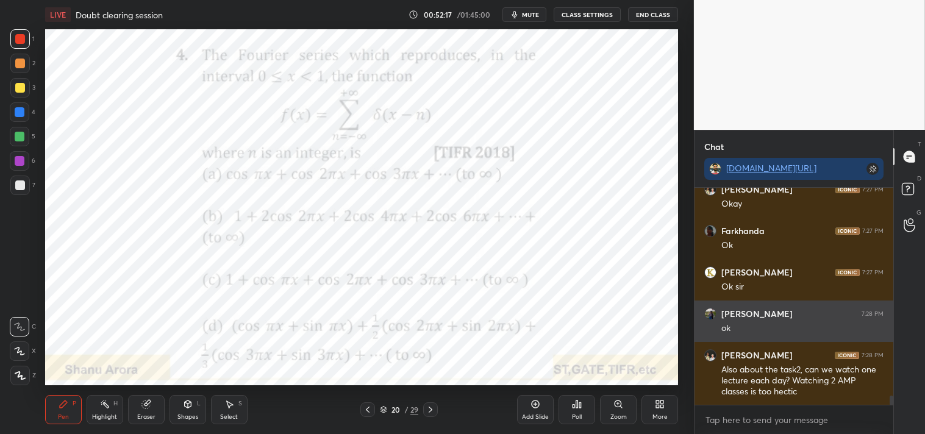
scroll to position [4903, 0]
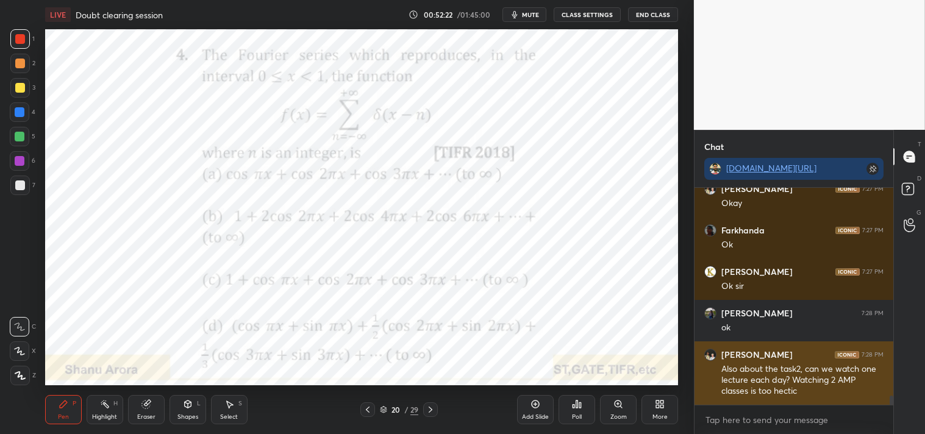
click at [731, 367] on div "Also about the task2, can we watch one lecture each day? Watching 2 AMP classes…" at bounding box center [803, 381] width 162 height 34
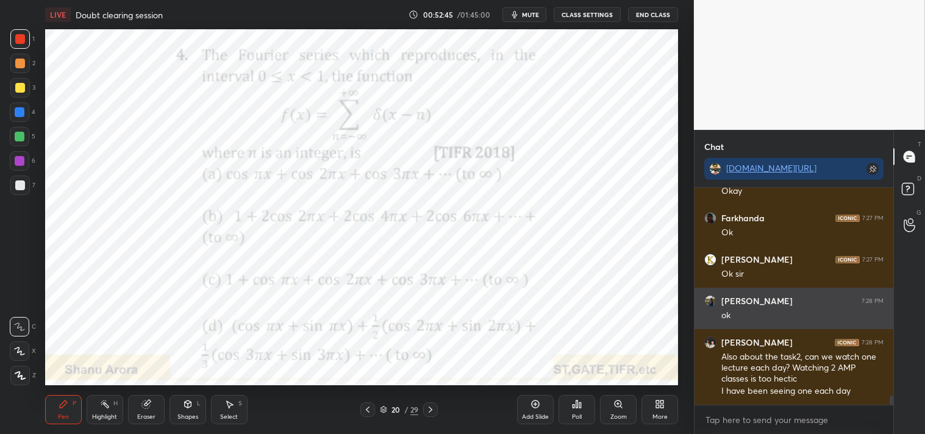
scroll to position [4968, 0]
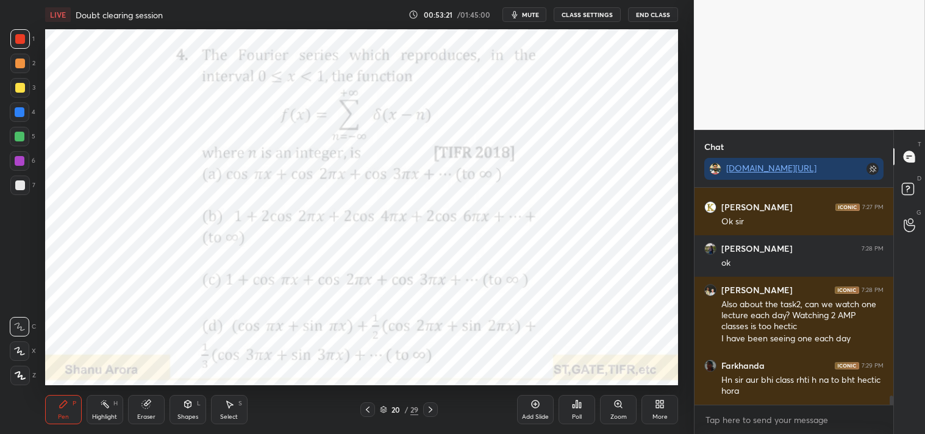
click at [529, 404] on div "Add Slide" at bounding box center [535, 409] width 37 height 29
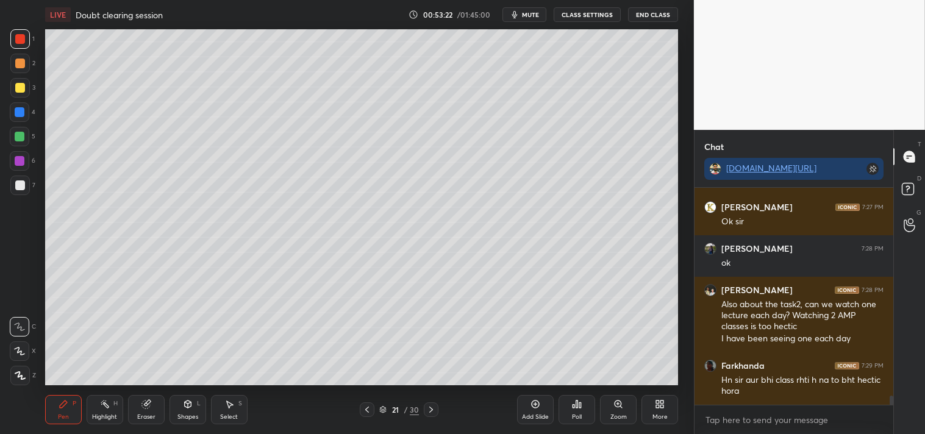
click at [19, 187] on div at bounding box center [20, 186] width 10 height 10
click at [31, 192] on div "7" at bounding box center [22, 186] width 25 height 20
click at [185, 418] on div "Shapes" at bounding box center [188, 417] width 21 height 6
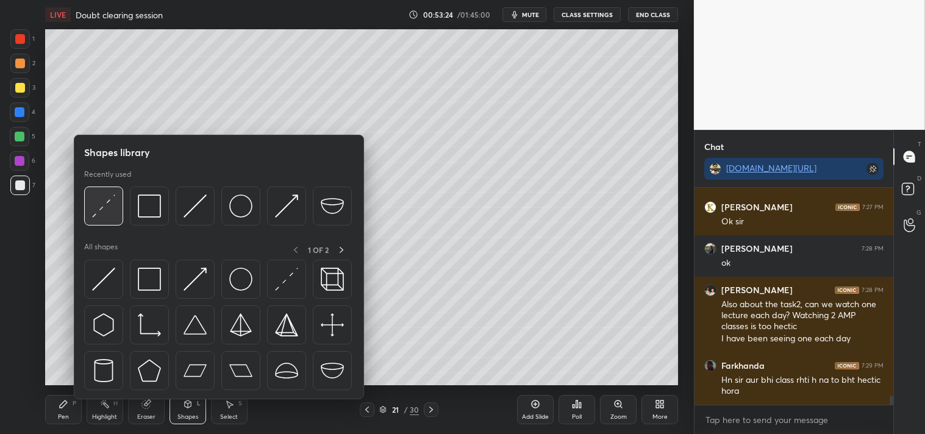
click at [108, 206] on img at bounding box center [103, 206] width 23 height 23
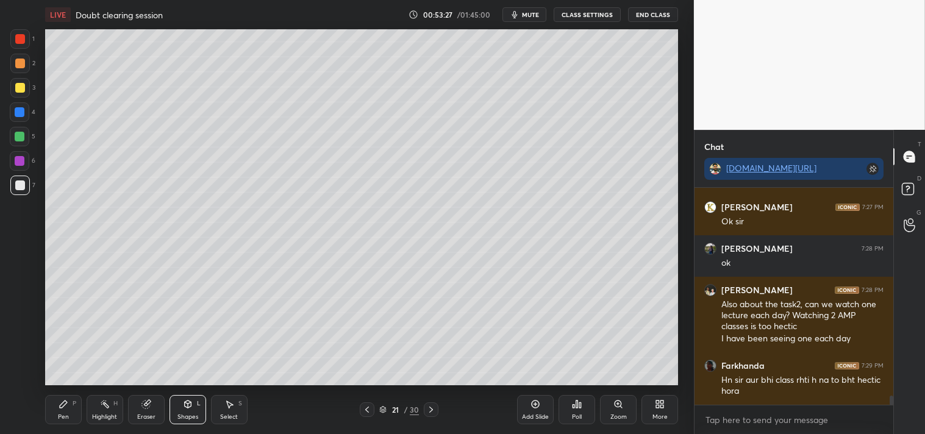
click at [606, 415] on div "Zoom" at bounding box center [618, 409] width 37 height 29
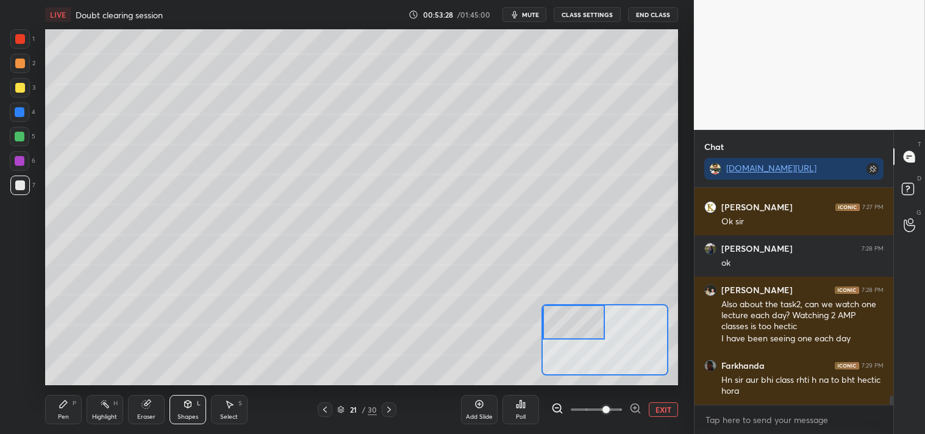
click at [74, 407] on div "Pen P" at bounding box center [63, 409] width 37 height 29
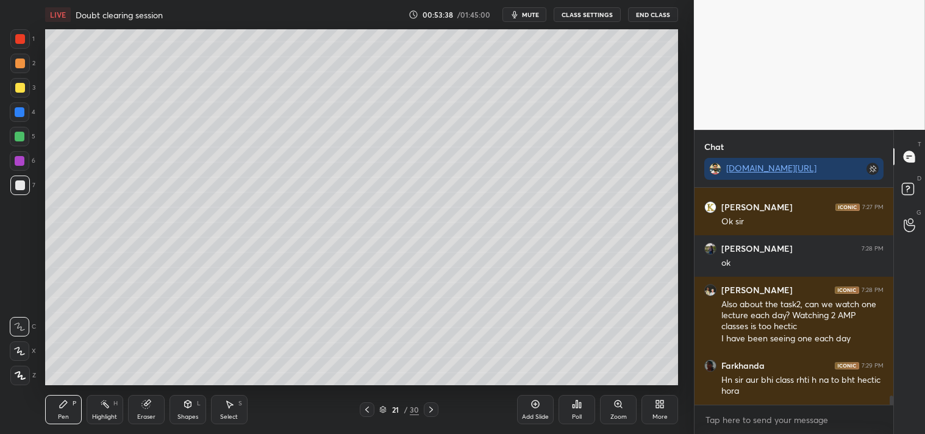
click at [604, 400] on div "Zoom" at bounding box center [618, 409] width 37 height 29
click at [611, 416] on div "Zoom" at bounding box center [619, 417] width 16 height 6
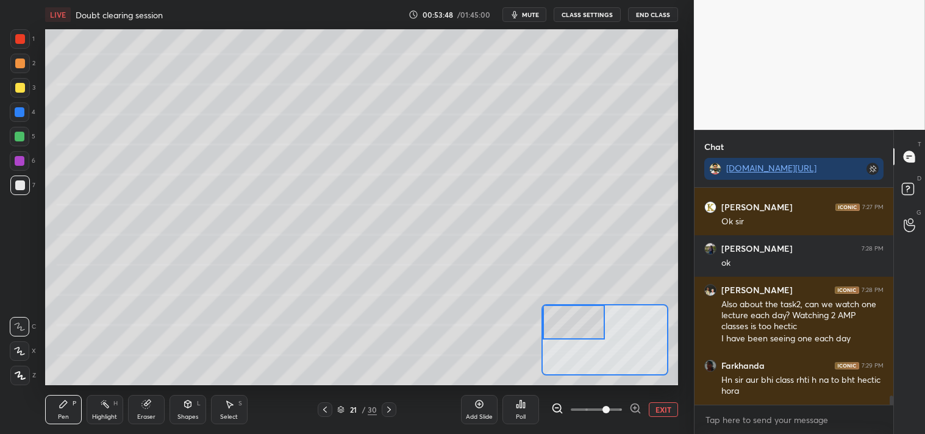
click at [74, 409] on div "Pen P" at bounding box center [63, 409] width 37 height 29
click at [84, 401] on div "Pen P Highlight H Eraser Shapes L Select S" at bounding box center [149, 409] width 208 height 29
click at [138, 400] on div "Eraser" at bounding box center [146, 409] width 37 height 29
click at [64, 403] on icon at bounding box center [63, 404] width 7 height 7
click at [65, 401] on icon at bounding box center [63, 404] width 7 height 7
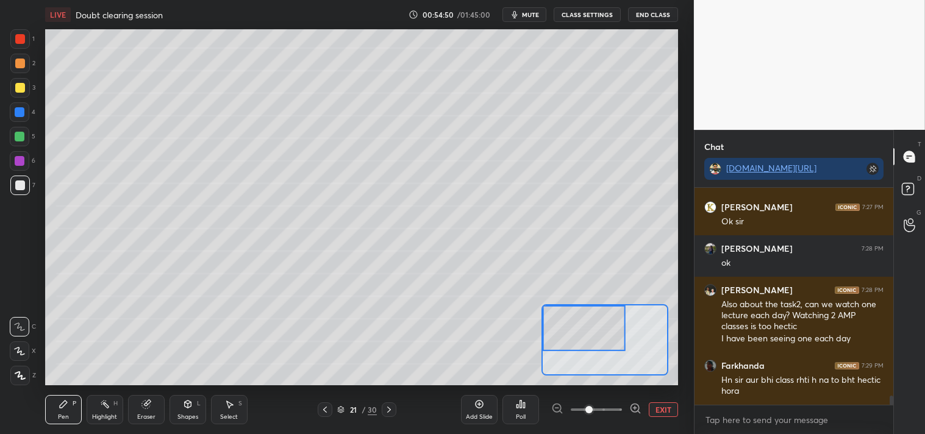
click at [154, 409] on div "Eraser" at bounding box center [146, 409] width 37 height 29
click at [56, 411] on div "Pen P" at bounding box center [63, 409] width 37 height 29
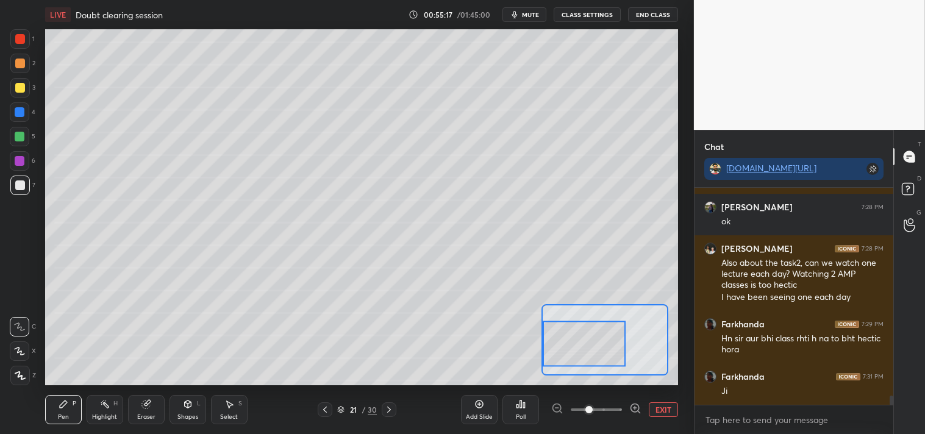
click at [93, 411] on div "Highlight H" at bounding box center [105, 409] width 37 height 29
click at [94, 414] on div "Highlight" at bounding box center [104, 417] width 25 height 6
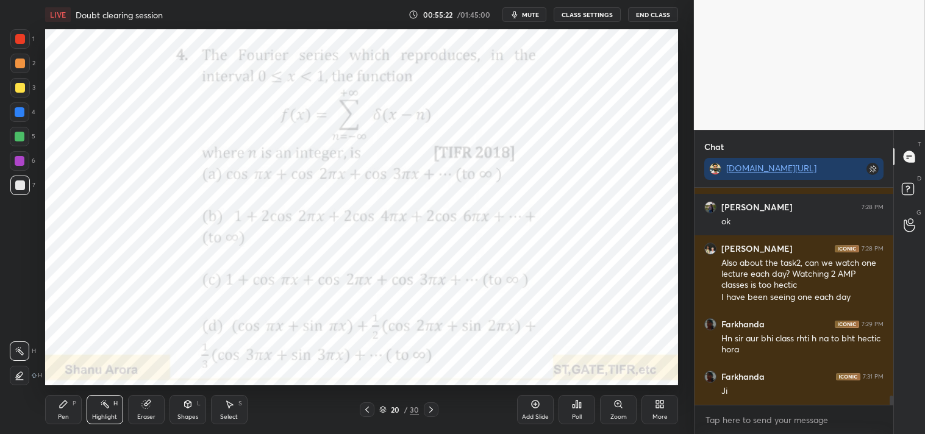
click at [62, 409] on icon at bounding box center [64, 405] width 10 height 10
click at [24, 39] on div at bounding box center [20, 39] width 10 height 10
click at [27, 46] on div at bounding box center [20, 39] width 20 height 20
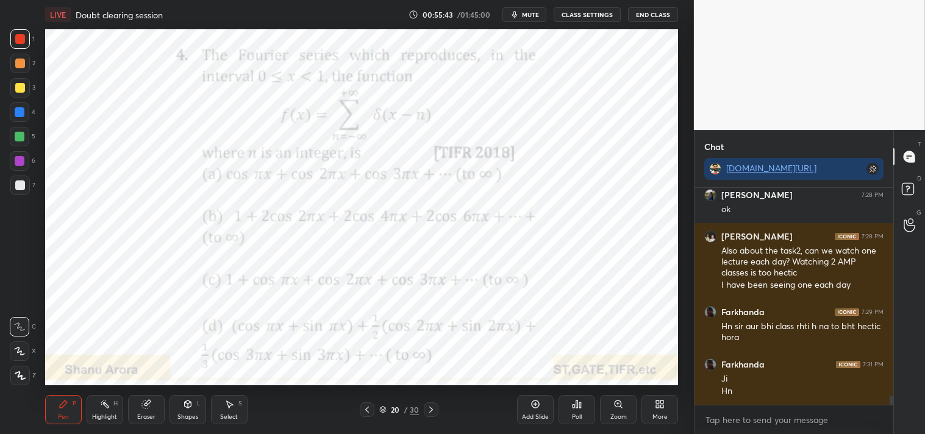
scroll to position [5063, 0]
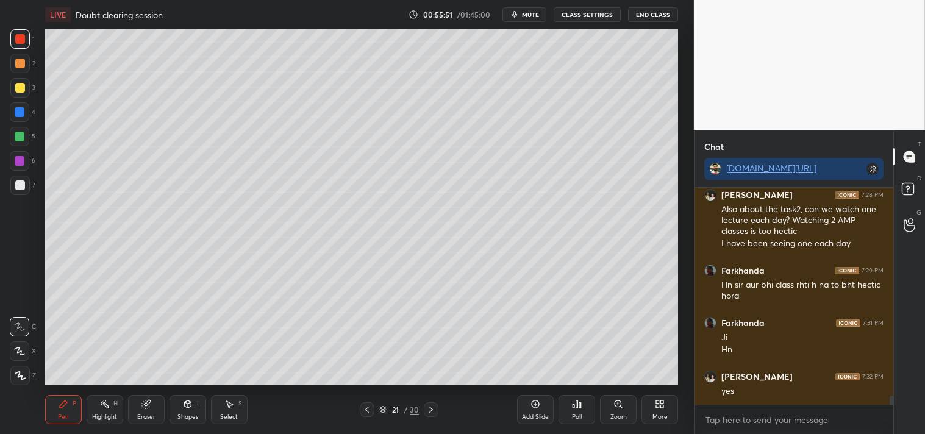
click at [624, 414] on div "Zoom" at bounding box center [619, 417] width 16 height 6
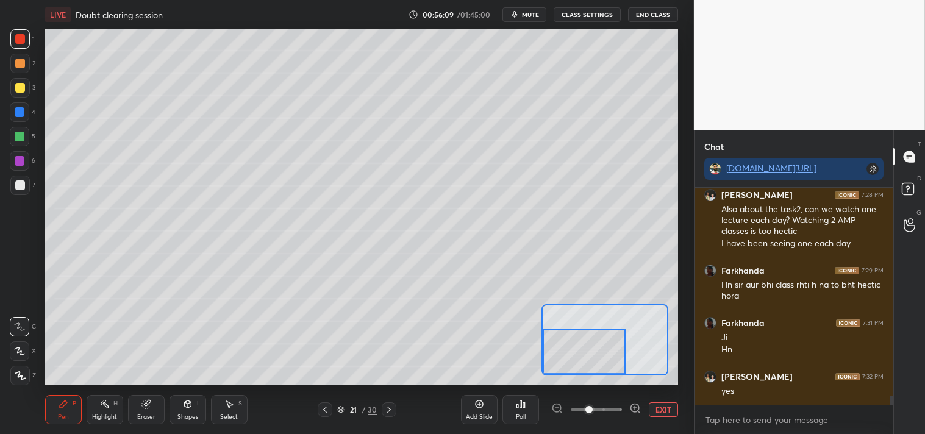
click at [148, 409] on icon at bounding box center [147, 405] width 10 height 10
click at [147, 404] on icon at bounding box center [146, 405] width 8 height 8
click at [68, 412] on div "Pen P" at bounding box center [63, 409] width 37 height 29
click at [96, 407] on div "Highlight H" at bounding box center [105, 409] width 37 height 29
click at [667, 407] on button "EXIT" at bounding box center [663, 410] width 29 height 15
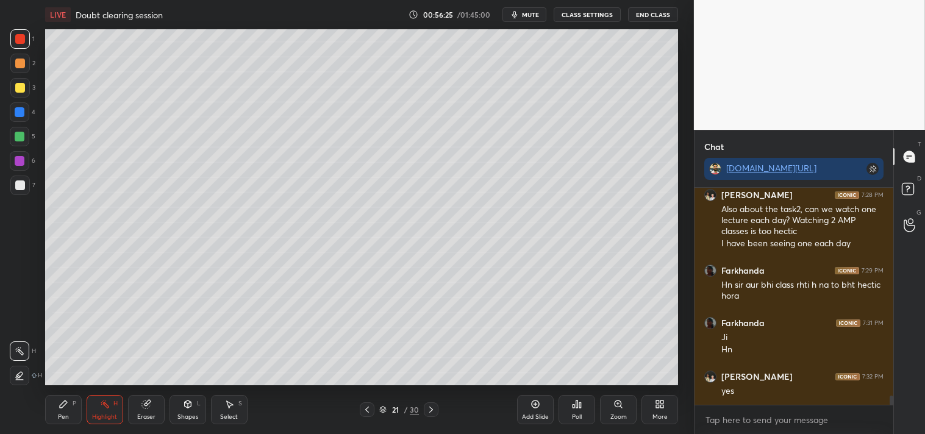
click at [59, 400] on icon at bounding box center [64, 405] width 10 height 10
click at [66, 403] on icon at bounding box center [63, 404] width 7 height 7
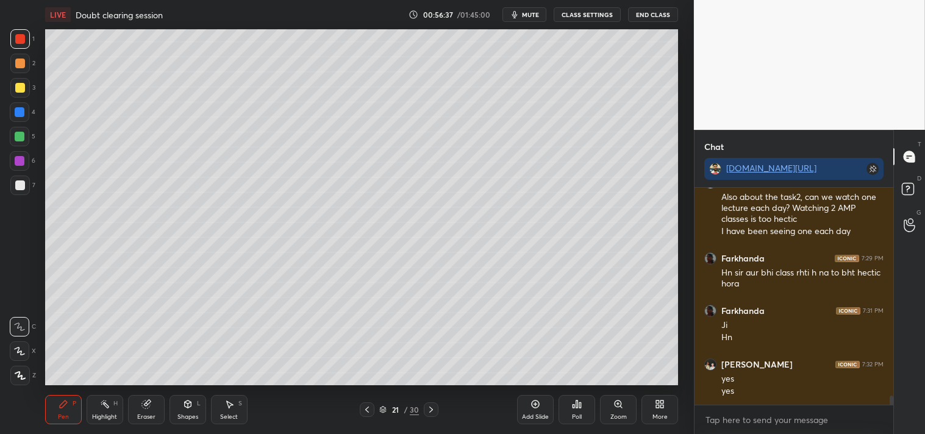
click at [138, 422] on div "Eraser" at bounding box center [146, 409] width 37 height 29
click at [67, 401] on icon at bounding box center [64, 405] width 10 height 10
click at [62, 398] on div "Pen P" at bounding box center [63, 409] width 37 height 29
click at [610, 407] on div "Zoom" at bounding box center [618, 409] width 37 height 29
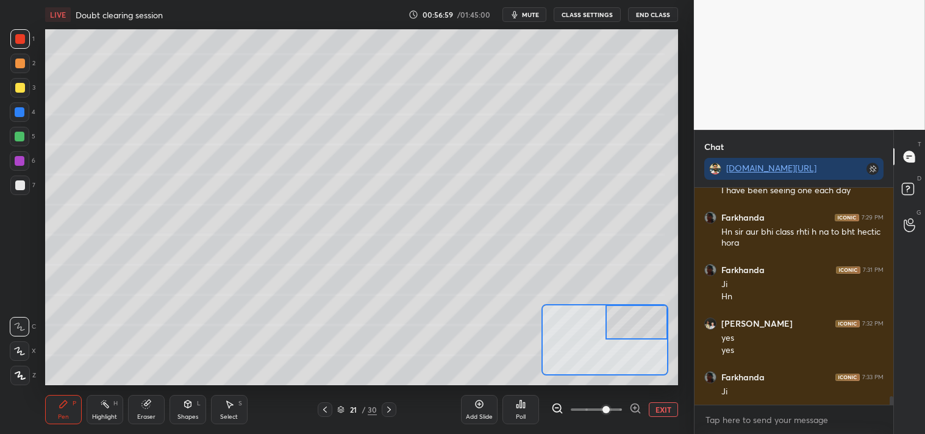
scroll to position [5157, 0]
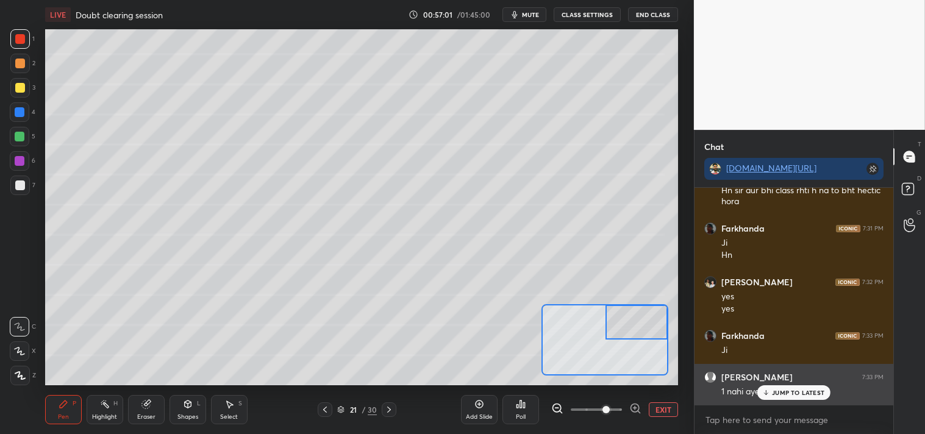
click at [780, 392] on p "JUMP TO LATEST" at bounding box center [798, 392] width 52 height 7
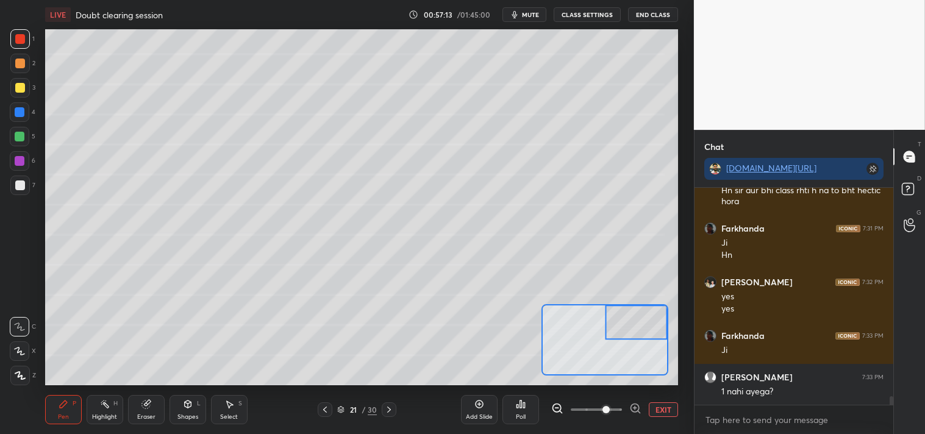
scroll to position [5170, 0]
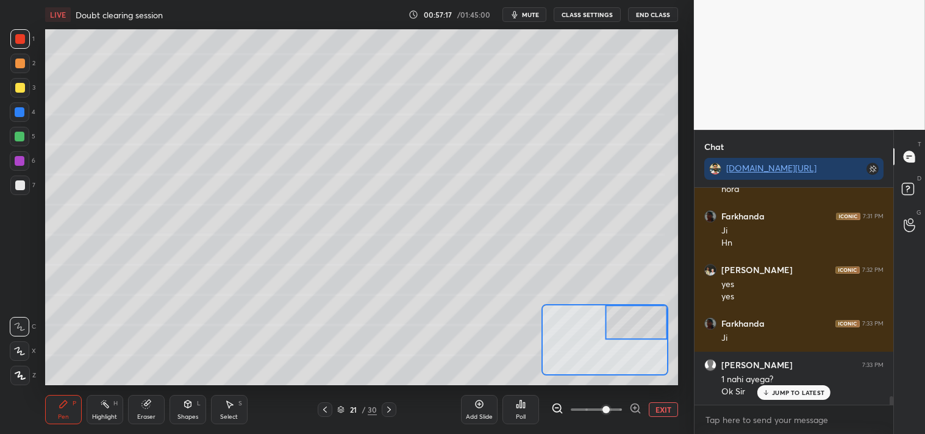
click at [16, 184] on div at bounding box center [20, 186] width 10 height 10
click at [16, 185] on div at bounding box center [20, 186] width 10 height 10
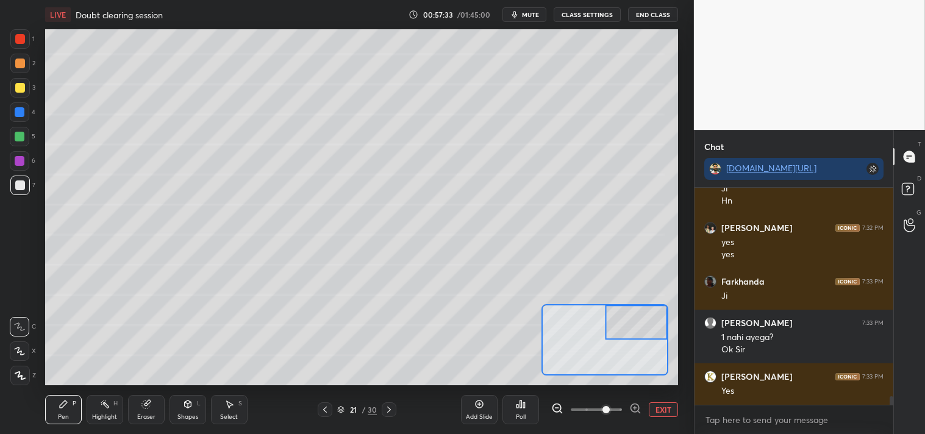
click at [678, 413] on button "EXIT" at bounding box center [663, 410] width 29 height 15
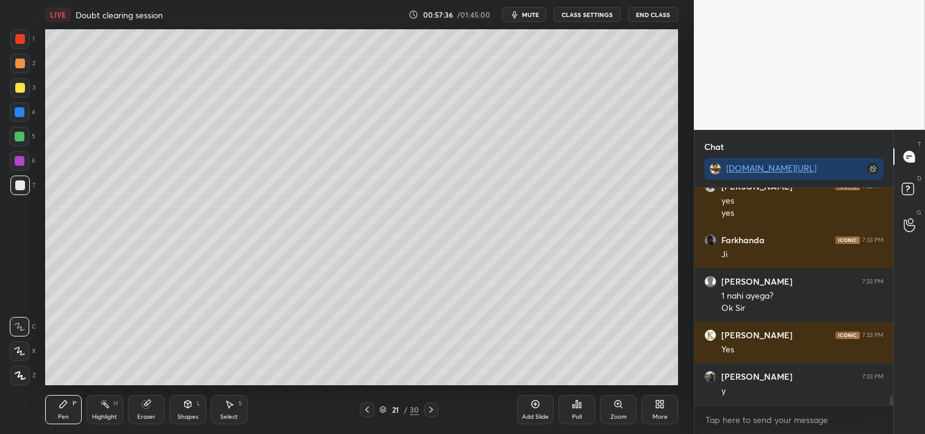
scroll to position [5295, 0]
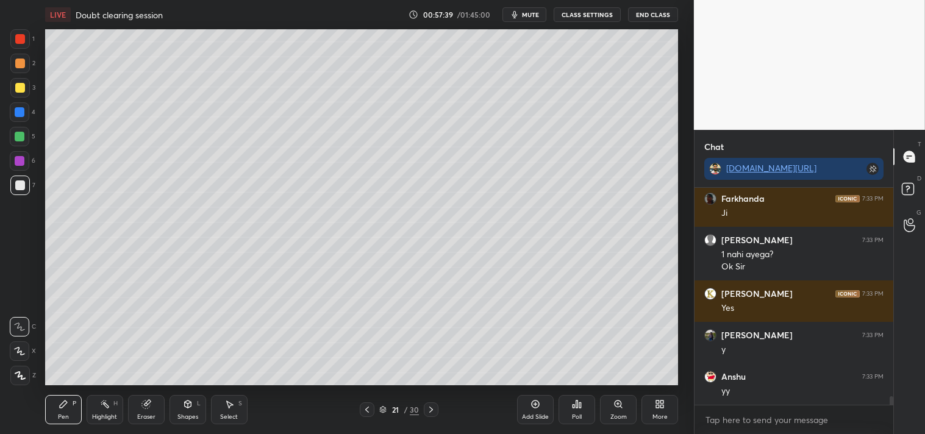
click at [620, 407] on icon at bounding box center [619, 405] width 10 height 10
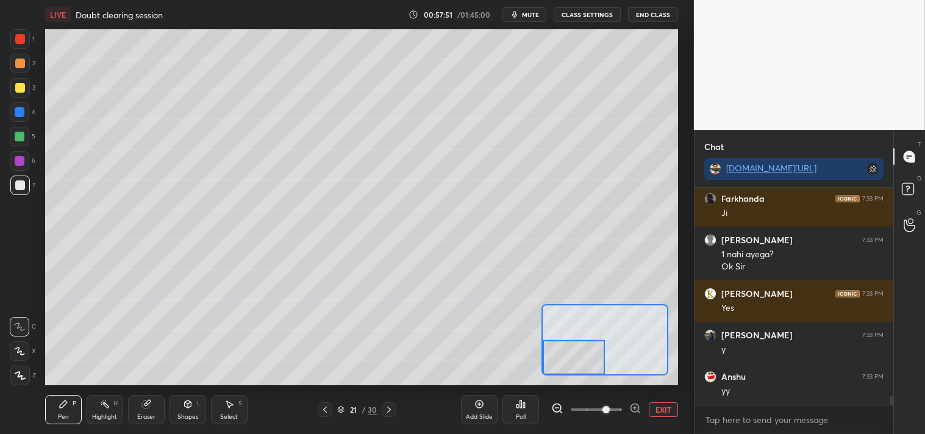
click at [662, 415] on button "EXIT" at bounding box center [663, 410] width 29 height 15
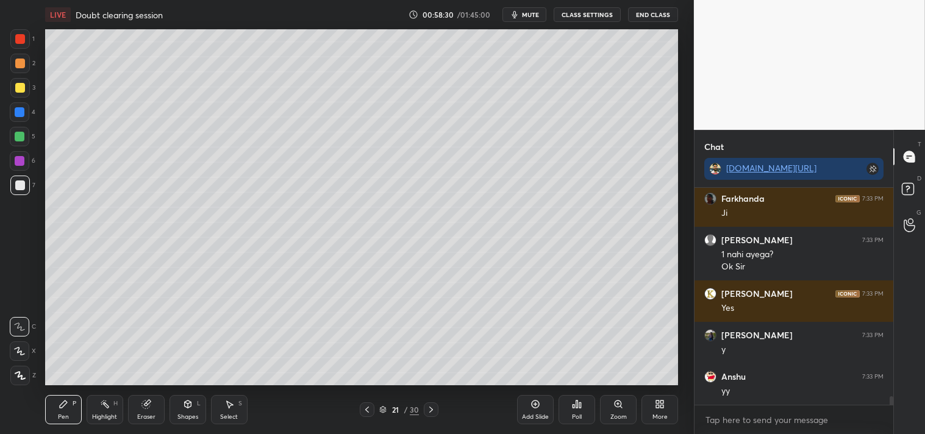
click at [95, 417] on div "Highlight" at bounding box center [104, 417] width 25 height 6
click at [102, 419] on div "Highlight" at bounding box center [104, 417] width 25 height 6
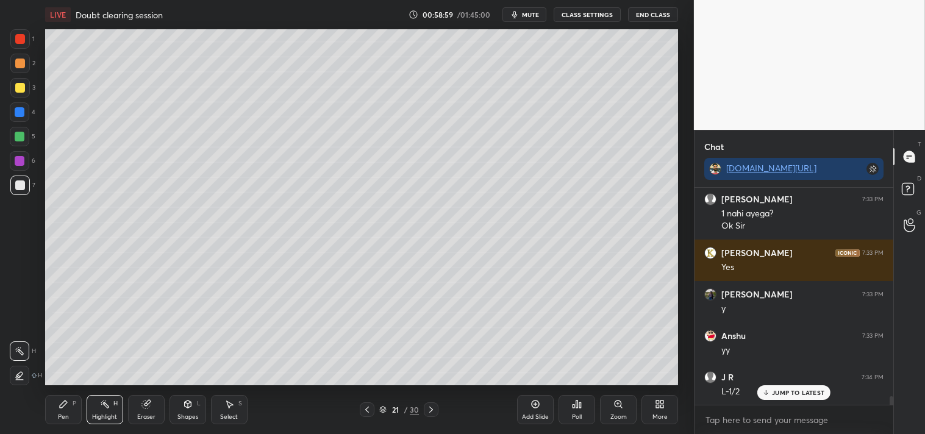
click at [62, 409] on icon at bounding box center [64, 405] width 10 height 10
click at [76, 425] on div "Pen P Highlight H Eraser Shapes L Select S 21 / 30 Add Slide Poll Zoom More" at bounding box center [362, 410] width 634 height 49
click at [611, 412] on div "Zoom" at bounding box center [618, 409] width 37 height 29
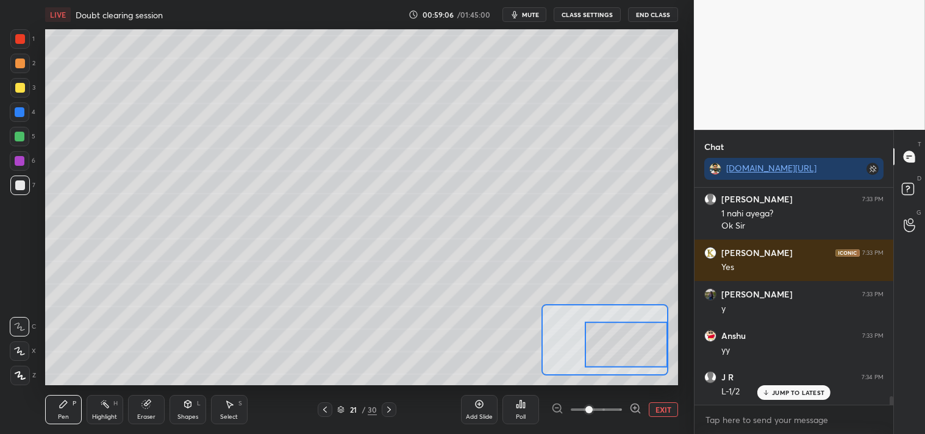
click at [151, 411] on div "Eraser" at bounding box center [146, 409] width 37 height 29
click at [152, 412] on div "Eraser" at bounding box center [146, 409] width 37 height 29
click at [62, 423] on div "Pen P" at bounding box center [63, 409] width 37 height 29
click at [74, 415] on div "Pen P" at bounding box center [63, 409] width 37 height 29
click at [525, 12] on span "mute" at bounding box center [530, 14] width 17 height 9
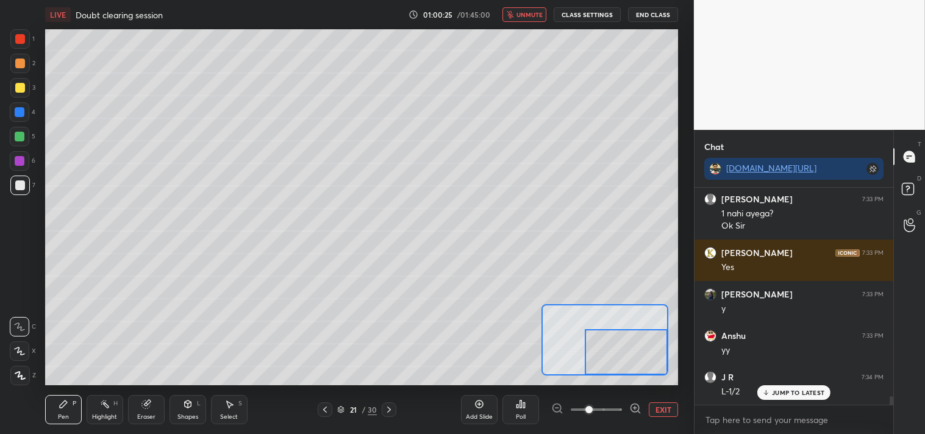
click at [528, 13] on span "unmute" at bounding box center [530, 14] width 26 height 9
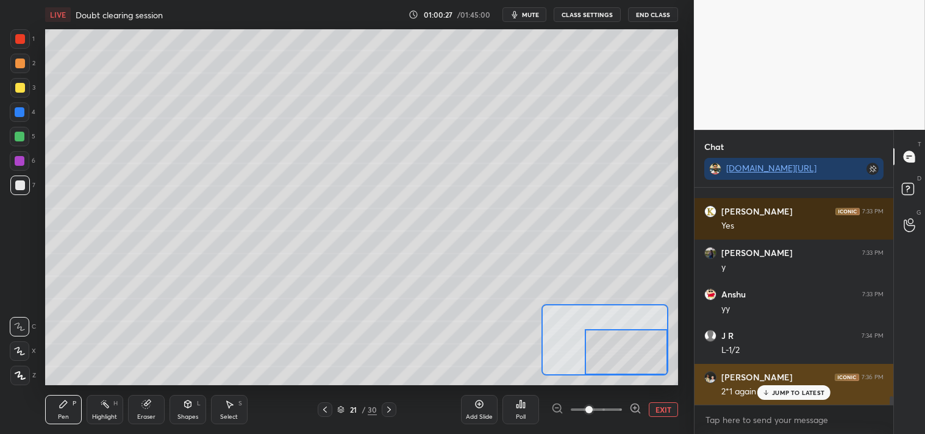
click at [788, 392] on p "JUMP TO LATEST" at bounding box center [798, 392] width 52 height 7
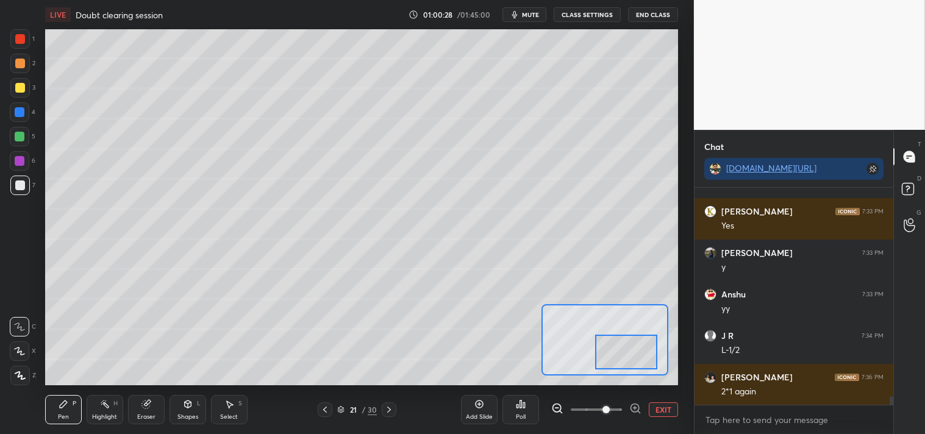
click at [630, 369] on div at bounding box center [626, 352] width 62 height 34
click at [108, 414] on div "Highlight" at bounding box center [104, 417] width 25 height 6
click at [112, 411] on div "Highlight H" at bounding box center [105, 409] width 37 height 29
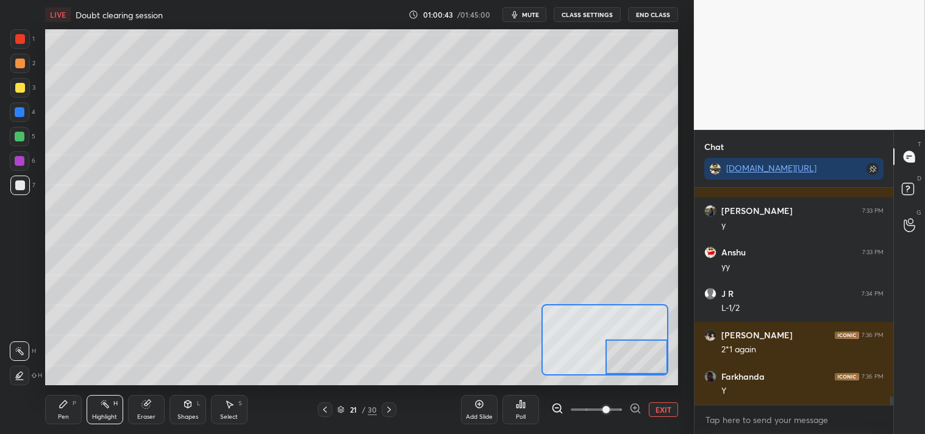
click at [60, 414] on div "Pen" at bounding box center [63, 417] width 11 height 6
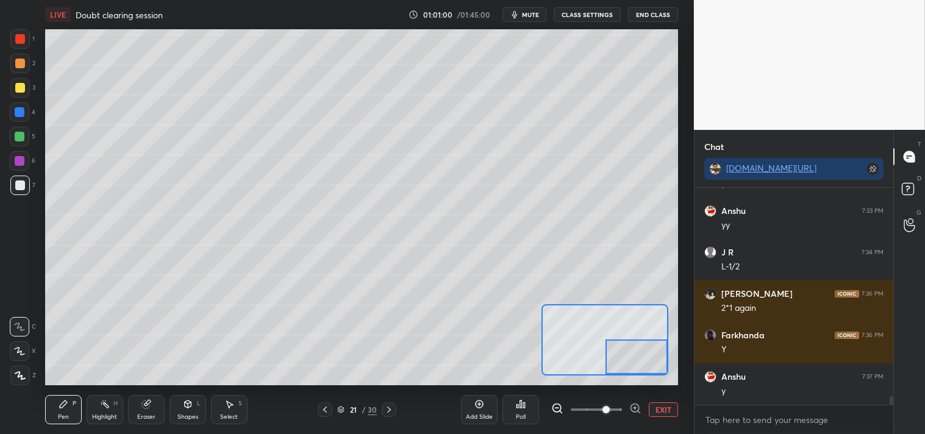
click at [142, 411] on div "Eraser" at bounding box center [146, 409] width 37 height 29
click at [142, 410] on div "Eraser" at bounding box center [146, 409] width 37 height 29
click at [41, 407] on div "LIVE Doubt clearing session 01:01:04 / 01:45:00 mute CLASS SETTINGS End Class S…" at bounding box center [361, 217] width 645 height 434
click at [55, 407] on div "Pen P" at bounding box center [63, 409] width 37 height 29
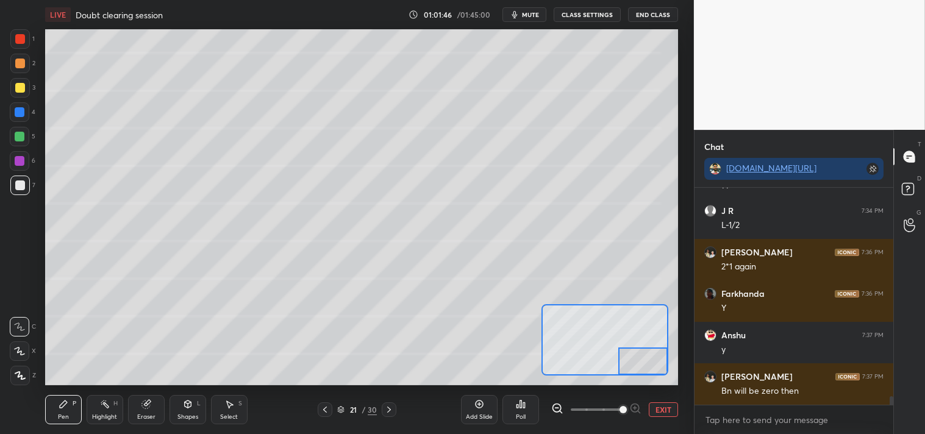
click at [666, 405] on button "EXIT" at bounding box center [663, 410] width 29 height 15
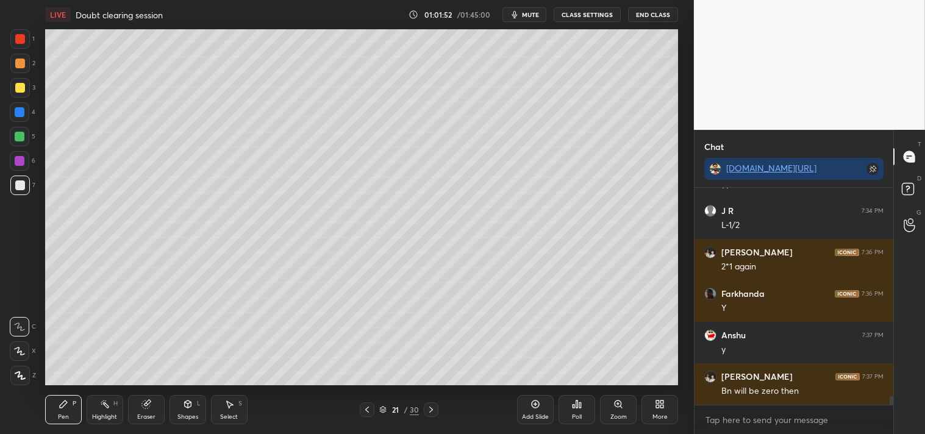
scroll to position [5543, 0]
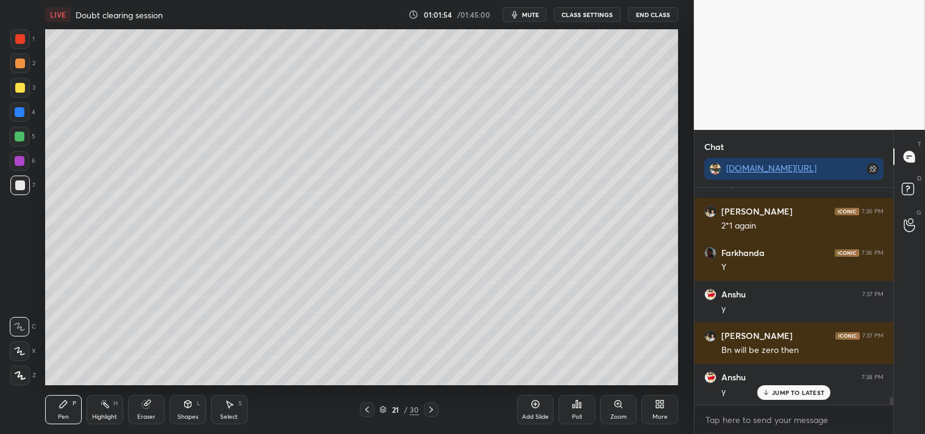
click at [533, 409] on icon at bounding box center [536, 405] width 10 height 10
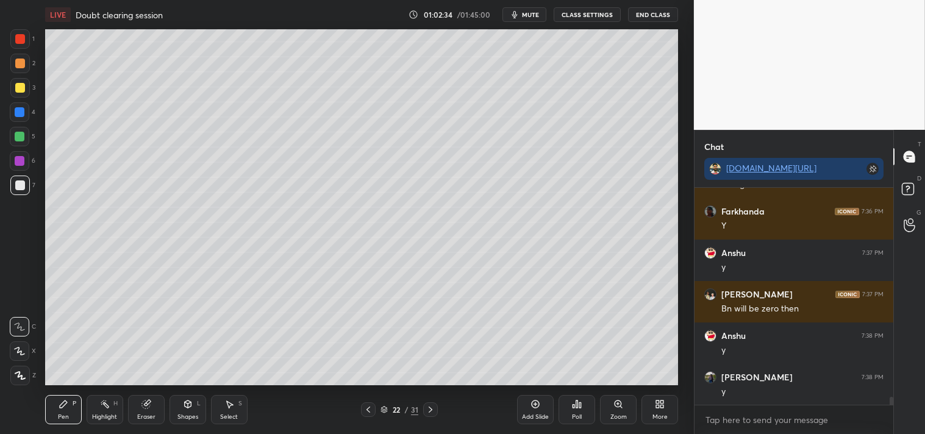
scroll to position [5627, 0]
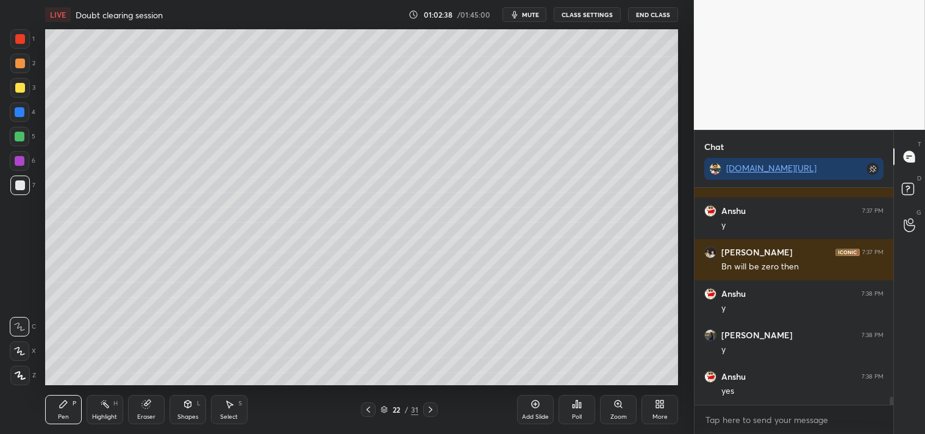
click at [21, 91] on div at bounding box center [20, 88] width 10 height 10
click at [23, 92] on div at bounding box center [20, 88] width 10 height 10
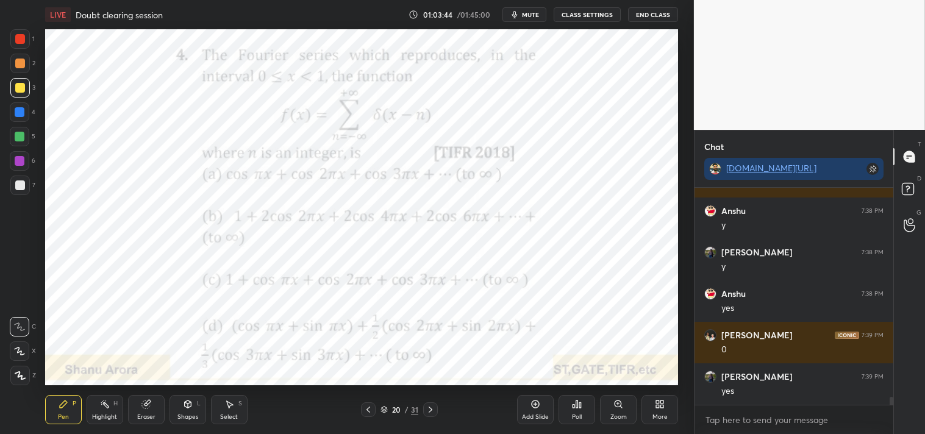
scroll to position [5750, 0]
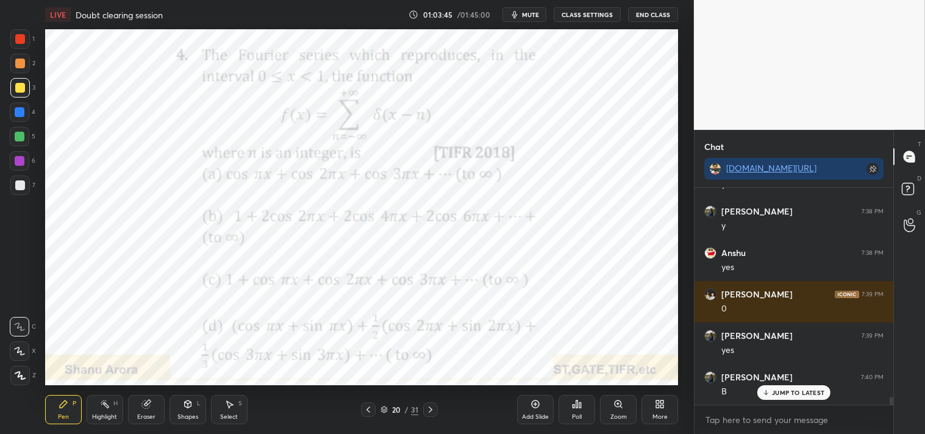
click at [16, 34] on div at bounding box center [20, 39] width 10 height 10
click at [541, 409] on div "Add Slide" at bounding box center [535, 409] width 37 height 29
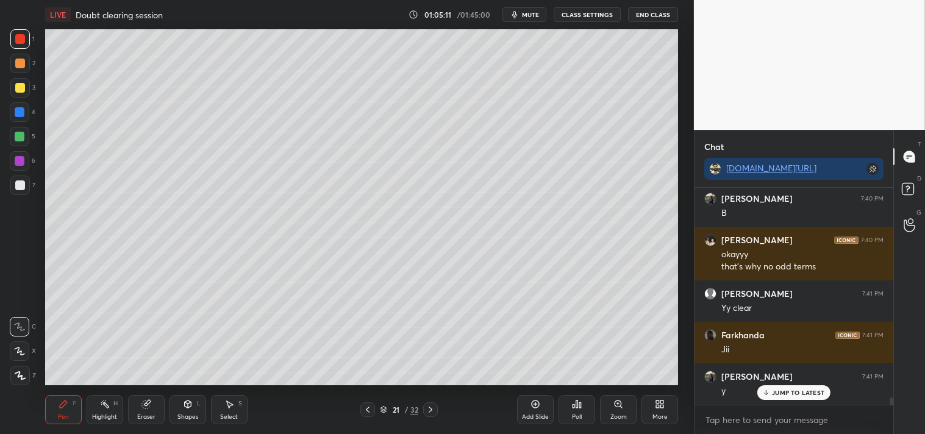
scroll to position [5970, 0]
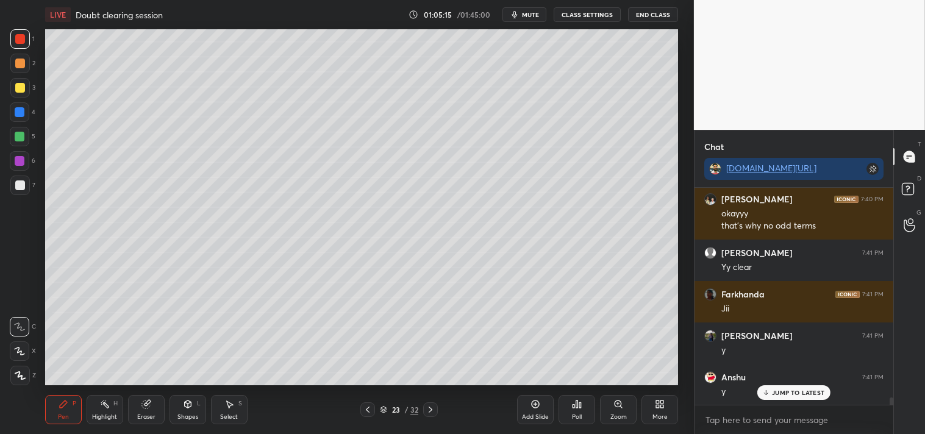
click at [574, 415] on div "Poll" at bounding box center [577, 417] width 10 height 6
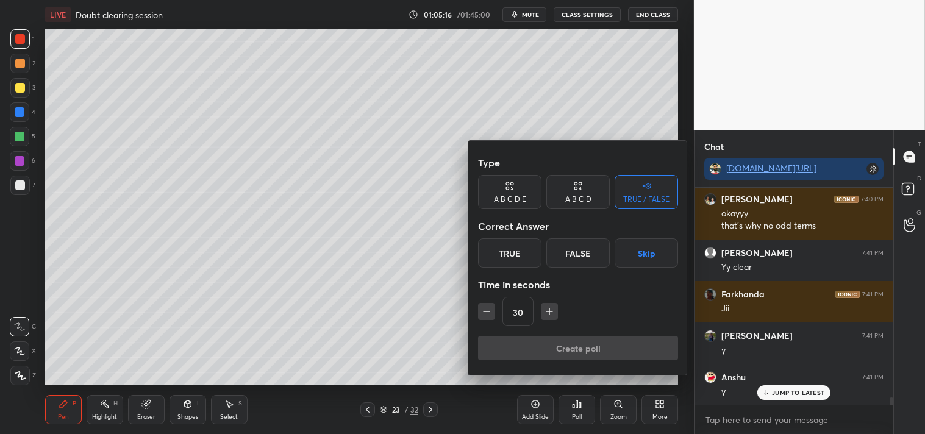
click at [403, 270] on div at bounding box center [462, 217] width 925 height 434
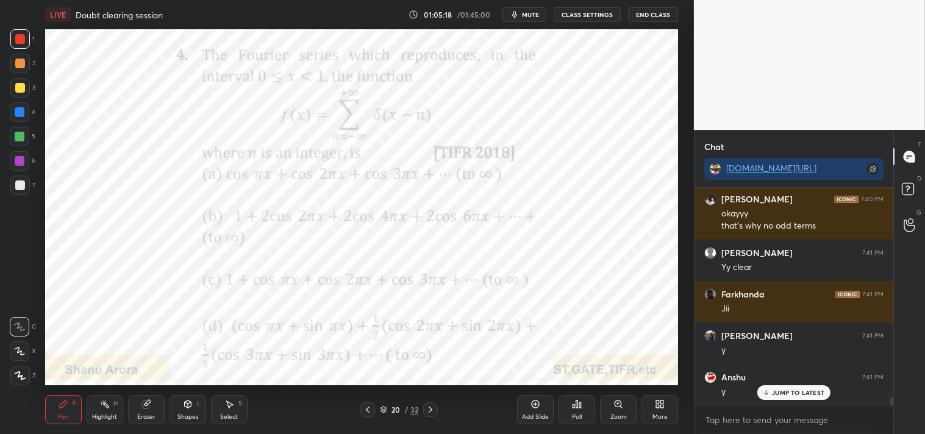
click at [579, 411] on div "Poll" at bounding box center [577, 409] width 37 height 29
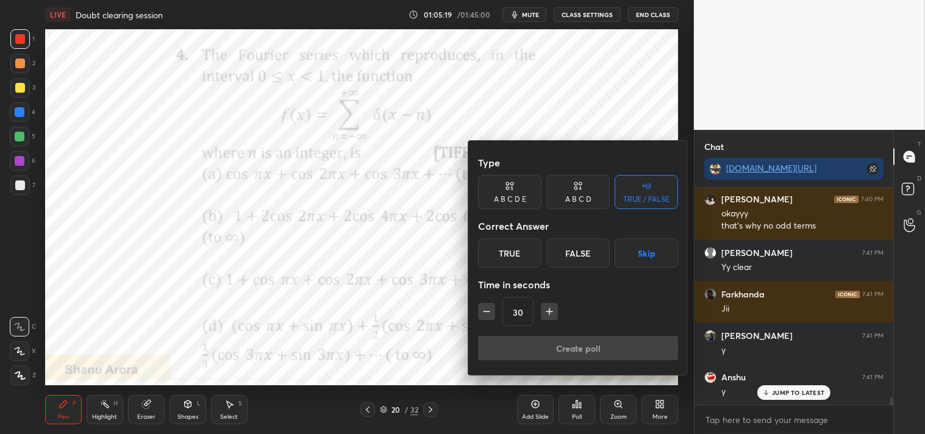
click at [407, 288] on div at bounding box center [462, 217] width 925 height 434
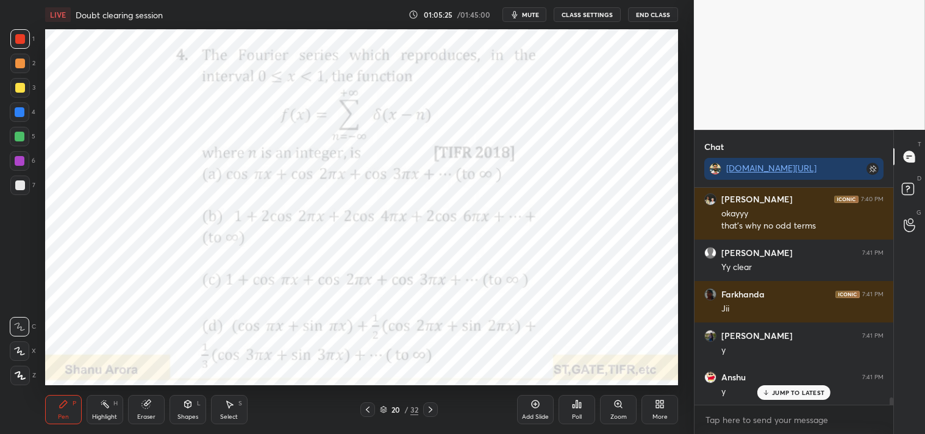
click at [538, 417] on div "Add Slide" at bounding box center [535, 417] width 27 height 6
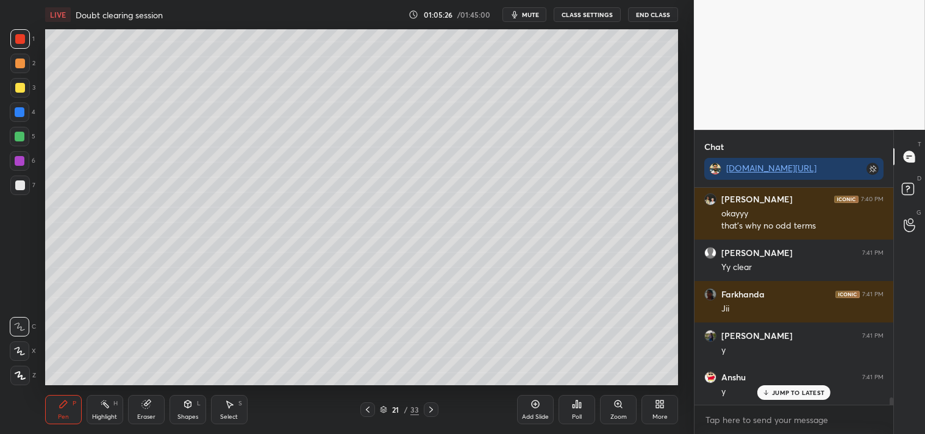
click at [16, 184] on div at bounding box center [20, 186] width 10 height 10
click at [13, 186] on div at bounding box center [20, 186] width 20 height 20
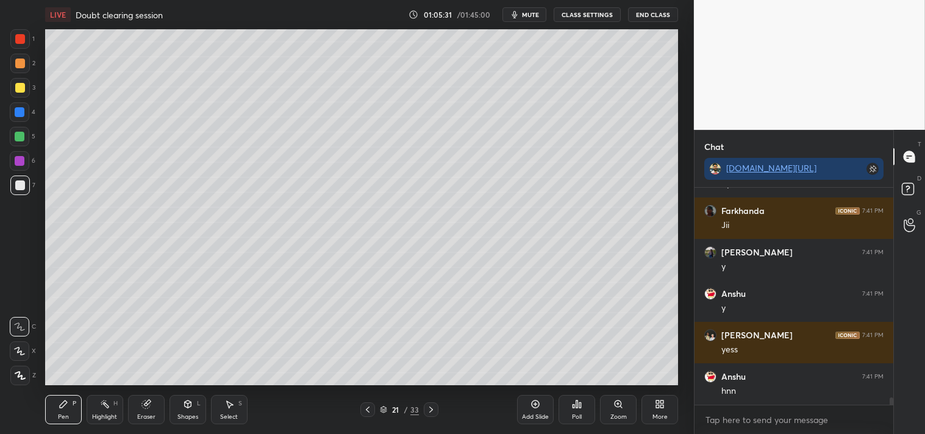
scroll to position [6095, 0]
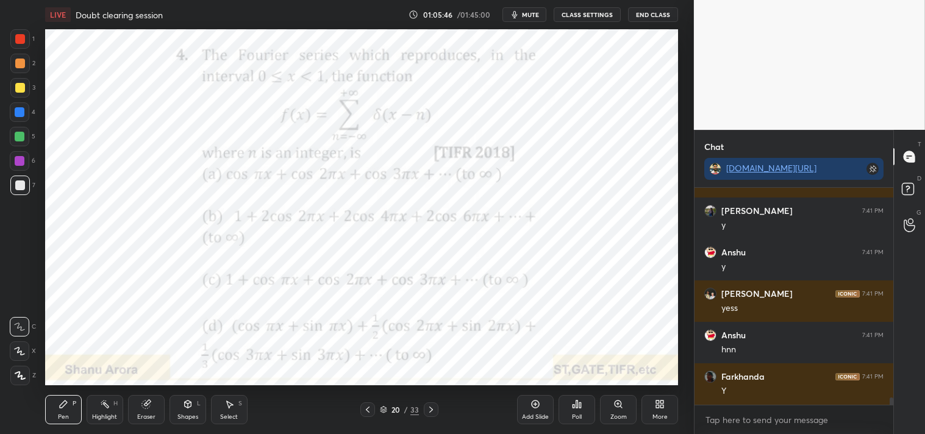
click at [569, 416] on div "Poll" at bounding box center [577, 409] width 37 height 29
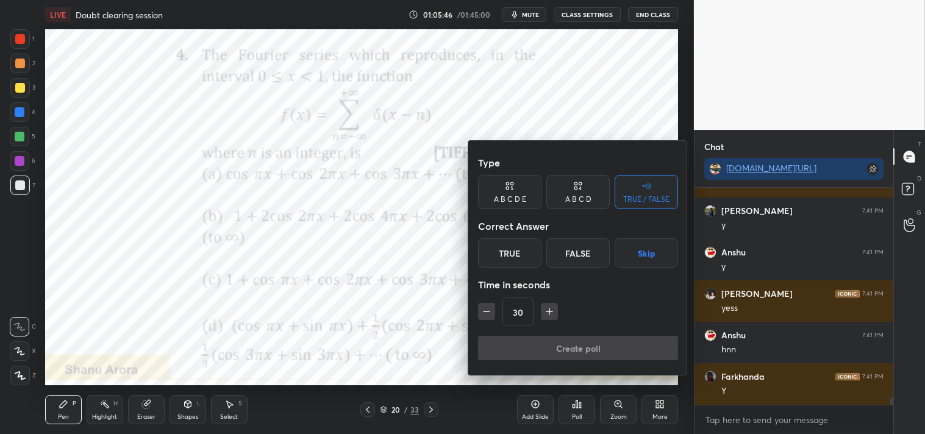
click at [514, 248] on div "True" at bounding box center [509, 253] width 63 height 29
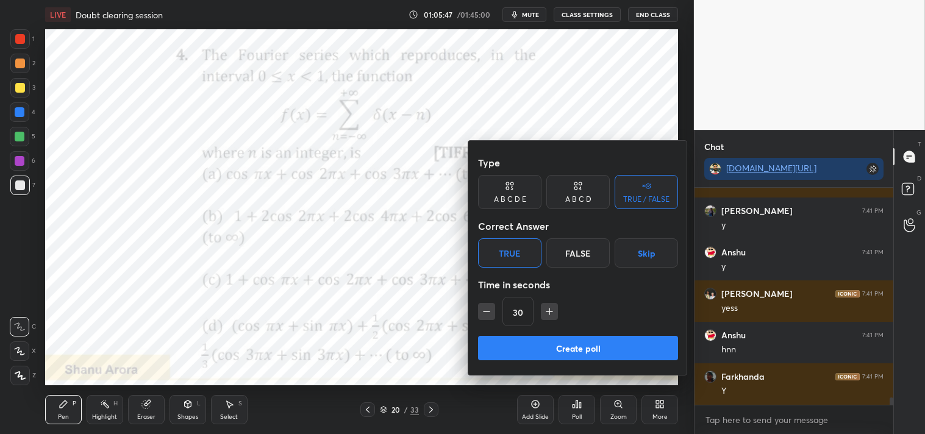
click at [539, 361] on div "Create poll" at bounding box center [578, 350] width 200 height 29
click at [510, 350] on button "Create poll" at bounding box center [578, 348] width 200 height 24
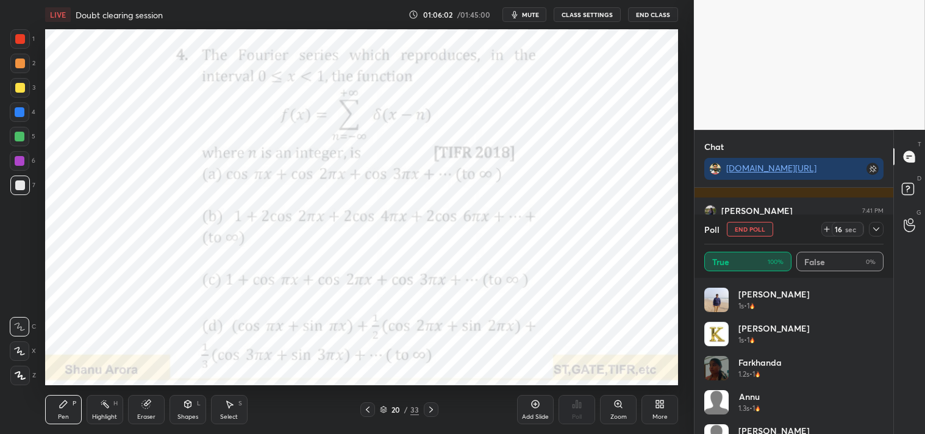
scroll to position [400, 0]
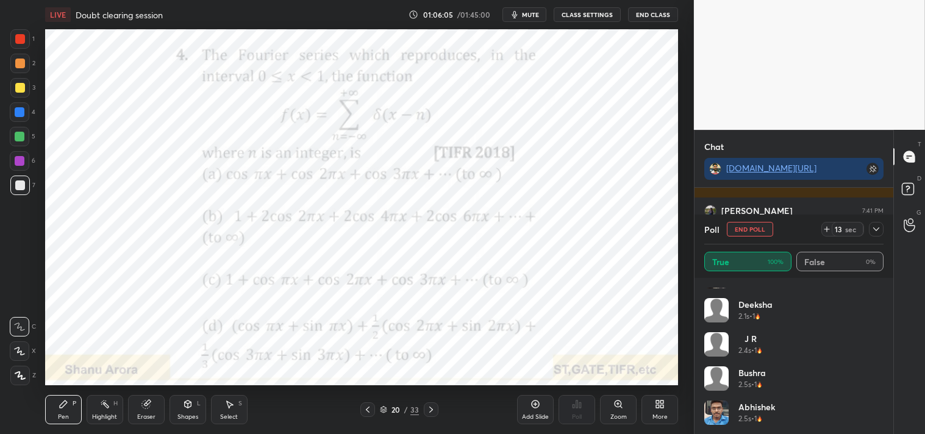
click at [750, 229] on button "End Poll" at bounding box center [750, 229] width 46 height 15
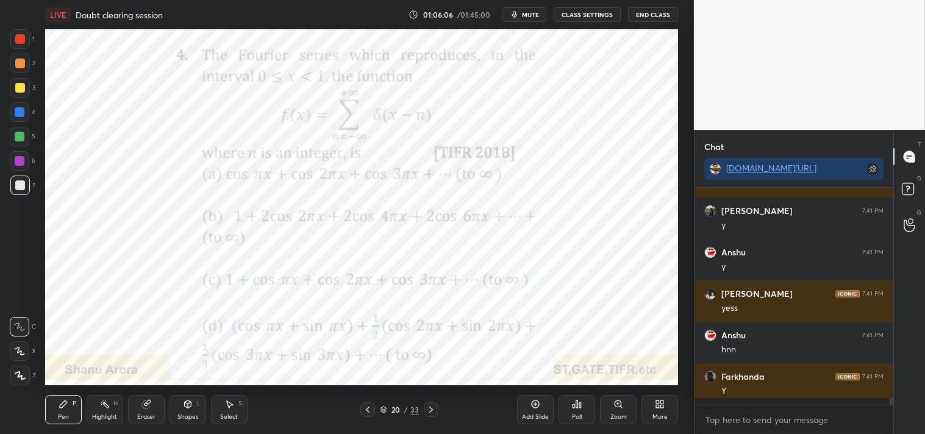
scroll to position [243, 195]
click at [523, 15] on span "mute" at bounding box center [530, 14] width 17 height 9
click at [642, 15] on button "End Class" at bounding box center [653, 14] width 50 height 15
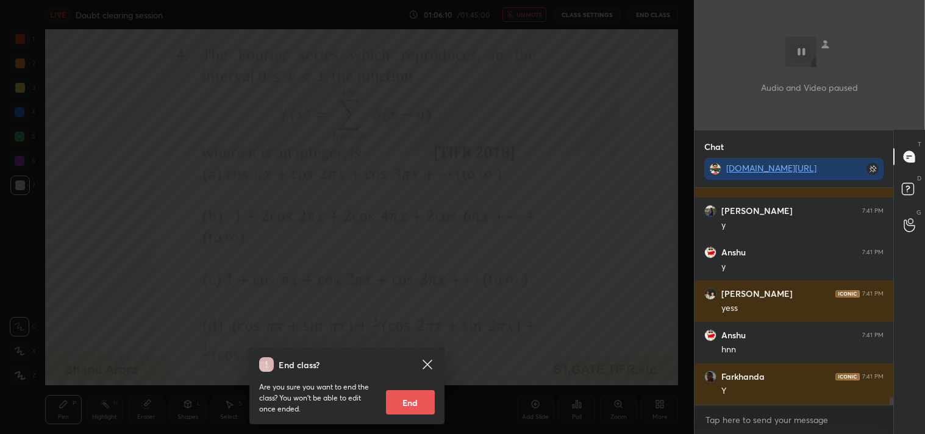
click at [406, 403] on button "End" at bounding box center [410, 402] width 49 height 24
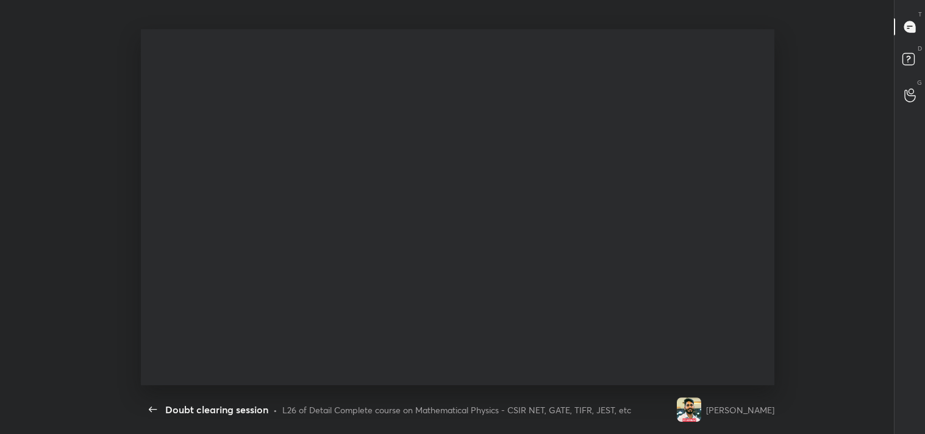
type textarea "x"
